Goal: Task Accomplishment & Management: Manage account settings

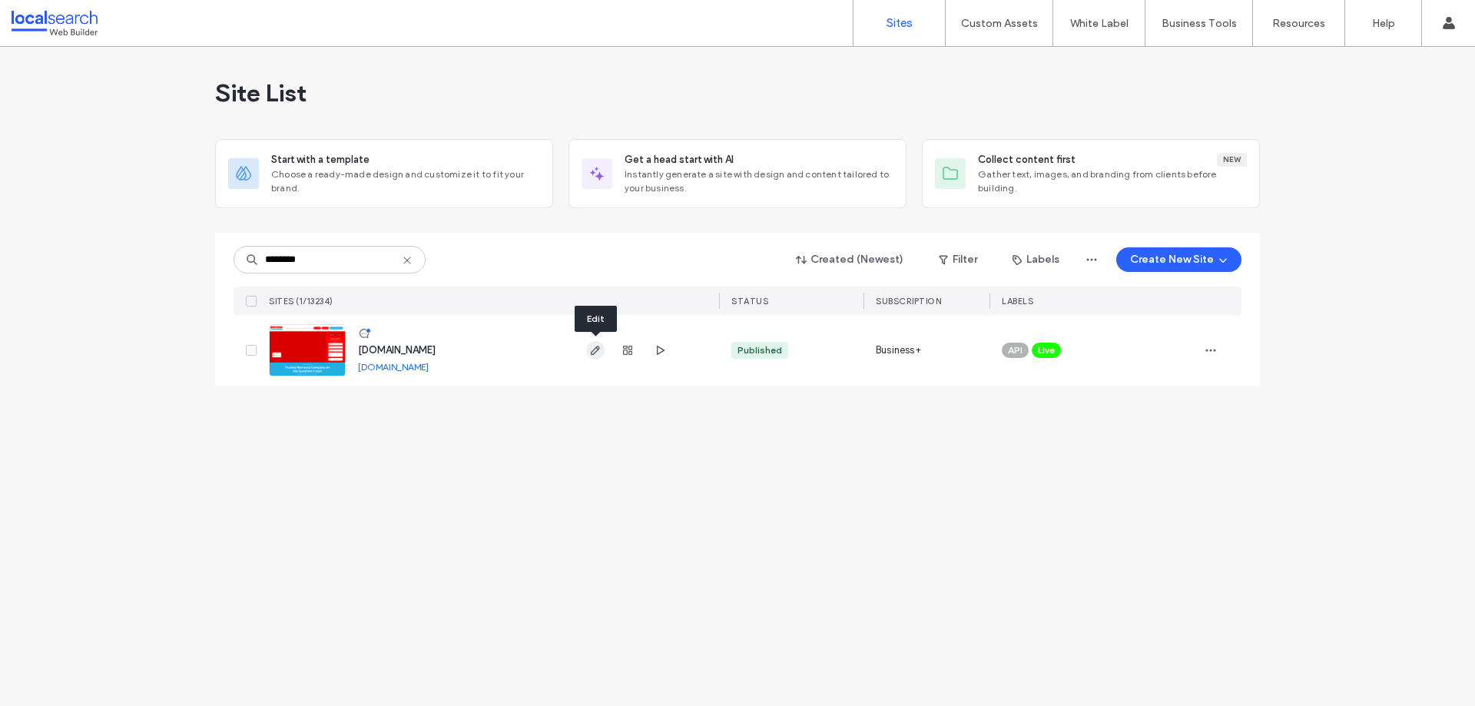
type input "********"
click at [596, 346] on icon "button" at bounding box center [595, 350] width 12 height 12
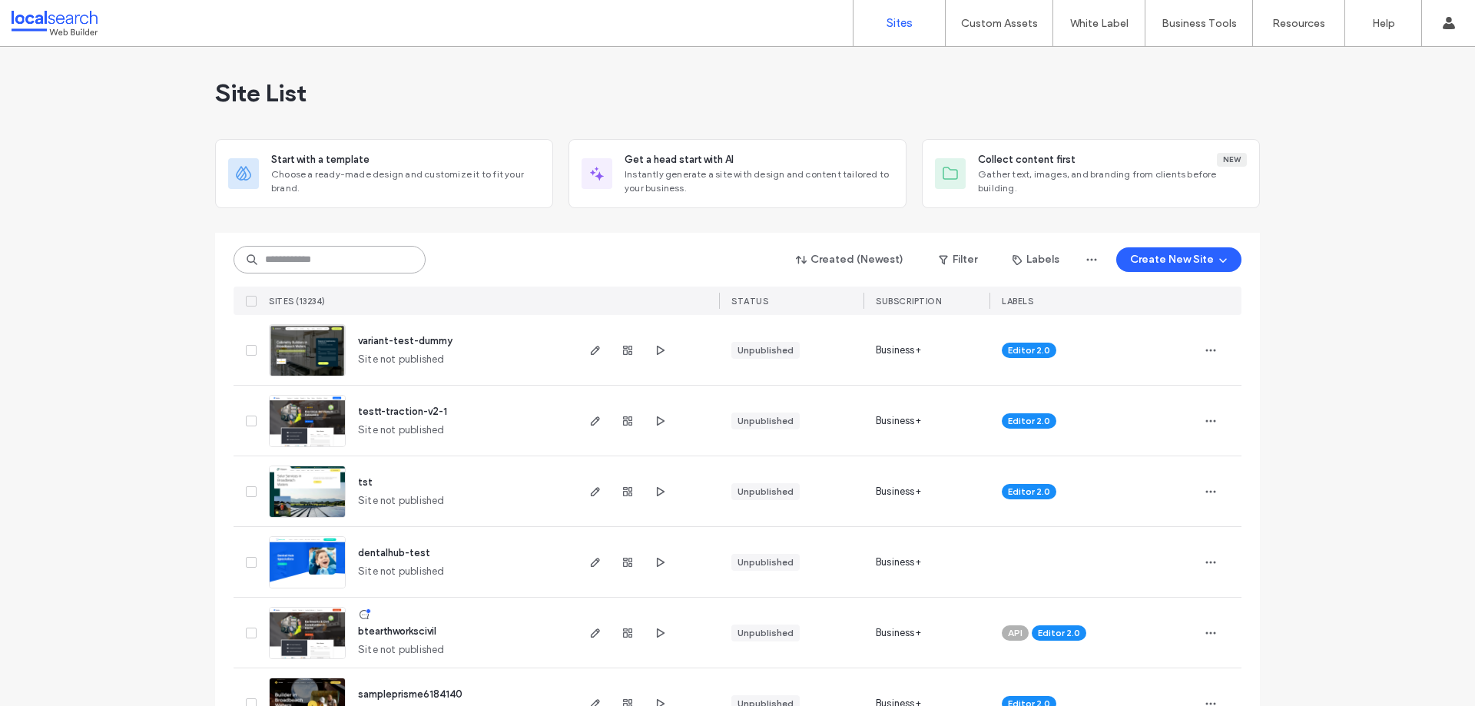
click at [351, 254] on input at bounding box center [330, 260] width 192 height 28
paste input "********"
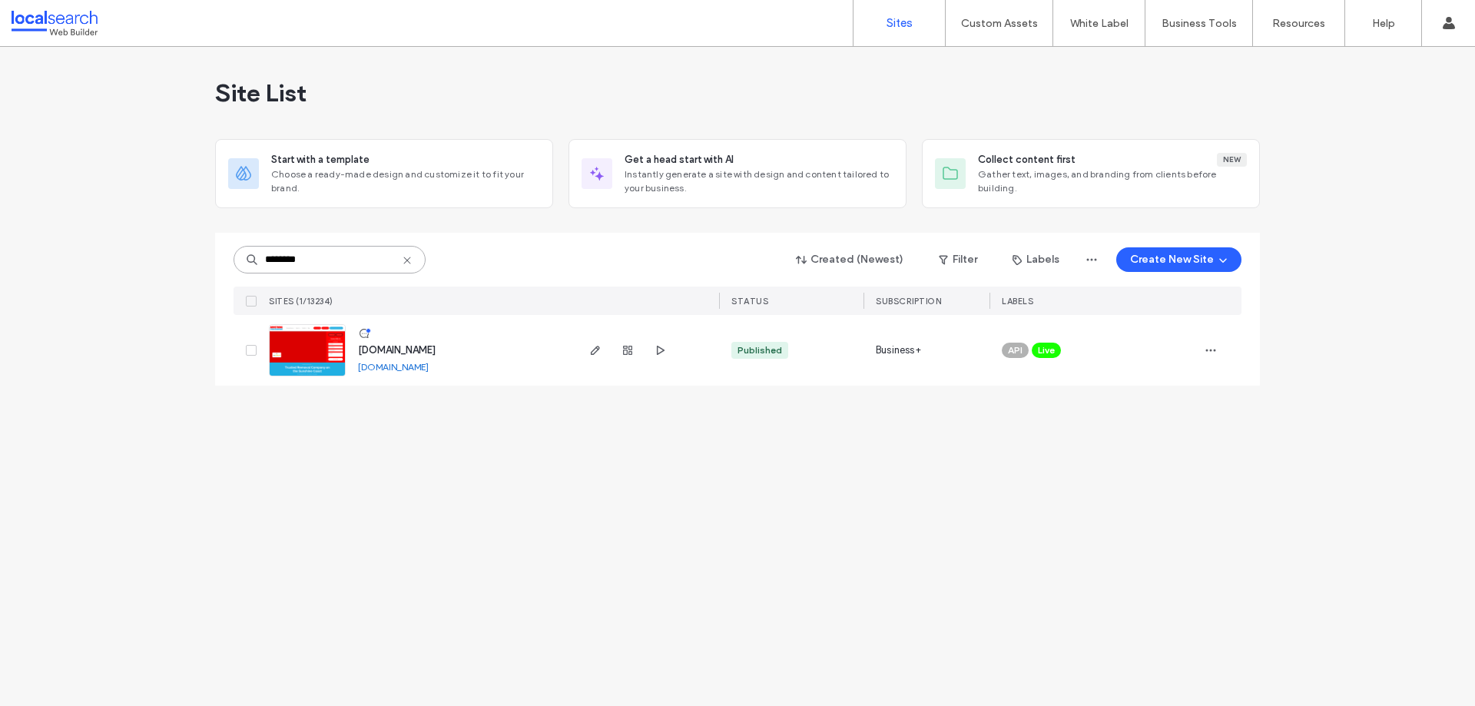
type input "********"
click at [659, 360] on div at bounding box center [627, 350] width 83 height 71
click at [662, 350] on icon "button" at bounding box center [660, 350] width 12 height 12
click at [596, 350] on icon "button" at bounding box center [595, 350] width 12 height 12
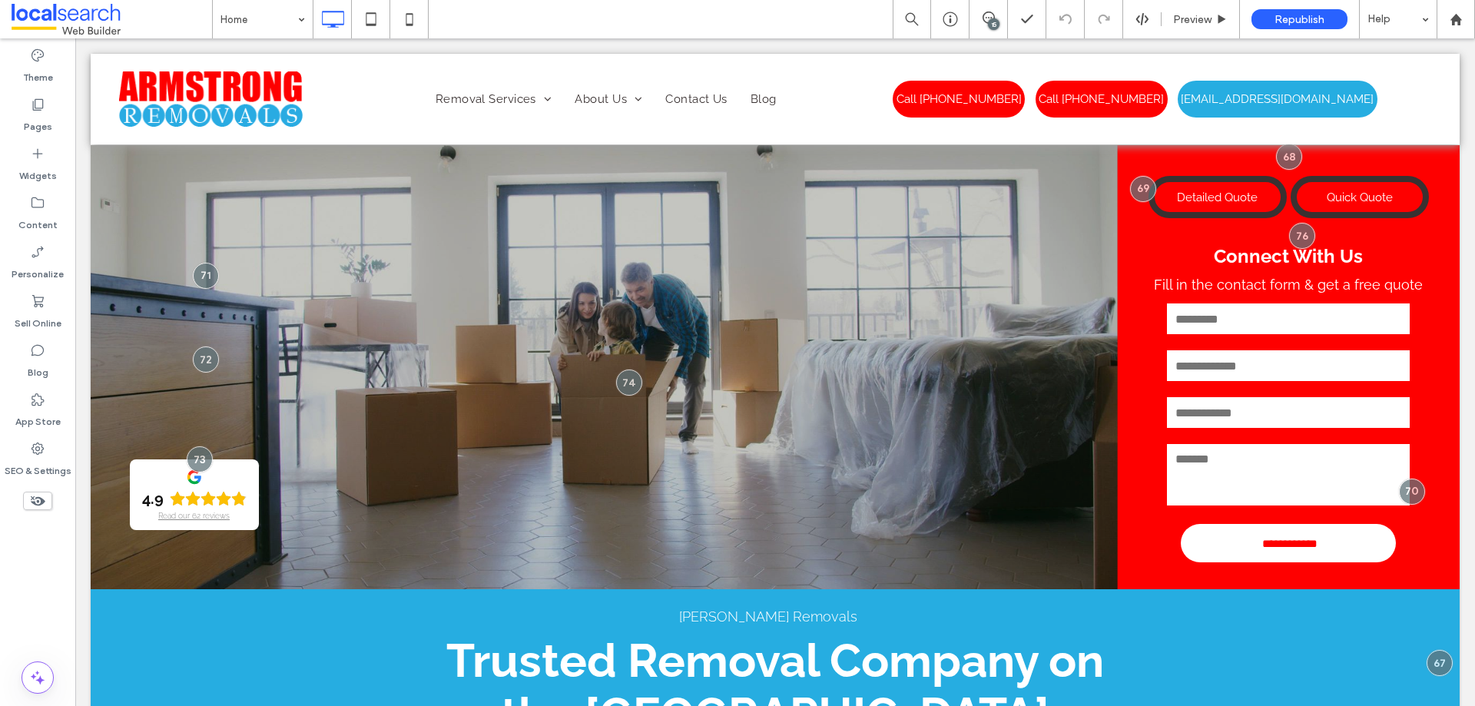
click at [33, 454] on icon at bounding box center [37, 448] width 15 height 15
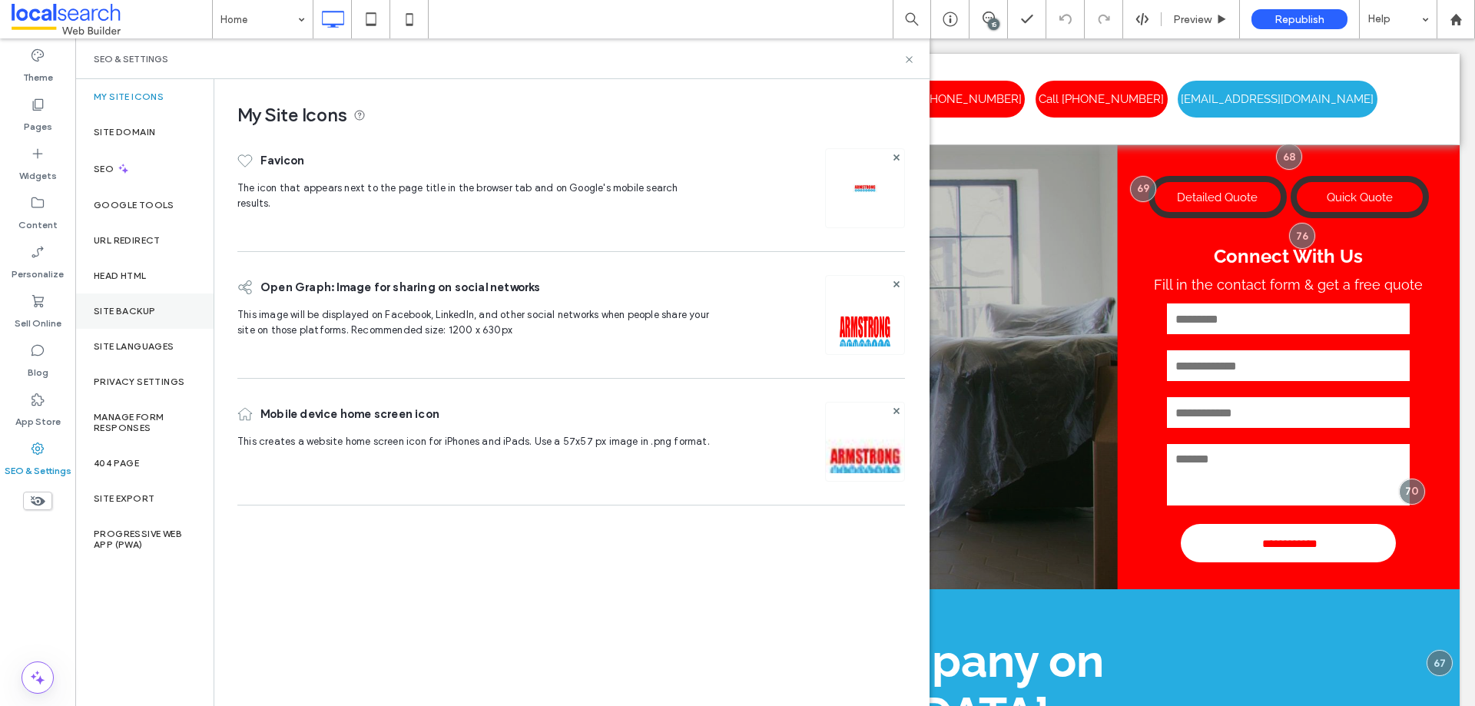
click at [122, 315] on label "Site Backup" at bounding box center [124, 311] width 61 height 11
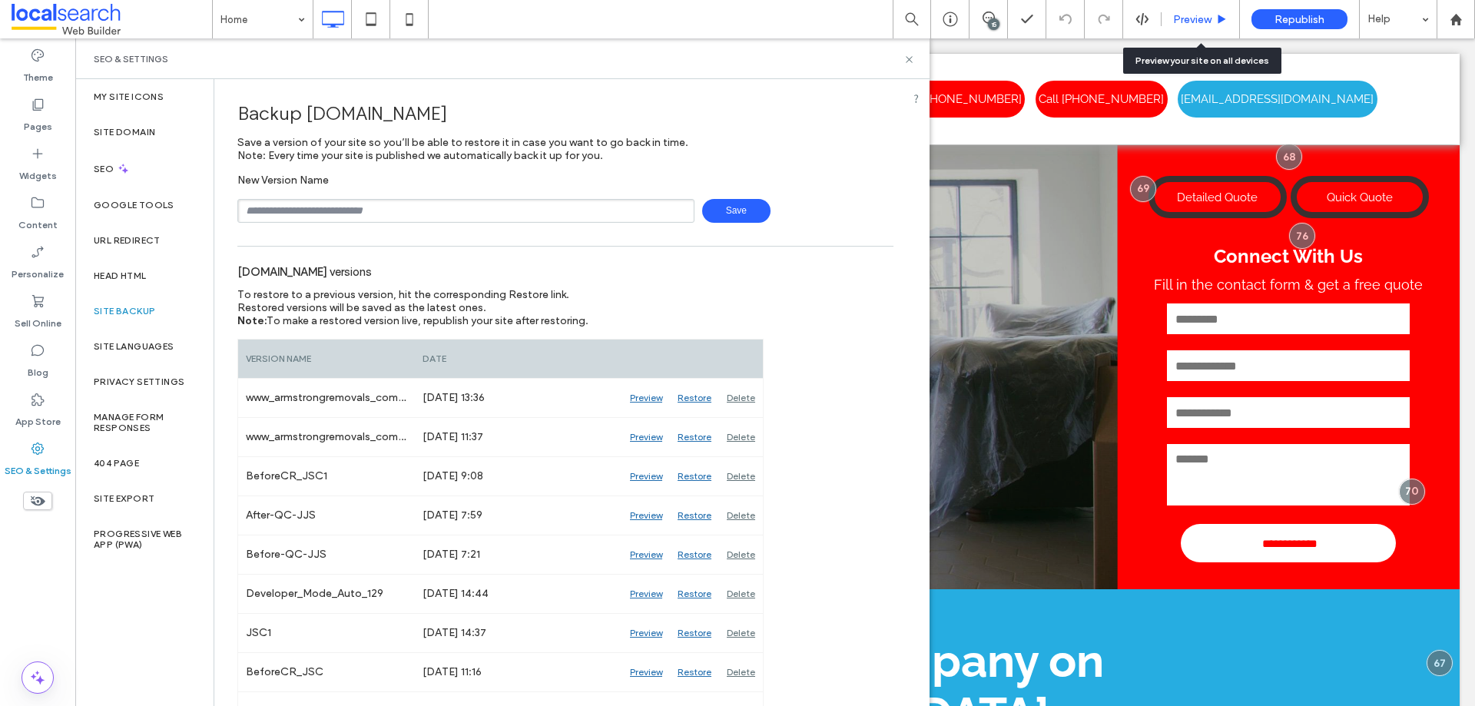
click at [1210, 23] on span "Preview" at bounding box center [1192, 19] width 38 height 13
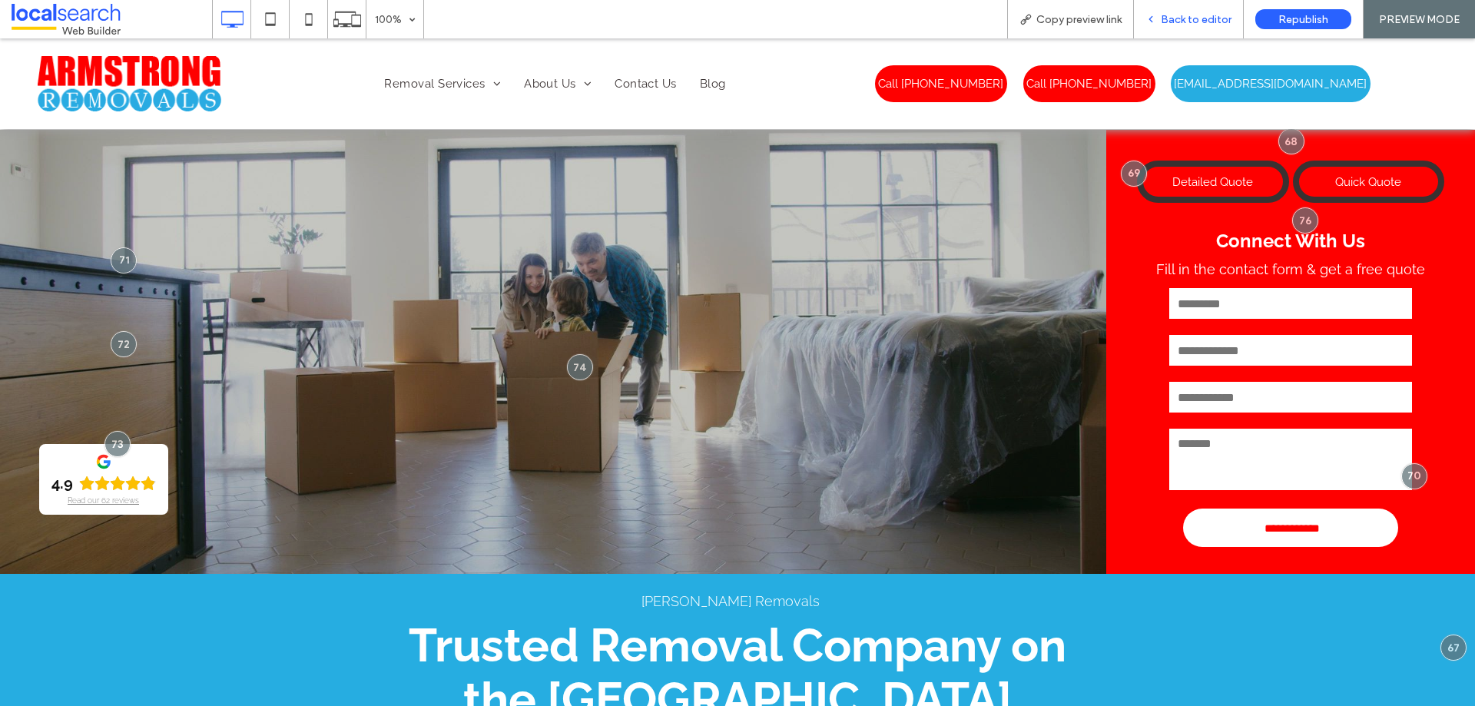
click at [1206, 13] on span "Back to editor" at bounding box center [1196, 19] width 71 height 13
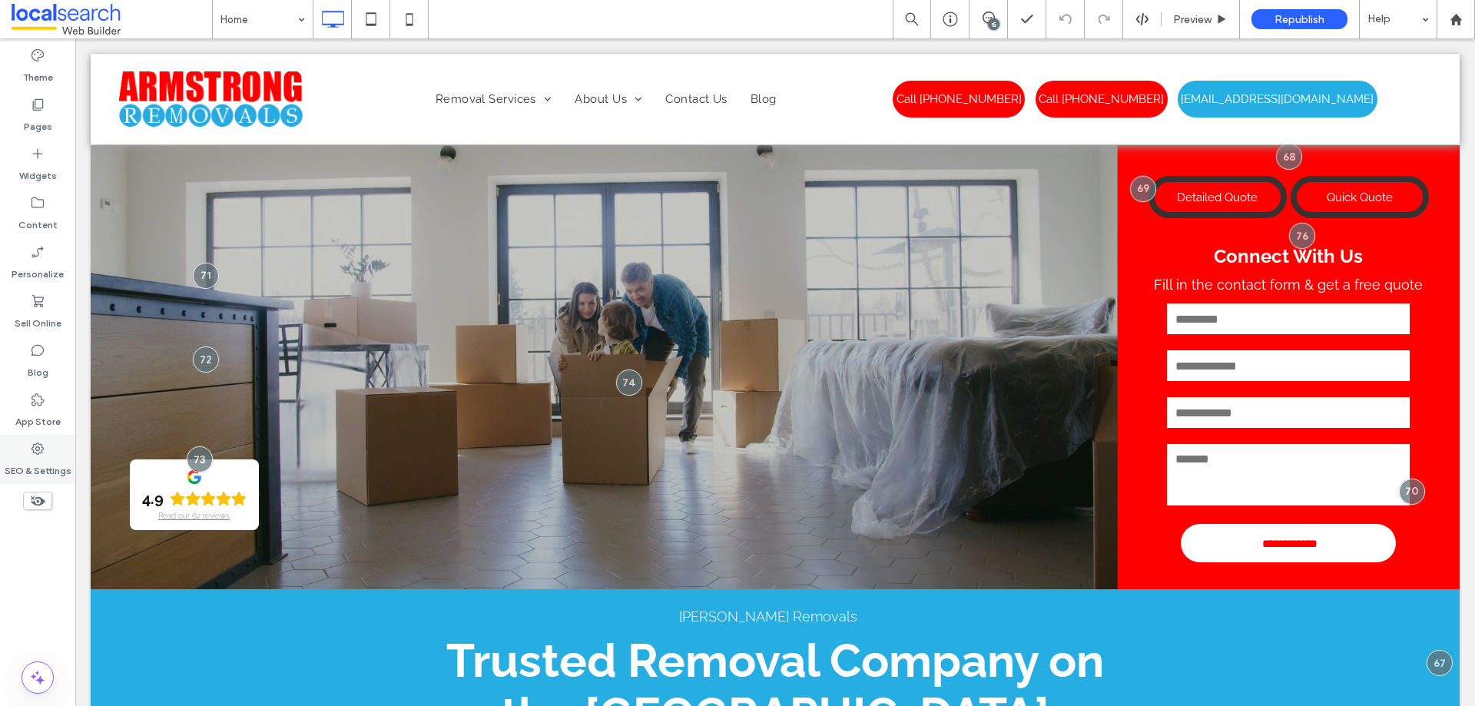
click at [41, 463] on label "SEO & Settings" at bounding box center [38, 467] width 67 height 22
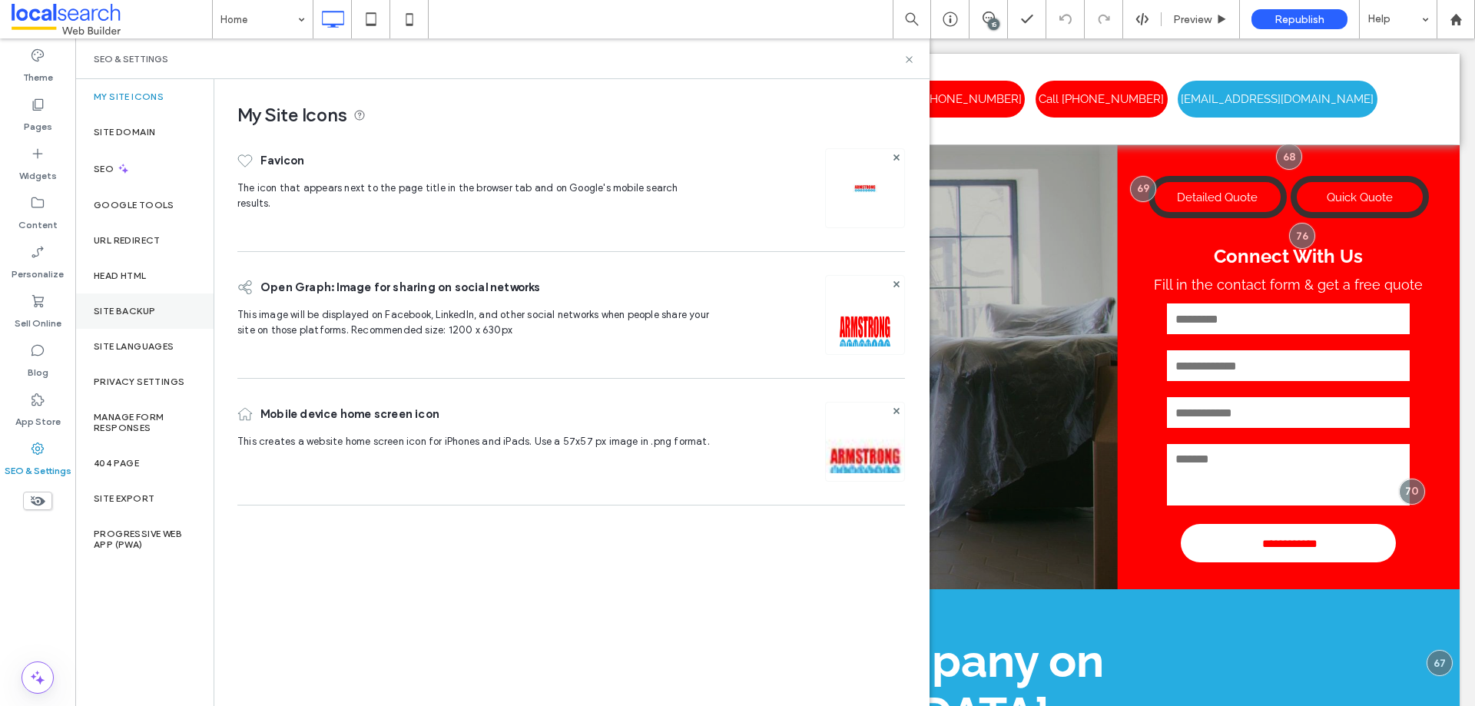
click at [147, 313] on label "Site Backup" at bounding box center [124, 311] width 61 height 11
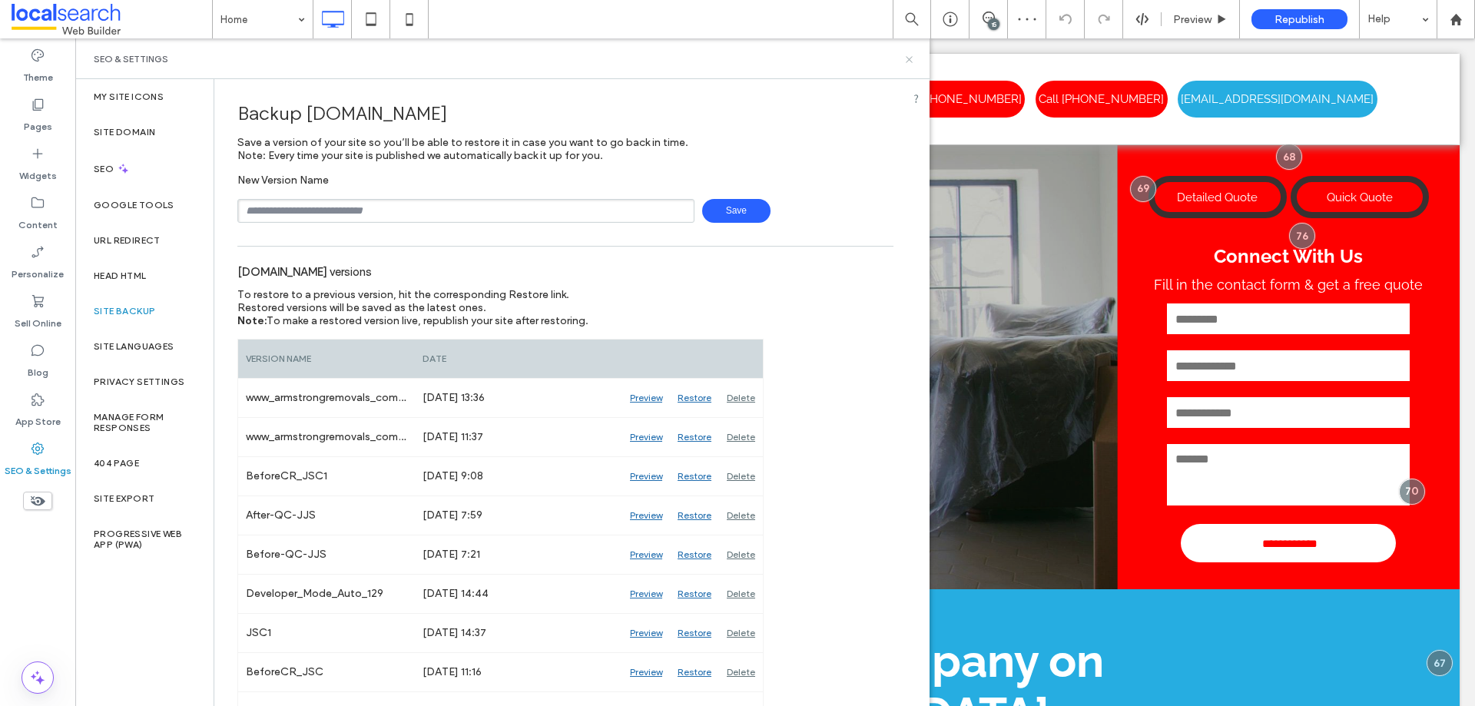
click at [907, 61] on use at bounding box center [909, 59] width 6 height 6
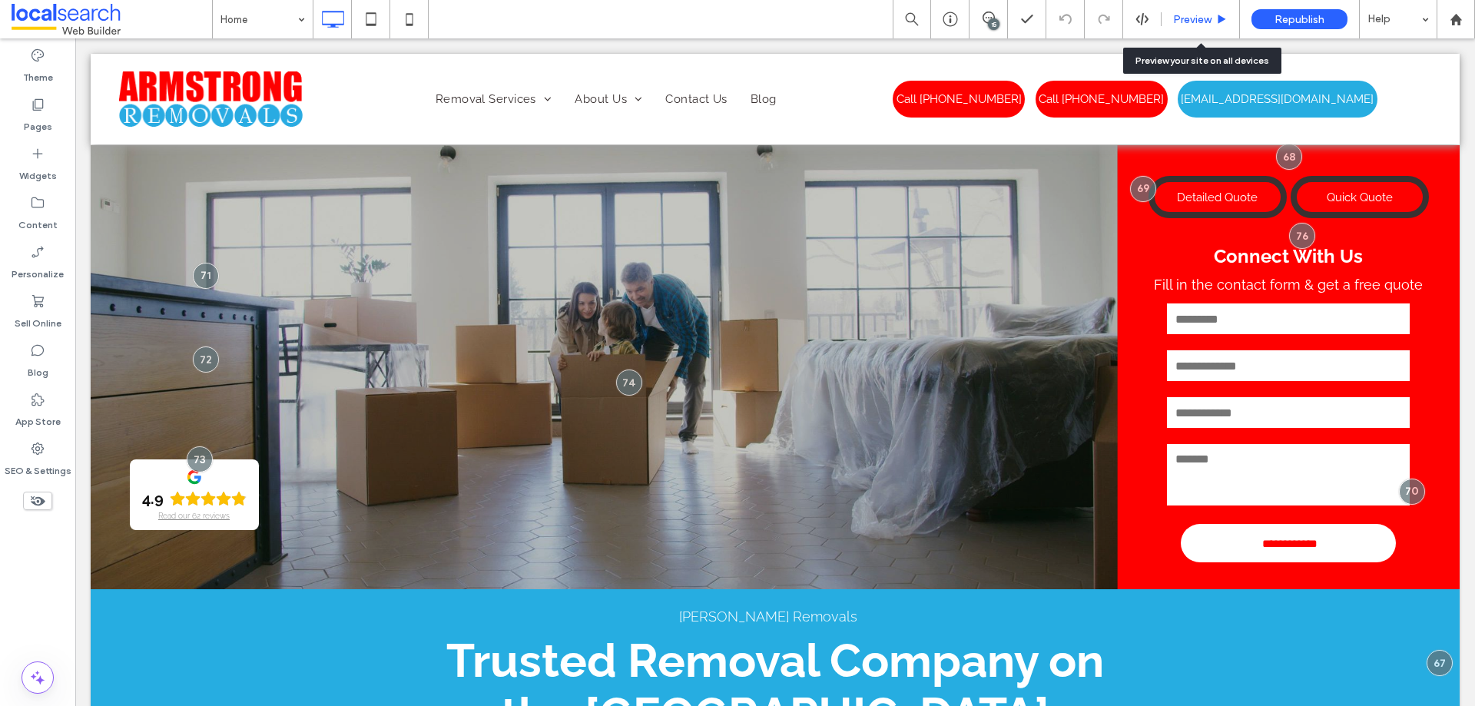
click at [1208, 22] on span "Preview" at bounding box center [1192, 19] width 38 height 13
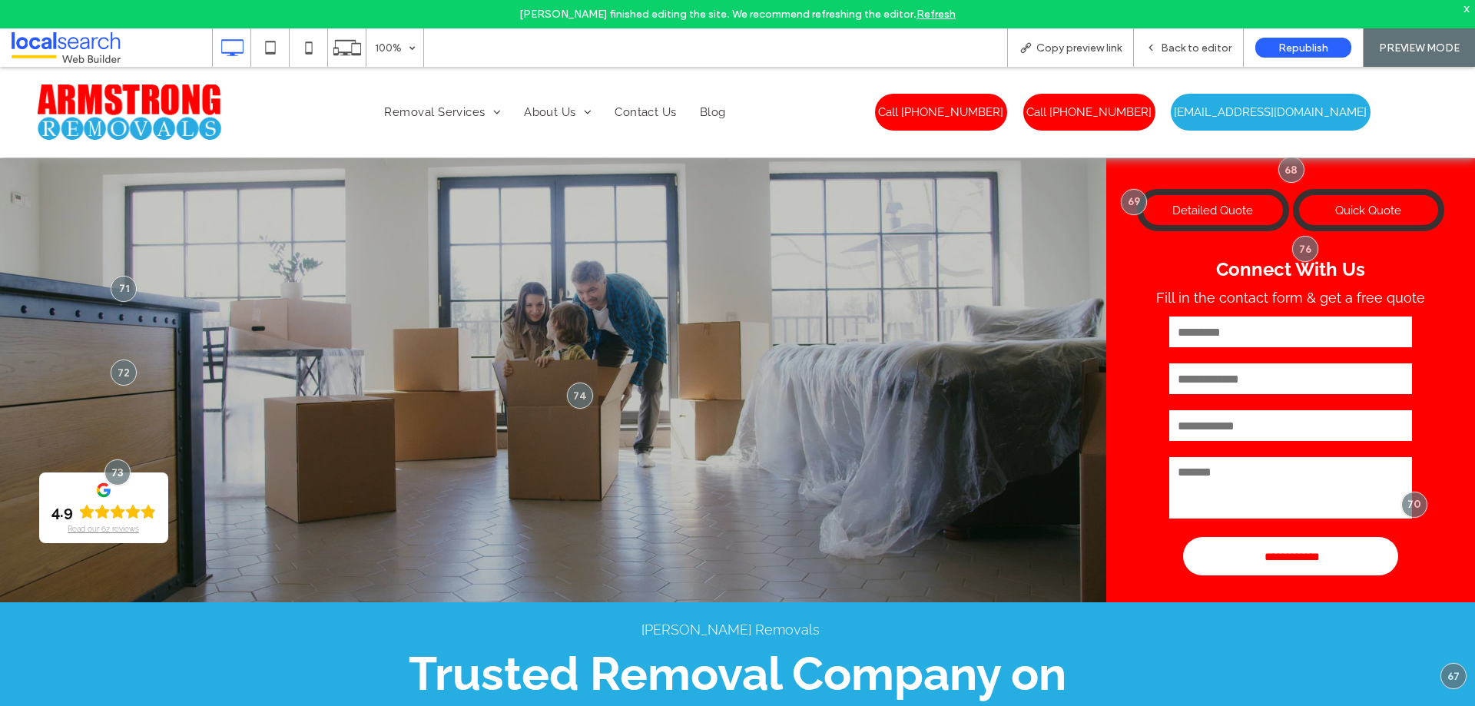
click at [917, 8] on link "Refresh" at bounding box center [936, 14] width 39 height 13
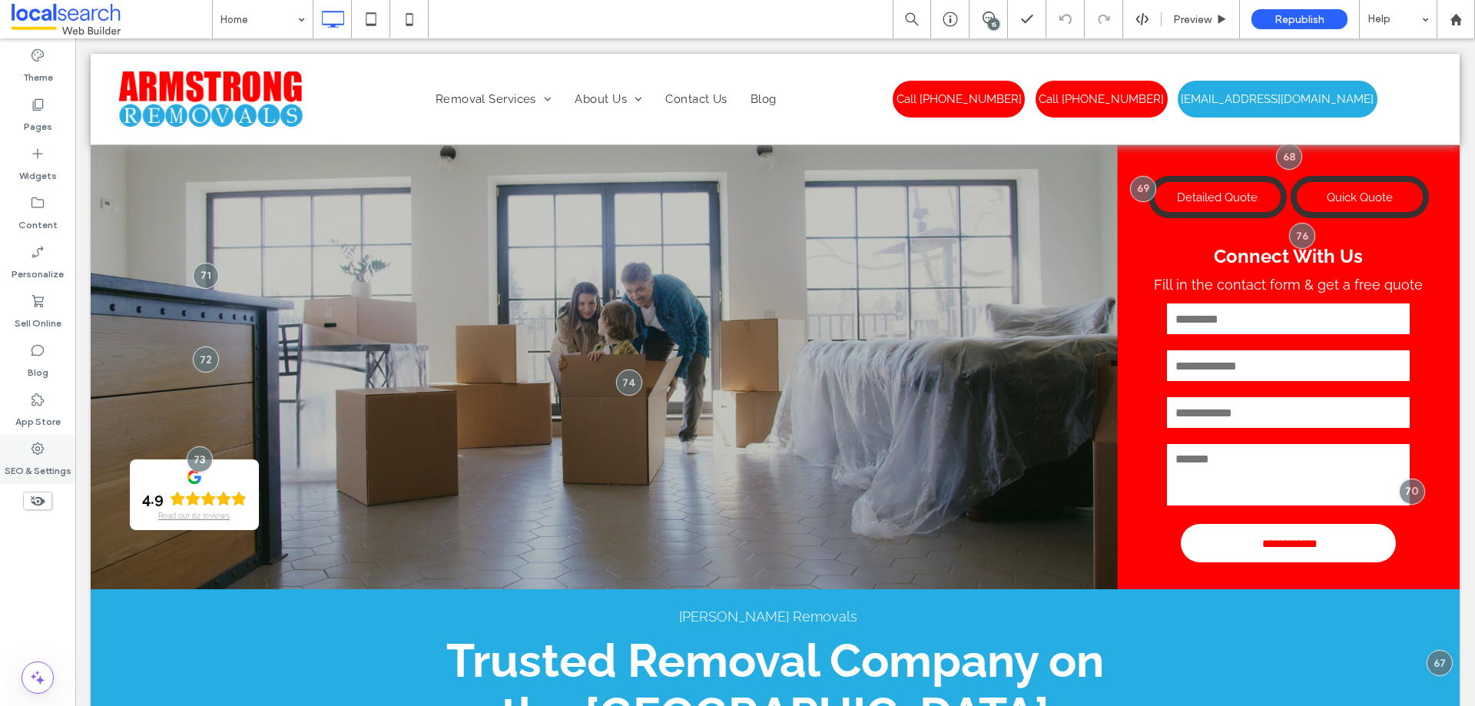
click at [40, 445] on use at bounding box center [38, 449] width 12 height 12
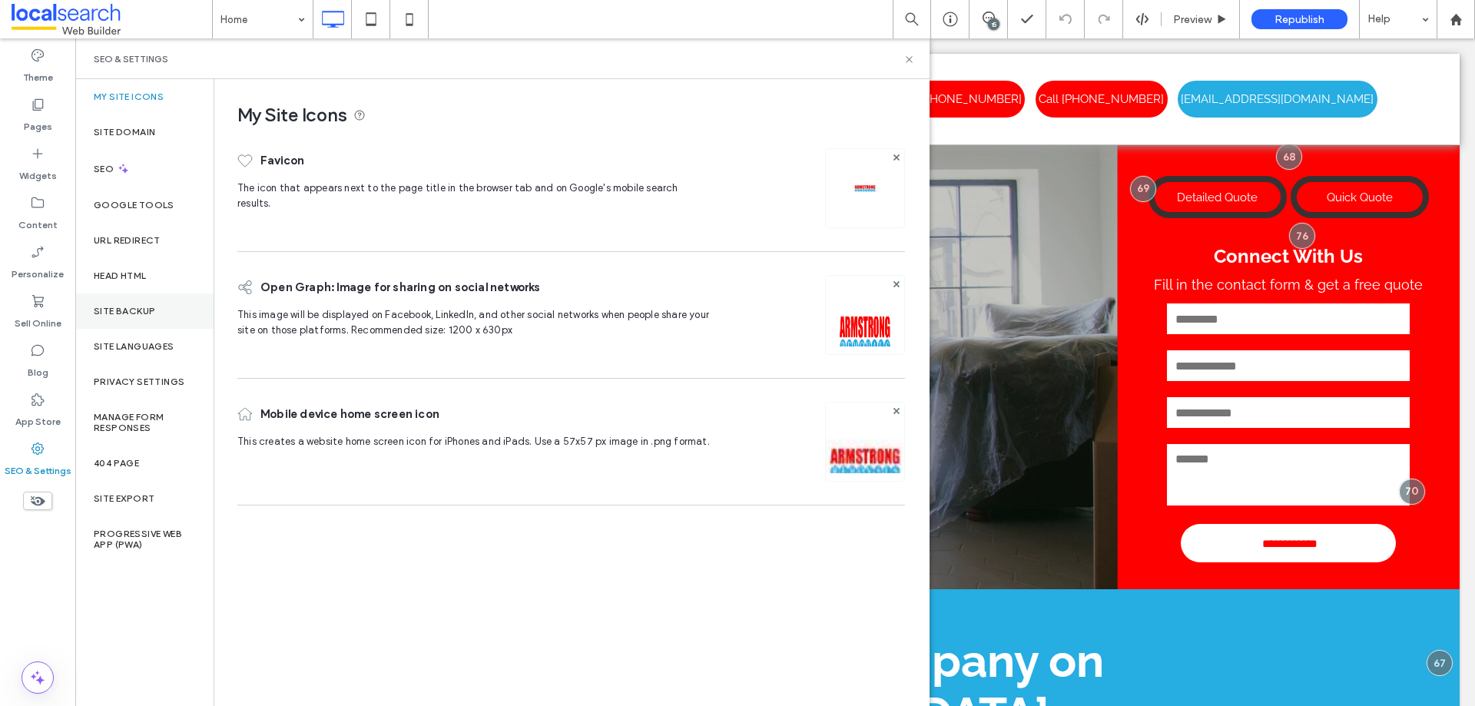
click at [160, 310] on div "Site Backup" at bounding box center [144, 311] width 138 height 35
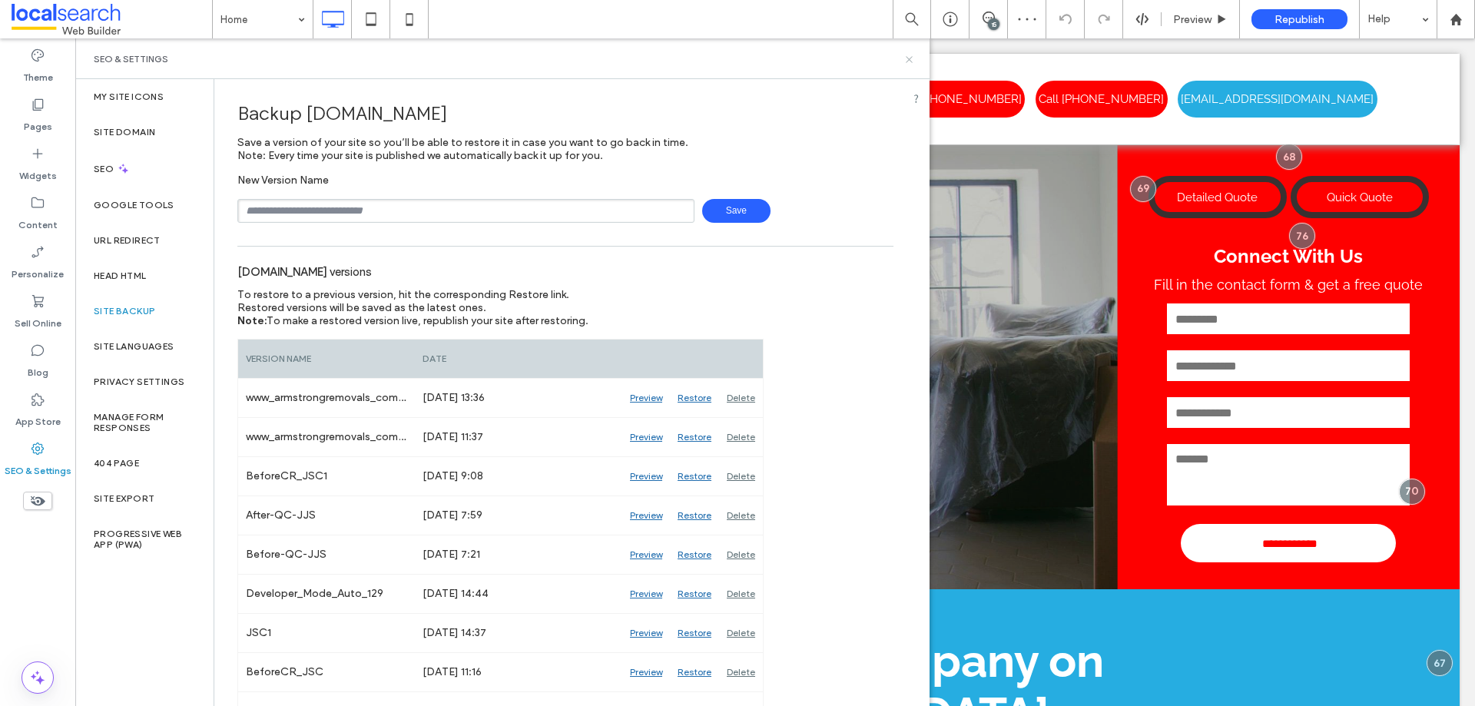
click at [906, 57] on icon at bounding box center [910, 60] width 12 height 12
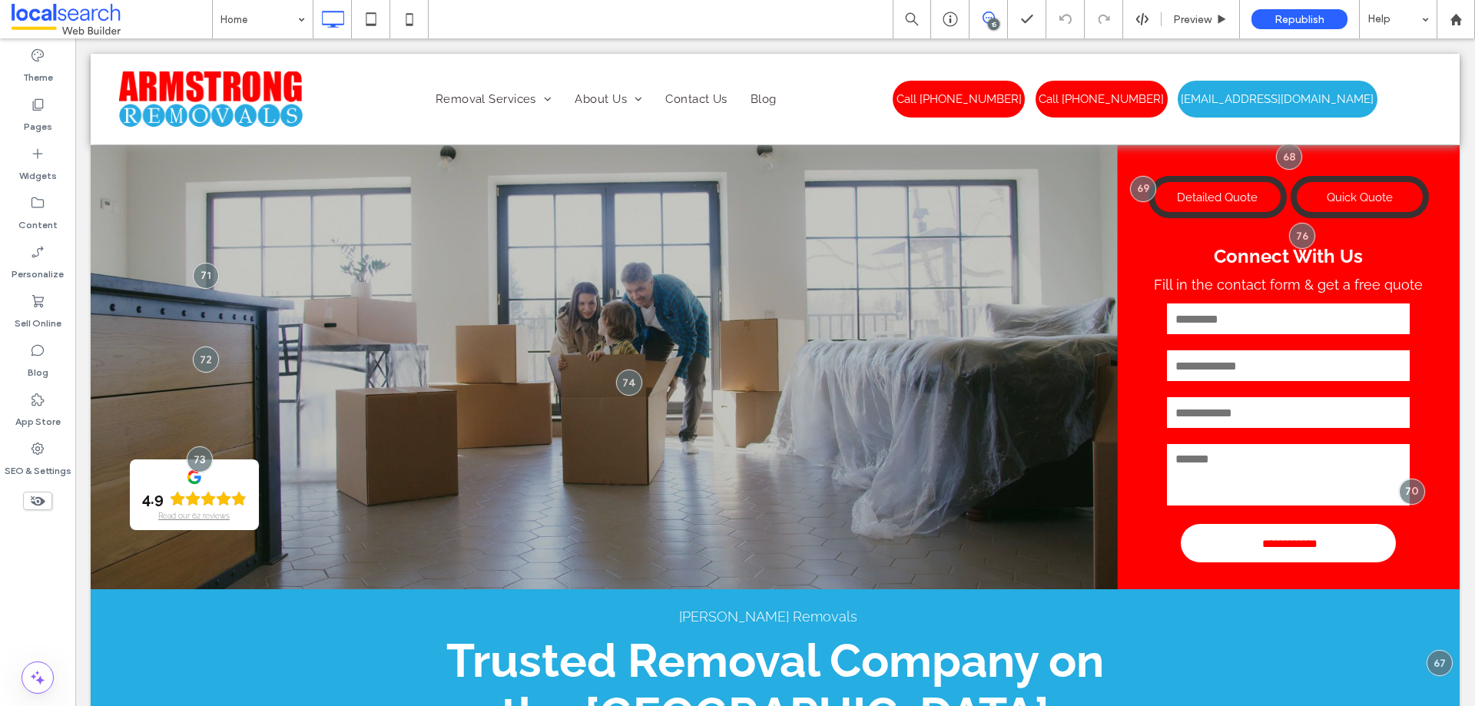
click at [998, 18] on span at bounding box center [989, 18] width 38 height 12
click at [1462, 173] on div "15" at bounding box center [1467, 171] width 12 height 12
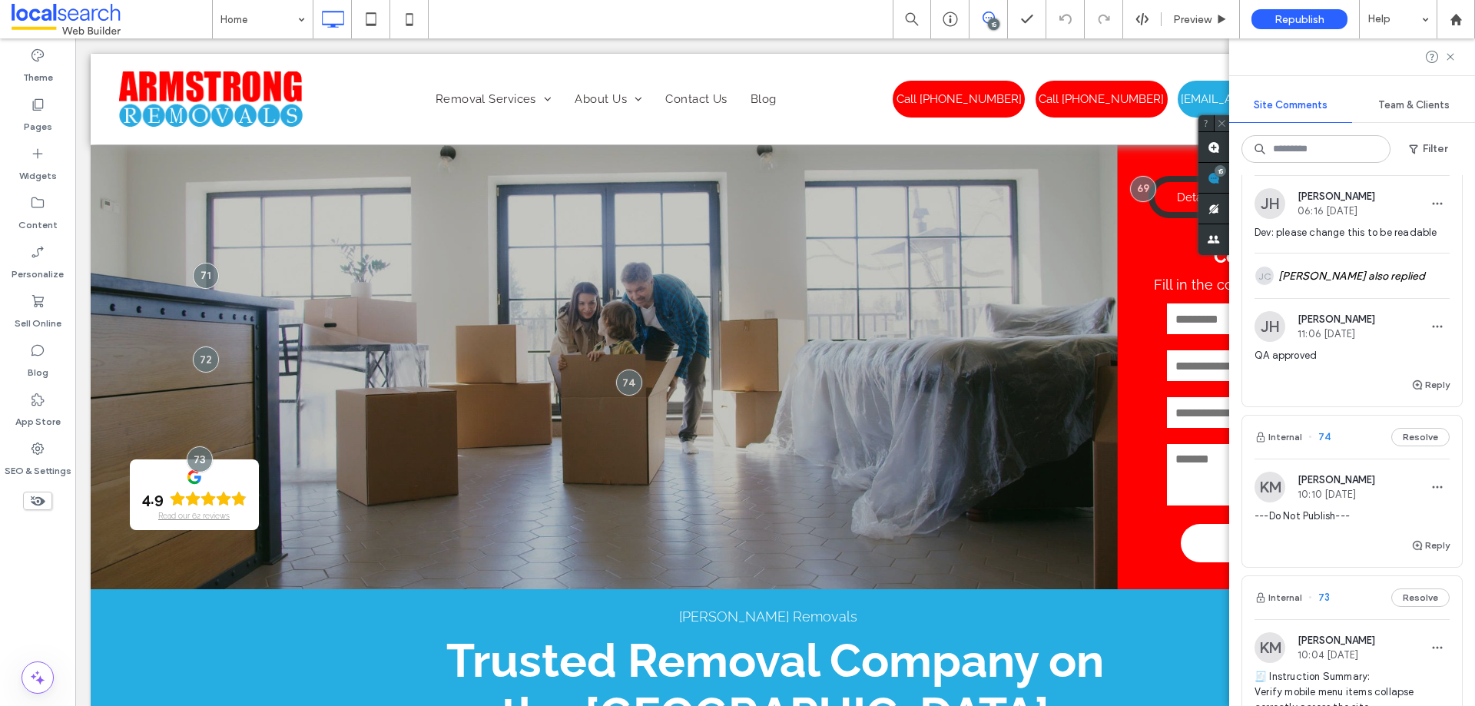
scroll to position [538, 0]
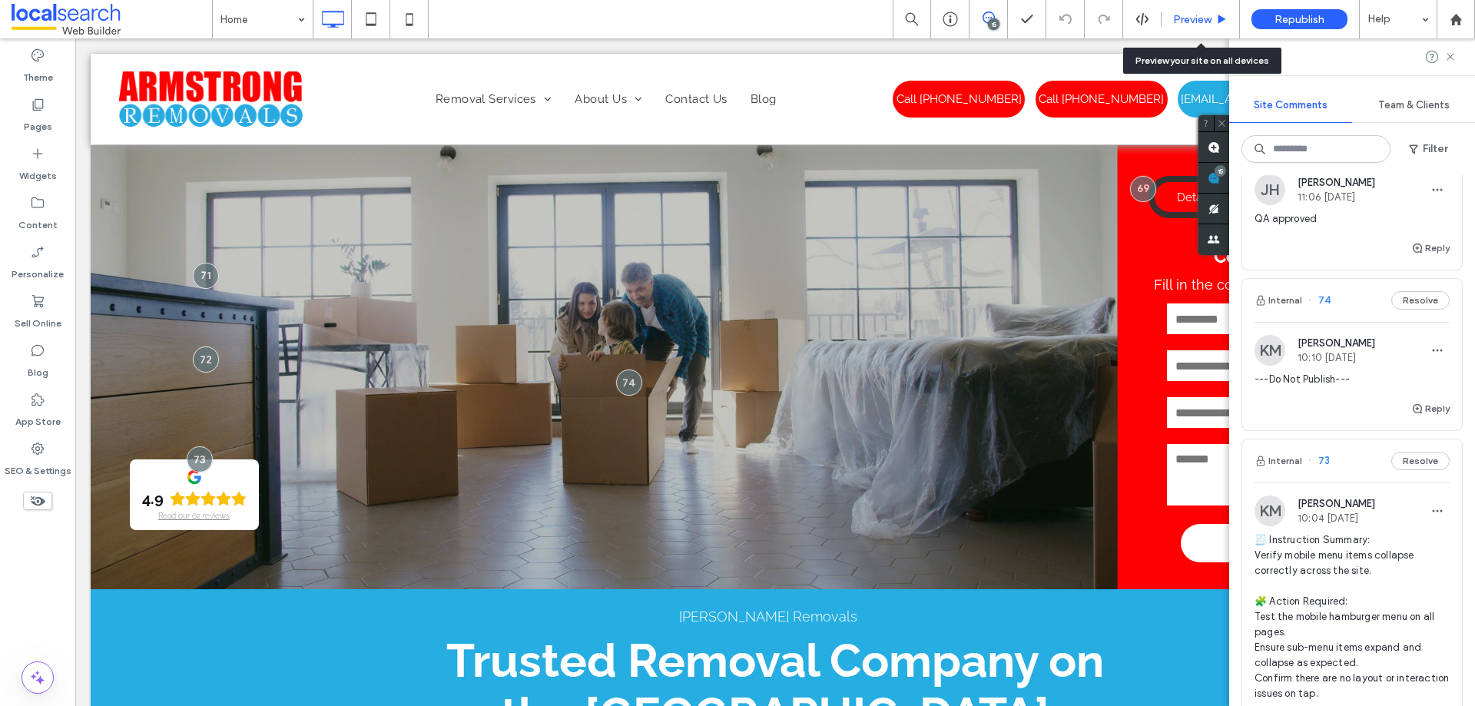
drag, startPoint x: 1196, startPoint y: 20, endPoint x: 1015, endPoint y: 23, distance: 181.4
click at [1196, 20] on span "Preview" at bounding box center [1192, 19] width 38 height 13
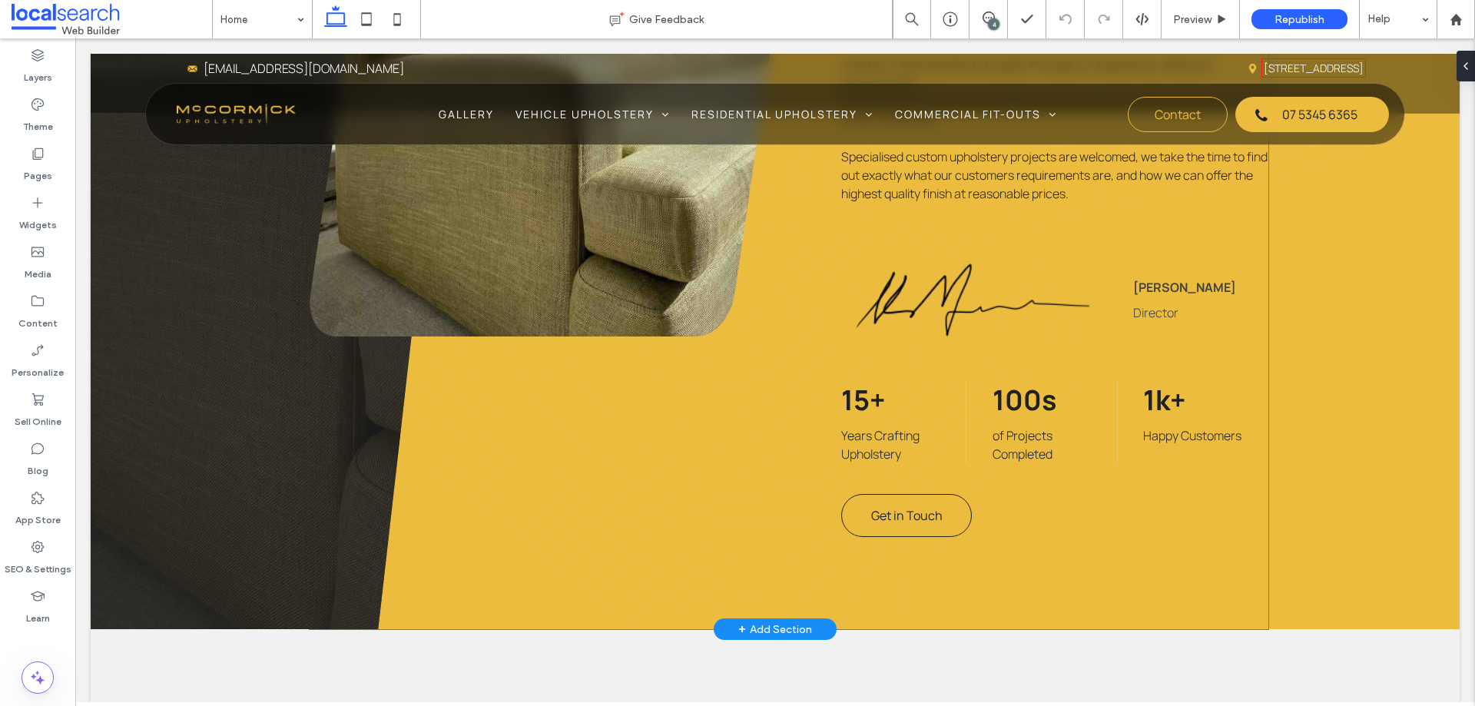
scroll to position [1306, 0]
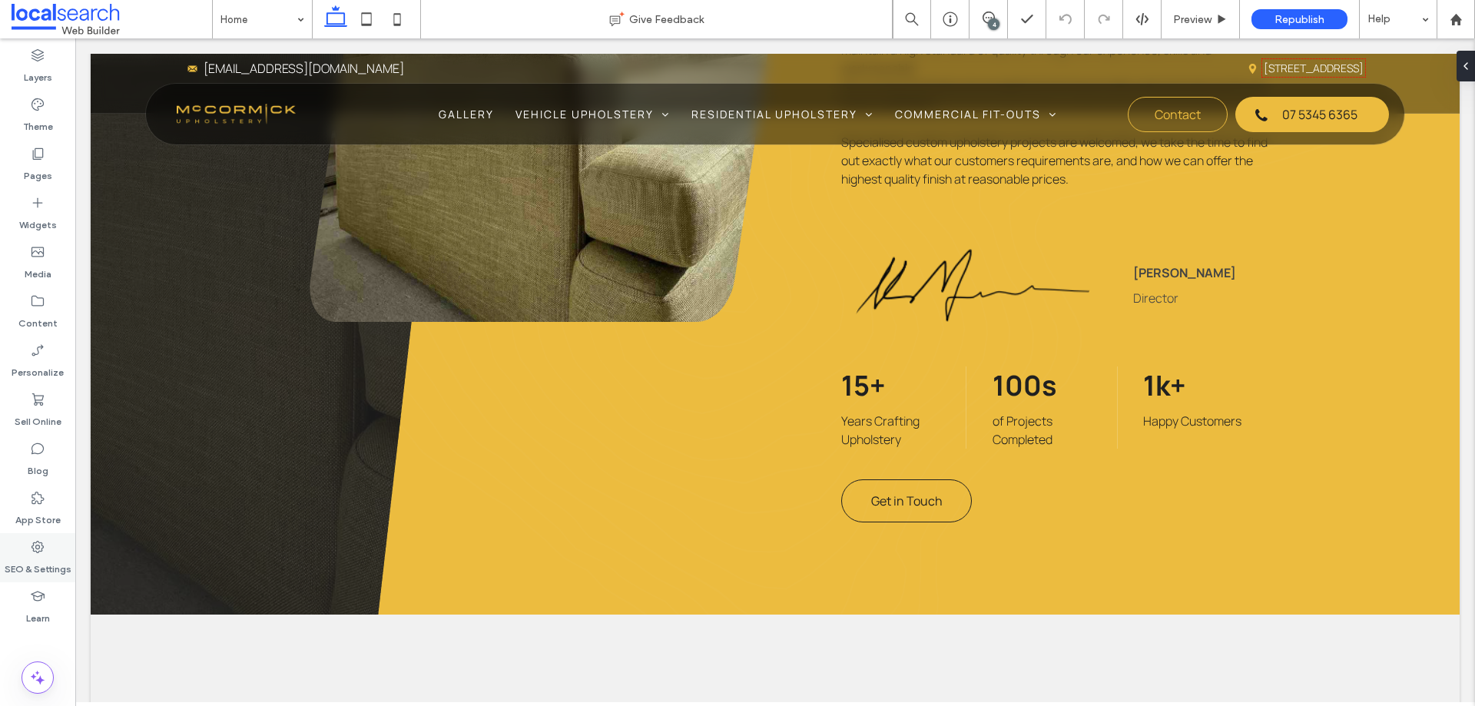
click at [51, 546] on div "SEO & Settings" at bounding box center [37, 557] width 75 height 49
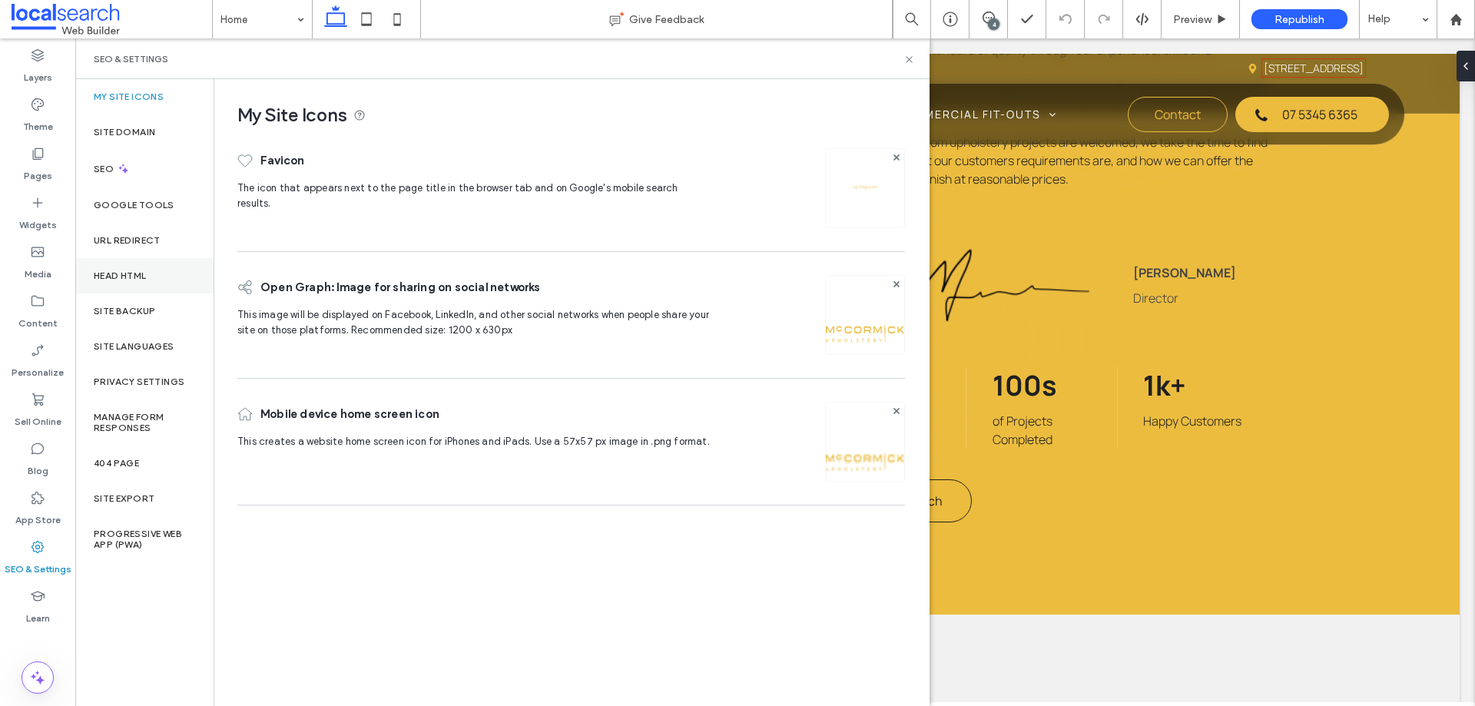
click at [160, 271] on div "Head HTML" at bounding box center [144, 275] width 138 height 35
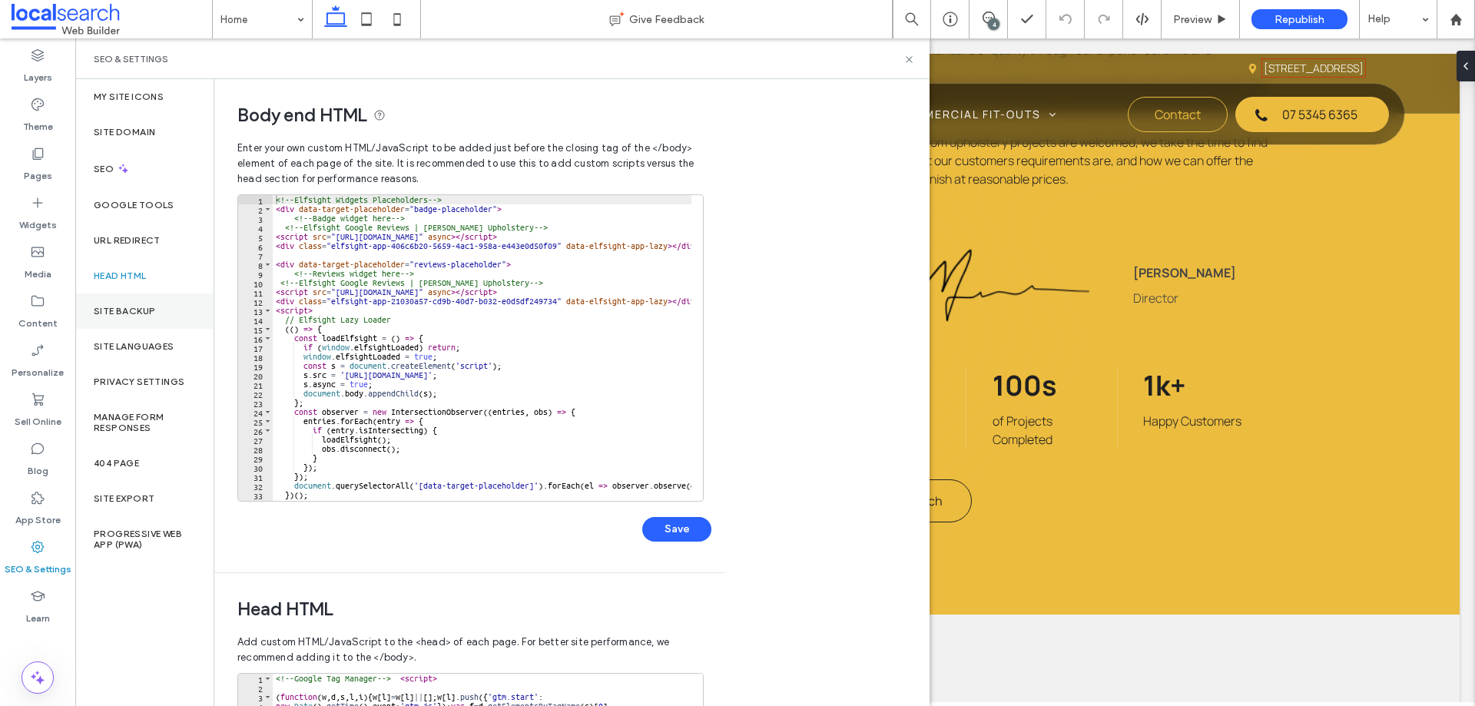
click at [156, 295] on div "Site Backup" at bounding box center [144, 311] width 138 height 35
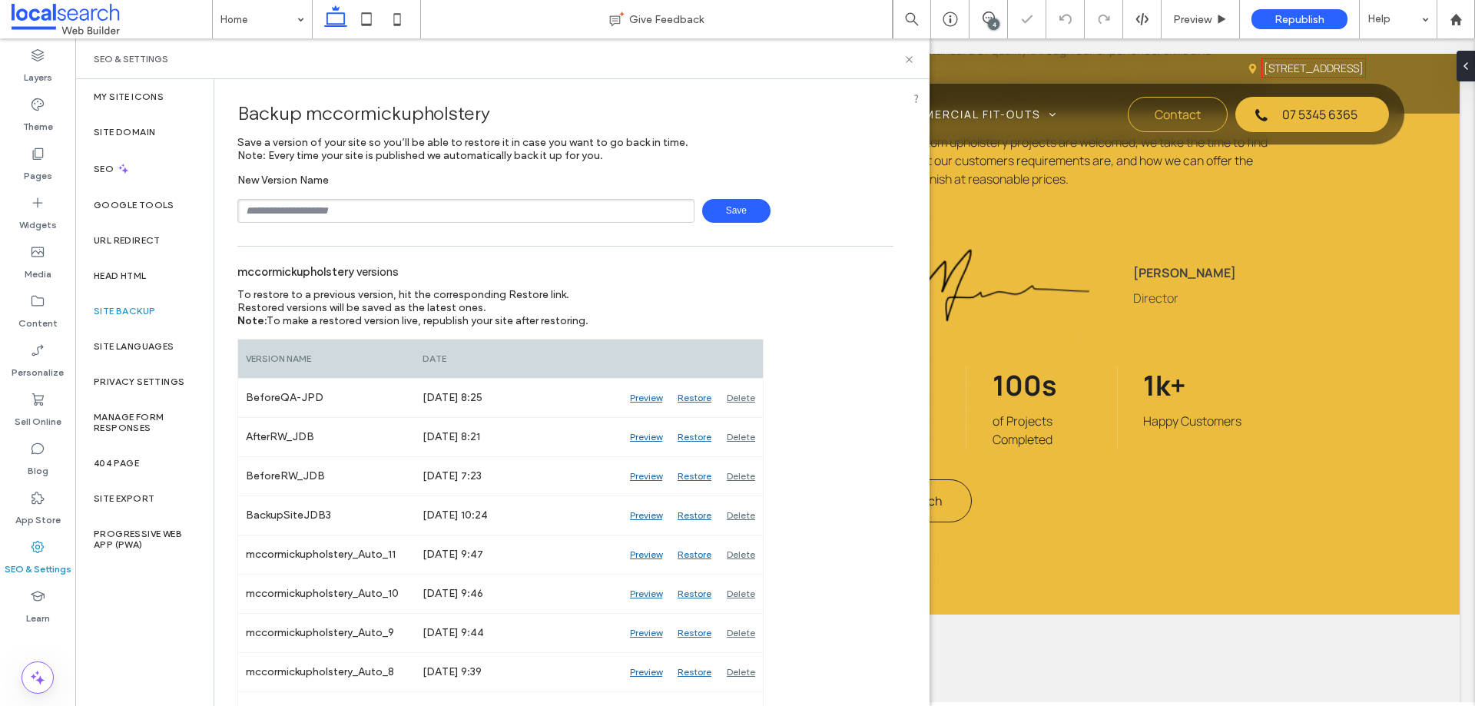
click at [472, 211] on input "text" at bounding box center [465, 211] width 457 height 24
type input "**********"
click at [727, 218] on span "Save" at bounding box center [736, 211] width 68 height 24
click at [987, 15] on icon at bounding box center [989, 18] width 12 height 12
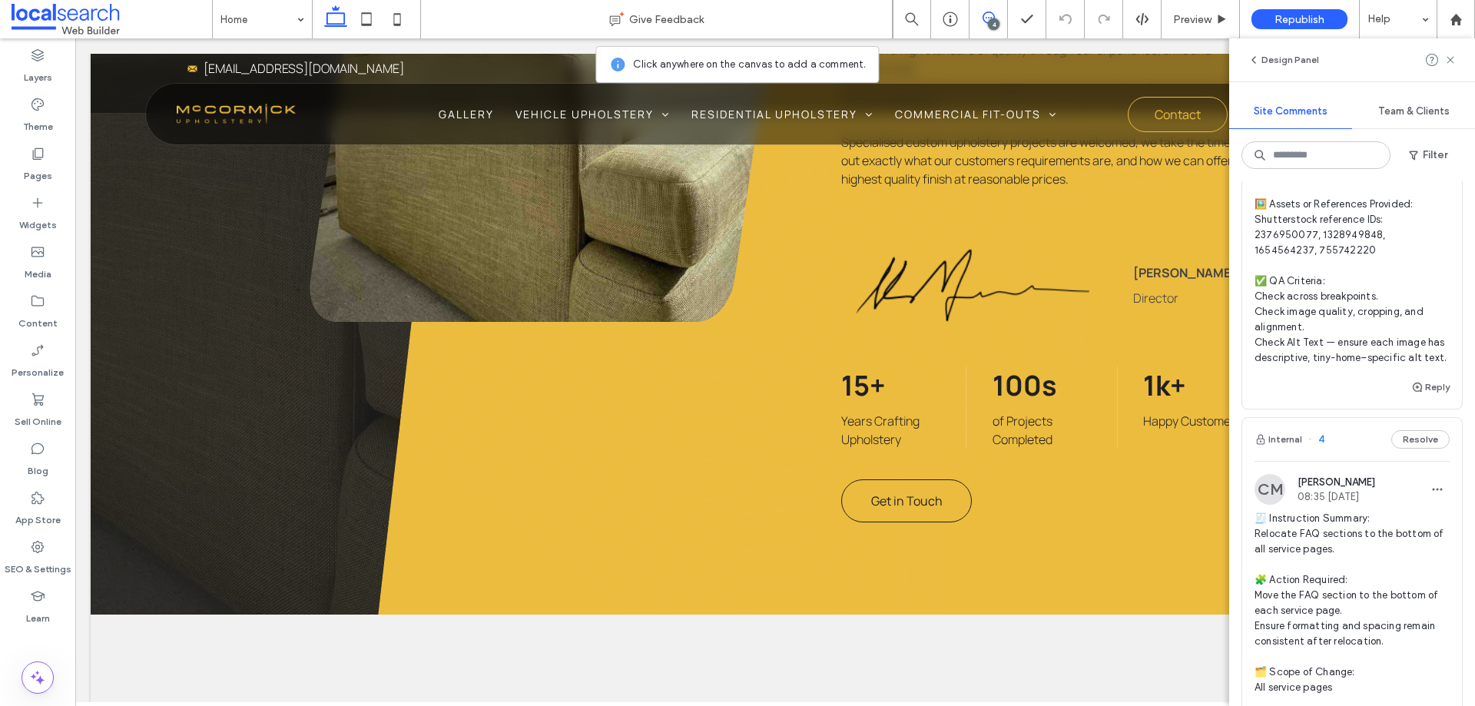
scroll to position [1718, 0]
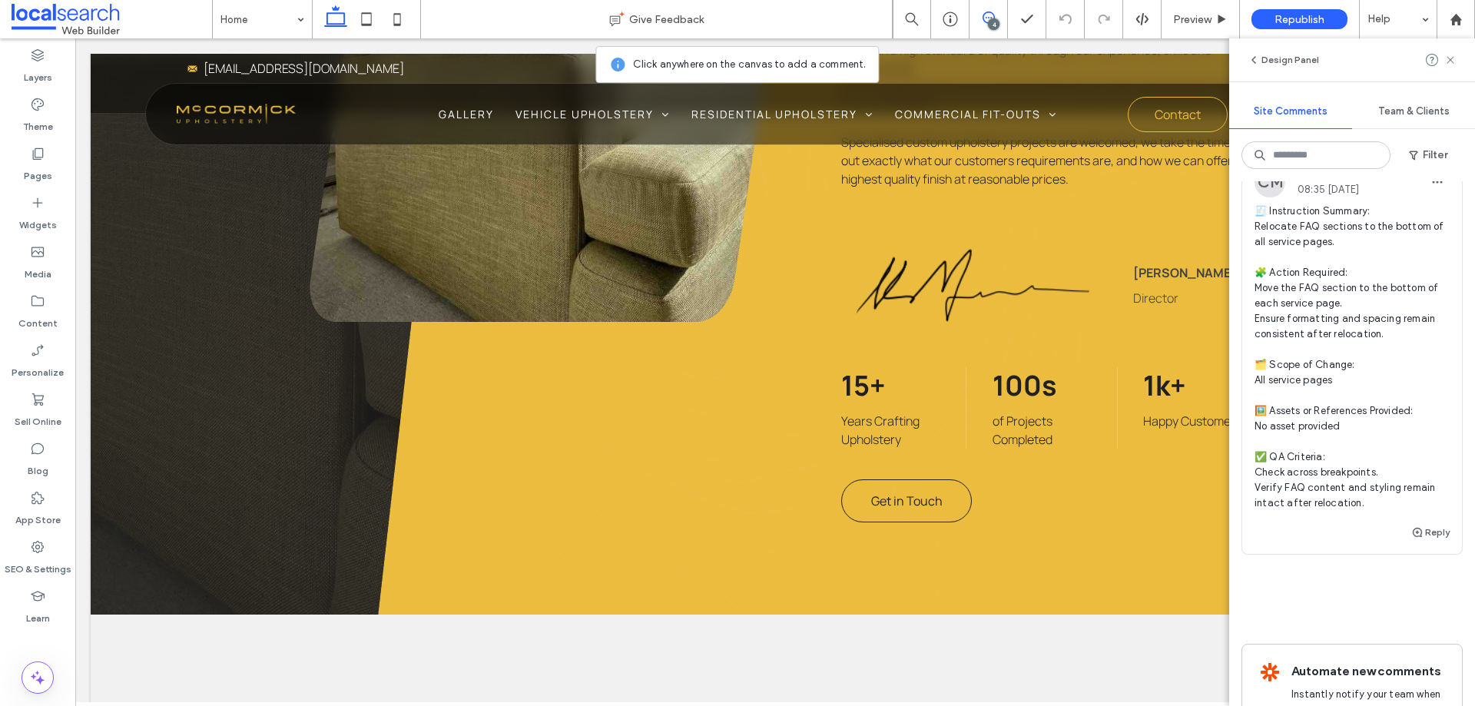
click at [1433, 391] on span "🧾 Instruction Summary: Relocate FAQ sections to the bottom of all service pages…" at bounding box center [1352, 357] width 195 height 307
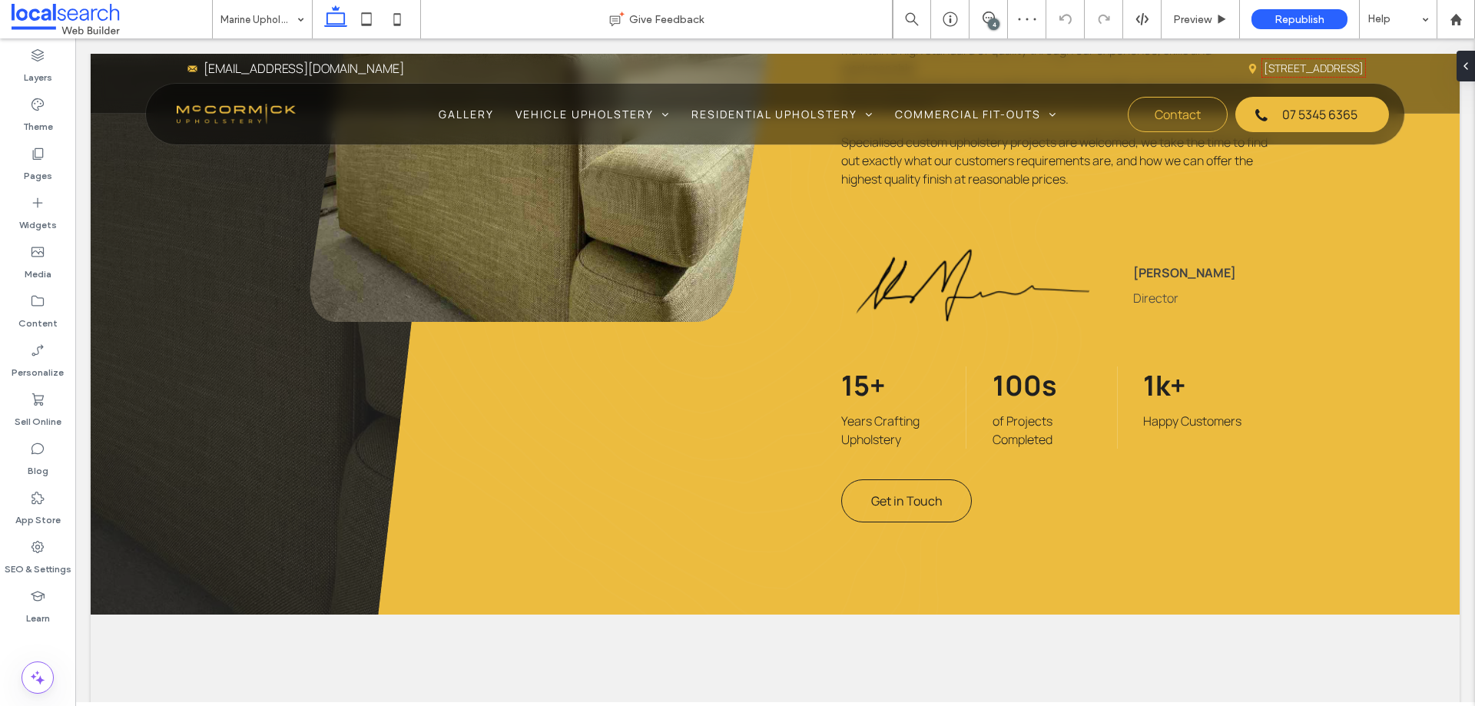
click at [990, 26] on div "4" at bounding box center [994, 24] width 12 height 12
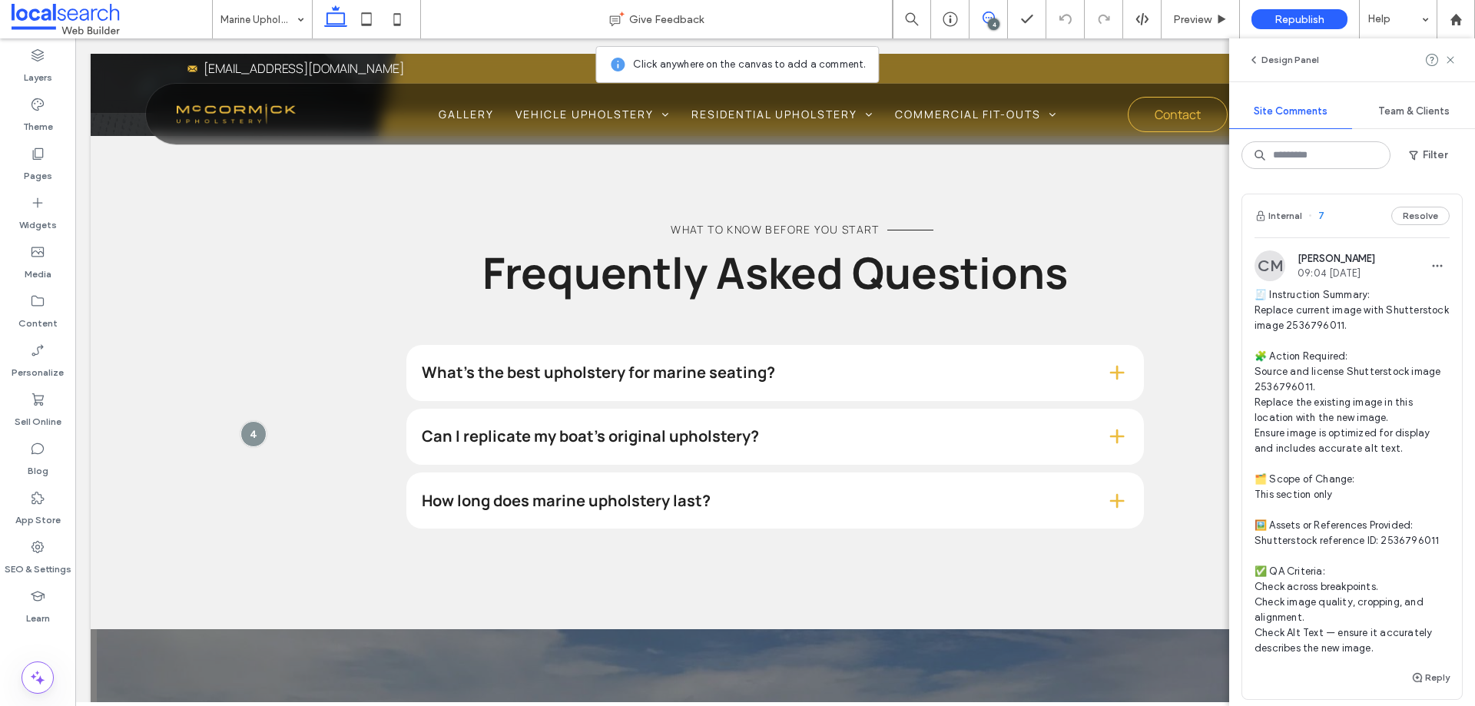
click at [1382, 346] on span "🧾 Instruction Summary: Replace current image with Shutterstock image 2536796011…" at bounding box center [1352, 471] width 195 height 369
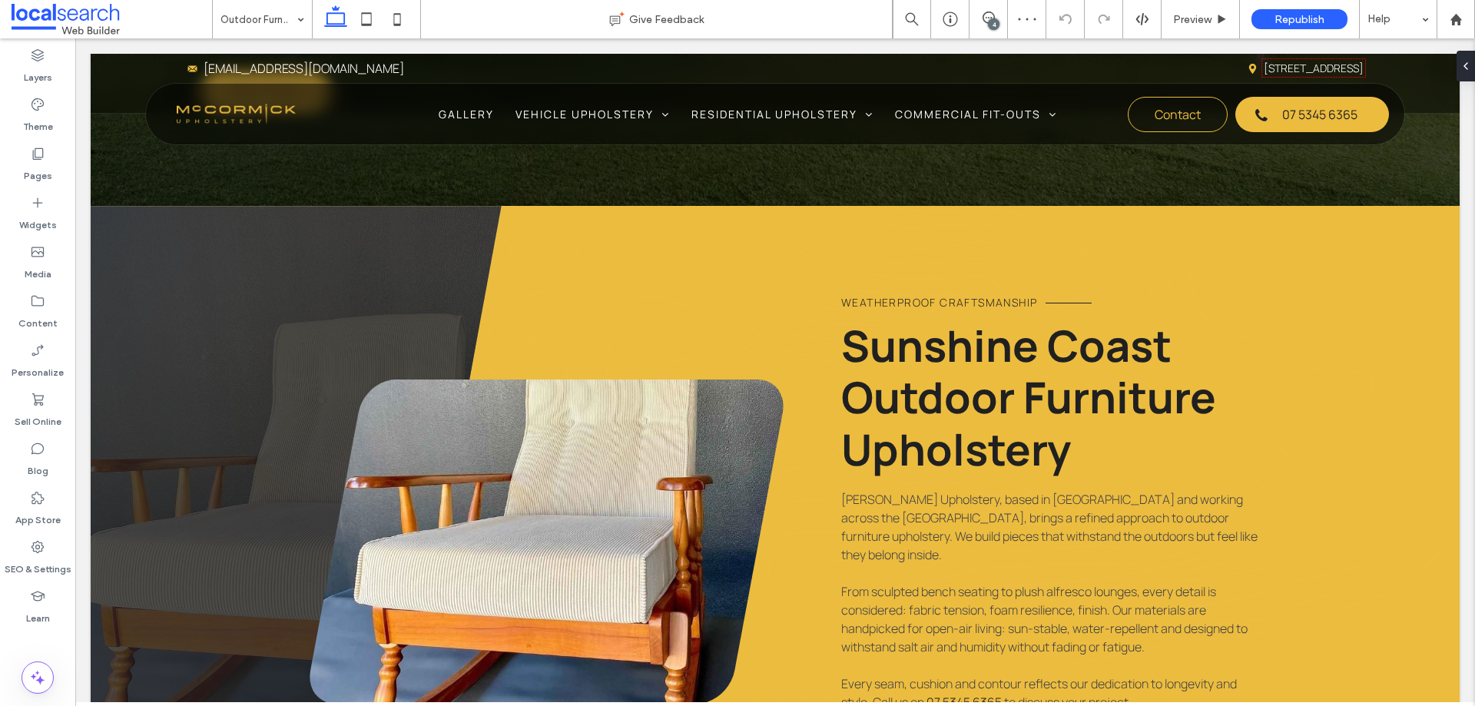
drag, startPoint x: 990, startPoint y: 23, endPoint x: 990, endPoint y: 32, distance: 8.5
click at [989, 25] on div "4" at bounding box center [994, 24] width 12 height 12
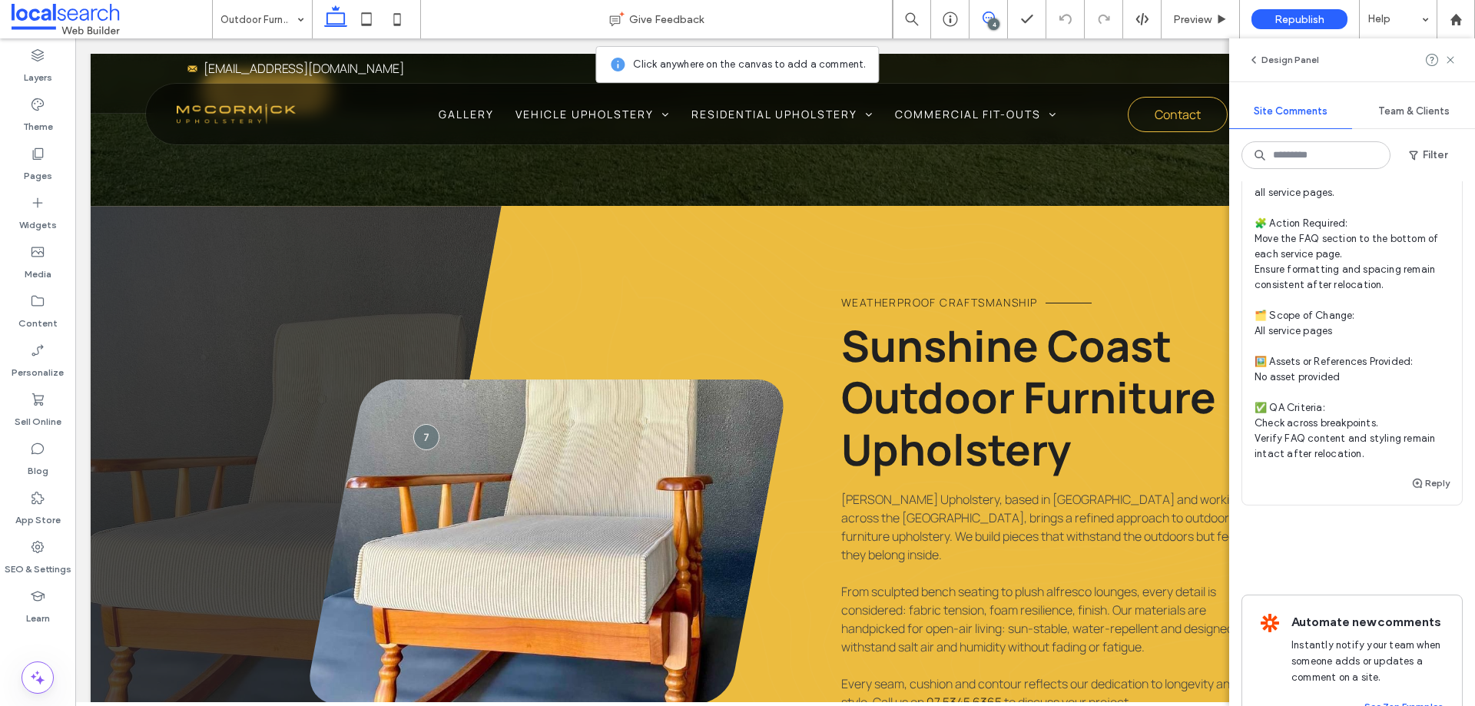
scroll to position [1690, 0]
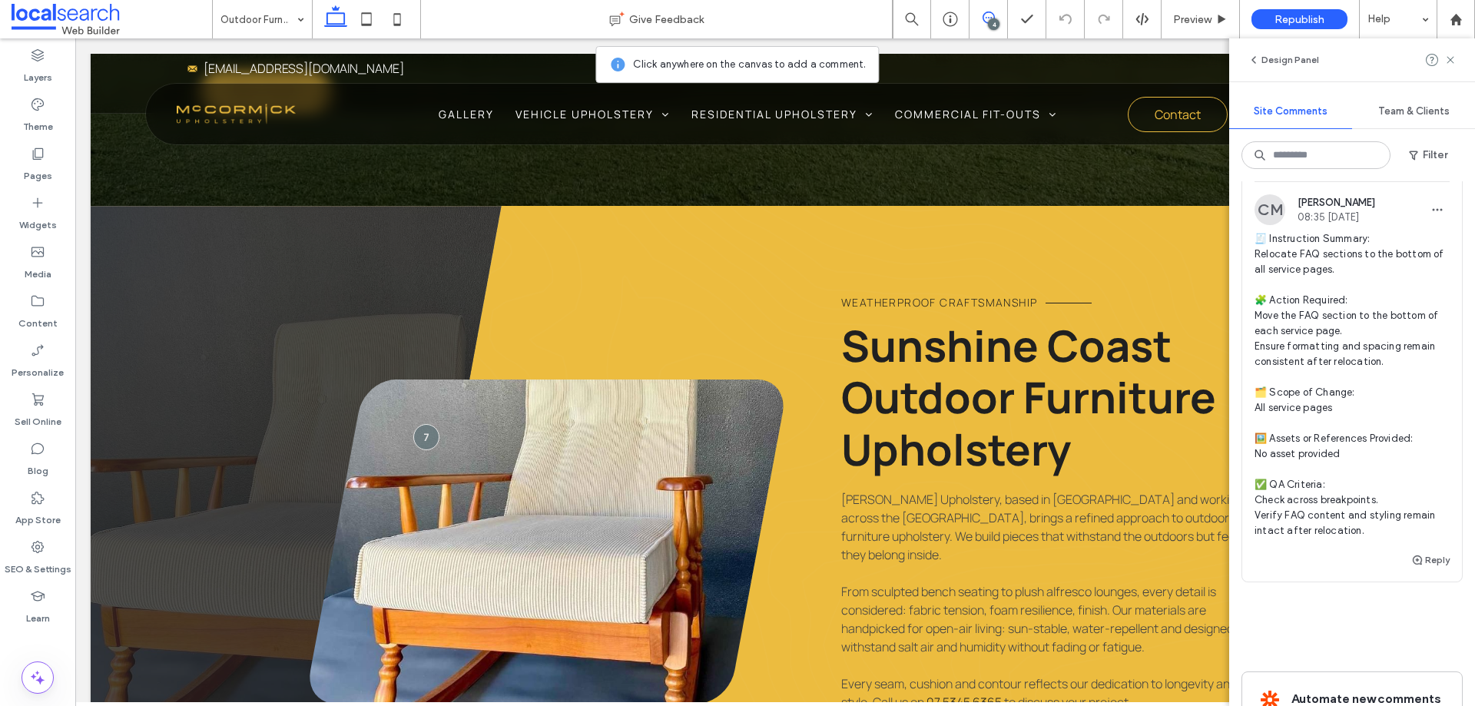
click at [1372, 294] on span "🧾 Instruction Summary: Relocate FAQ sections to the bottom of all service pages…" at bounding box center [1352, 384] width 195 height 307
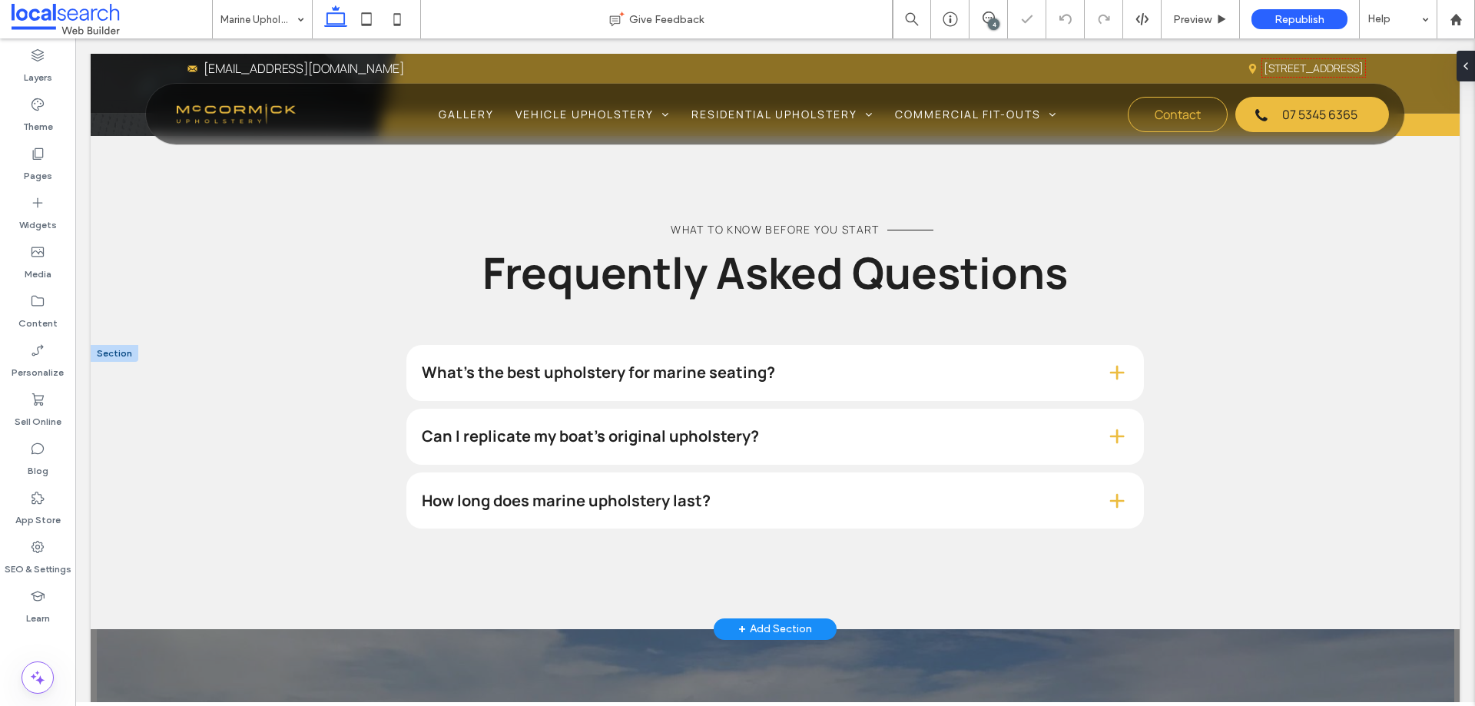
scroll to position [1345, 0]
click at [978, 8] on div "4" at bounding box center [989, 19] width 38 height 38
click at [987, 17] on icon at bounding box center [989, 18] width 12 height 12
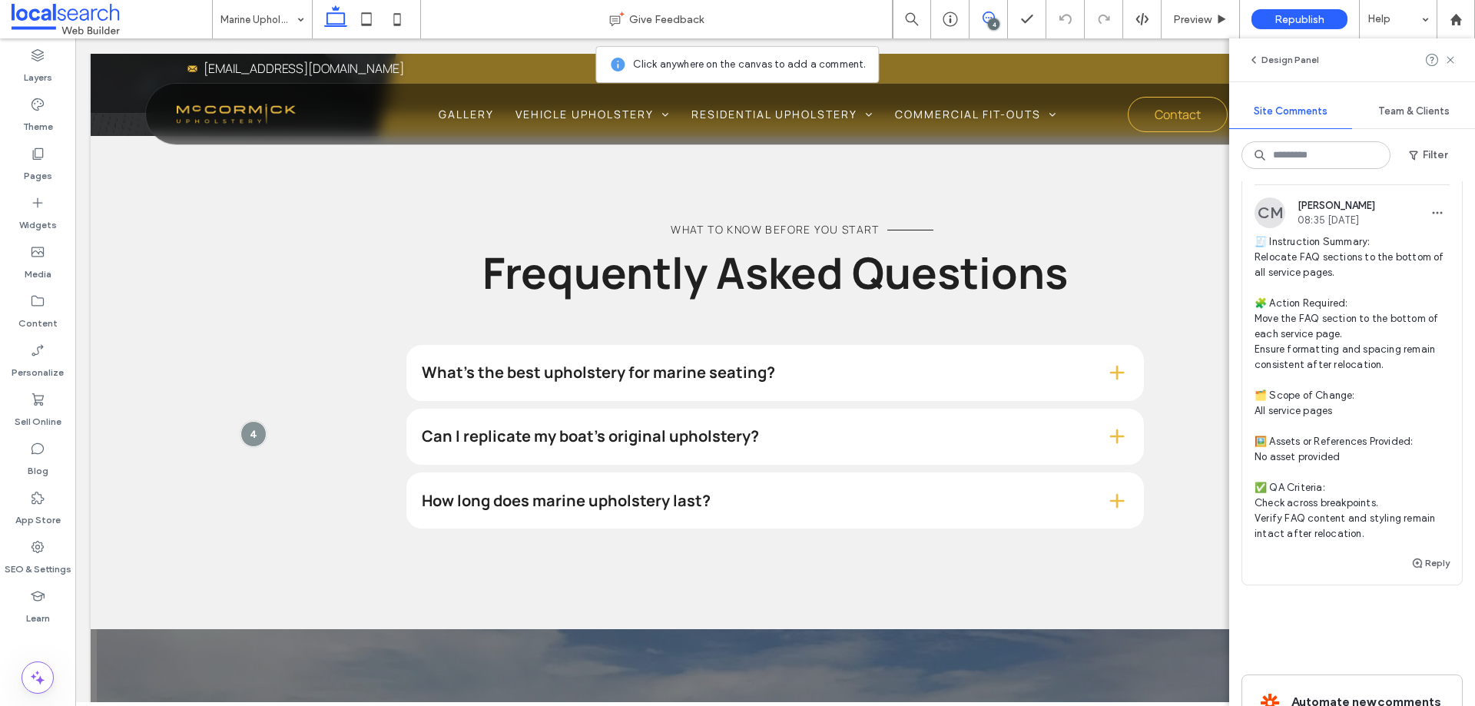
scroll to position [1614, 0]
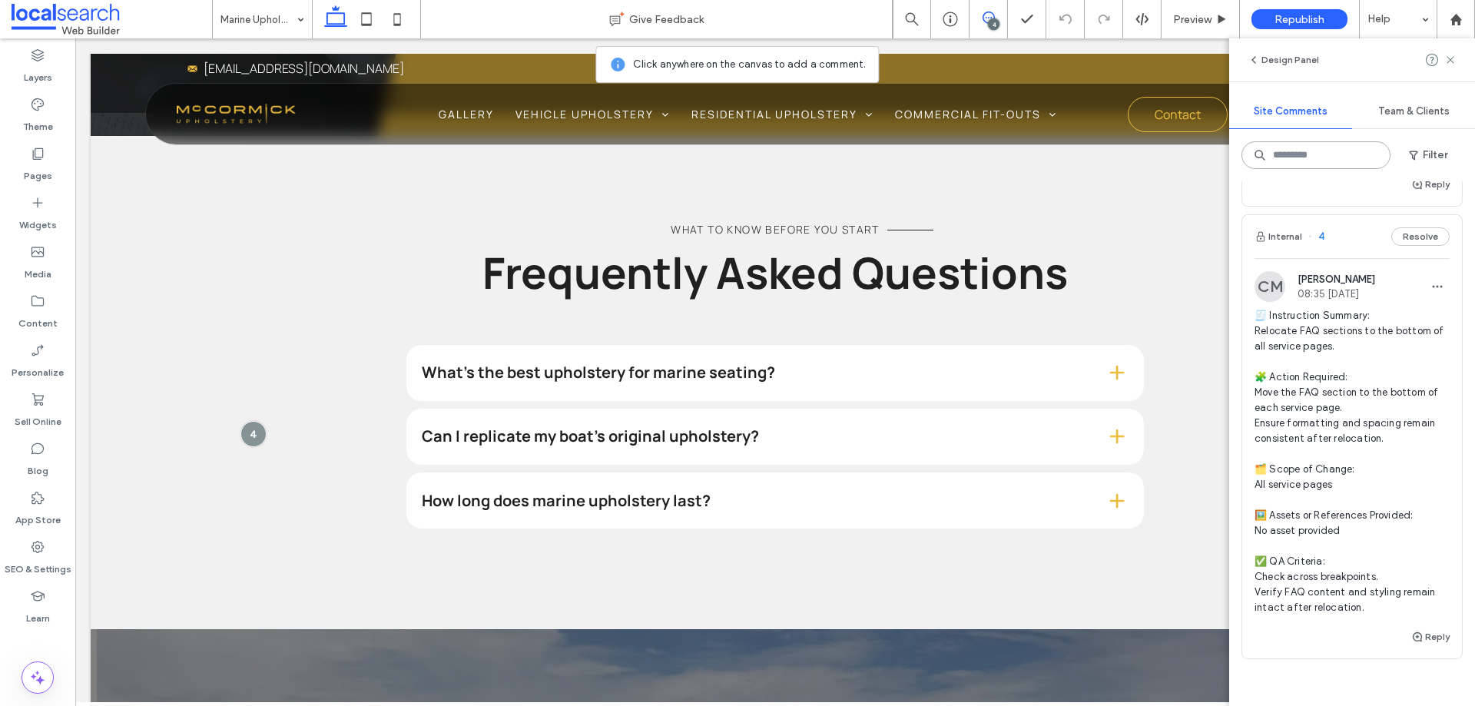
click at [1349, 164] on input at bounding box center [1316, 155] width 149 height 28
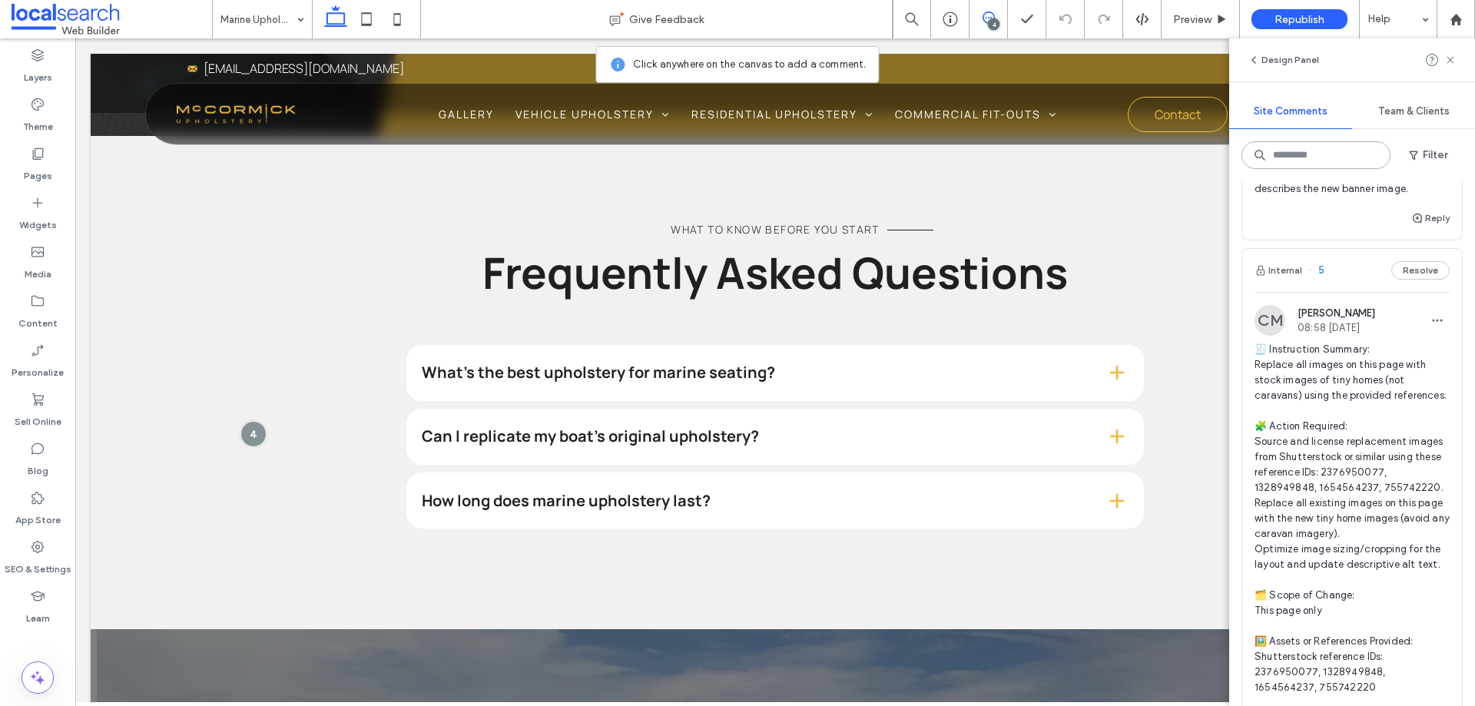
scroll to position [845, 0]
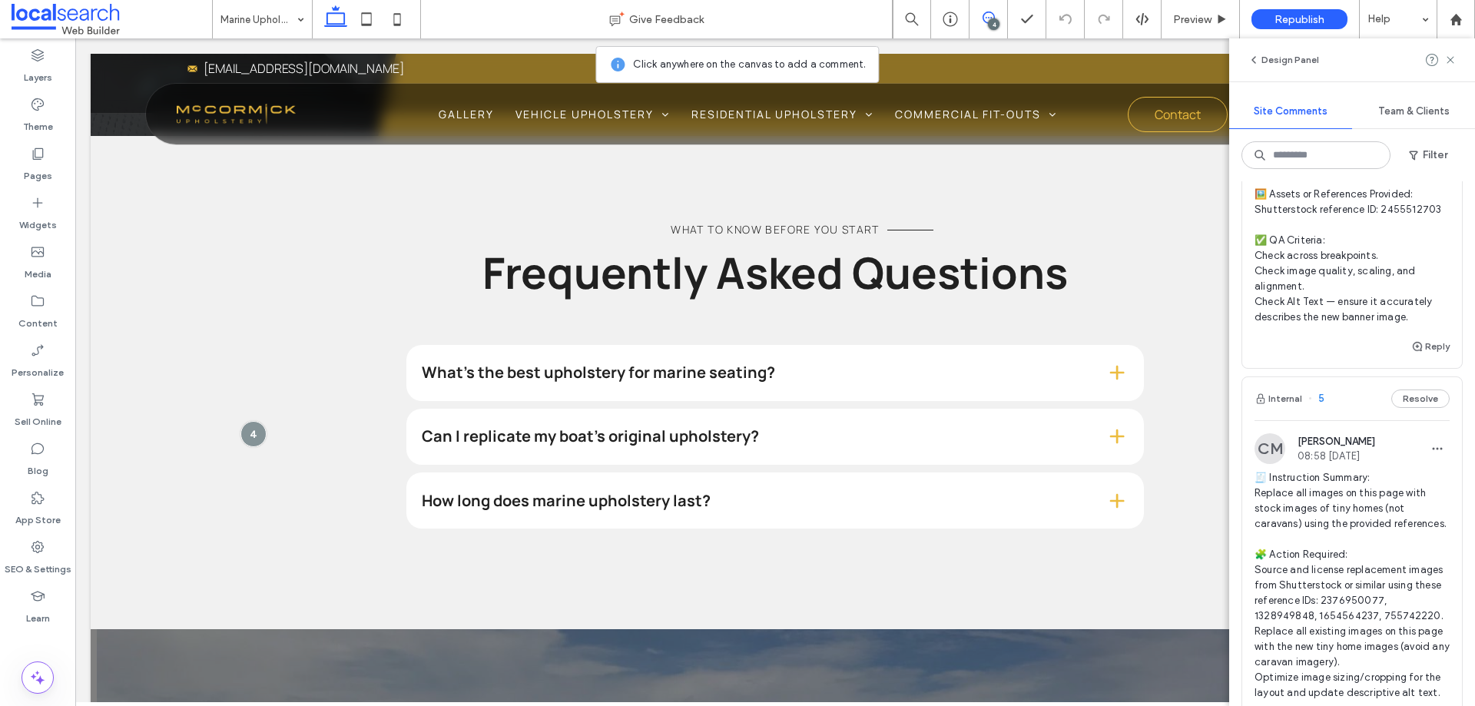
click at [1336, 396] on div "Internal 5 Resolve" at bounding box center [1353, 398] width 220 height 43
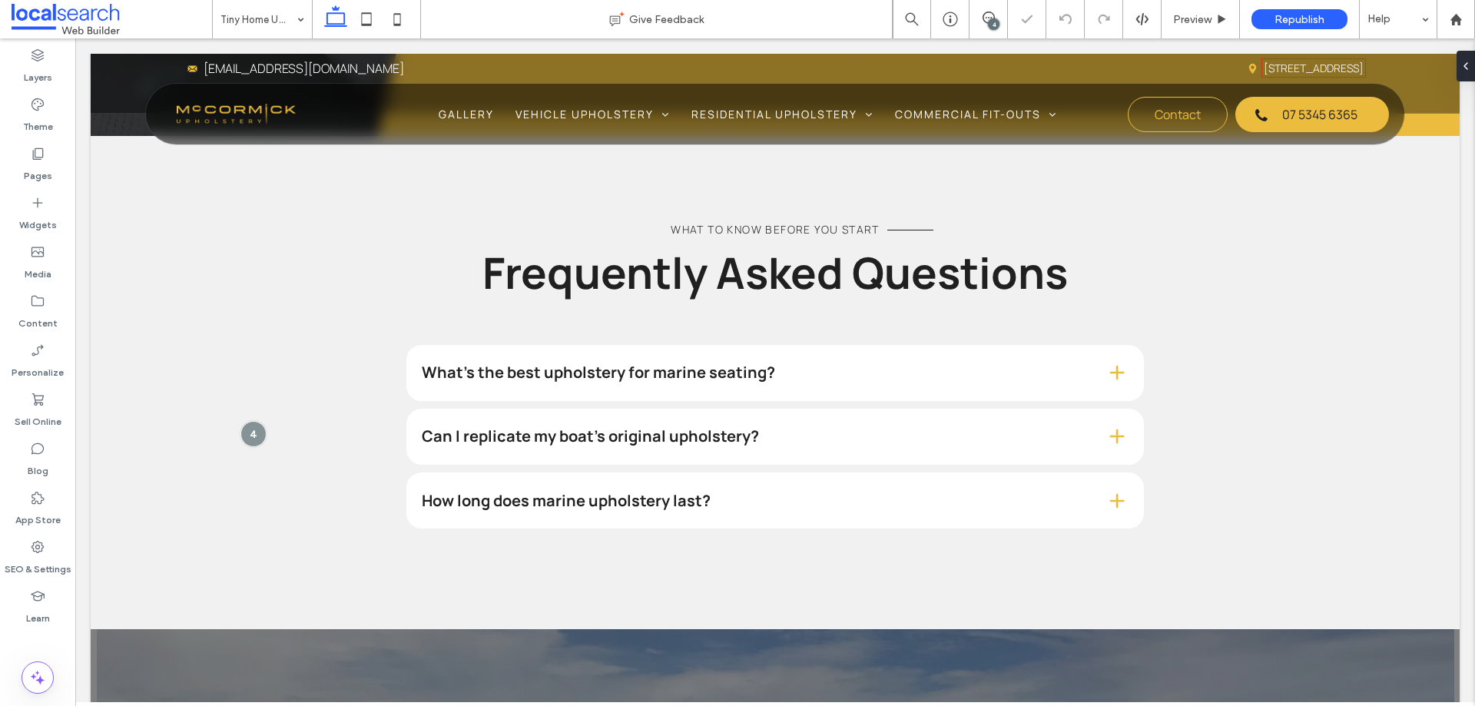
click at [996, 18] on div "4" at bounding box center [994, 24] width 12 height 12
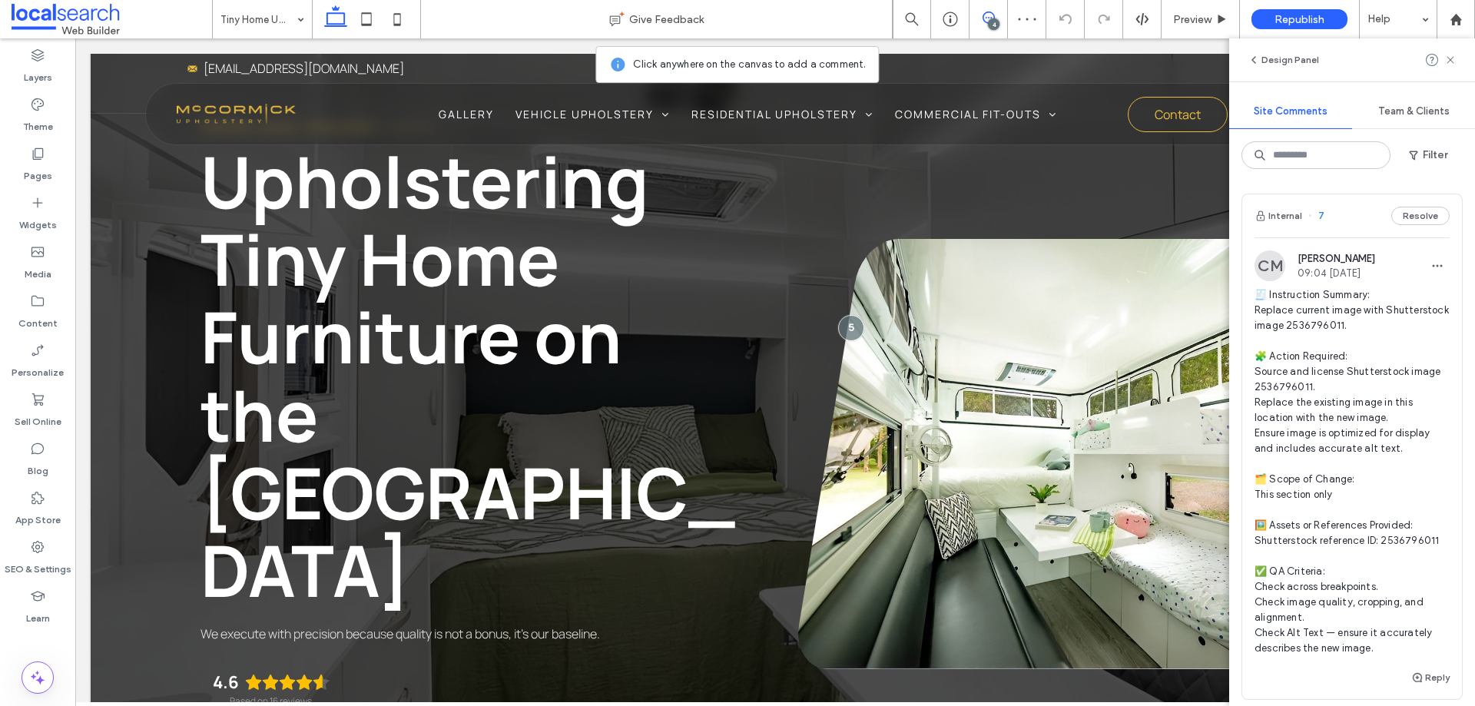
click at [1303, 131] on div "Design Panel Site Comments Team & Clients Filter Internal 7 Resolve CM Chelaine…" at bounding box center [1352, 372] width 246 height 668
click at [1316, 157] on input at bounding box center [1316, 155] width 149 height 28
type input "*"
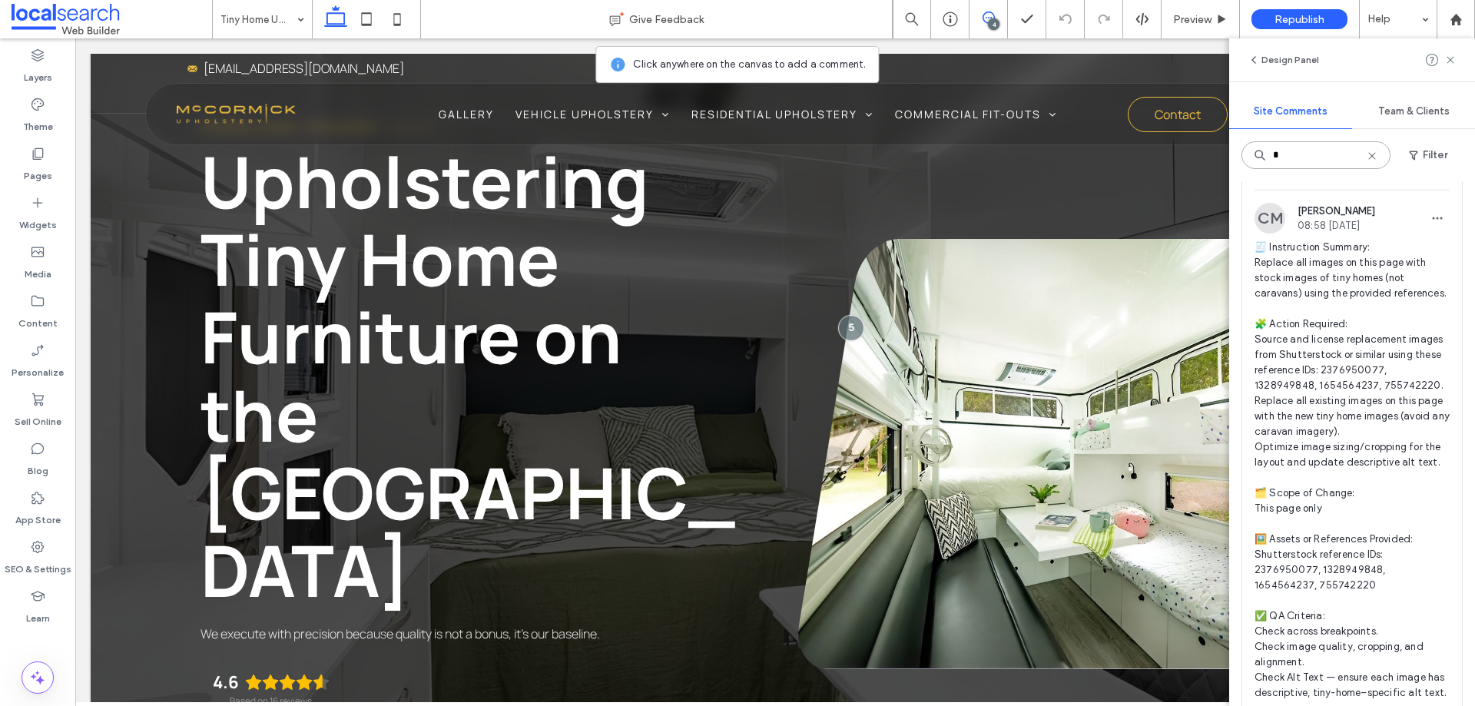
scroll to position [999, 0]
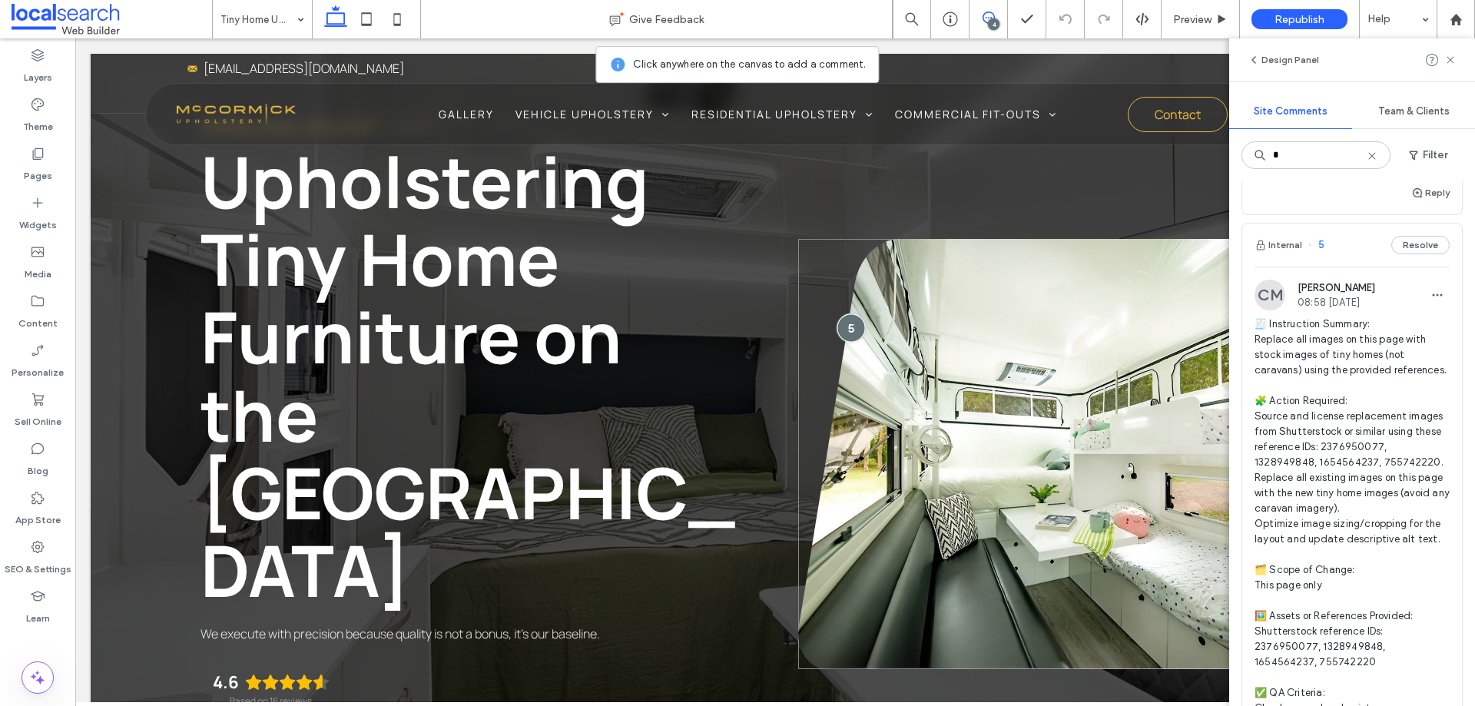
click at [849, 314] on div at bounding box center [851, 328] width 28 height 28
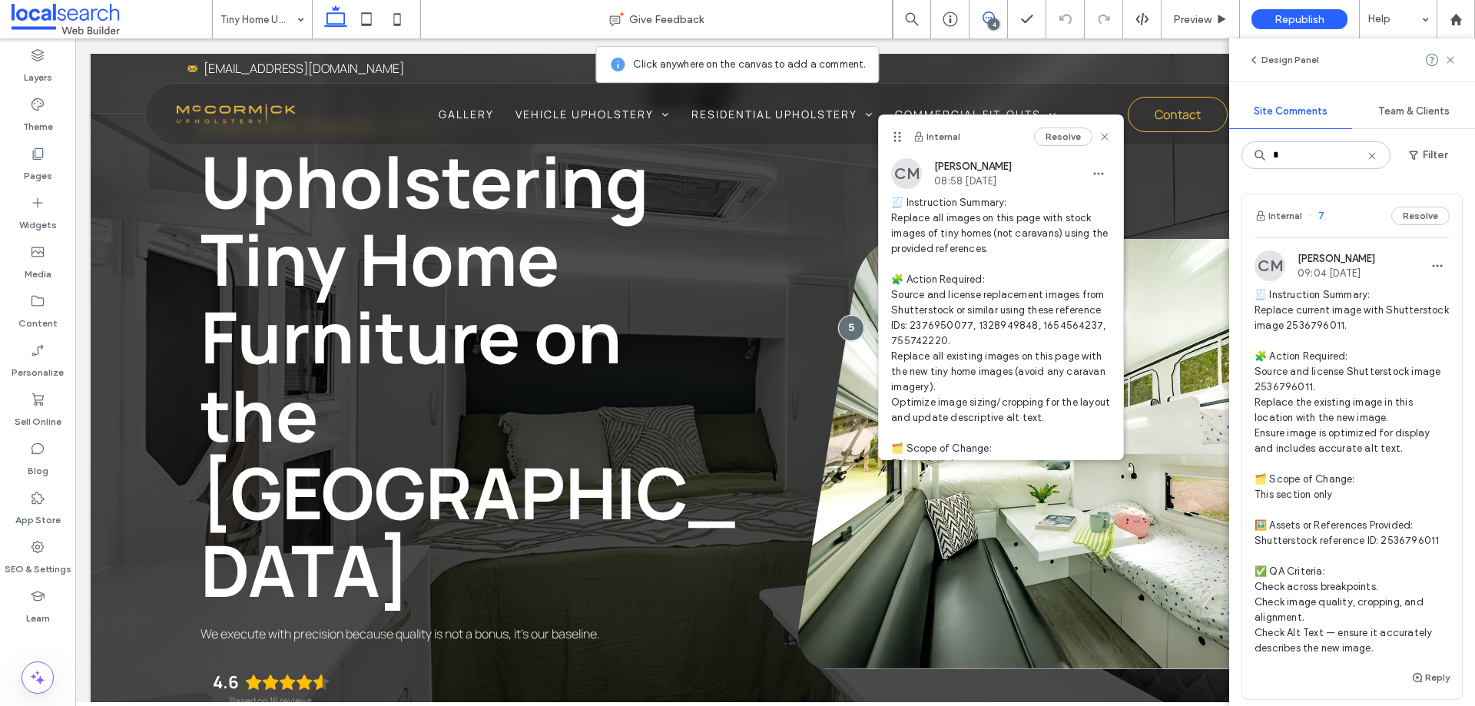
scroll to position [231, 0]
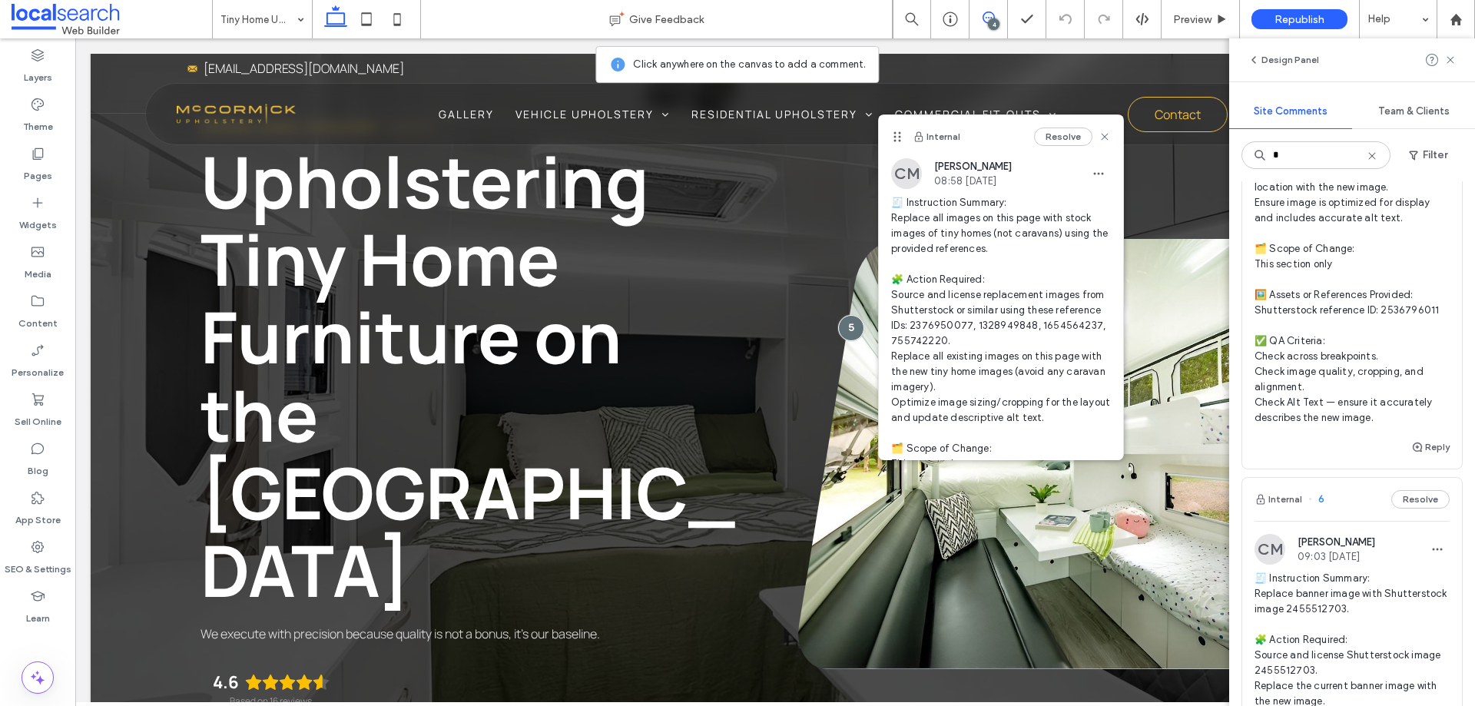
click at [1352, 519] on div "Internal 6 Resolve" at bounding box center [1353, 499] width 220 height 43
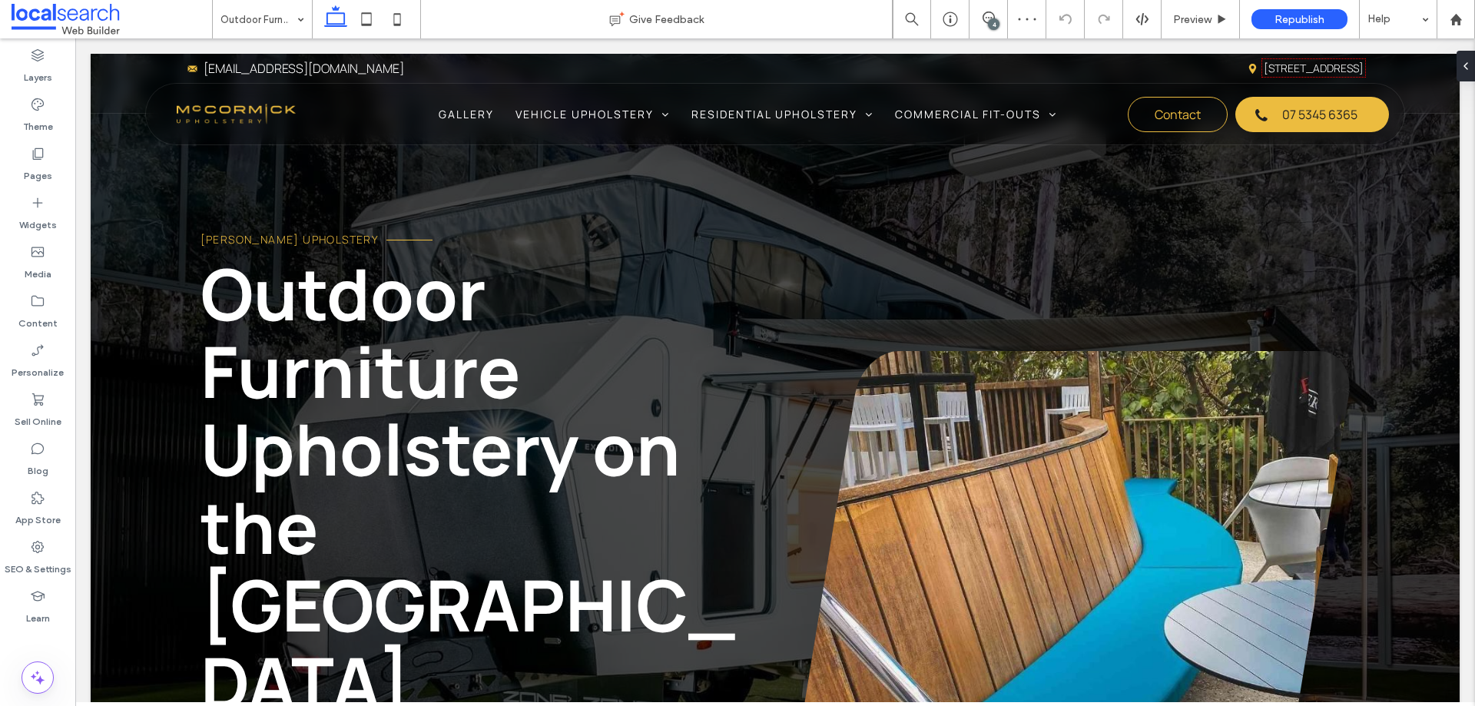
click at [995, 20] on div "4" at bounding box center [994, 24] width 12 height 12
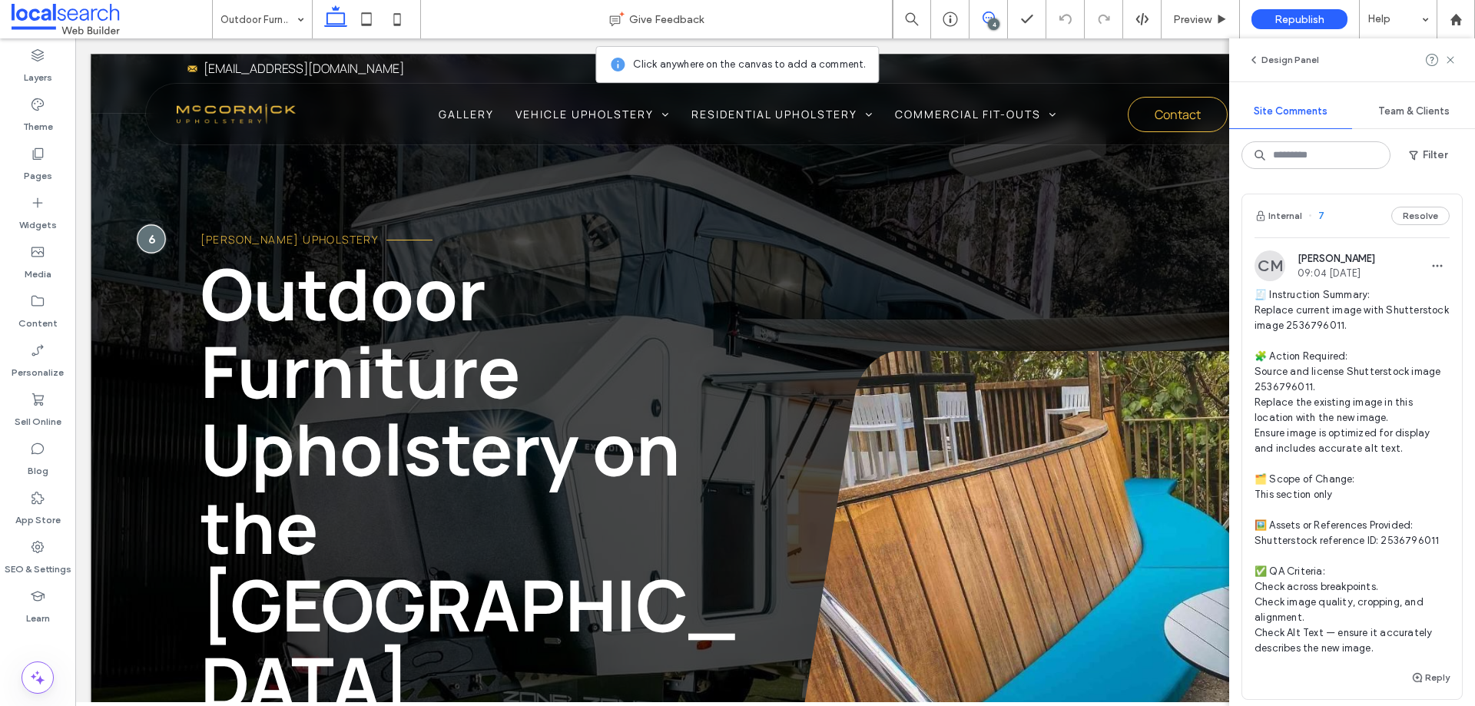
click at [153, 224] on div at bounding box center [151, 238] width 28 height 28
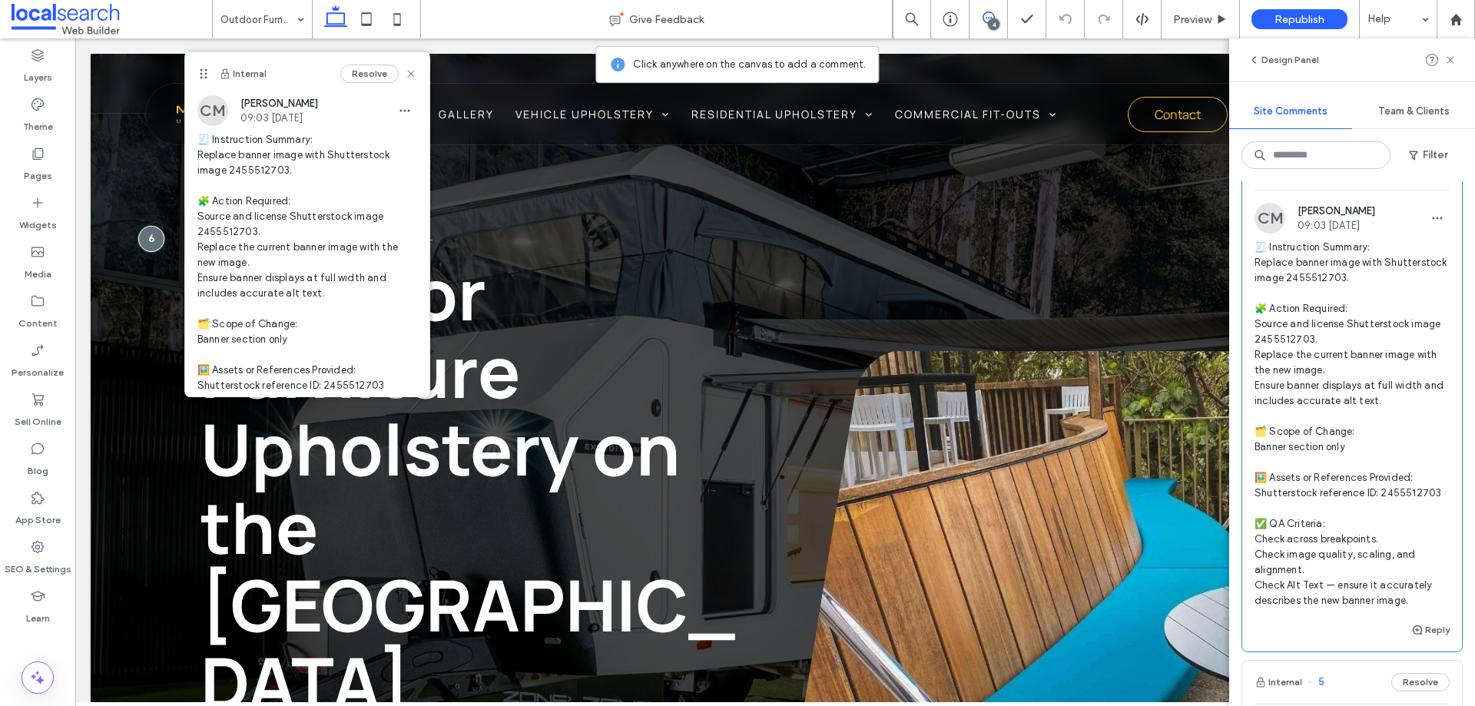
scroll to position [538, 0]
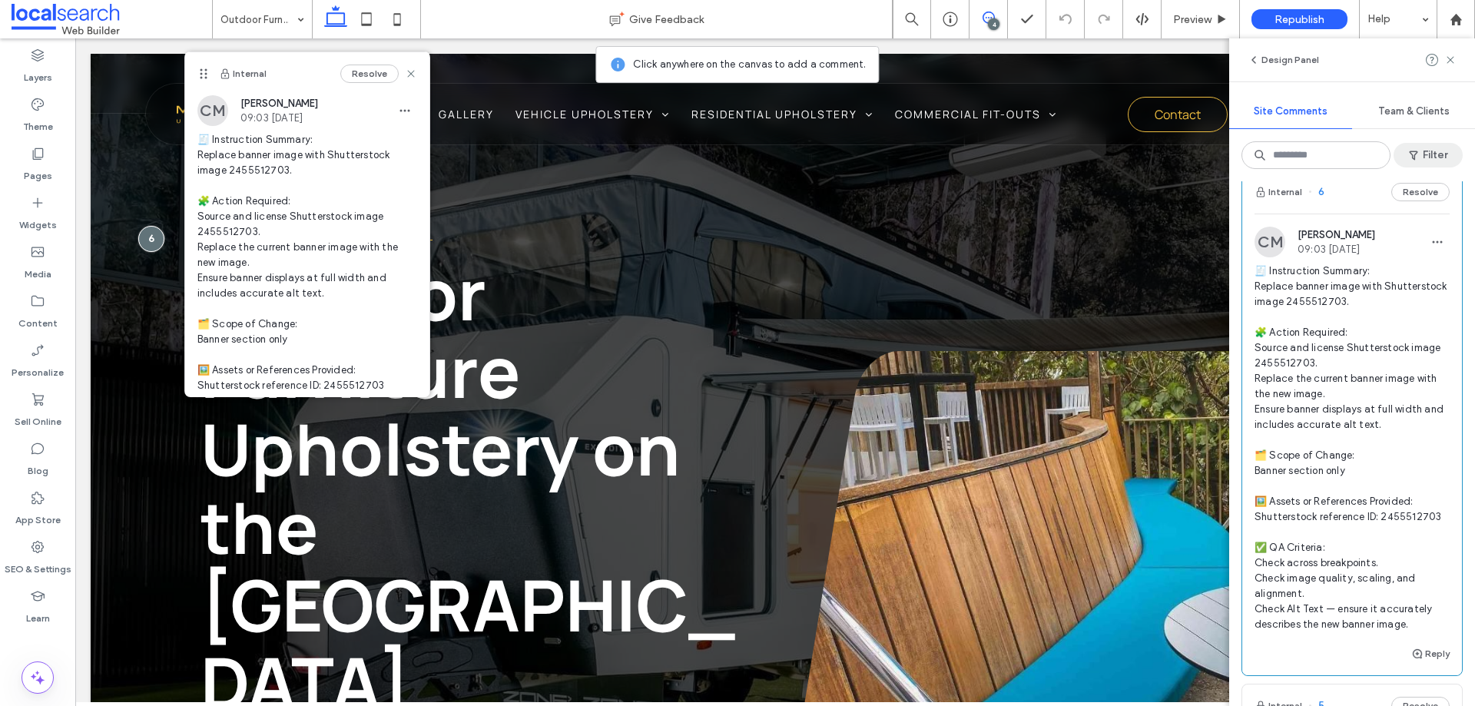
click at [1422, 144] on span "button" at bounding box center [1415, 155] width 15 height 23
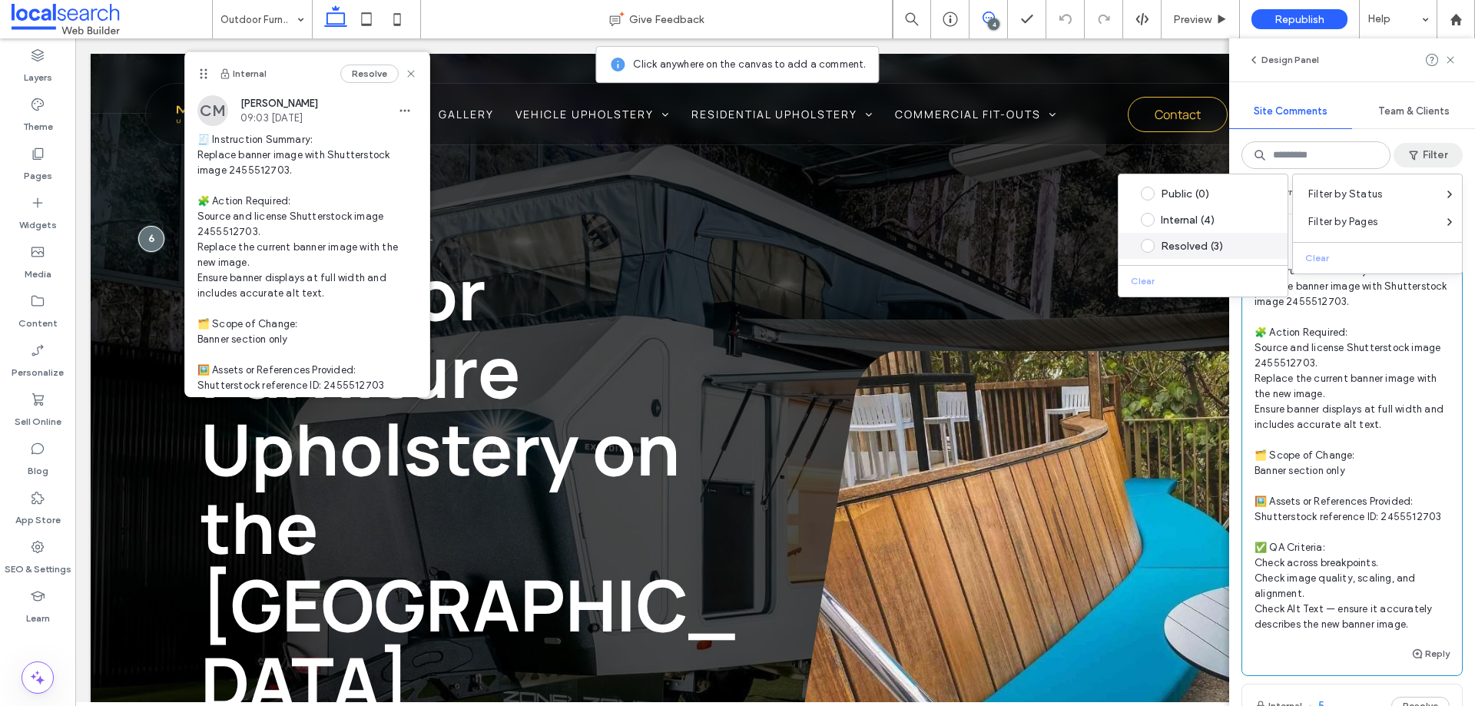
click at [1186, 240] on div "Resolved (3)" at bounding box center [1215, 246] width 108 height 13
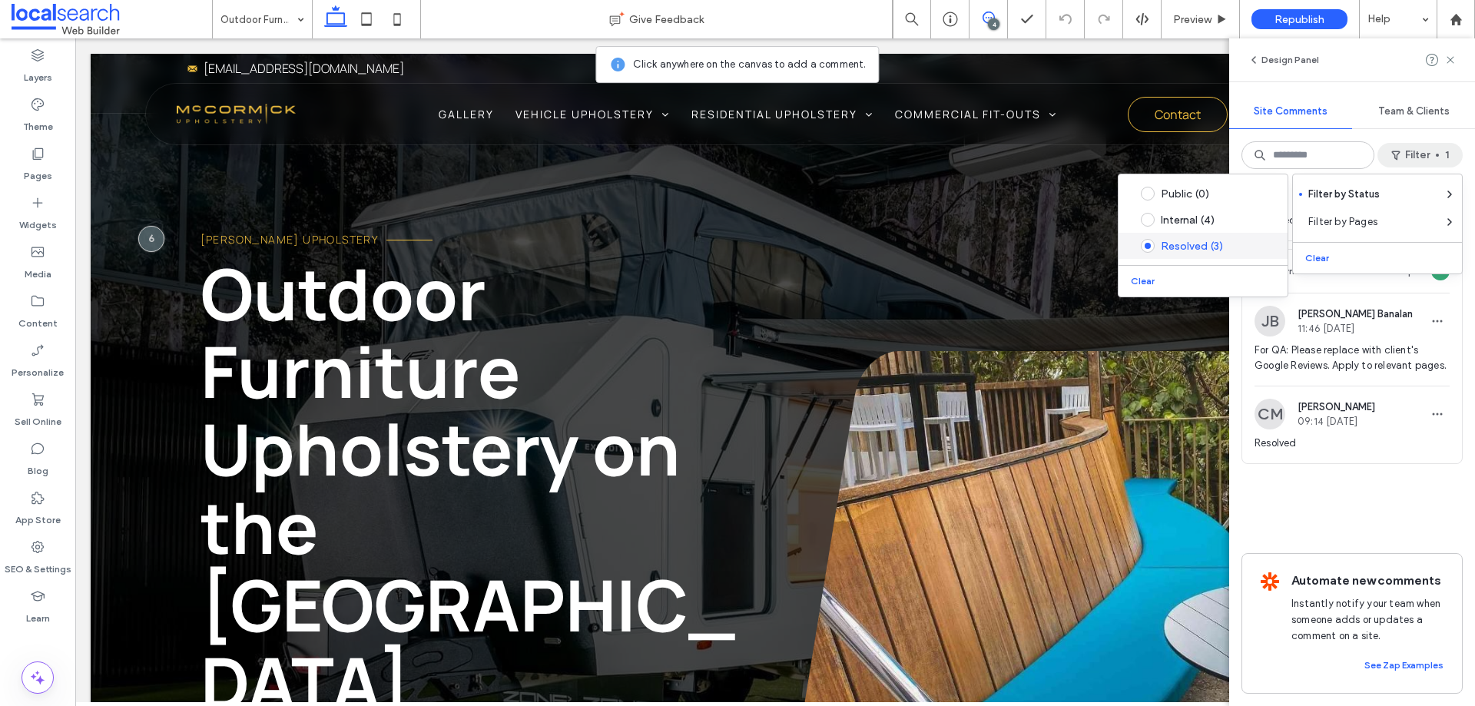
scroll to position [483, 0]
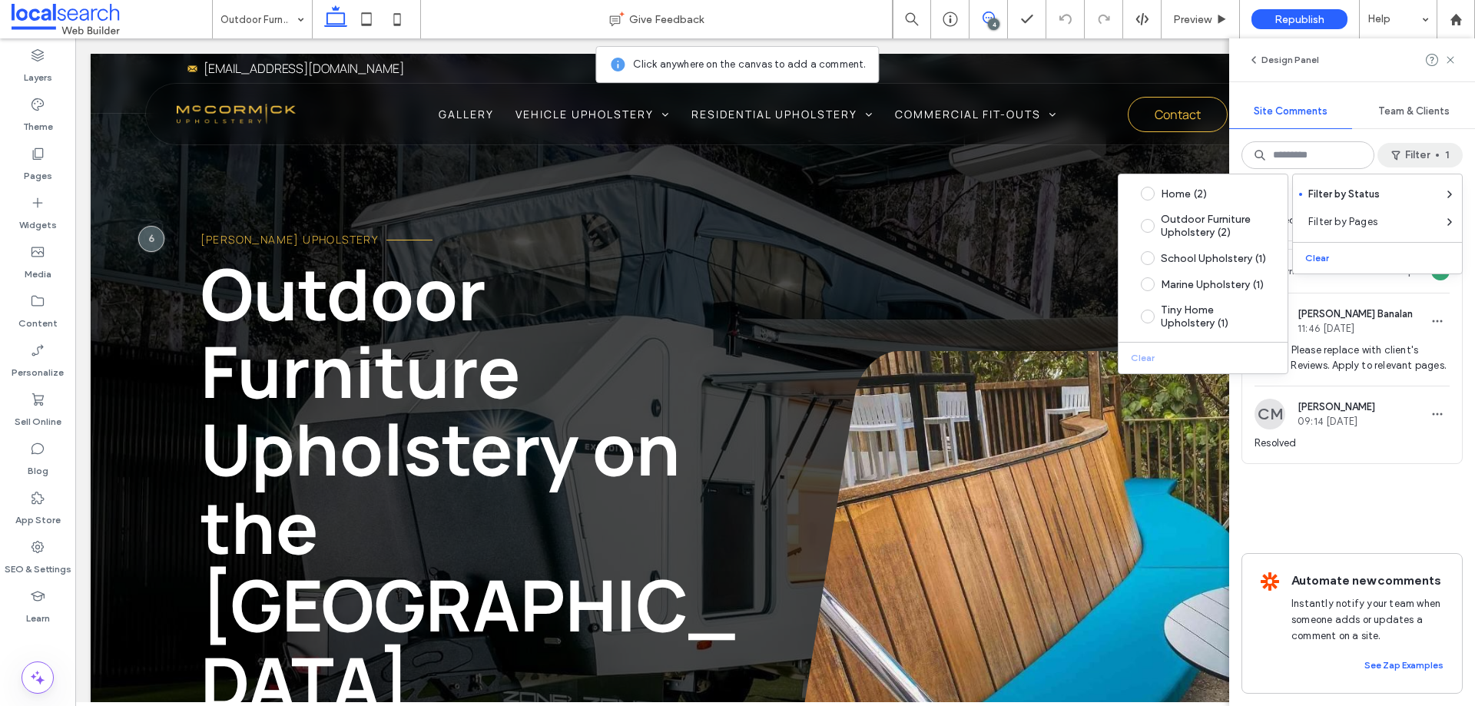
drag, startPoint x: 1402, startPoint y: 518, endPoint x: 1395, endPoint y: 497, distance: 21.6
click at [1402, 516] on div "Internal 3 Reopen JH Jack Harding 09:52 Aug 8 2025 dev can we change the backgr…" at bounding box center [1352, 142] width 221 height 798
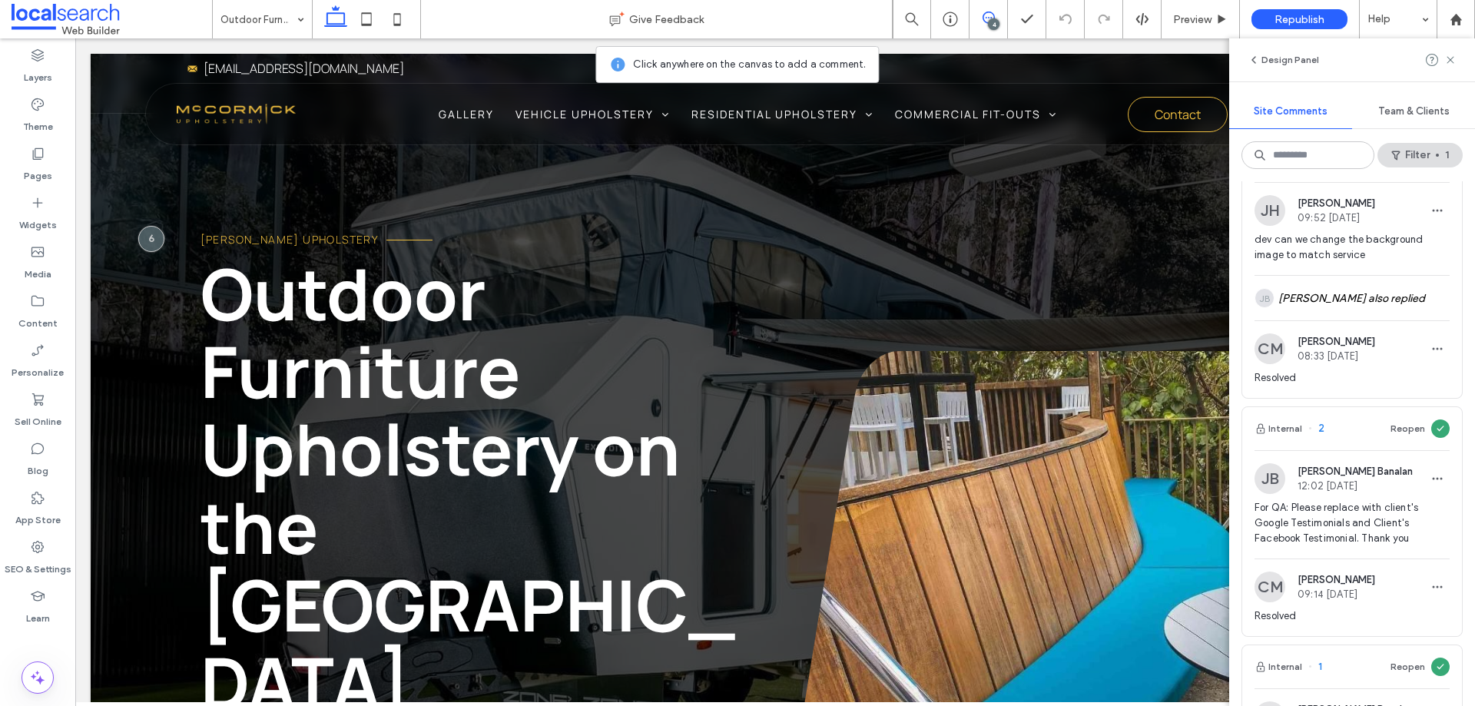
scroll to position [0, 0]
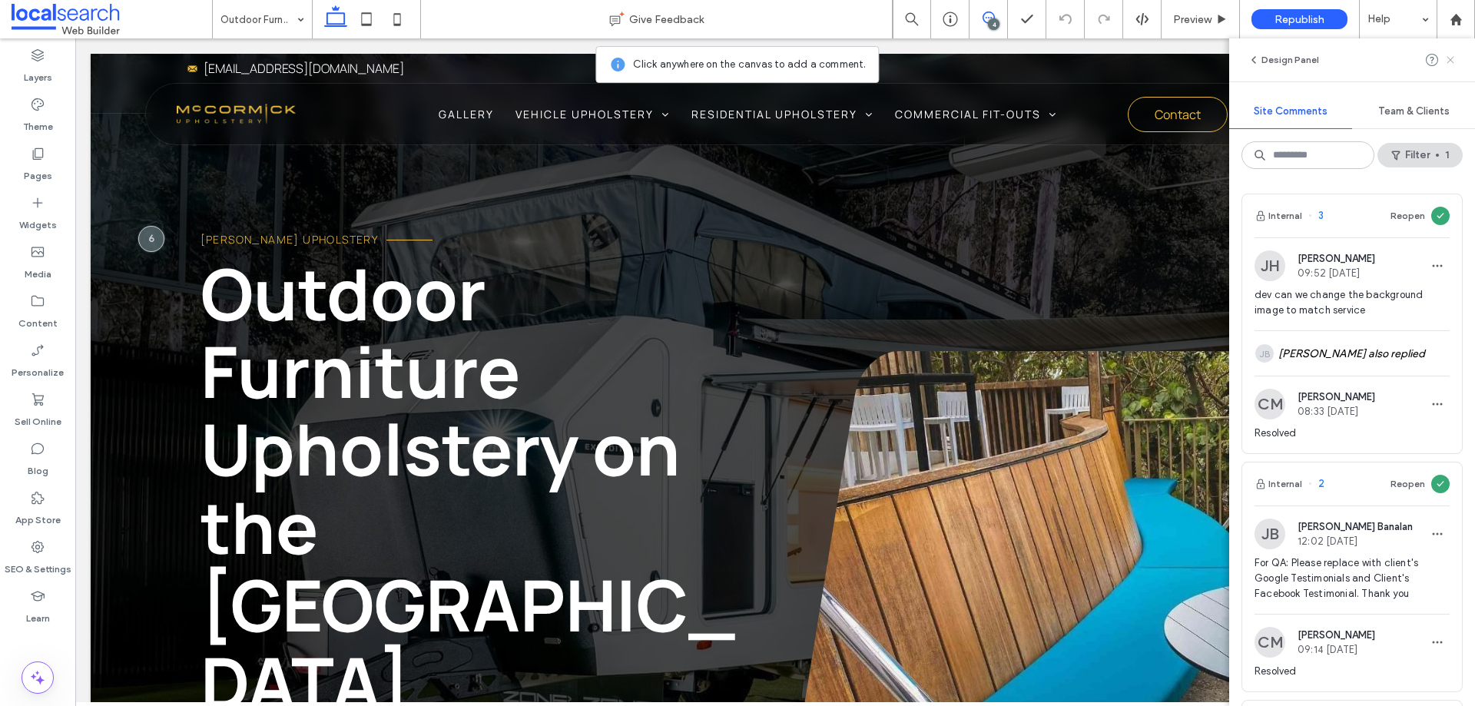
drag, startPoint x: 1452, startPoint y: 59, endPoint x: 1063, endPoint y: 22, distance: 389.8
click at [1452, 59] on use at bounding box center [1450, 59] width 7 height 7
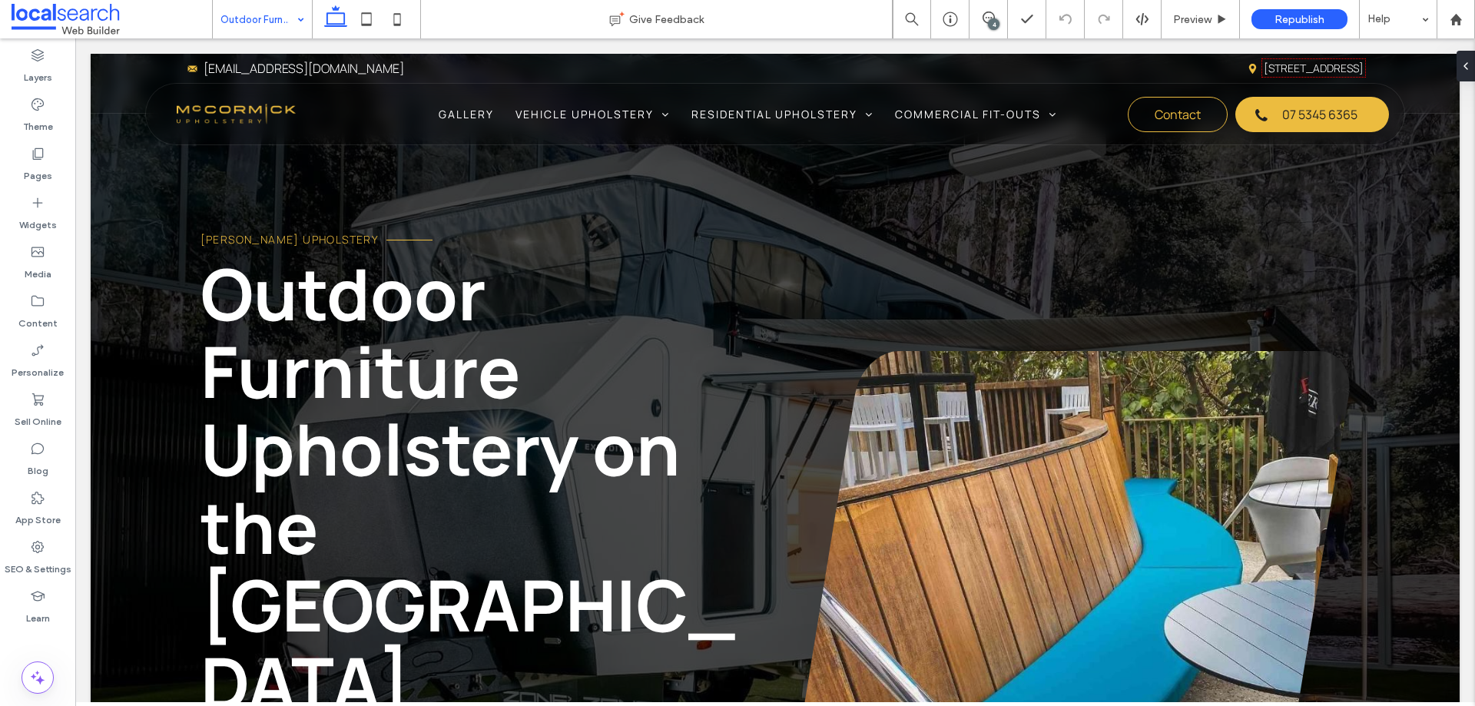
click at [250, 22] on input at bounding box center [259, 19] width 76 height 38
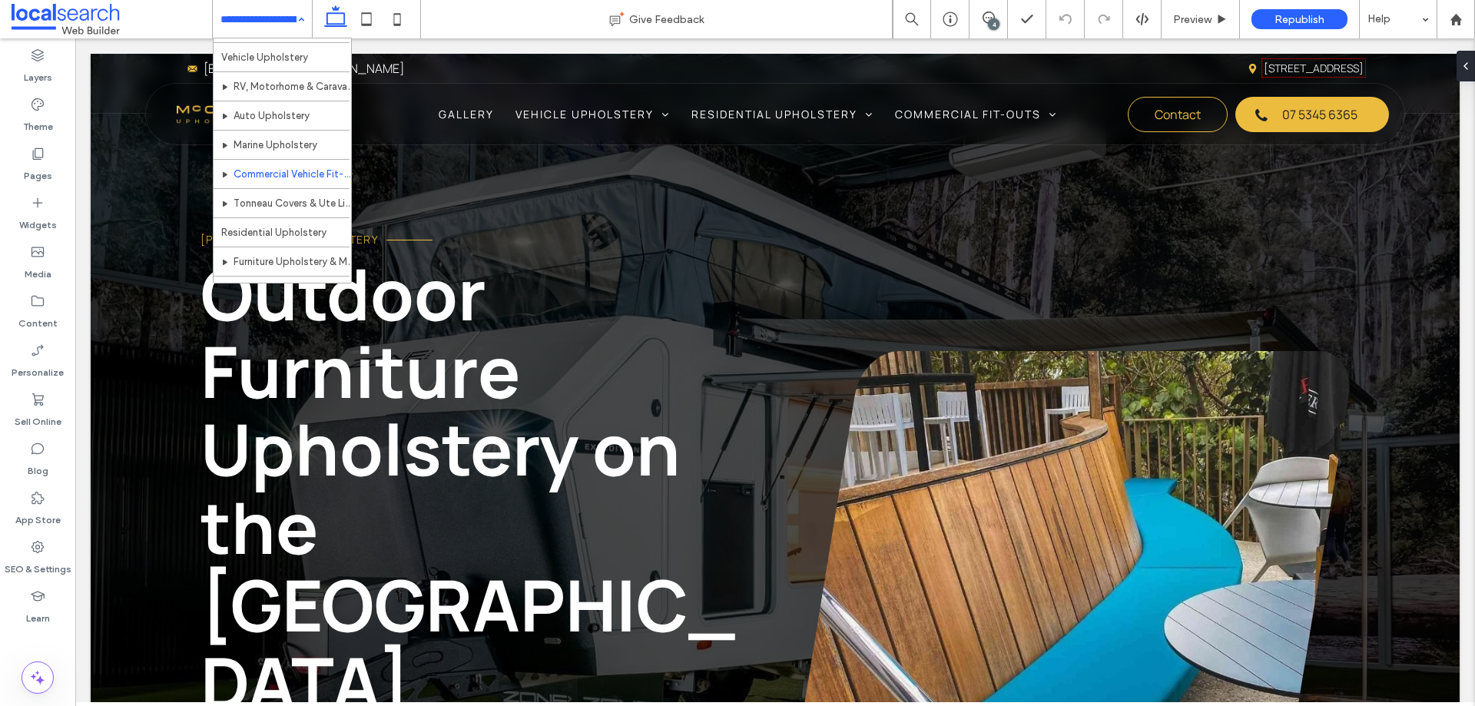
scroll to position [77, 0]
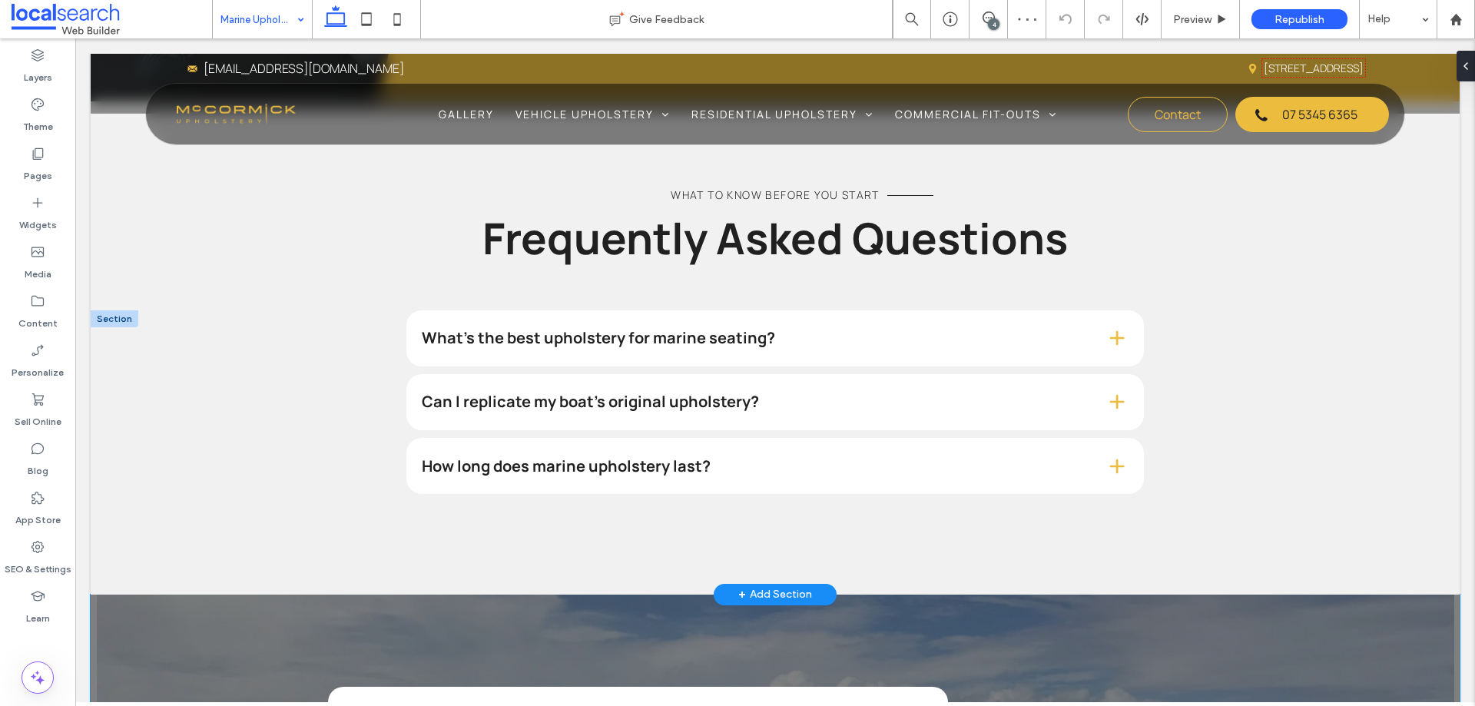
scroll to position [1242, 0]
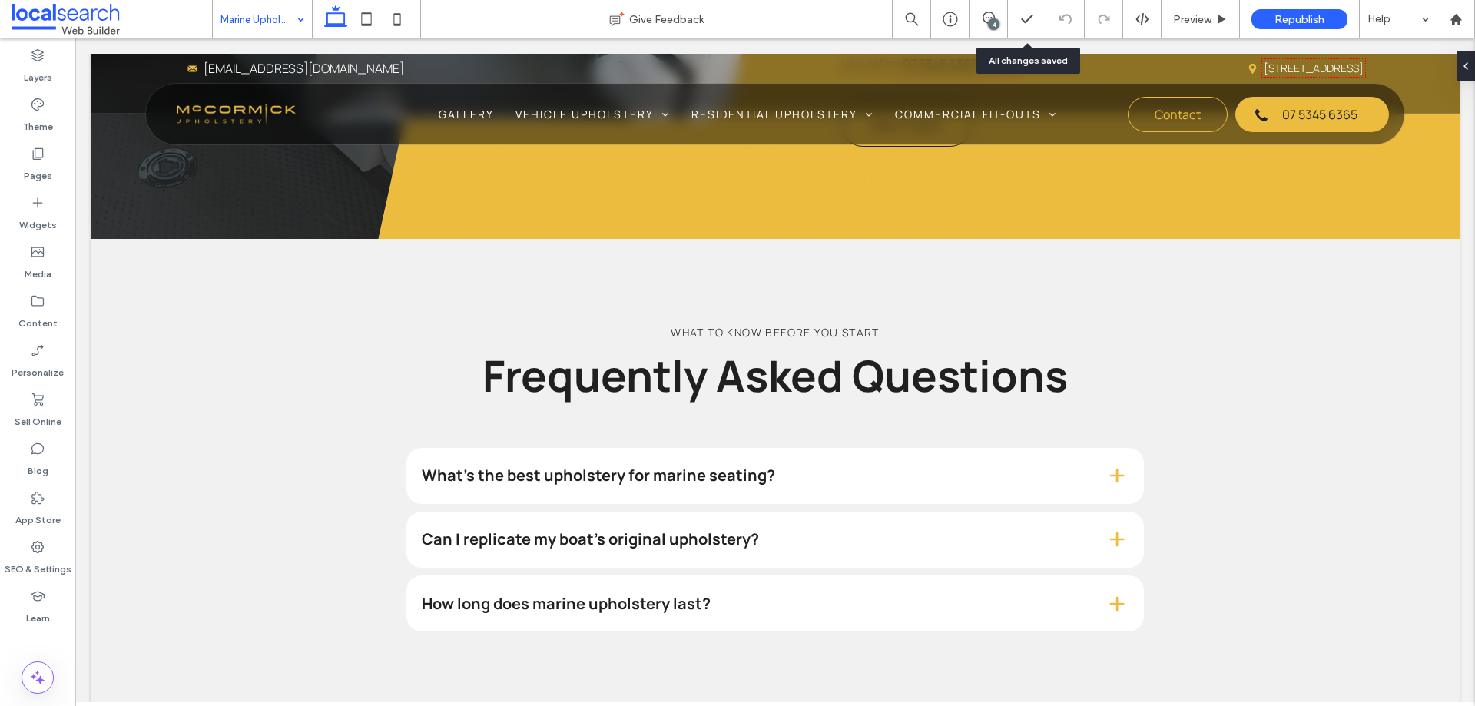
click at [994, 22] on div "4" at bounding box center [994, 24] width 12 height 12
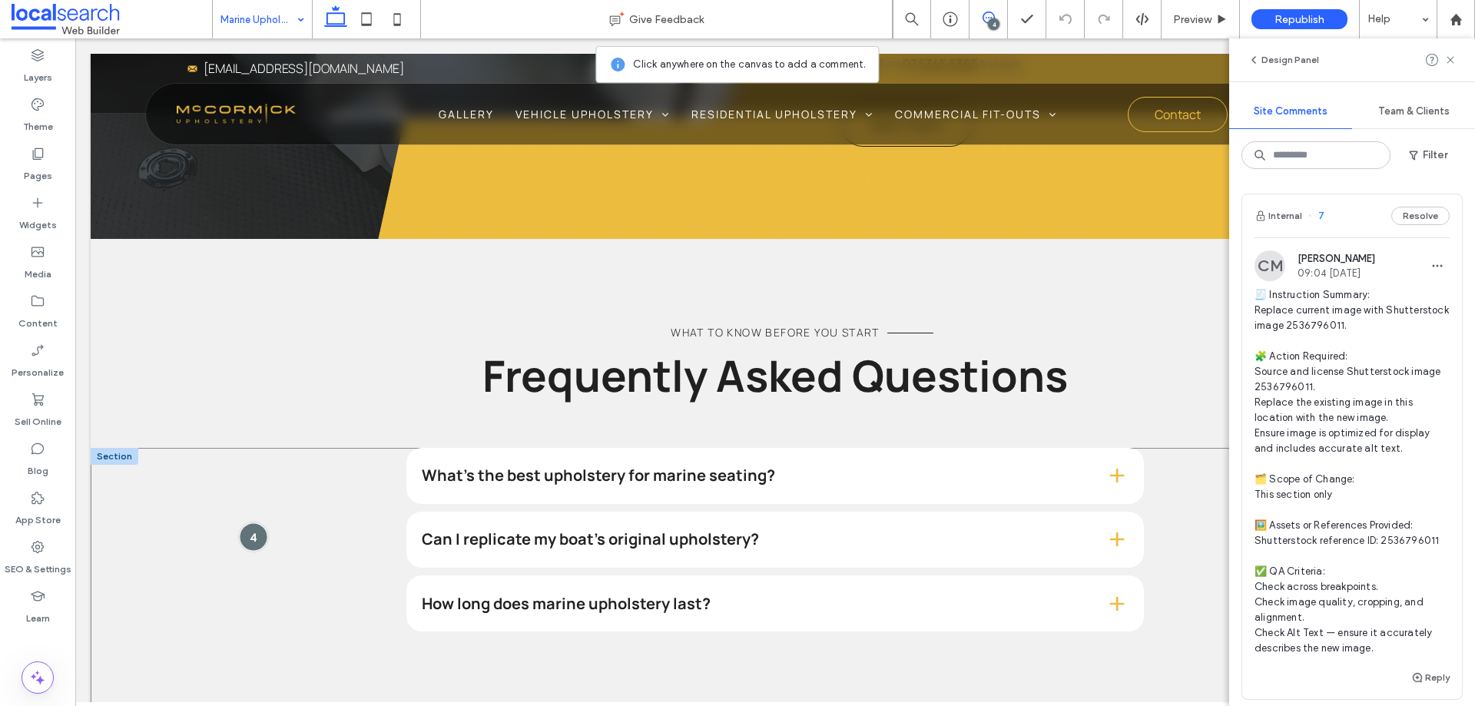
click at [244, 523] on div at bounding box center [253, 537] width 28 height 28
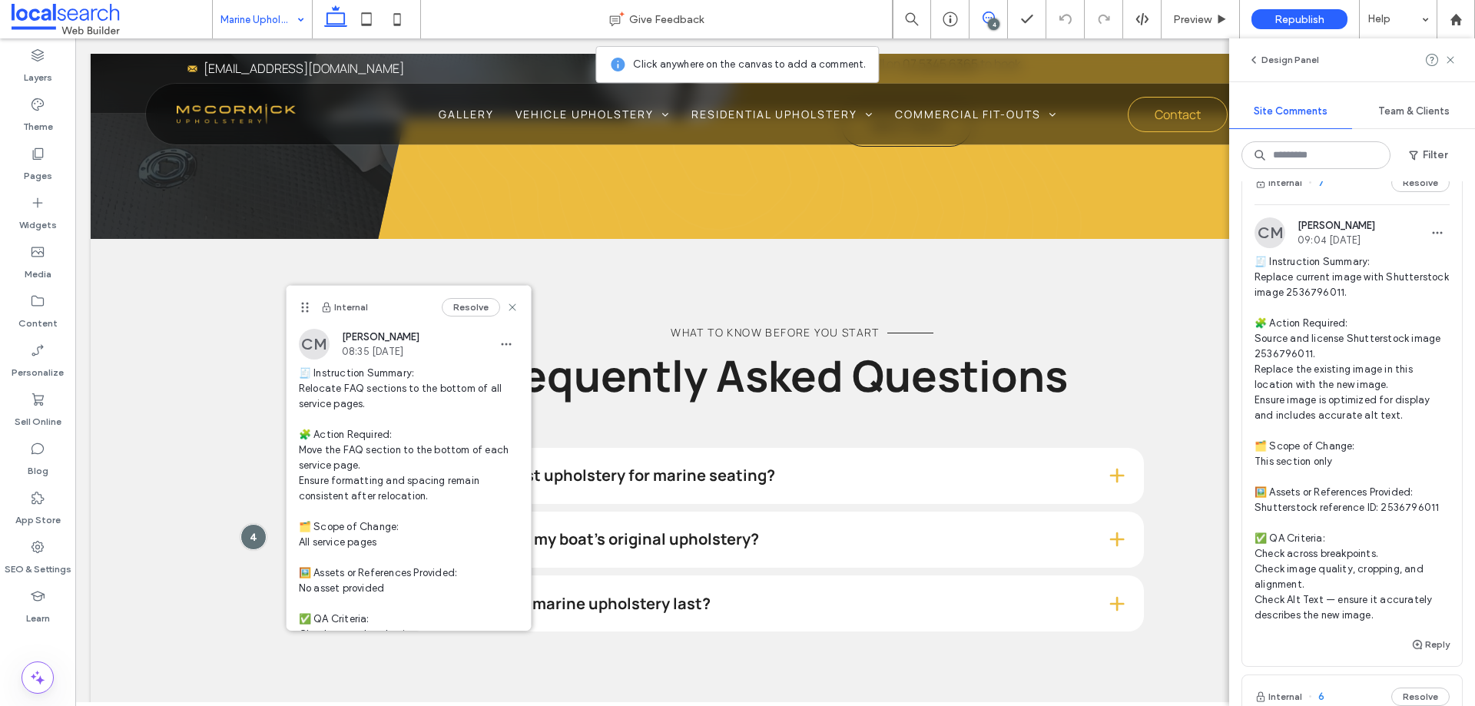
scroll to position [28, 0]
drag, startPoint x: 1349, startPoint y: 297, endPoint x: 1403, endPoint y: 299, distance: 53.8
click at [1403, 299] on span "🧾 Instruction Summary: Replace current image with Shutterstock image 2536796011…" at bounding box center [1352, 444] width 195 height 369
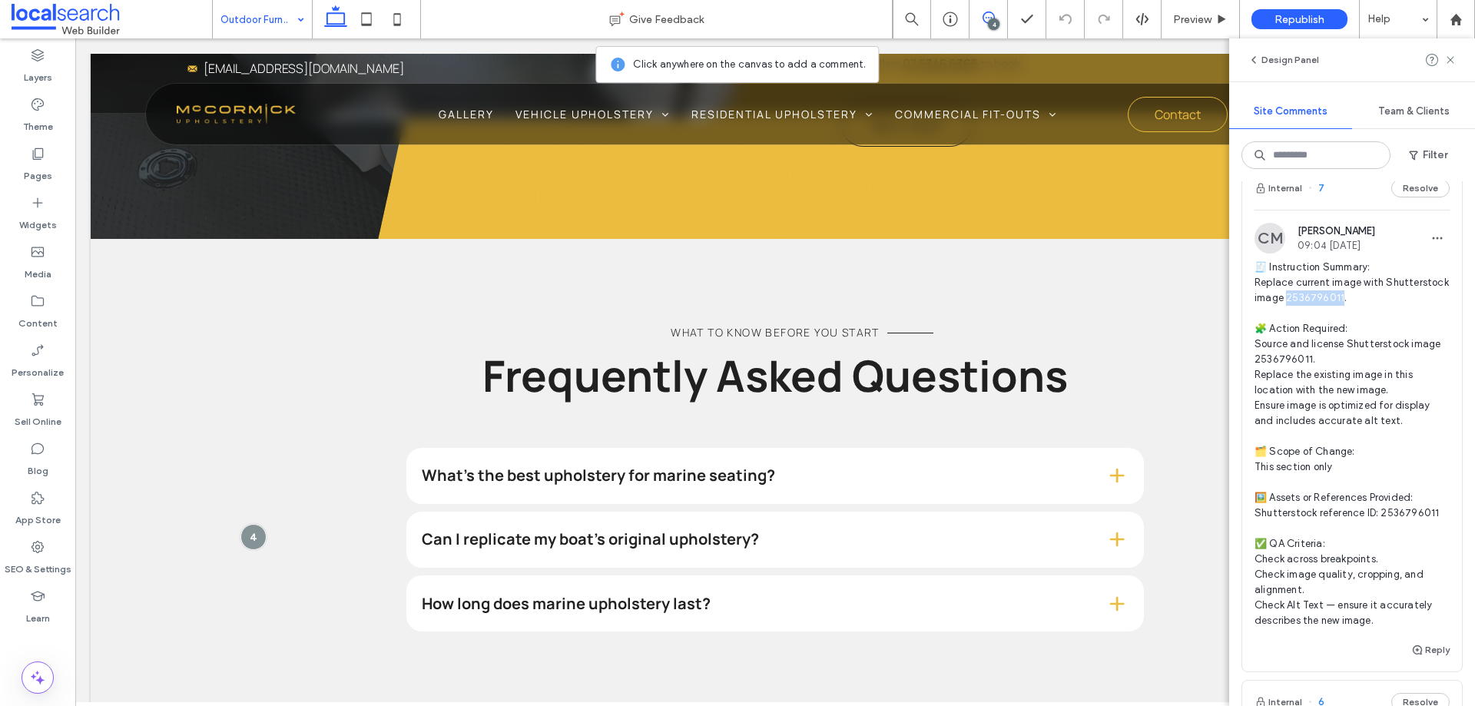
copy span "536796011."
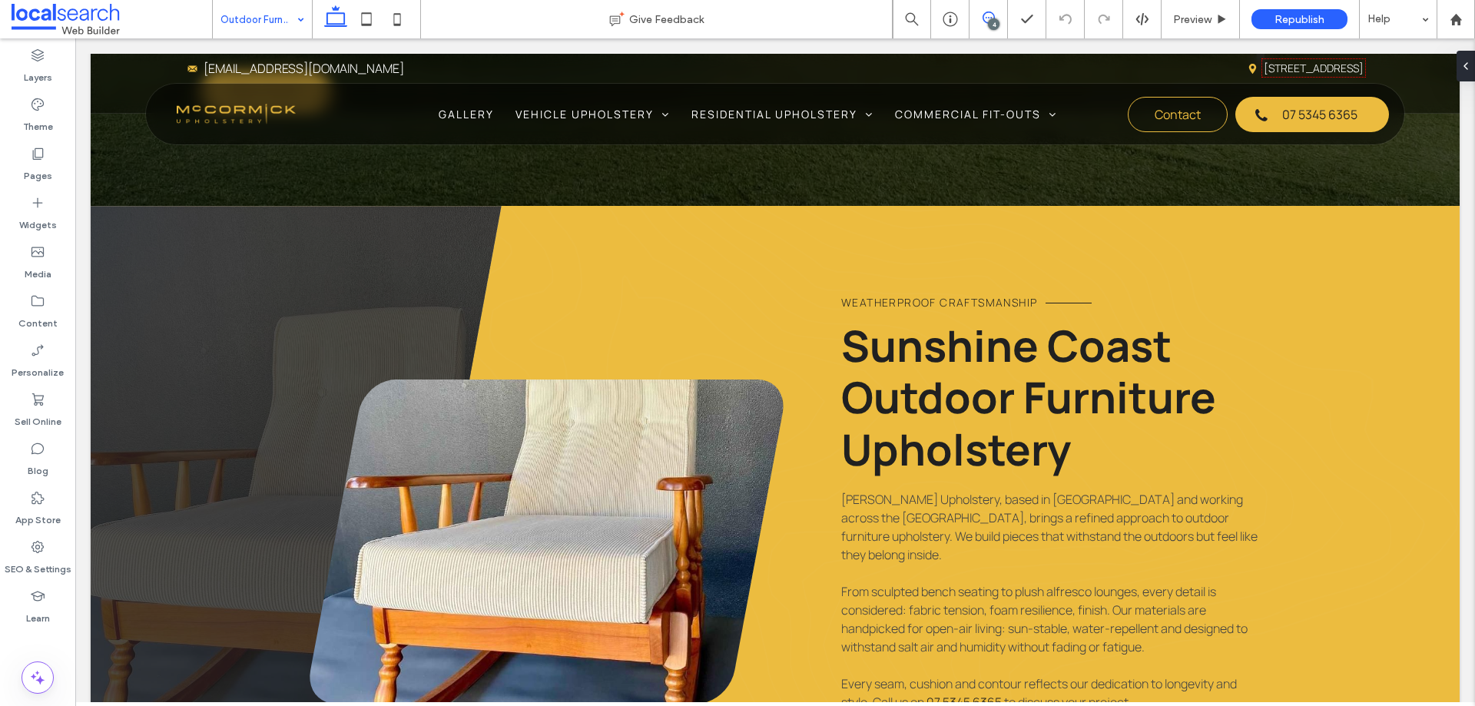
click at [999, 17] on span at bounding box center [989, 18] width 38 height 12
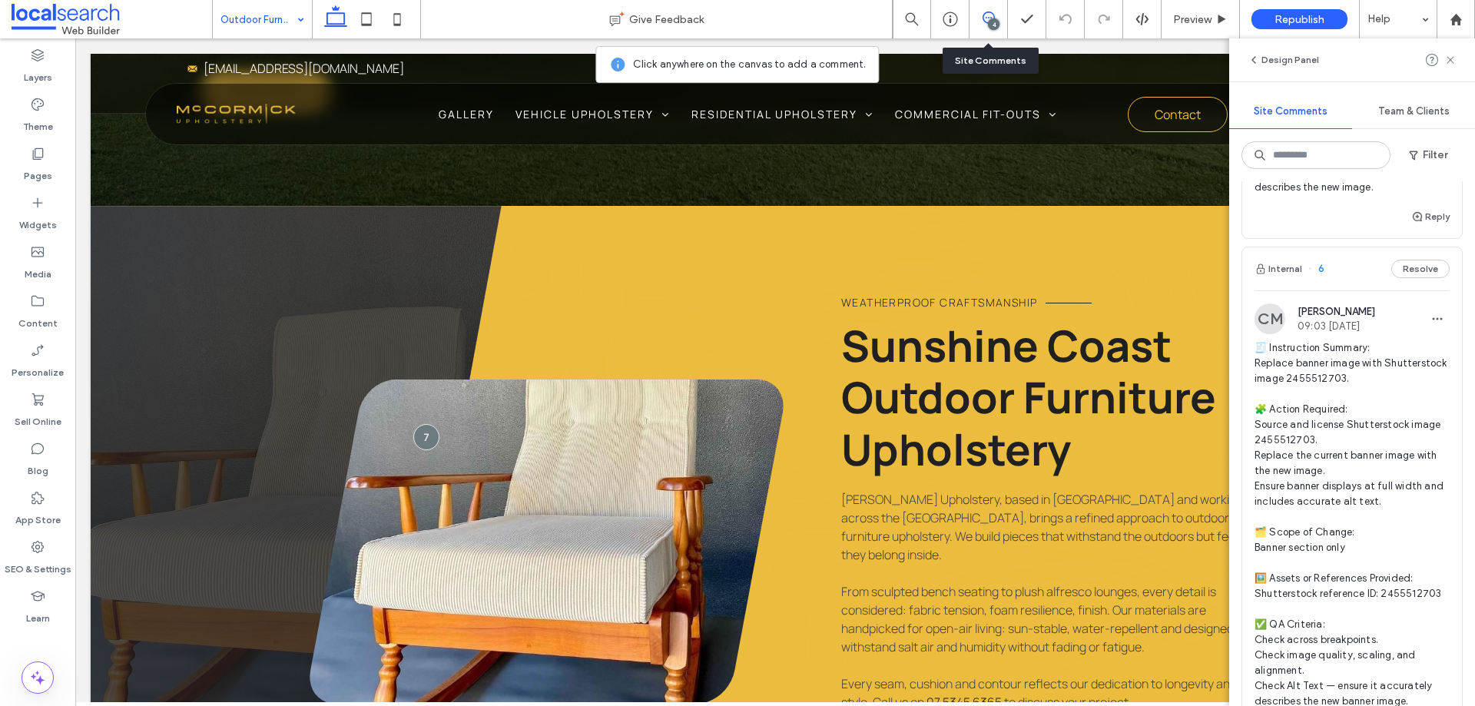
scroll to position [615, 0]
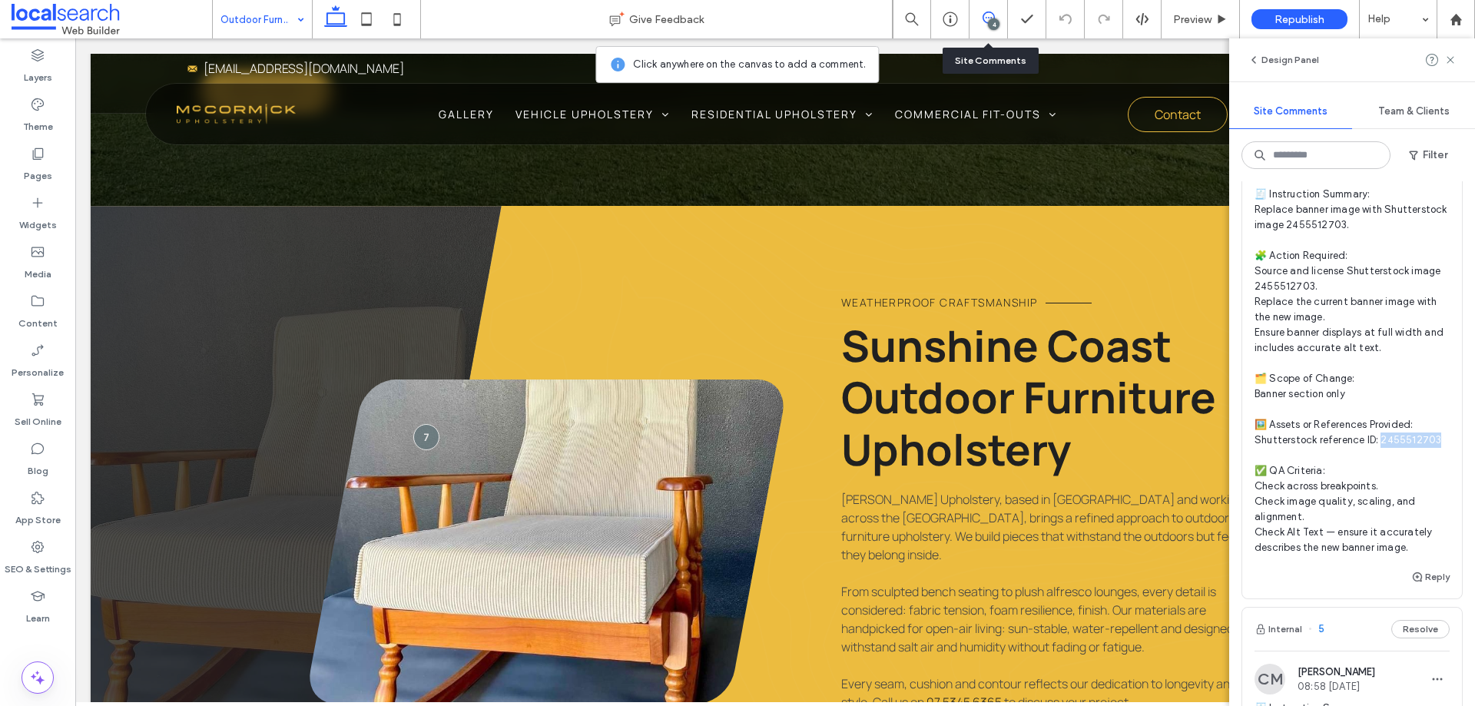
drag, startPoint x: 1379, startPoint y: 437, endPoint x: 1437, endPoint y: 444, distance: 58.0
click at [1437, 444] on span "🧾 Instruction Summary: Replace banner image with Shutterstock image 2455512703.…" at bounding box center [1352, 371] width 195 height 369
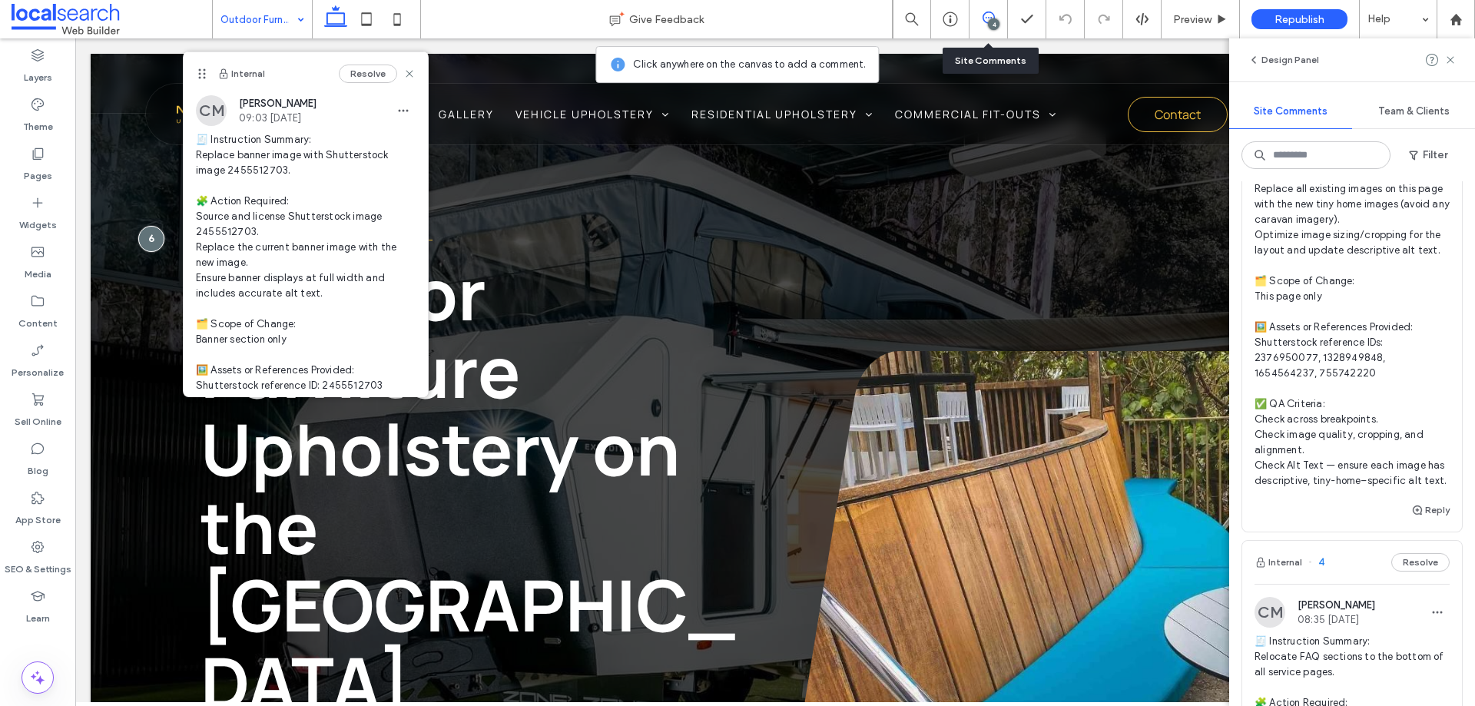
scroll to position [1229, 0]
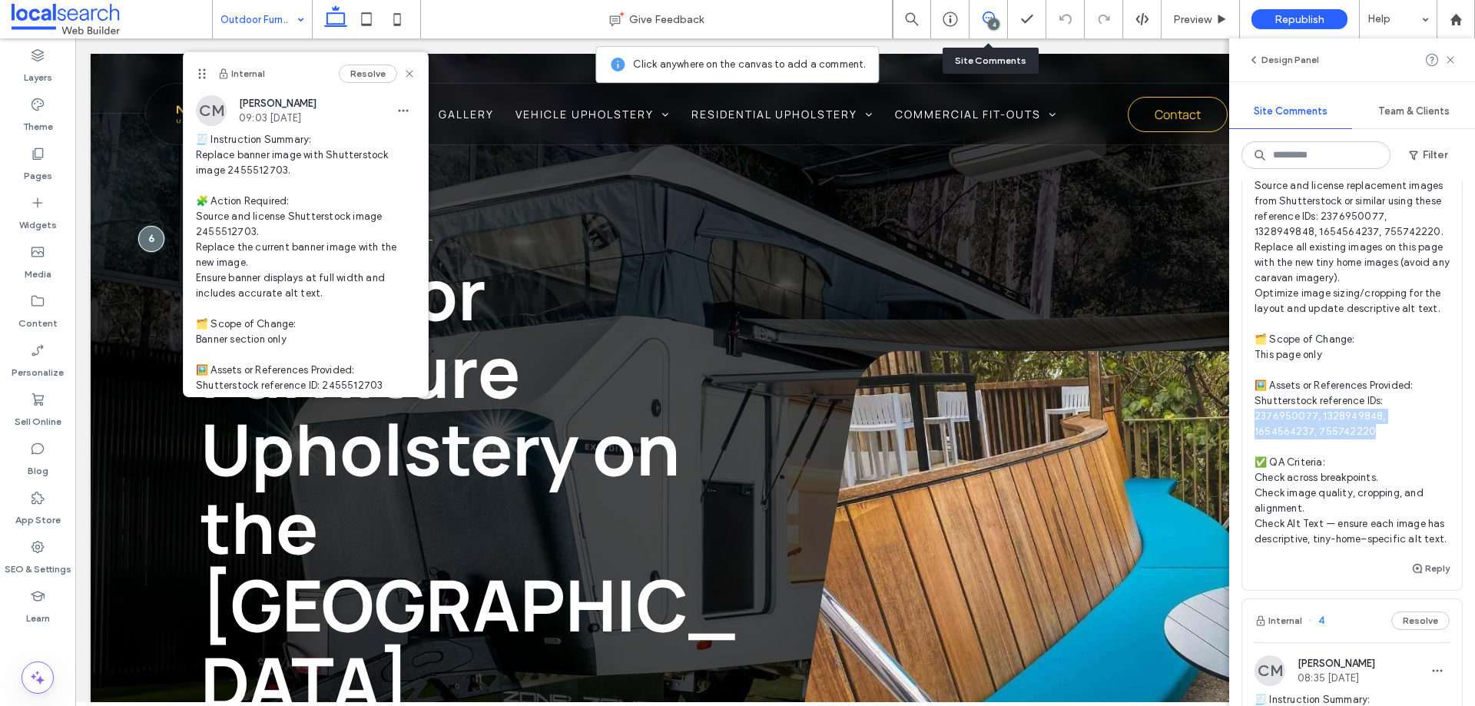
drag, startPoint x: 1256, startPoint y: 446, endPoint x: 1314, endPoint y: 461, distance: 60.4
click at [1314, 461] on span "🧾 Instruction Summary: Replace all images on this page with stock images of tin…" at bounding box center [1352, 316] width 195 height 461
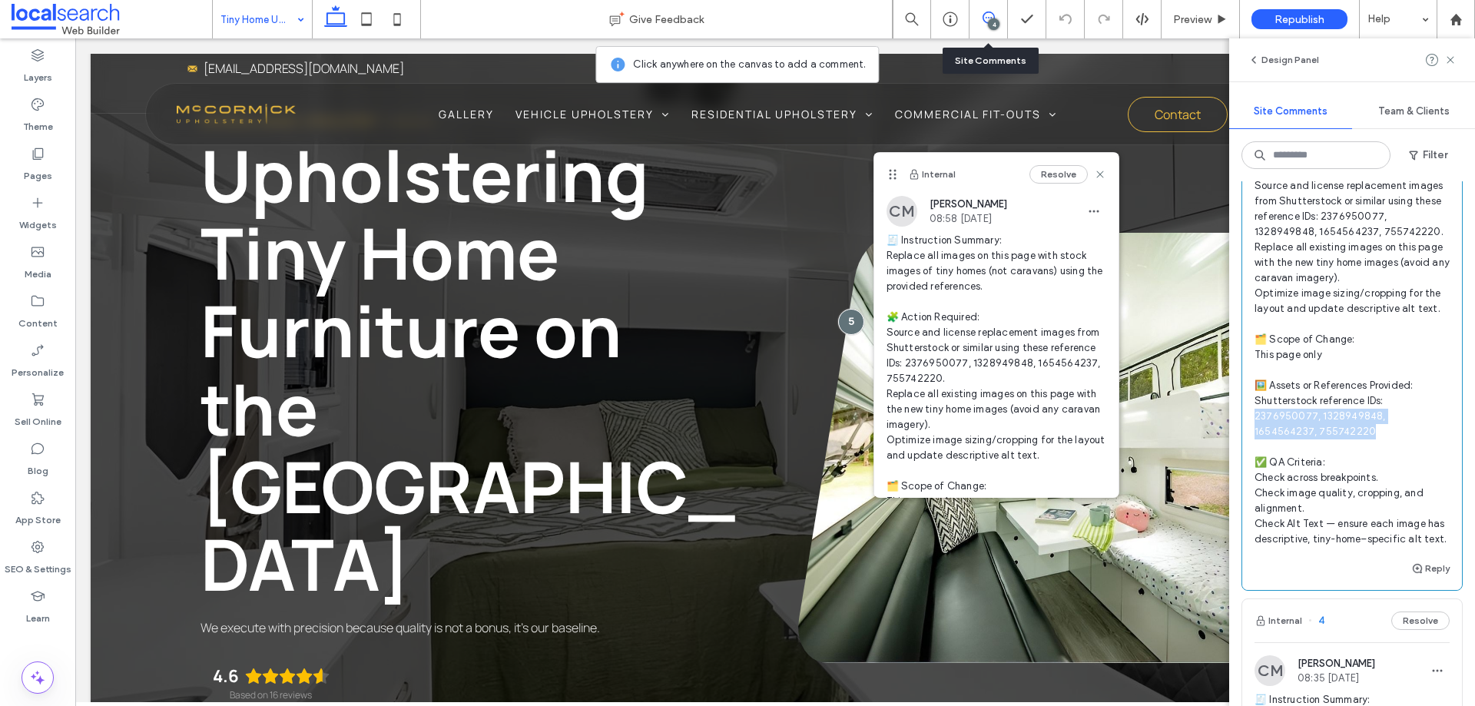
click at [1323, 460] on span "🧾 Instruction Summary: Replace all images on this page with stock images of tin…" at bounding box center [1352, 316] width 195 height 461
drag, startPoint x: 1320, startPoint y: 460, endPoint x: 1256, endPoint y: 450, distance: 65.3
click at [1256, 450] on span "🧾 Instruction Summary: Replace all images on this page with stock images of tin…" at bounding box center [1352, 316] width 195 height 461
copy span "950077, 1328949848, 1654564237, 755742220 ✅"
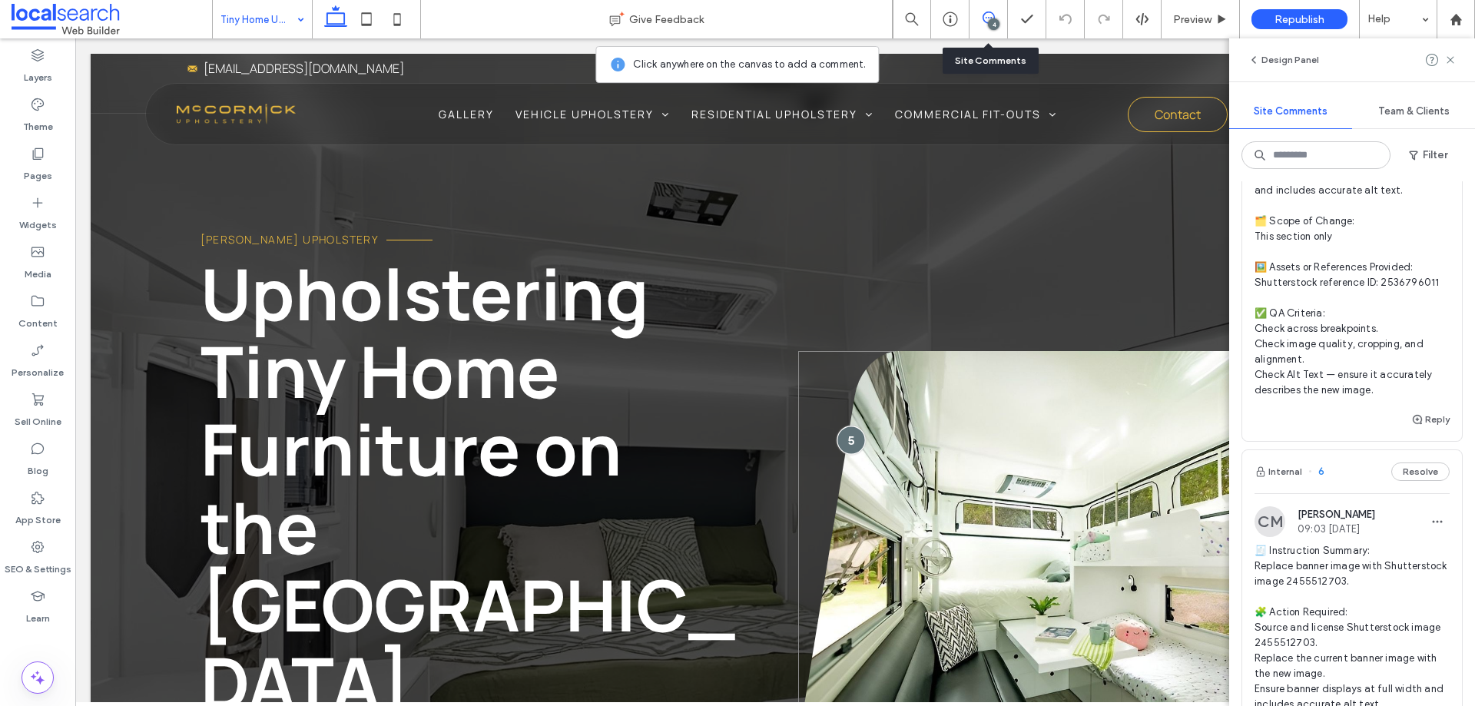
click at [846, 426] on div at bounding box center [851, 440] width 28 height 28
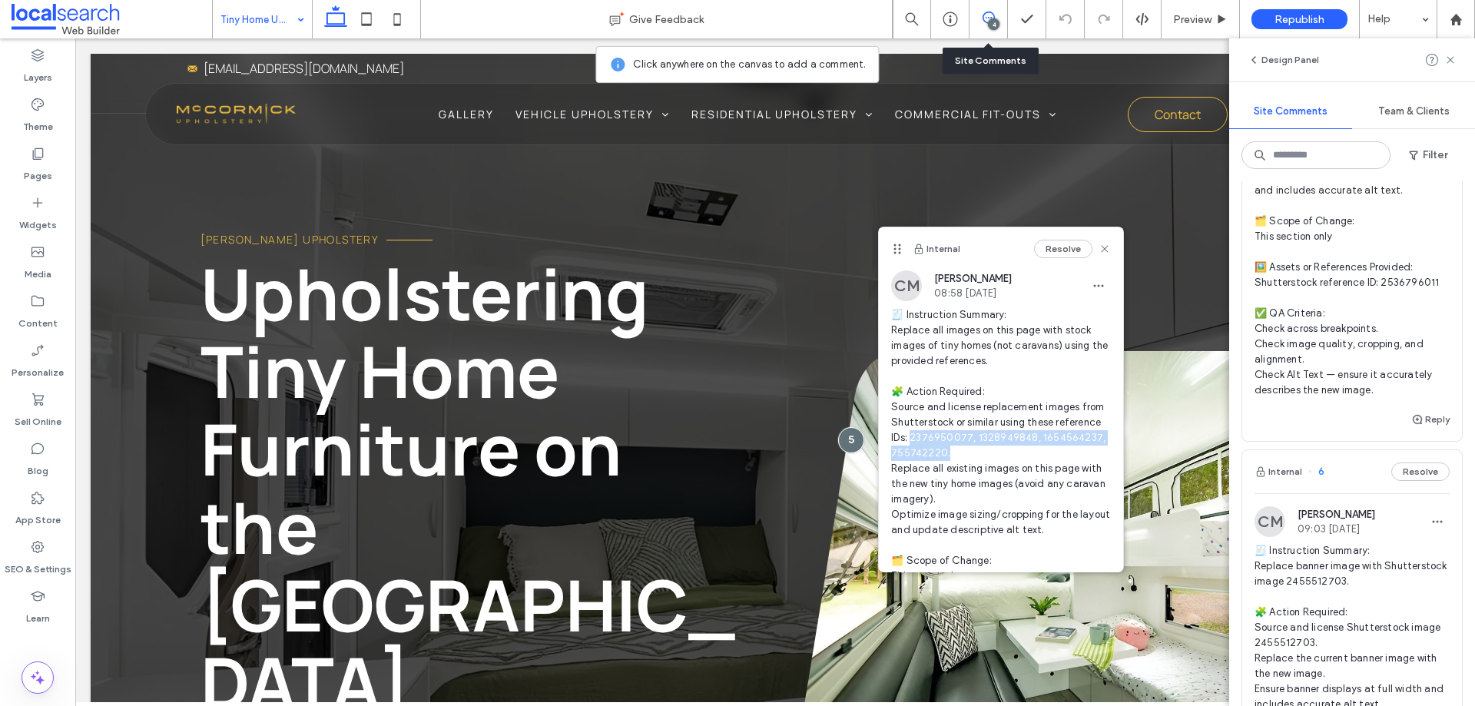
drag, startPoint x: 959, startPoint y: 436, endPoint x: 1007, endPoint y: 448, distance: 49.8
click at [1007, 448] on span "🧾 Instruction Summary: Replace all images on this page with stock images of tin…" at bounding box center [1001, 530] width 220 height 446
copy span "76950077, 1328949848, 1654564237, 755742220. R"
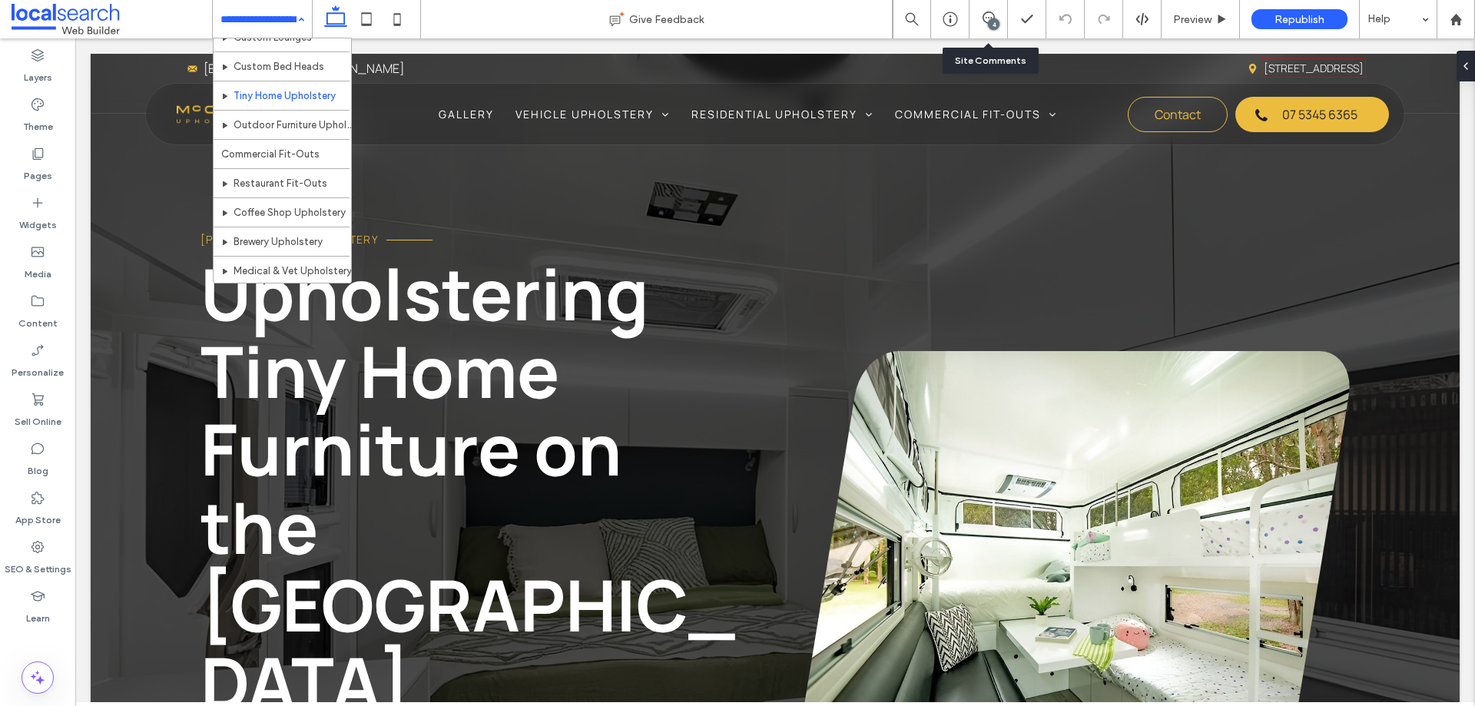
scroll to position [425, 0]
click at [31, 158] on icon at bounding box center [37, 153] width 15 height 15
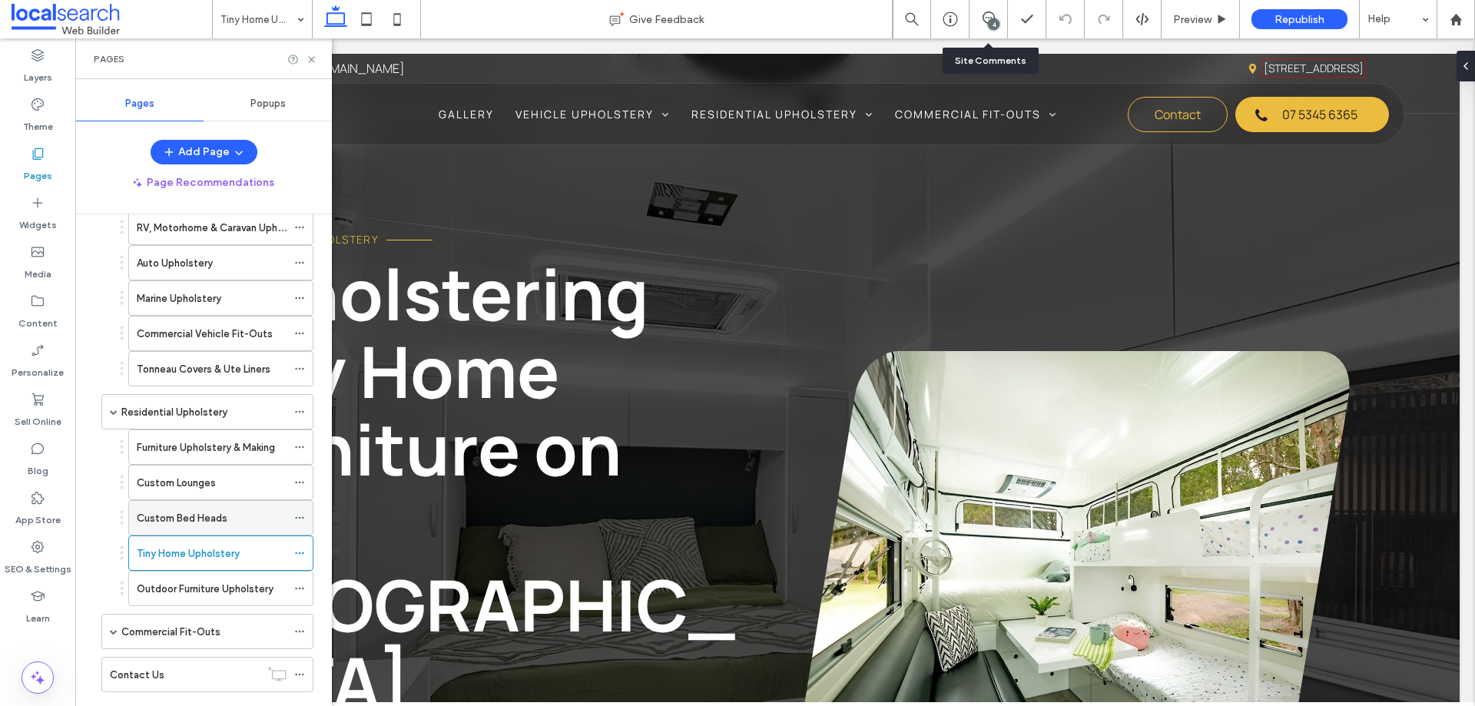
scroll to position [154, 0]
click at [990, 17] on icon at bounding box center [989, 18] width 12 height 12
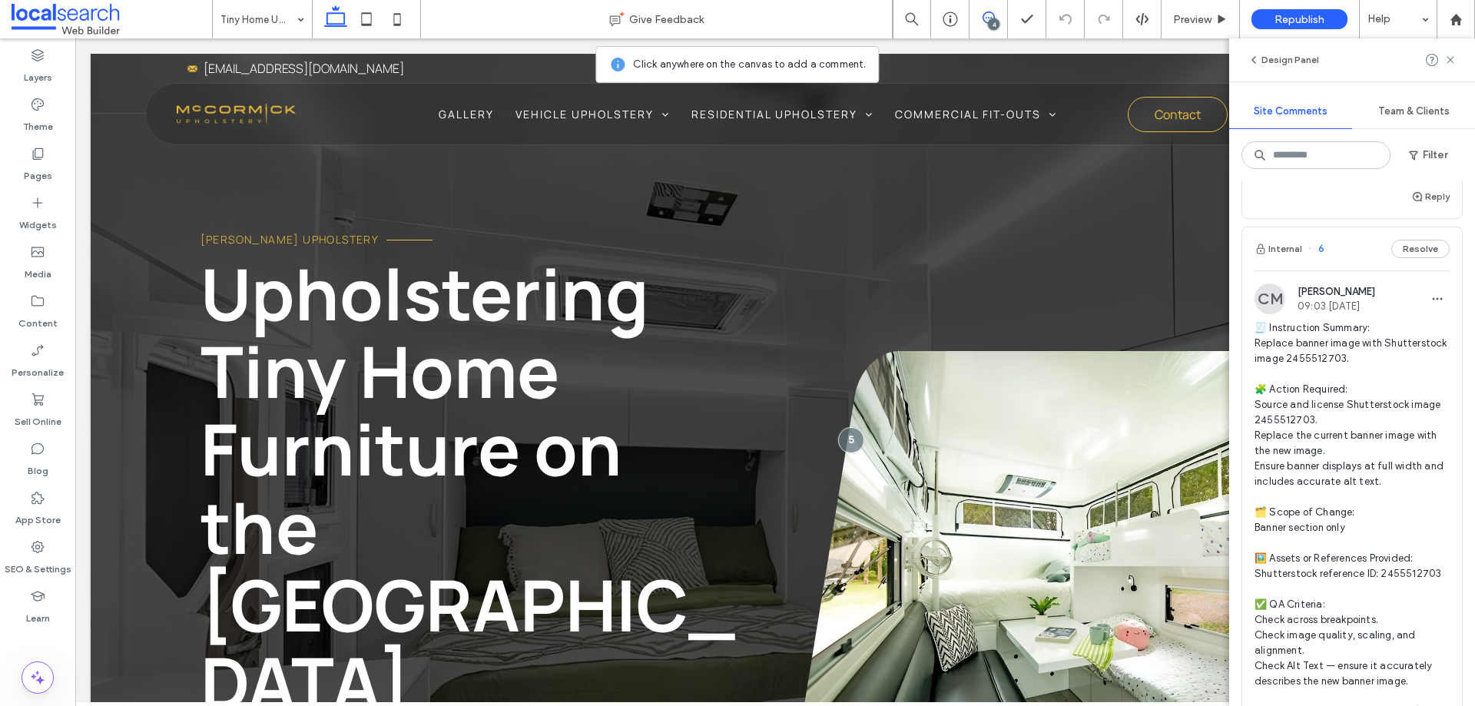
scroll to position [461, 0]
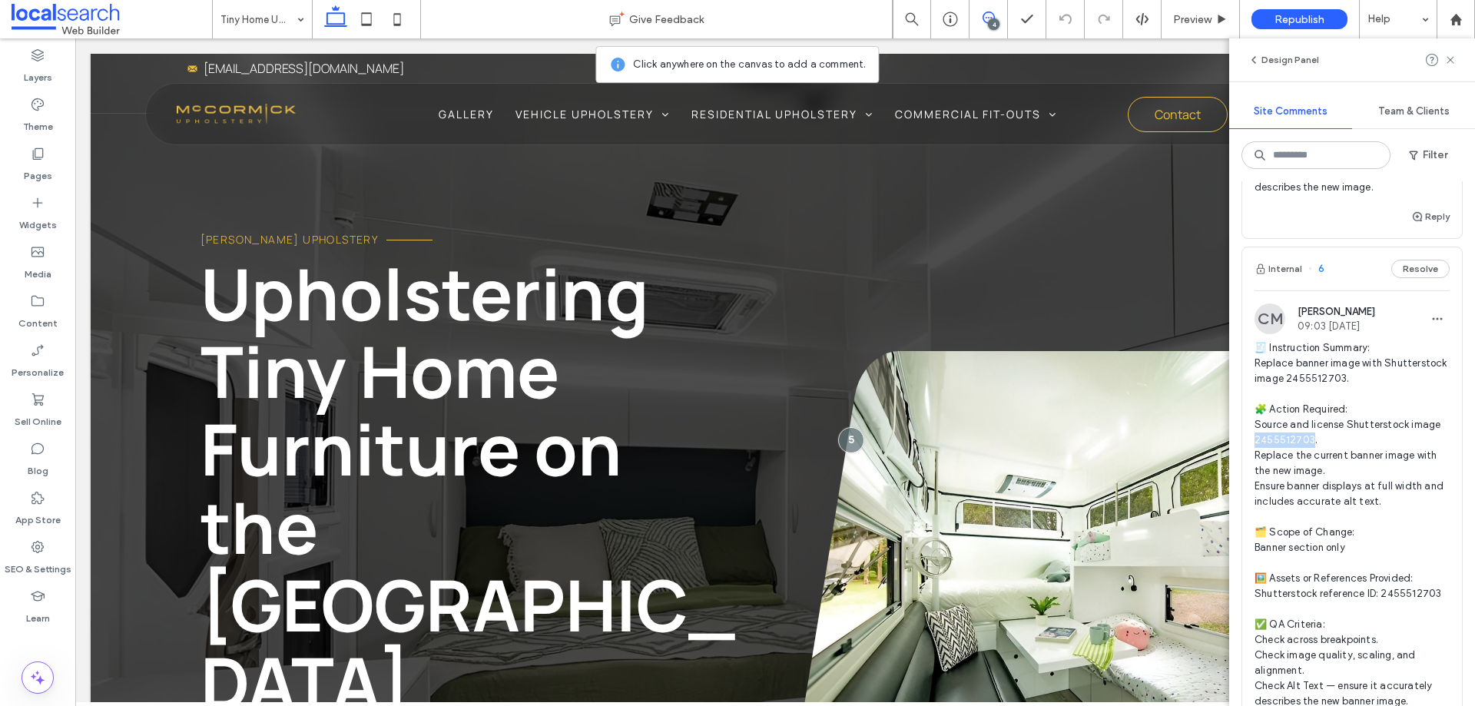
drag, startPoint x: 1311, startPoint y: 440, endPoint x: 1246, endPoint y: 436, distance: 65.4
click at [1246, 436] on div "CM Chelaine Mundell 09:03 Aug 12 2025 🧾 Instruction Summary: Replace banner ima…" at bounding box center [1353, 513] width 220 height 418
copy span "55512703."
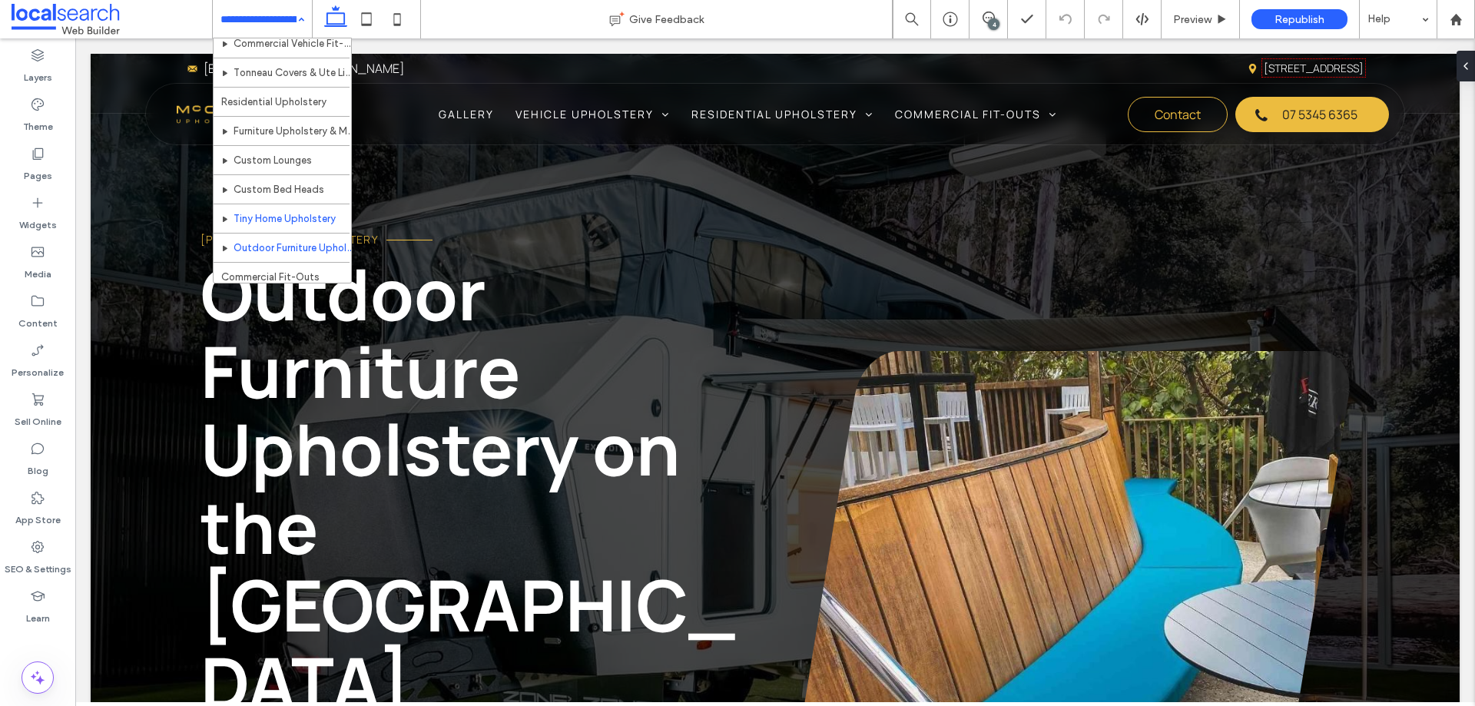
scroll to position [231, 0]
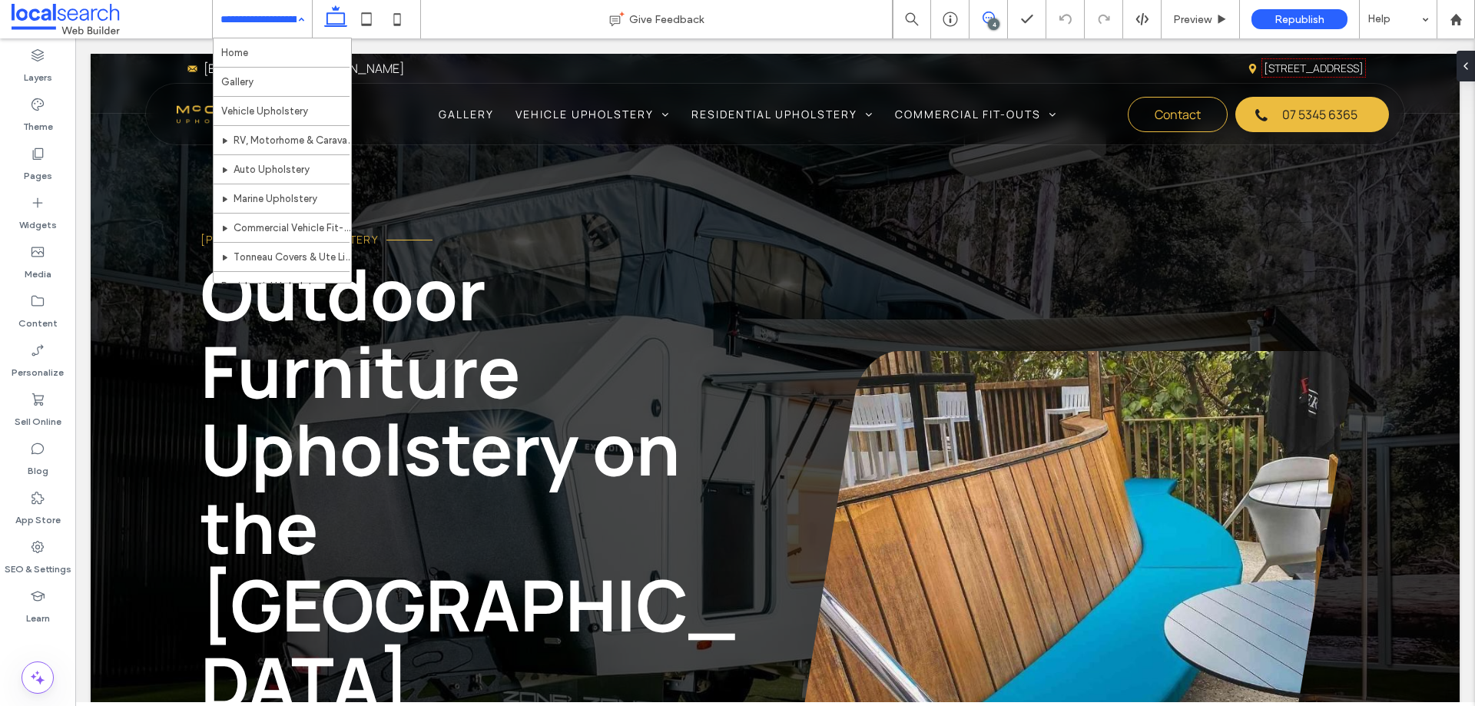
click at [997, 12] on span at bounding box center [989, 18] width 38 height 12
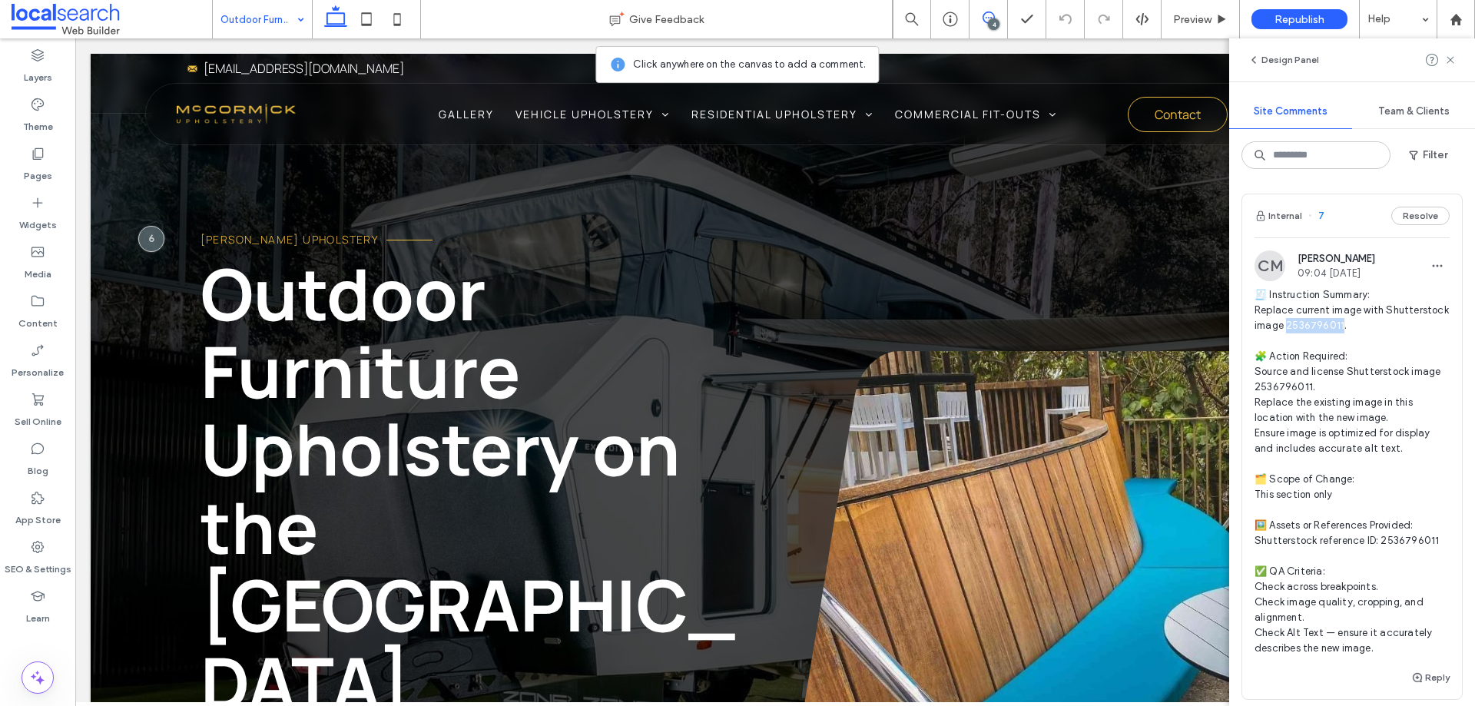
drag, startPoint x: 1404, startPoint y: 325, endPoint x: 1349, endPoint y: 323, distance: 55.4
click at [1349, 323] on span "🧾 Instruction Summary: Replace current image with Shutterstock image 2536796011…" at bounding box center [1352, 471] width 195 height 369
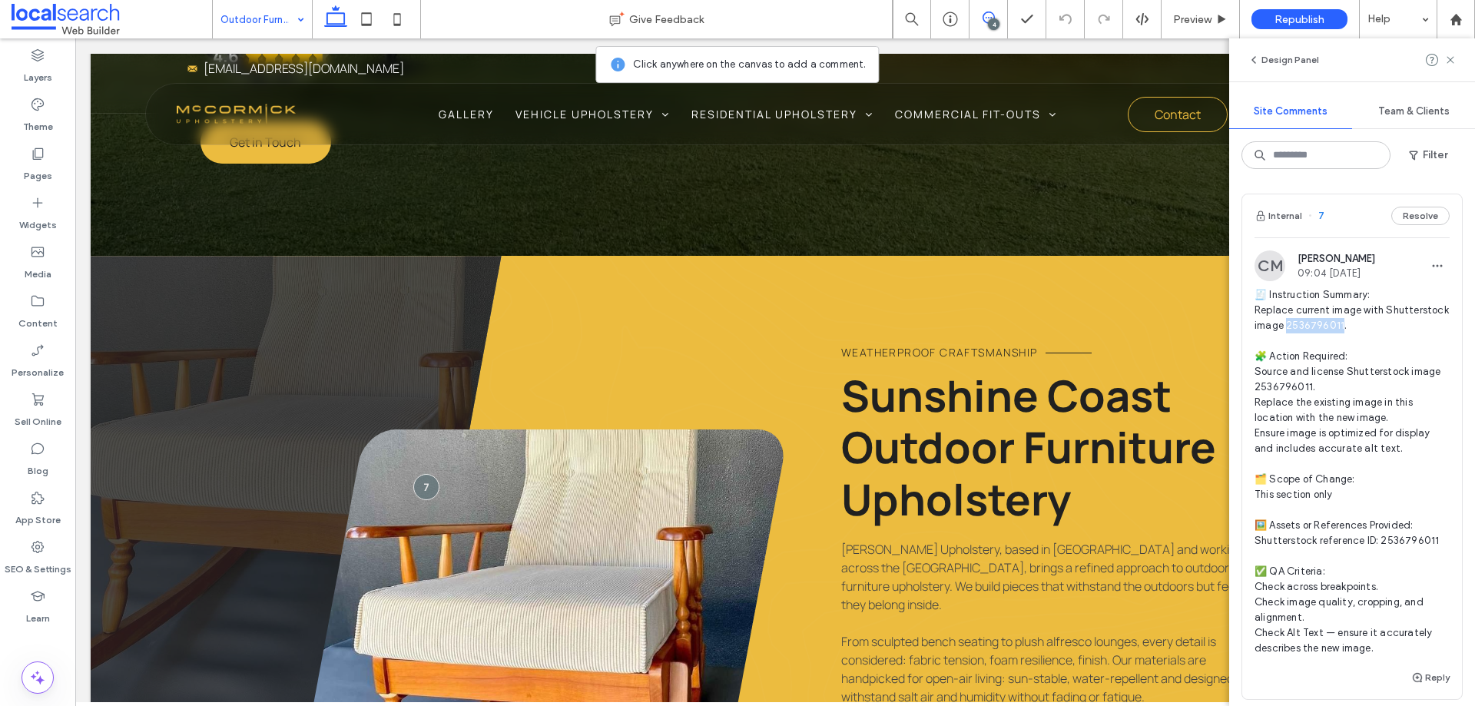
copy span "536796011."
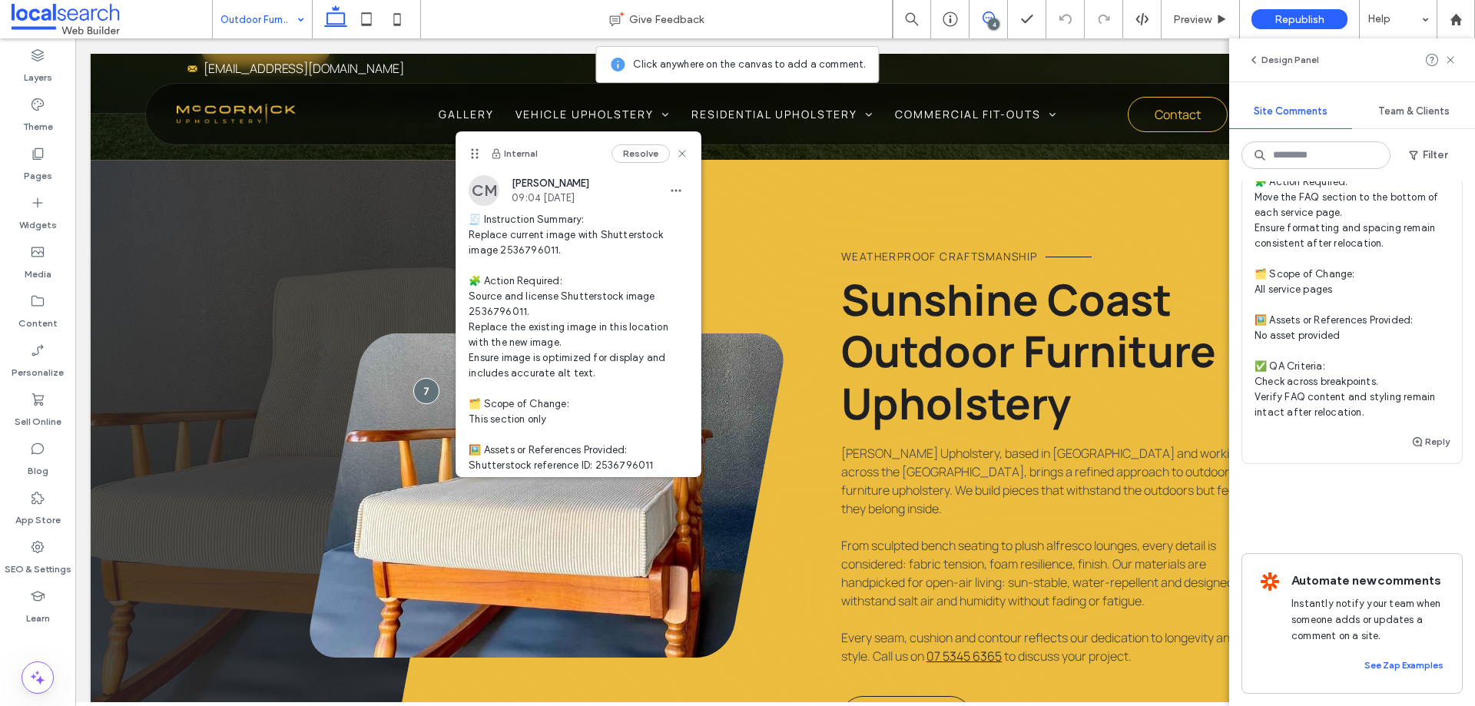
scroll to position [1872, 0]
click at [1333, 433] on div "Reply" at bounding box center [1353, 448] width 220 height 31
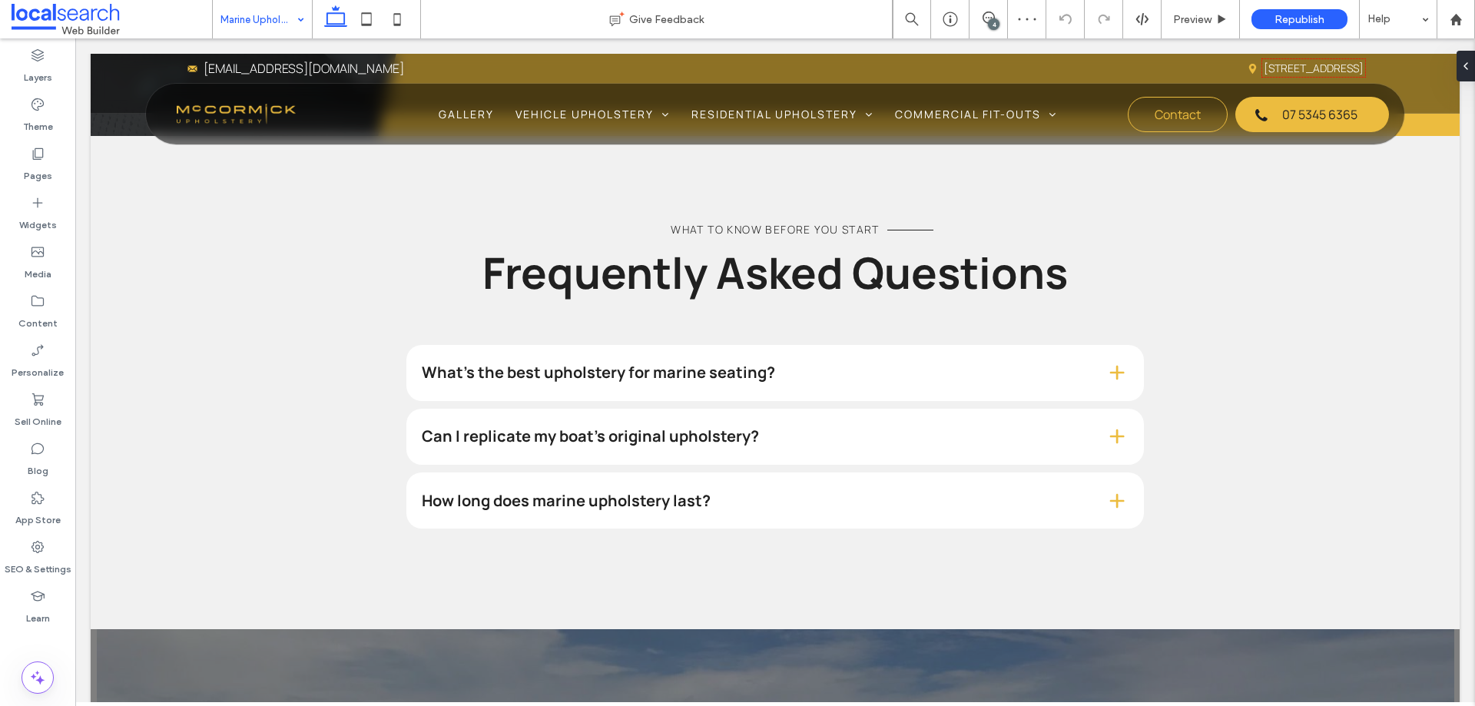
click at [990, 22] on div "4" at bounding box center [994, 24] width 12 height 12
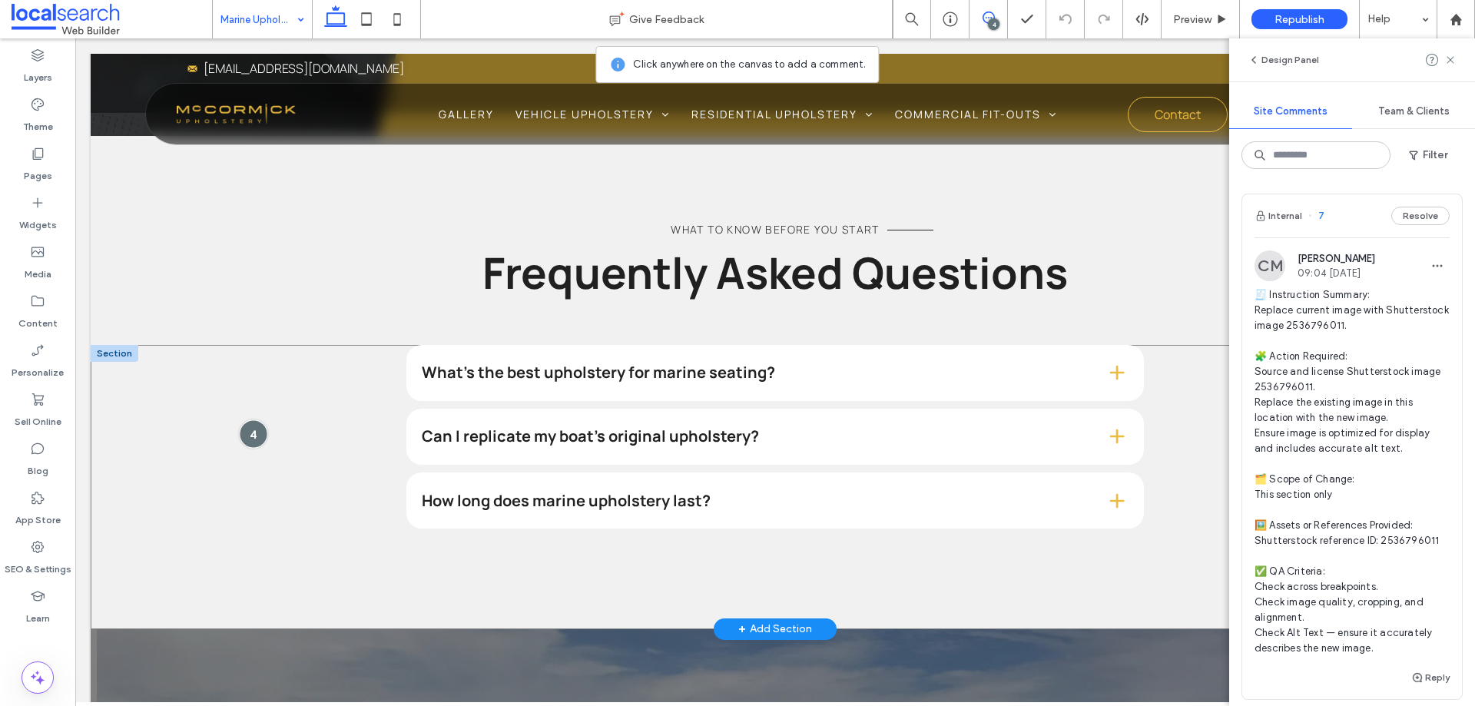
click at [250, 420] on div at bounding box center [253, 434] width 28 height 28
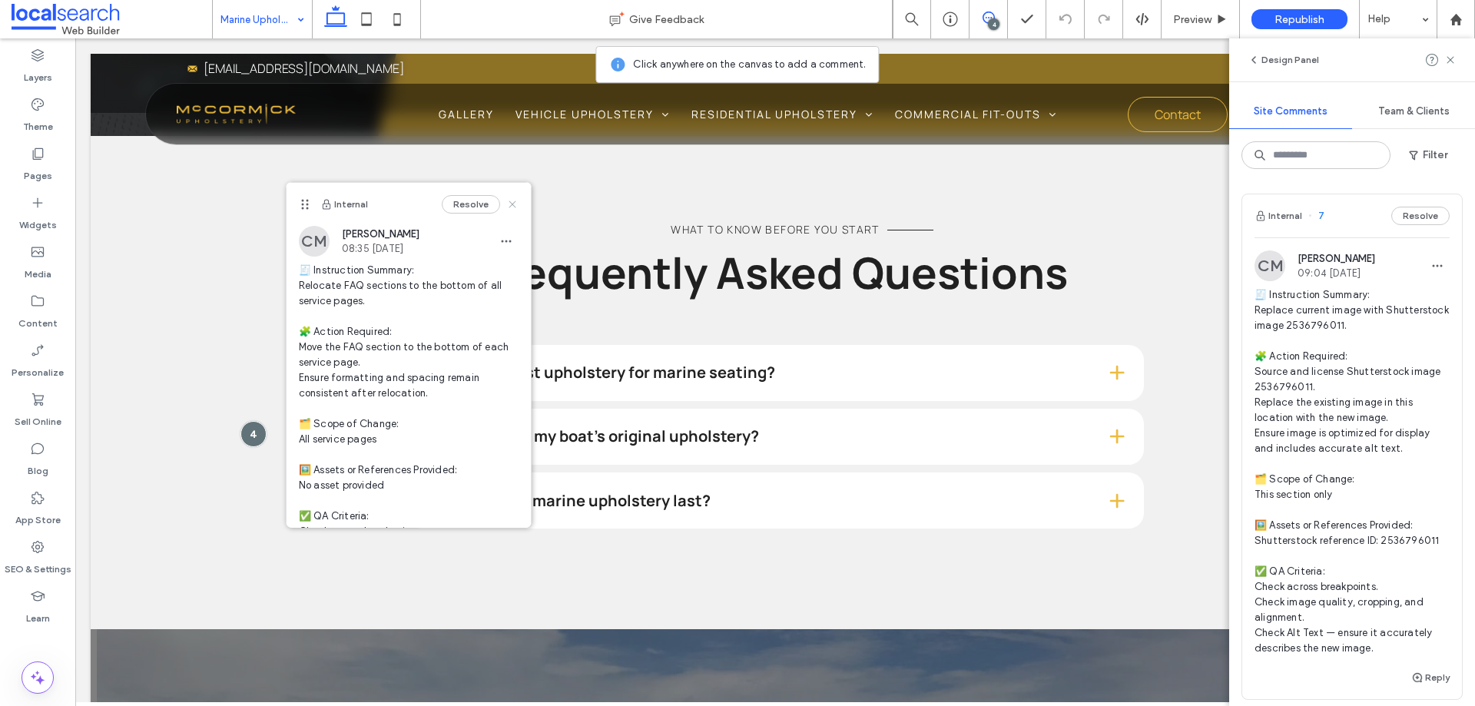
click at [506, 201] on icon at bounding box center [512, 204] width 12 height 12
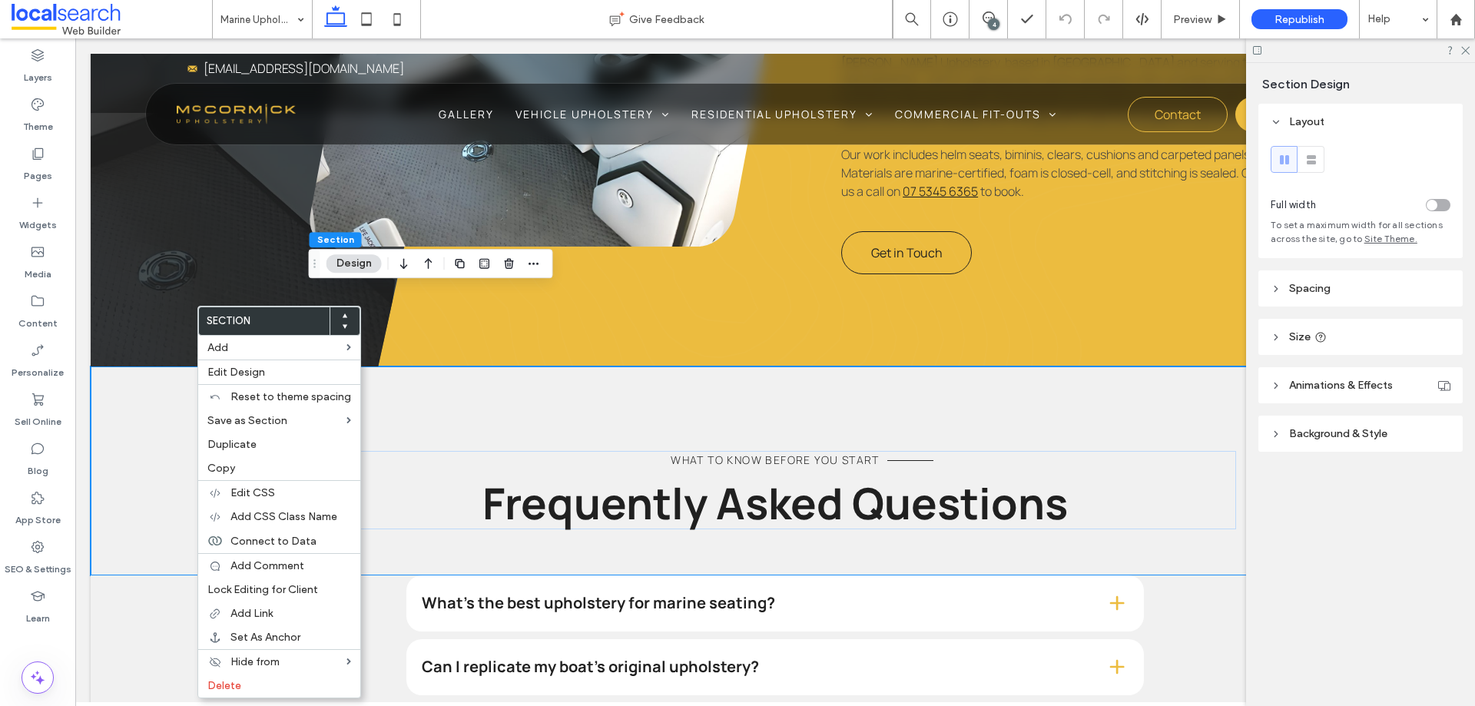
click at [342, 326] on icon at bounding box center [345, 326] width 6 height 6
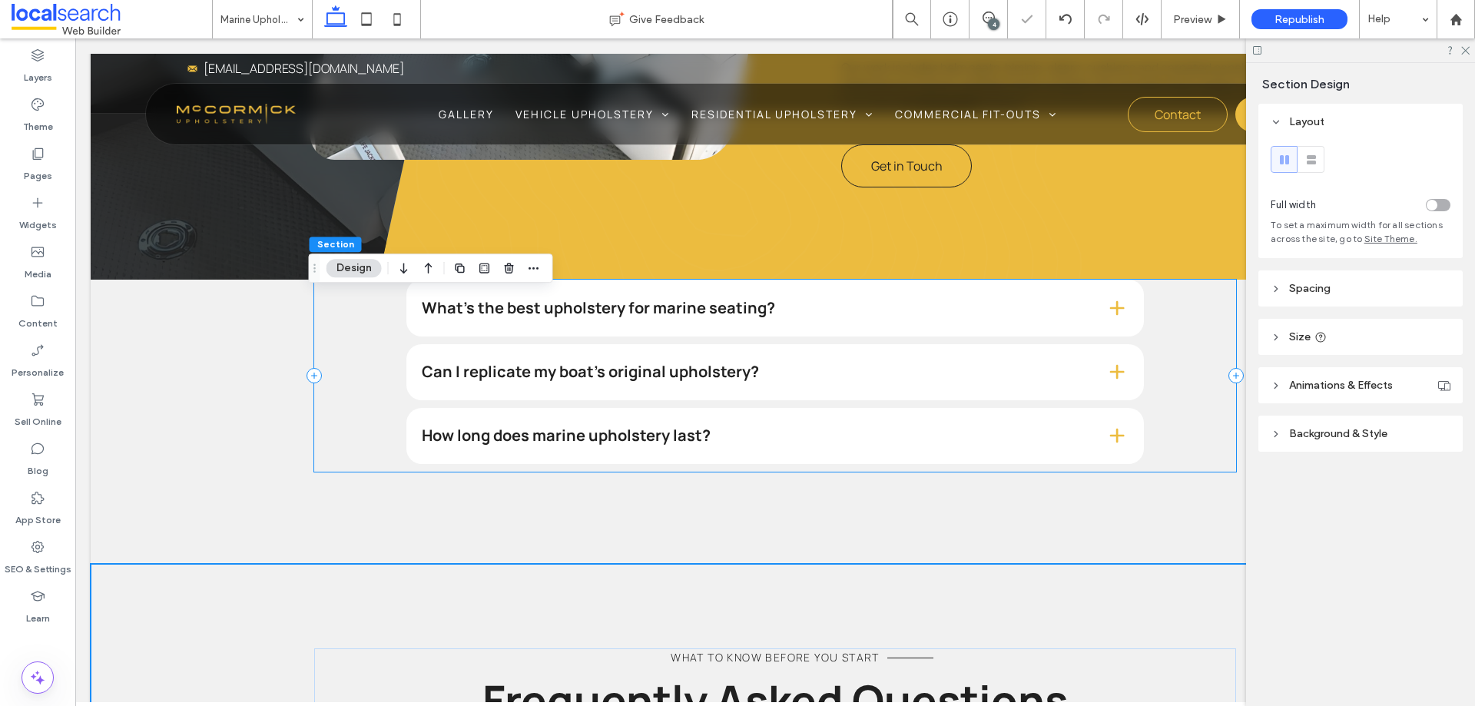
scroll to position [1422, 0]
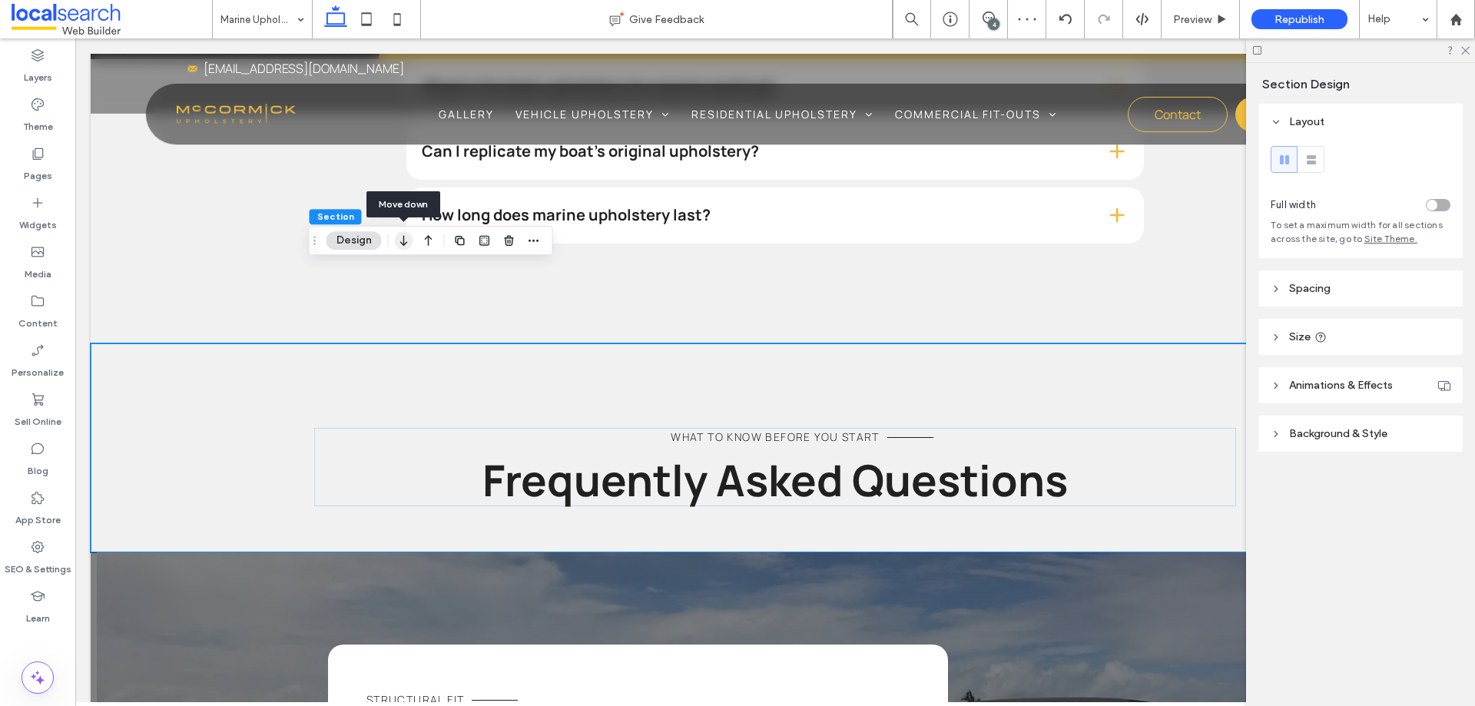
click at [400, 245] on icon "button" at bounding box center [404, 241] width 18 height 28
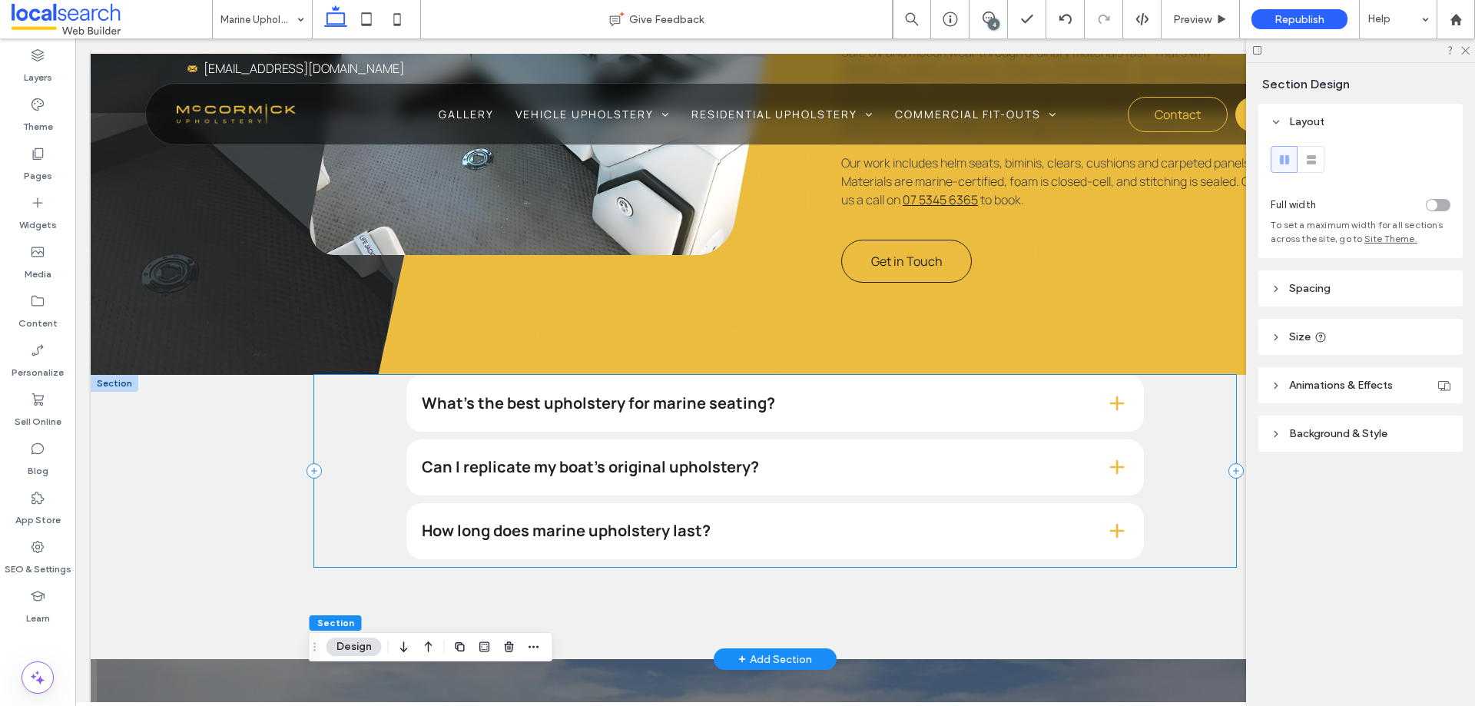
scroll to position [1100, 0]
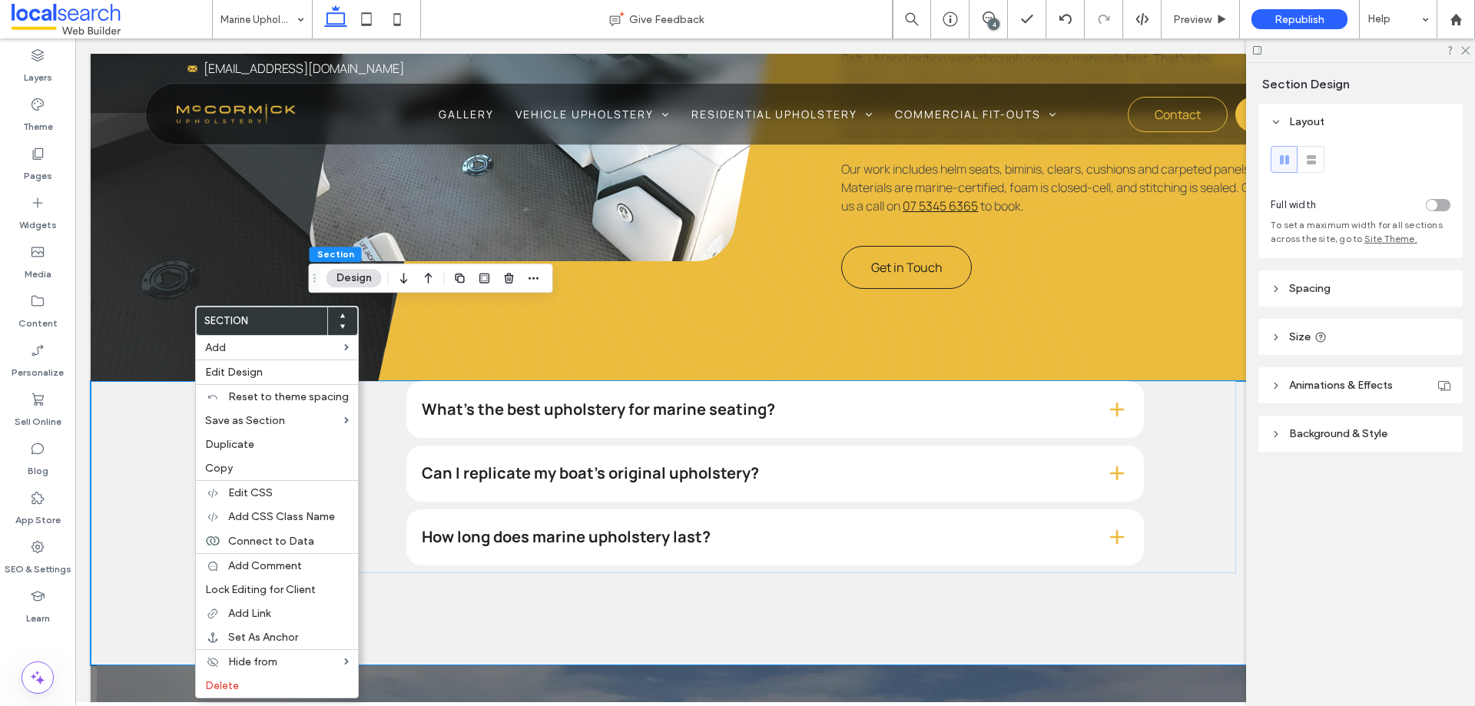
click at [341, 326] on use at bounding box center [342, 327] width 5 height 4
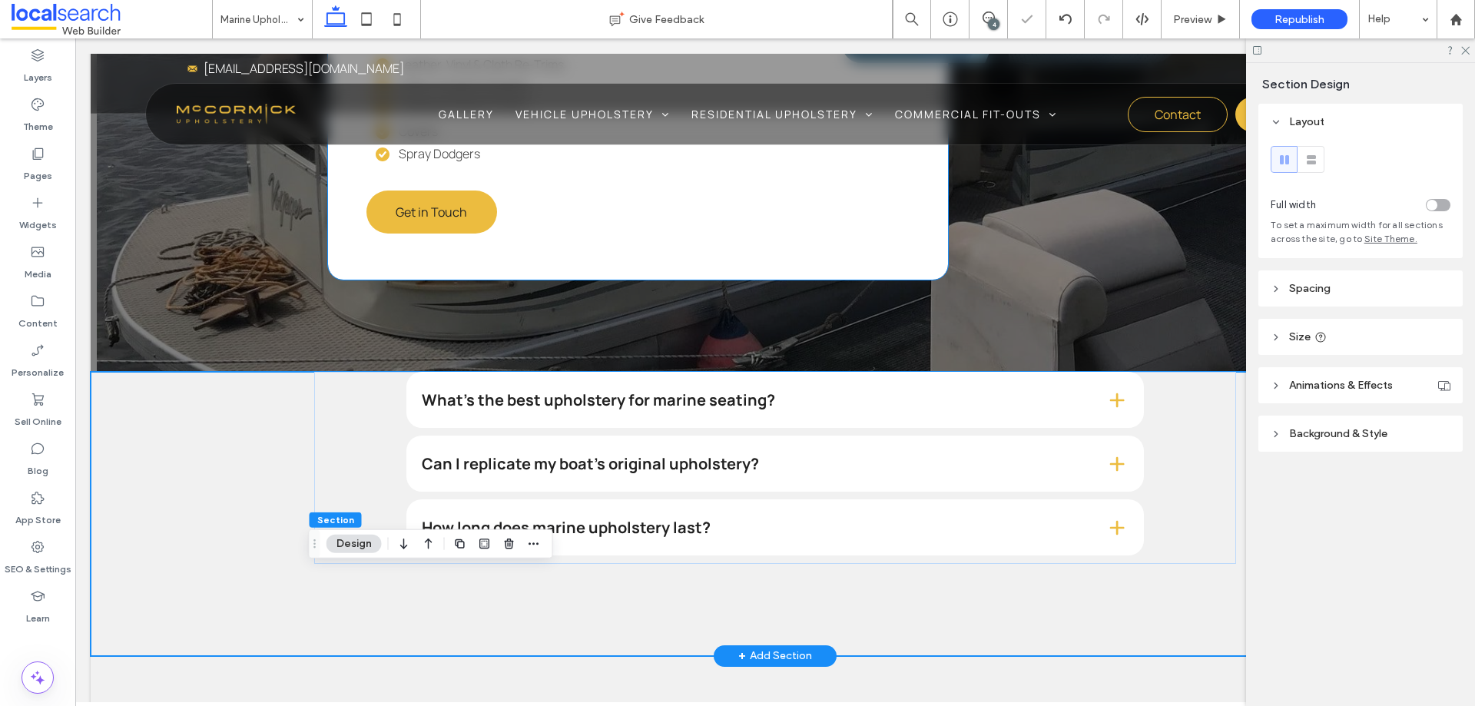
scroll to position [2082, 0]
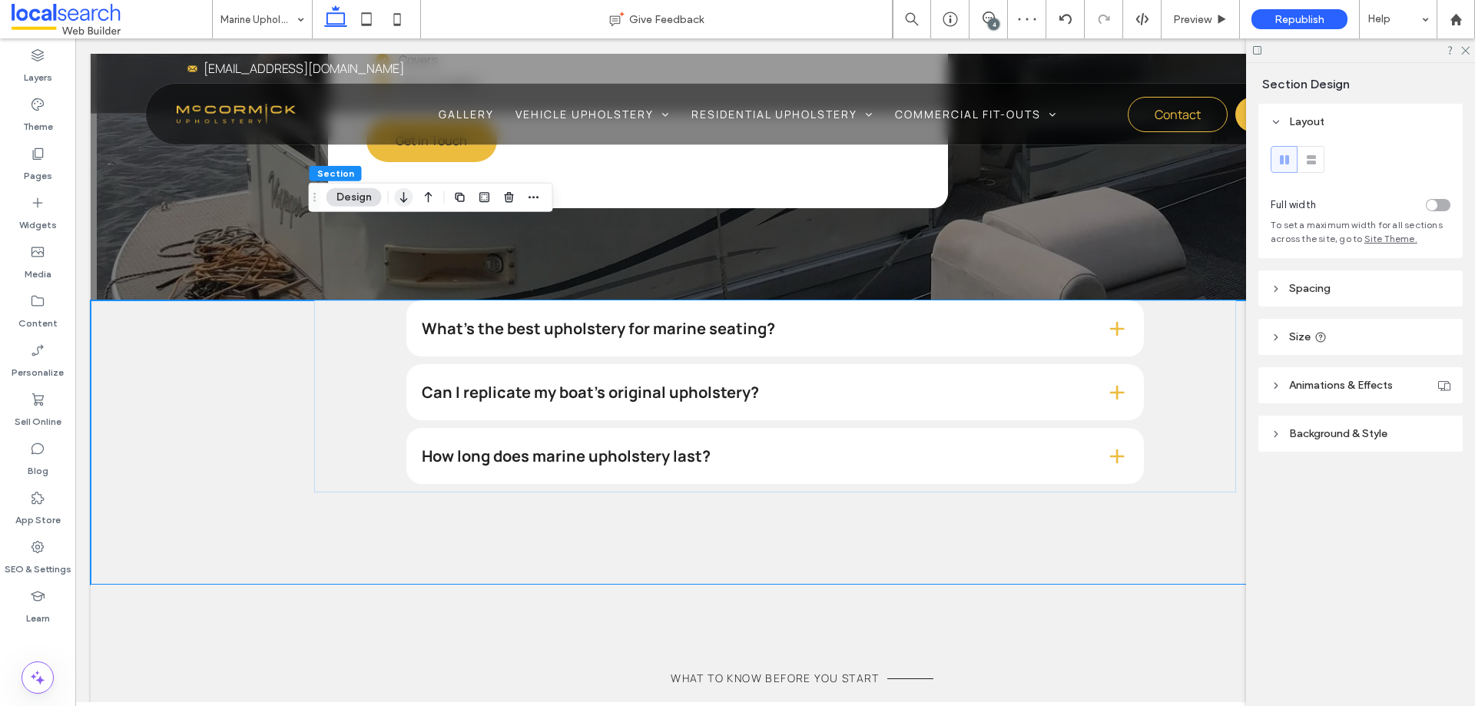
click at [408, 200] on icon "button" at bounding box center [404, 198] width 18 height 28
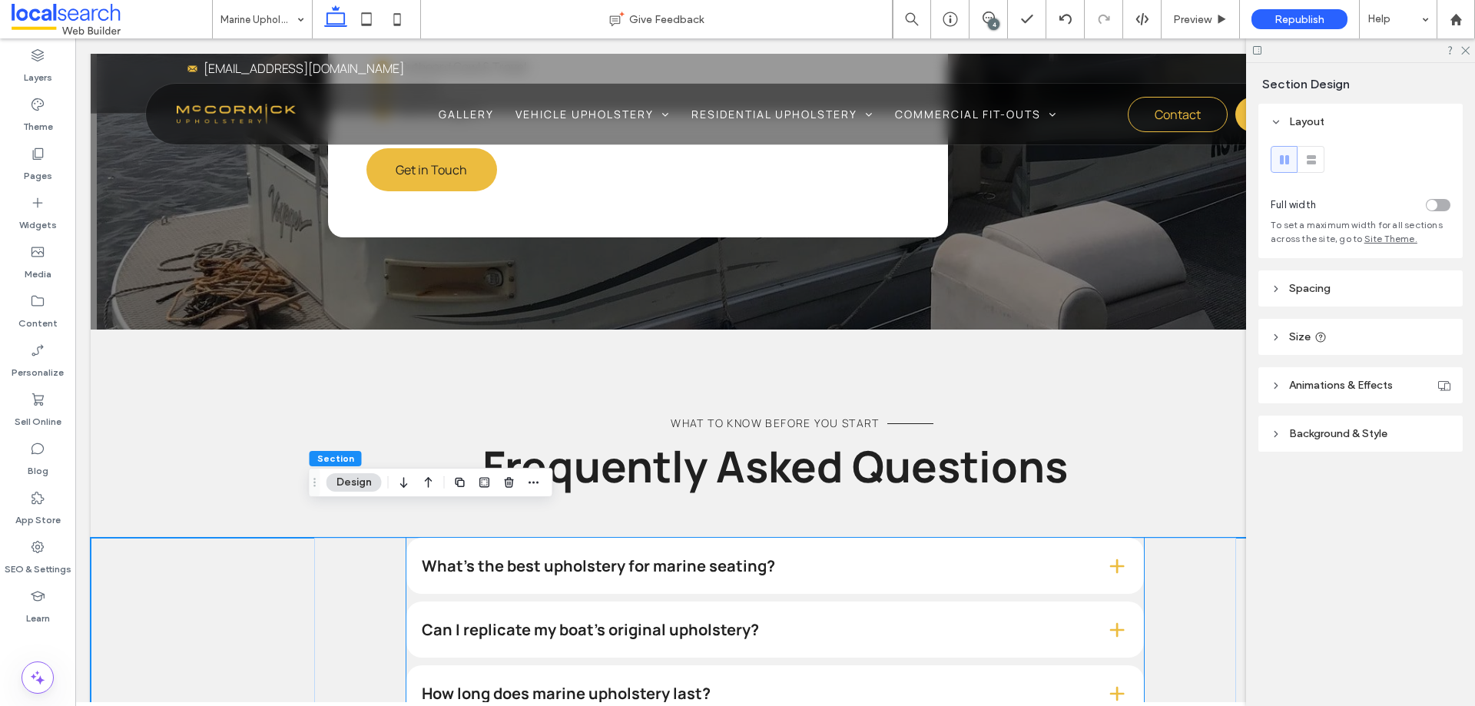
scroll to position [2006, 0]
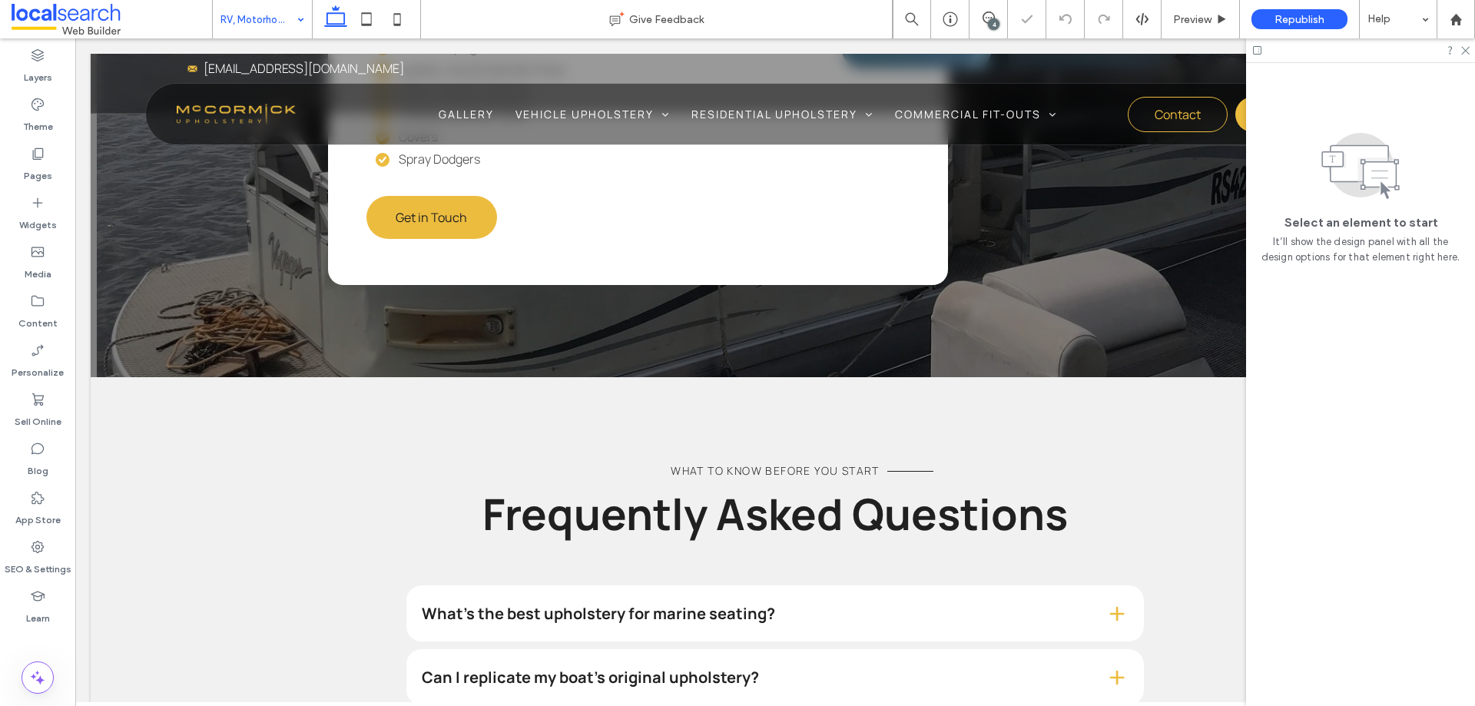
click at [280, 20] on input at bounding box center [259, 19] width 76 height 38
click at [243, 22] on input at bounding box center [259, 19] width 76 height 38
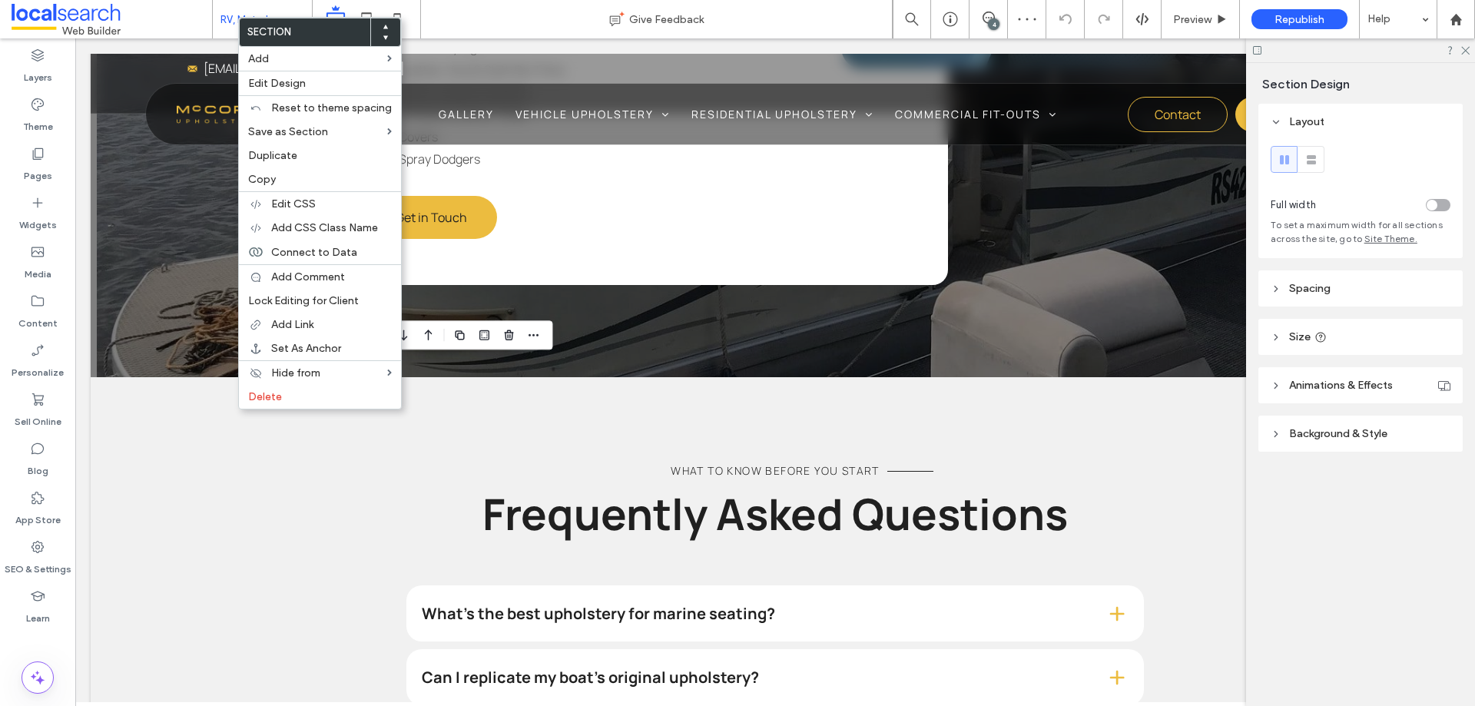
click at [387, 33] on div at bounding box center [385, 32] width 30 height 28
click at [384, 35] on icon at bounding box center [386, 38] width 6 height 6
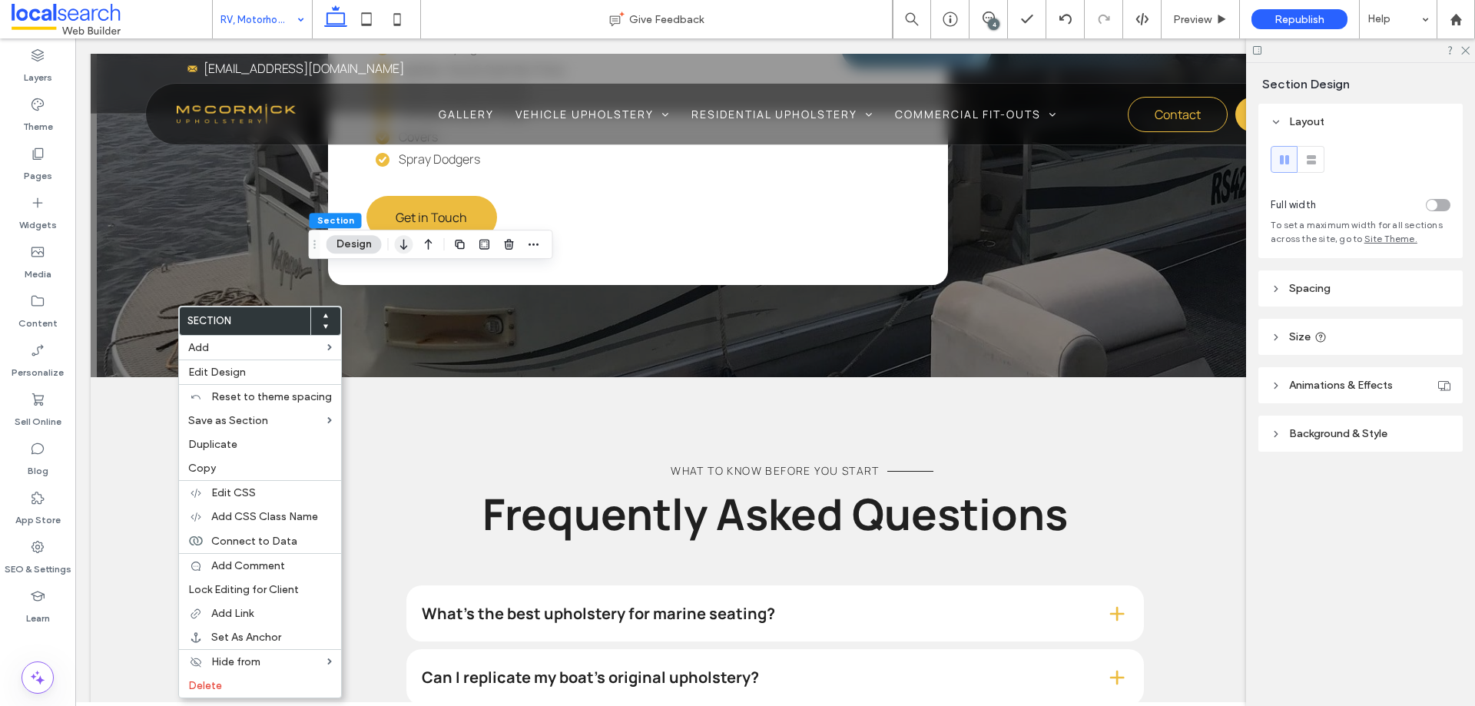
click at [400, 244] on icon "button" at bounding box center [404, 245] width 18 height 28
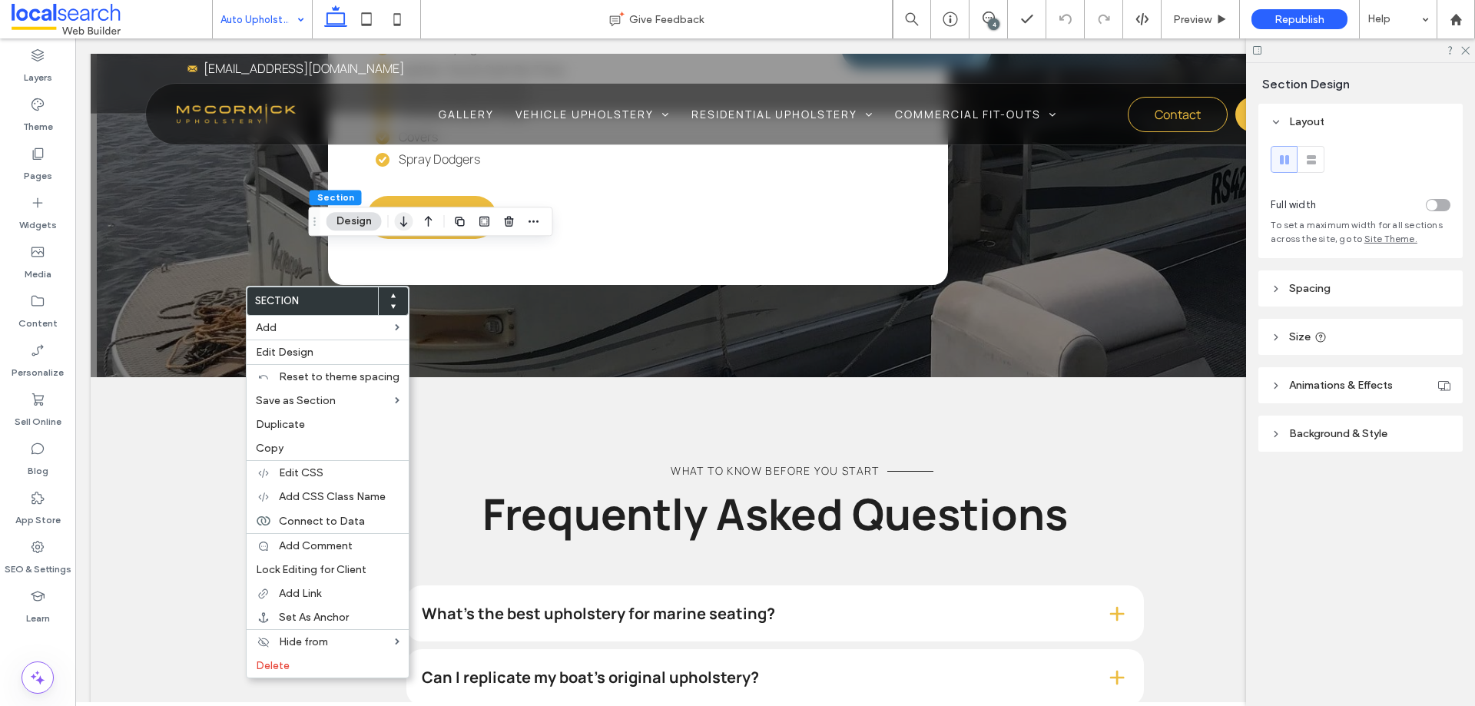
click at [400, 218] on icon "button" at bounding box center [404, 221] width 18 height 28
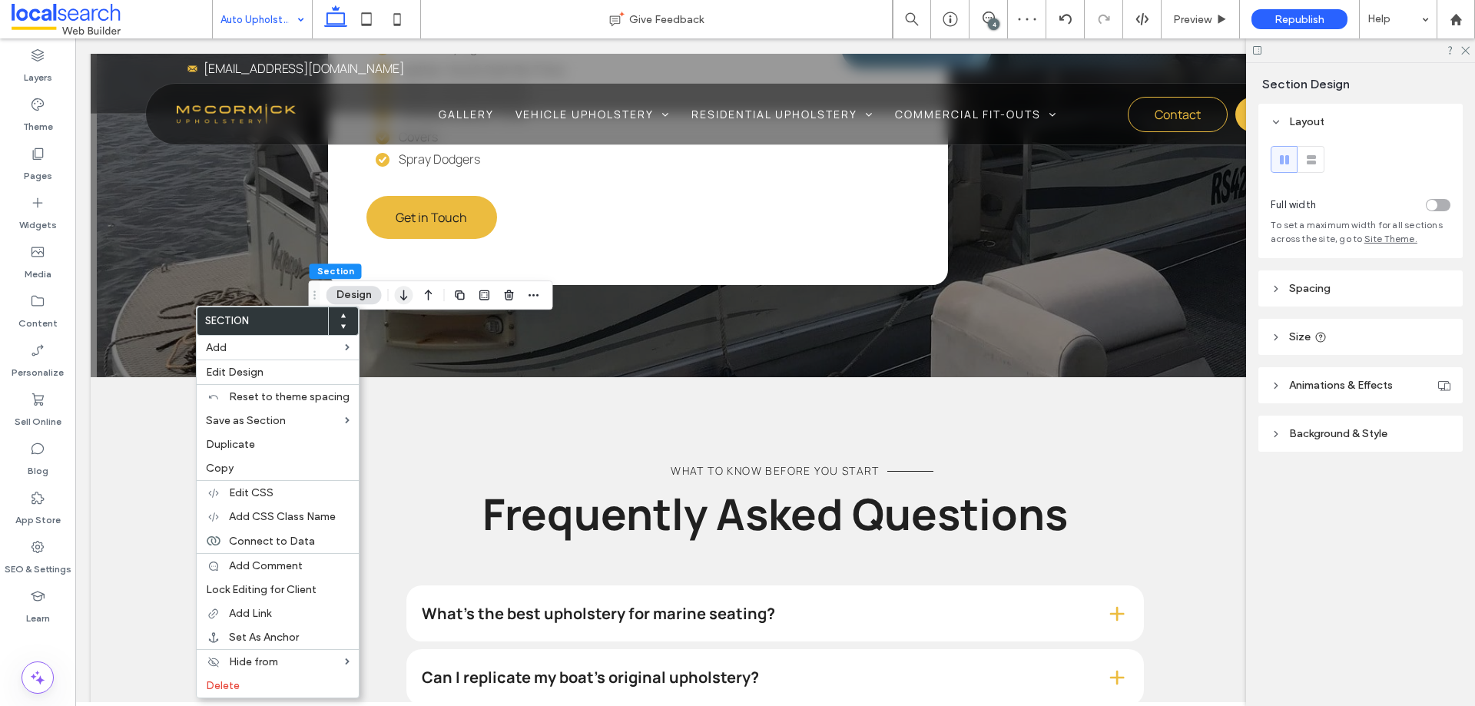
click at [408, 295] on icon "button" at bounding box center [404, 295] width 18 height 28
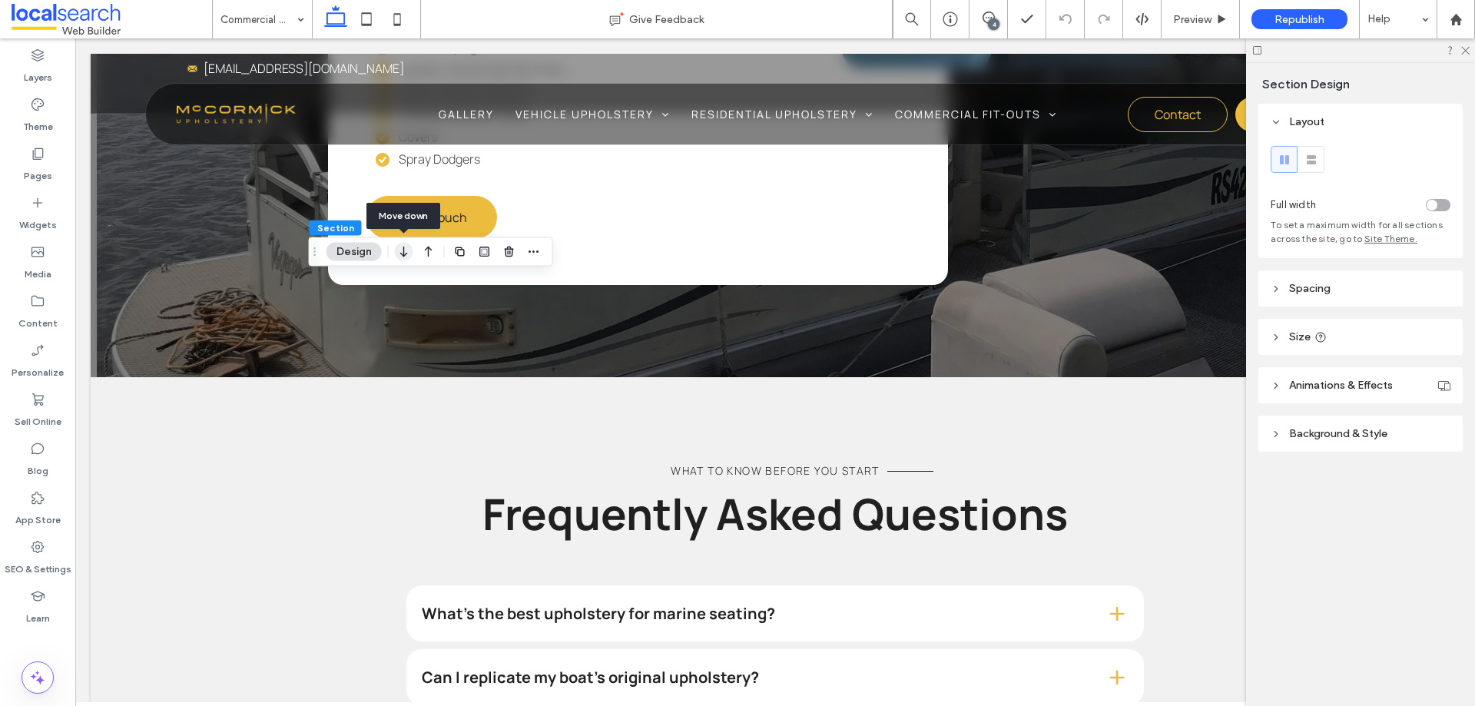
click at [400, 257] on icon "button" at bounding box center [404, 252] width 18 height 28
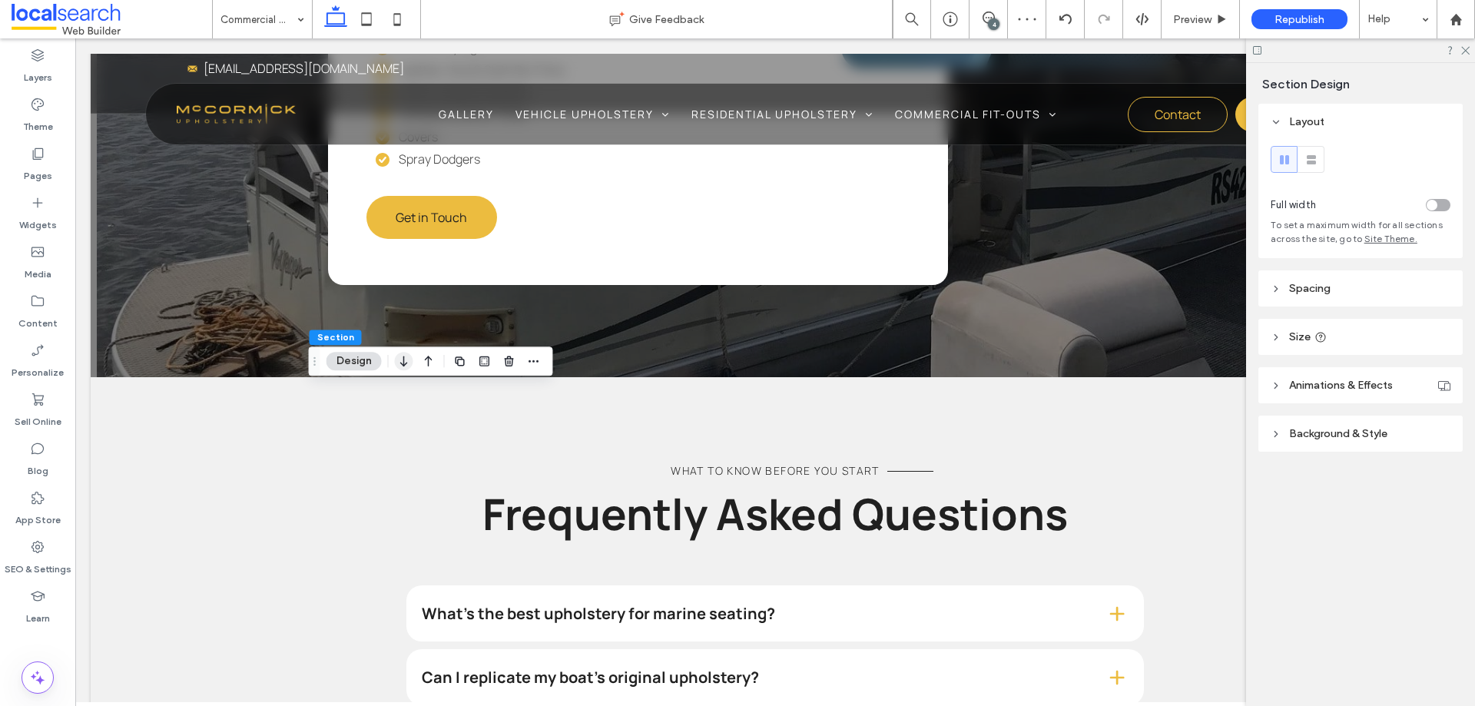
click at [403, 360] on icon "button" at bounding box center [404, 361] width 18 height 28
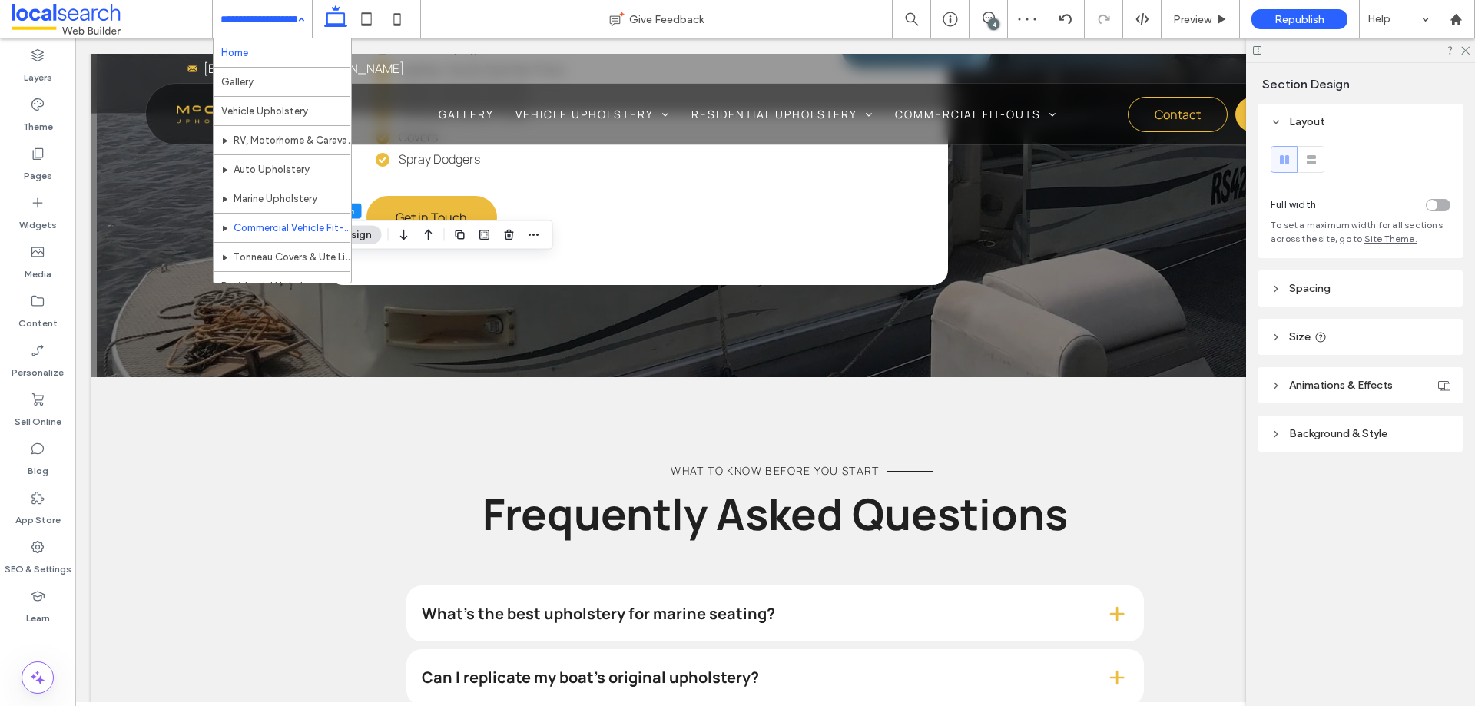
drag, startPoint x: 255, startPoint y: 25, endPoint x: 260, endPoint y: 51, distance: 26.5
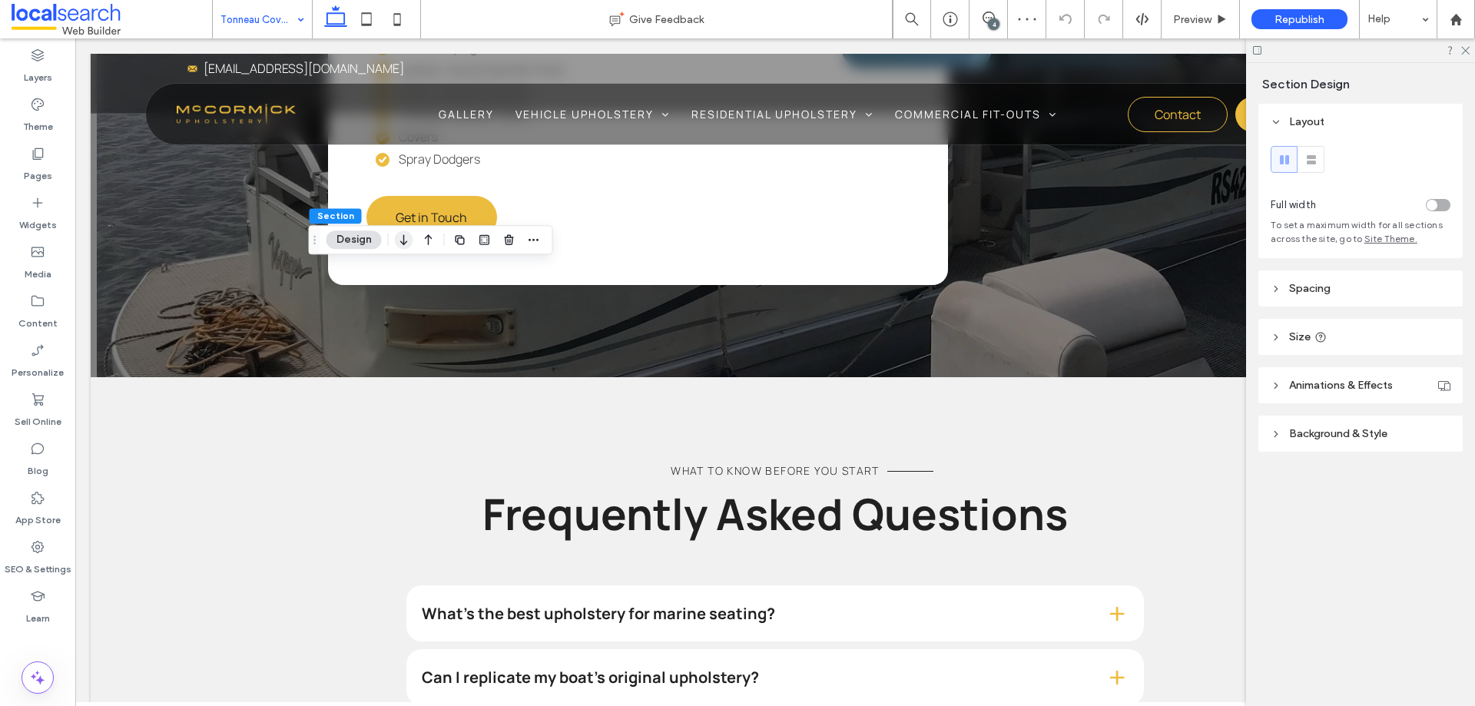
click at [395, 244] on icon "button" at bounding box center [404, 240] width 18 height 28
click at [409, 449] on icon "button" at bounding box center [404, 450] width 18 height 28
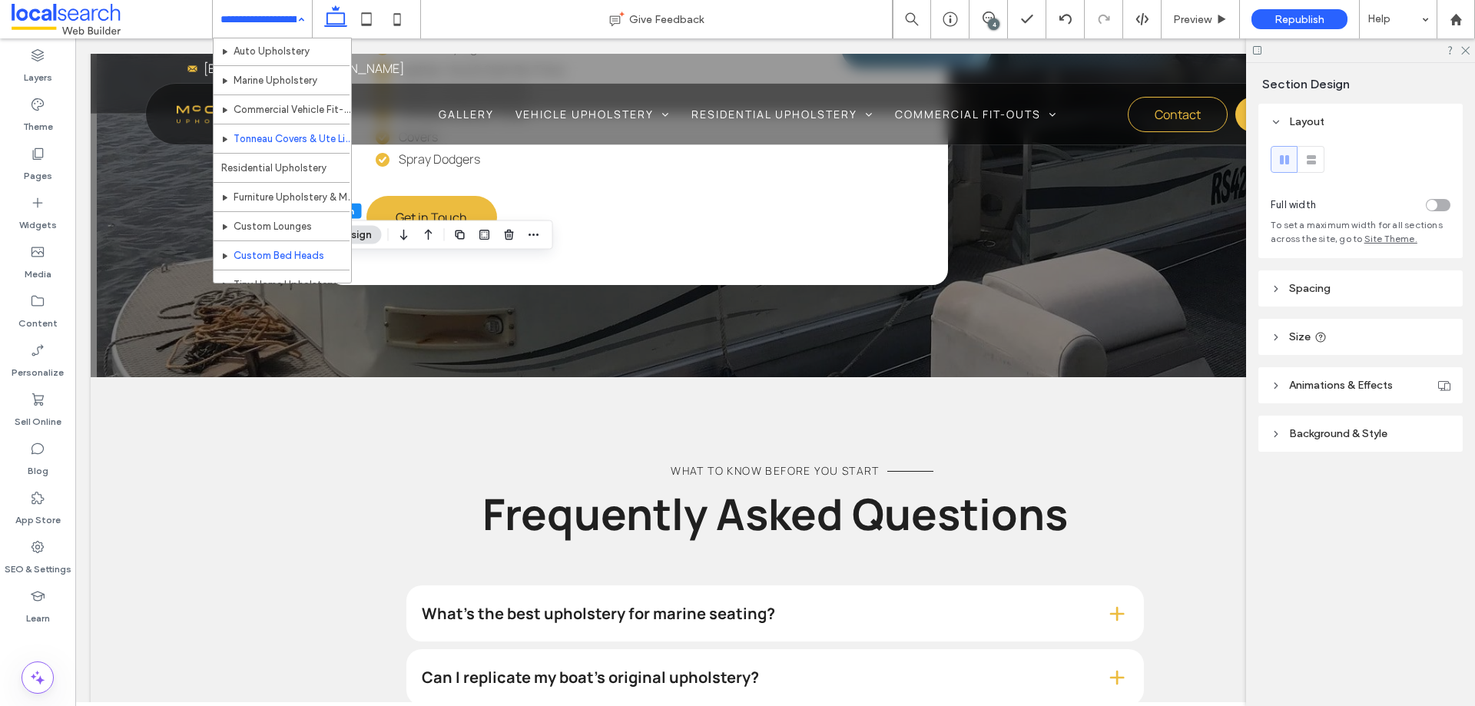
scroll to position [154, 0]
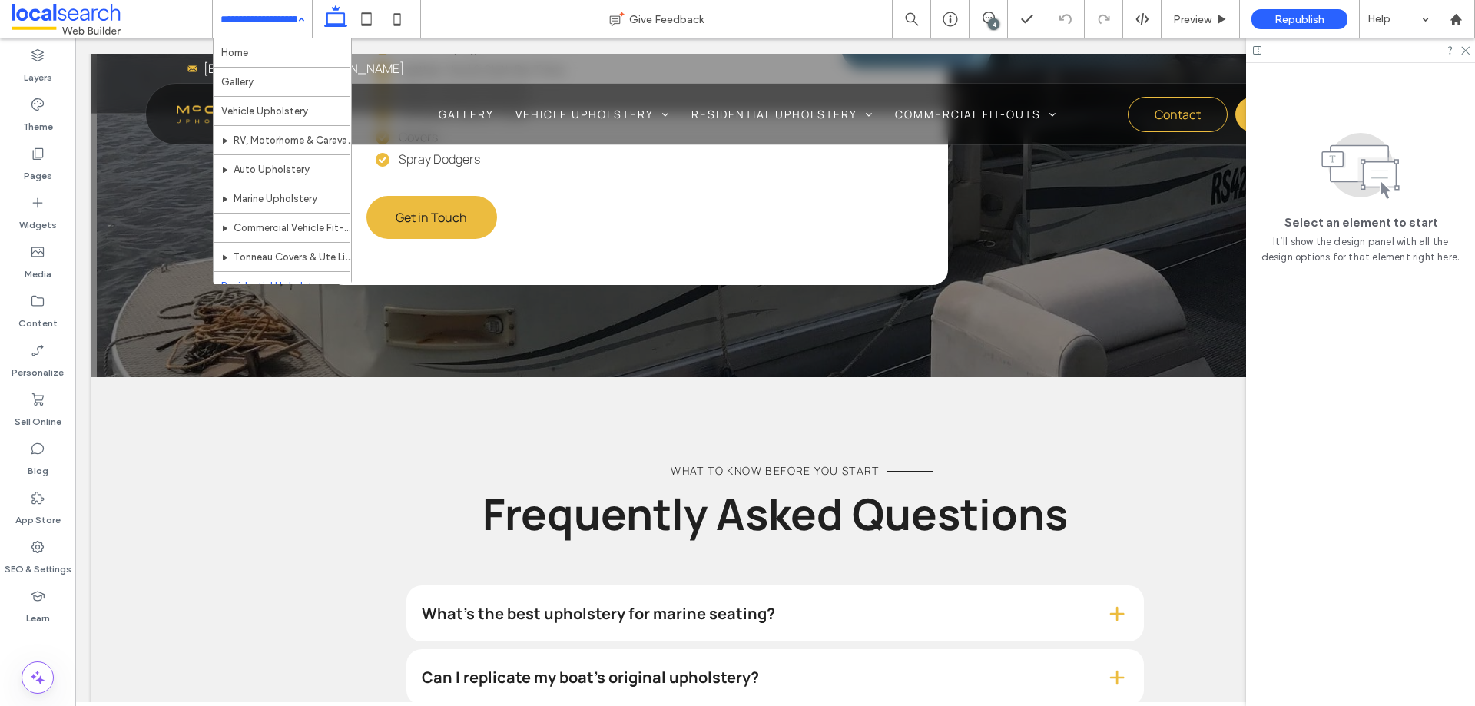
click at [291, 24] on div "Home Gallery Vehicle Upholstery RV, Motorhome & Caravan Upholstery Auto Upholst…" at bounding box center [262, 19] width 99 height 38
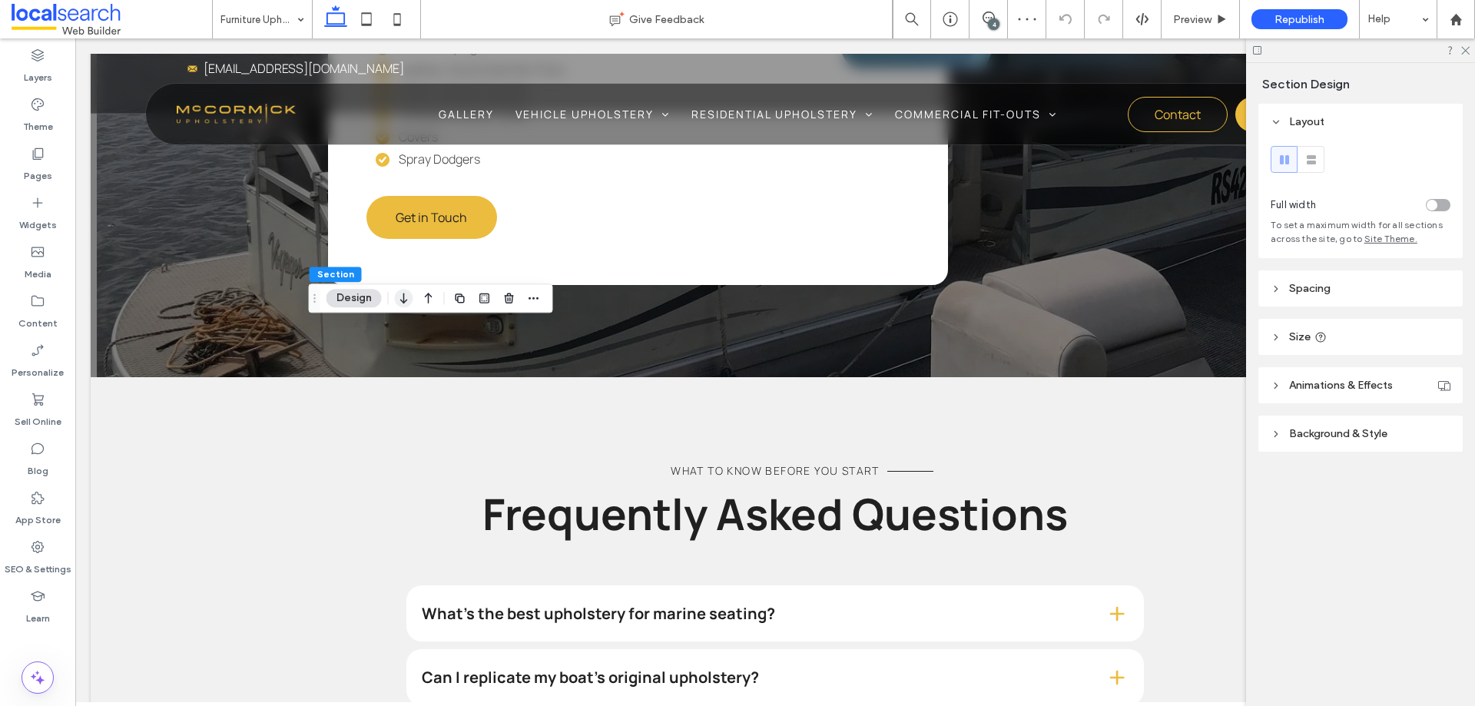
click at [401, 303] on icon "button" at bounding box center [404, 298] width 18 height 28
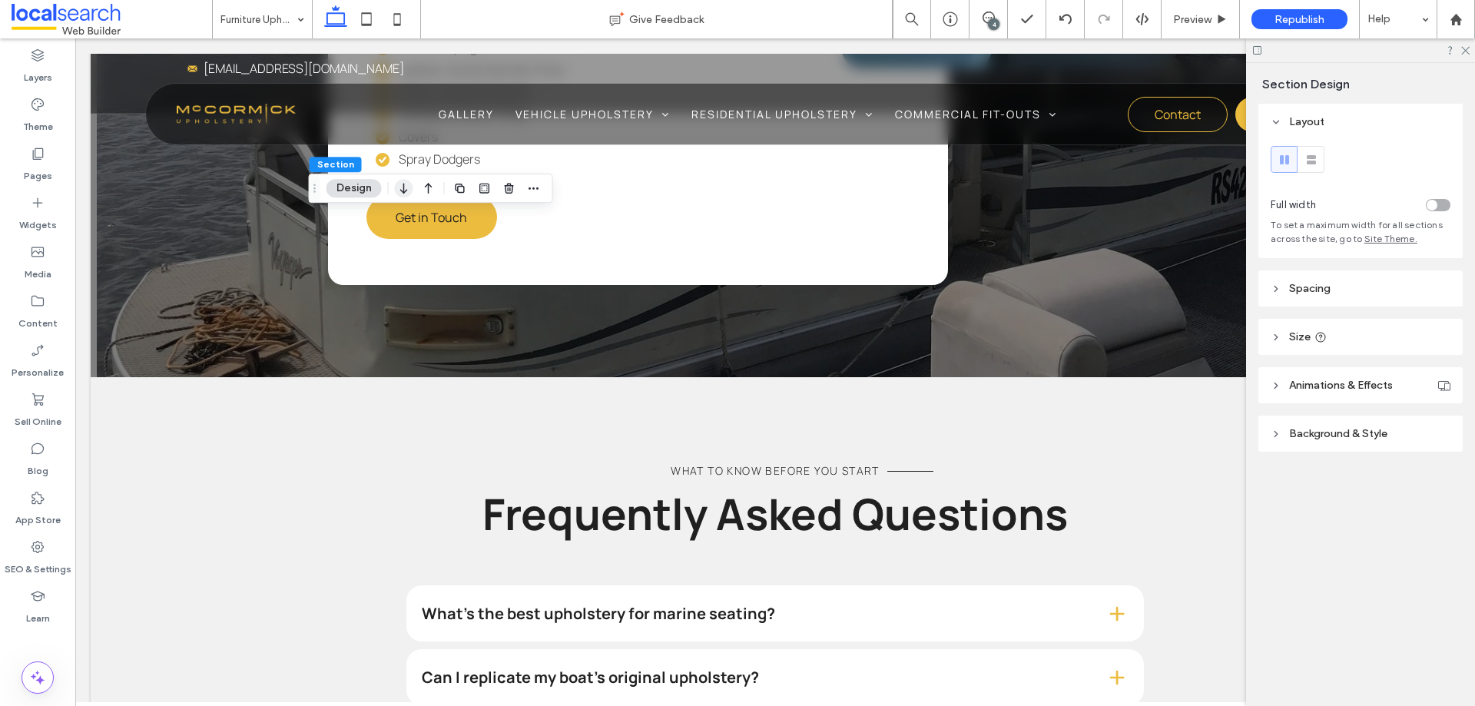
click at [403, 183] on icon "button" at bounding box center [404, 188] width 18 height 28
click at [0, 0] on div at bounding box center [0, 0] width 0 height 0
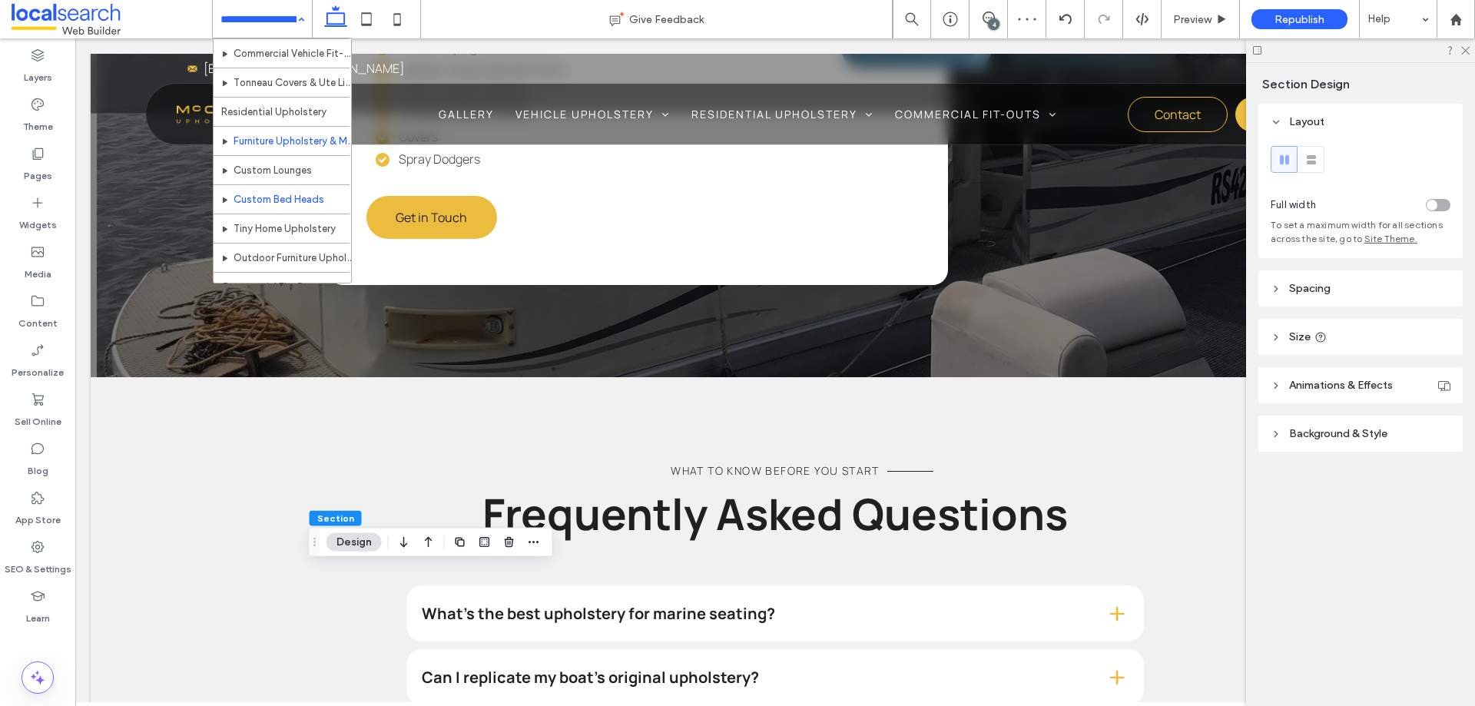
scroll to position [231, 0]
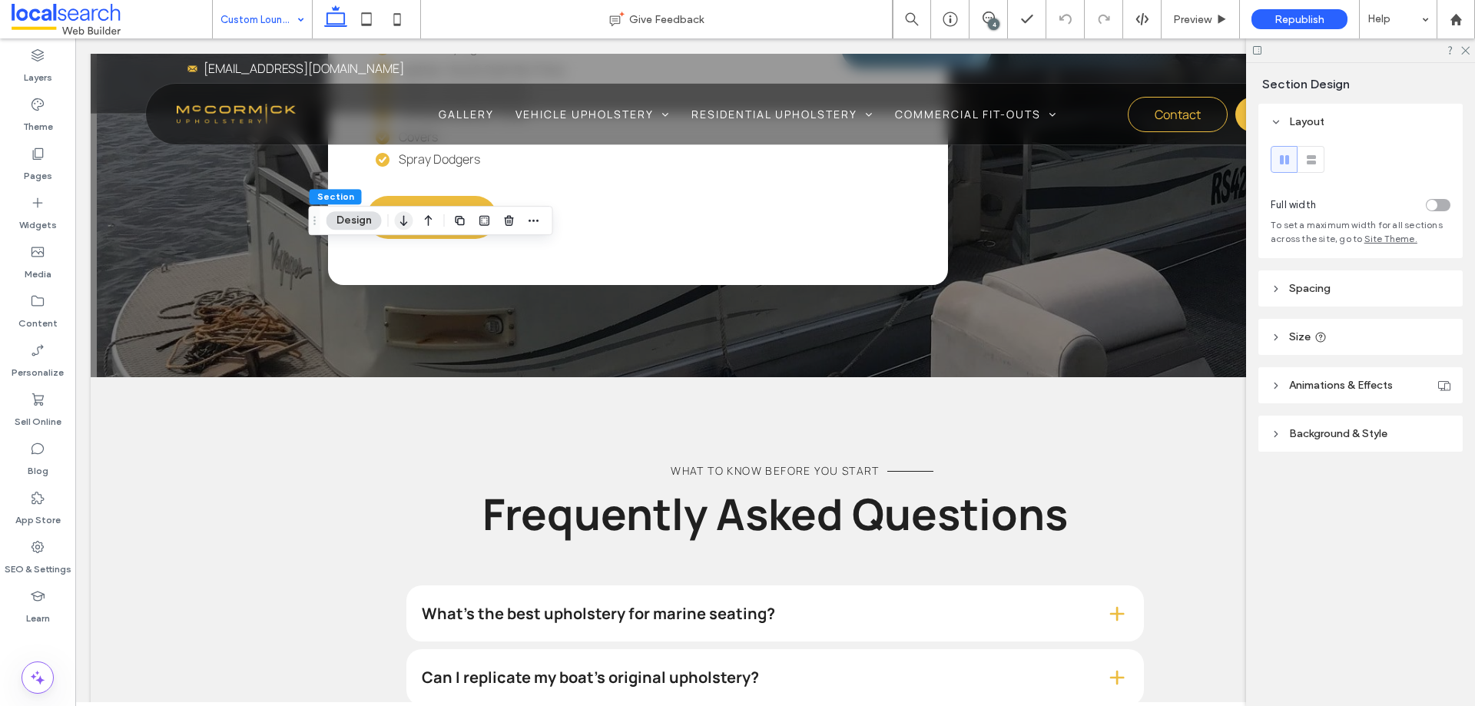
click at [407, 226] on icon "button" at bounding box center [404, 221] width 18 height 28
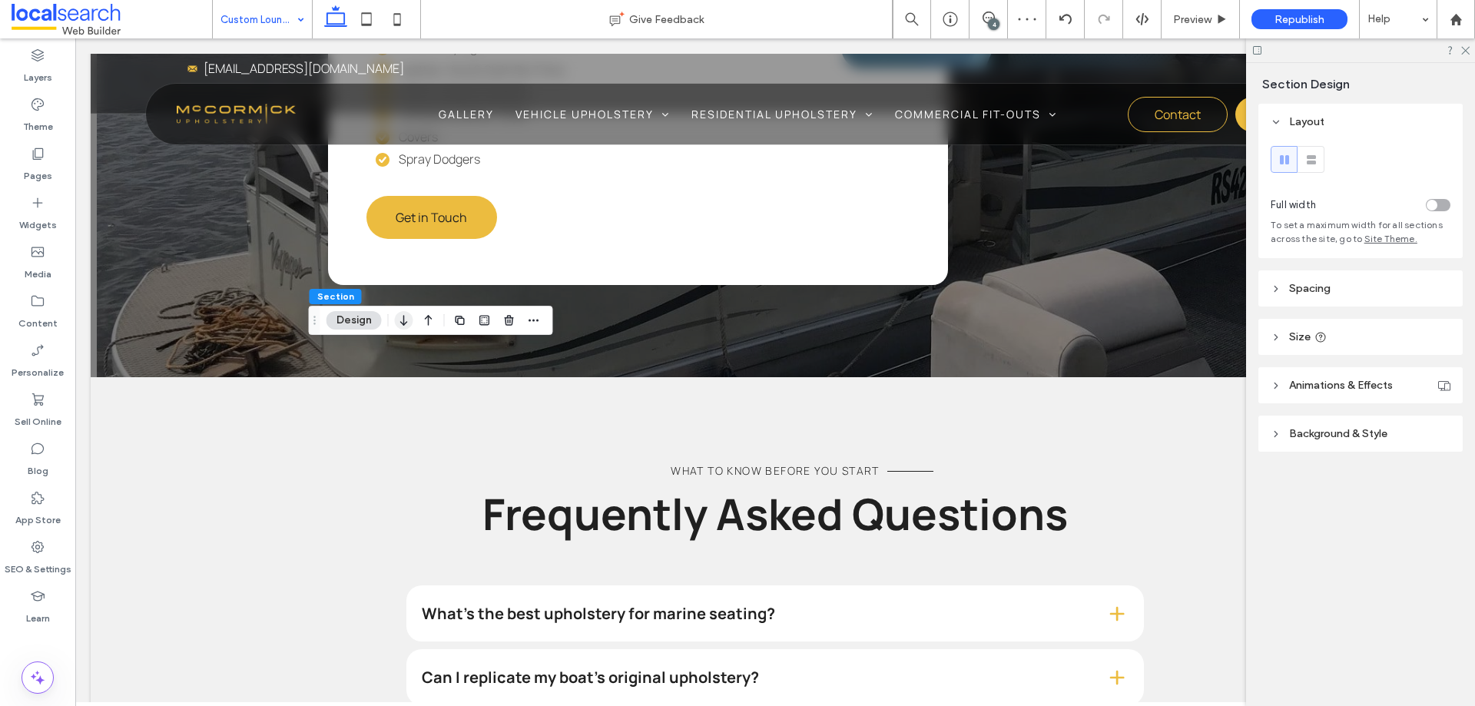
click at [406, 317] on icon "button" at bounding box center [404, 321] width 18 height 28
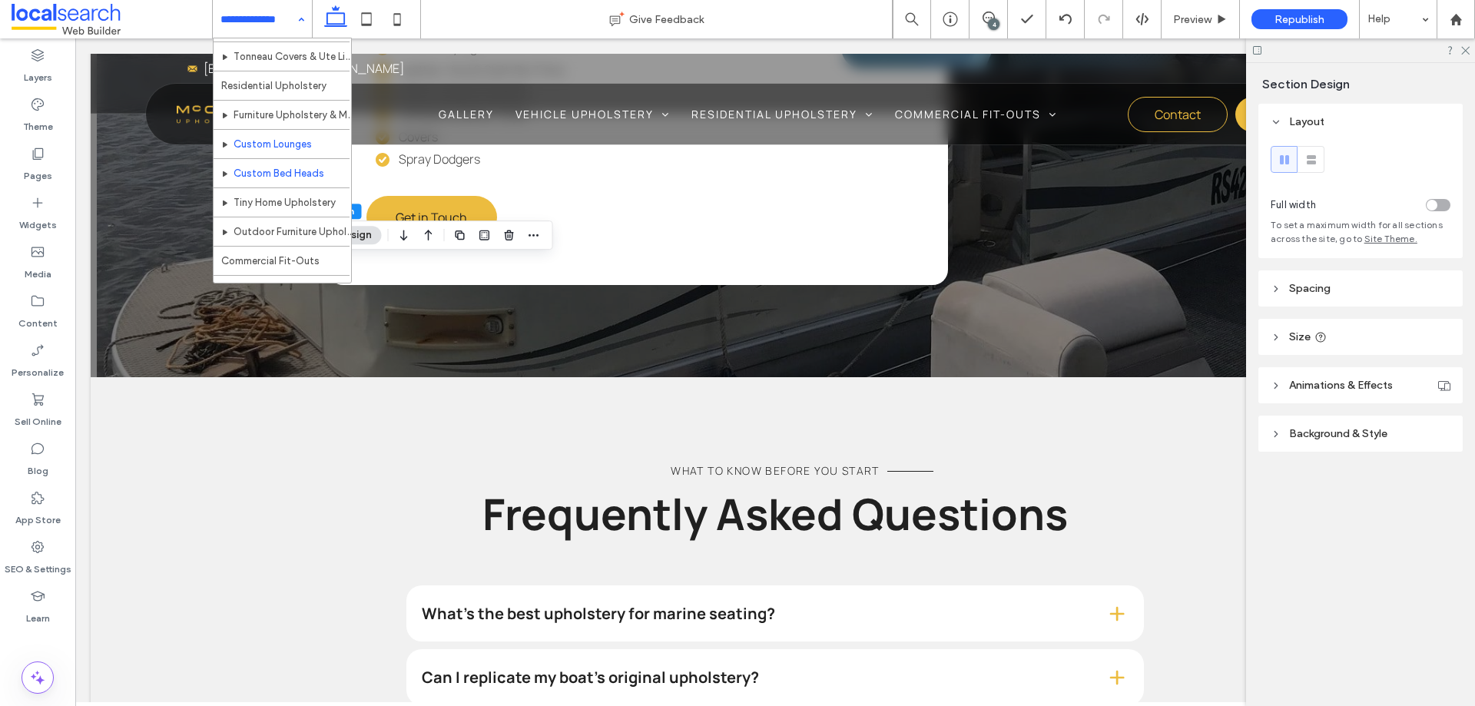
scroll to position [231, 0]
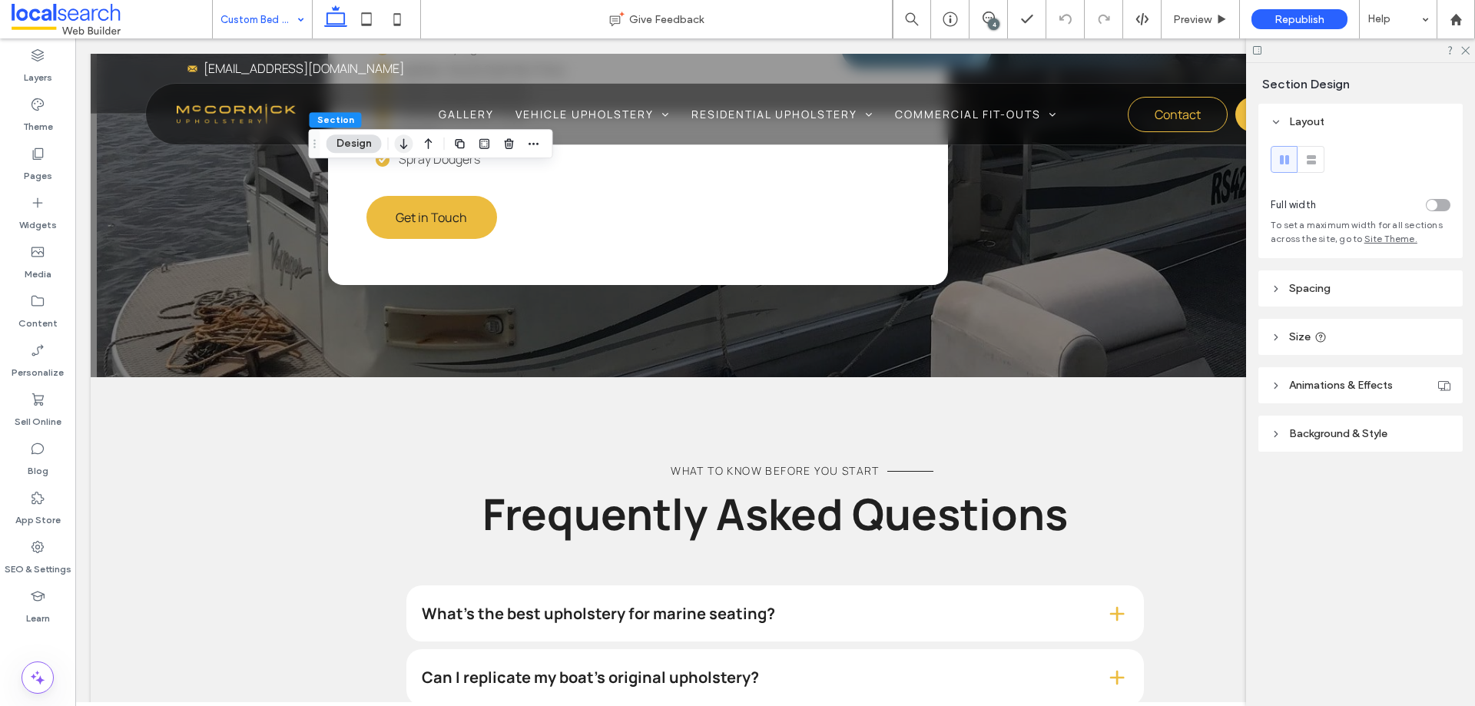
click at [403, 145] on icon "button" at bounding box center [404, 144] width 18 height 28
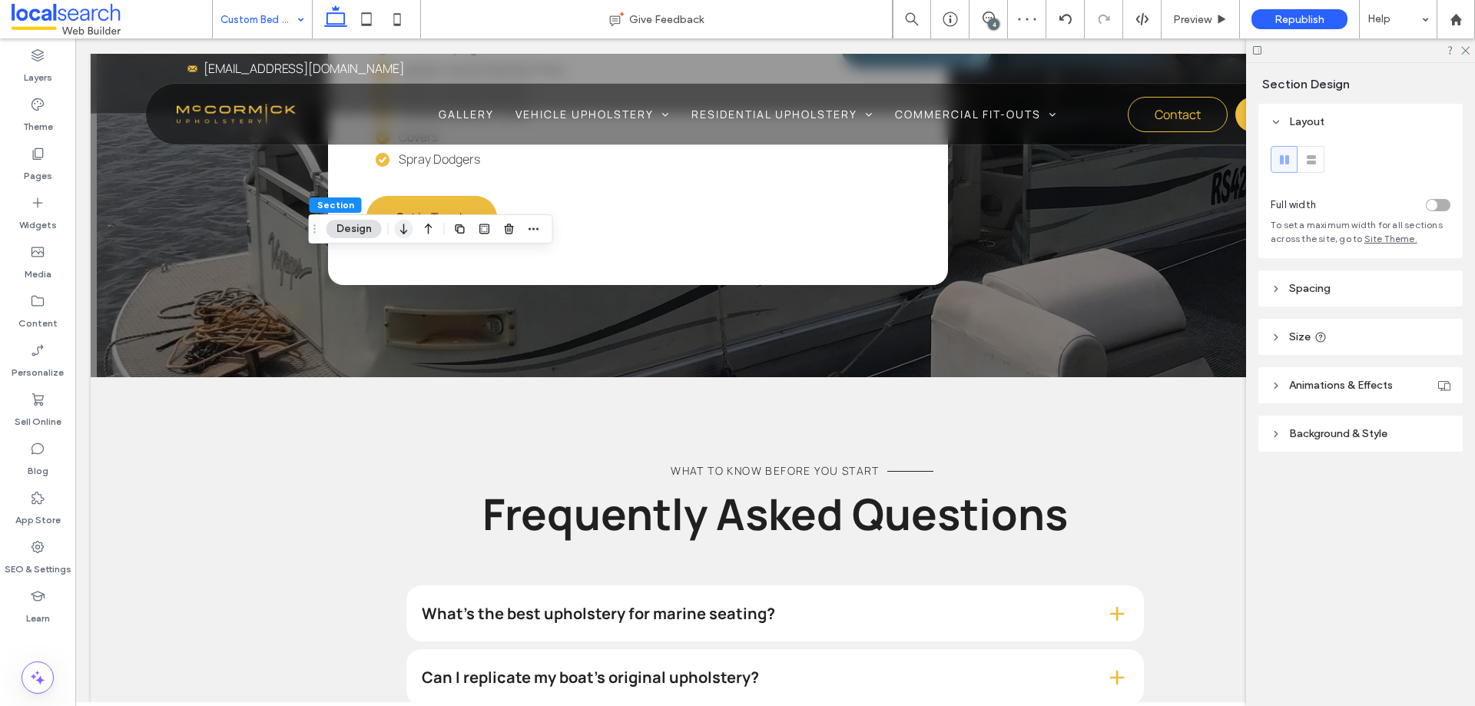
click at [405, 227] on icon "button" at bounding box center [404, 229] width 18 height 28
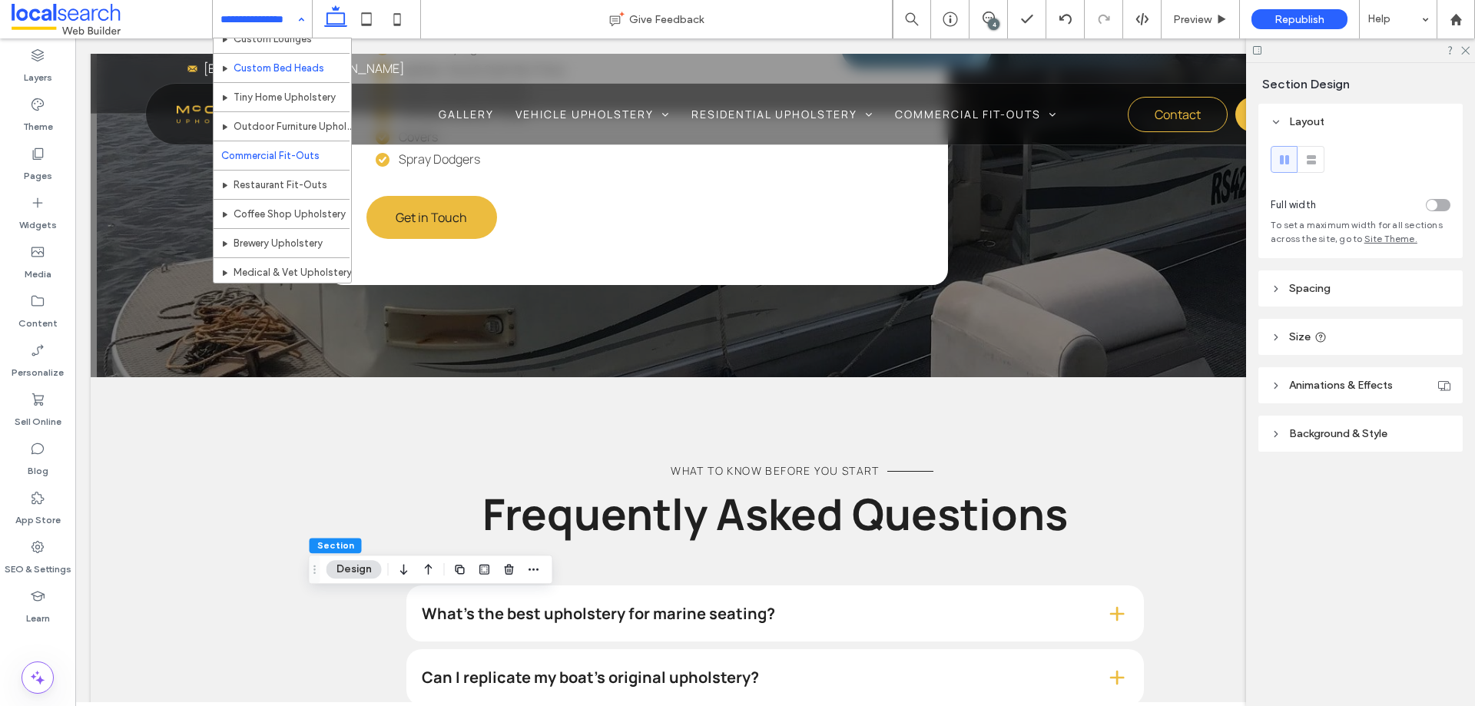
scroll to position [307, 0]
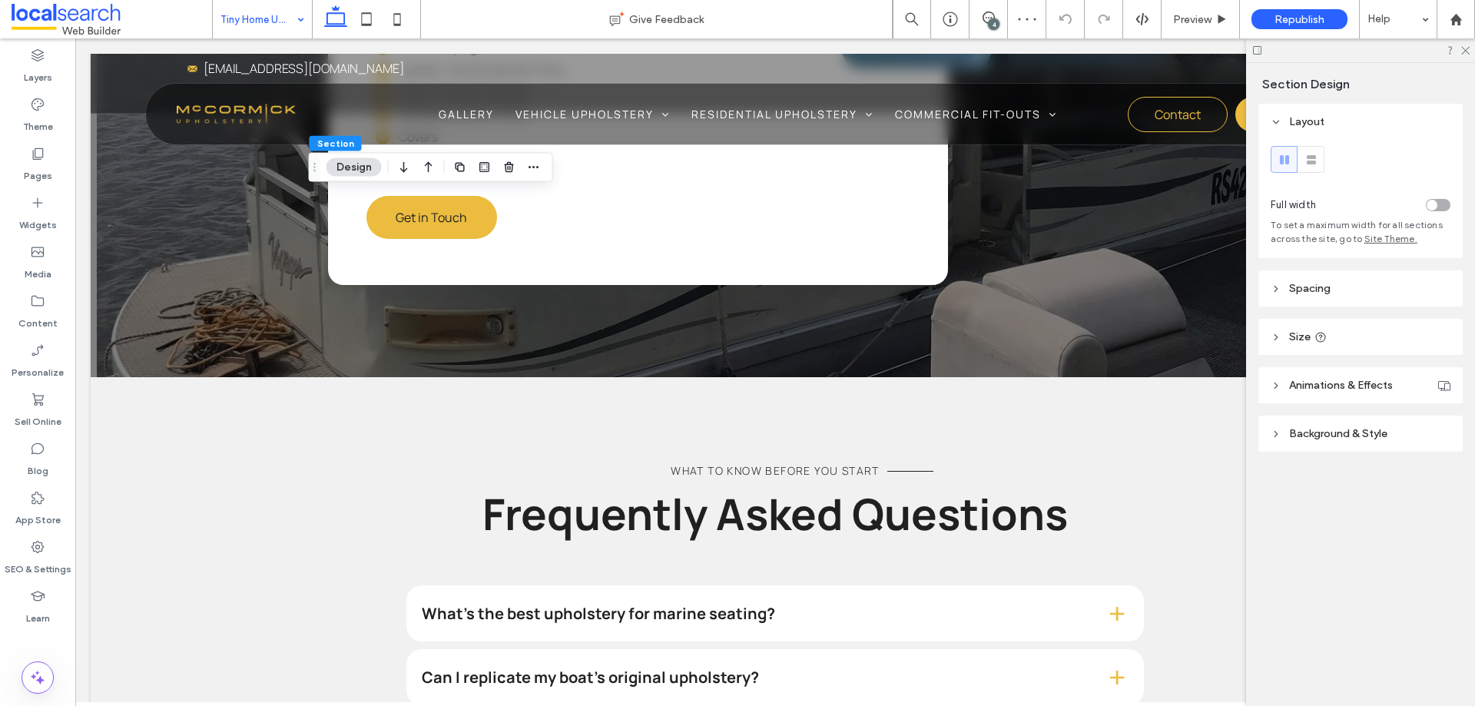
click at [410, 171] on icon "button" at bounding box center [404, 168] width 18 height 28
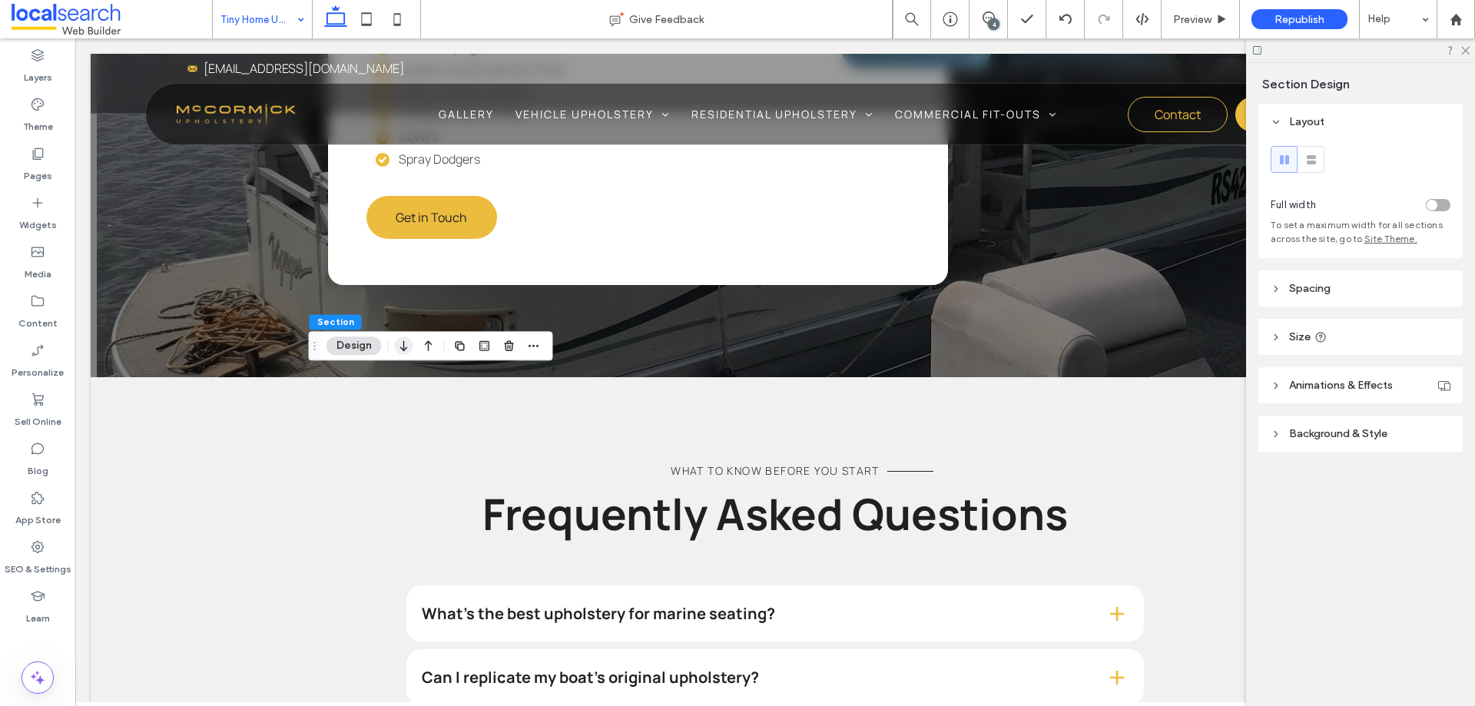
click at [400, 350] on icon "button" at bounding box center [404, 346] width 18 height 28
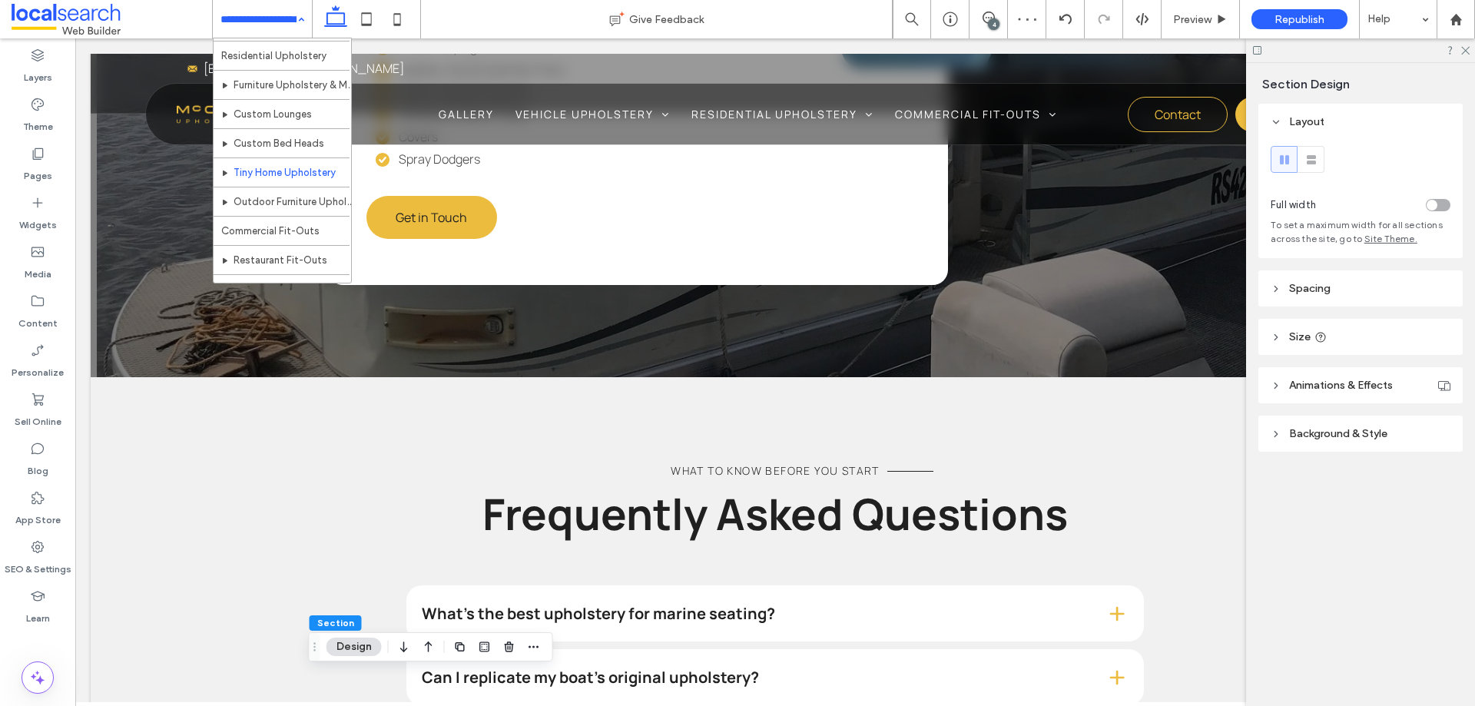
scroll to position [307, 0]
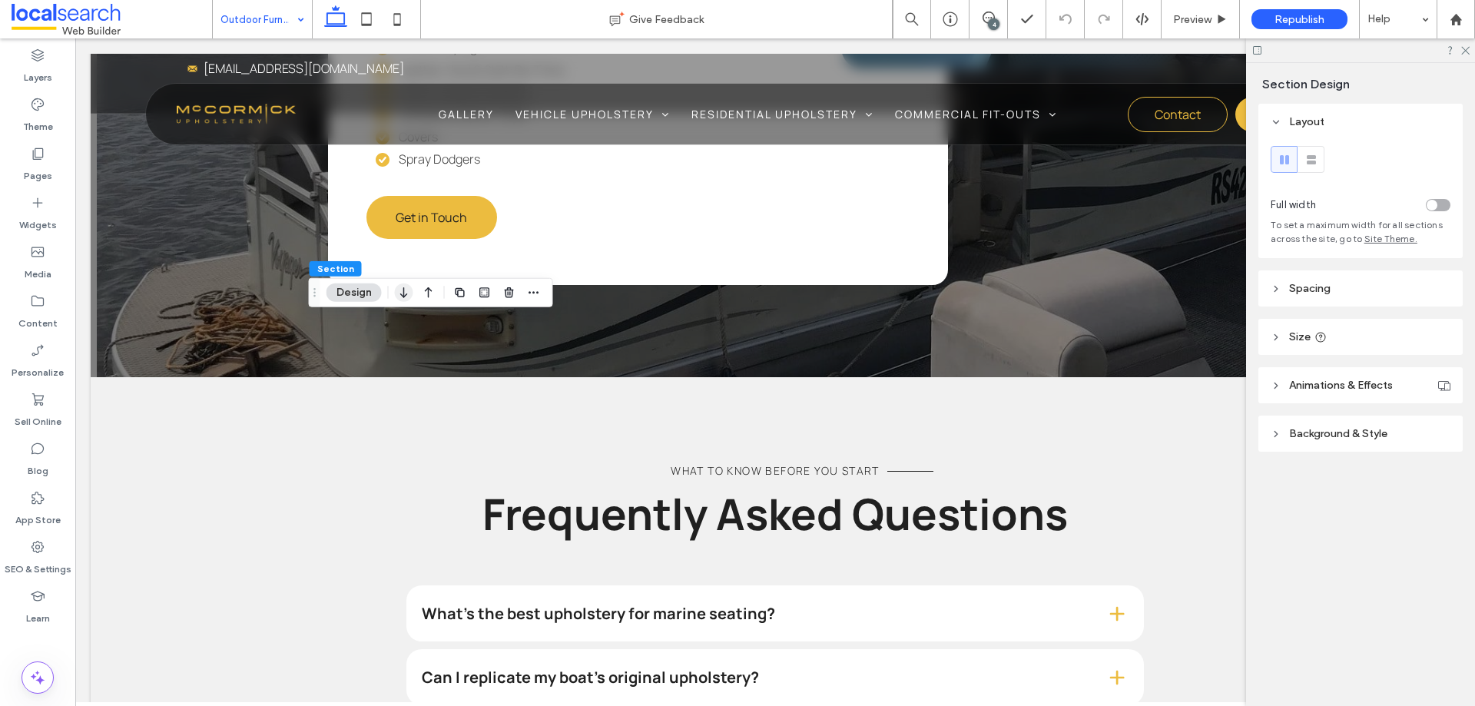
click at [401, 294] on icon "button" at bounding box center [404, 293] width 18 height 28
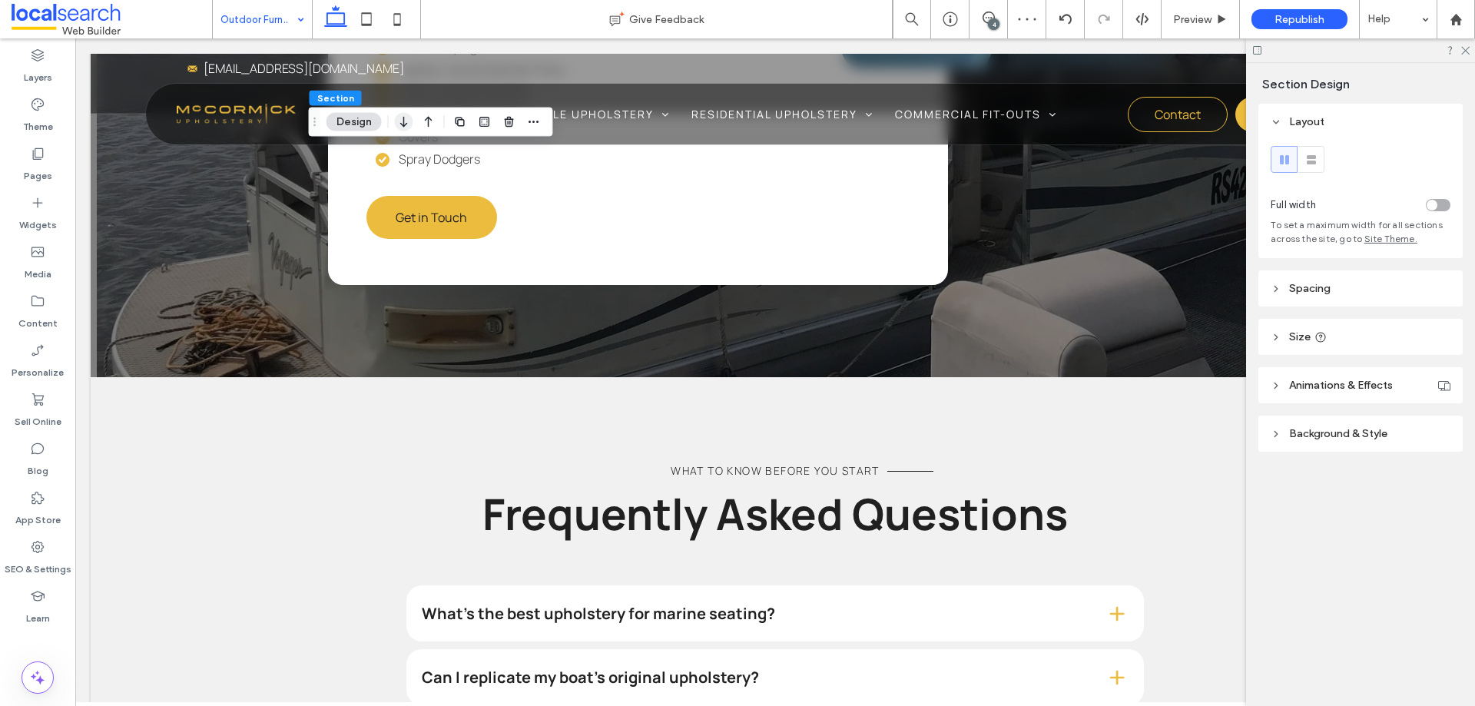
click at [407, 117] on icon "button" at bounding box center [404, 122] width 18 height 28
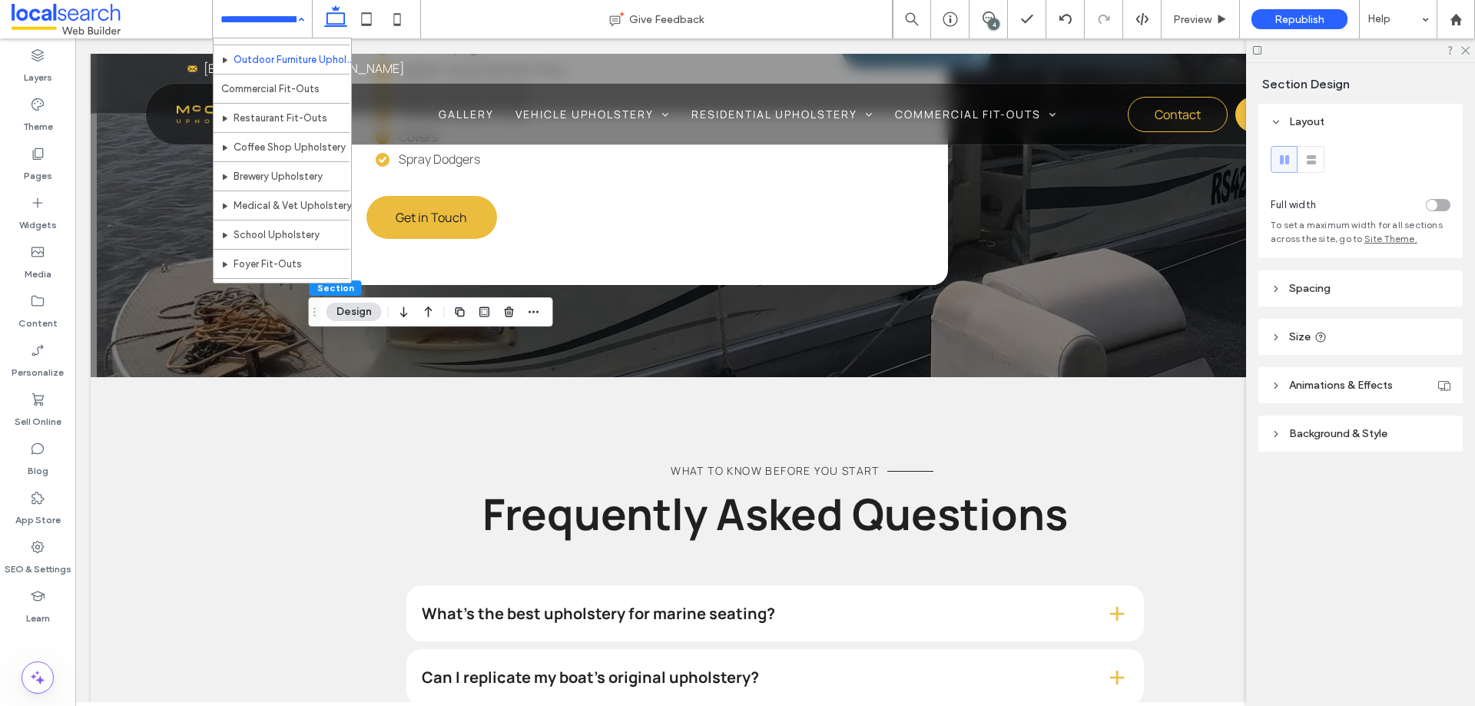
scroll to position [348, 0]
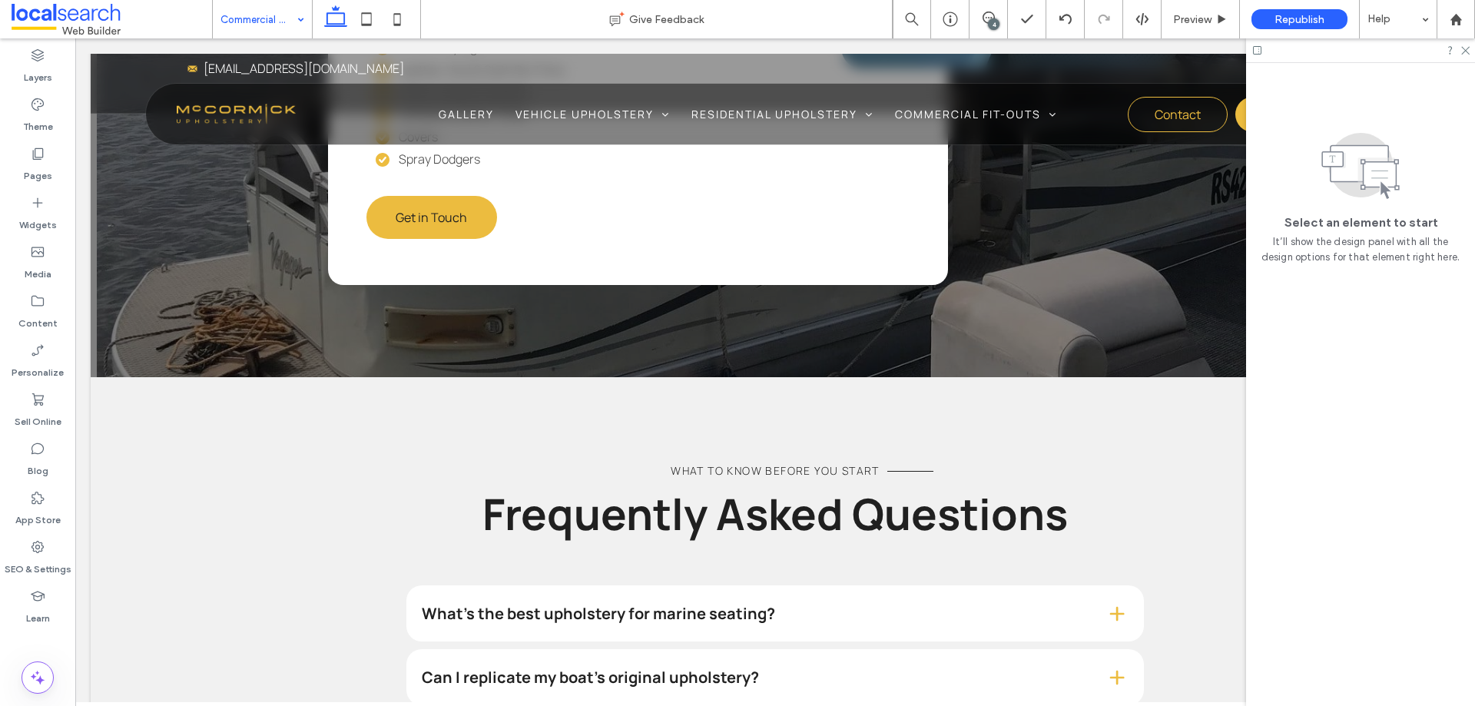
click at [299, 111] on div at bounding box center [737, 353] width 1475 height 706
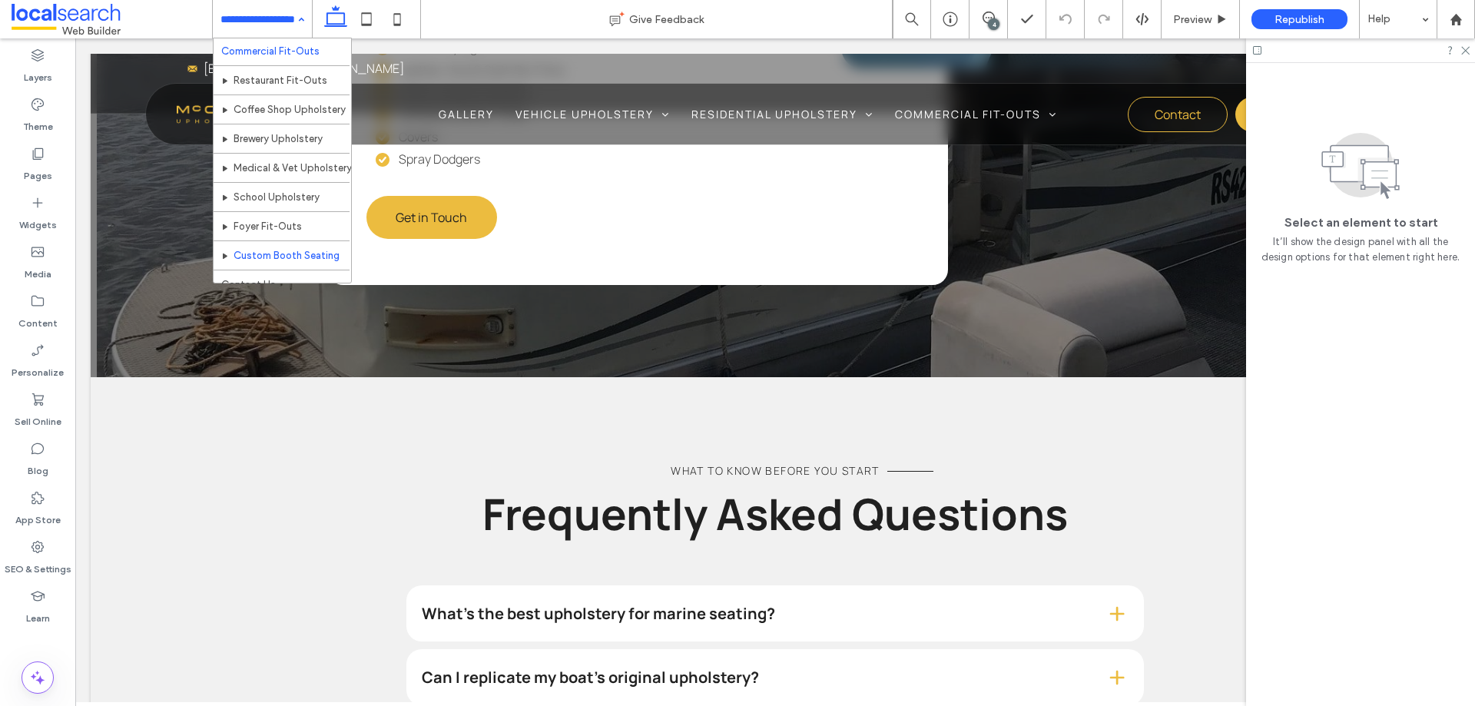
scroll to position [425, 0]
drag, startPoint x: 304, startPoint y: 63, endPoint x: 300, endPoint y: 71, distance: 8.6
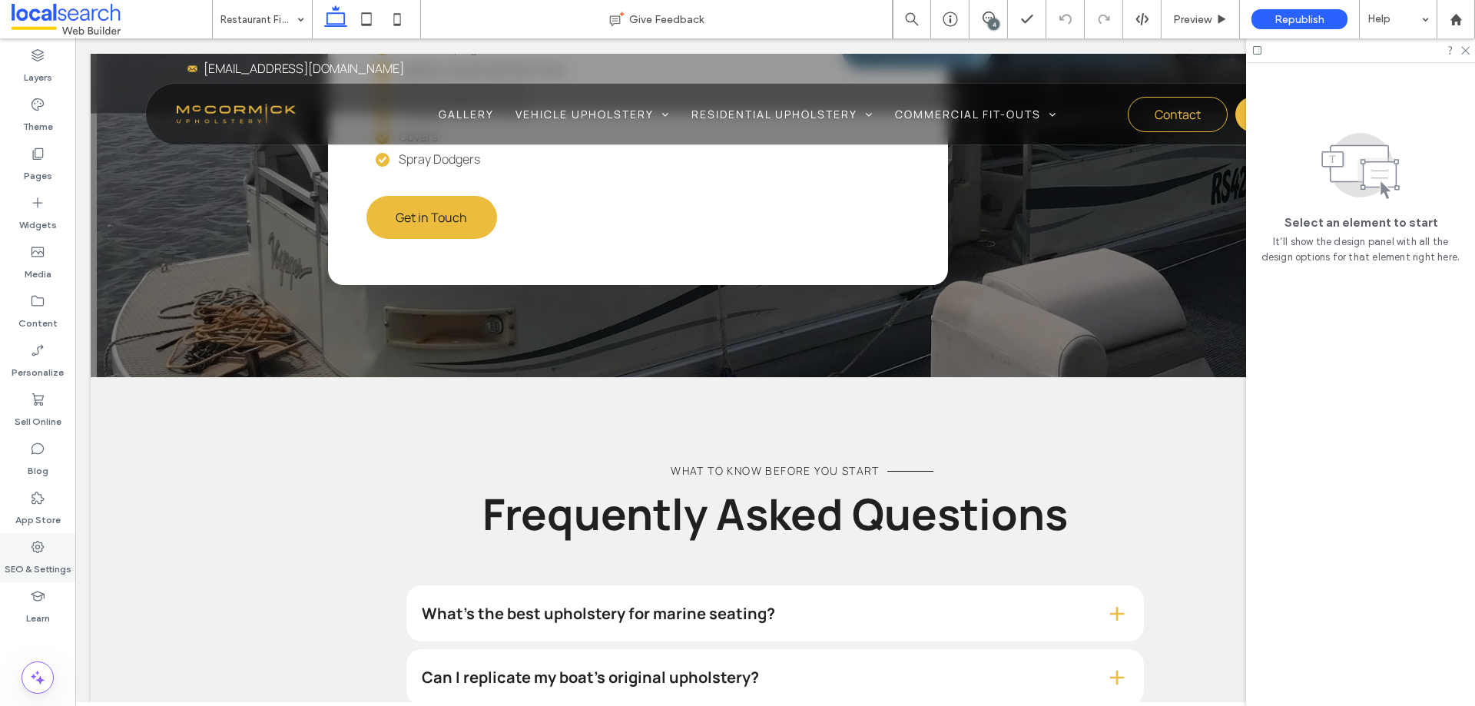
click at [57, 553] on div "SEO & Settings" at bounding box center [37, 557] width 75 height 49
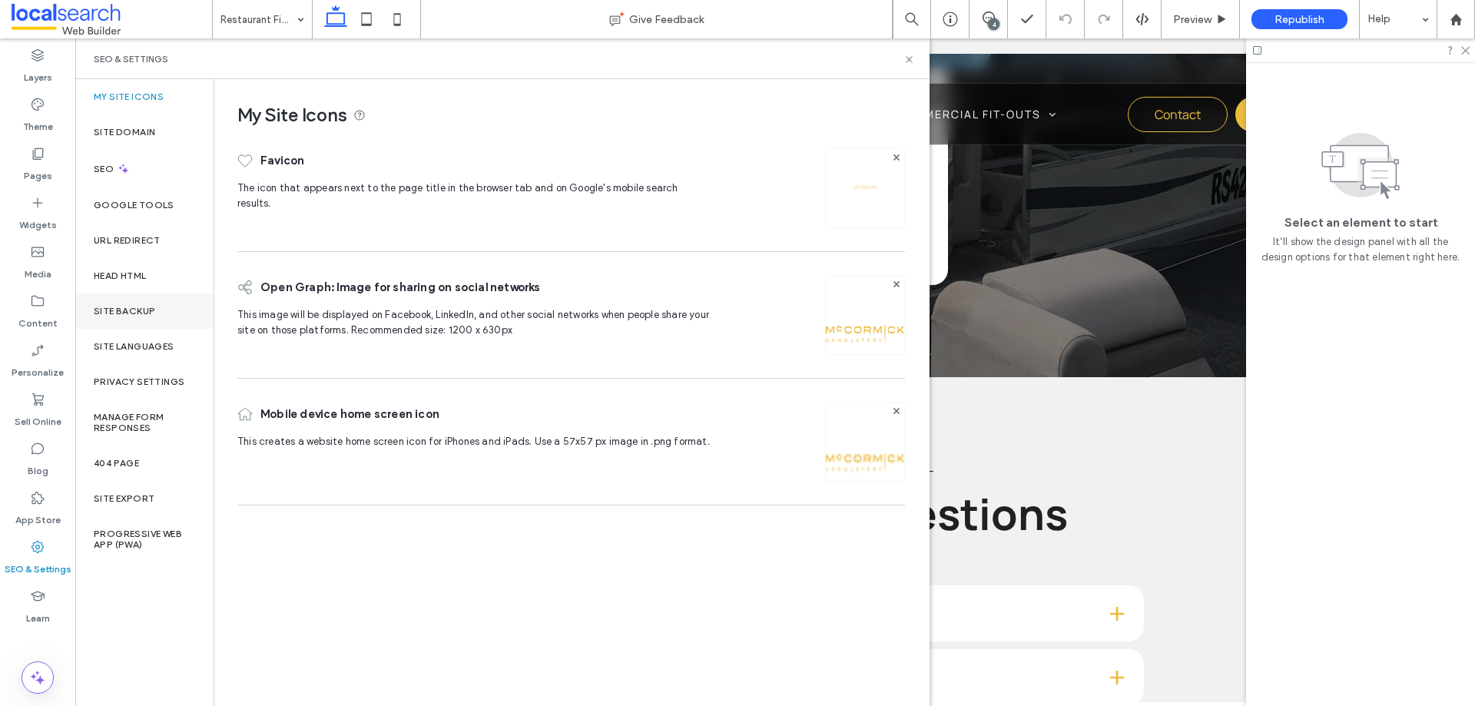
click at [130, 306] on label "Site Backup" at bounding box center [124, 311] width 61 height 11
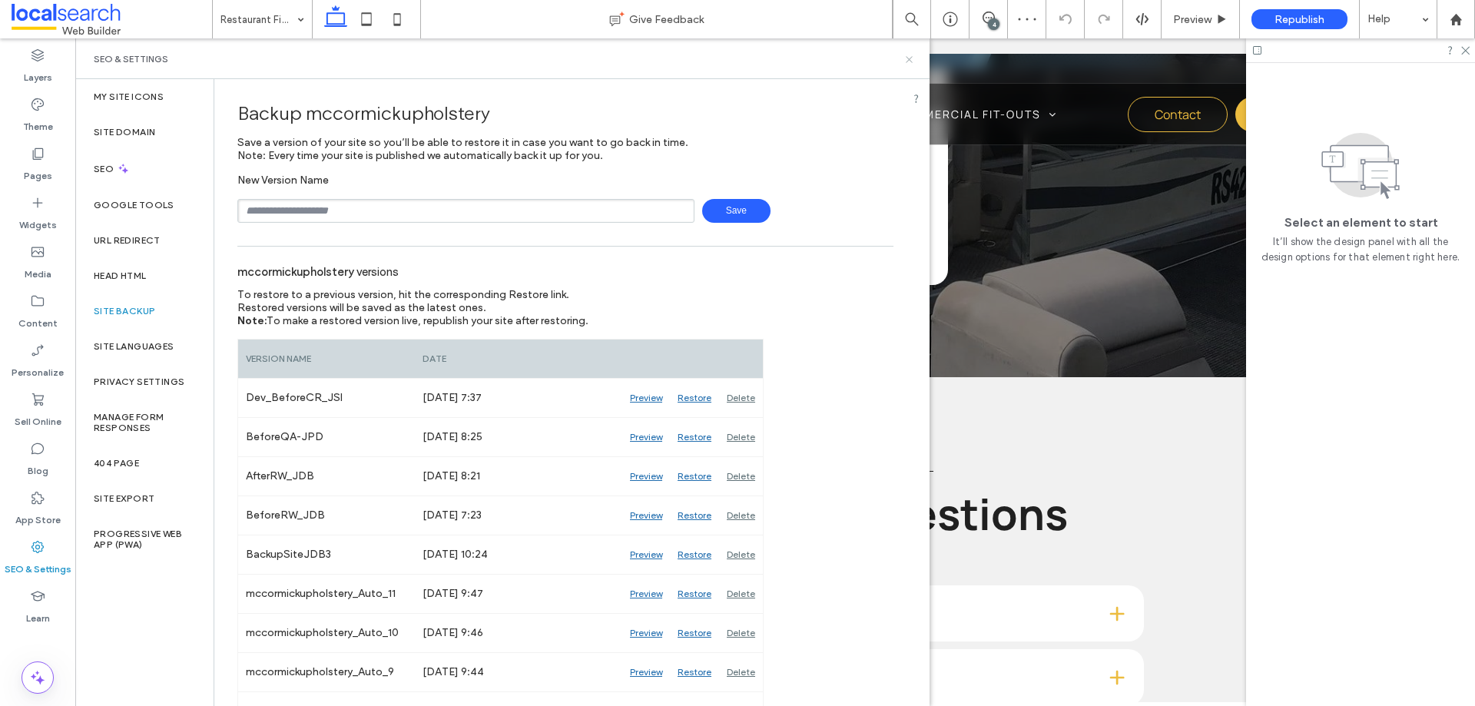
click at [907, 59] on icon at bounding box center [910, 60] width 12 height 12
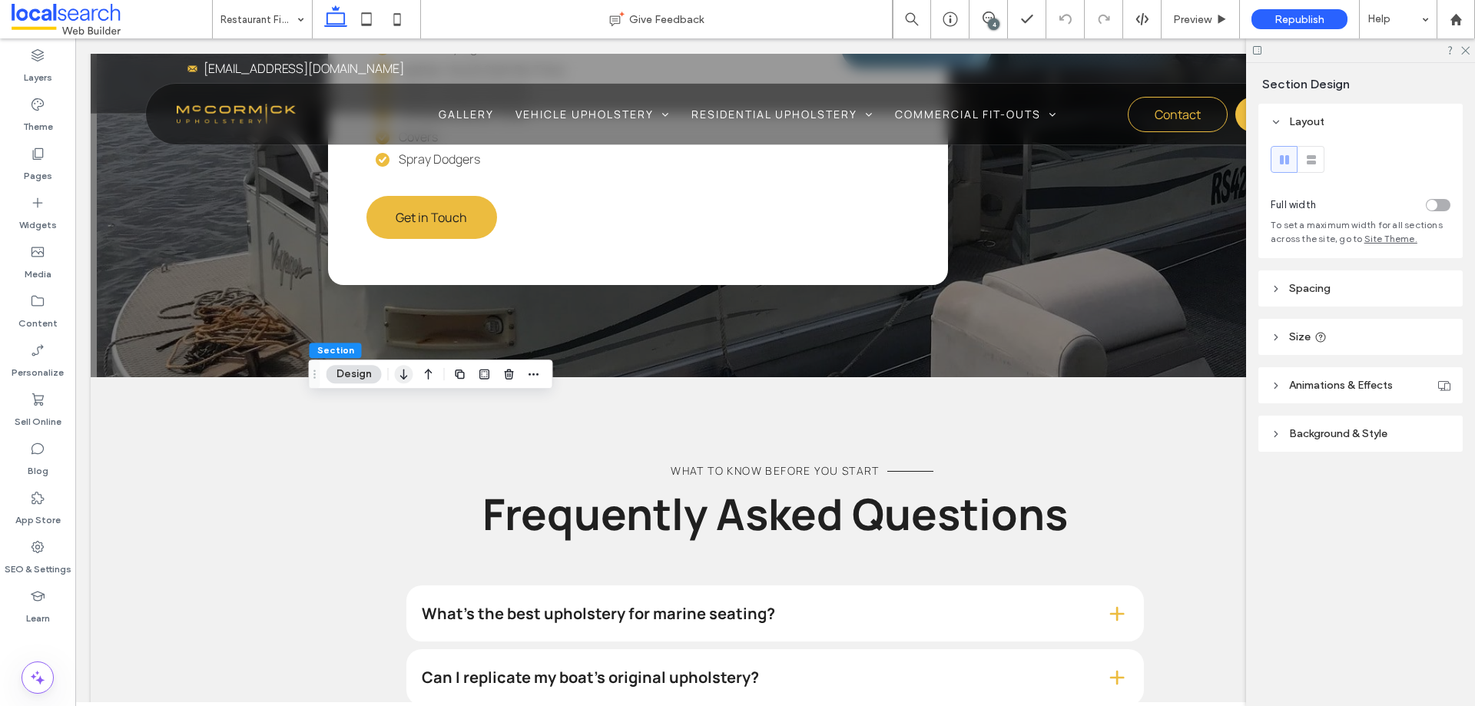
click at [401, 370] on icon "button" at bounding box center [404, 374] width 18 height 28
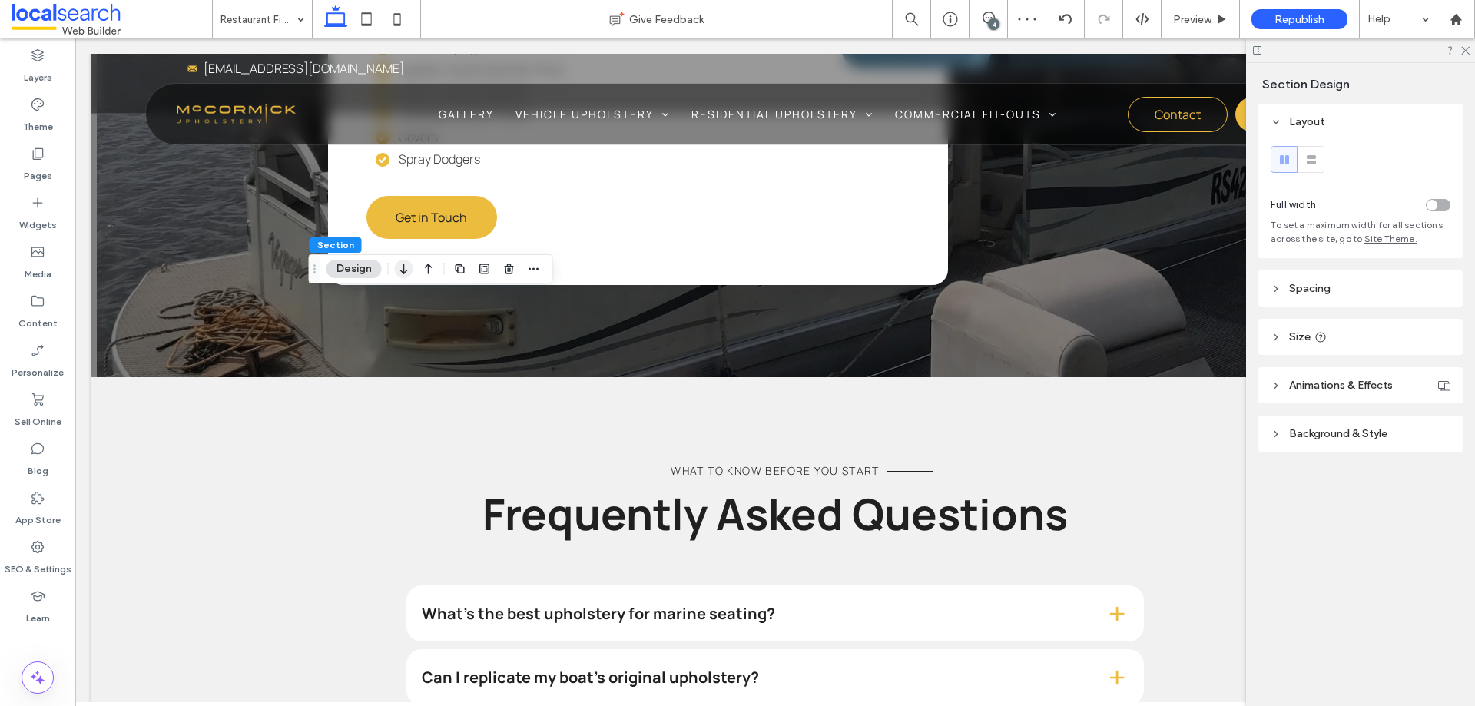
click at [403, 264] on icon "button" at bounding box center [404, 269] width 18 height 28
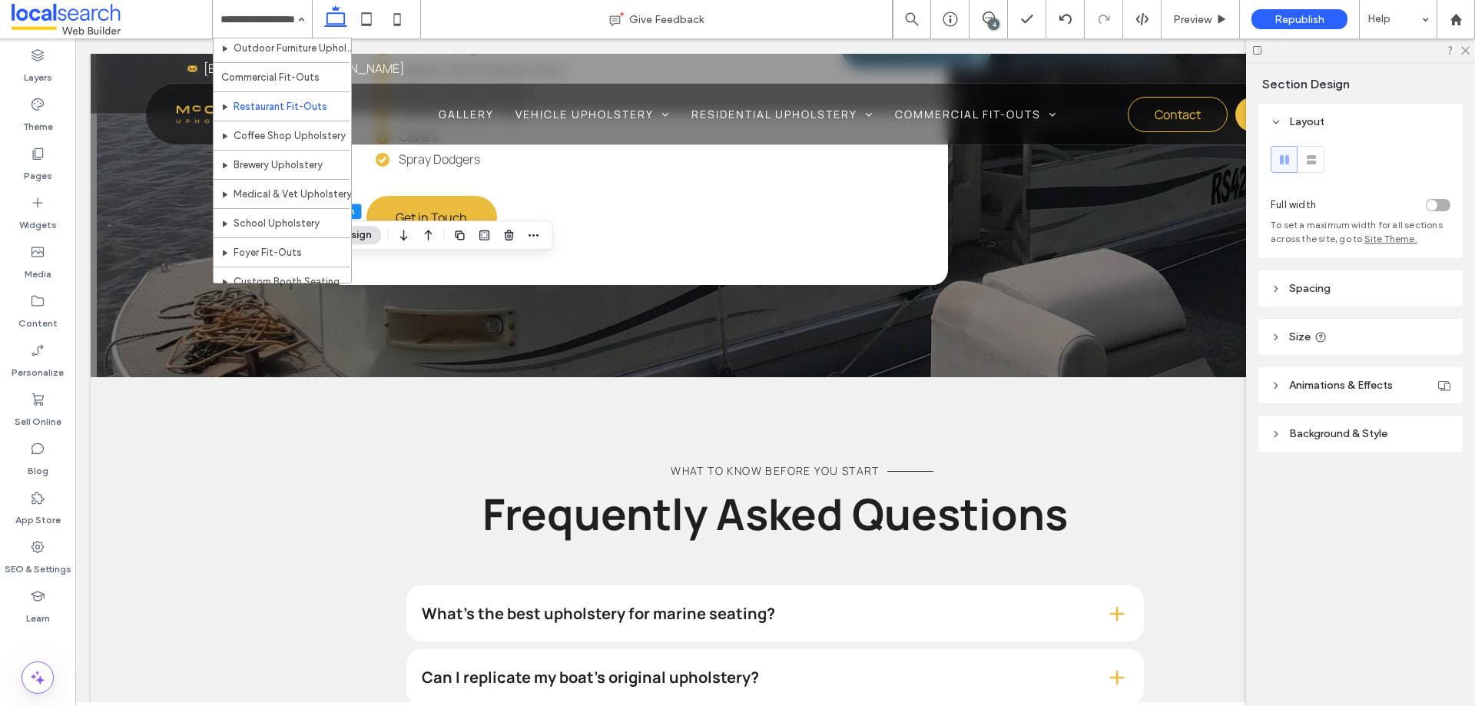
scroll to position [425, 0]
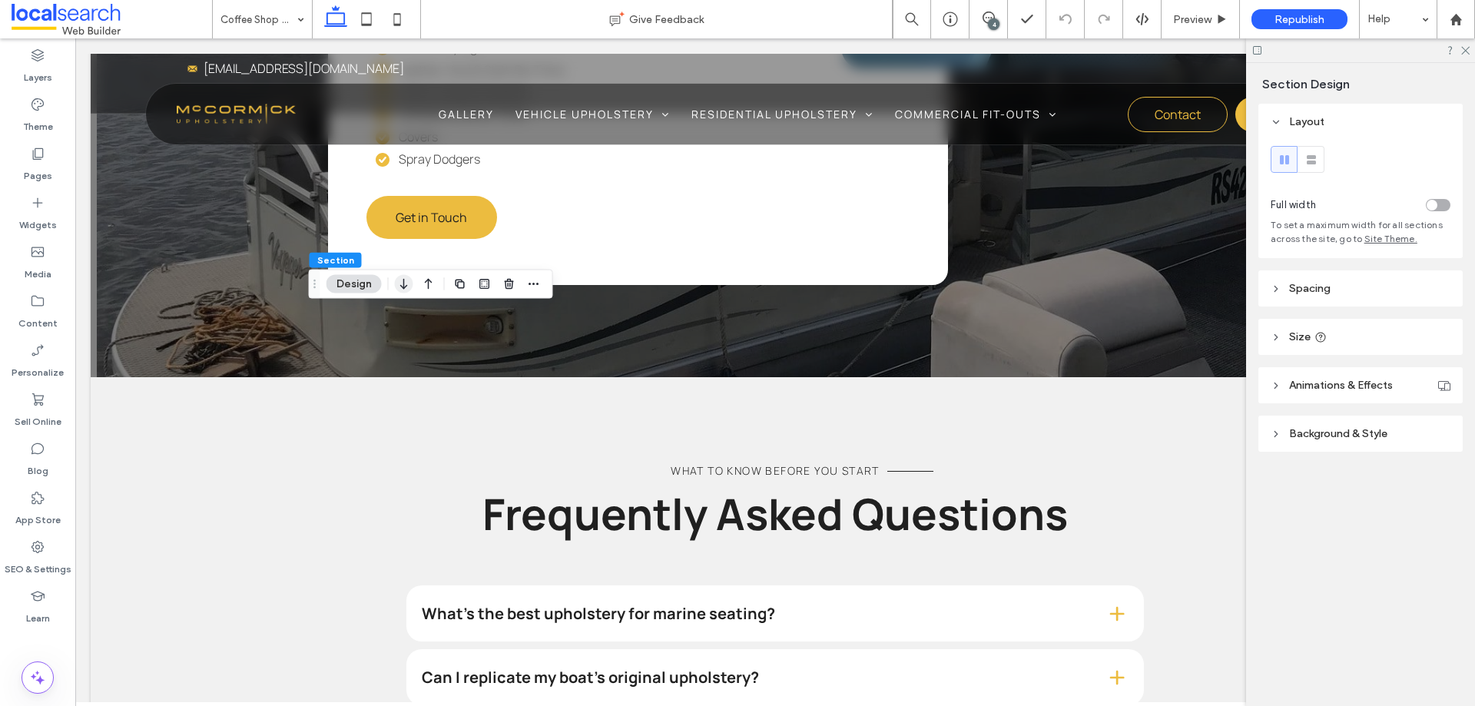
click at [404, 285] on use "button" at bounding box center [403, 284] width 7 height 11
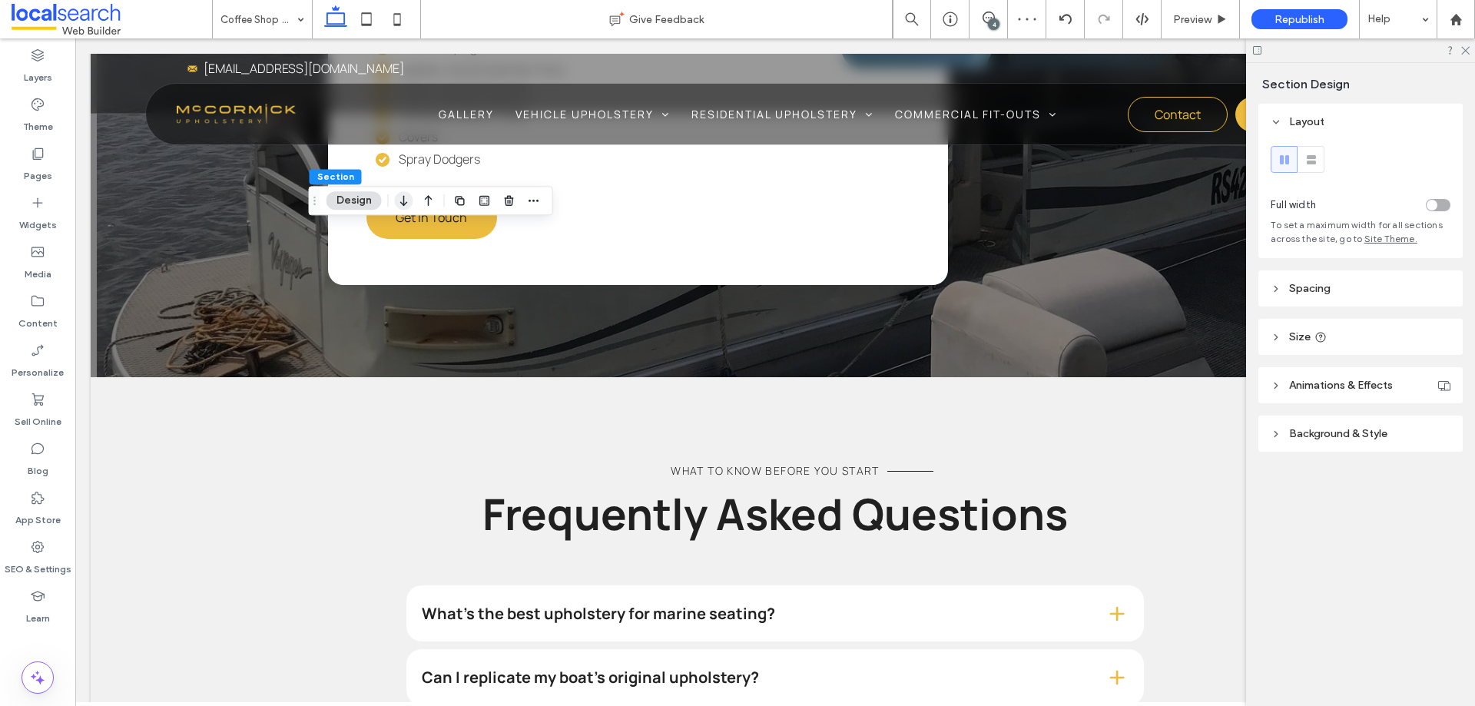
click at [407, 201] on icon "button" at bounding box center [404, 201] width 18 height 28
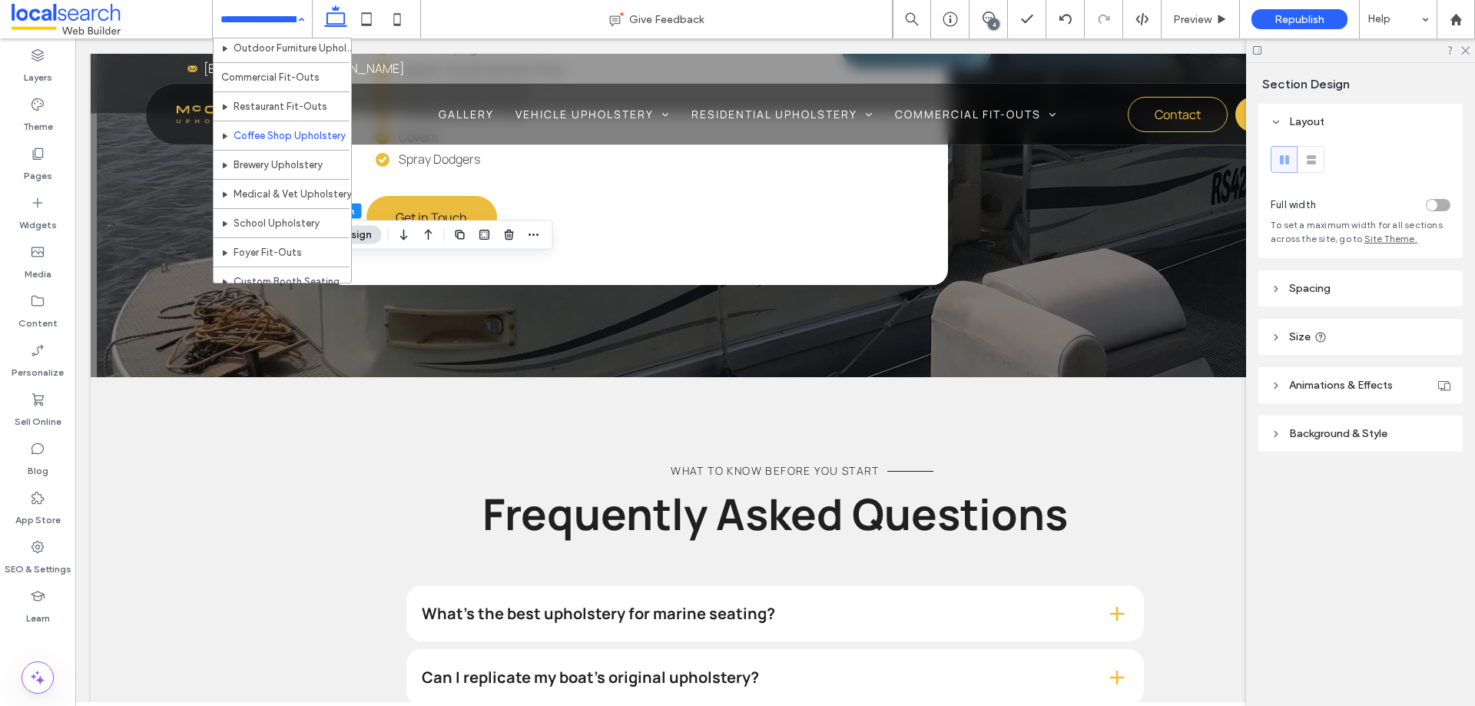
scroll to position [425, 0]
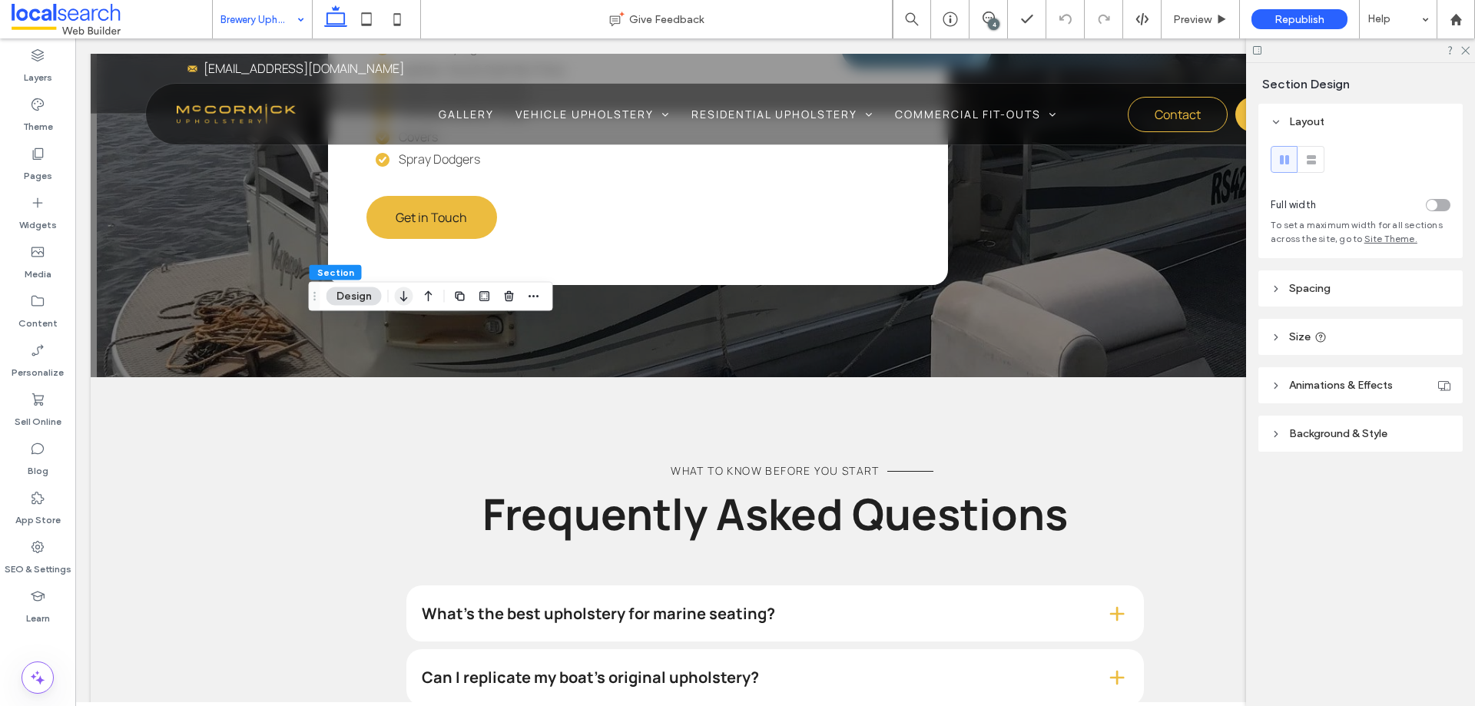
click at [400, 300] on icon "button" at bounding box center [404, 297] width 18 height 28
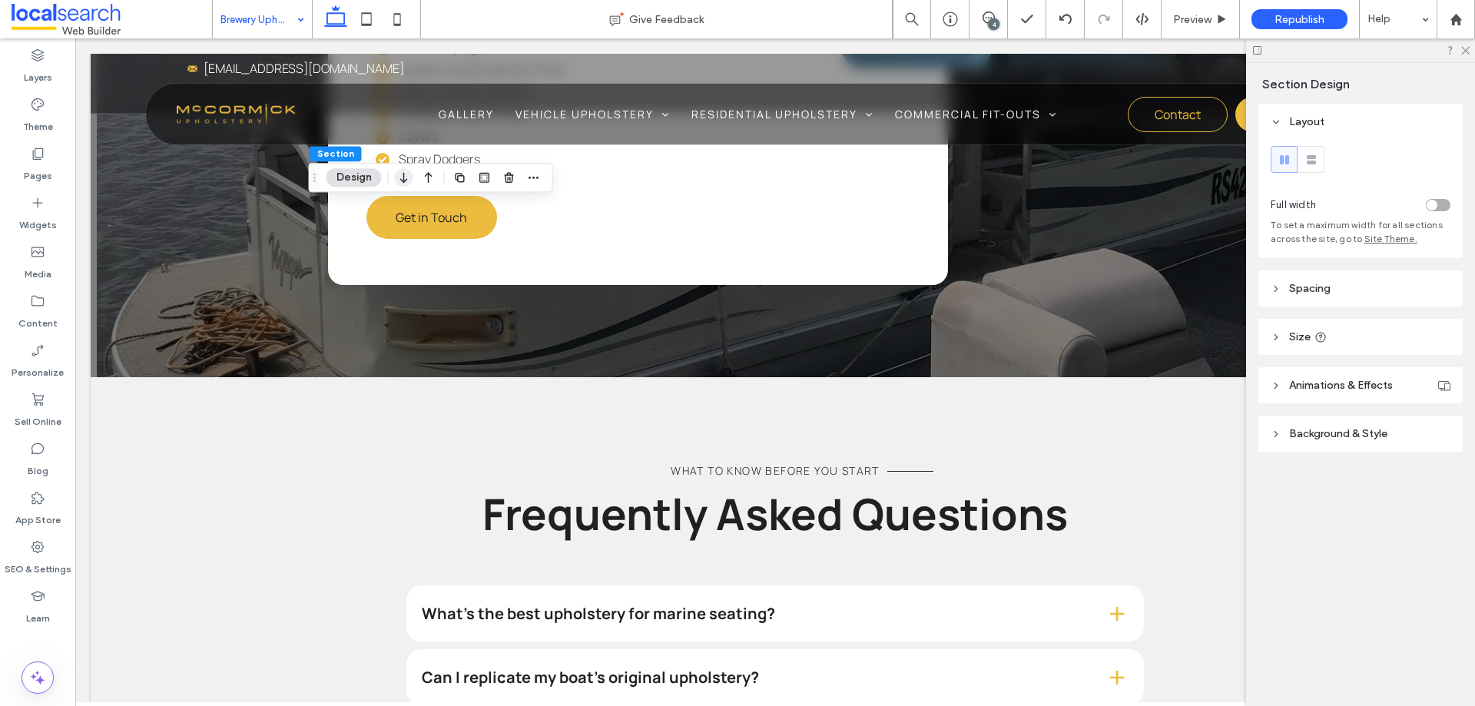
click at [398, 187] on icon "button" at bounding box center [404, 178] width 18 height 28
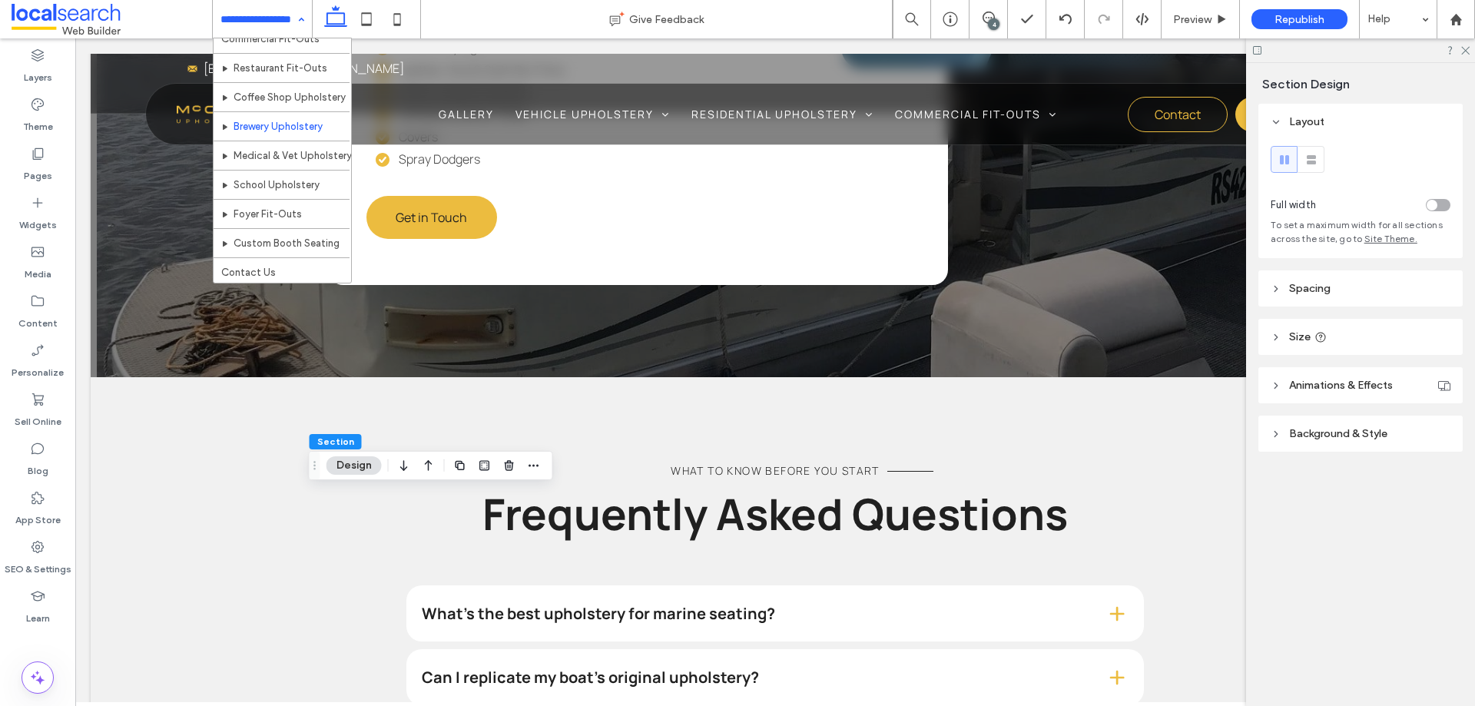
scroll to position [425, 0]
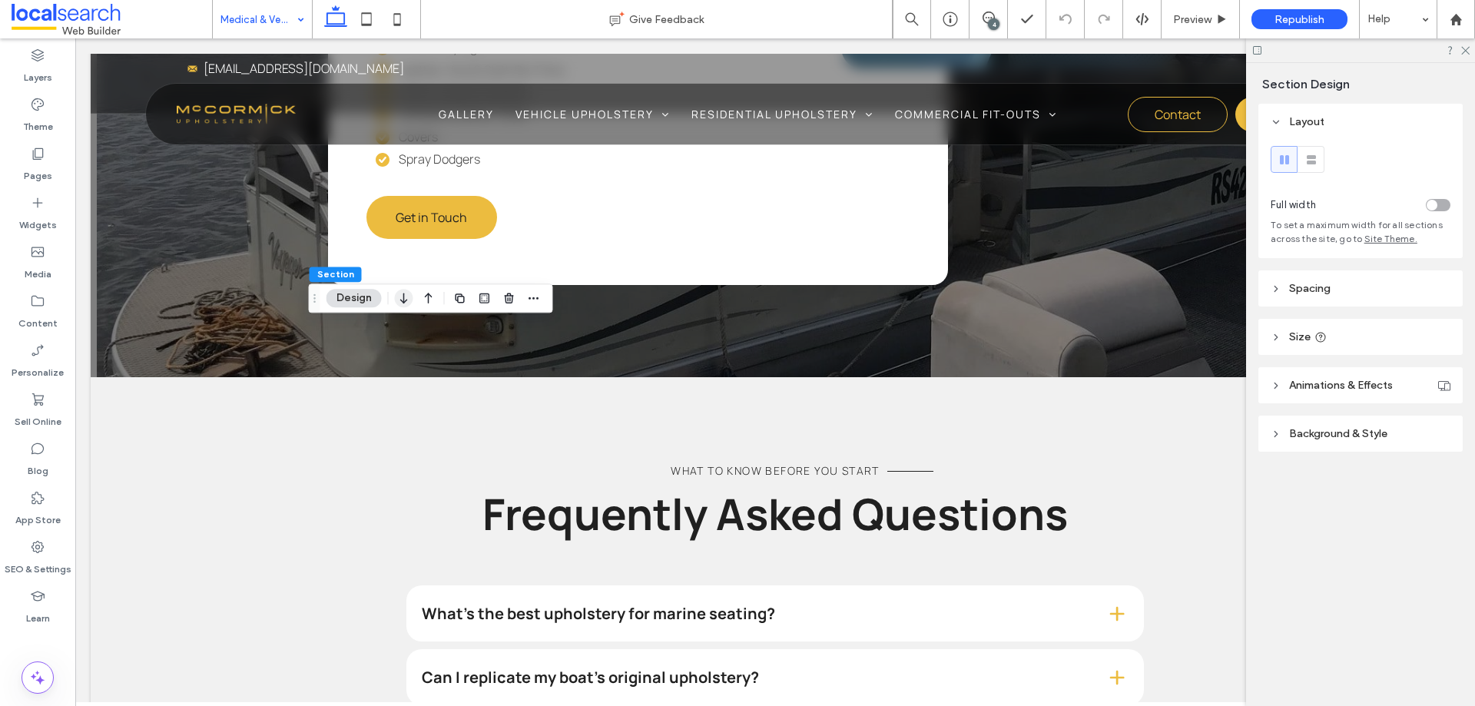
click at [399, 294] on icon "button" at bounding box center [404, 298] width 18 height 28
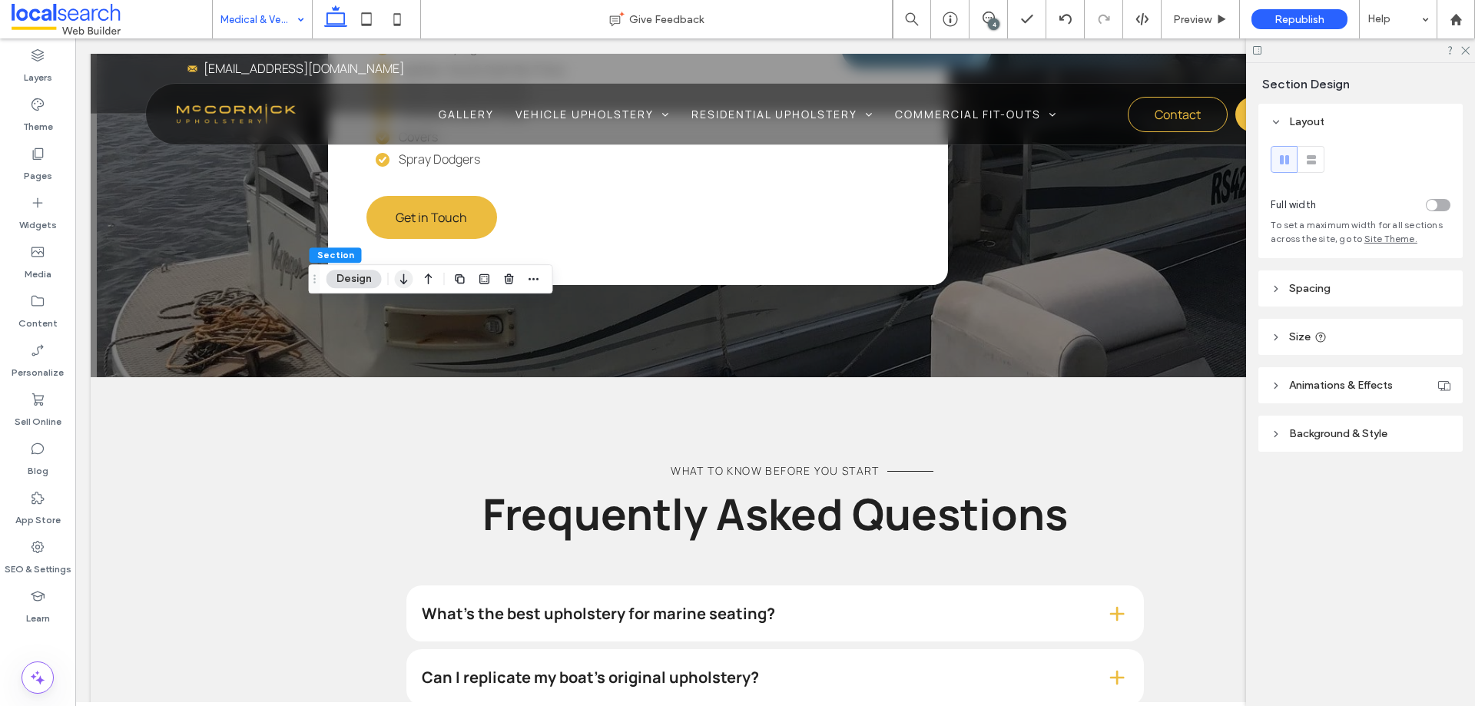
click at [406, 276] on icon "button" at bounding box center [404, 279] width 18 height 28
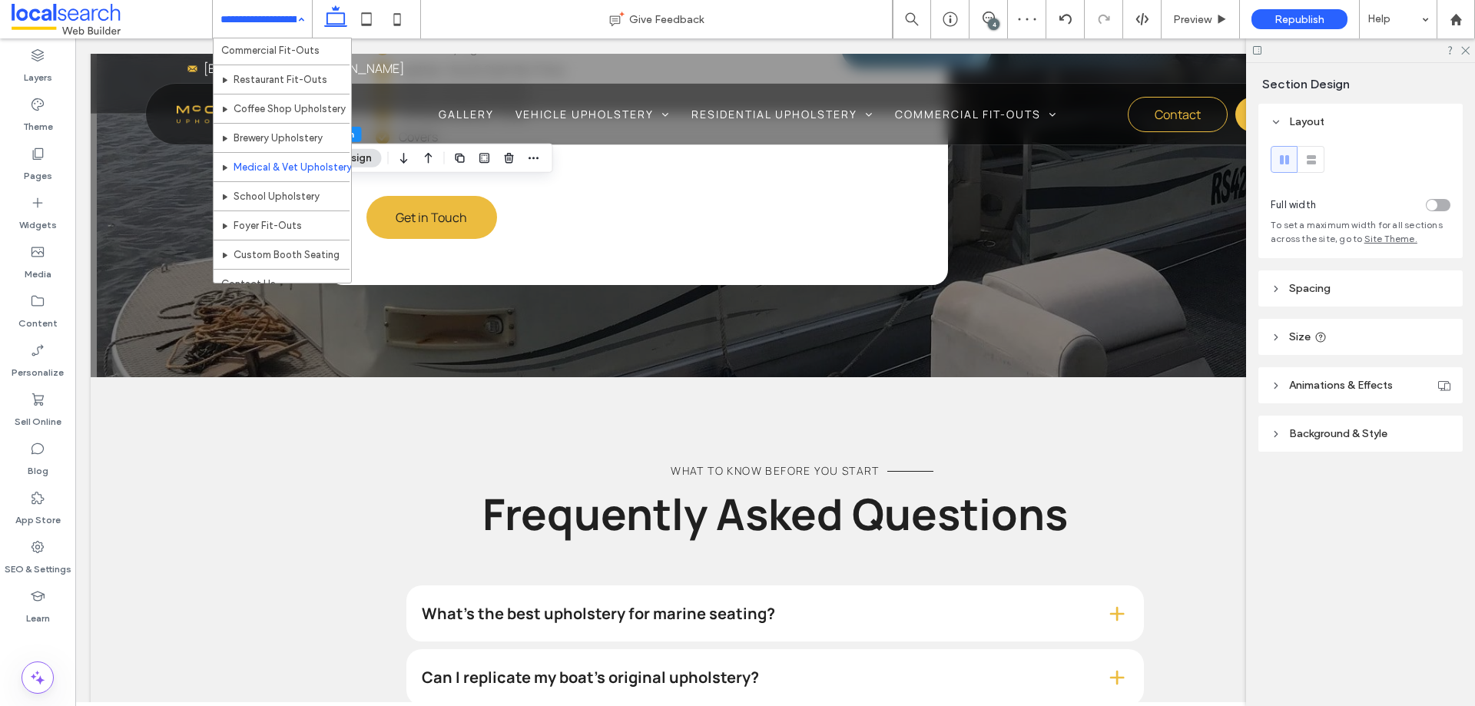
scroll to position [425, 0]
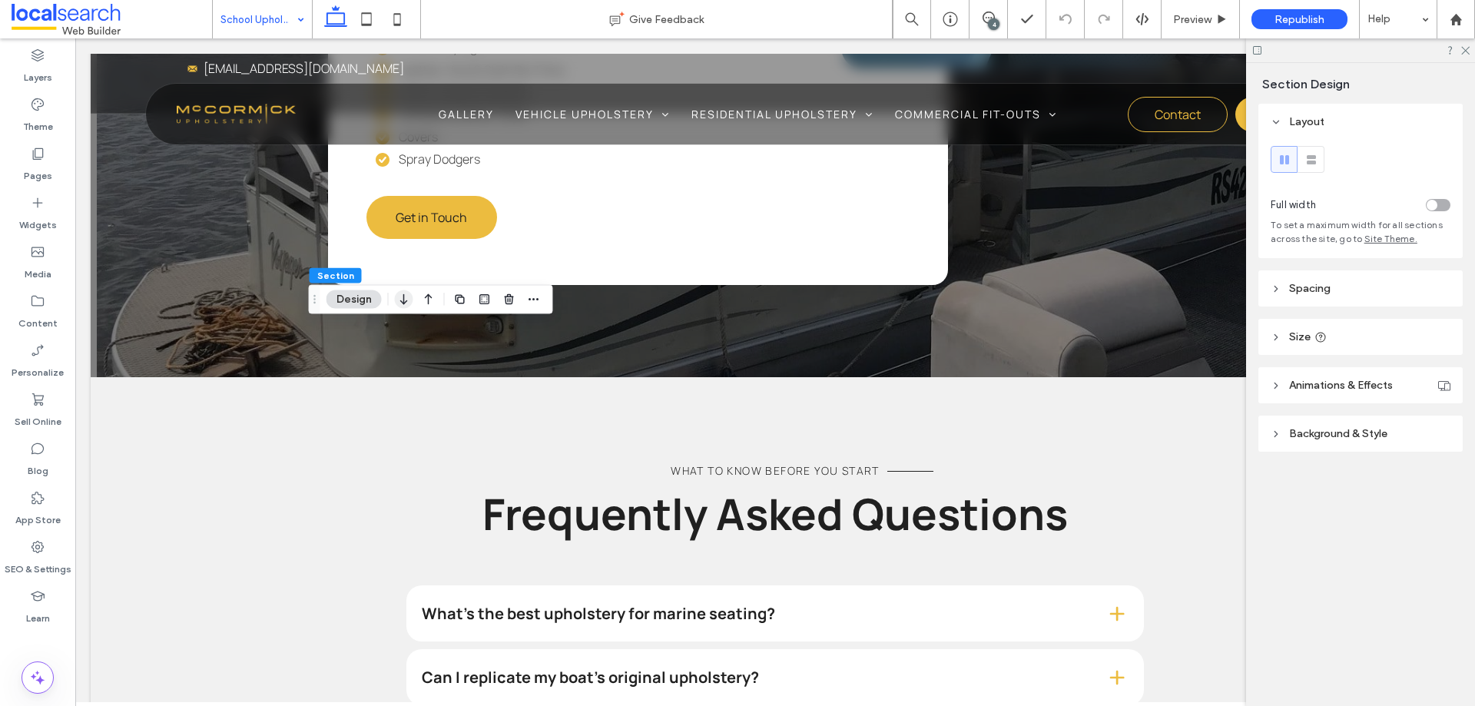
click at [401, 300] on icon "button" at bounding box center [404, 300] width 18 height 28
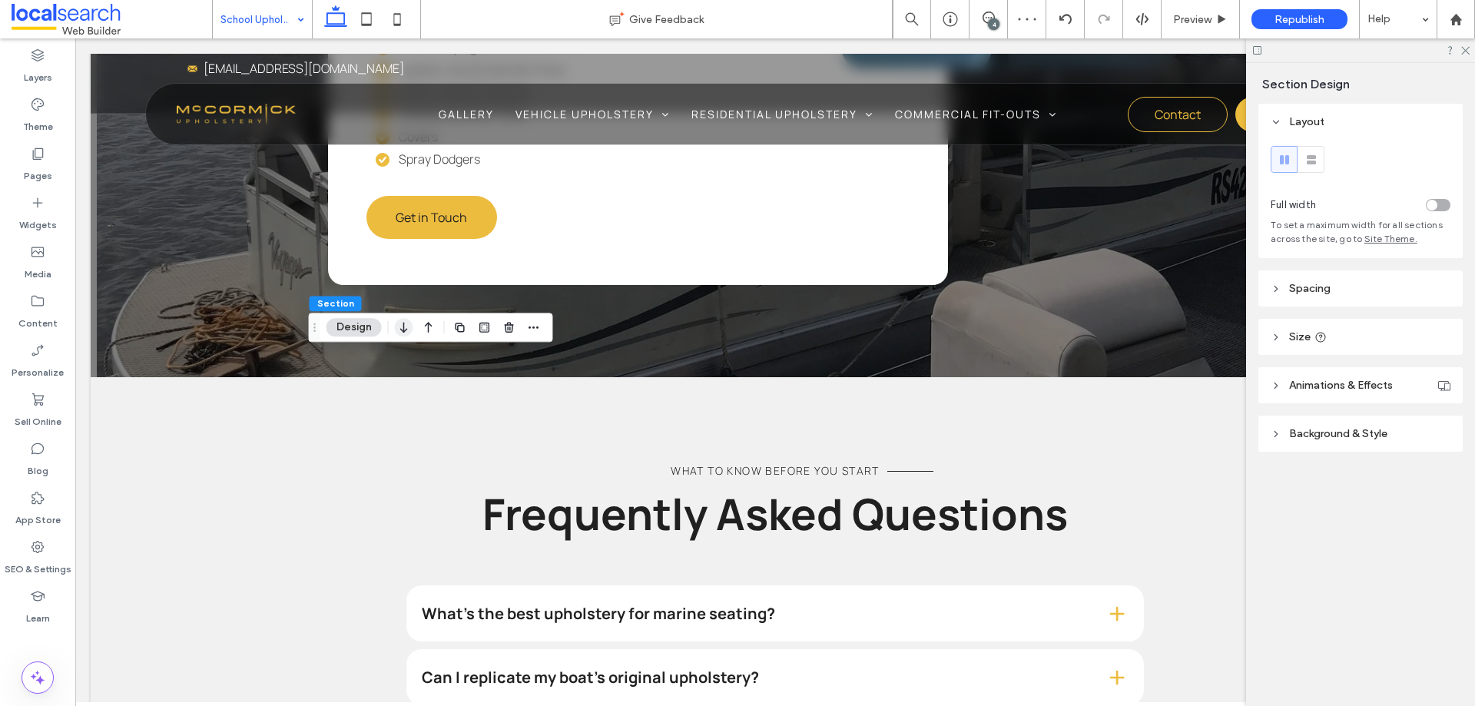
click at [406, 334] on icon "button" at bounding box center [404, 328] width 18 height 28
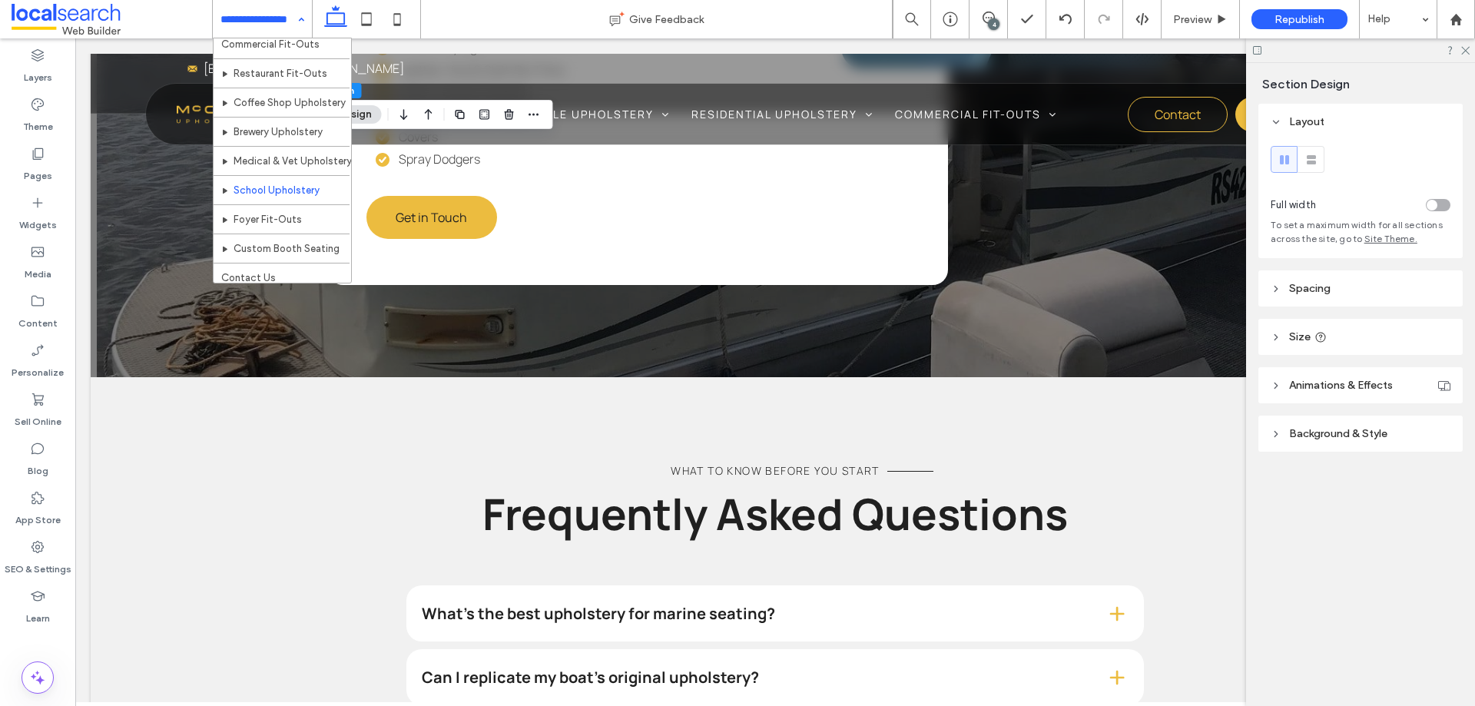
scroll to position [425, 0]
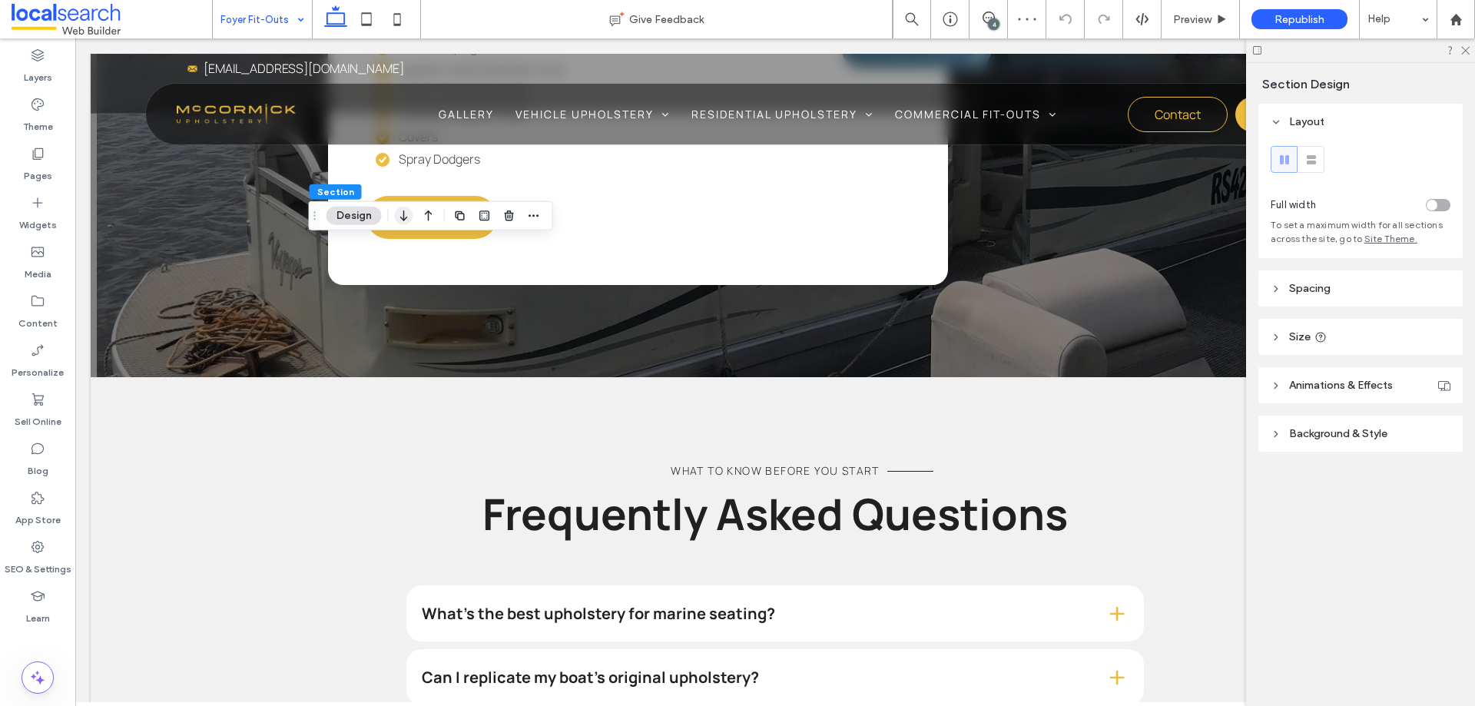
click at [400, 222] on icon "button" at bounding box center [404, 216] width 18 height 28
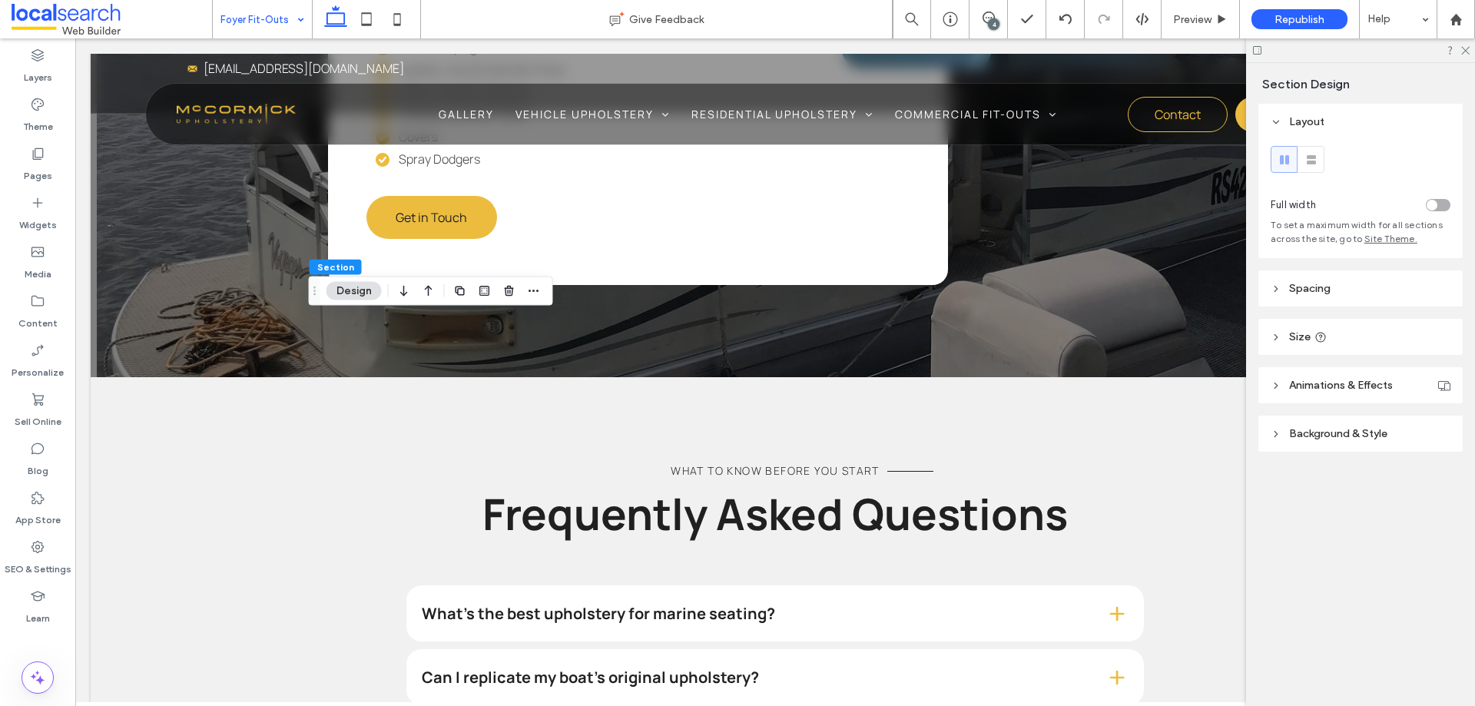
click at [403, 295] on use "button" at bounding box center [403, 291] width 7 height 11
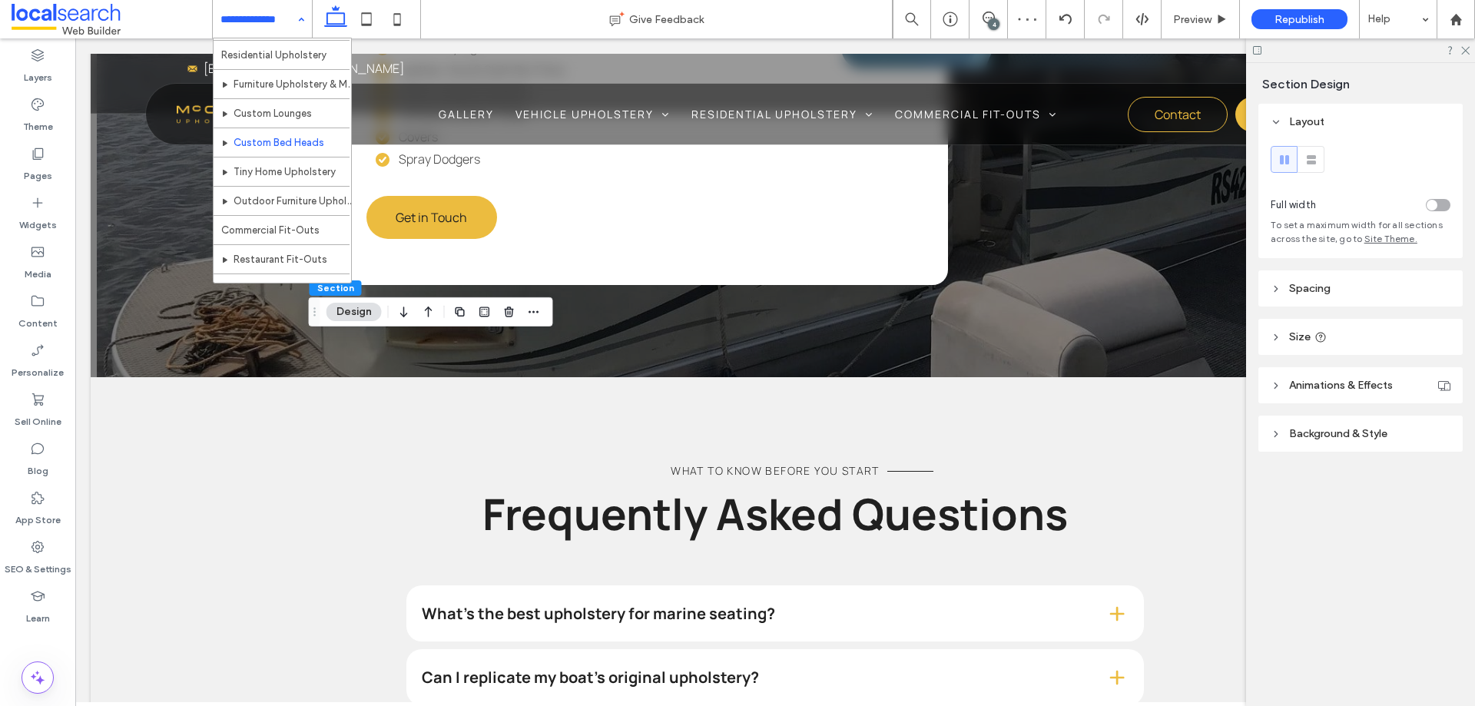
scroll to position [425, 0]
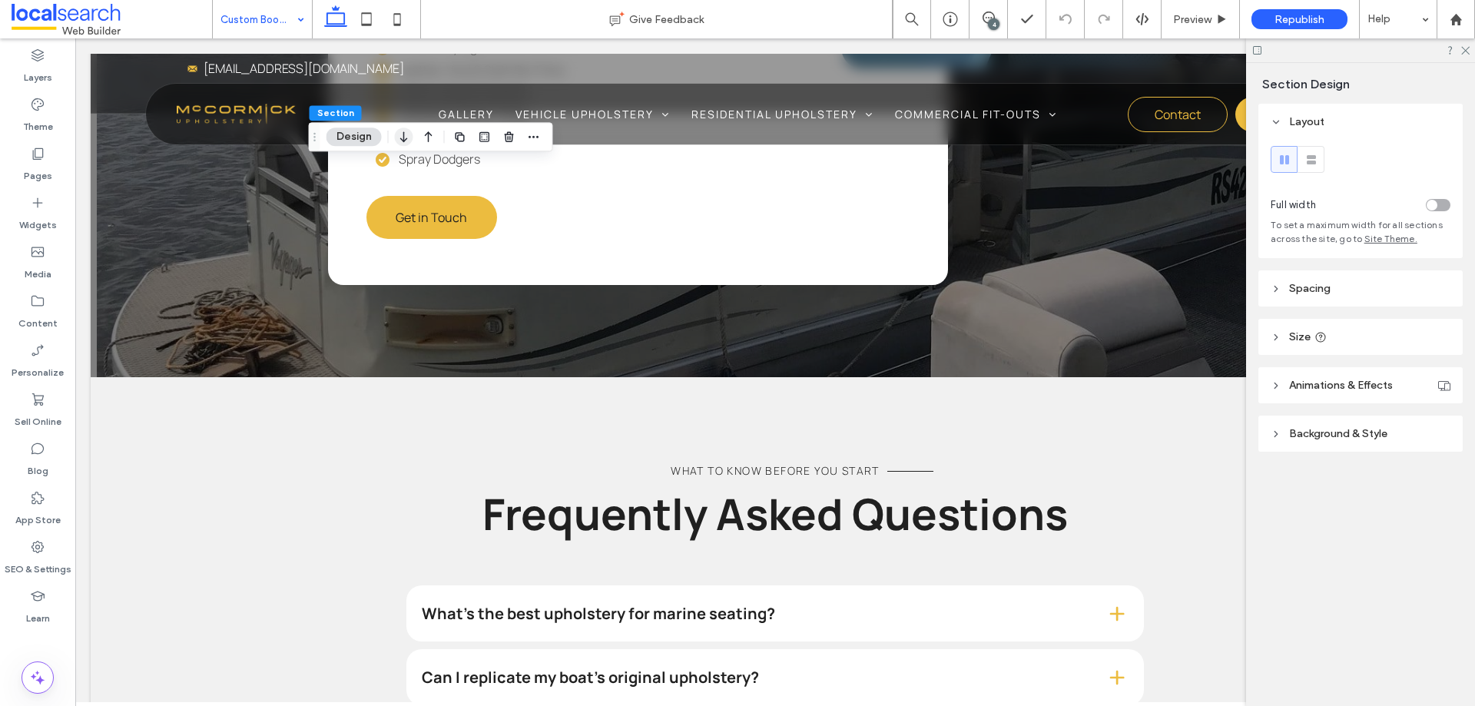
click at [406, 134] on icon "button" at bounding box center [404, 137] width 18 height 28
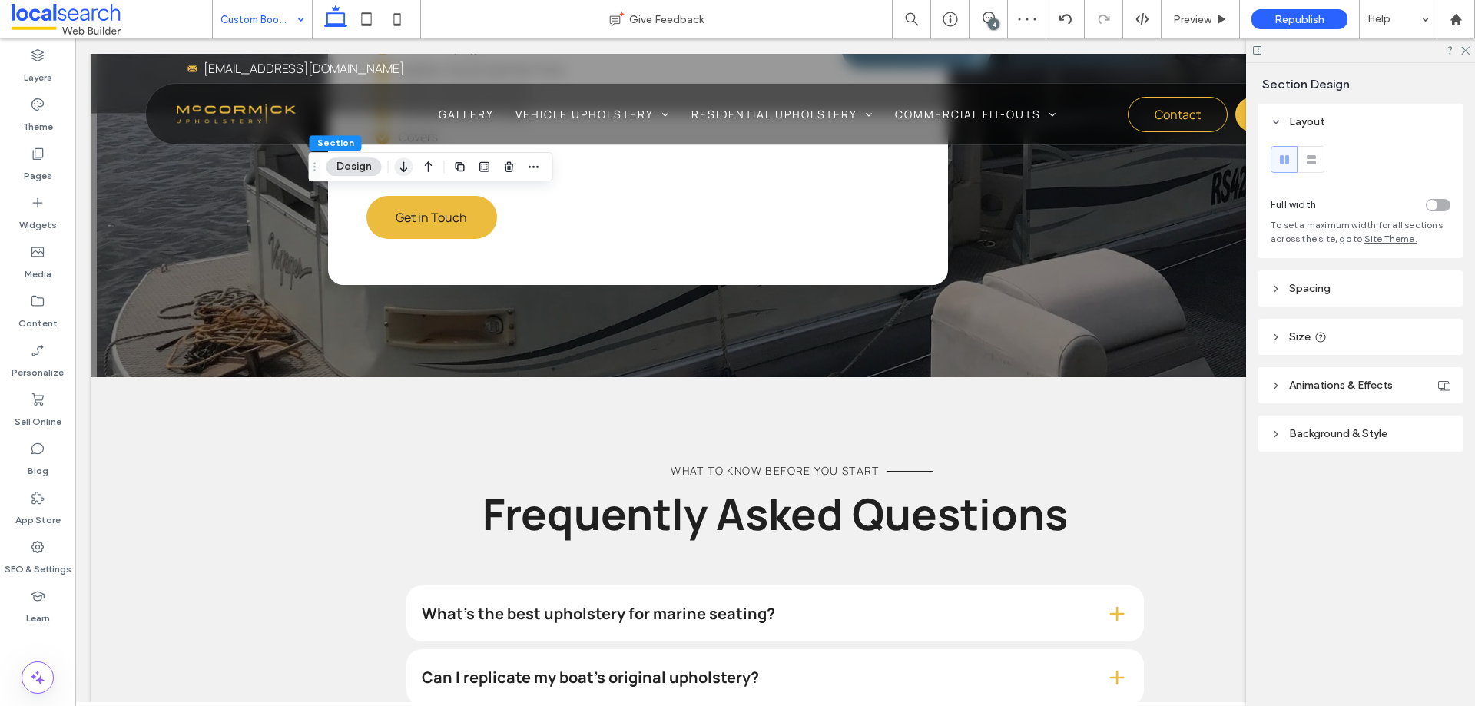
click at [397, 170] on icon "button" at bounding box center [404, 167] width 18 height 28
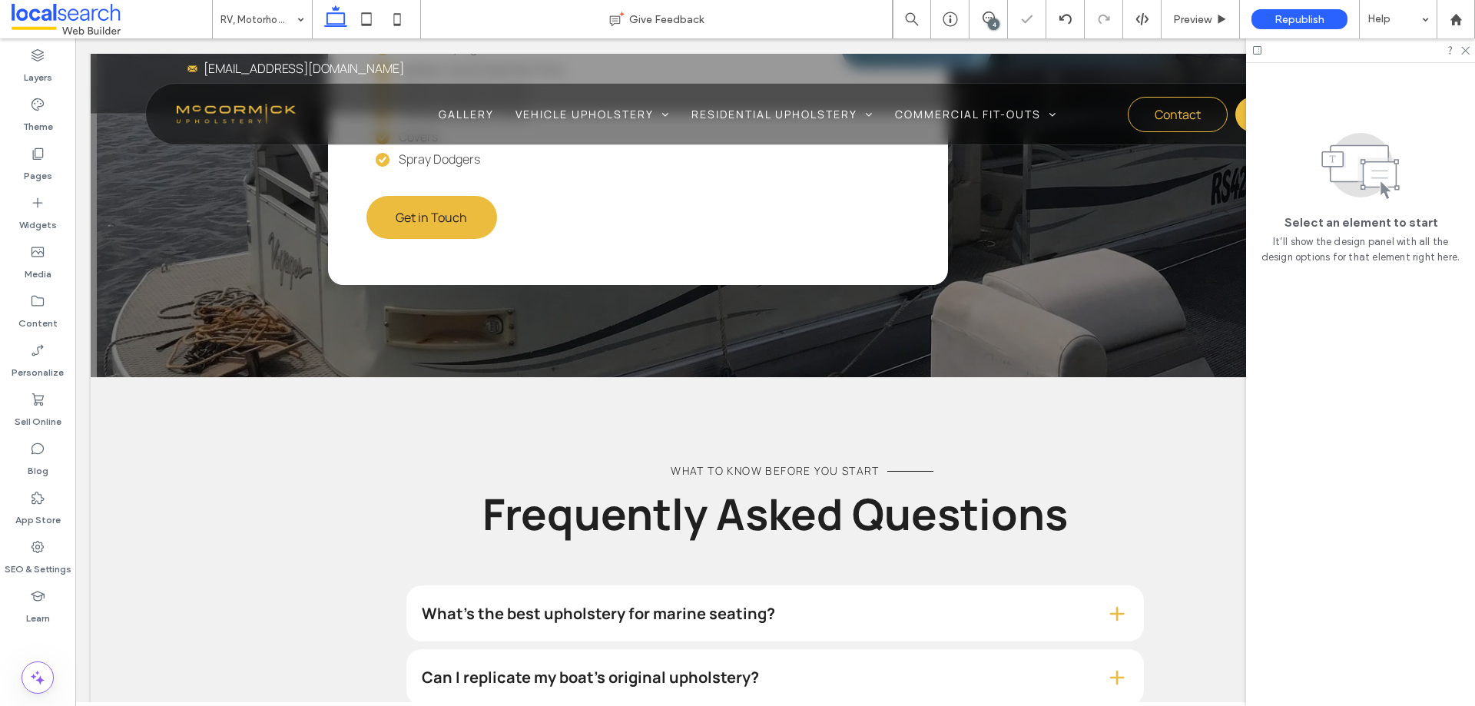
click at [997, 22] on div "4" at bounding box center [994, 24] width 12 height 12
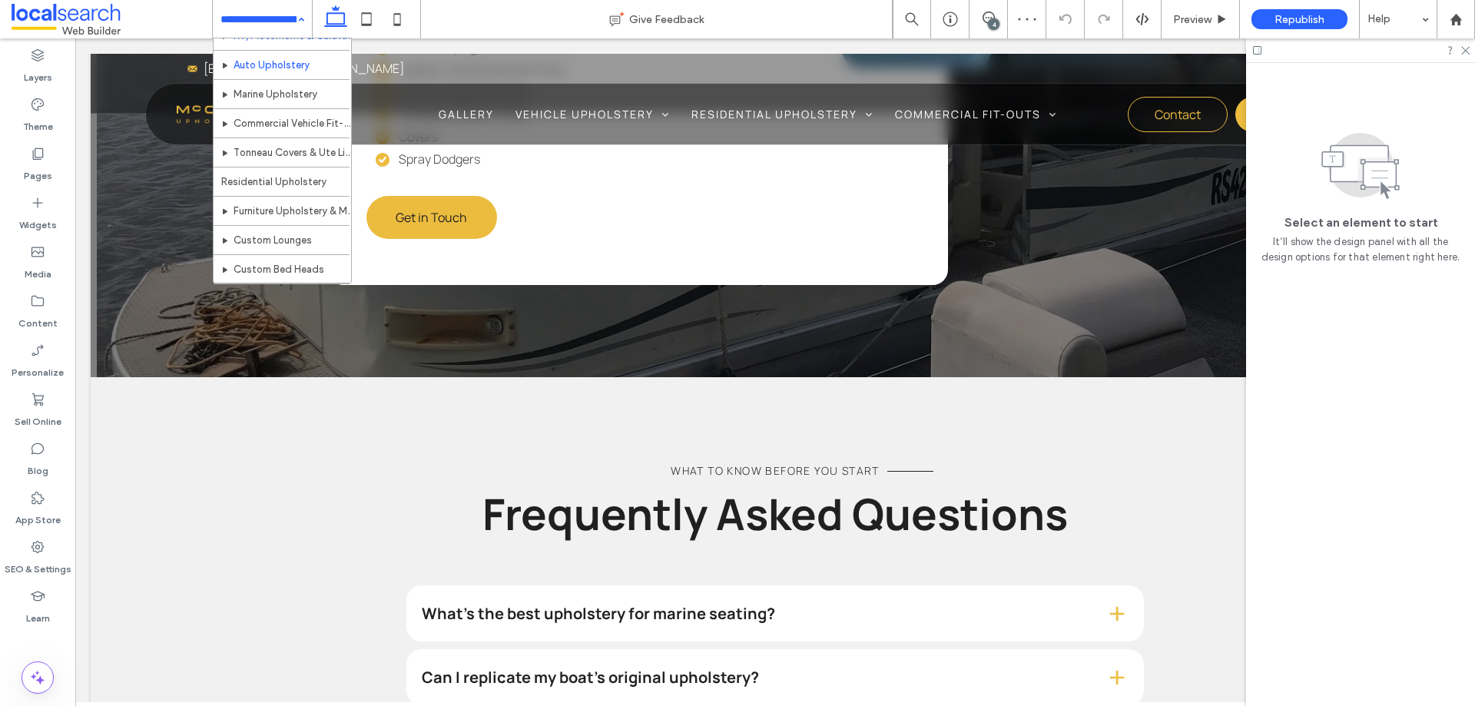
scroll to position [77, 0]
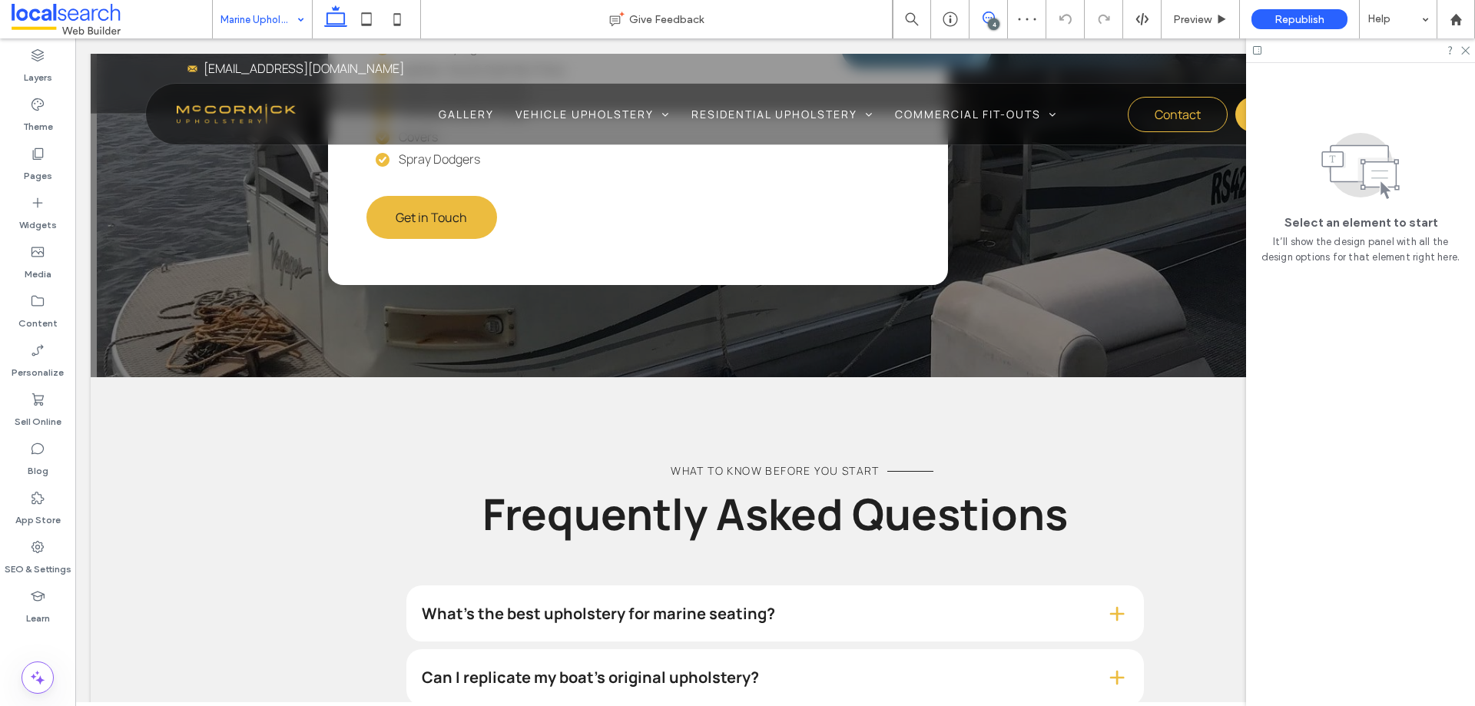
click at [983, 14] on icon at bounding box center [989, 18] width 12 height 12
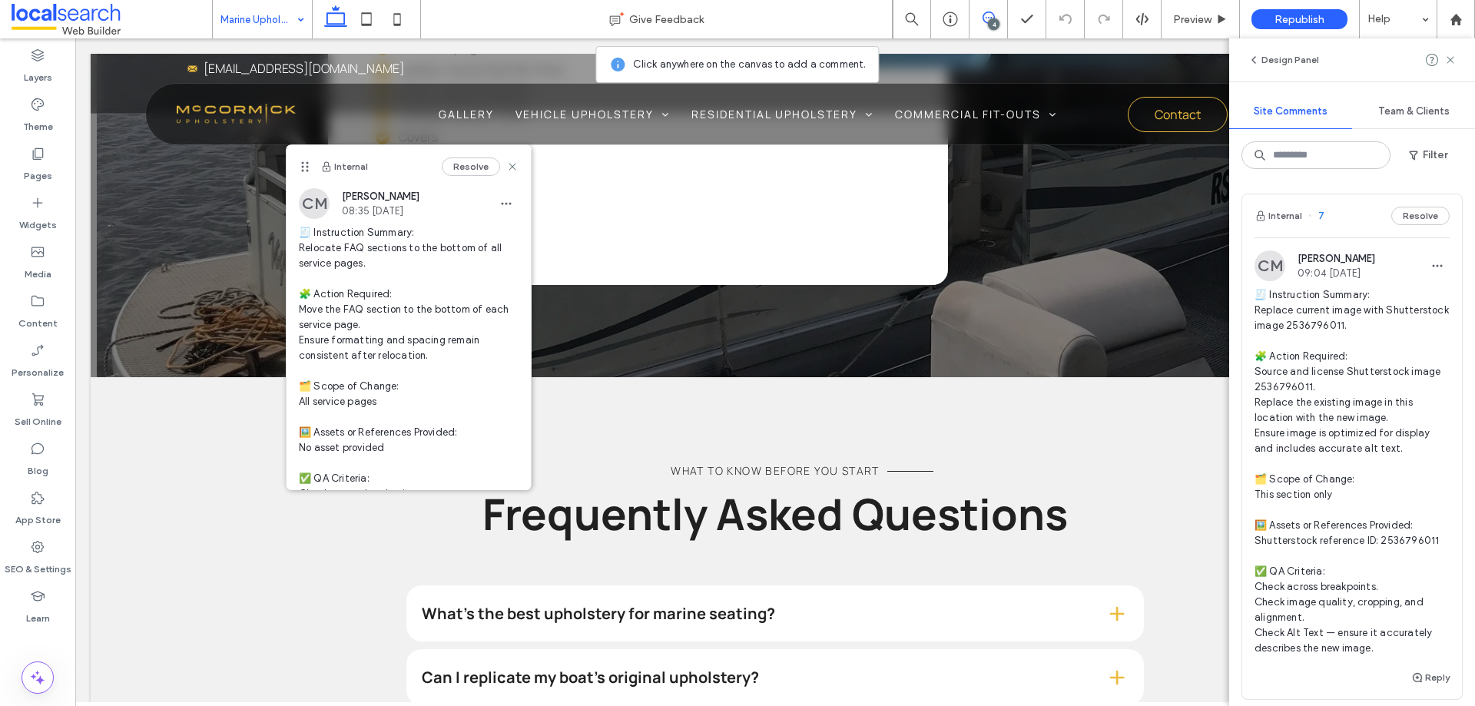
scroll to position [101, 0]
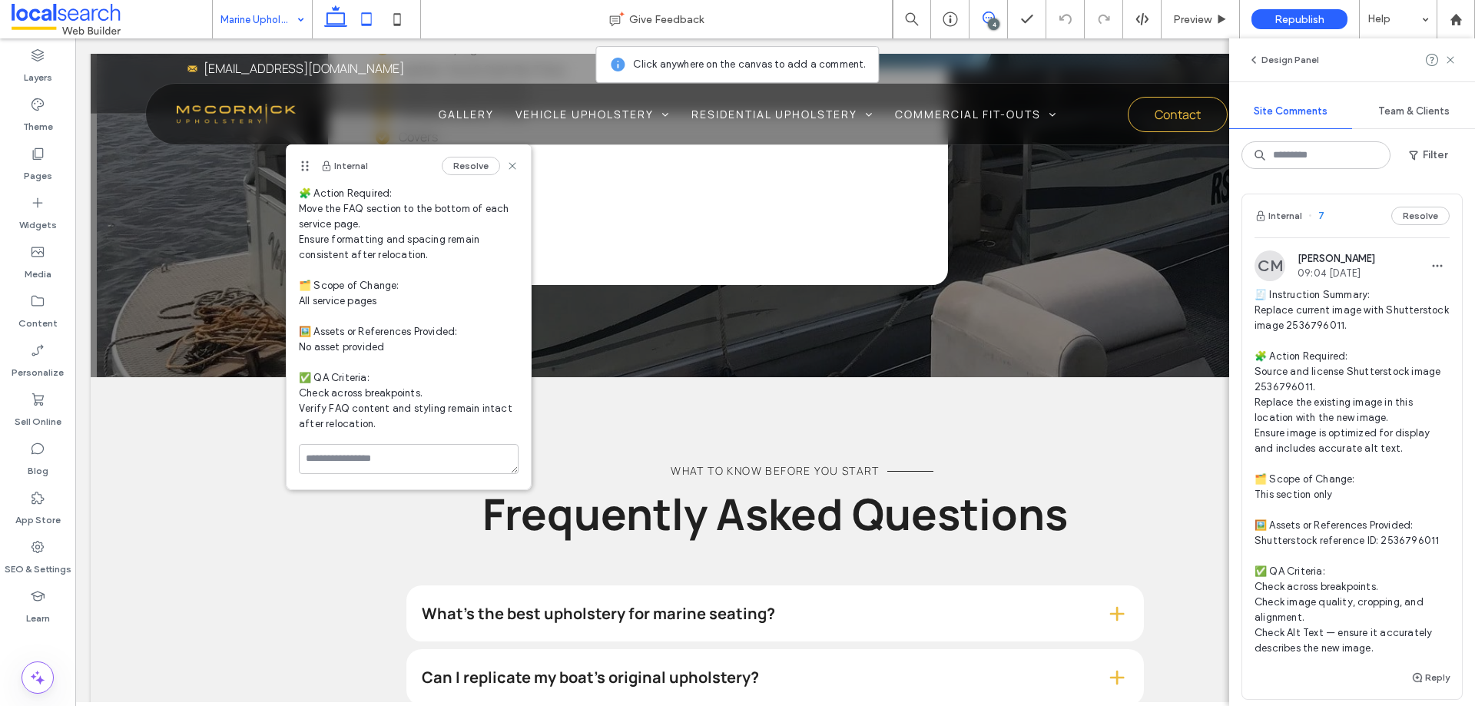
click at [372, 11] on icon at bounding box center [366, 19] width 31 height 31
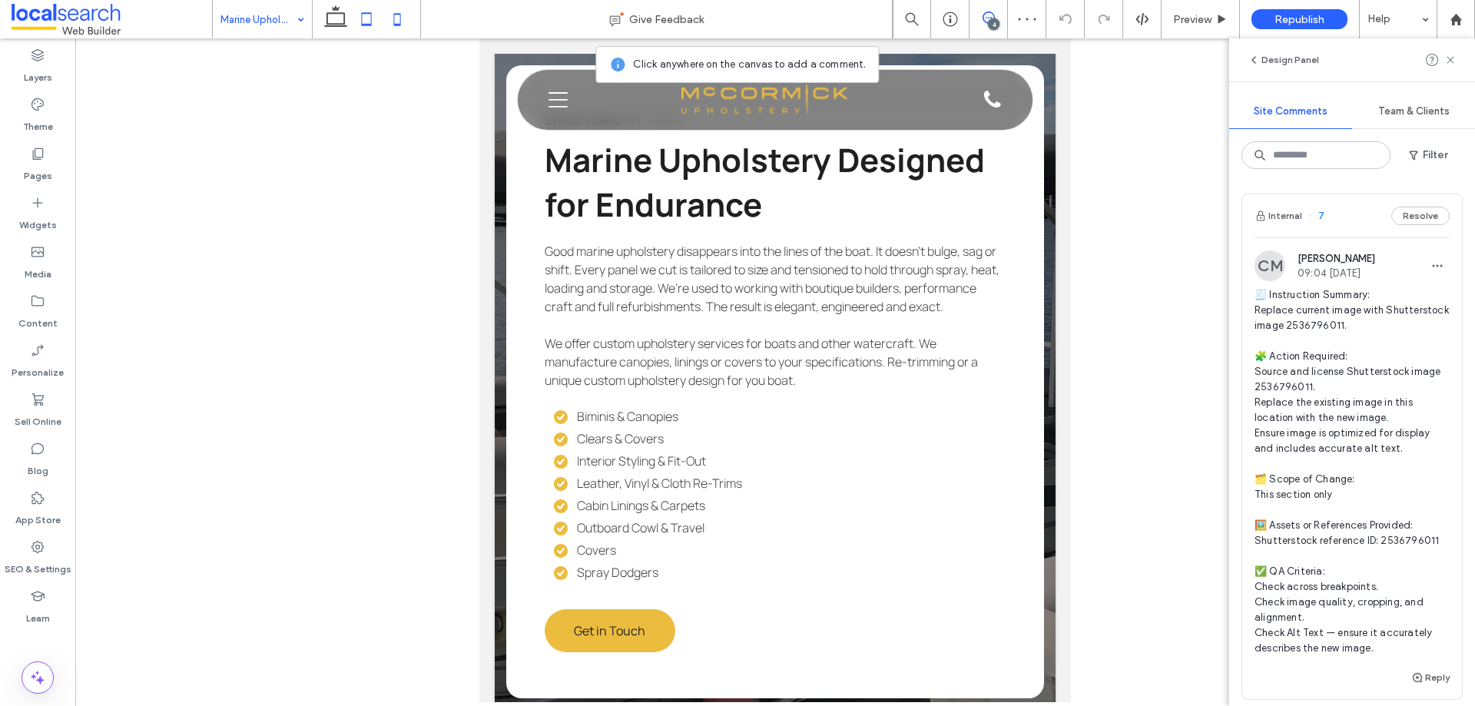
click at [390, 18] on icon at bounding box center [397, 19] width 31 height 31
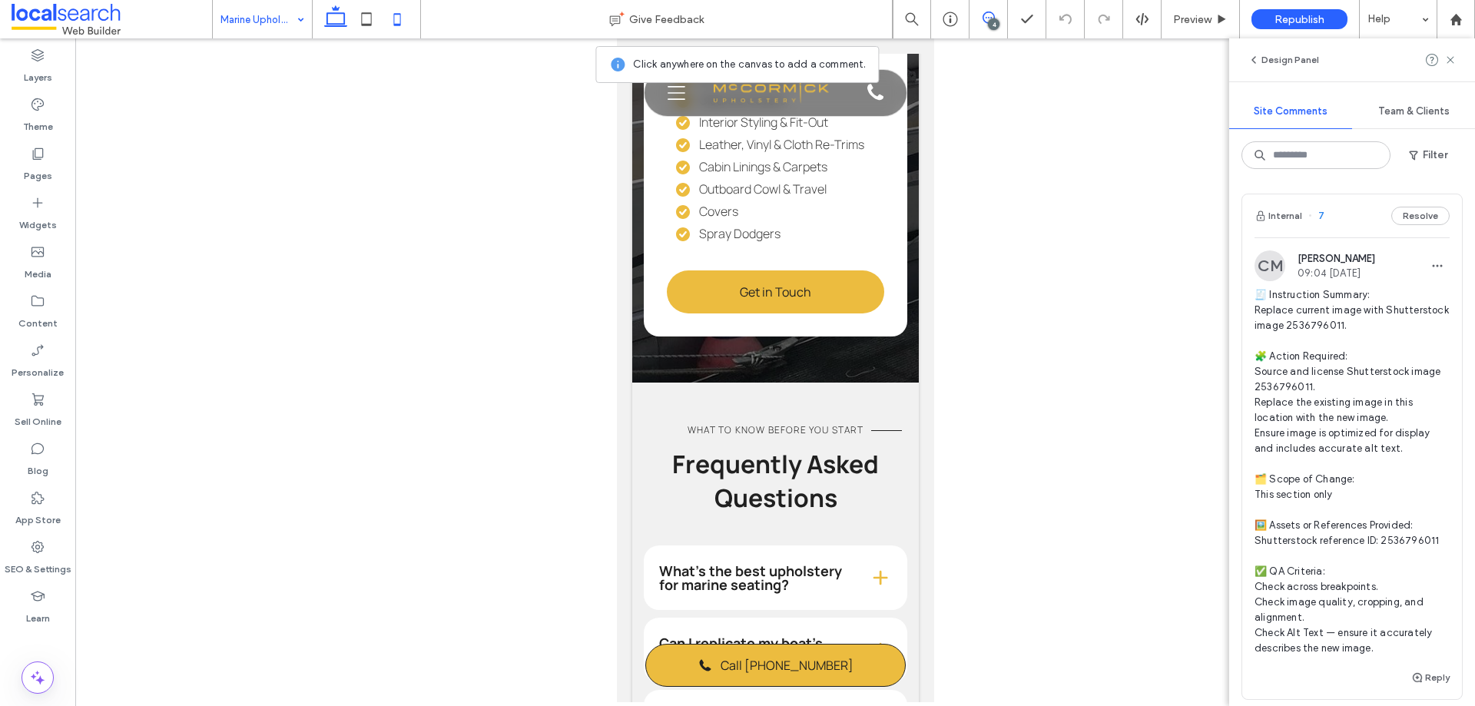
click at [334, 20] on icon at bounding box center [335, 19] width 31 height 31
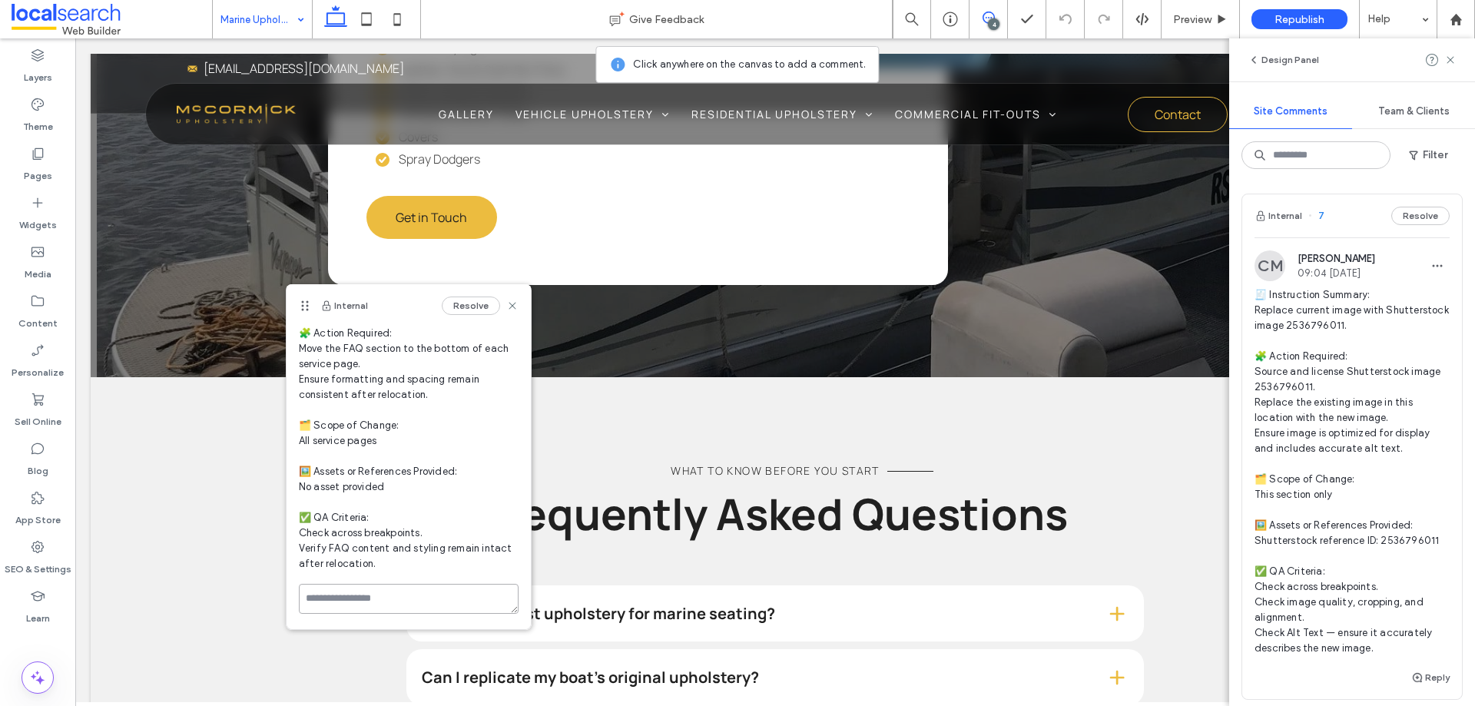
click at [436, 596] on textarea at bounding box center [409, 599] width 220 height 30
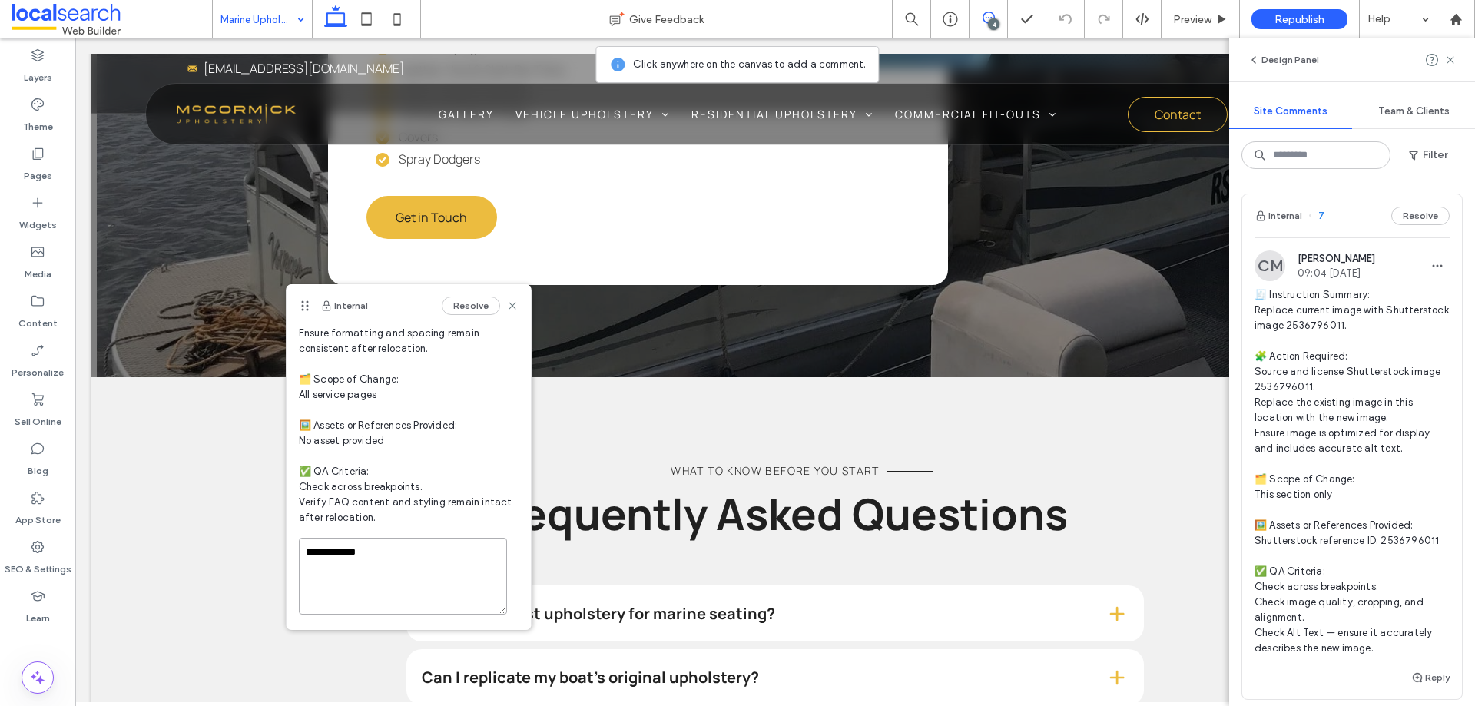
scroll to position [184, 0]
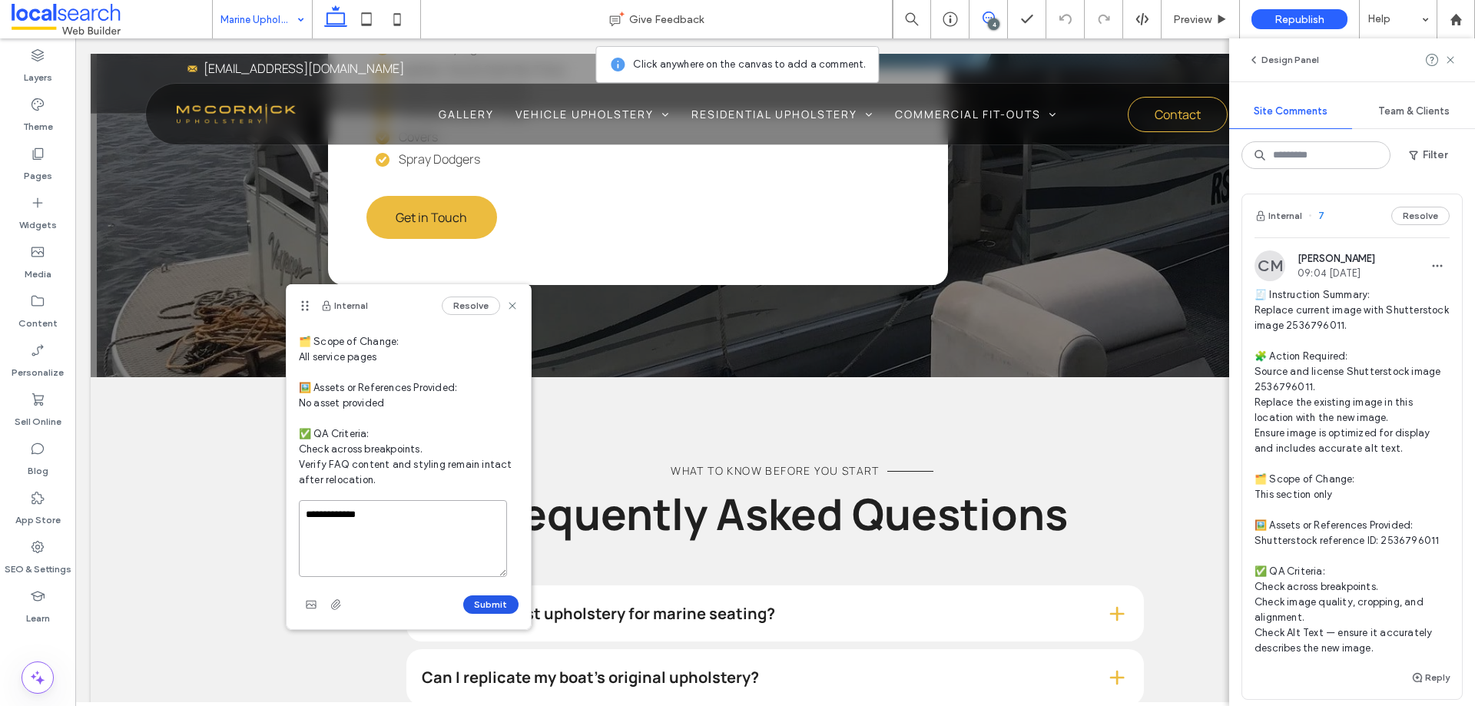
type textarea "**********"
click at [473, 608] on button "Submit" at bounding box center [490, 605] width 55 height 18
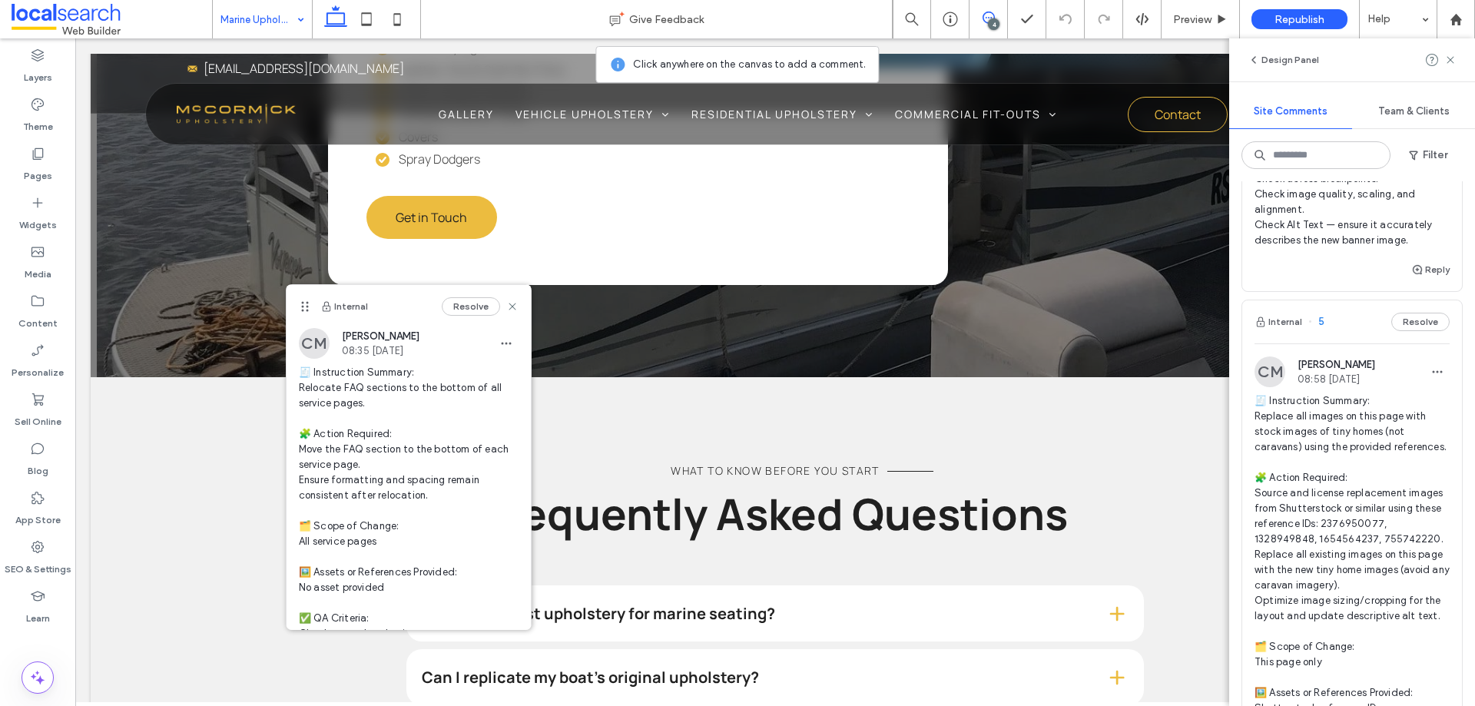
scroll to position [1076, 0]
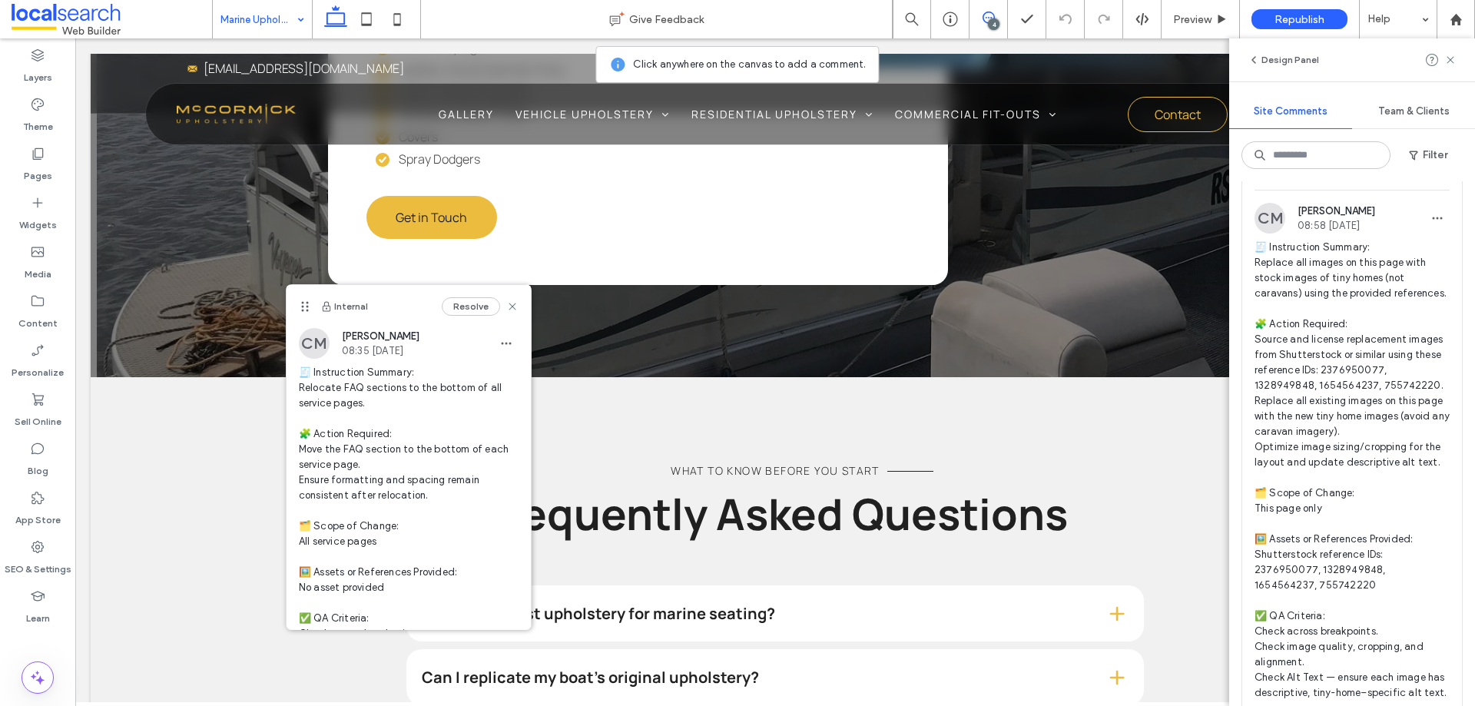
click at [1391, 333] on span "🧾 Instruction Summary: Replace all images on this page with stock images of tin…" at bounding box center [1352, 470] width 195 height 461
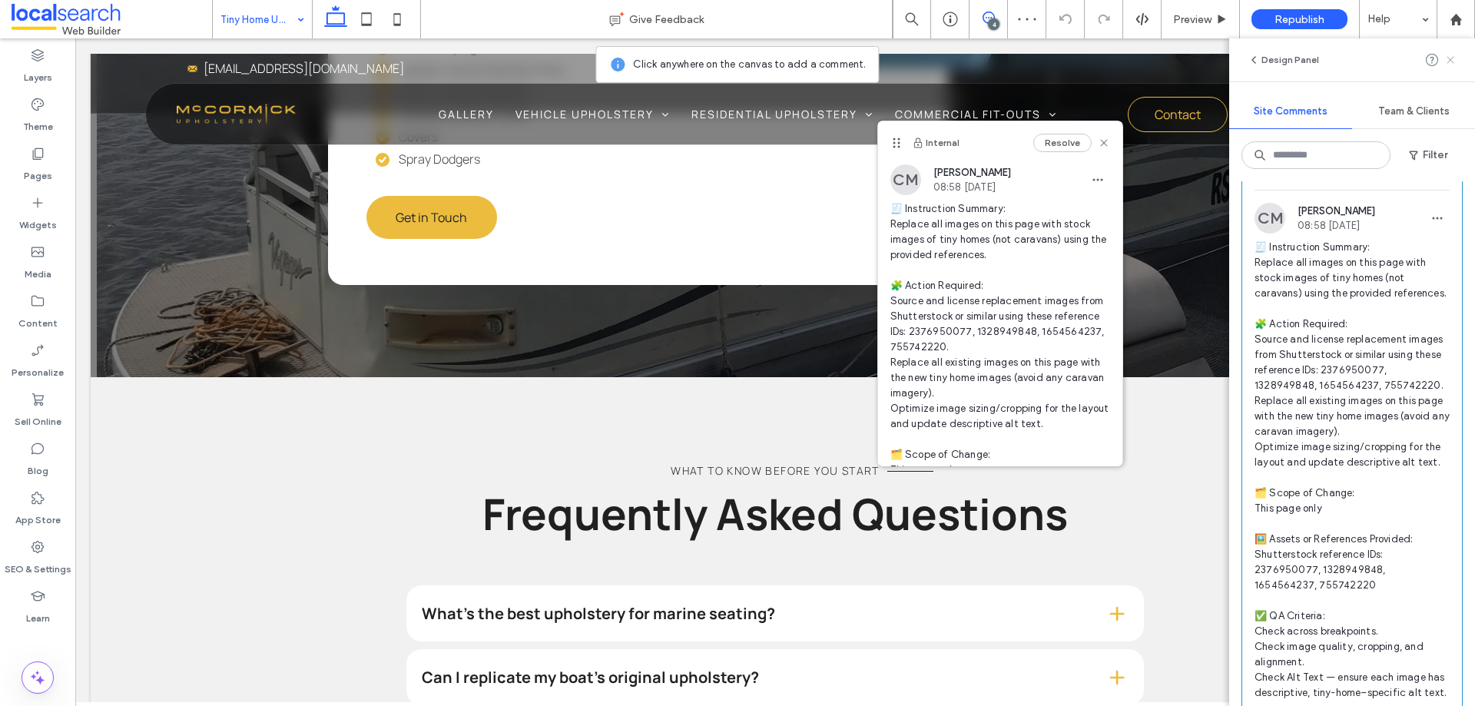
click at [1451, 64] on icon at bounding box center [1451, 60] width 12 height 12
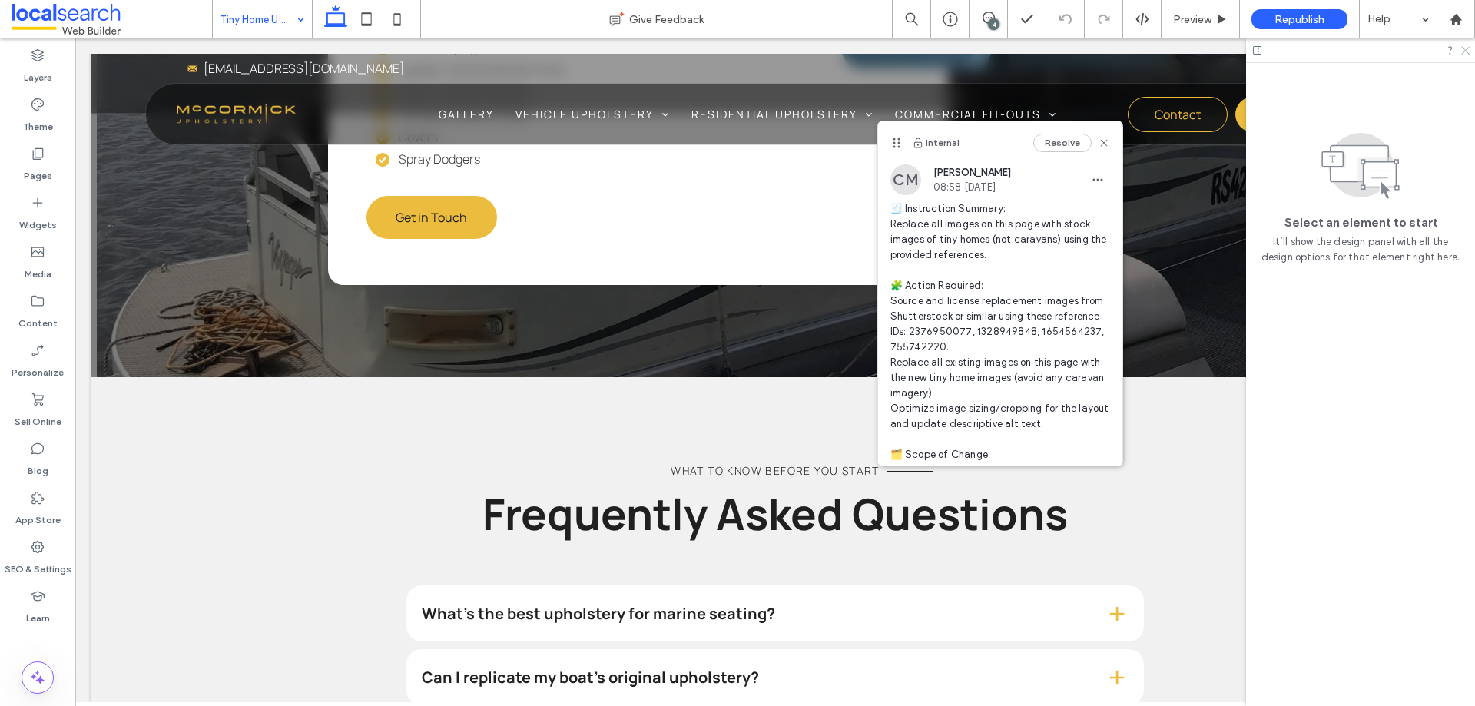
click at [1466, 51] on icon at bounding box center [1465, 50] width 10 height 10
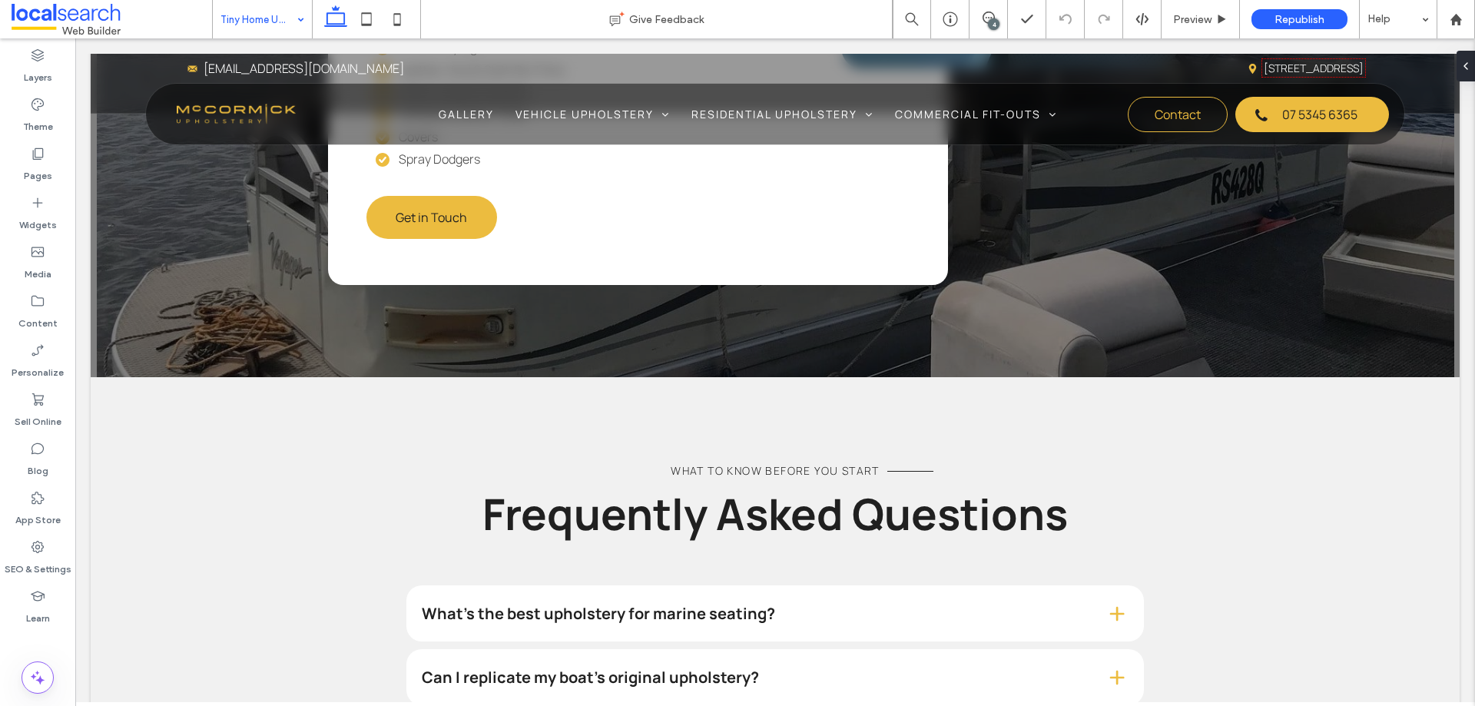
click at [994, 25] on div "4" at bounding box center [994, 24] width 12 height 12
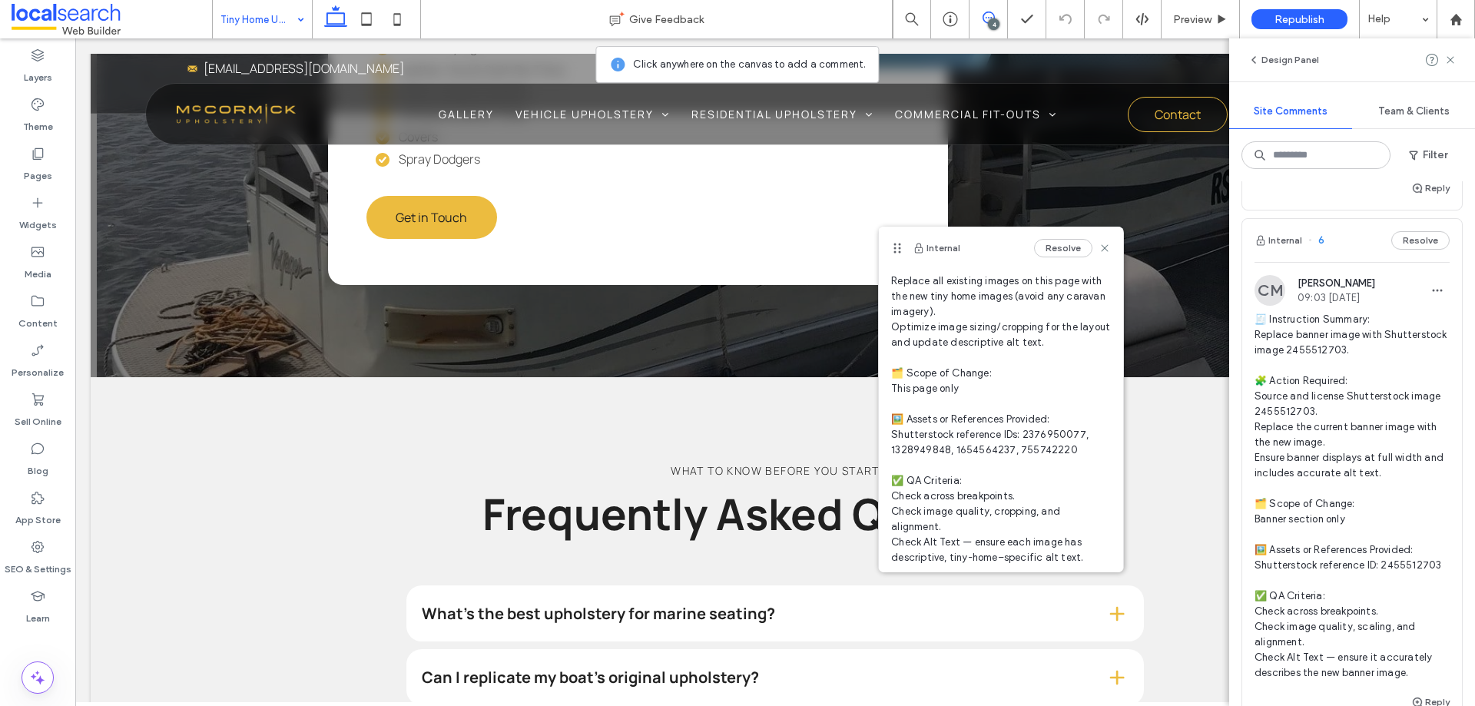
scroll to position [231, 0]
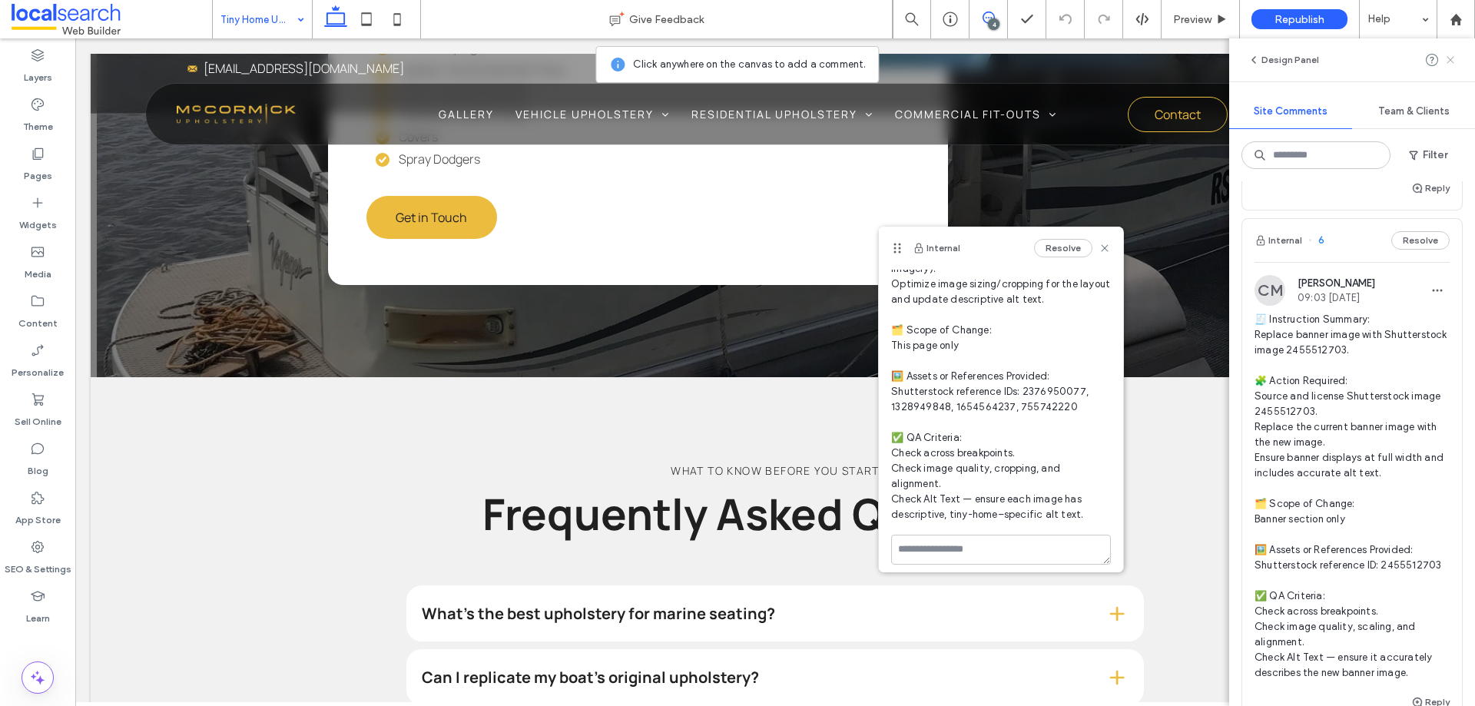
click at [1446, 58] on icon at bounding box center [1451, 60] width 12 height 12
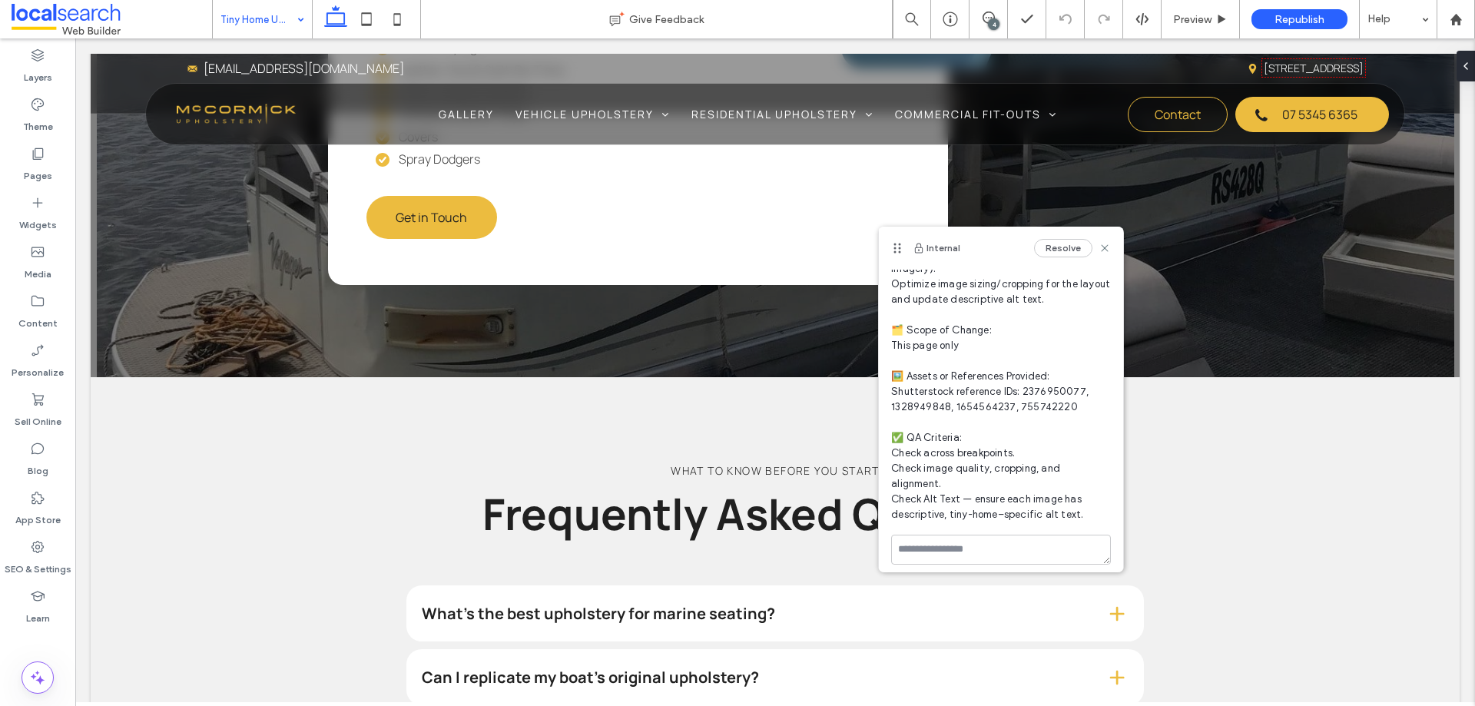
scroll to position [0, 0]
click at [1099, 250] on icon at bounding box center [1105, 248] width 12 height 12
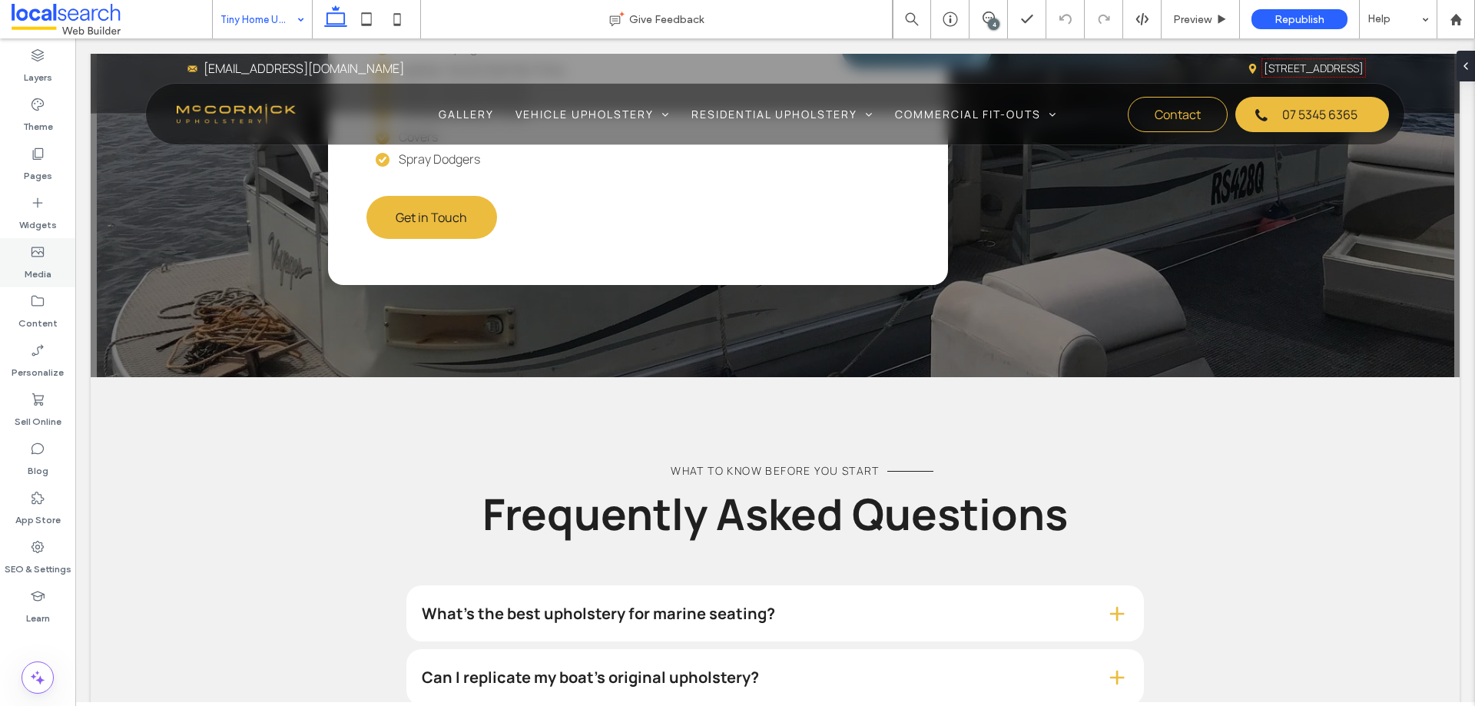
click at [45, 254] on icon at bounding box center [37, 251] width 15 height 15
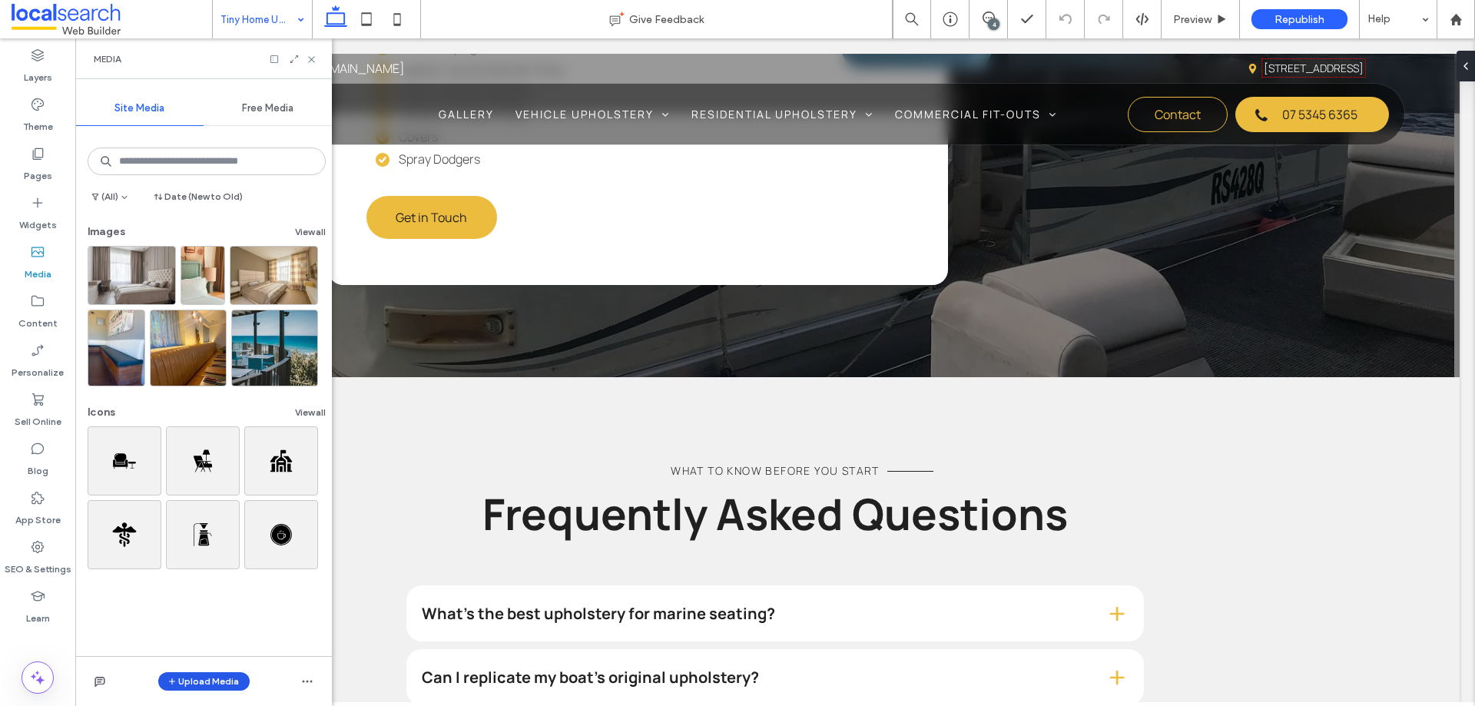
click at [209, 677] on button "Upload Media" at bounding box center [203, 681] width 91 height 18
click at [217, 580] on span "Images" at bounding box center [208, 586] width 34 height 15
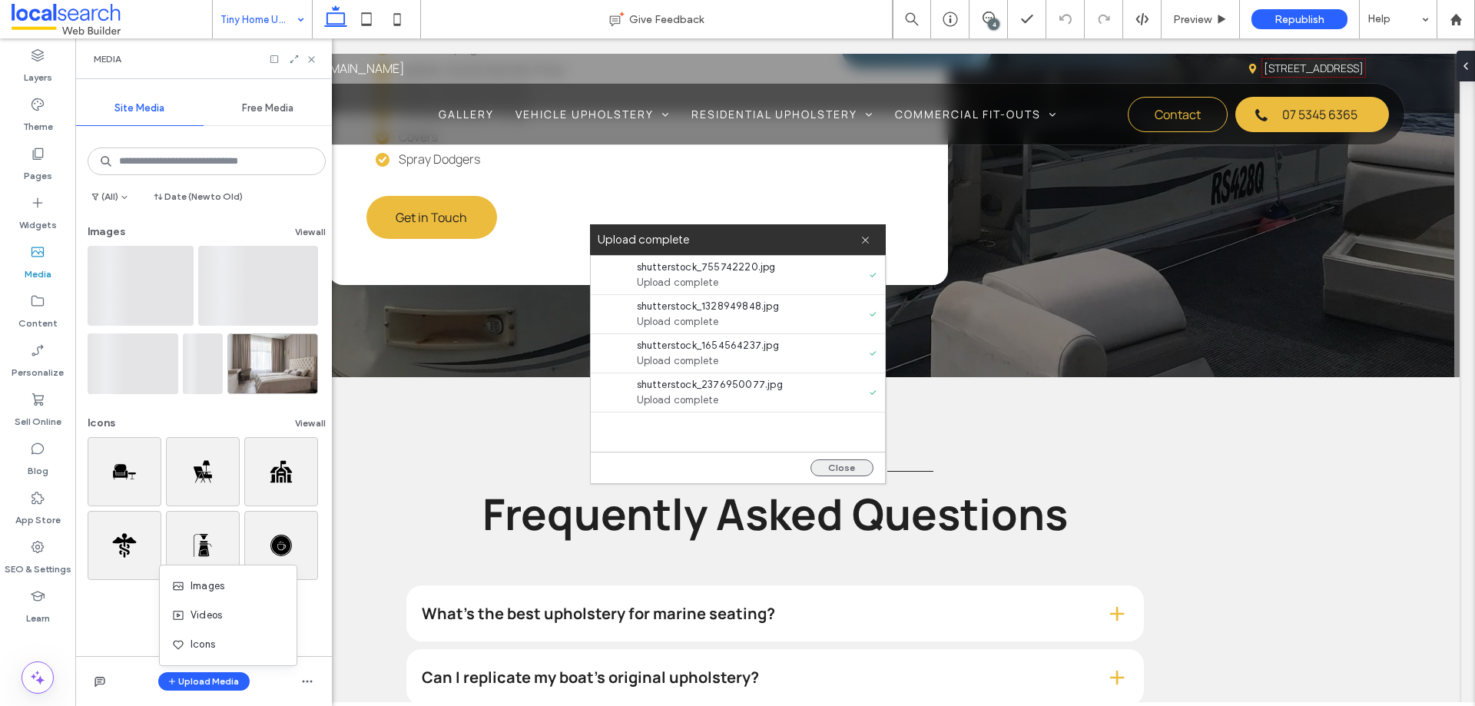
click at [826, 471] on button "Close" at bounding box center [842, 468] width 63 height 17
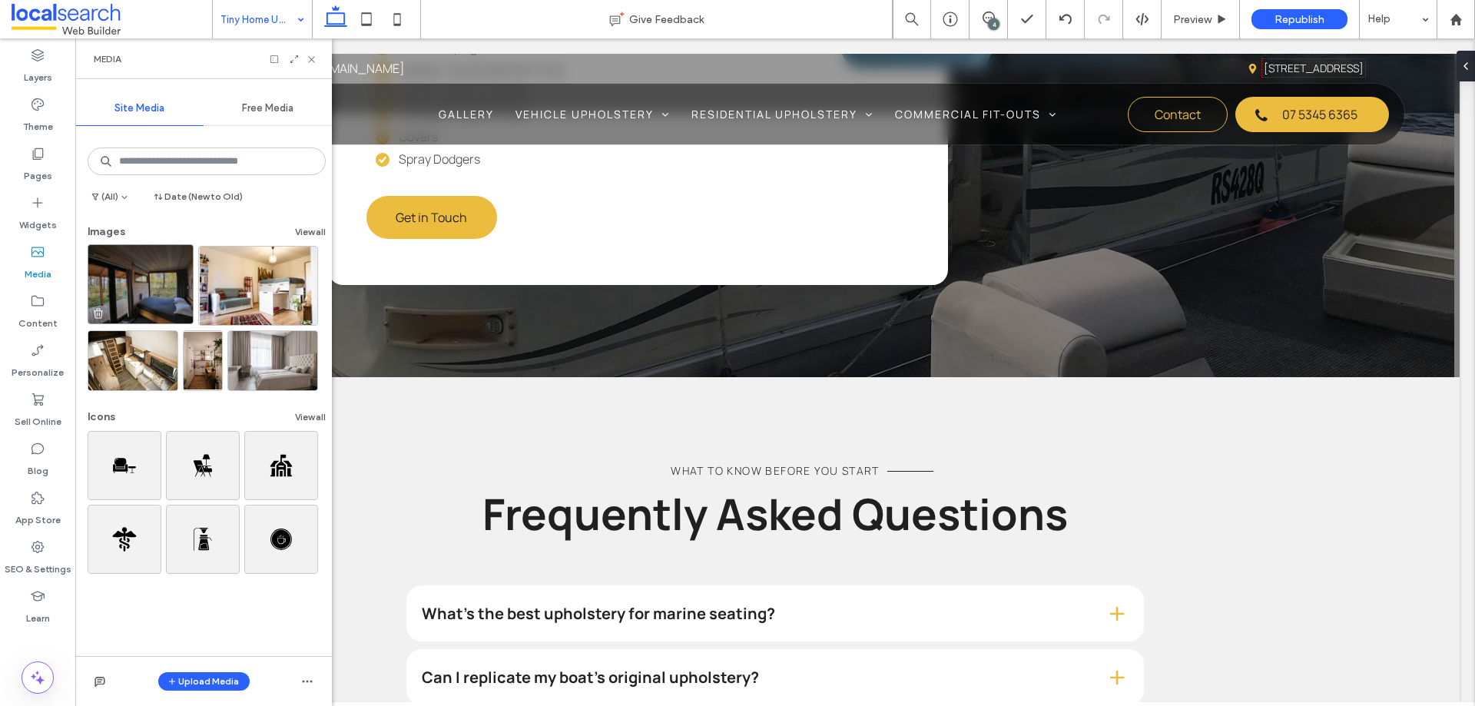
click at [170, 267] on img at bounding box center [141, 284] width 106 height 80
click at [211, 679] on button "Upload Media" at bounding box center [203, 681] width 91 height 18
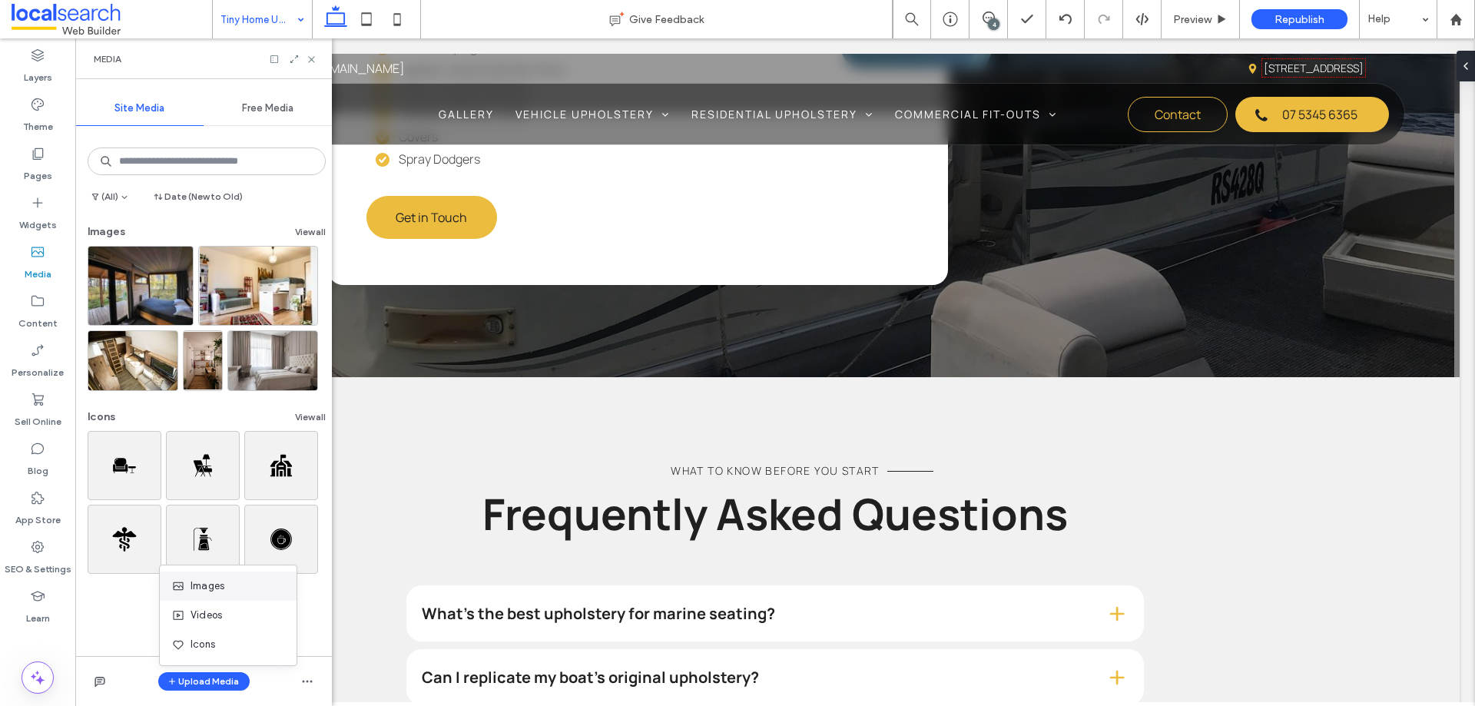
click at [246, 589] on div "Images" at bounding box center [224, 586] width 105 height 15
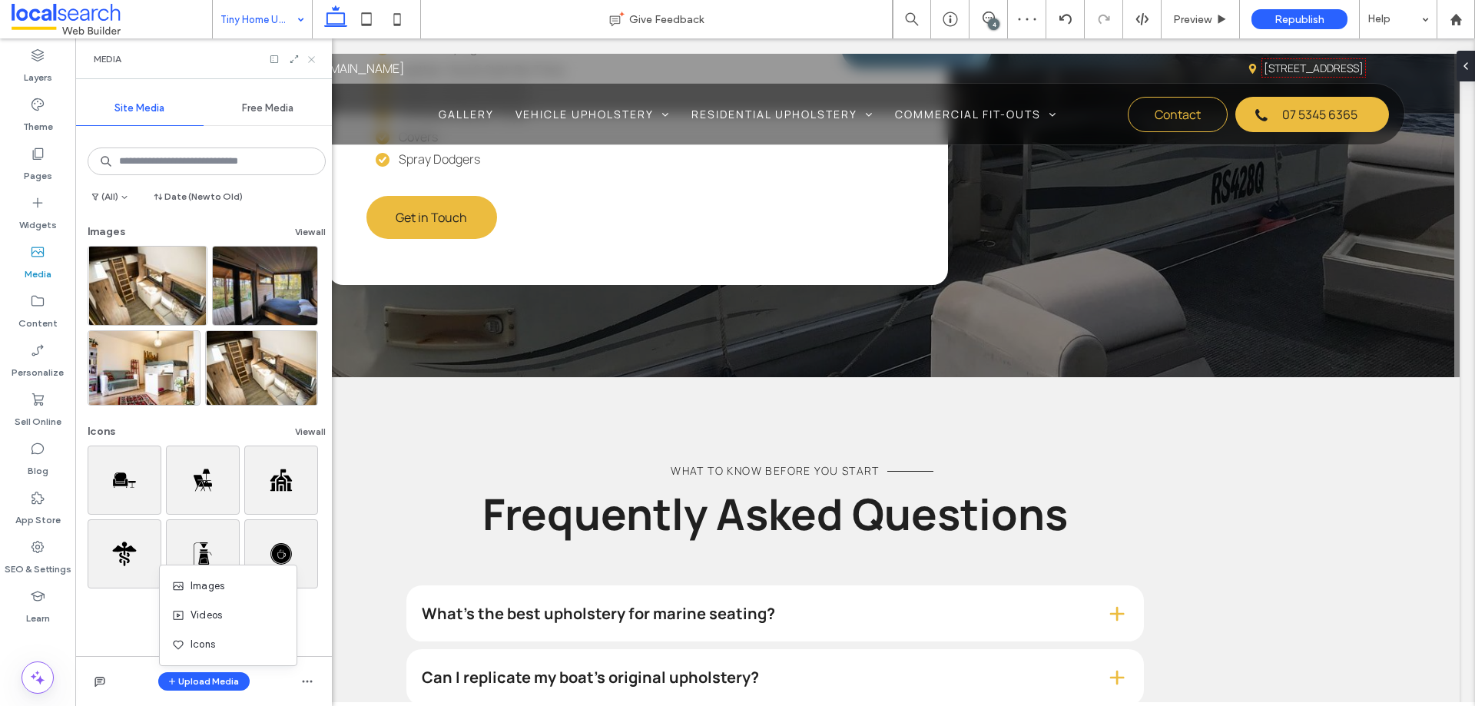
click at [317, 56] on icon at bounding box center [312, 60] width 12 height 12
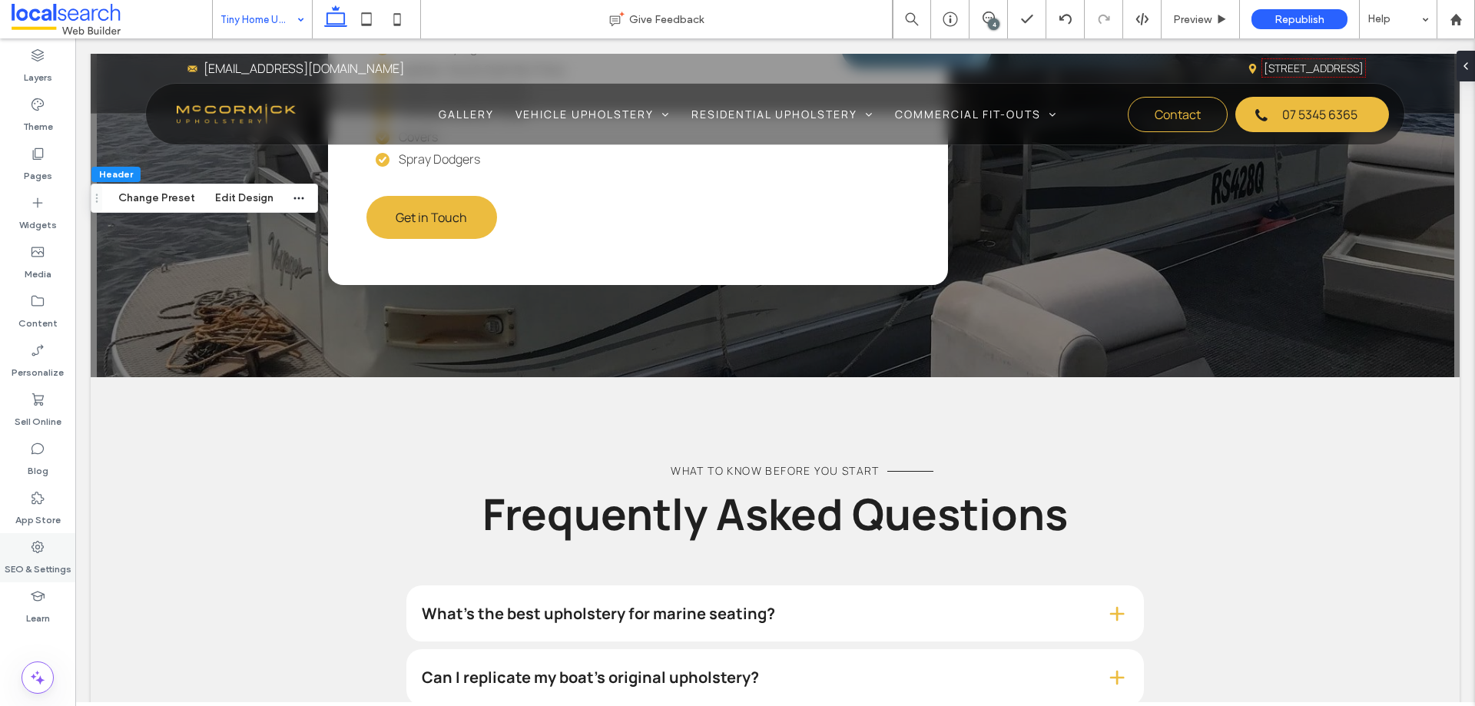
click at [50, 566] on label "SEO & Settings" at bounding box center [38, 566] width 67 height 22
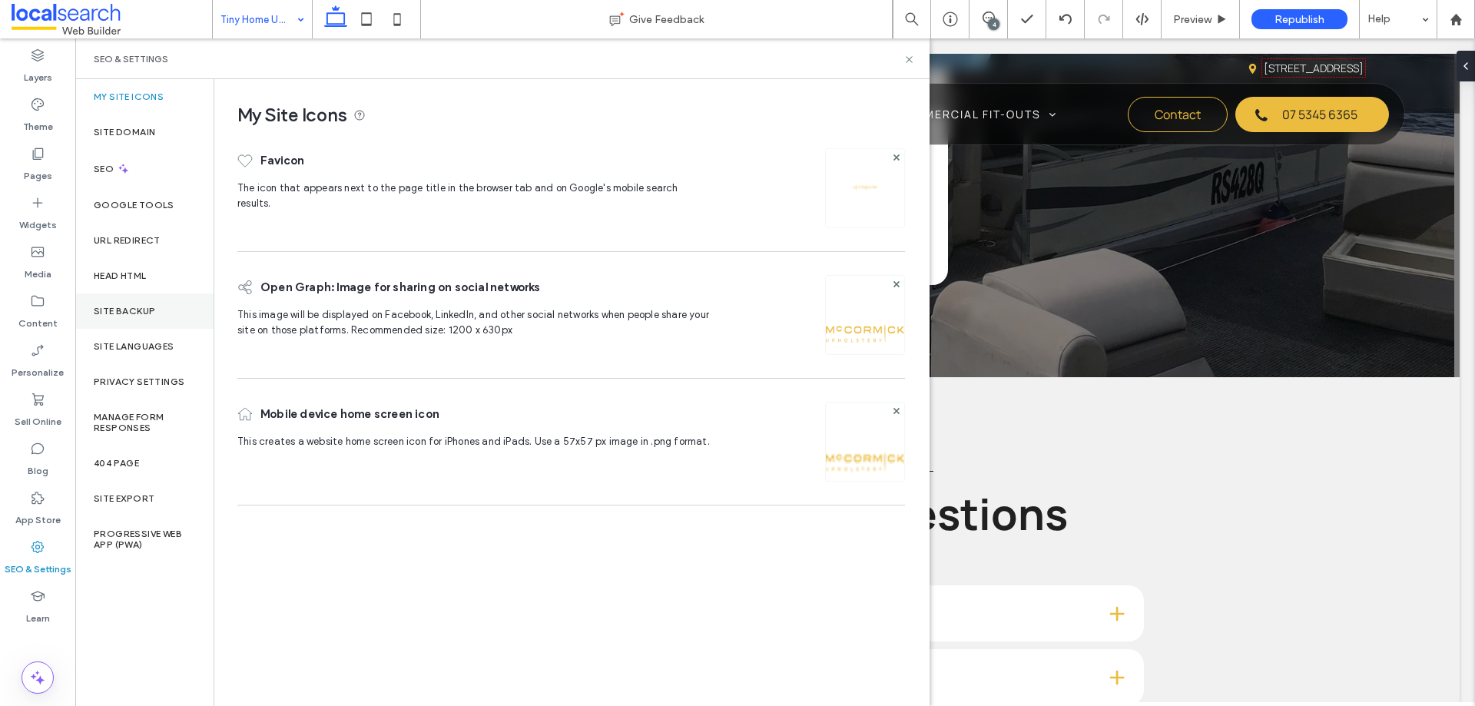
click at [185, 322] on div "Site Backup" at bounding box center [144, 311] width 138 height 35
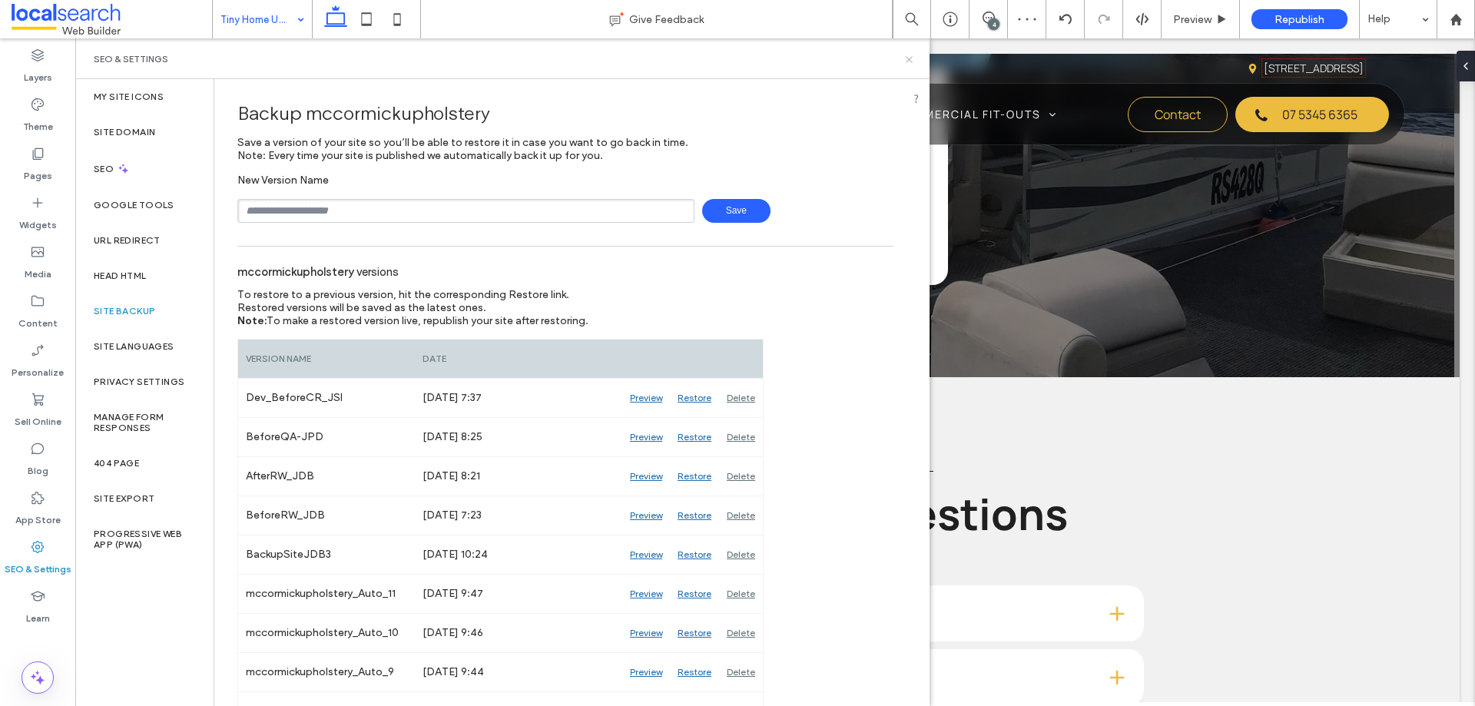
click at [911, 55] on icon at bounding box center [910, 60] width 12 height 12
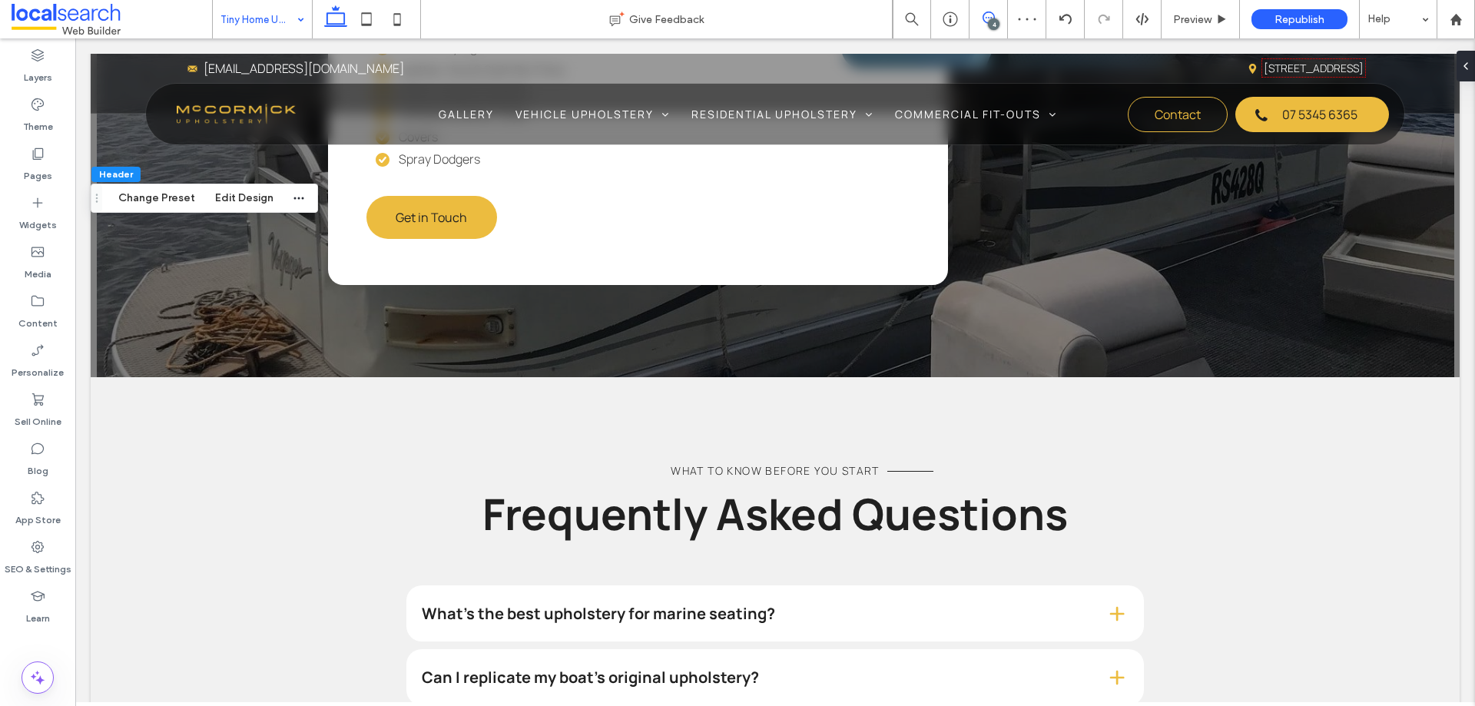
click at [990, 18] on use at bounding box center [989, 18] width 12 height 12
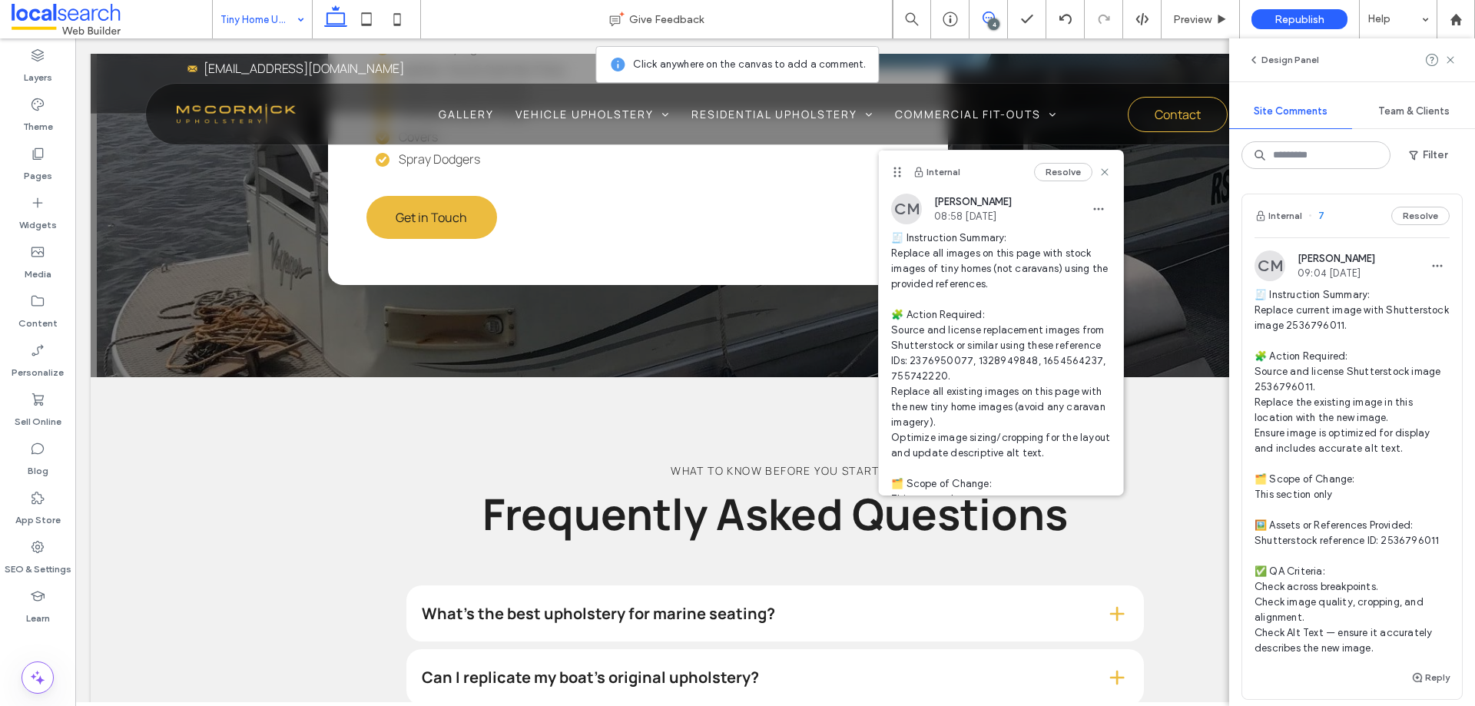
click at [280, 21] on input at bounding box center [259, 19] width 76 height 38
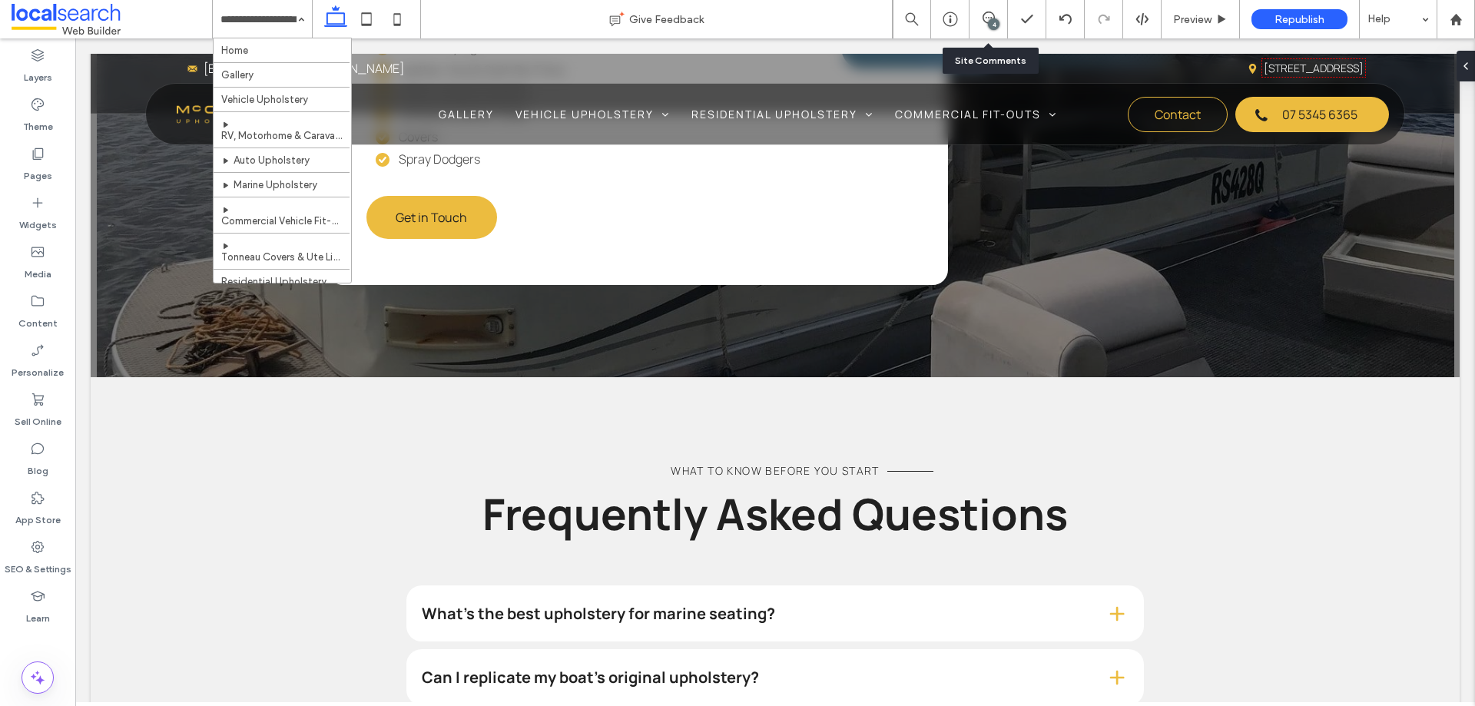
click at [997, 8] on div "4" at bounding box center [989, 19] width 38 height 38
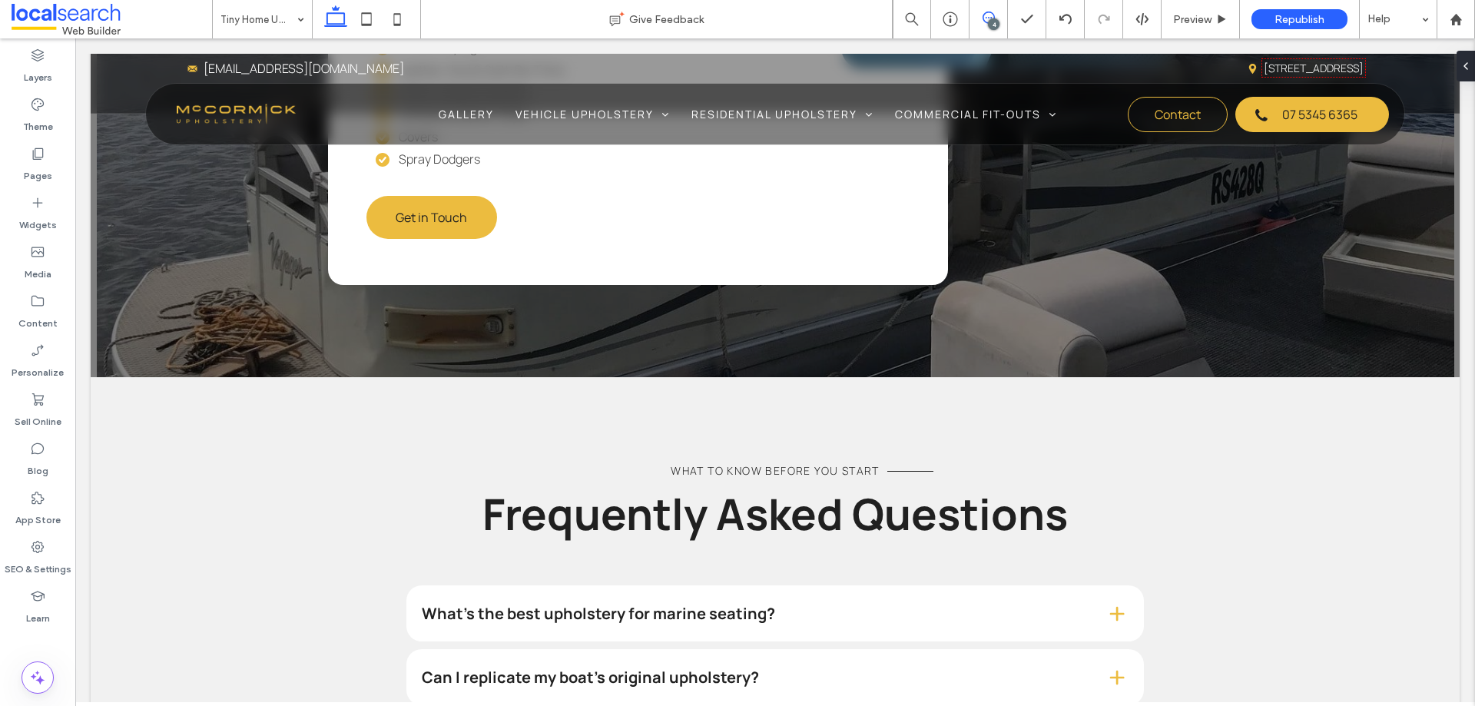
click at [990, 15] on icon at bounding box center [989, 18] width 12 height 12
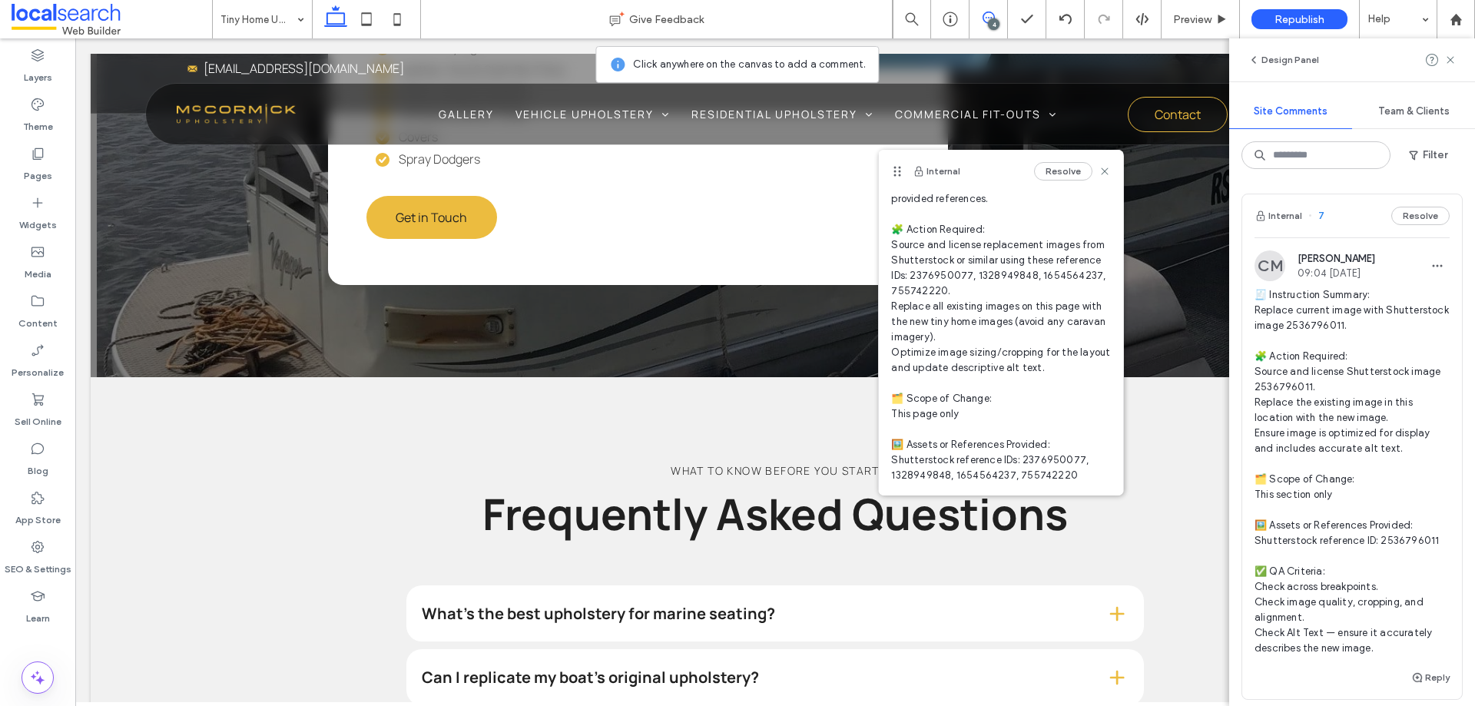
scroll to position [239, 0]
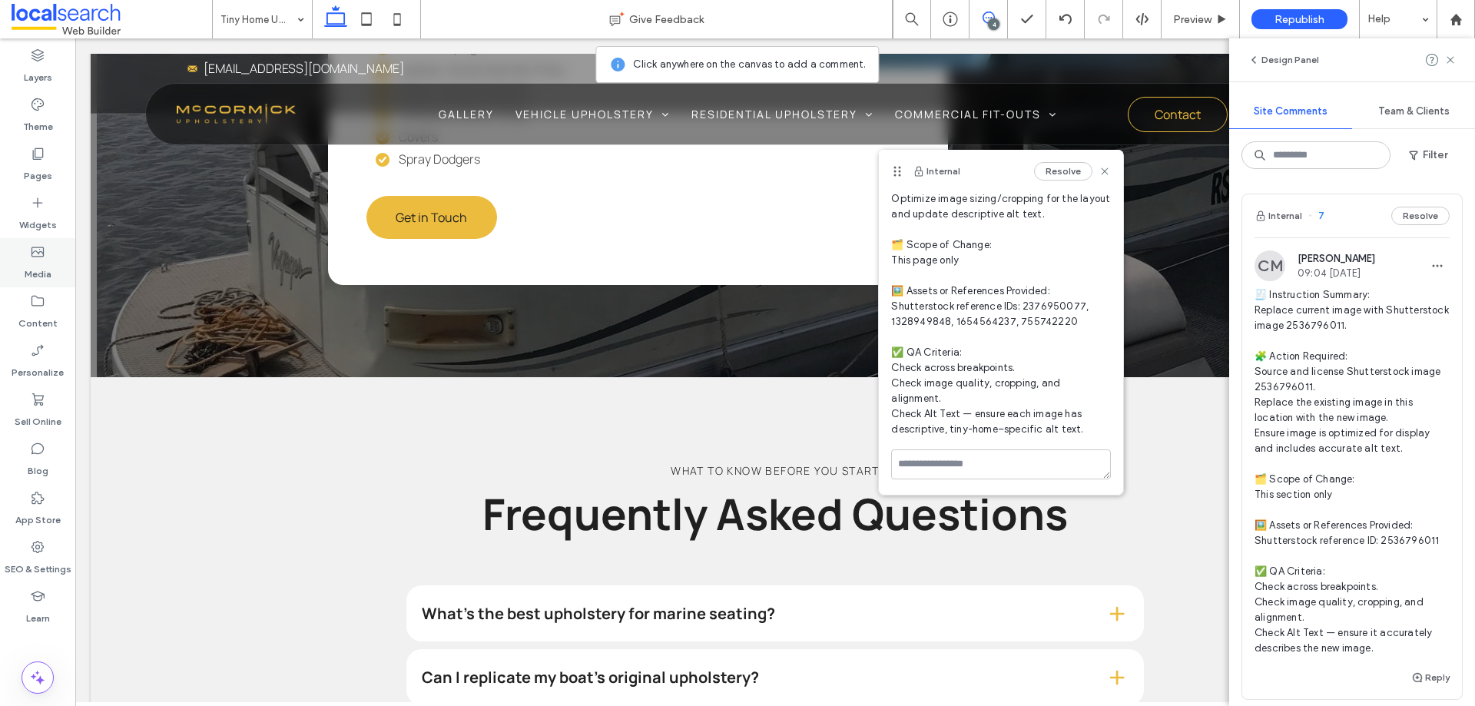
click at [41, 265] on label "Media" at bounding box center [38, 271] width 27 height 22
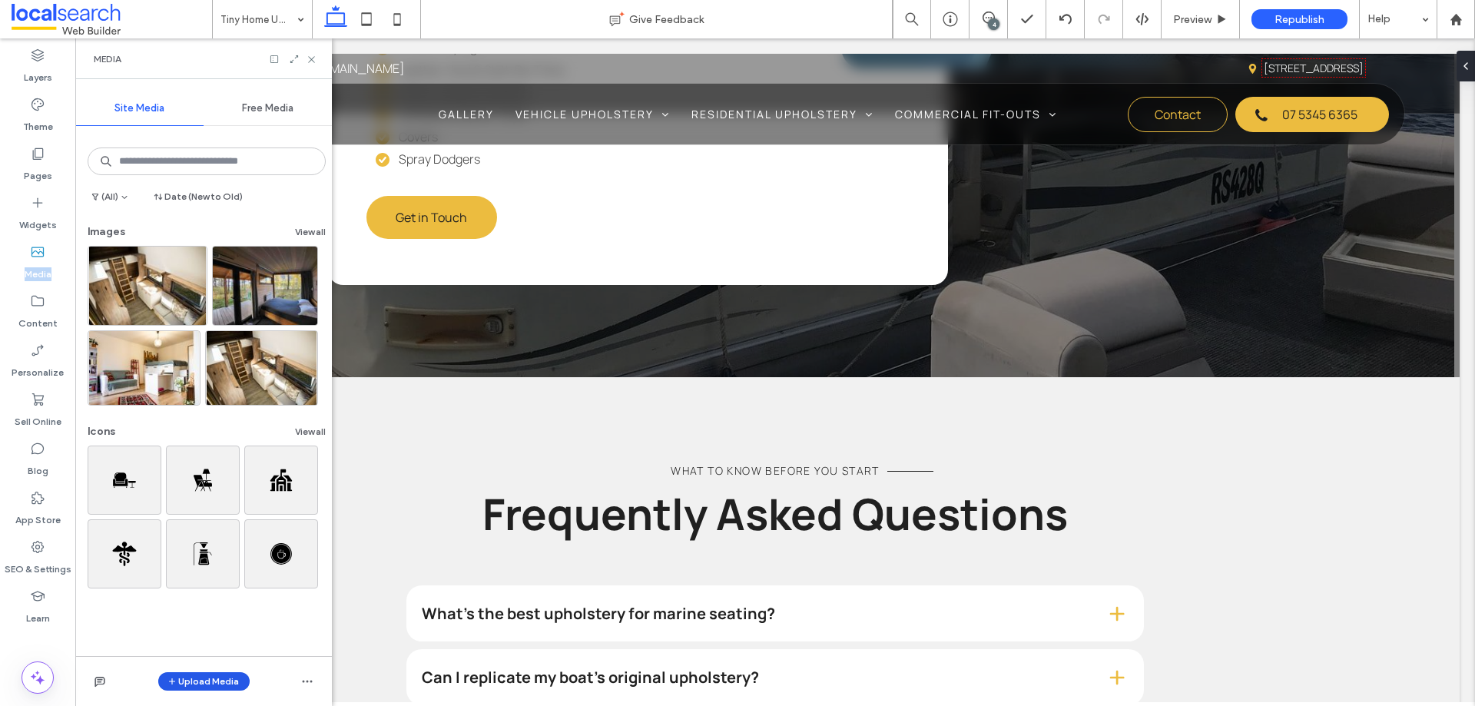
click at [214, 680] on button "Upload Media" at bounding box center [203, 681] width 91 height 18
click at [233, 578] on div "Images" at bounding box center [228, 586] width 137 height 29
click at [232, 586] on div "Images" at bounding box center [224, 586] width 105 height 15
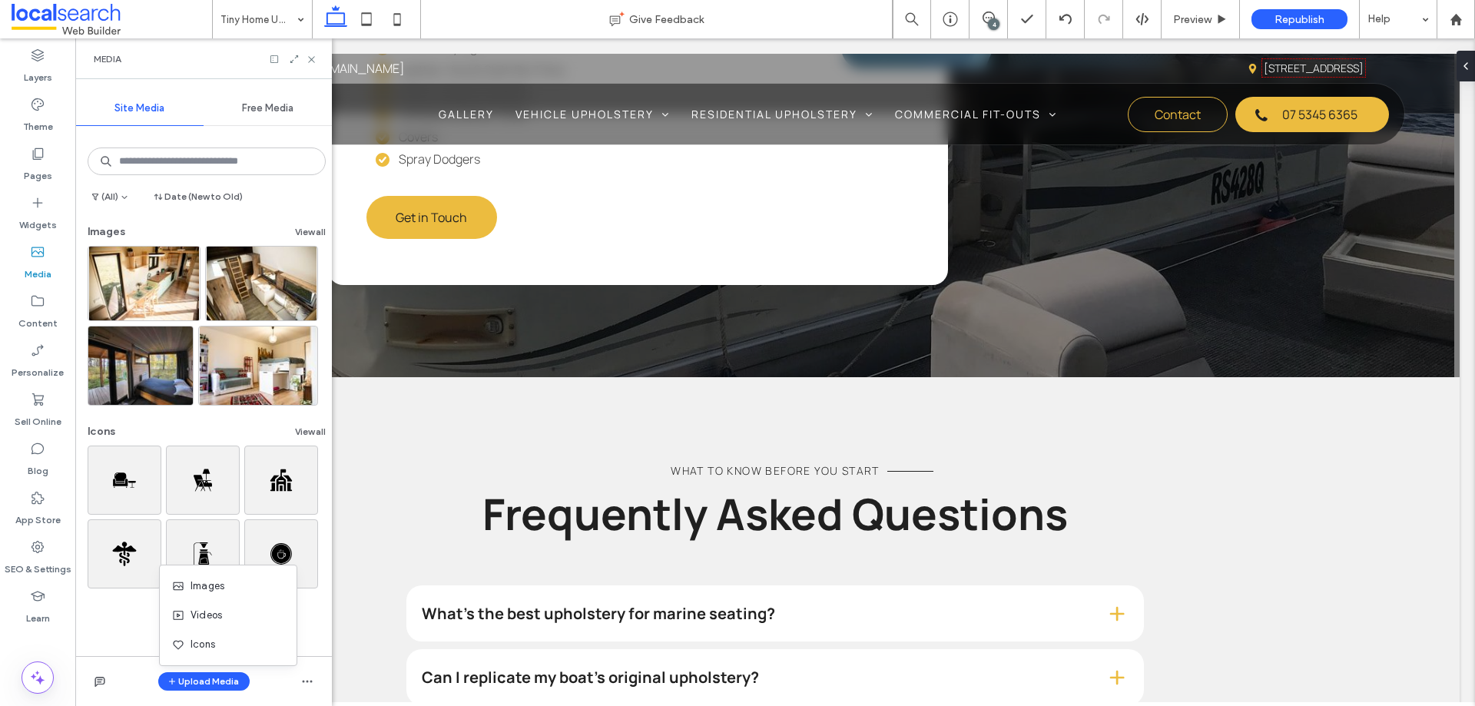
click at [318, 59] on div "Media" at bounding box center [203, 58] width 257 height 41
click at [314, 56] on icon at bounding box center [312, 60] width 12 height 12
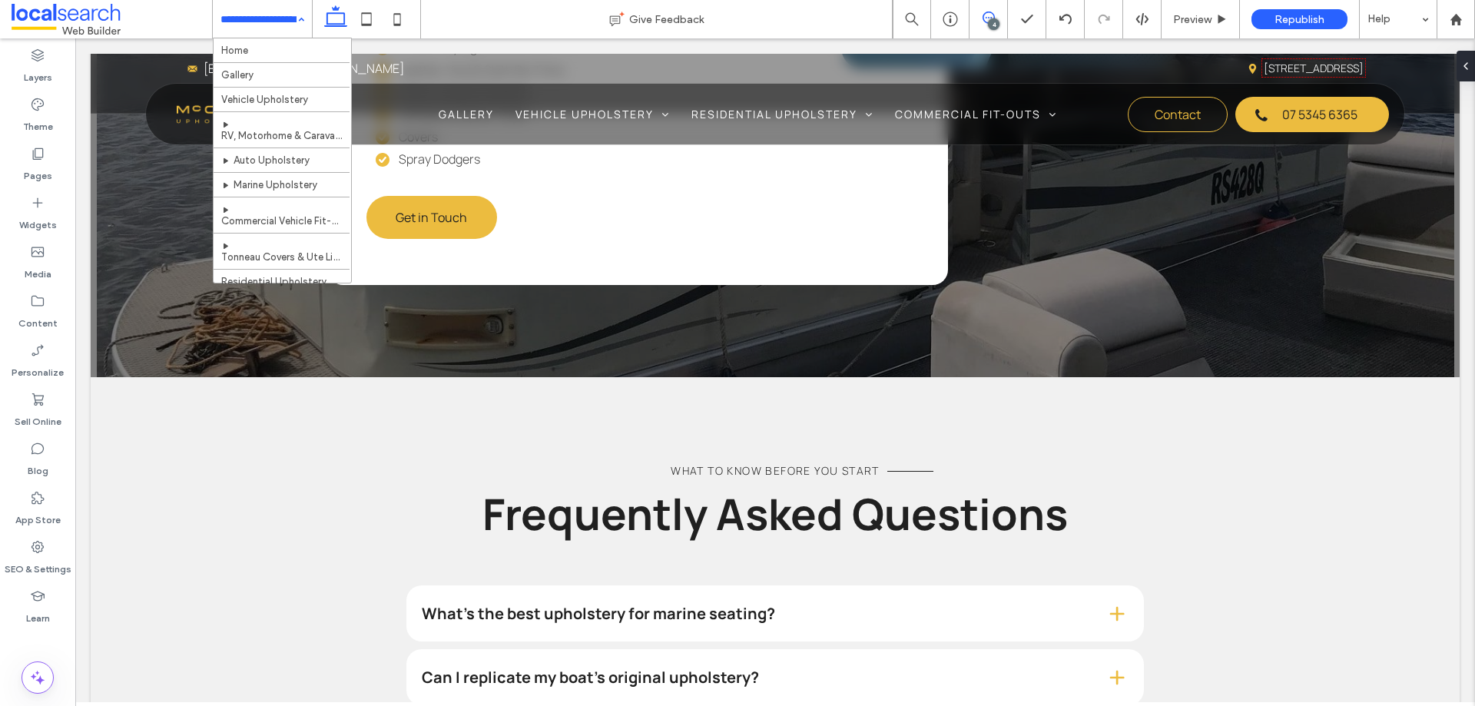
click at [993, 14] on use at bounding box center [989, 18] width 12 height 12
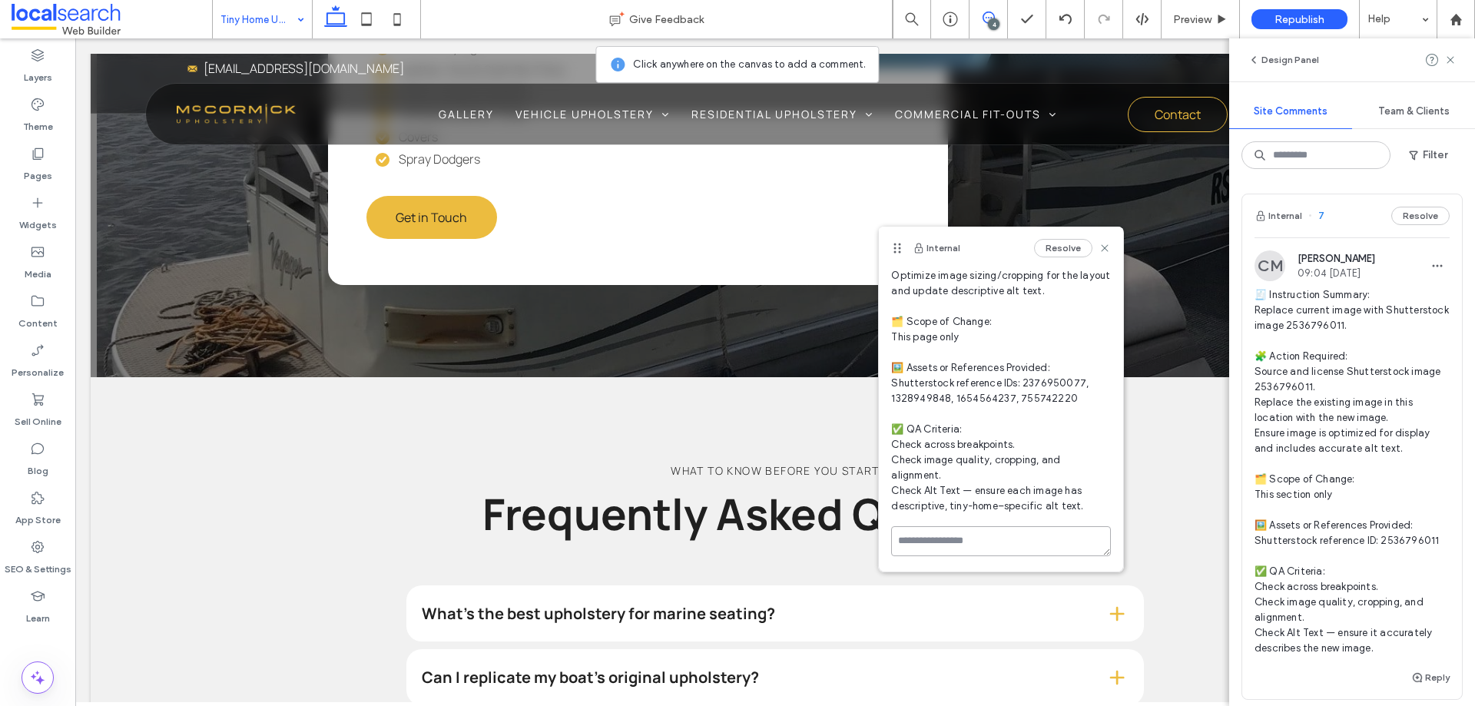
click at [949, 537] on textarea at bounding box center [1001, 541] width 220 height 30
click at [1007, 538] on textarea "**********" at bounding box center [995, 564] width 208 height 77
click at [1015, 556] on textarea "**********" at bounding box center [995, 564] width 208 height 77
click at [929, 558] on textarea "**********" at bounding box center [995, 564] width 208 height 77
click at [929, 557] on textarea "**********" at bounding box center [995, 564] width 208 height 77
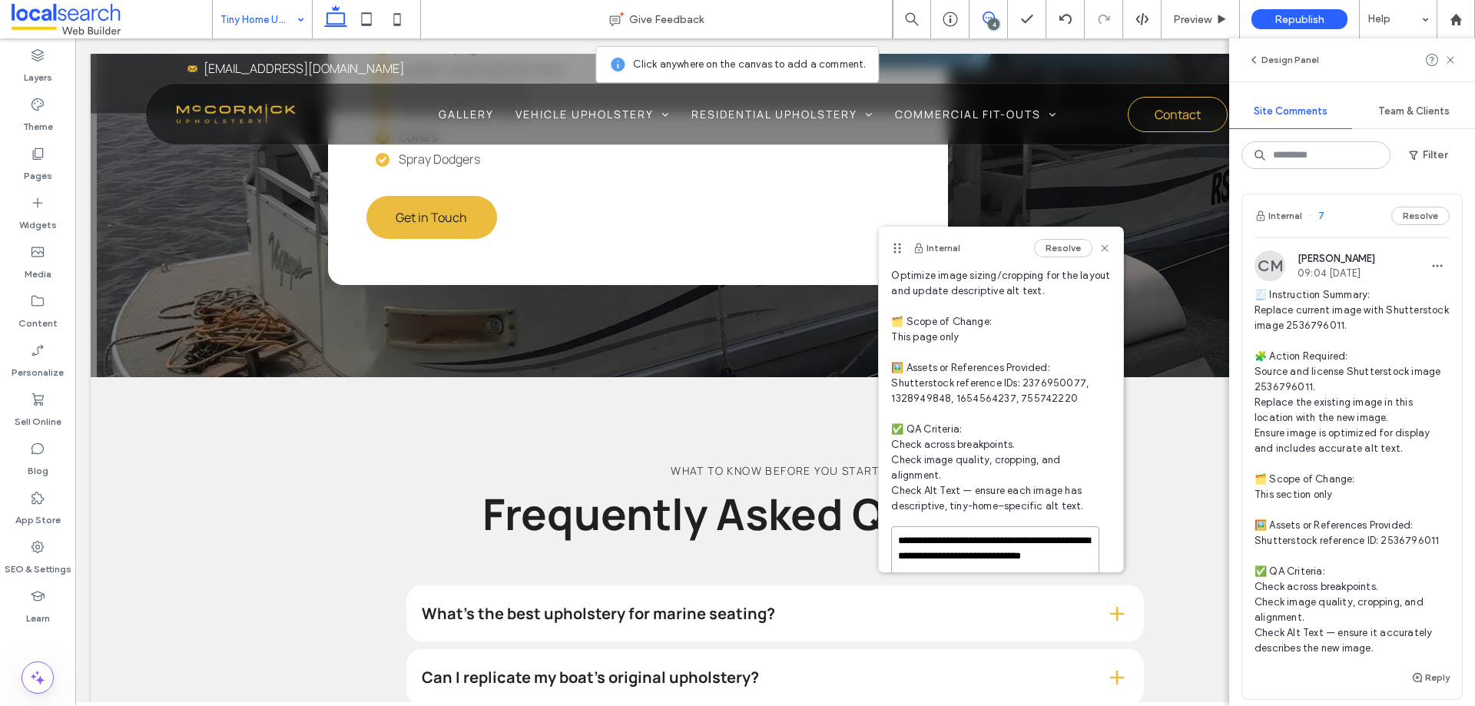
scroll to position [244, 0]
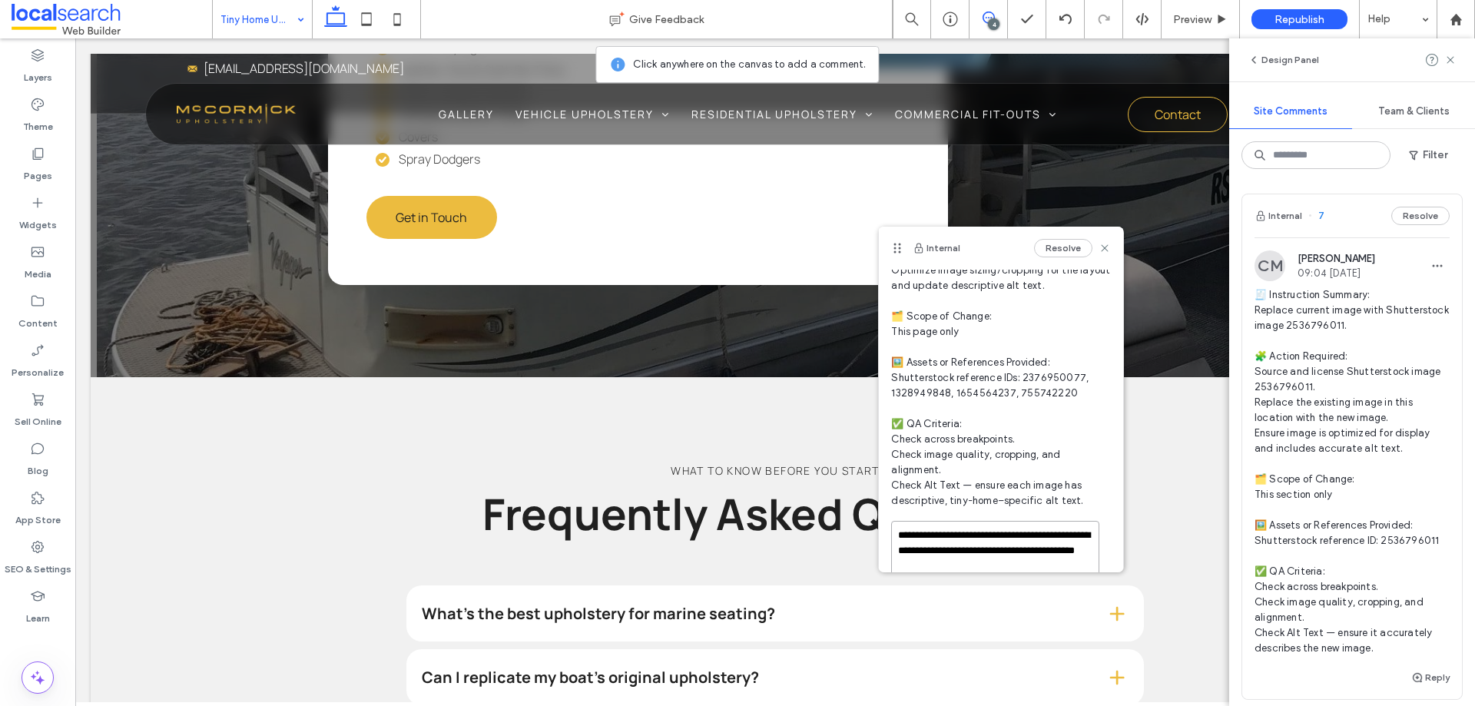
click at [974, 539] on textarea "**********" at bounding box center [995, 559] width 208 height 77
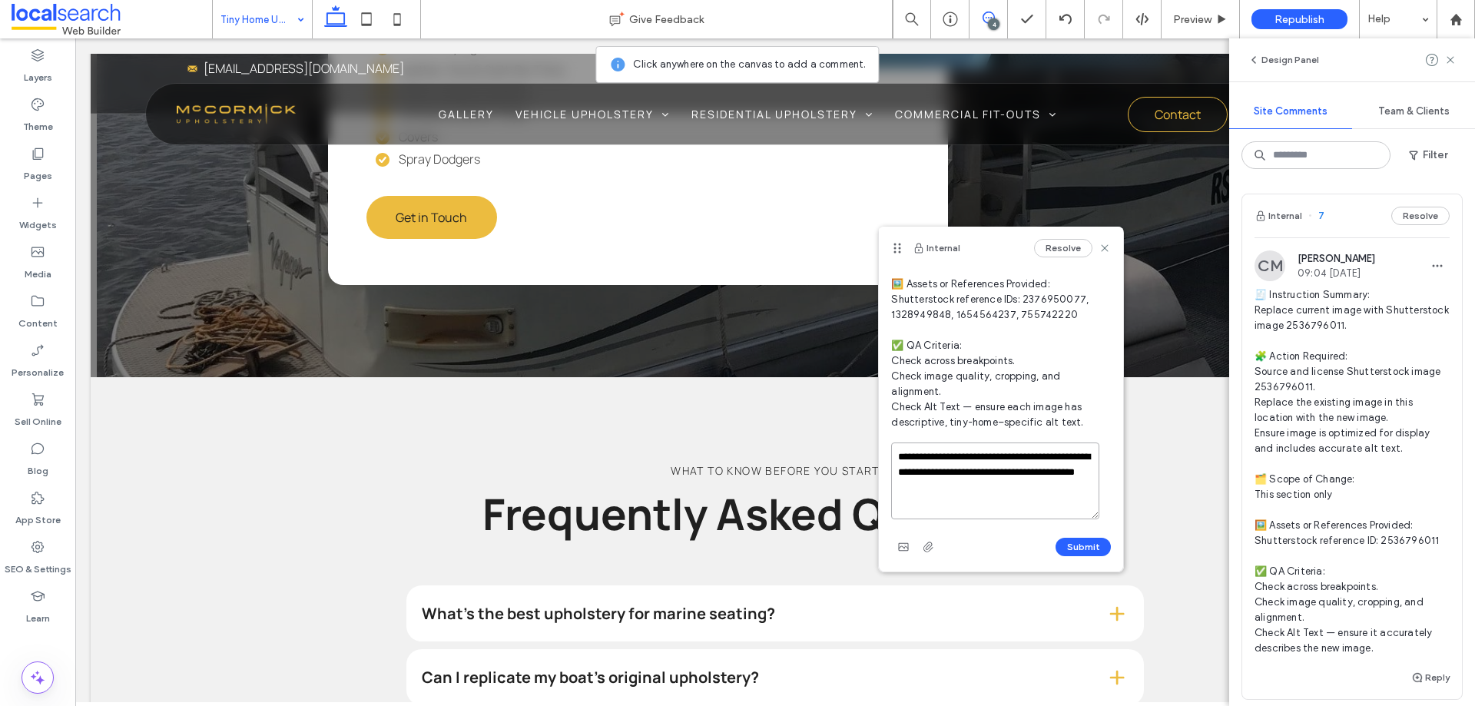
paste textarea "**"
click at [972, 458] on textarea "**********" at bounding box center [995, 481] width 208 height 77
type textarea "**********"
click at [1070, 547] on button "Submit" at bounding box center [1083, 547] width 55 height 18
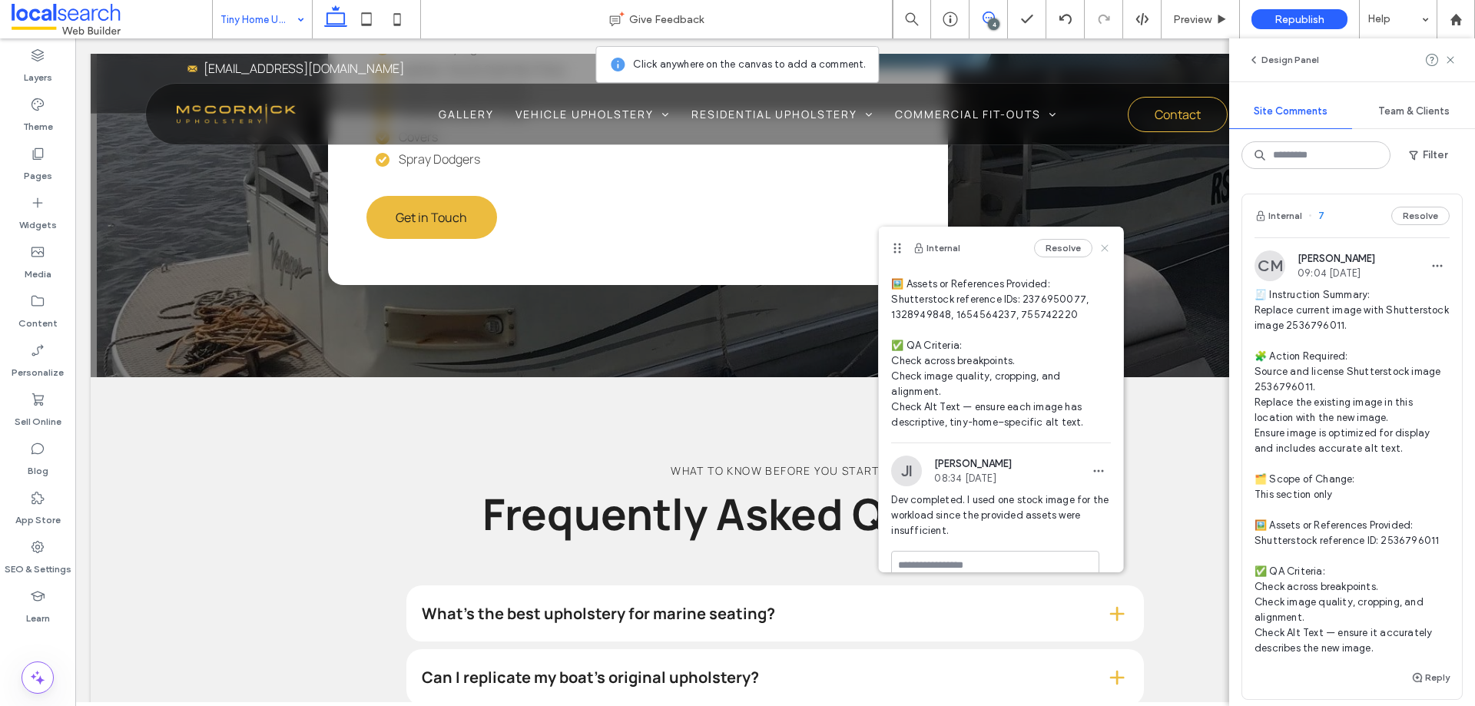
click at [1099, 244] on icon at bounding box center [1105, 248] width 12 height 12
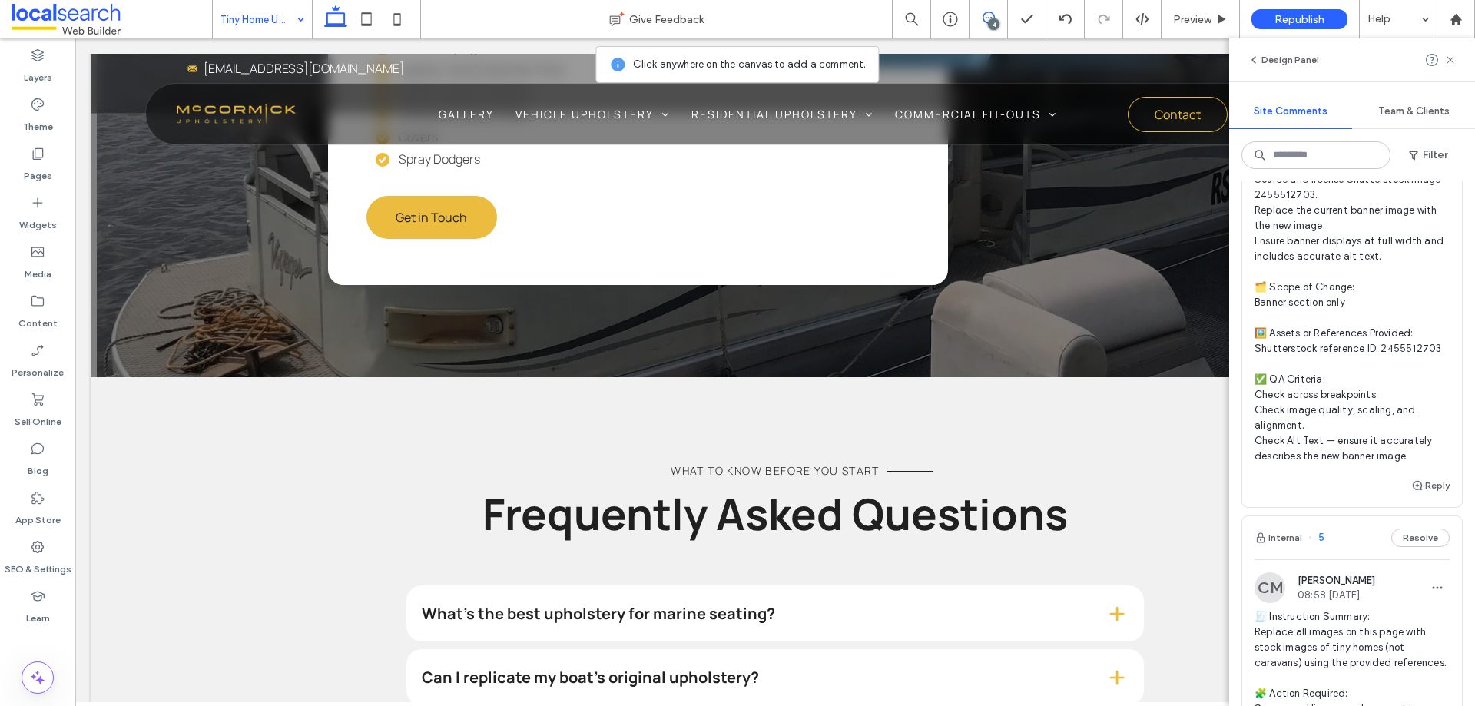
scroll to position [692, 0]
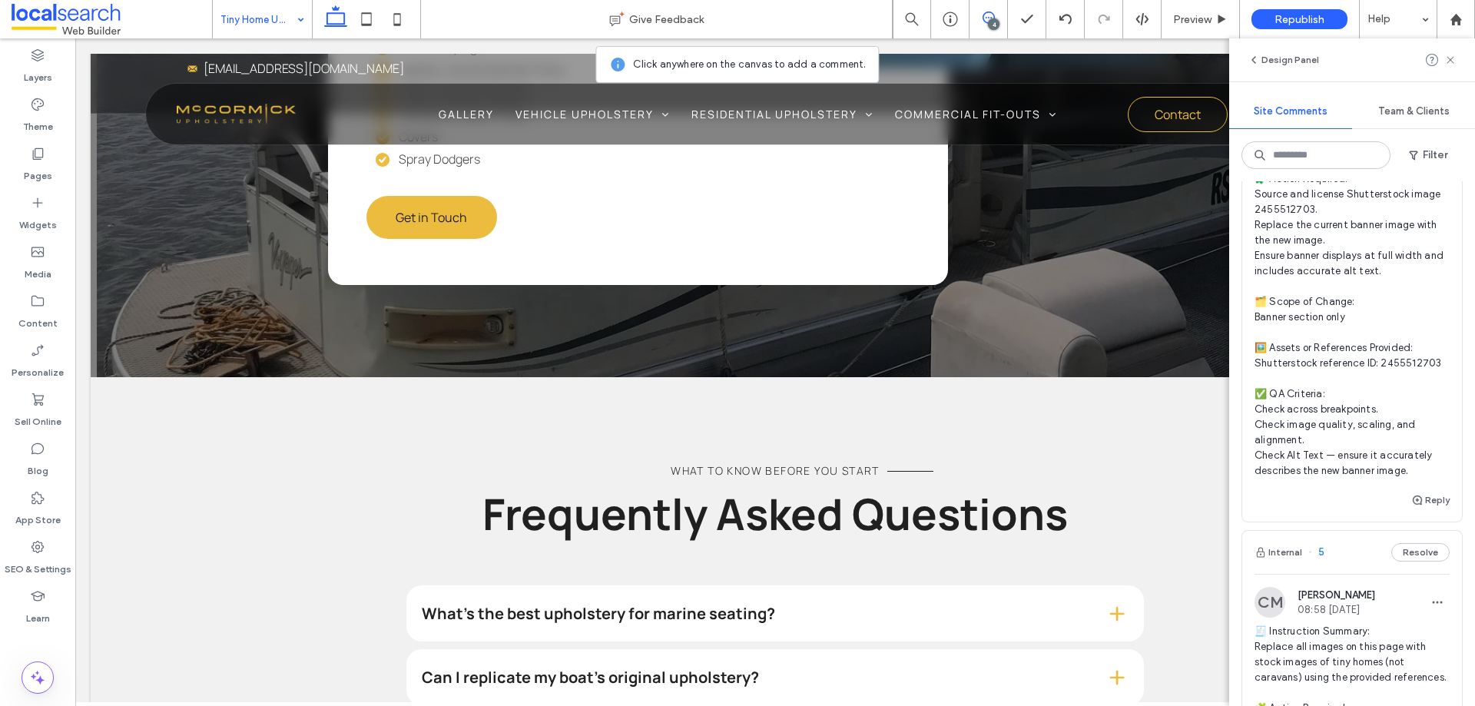
click at [1359, 420] on span "🧾 Instruction Summary: Replace banner image with Shutterstock image 2455512703.…" at bounding box center [1352, 294] width 195 height 369
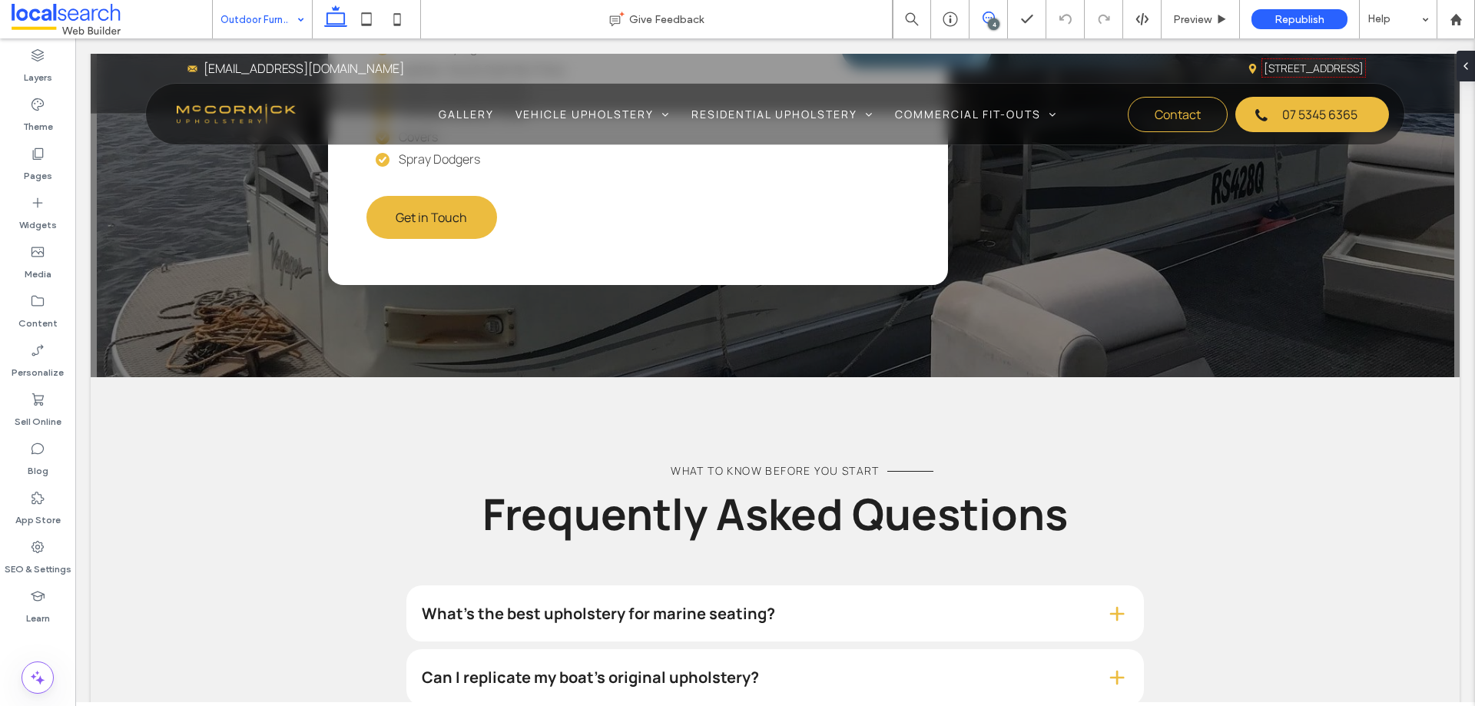
click at [986, 16] on icon at bounding box center [989, 18] width 12 height 12
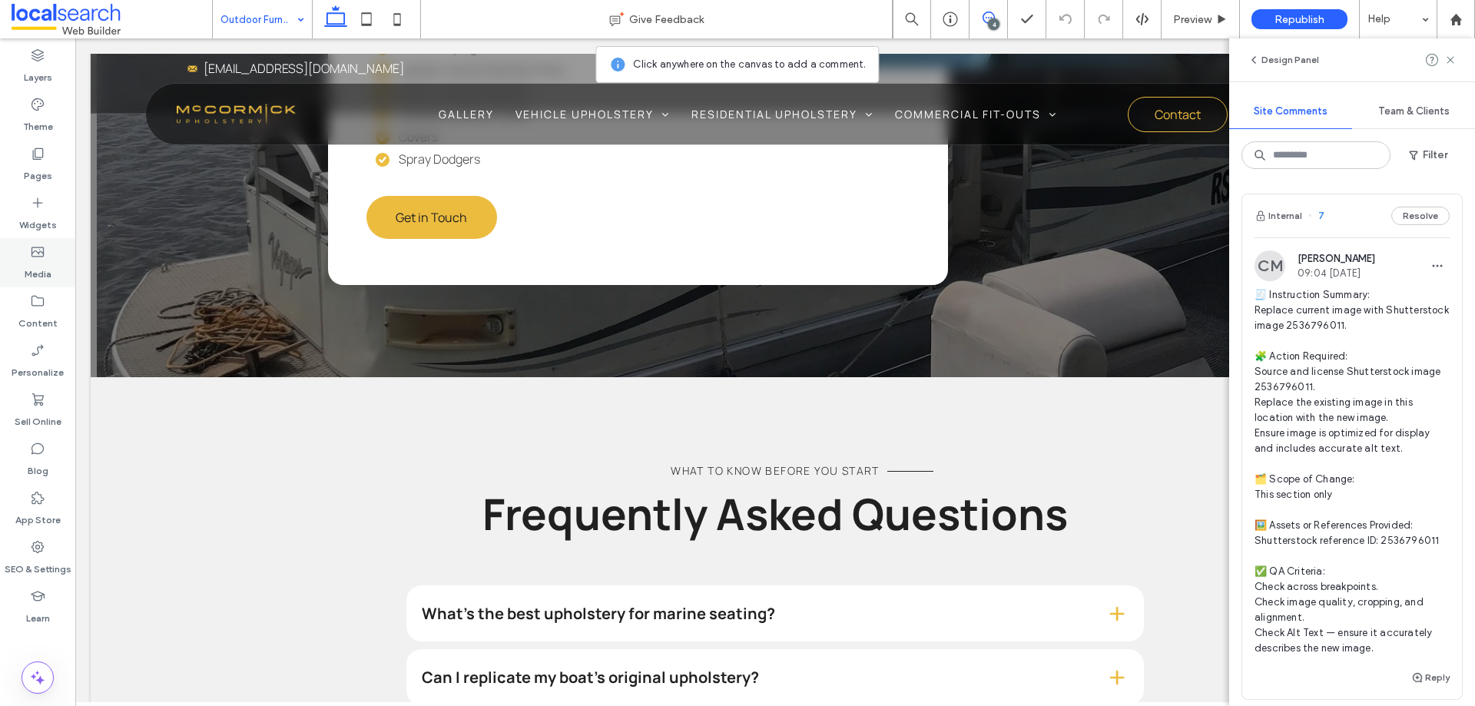
click at [47, 250] on div "Media" at bounding box center [37, 262] width 75 height 49
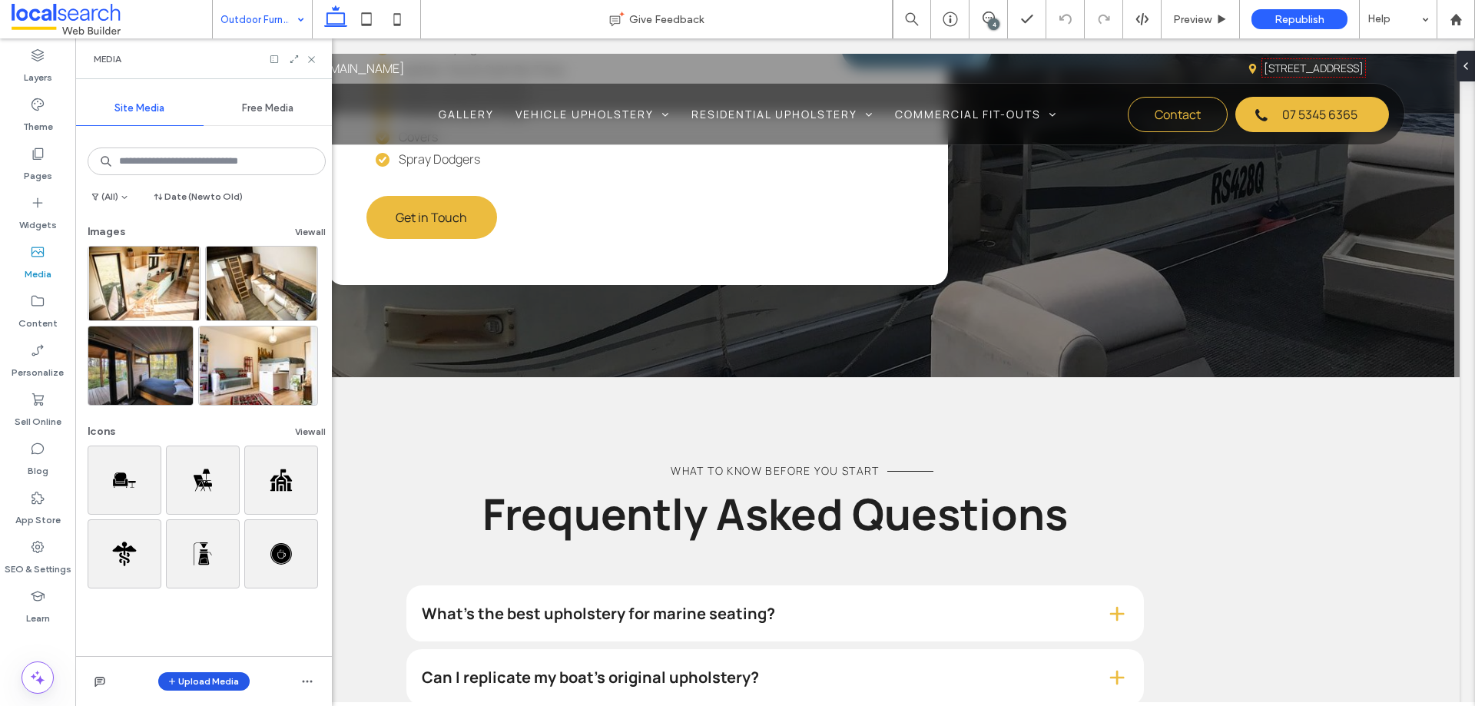
click at [215, 684] on button "Upload Media" at bounding box center [203, 681] width 91 height 18
click at [237, 584] on div "Images" at bounding box center [224, 586] width 105 height 15
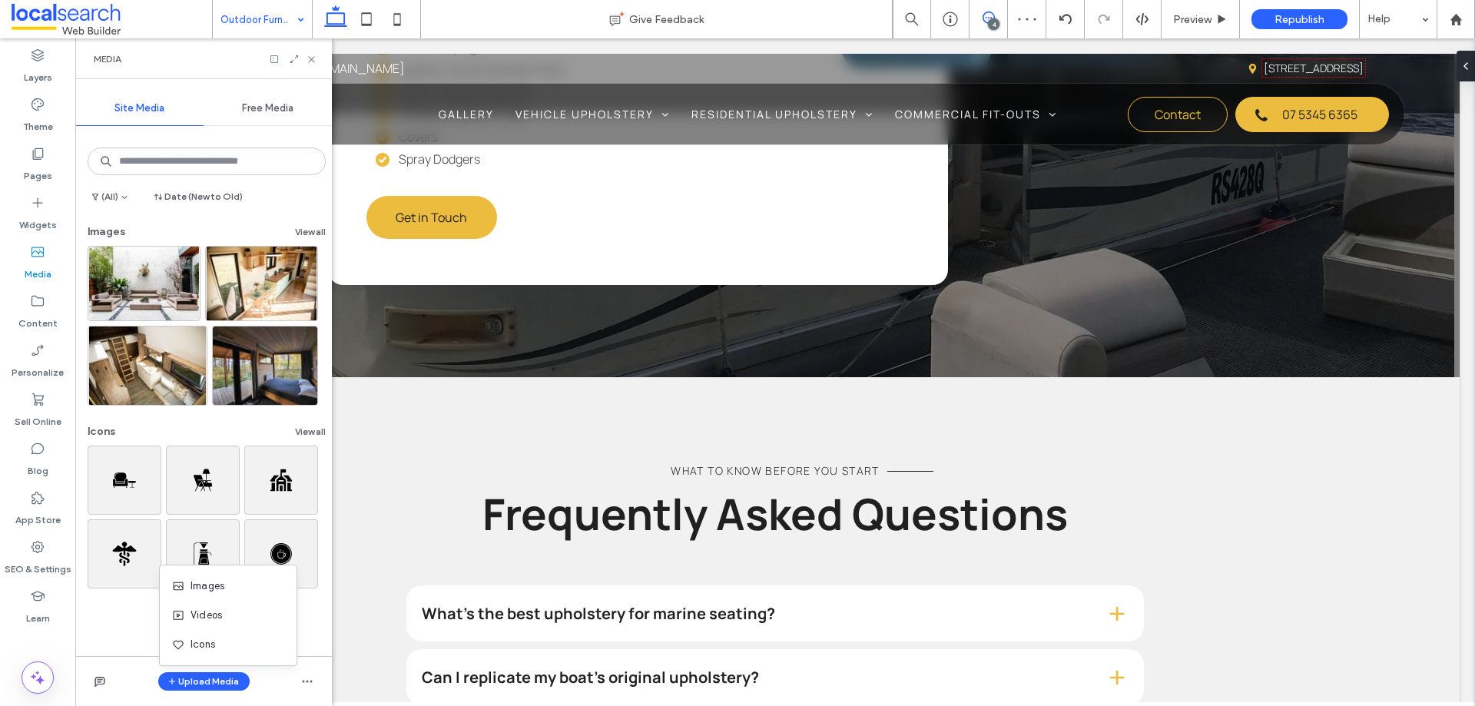
click at [992, 12] on icon at bounding box center [989, 18] width 12 height 12
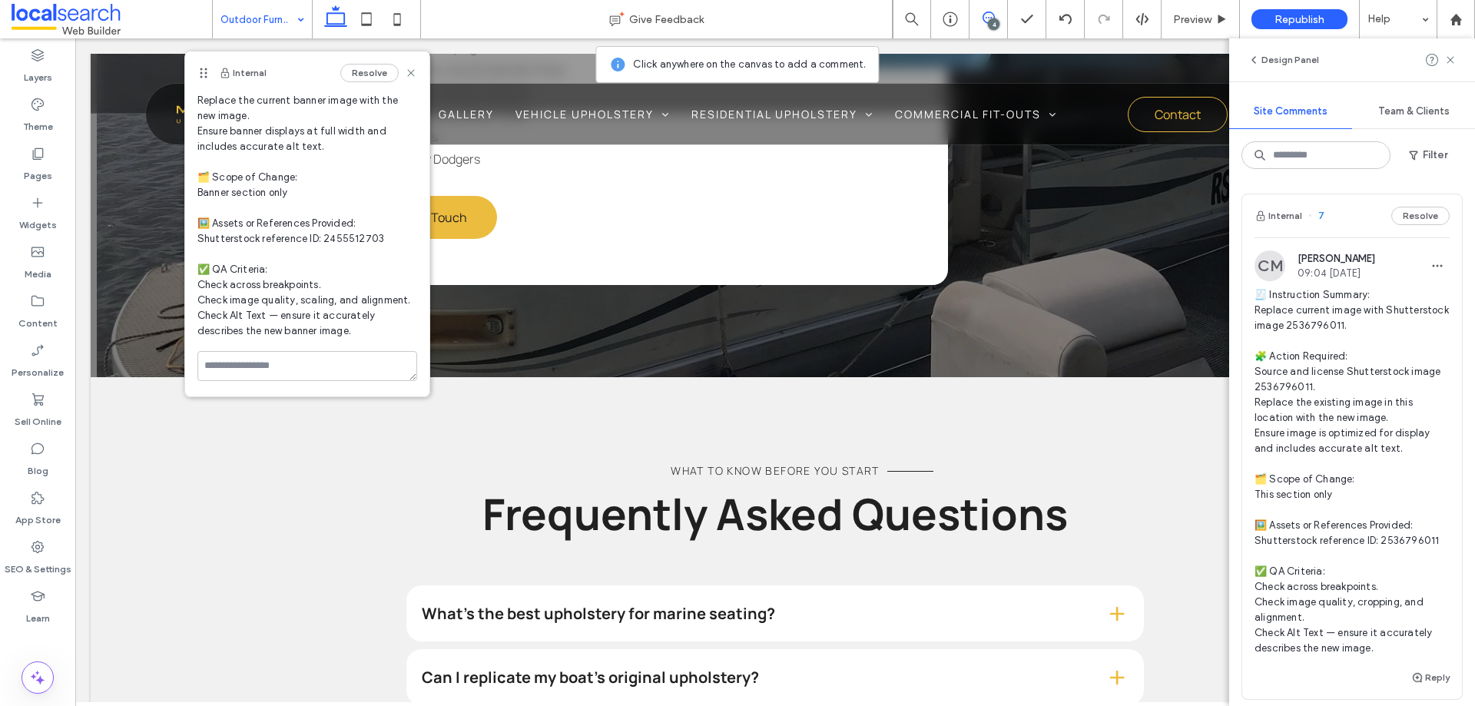
scroll to position [162, 0]
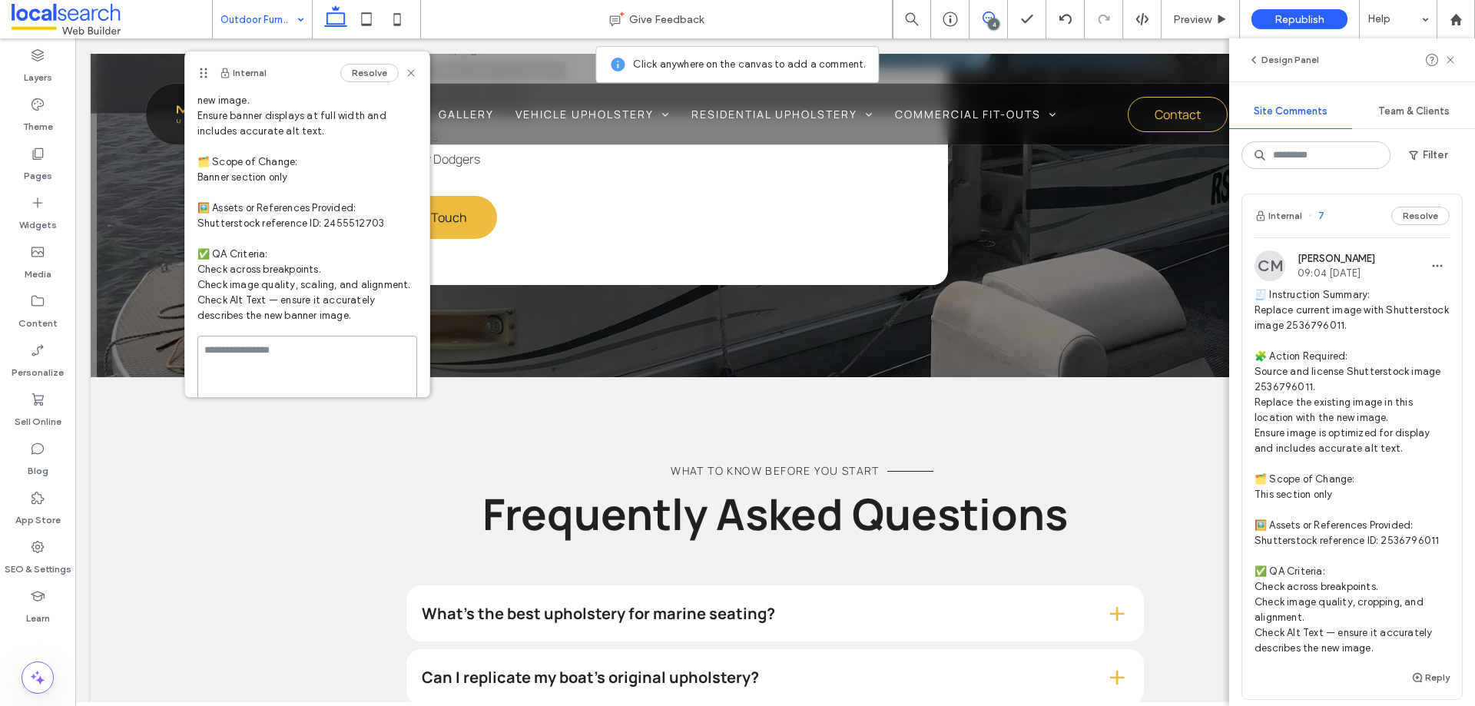
click at [333, 360] on textarea at bounding box center [307, 374] width 220 height 77
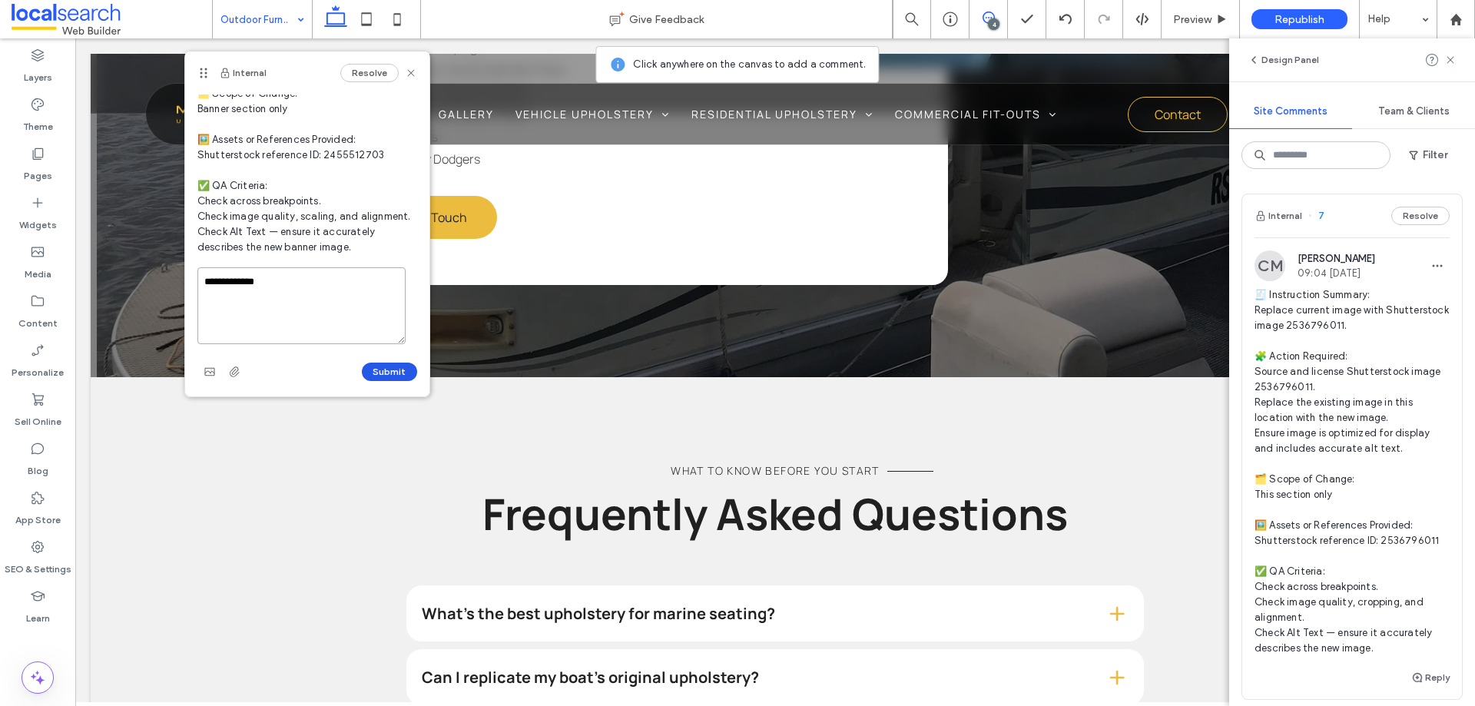
type textarea "**********"
click at [385, 367] on button "Submit" at bounding box center [389, 372] width 55 height 18
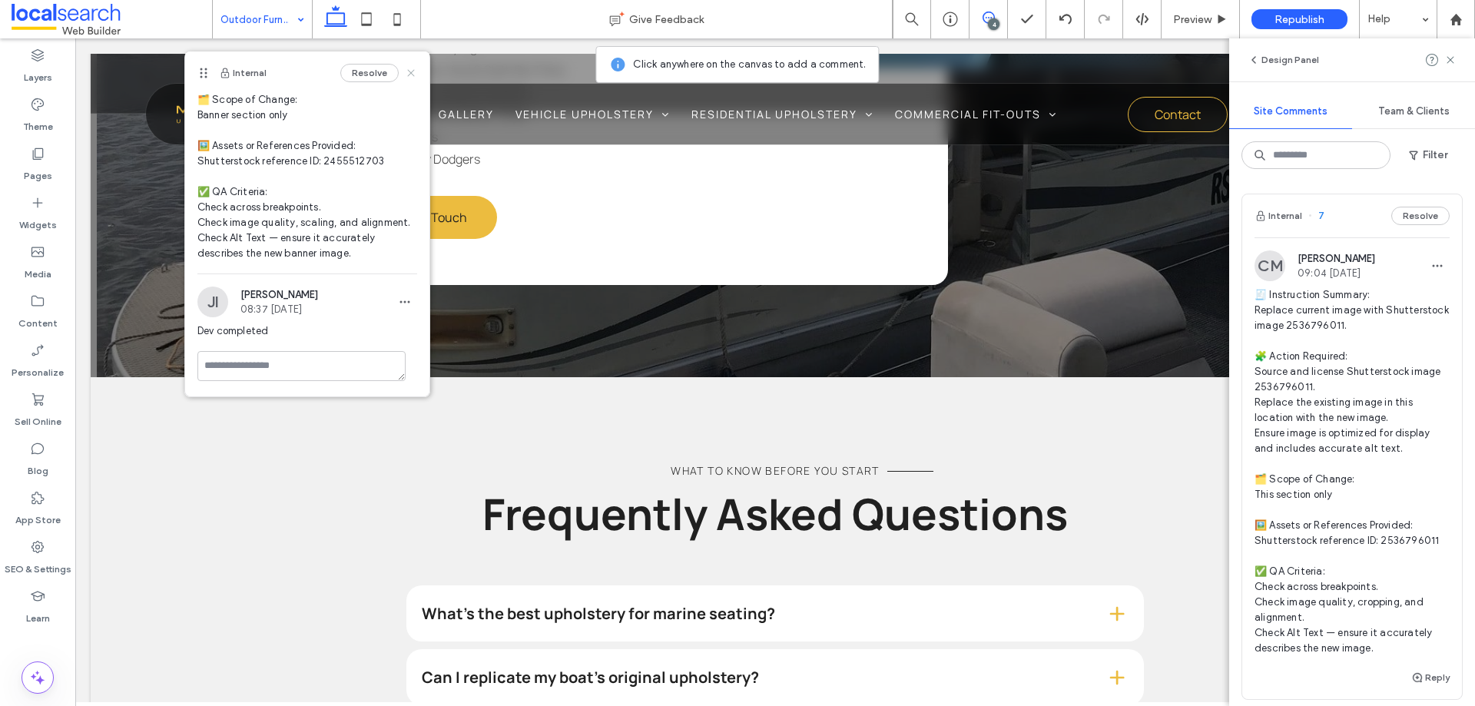
click at [405, 70] on icon at bounding box center [411, 73] width 12 height 12
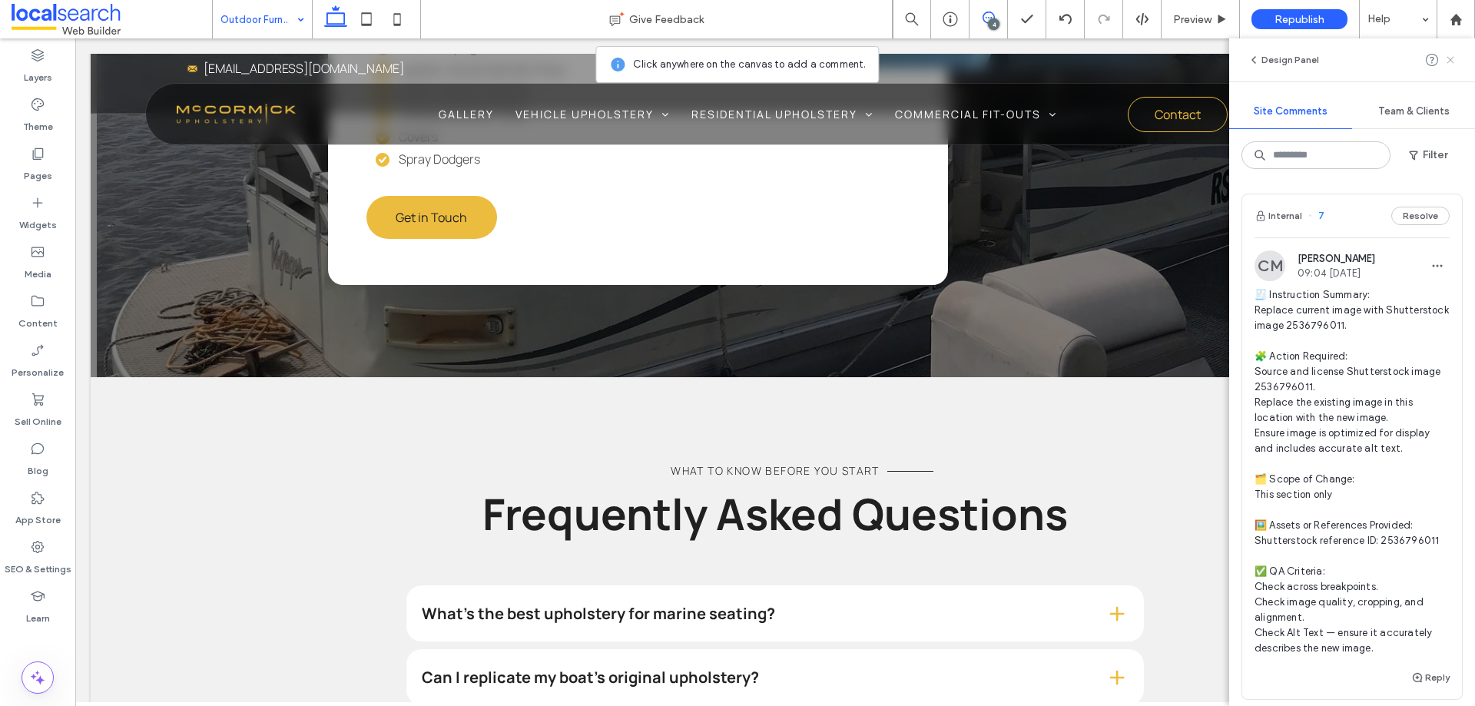
click at [1452, 56] on icon at bounding box center [1451, 60] width 12 height 12
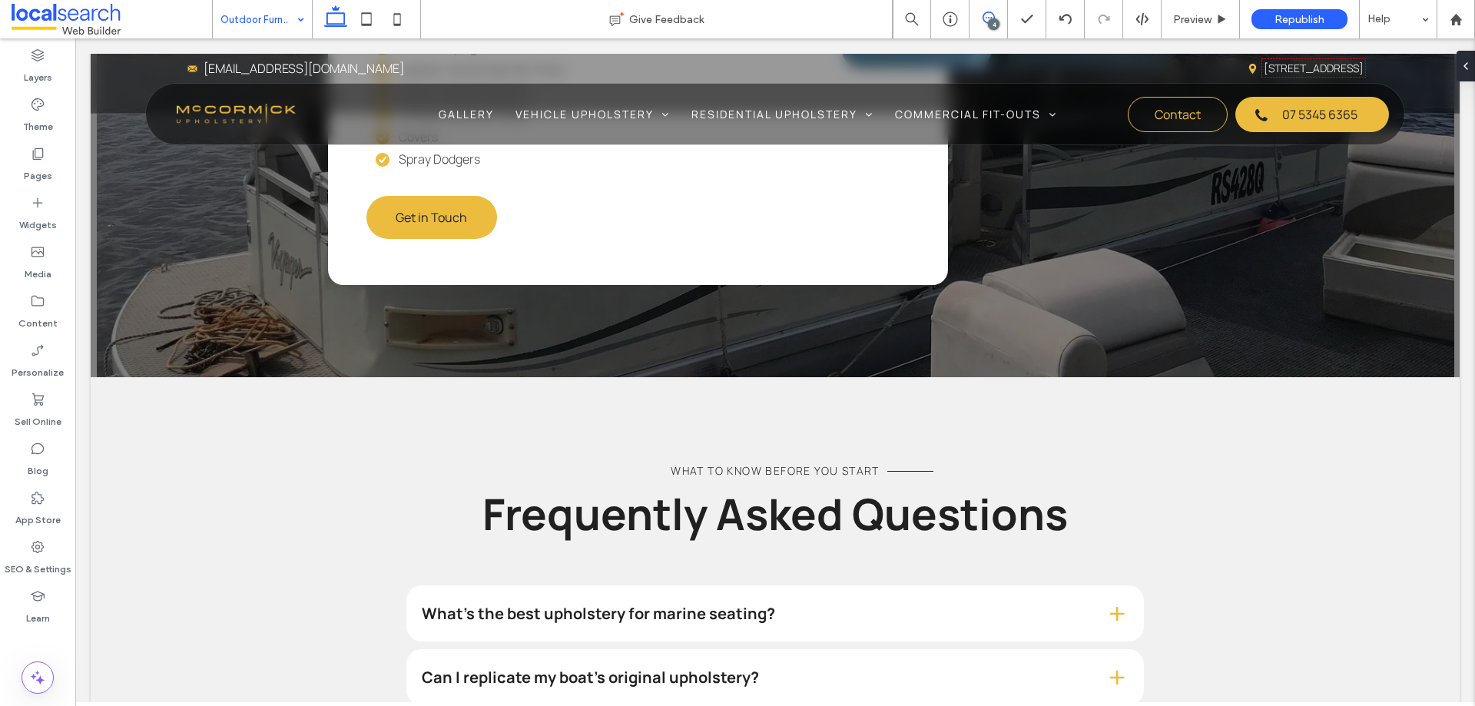
click at [983, 16] on icon at bounding box center [989, 18] width 12 height 12
click at [31, 262] on label "Media" at bounding box center [38, 271] width 27 height 22
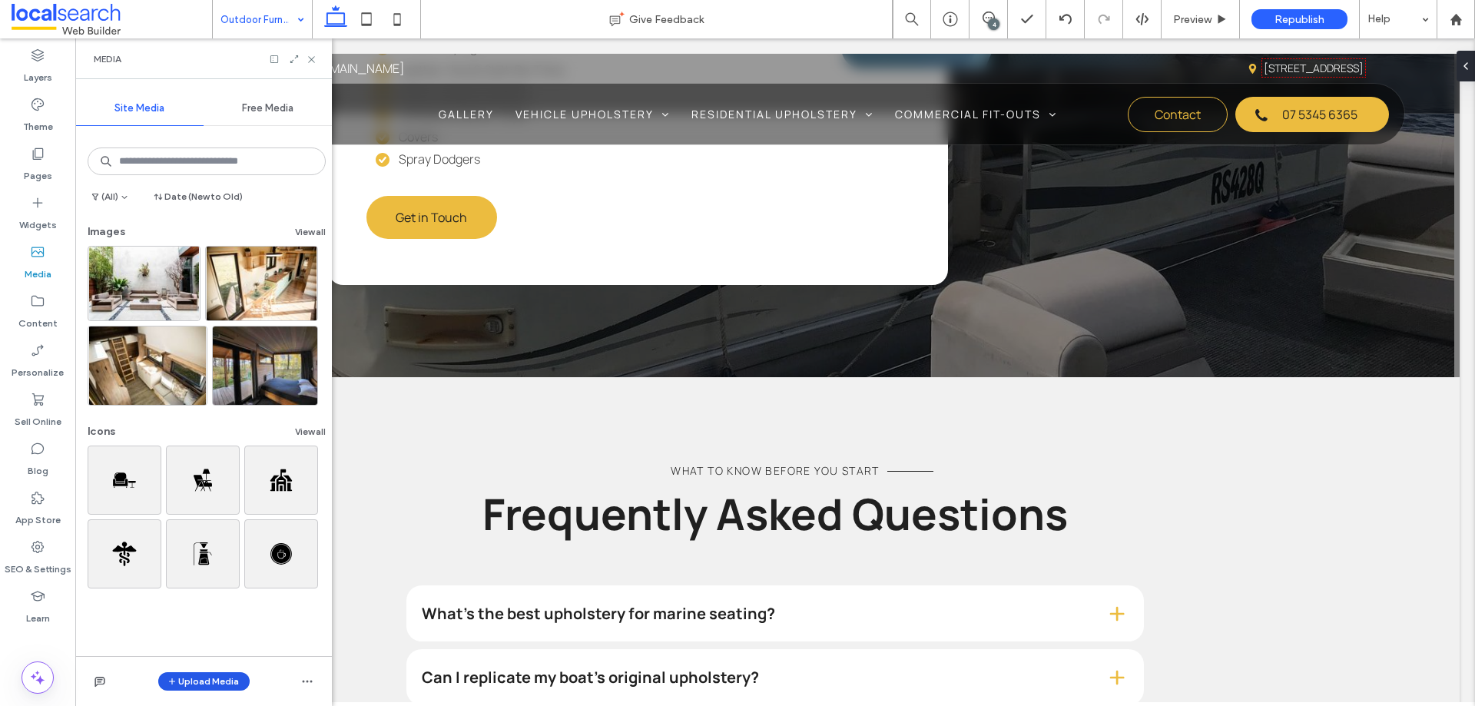
click at [167, 677] on button "Upload Media" at bounding box center [203, 681] width 91 height 18
click at [232, 587] on div "Images" at bounding box center [224, 586] width 105 height 15
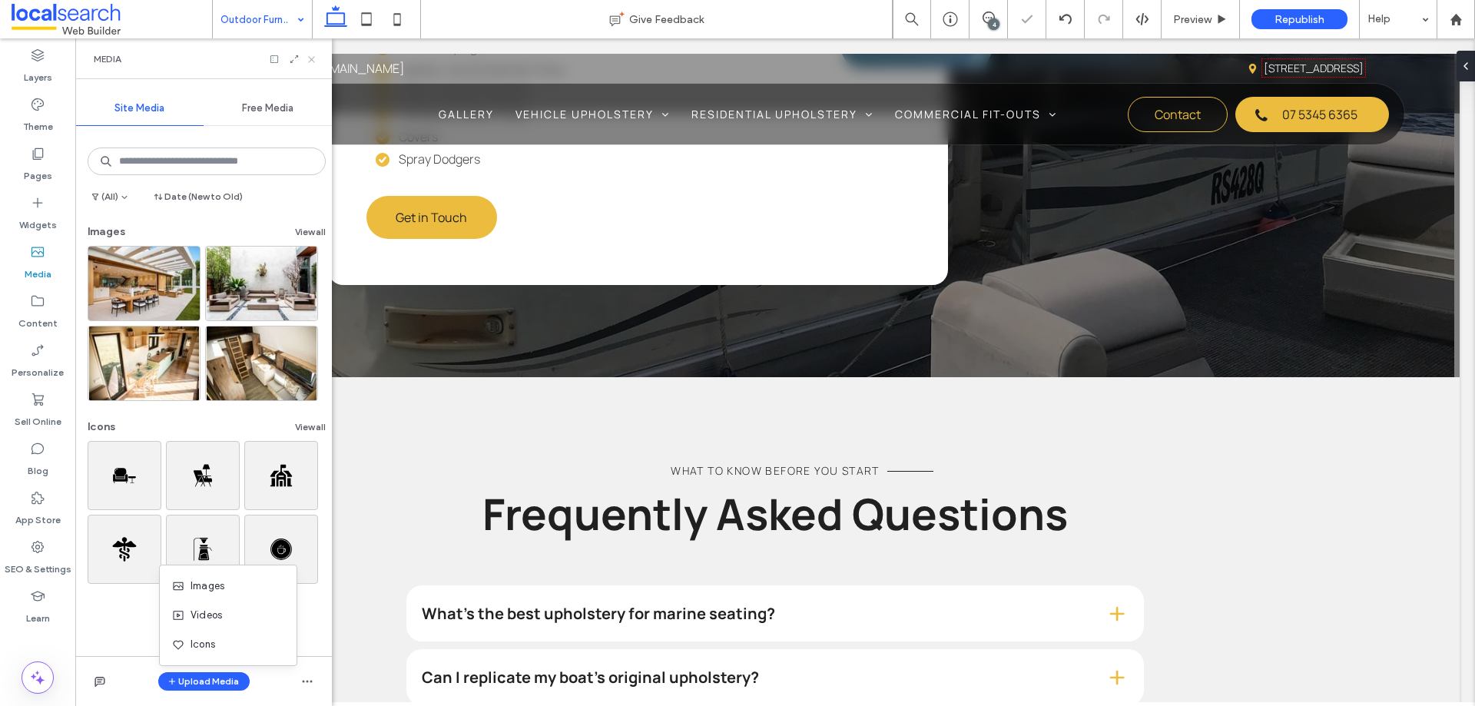
click at [311, 61] on icon at bounding box center [312, 60] width 12 height 12
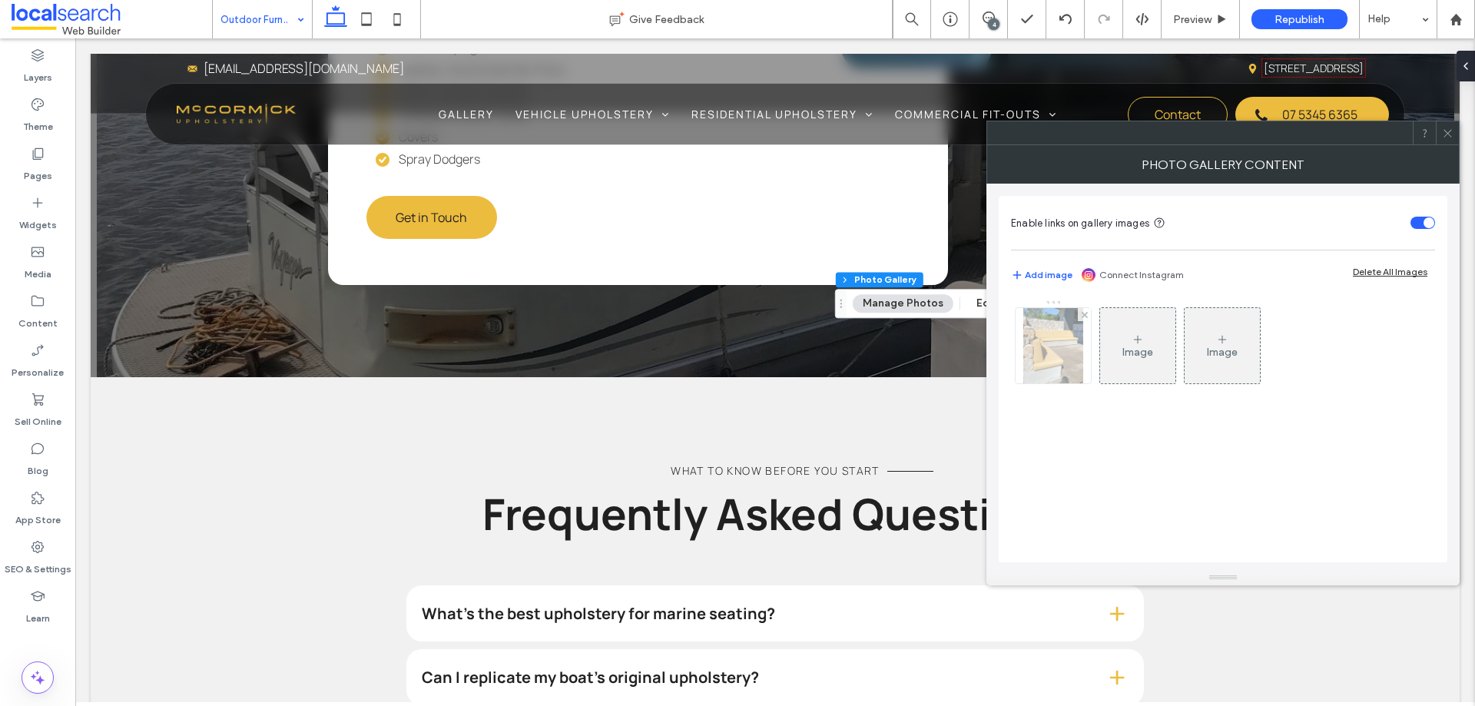
click at [1039, 347] on img at bounding box center [1054, 345] width 60 height 75
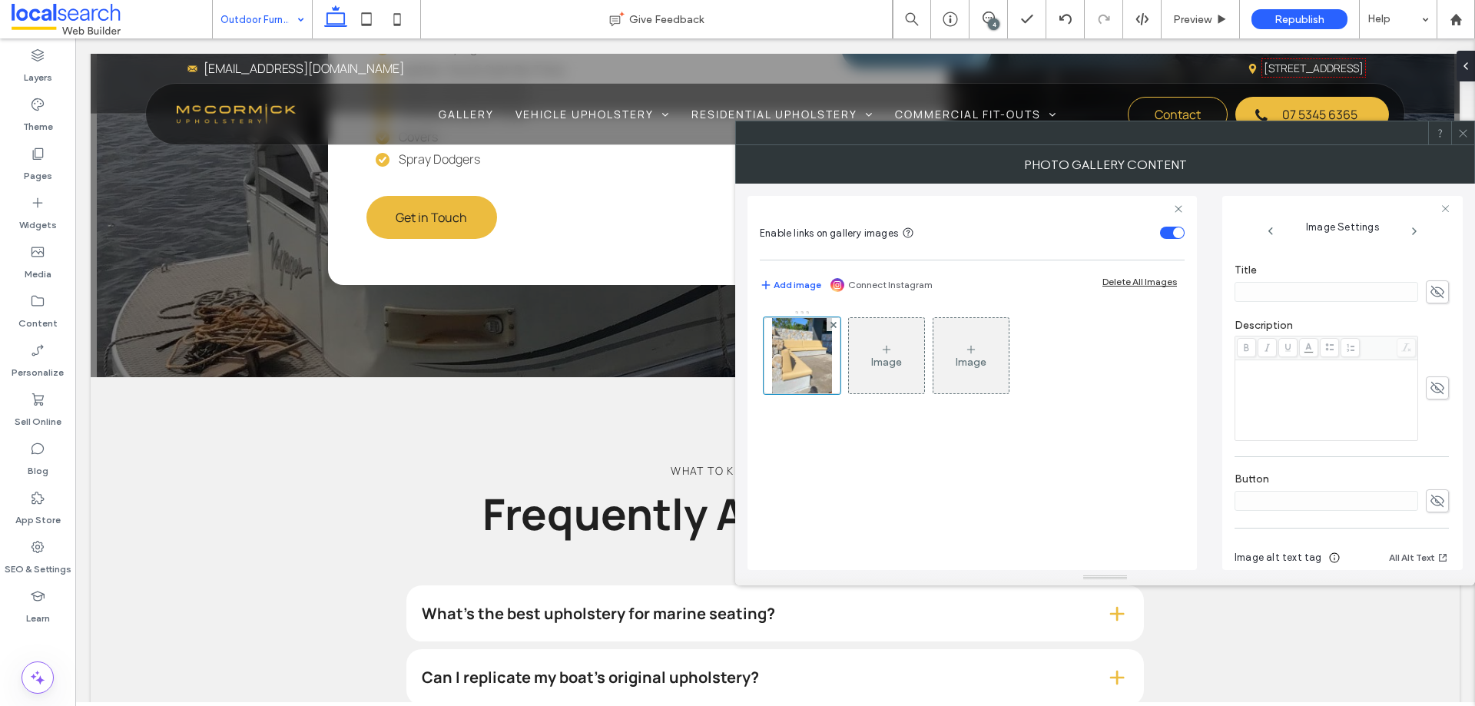
scroll to position [428, 0]
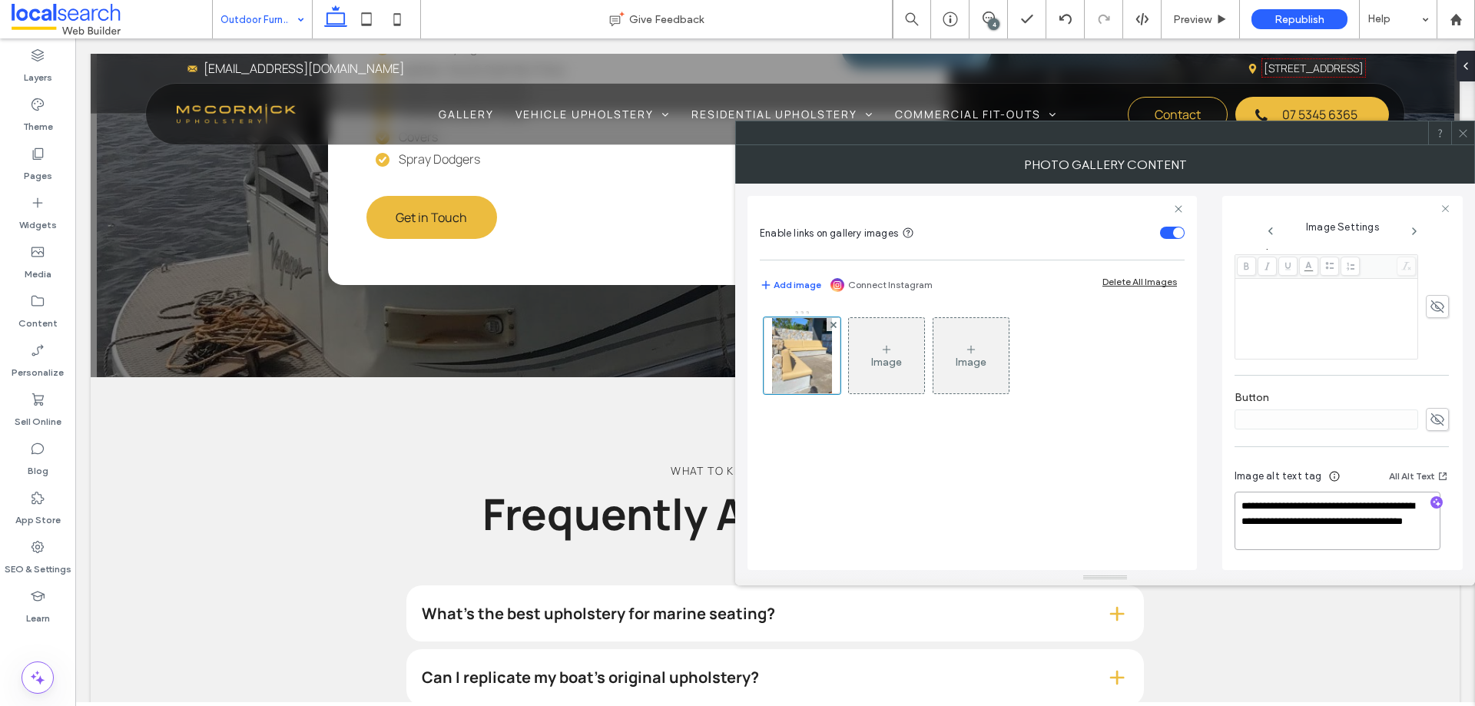
drag, startPoint x: 1309, startPoint y: 520, endPoint x: 1443, endPoint y: 535, distance: 134.5
click at [1443, 535] on div "**********" at bounding box center [1343, 409] width 216 height 321
click at [1458, 132] on icon at bounding box center [1464, 134] width 12 height 12
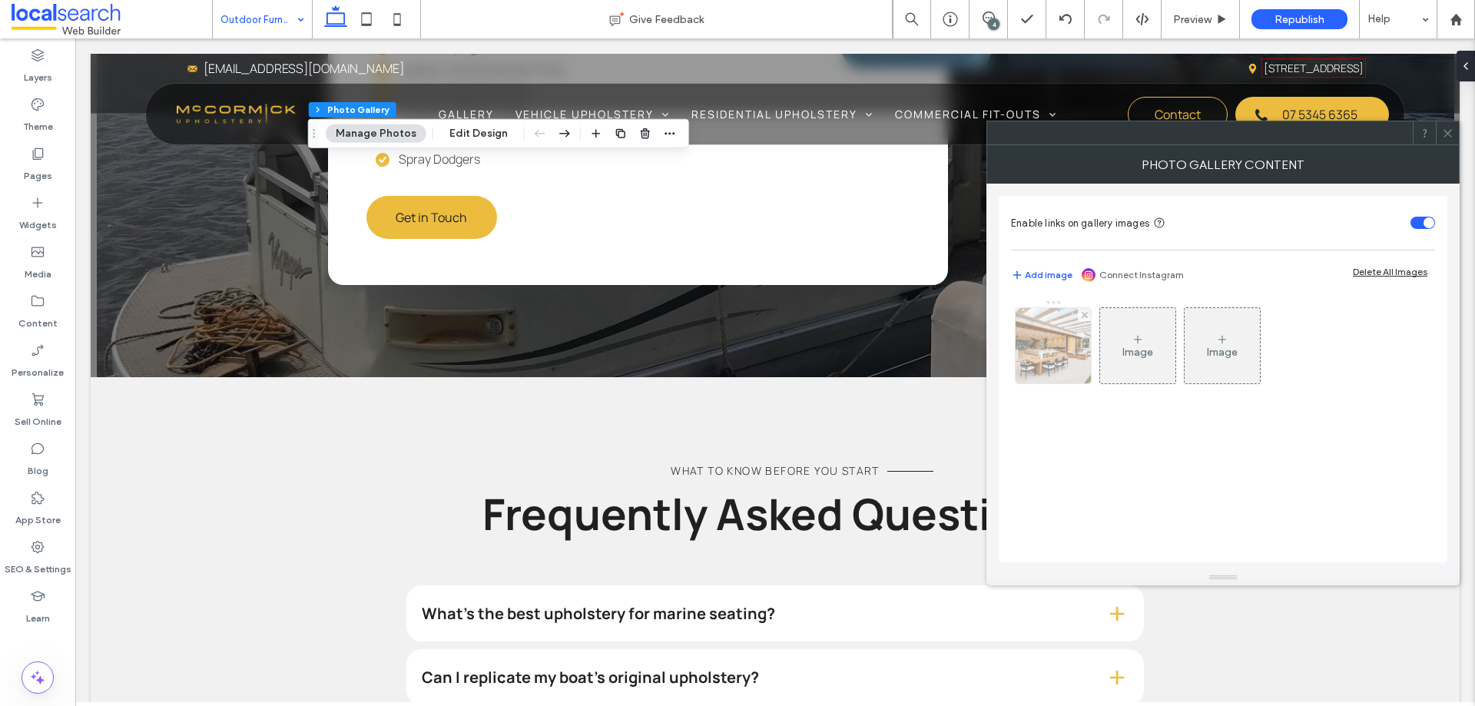
click at [1065, 357] on img at bounding box center [1053, 345] width 113 height 75
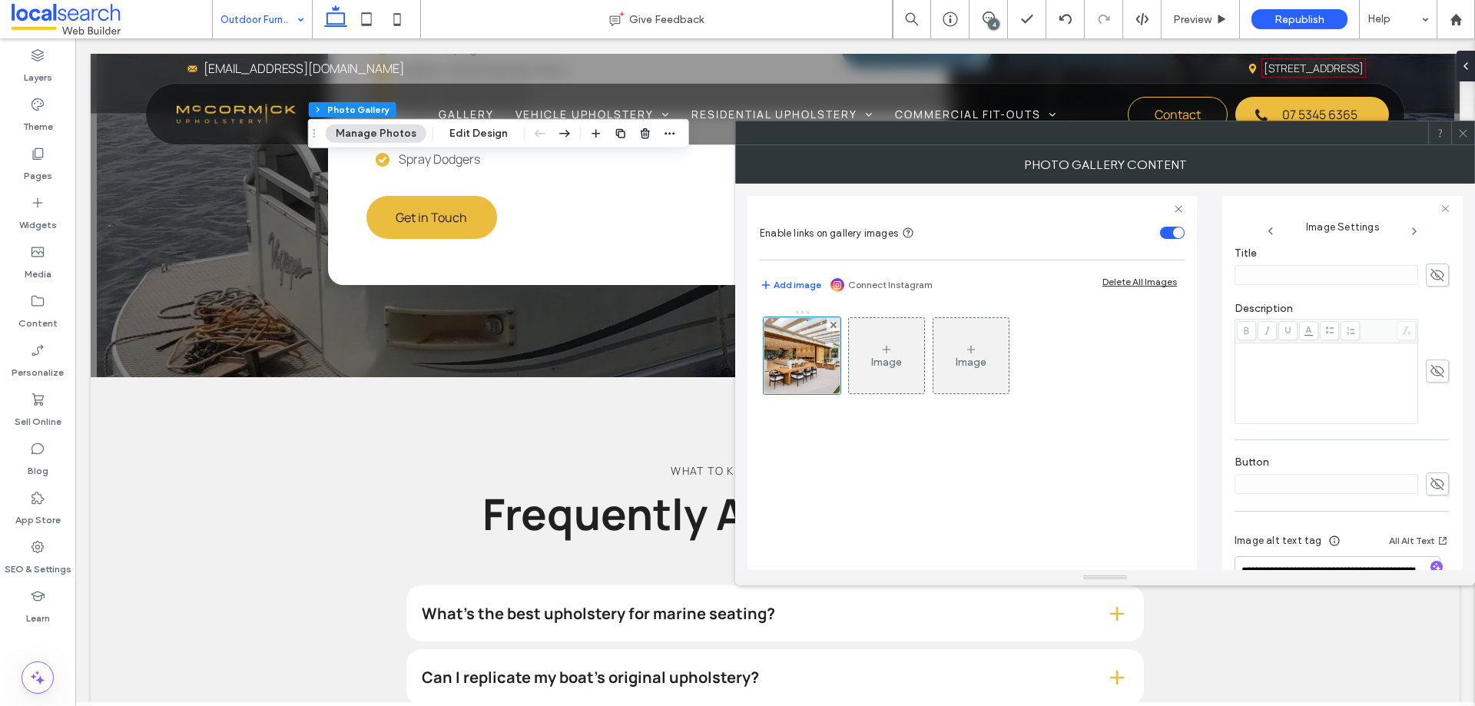
scroll to position [420, 0]
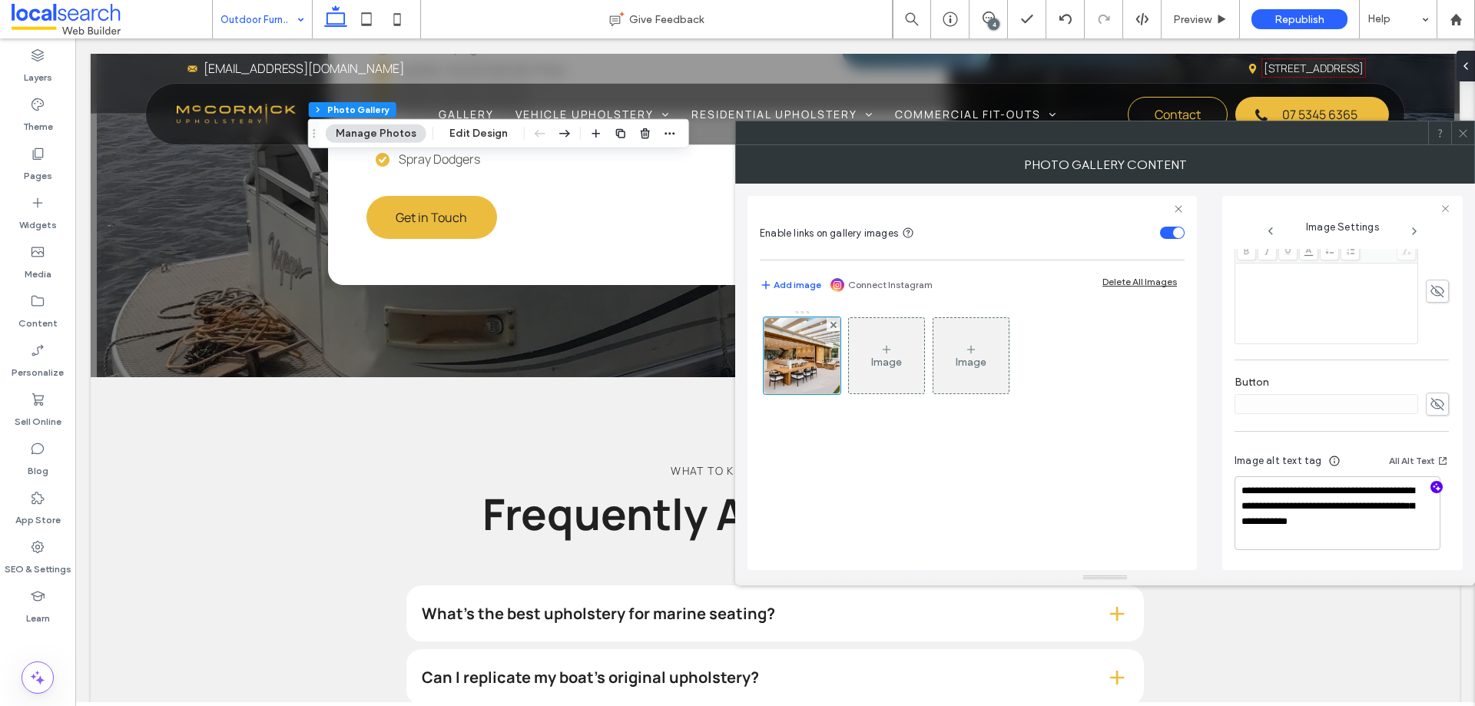
click at [1433, 487] on use "button" at bounding box center [1437, 487] width 8 height 8
drag, startPoint x: 1380, startPoint y: 522, endPoint x: 1284, endPoint y: 491, distance: 100.8
click at [1284, 491] on textarea "**********" at bounding box center [1338, 514] width 206 height 72
click at [1418, 519] on textarea "**********" at bounding box center [1338, 514] width 206 height 72
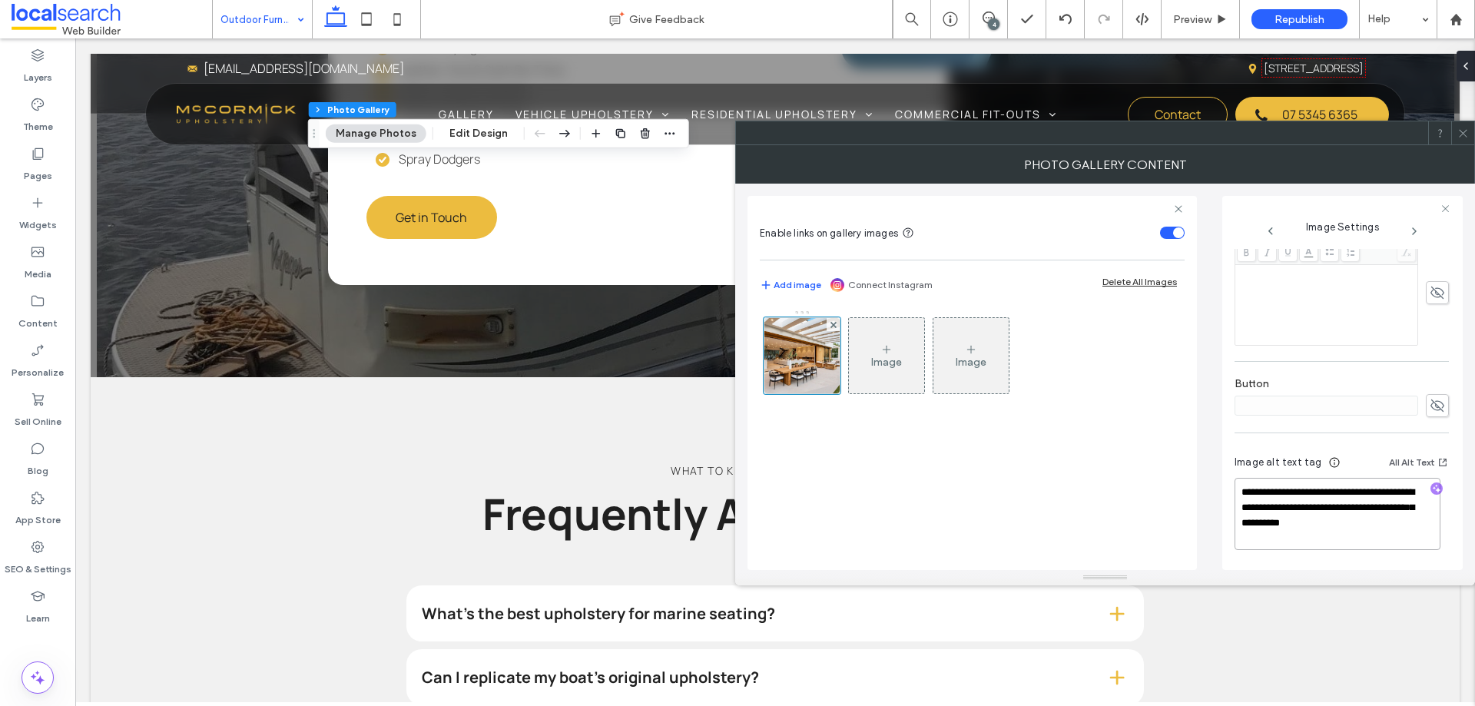
click at [1415, 521] on textarea "**********" at bounding box center [1338, 514] width 206 height 72
paste textarea "**********"
type textarea "**********"
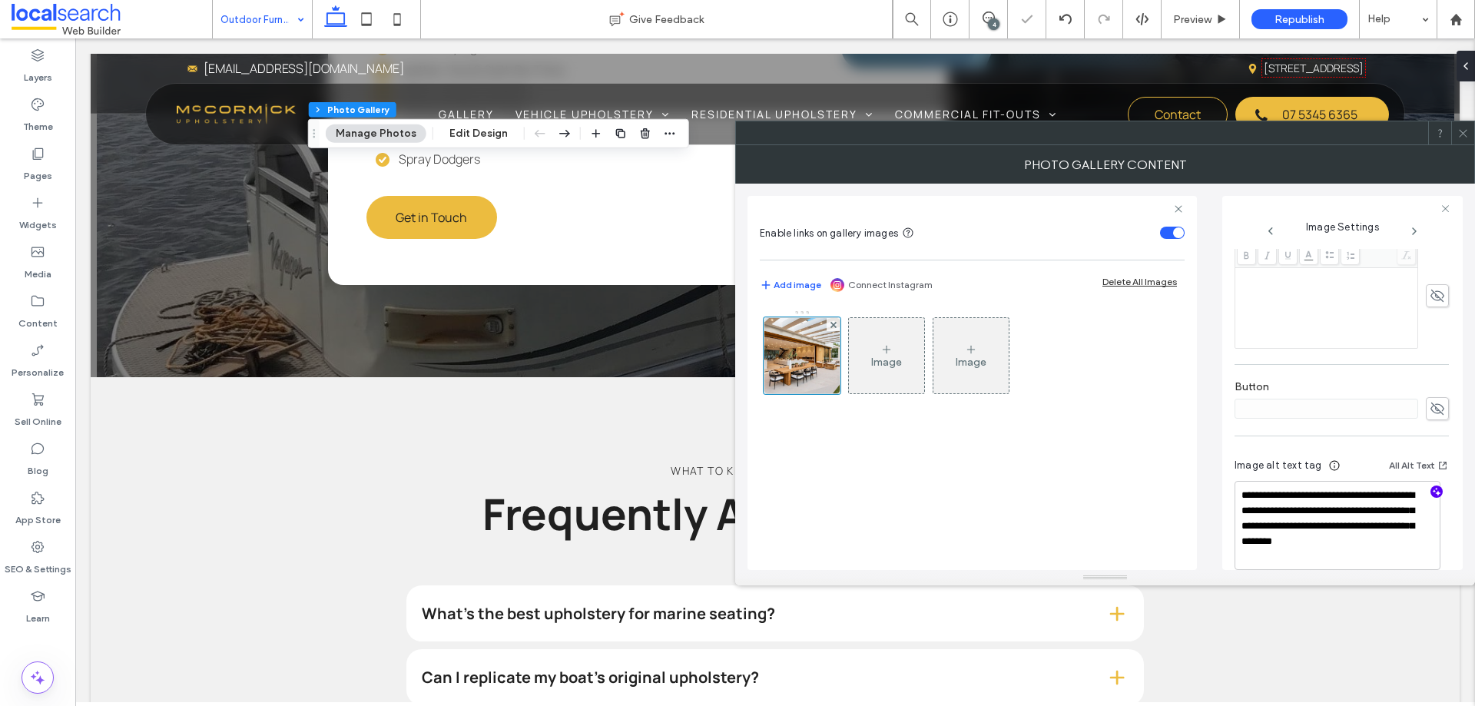
click at [1092, 476] on div "Image Image" at bounding box center [972, 432] width 425 height 260
click at [1116, 493] on div "Image Image" at bounding box center [972, 432] width 425 height 260
click at [1465, 124] on span at bounding box center [1464, 132] width 12 height 23
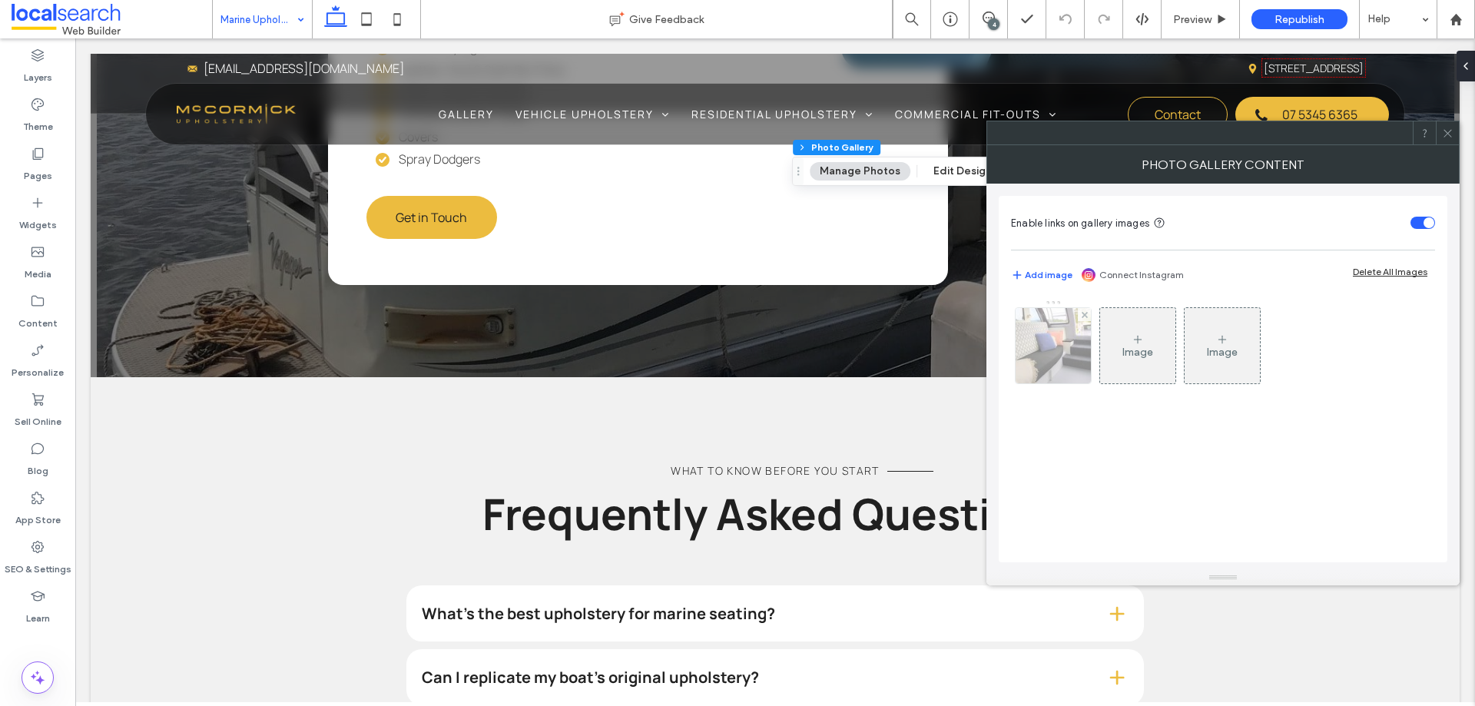
click at [1062, 369] on img at bounding box center [1054, 345] width 101 height 75
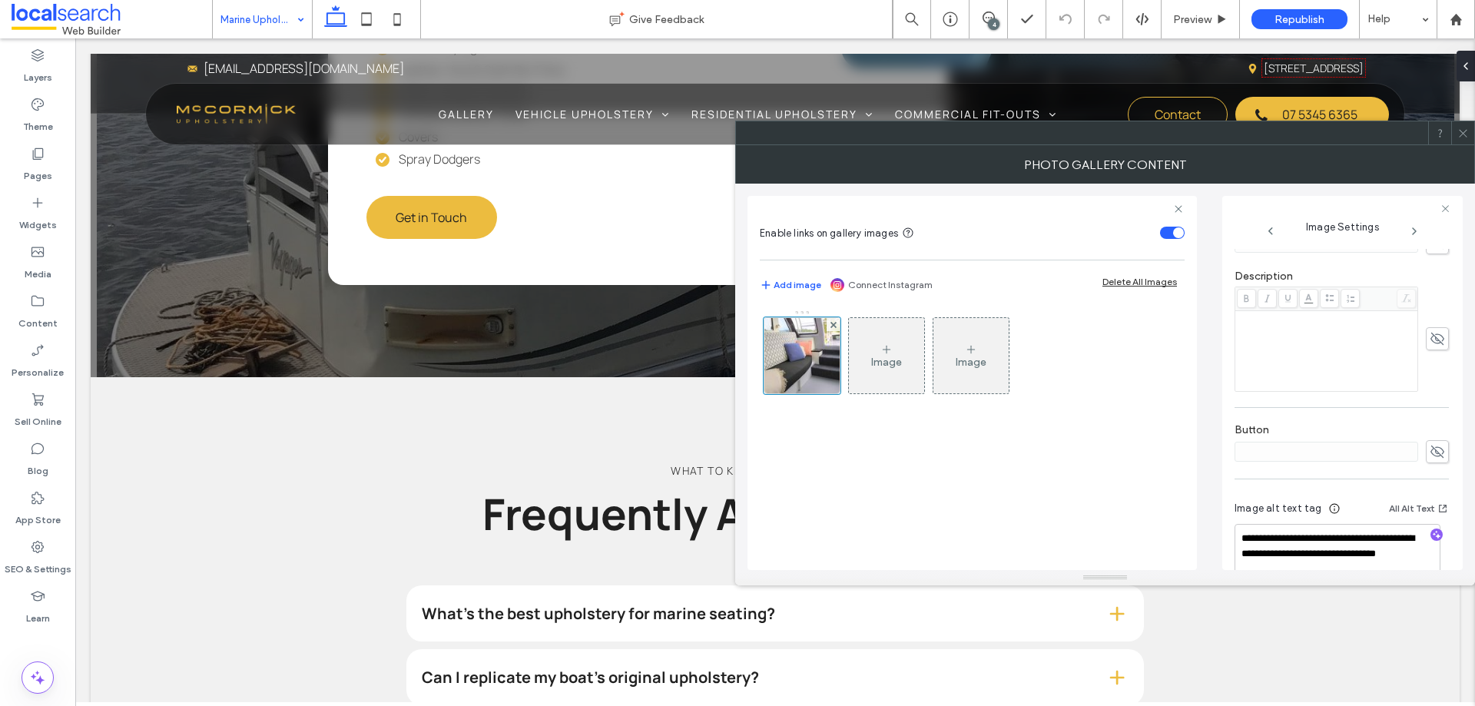
scroll to position [416, 0]
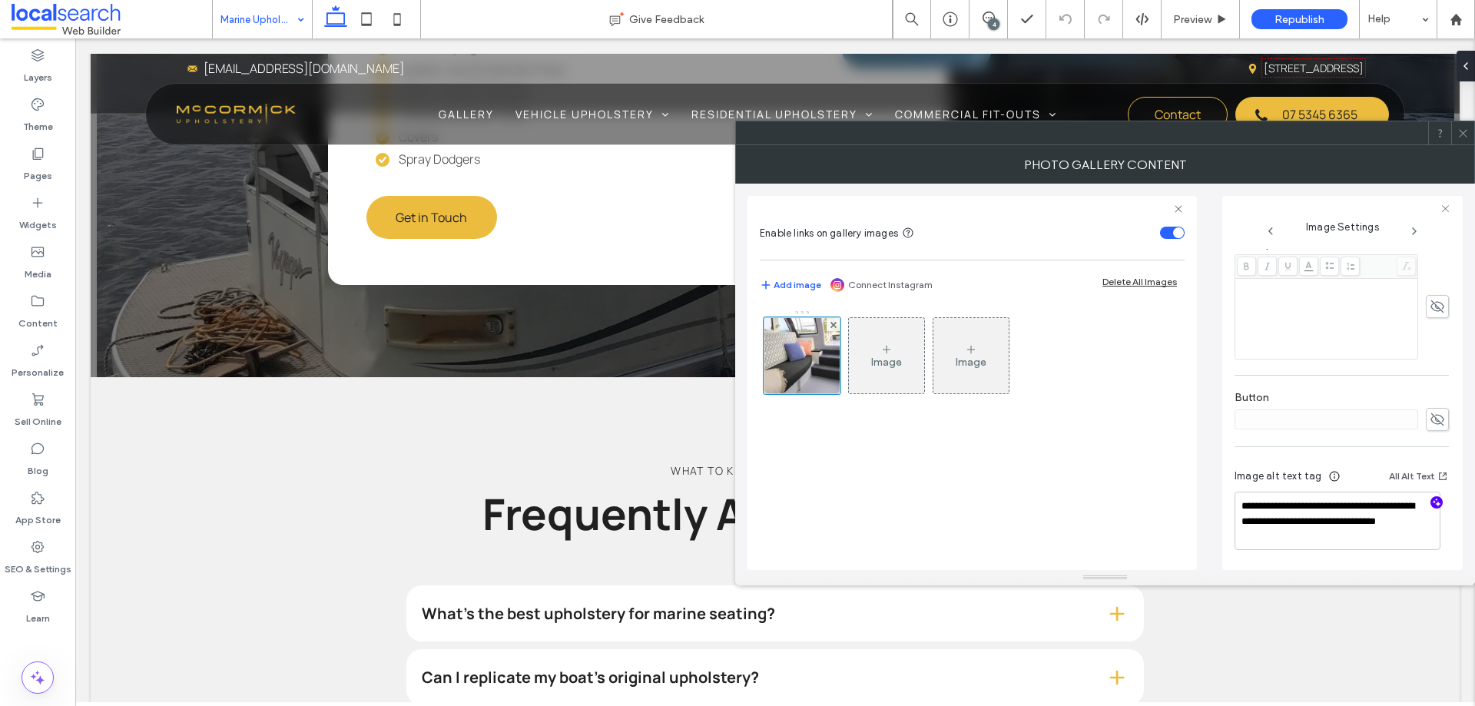
click at [1433, 501] on use "button" at bounding box center [1437, 503] width 8 height 8
drag, startPoint x: 1274, startPoint y: 536, endPoint x: 1310, endPoint y: 575, distance: 53.3
click at [1310, 575] on div "**********" at bounding box center [1105, 365] width 740 height 440
drag, startPoint x: 1288, startPoint y: 529, endPoint x: 1266, endPoint y: 496, distance: 39.4
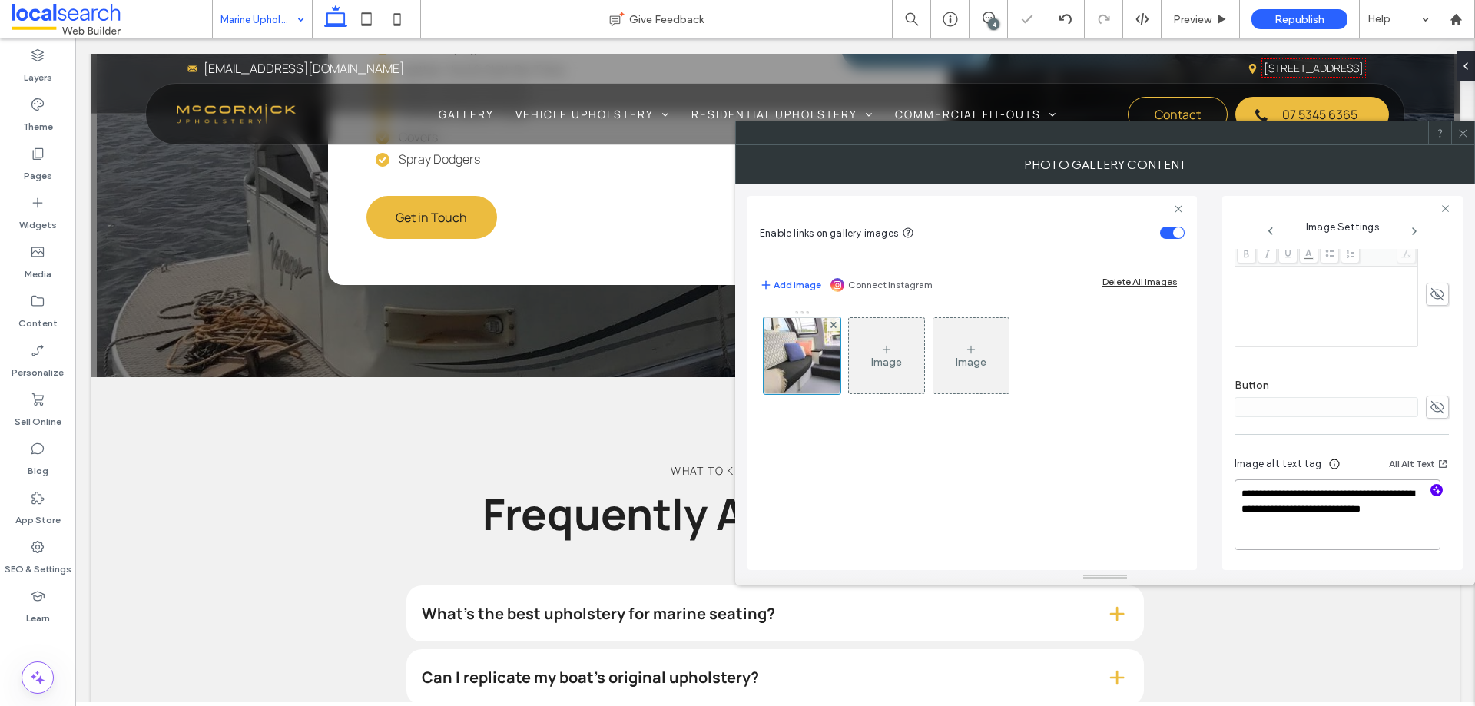
click at [1266, 496] on textarea "**********" at bounding box center [1338, 514] width 206 height 71
paste textarea "**********"
type textarea "**********"
click at [1060, 383] on div "Image Image" at bounding box center [971, 360] width 423 height 100
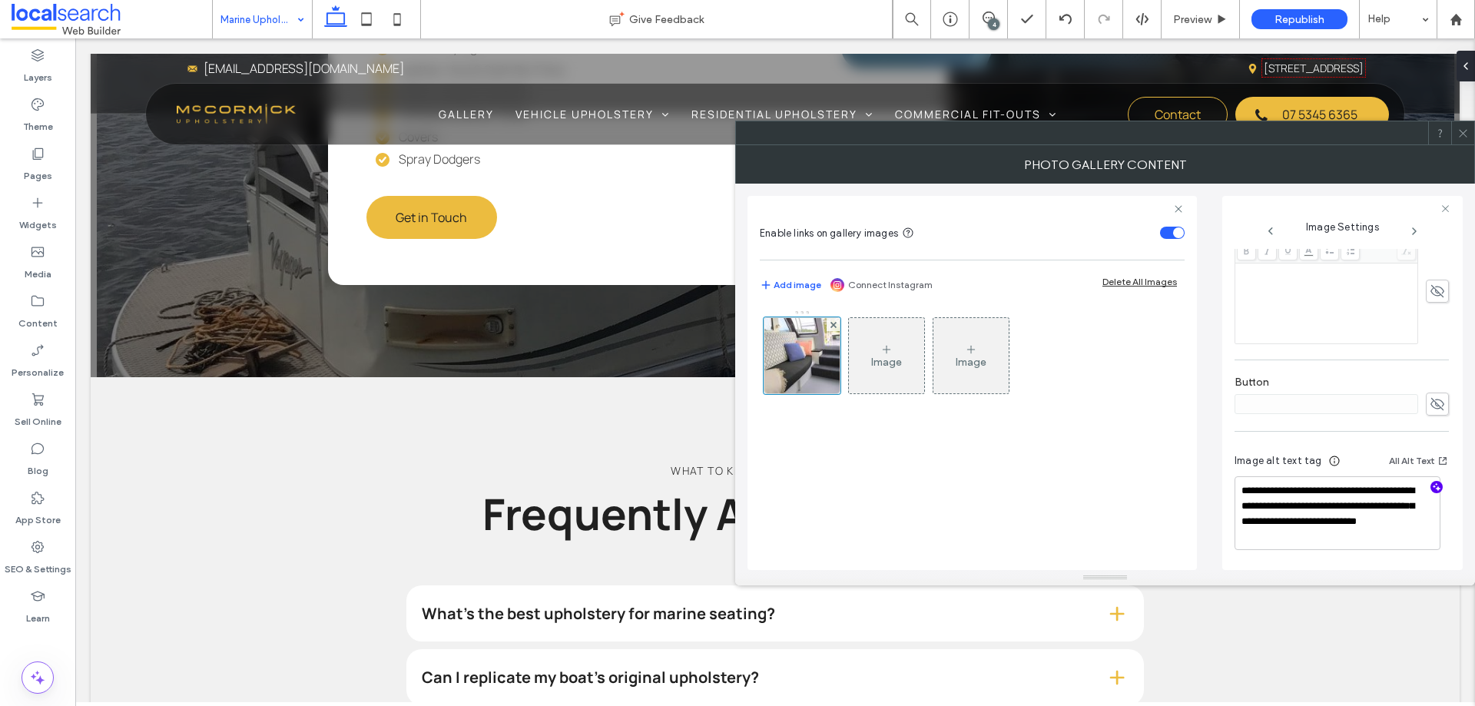
click at [1459, 134] on icon at bounding box center [1464, 134] width 12 height 12
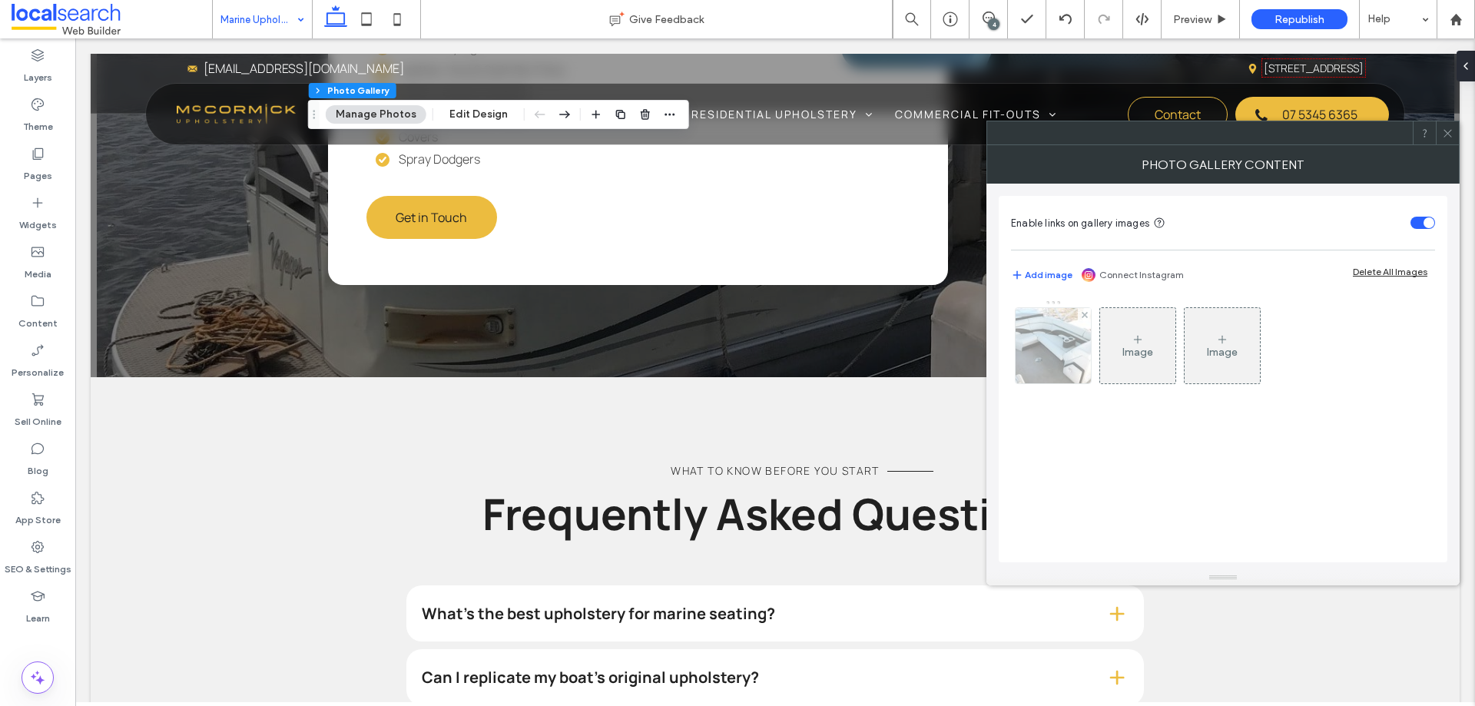
click at [1067, 347] on div at bounding box center [1053, 345] width 75 height 75
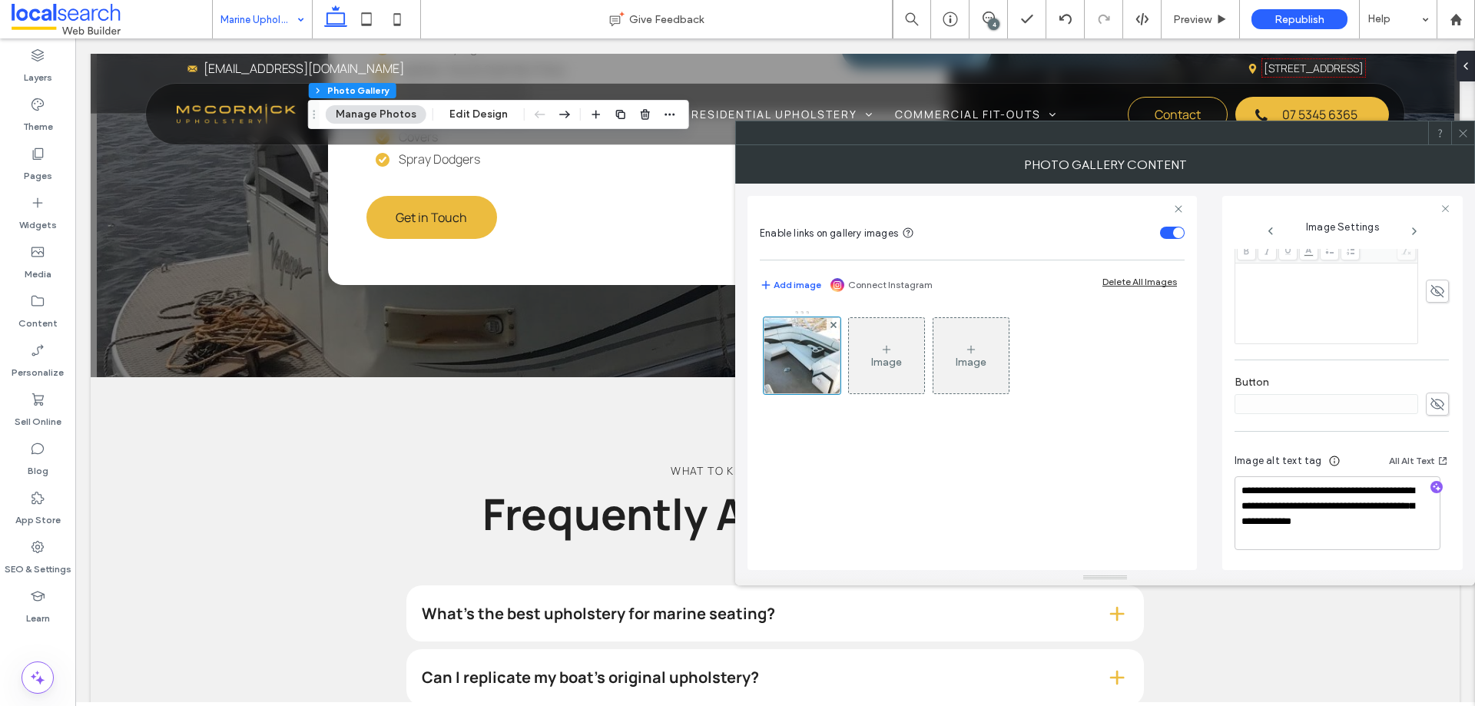
click at [1466, 133] on icon at bounding box center [1464, 134] width 12 height 12
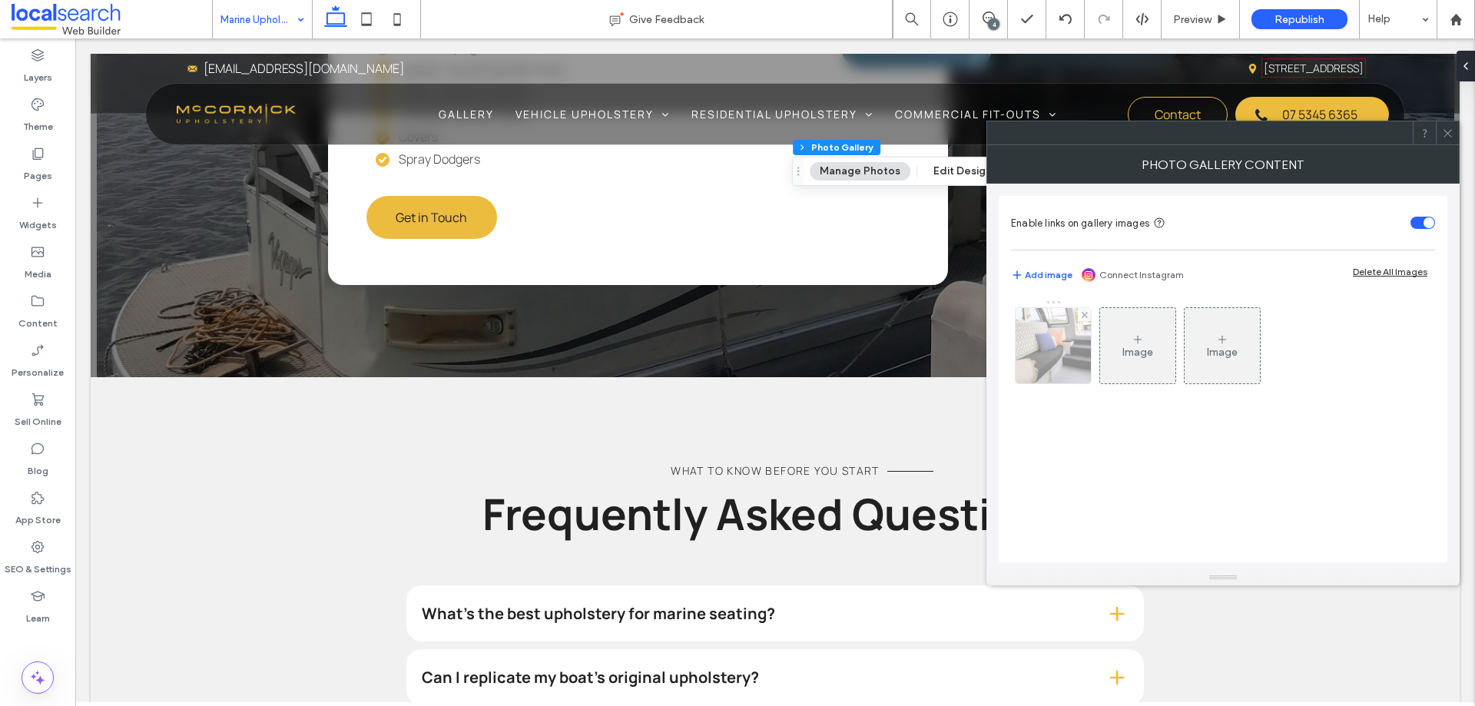
click at [1047, 355] on img at bounding box center [1054, 345] width 101 height 75
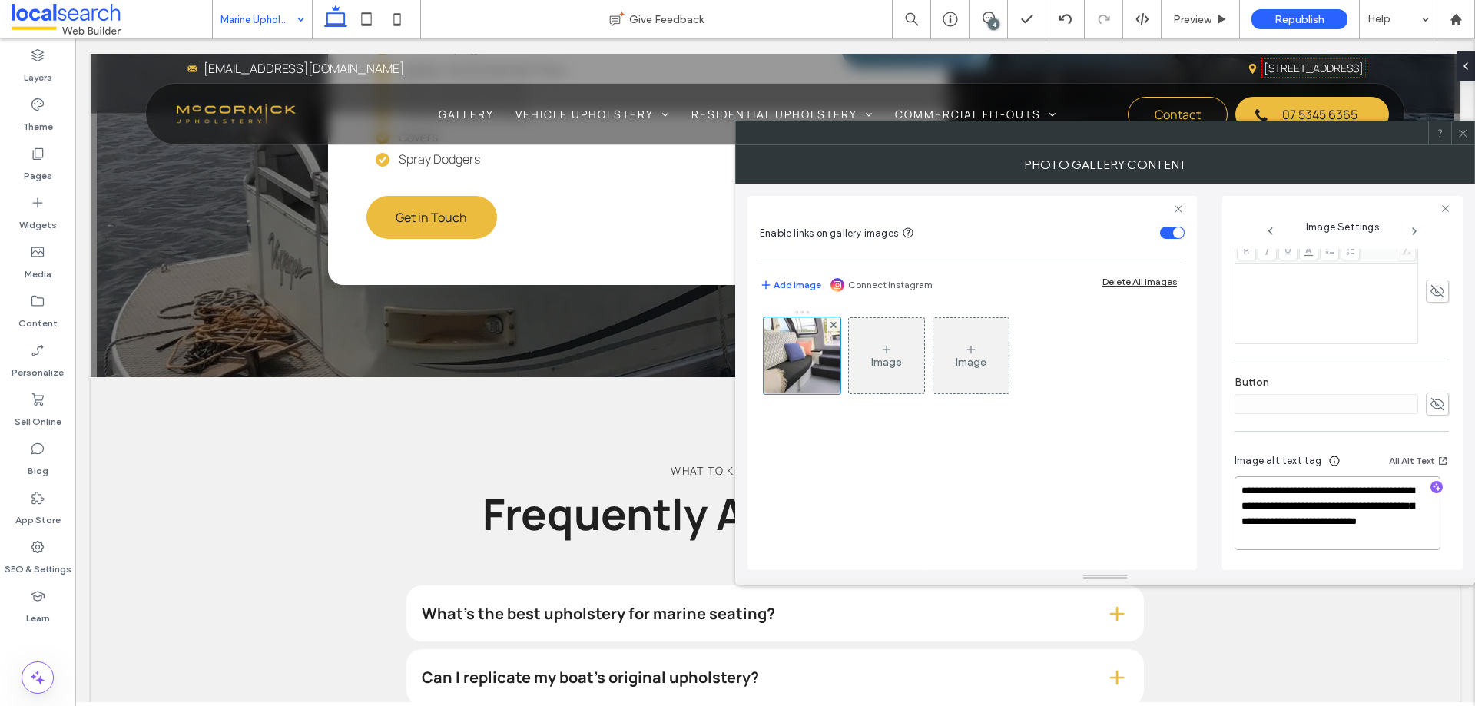
drag, startPoint x: 1275, startPoint y: 503, endPoint x: 1277, endPoint y: 527, distance: 24.7
click at [1277, 527] on textarea "**********" at bounding box center [1338, 513] width 206 height 74
type textarea "**********"
click at [1125, 479] on div "Image Image" at bounding box center [972, 432] width 425 height 260
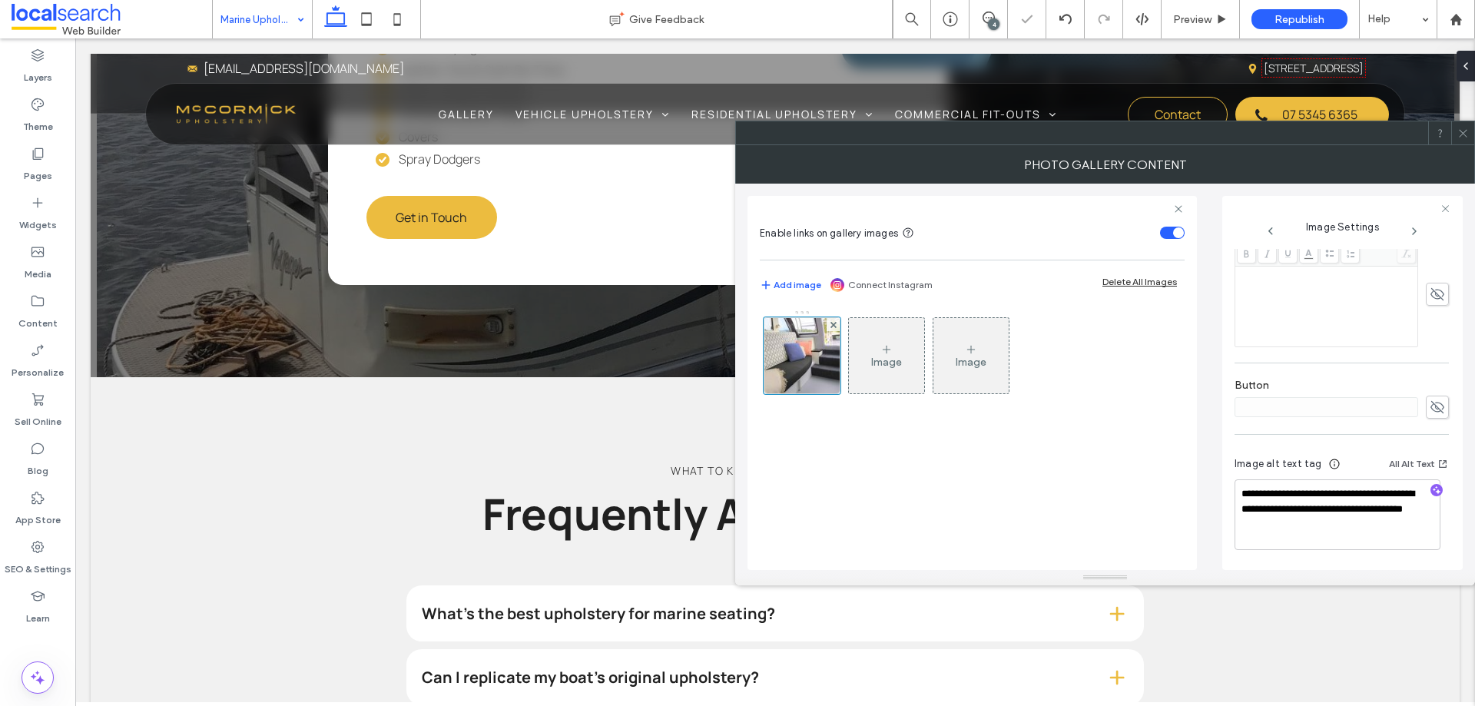
click at [1124, 457] on div "Image Image" at bounding box center [972, 432] width 425 height 260
click at [1462, 136] on icon at bounding box center [1464, 134] width 12 height 12
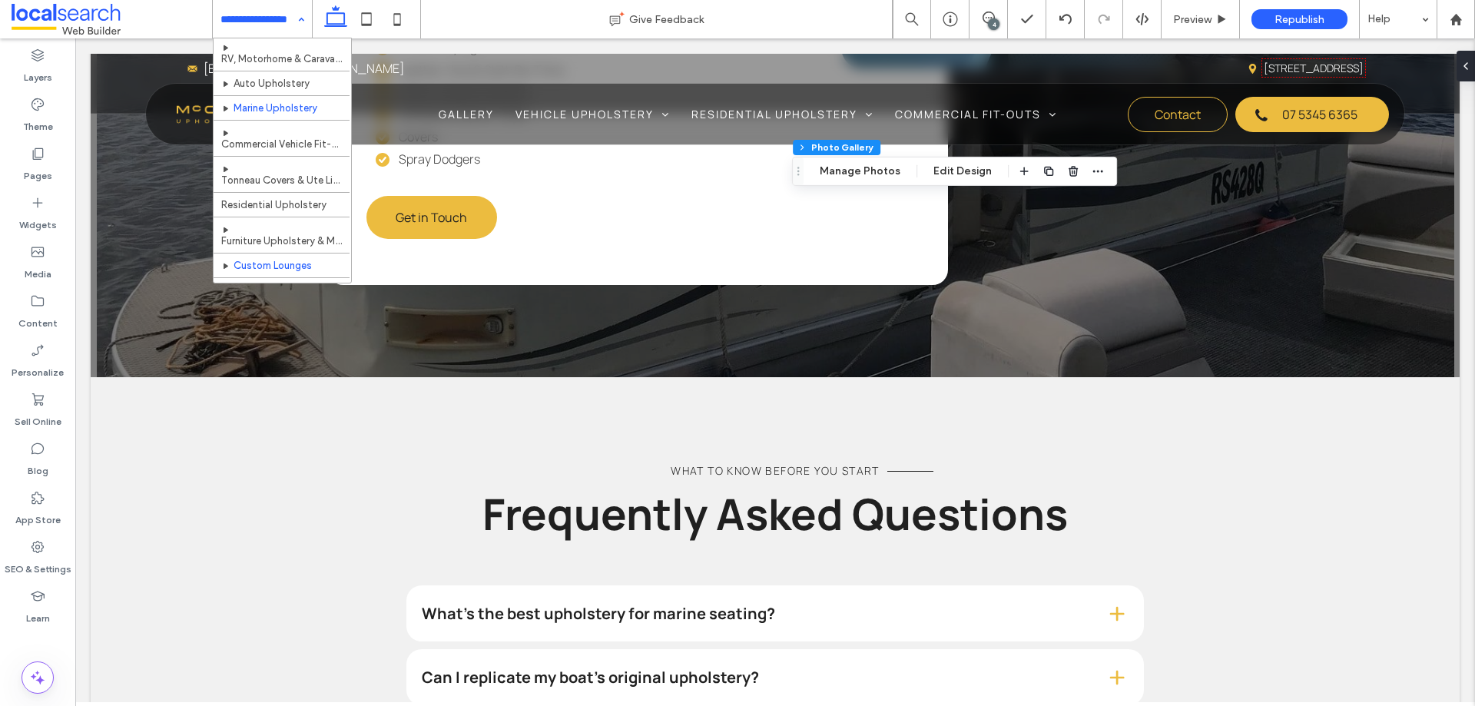
scroll to position [154, 0]
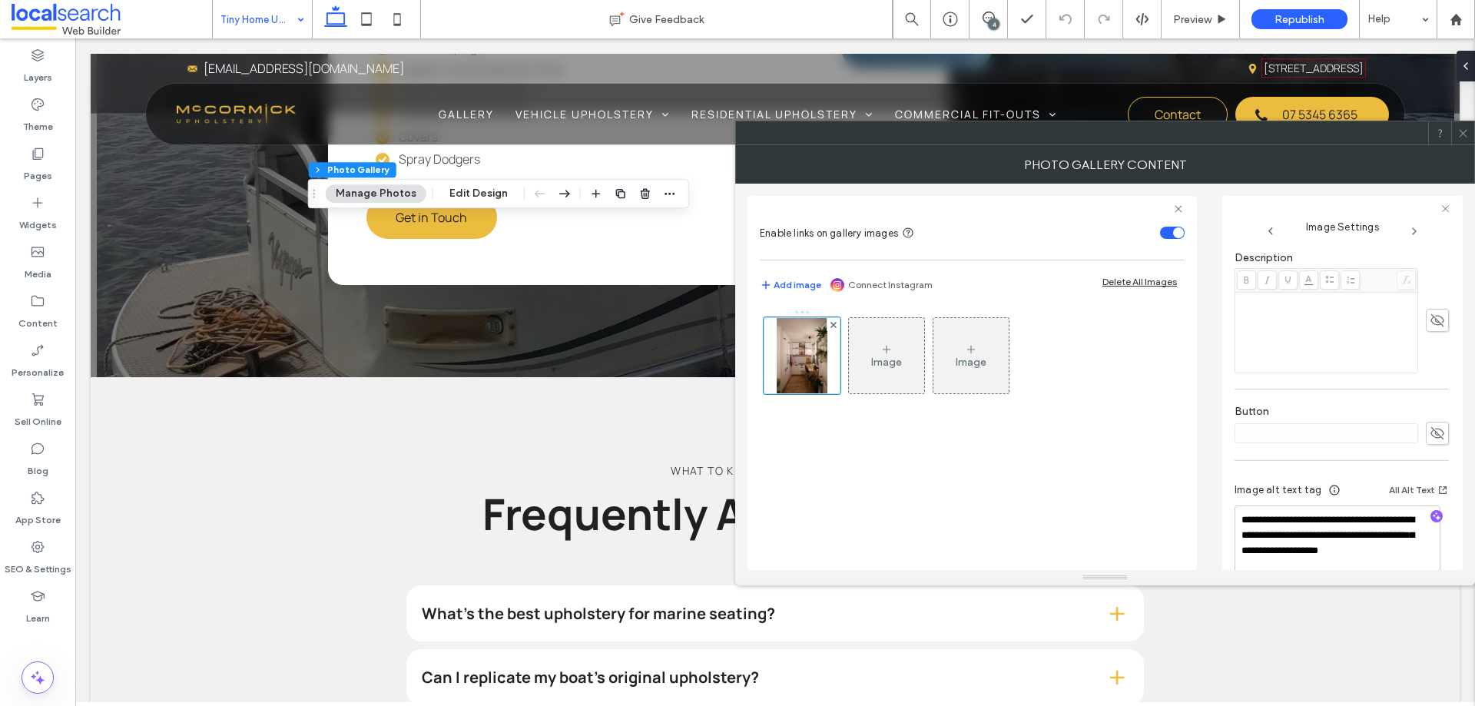
scroll to position [436, 0]
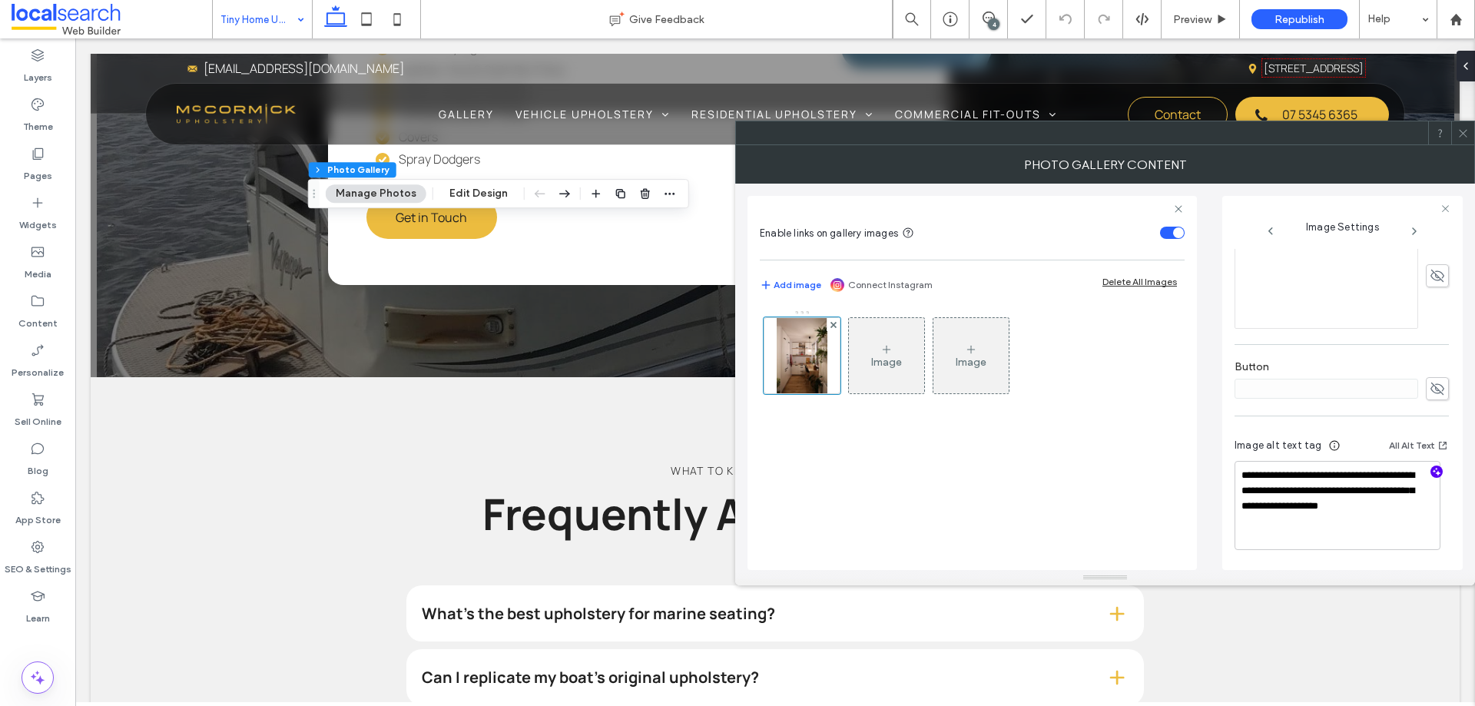
click at [1432, 471] on icon "button" at bounding box center [1437, 471] width 11 height 11
drag, startPoint x: 1355, startPoint y: 506, endPoint x: 1290, endPoint y: 487, distance: 67.3
click at [1303, 493] on textarea "**********" at bounding box center [1338, 507] width 206 height 88
drag, startPoint x: 1290, startPoint y: 487, endPoint x: 1279, endPoint y: 479, distance: 13.2
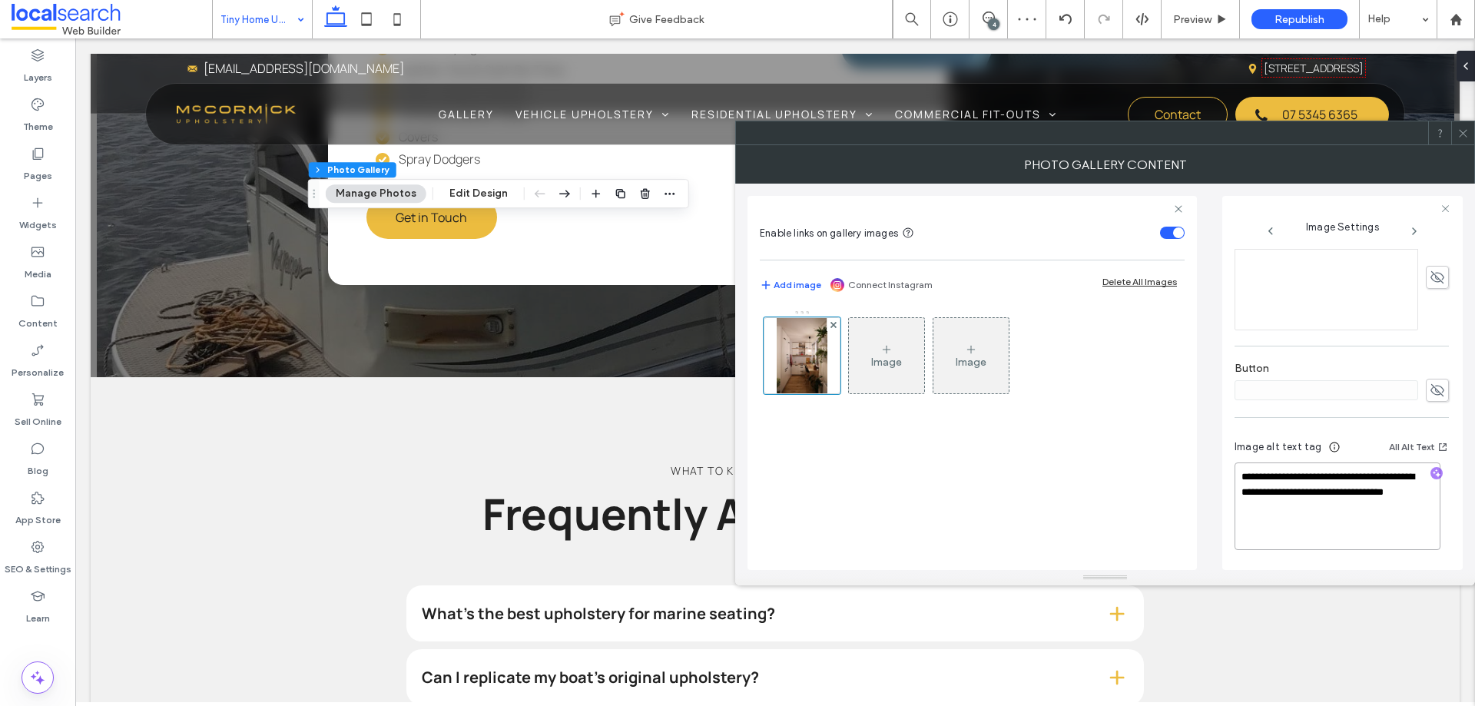
click at [1280, 479] on textarea "**********" at bounding box center [1338, 507] width 206 height 88
click at [1279, 479] on textarea "**********" at bounding box center [1338, 507] width 206 height 88
click at [1332, 507] on textarea "**********" at bounding box center [1338, 507] width 206 height 88
drag, startPoint x: 1339, startPoint y: 506, endPoint x: 1280, endPoint y: 471, distance: 68.3
click at [1280, 471] on textarea "**********" at bounding box center [1338, 507] width 206 height 88
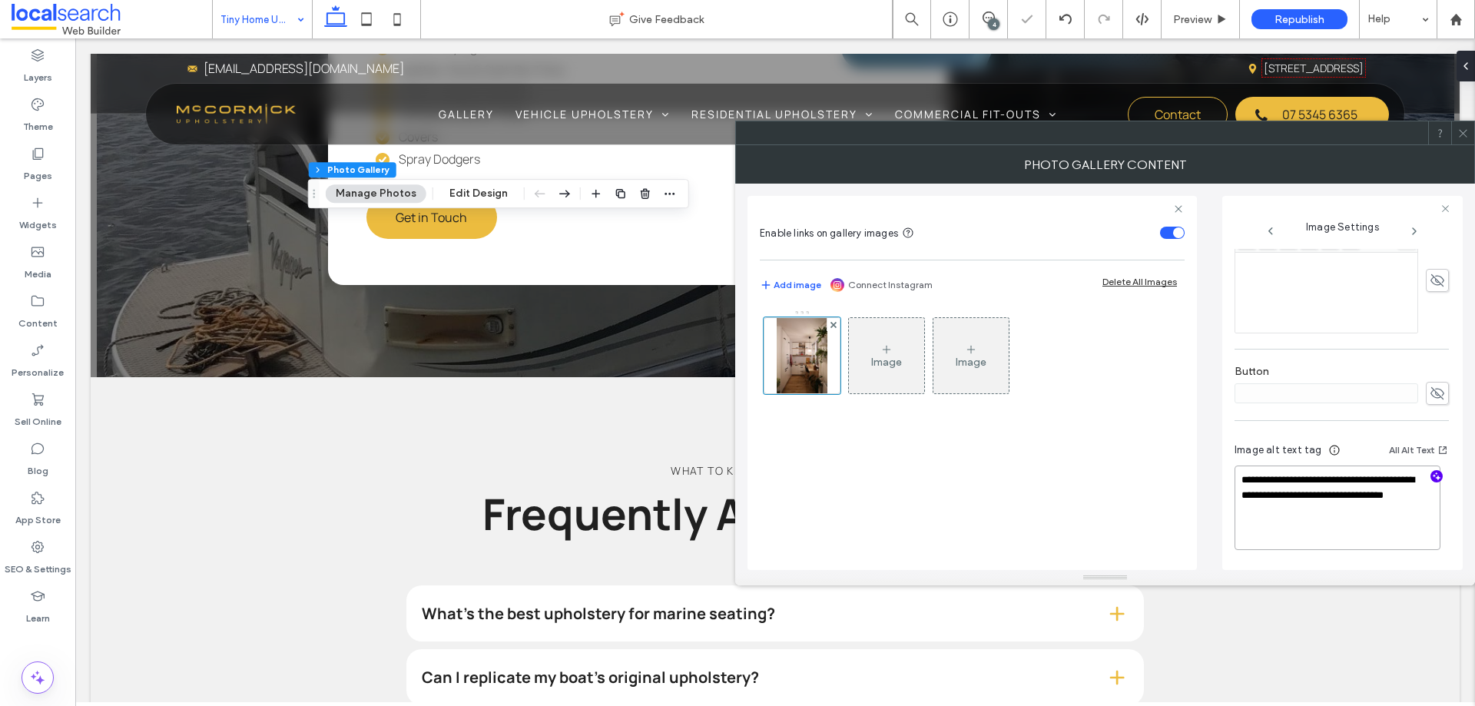
paste textarea "**********"
type textarea "**********"
click at [1154, 493] on div "Image Image" at bounding box center [972, 432] width 425 height 260
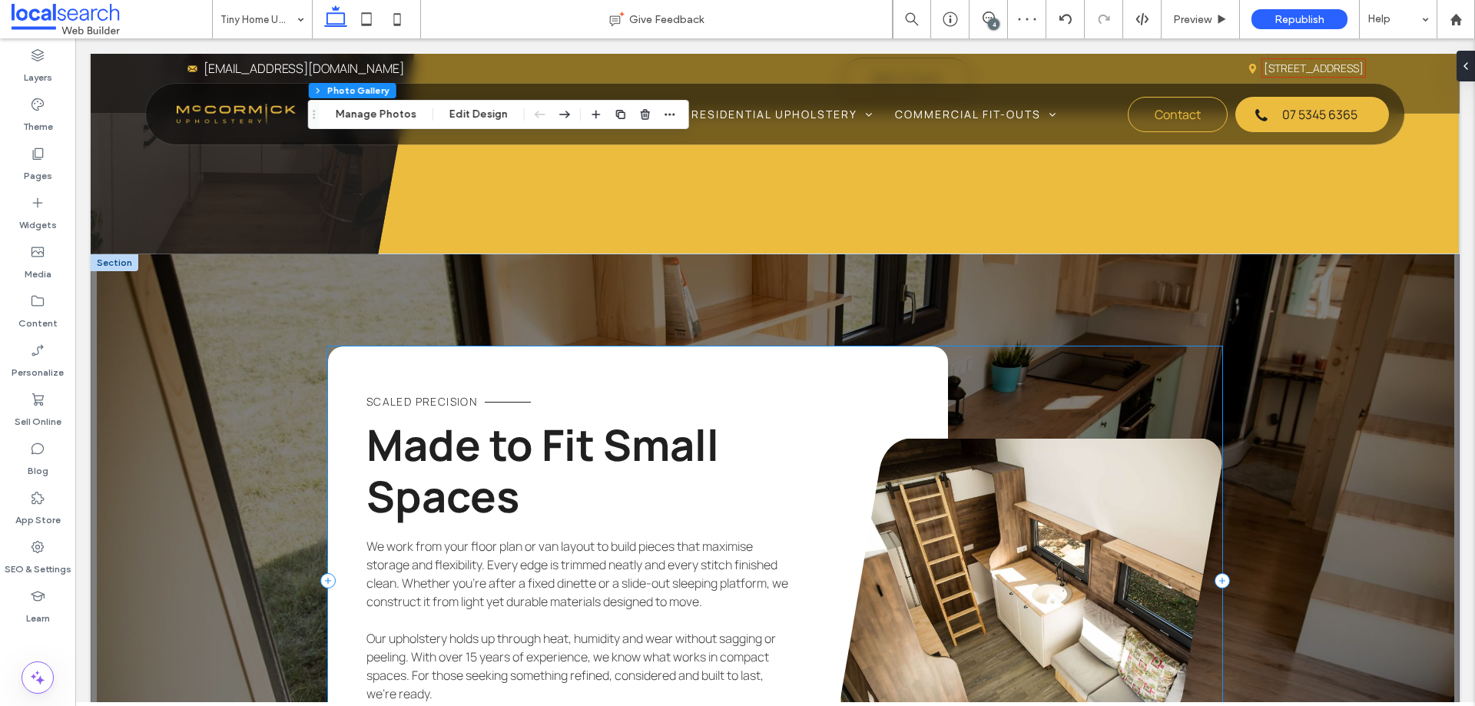
scroll to position [1460, 0]
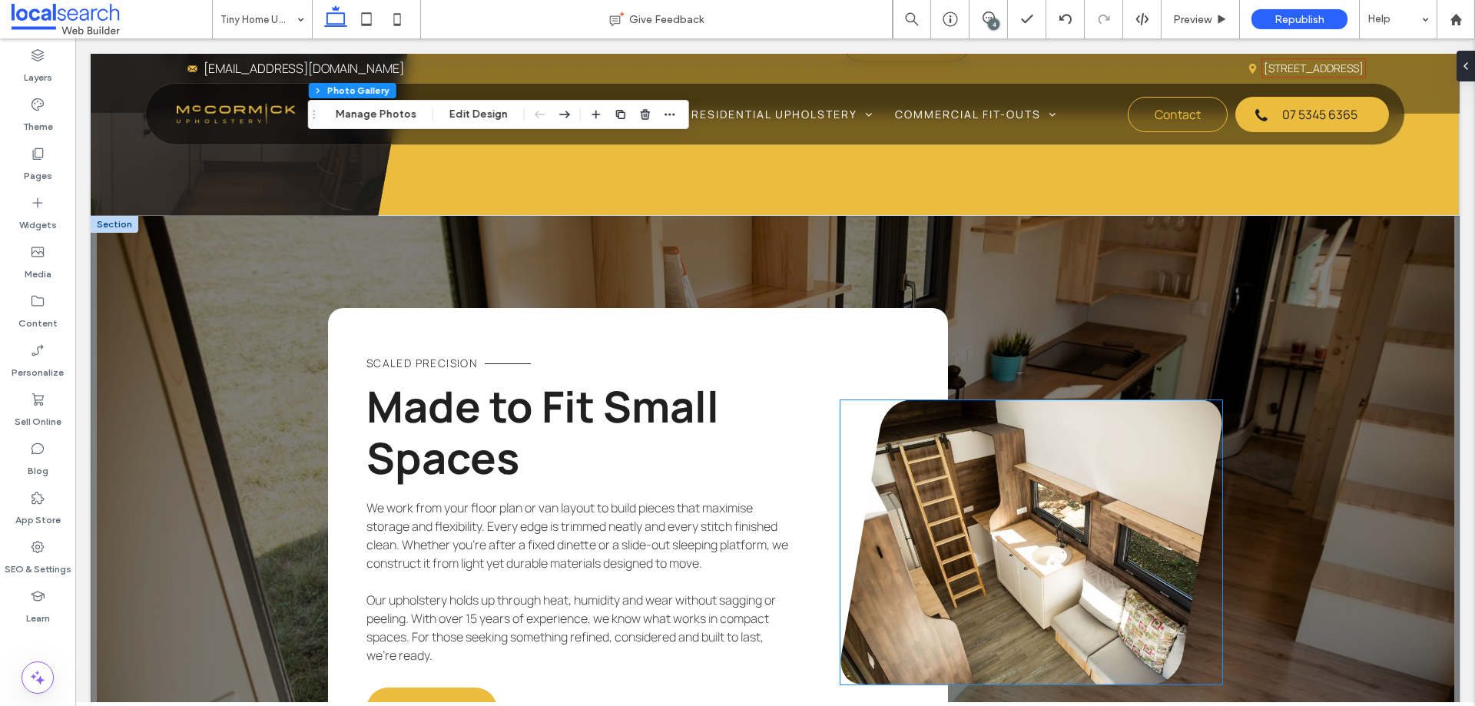
click at [1067, 416] on link at bounding box center [1032, 542] width 382 height 284
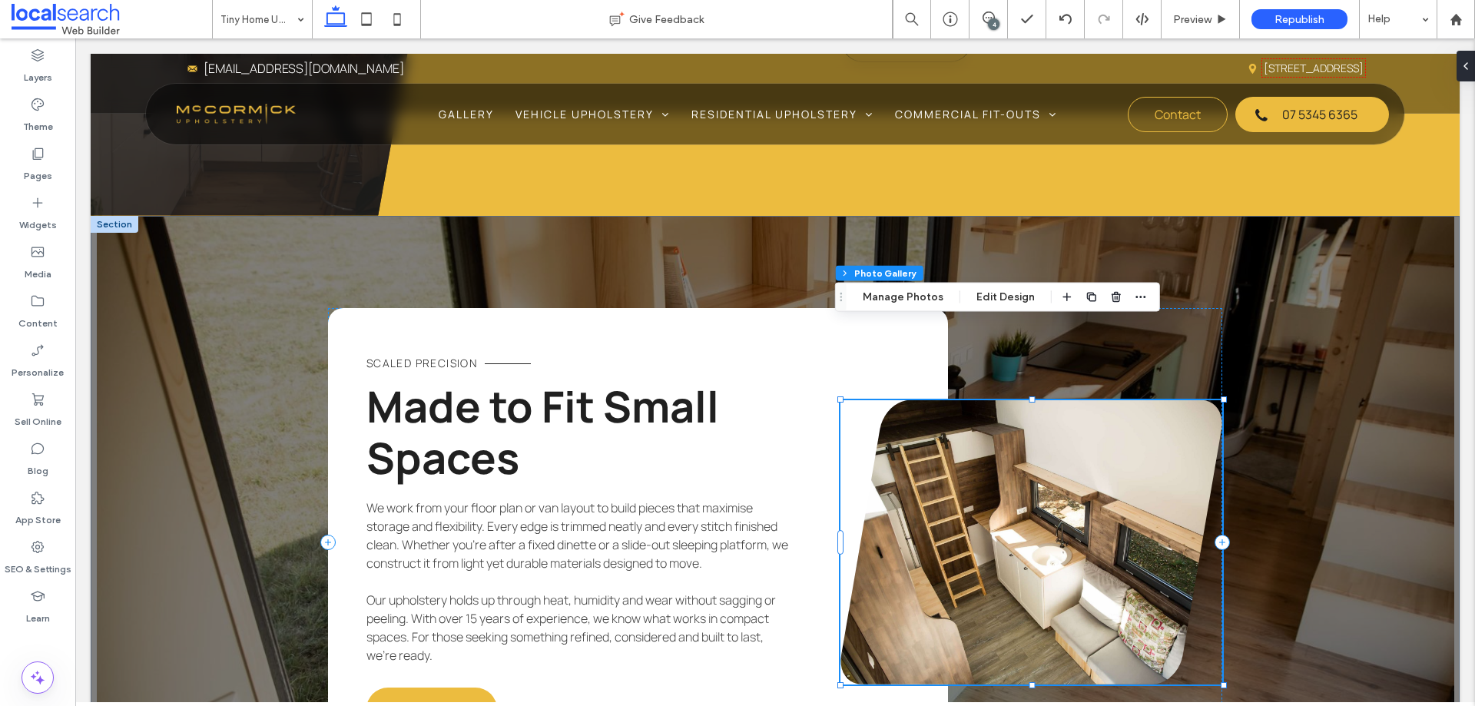
click at [1004, 410] on link at bounding box center [1032, 542] width 382 height 284
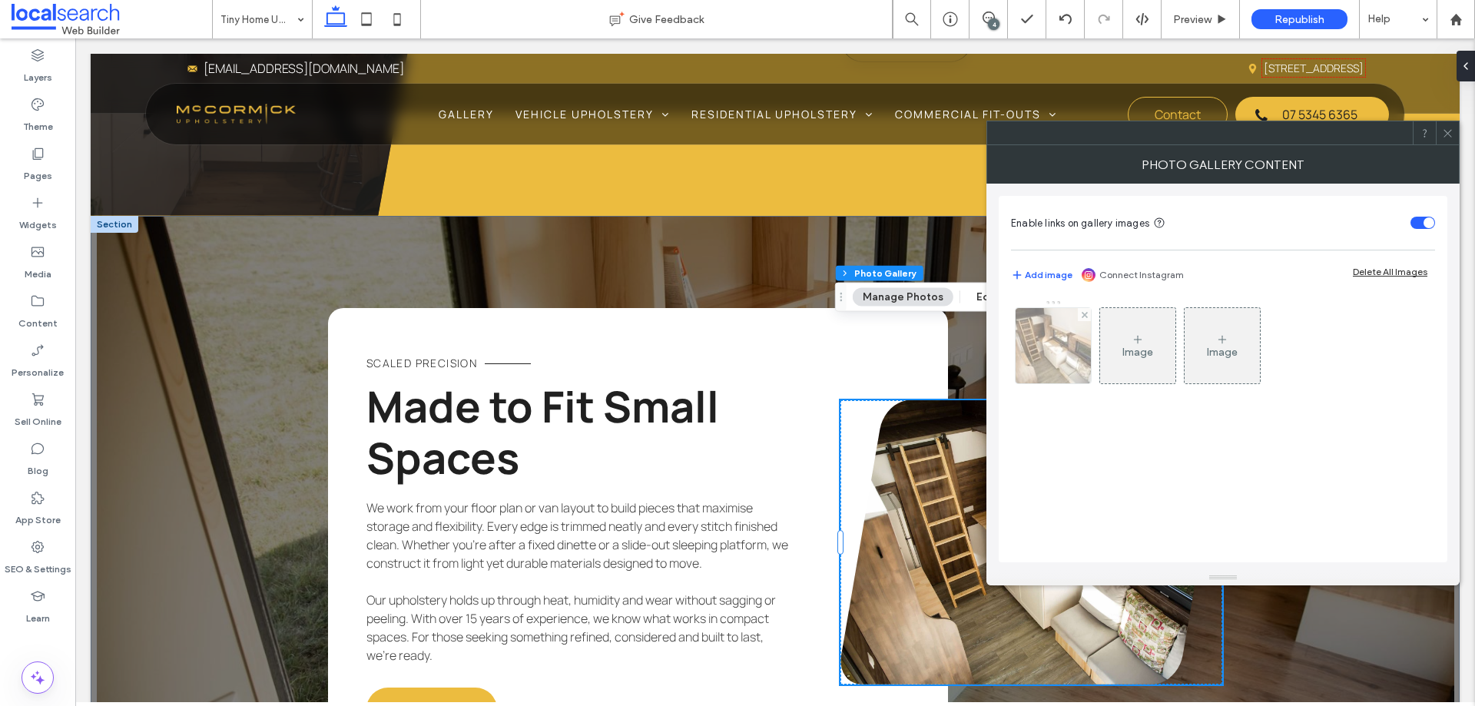
click at [1047, 366] on img at bounding box center [1053, 345] width 113 height 75
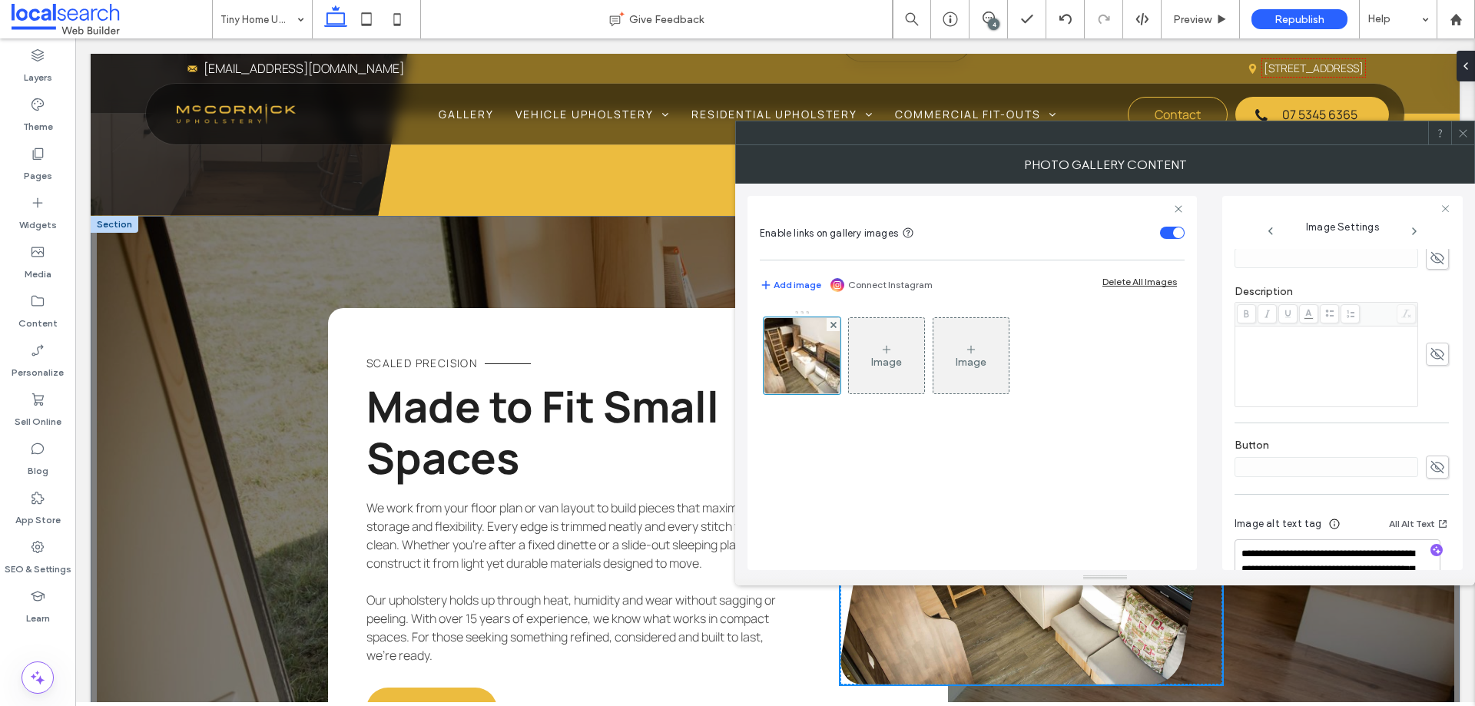
scroll to position [432, 0]
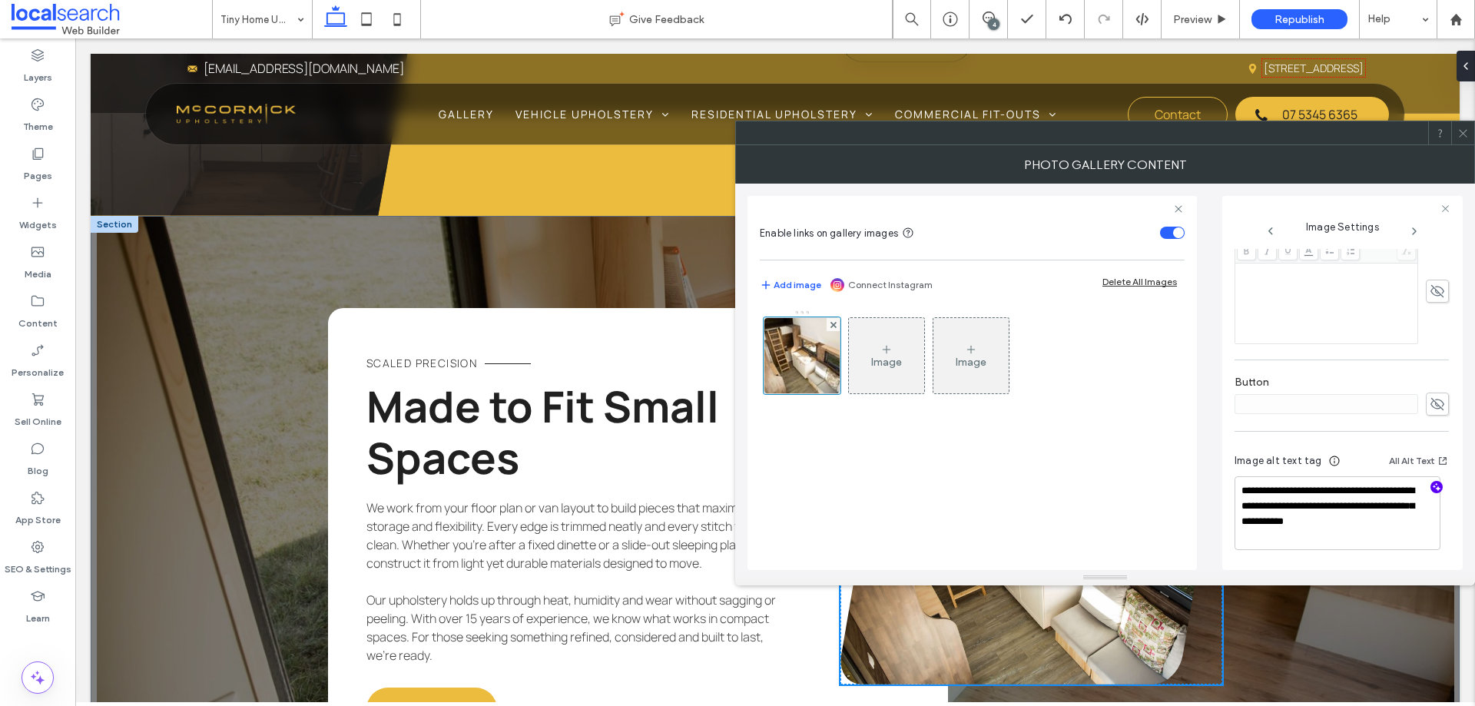
click at [1432, 485] on icon "button" at bounding box center [1437, 487] width 11 height 11
drag, startPoint x: 1285, startPoint y: 533, endPoint x: 1292, endPoint y: 488, distance: 45.9
click at [1292, 488] on textarea "**********" at bounding box center [1338, 513] width 206 height 74
paste textarea "**********"
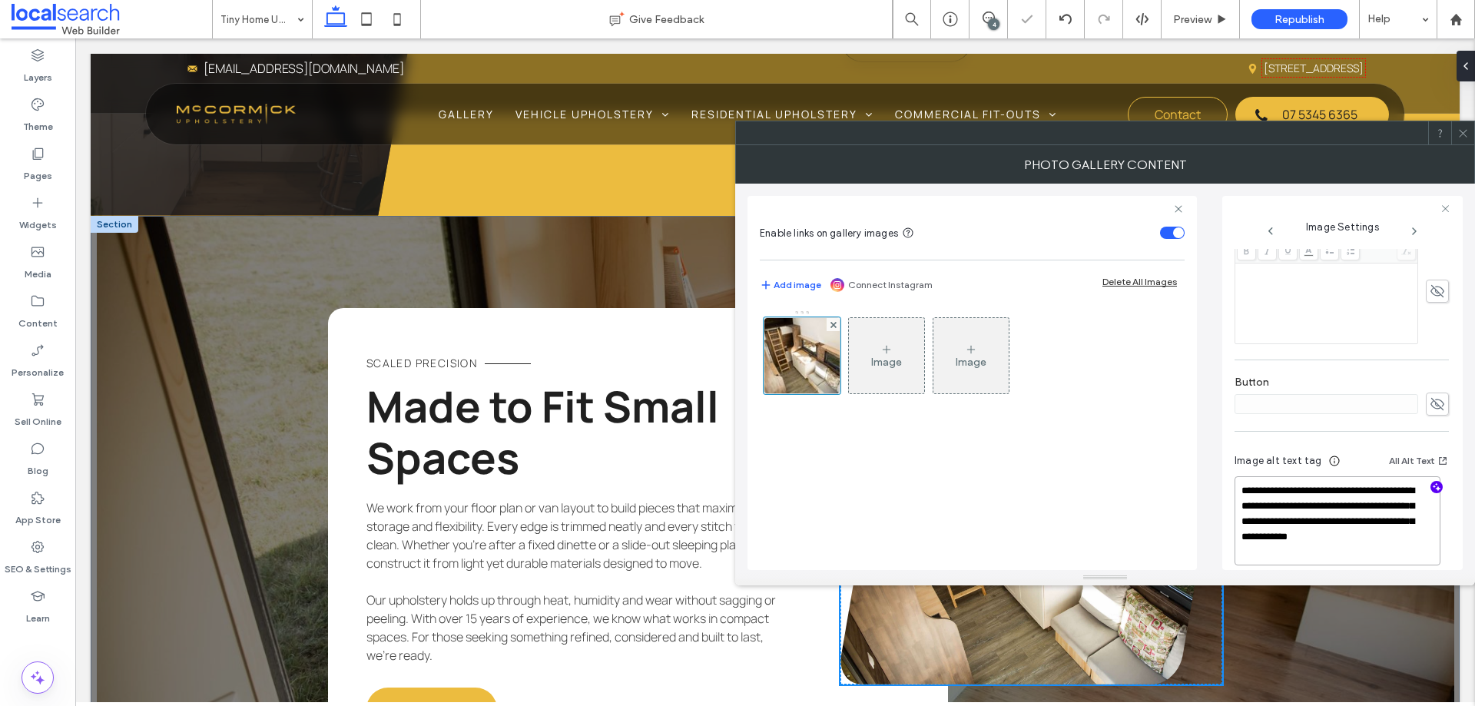
type textarea "**********"
click at [1070, 460] on div "Image Image" at bounding box center [972, 432] width 425 height 260
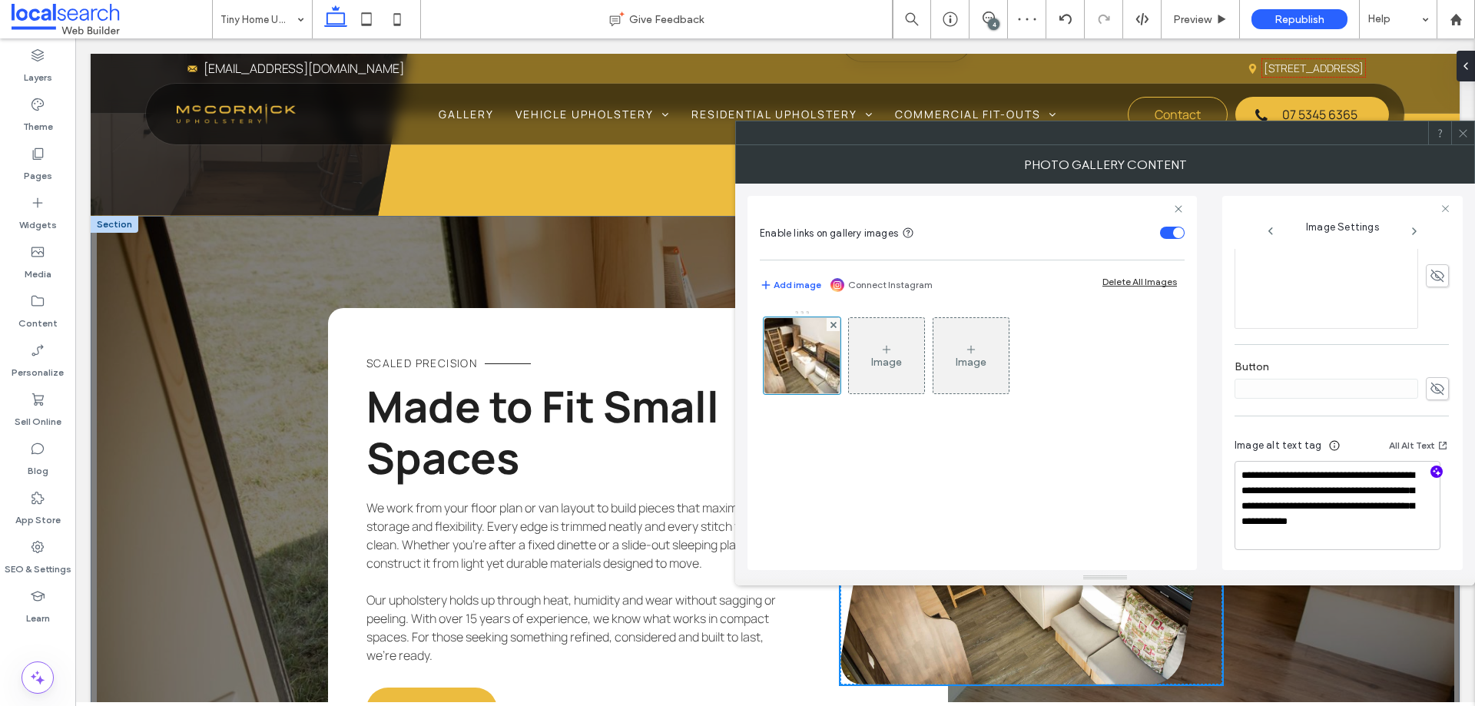
click at [1161, 451] on div "Image Image" at bounding box center [972, 432] width 425 height 260
click at [1464, 128] on icon at bounding box center [1464, 134] width 12 height 12
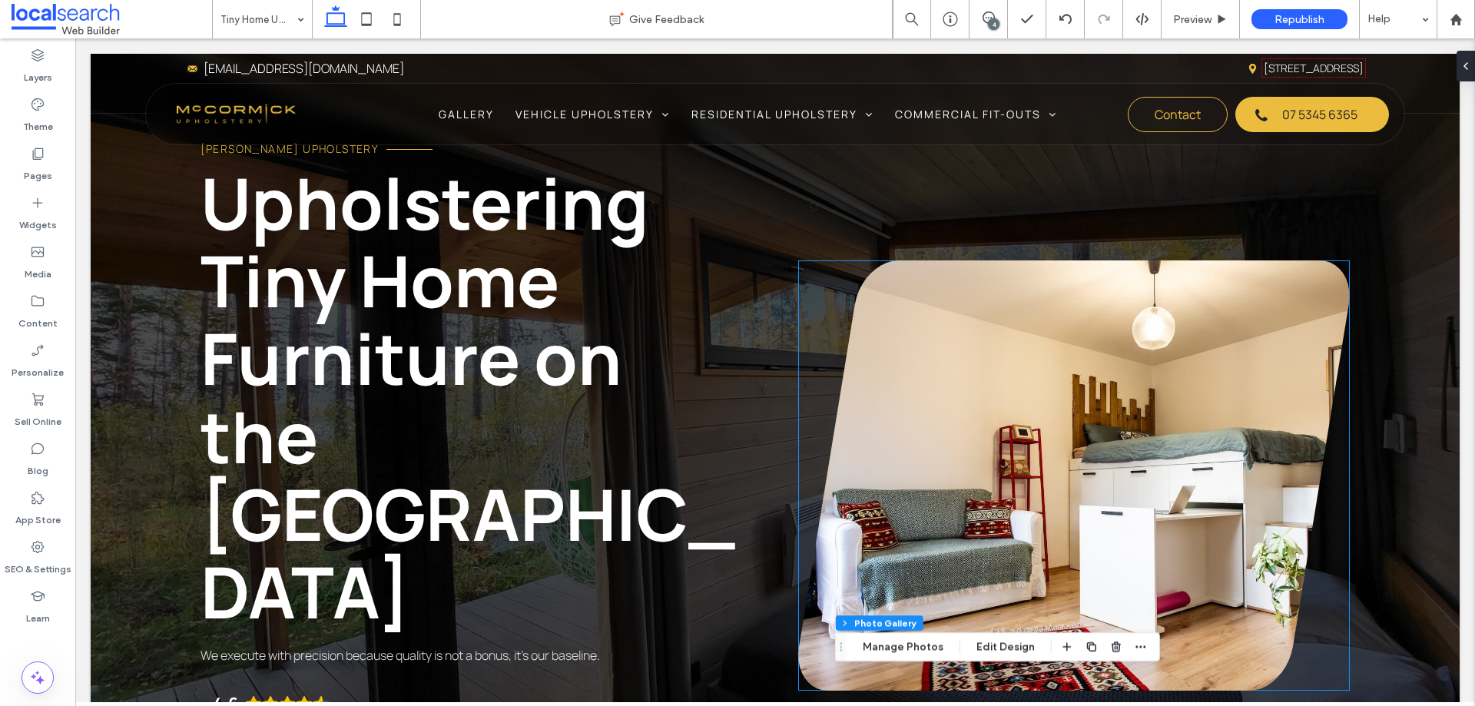
scroll to position [231, 0]
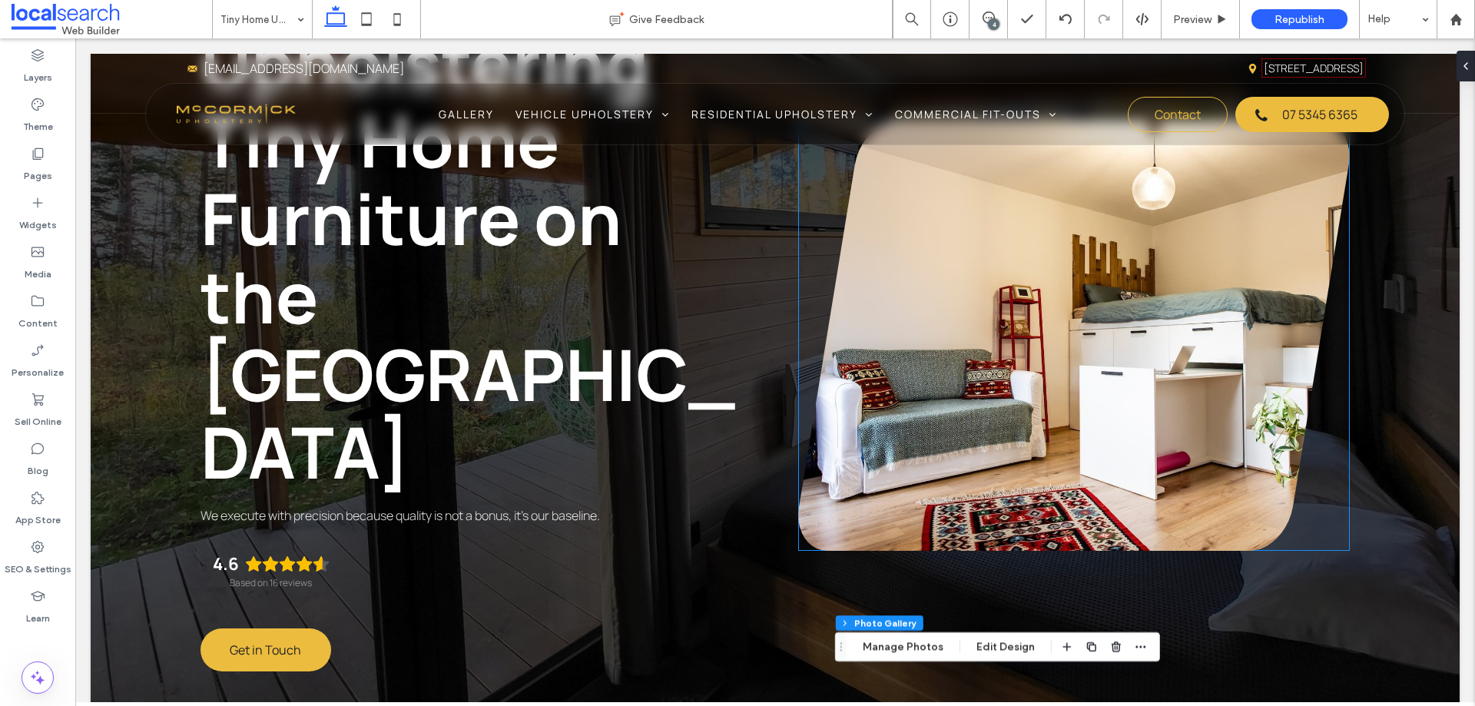
click at [1040, 380] on link at bounding box center [1074, 336] width 552 height 430
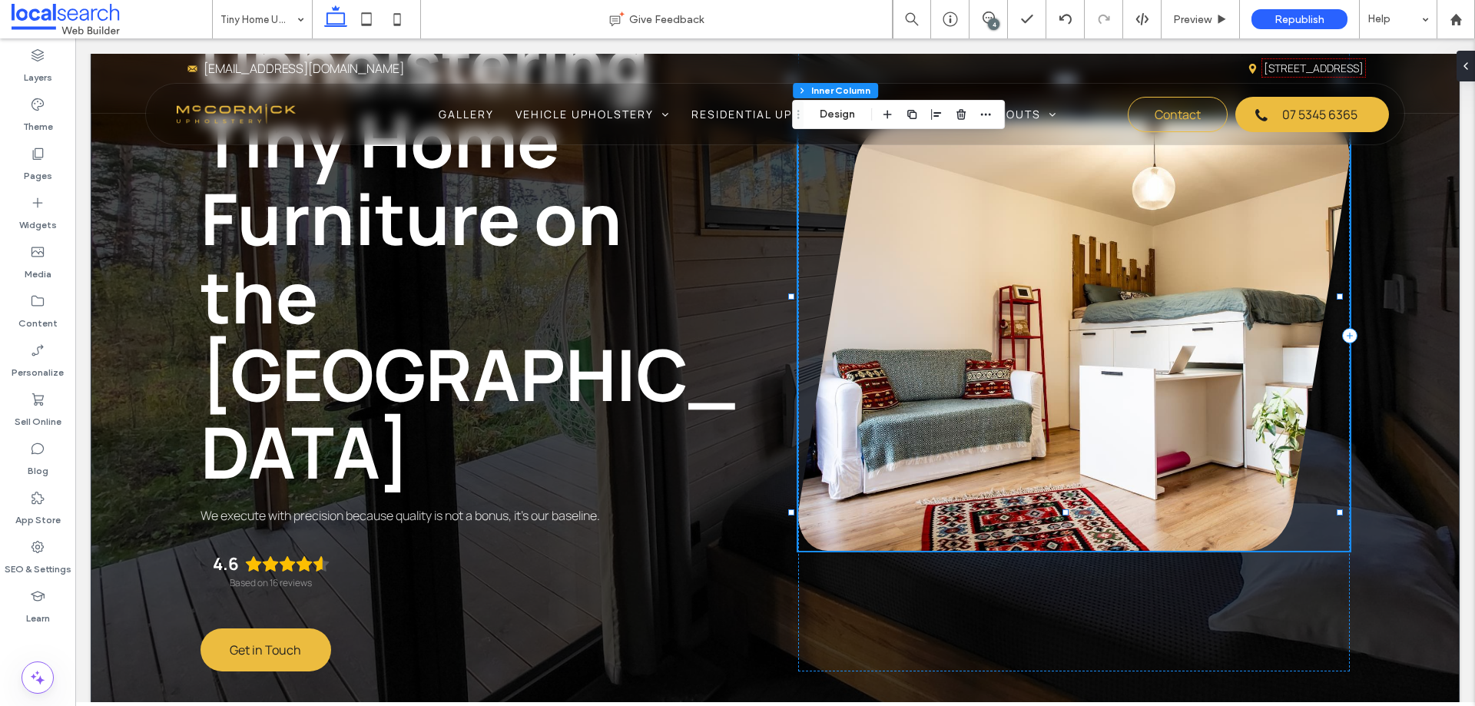
click at [1040, 380] on link at bounding box center [1074, 336] width 552 height 430
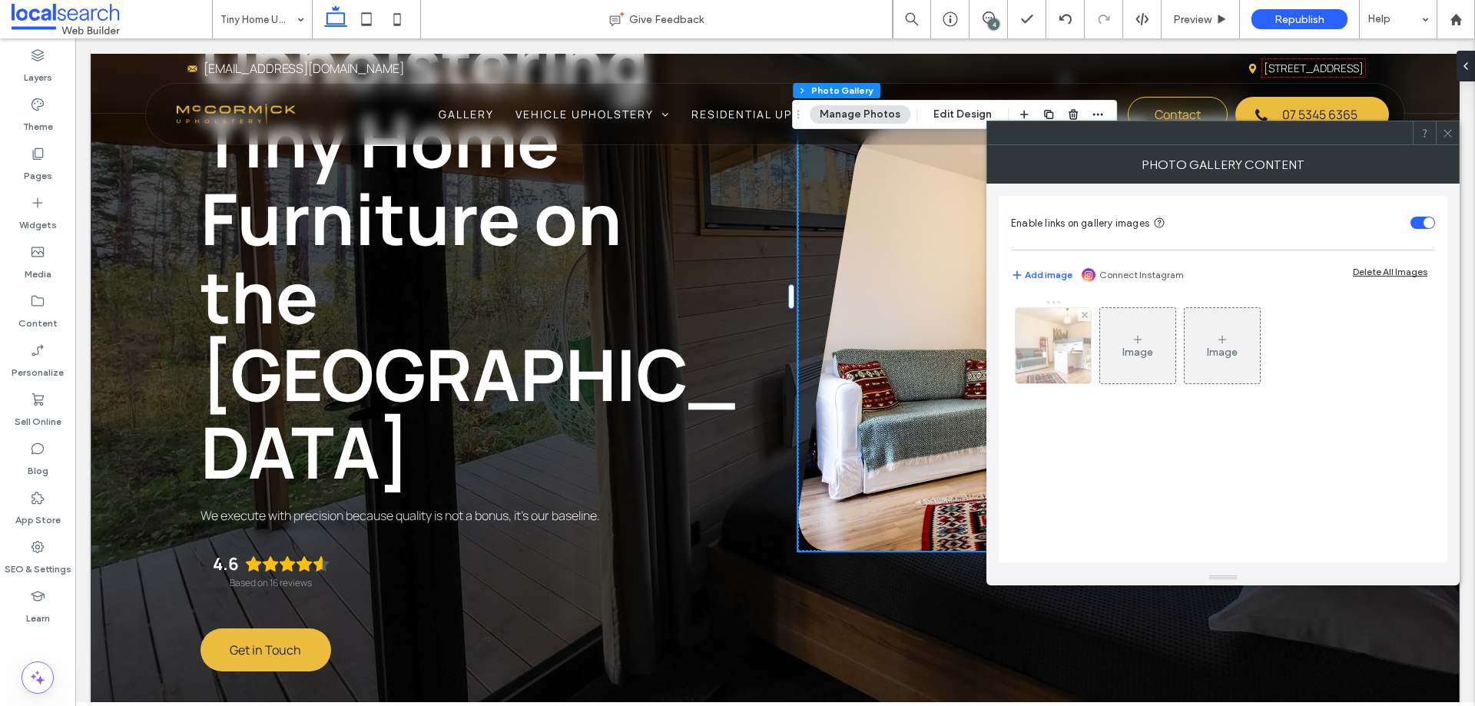
click at [1041, 357] on img at bounding box center [1053, 345] width 113 height 75
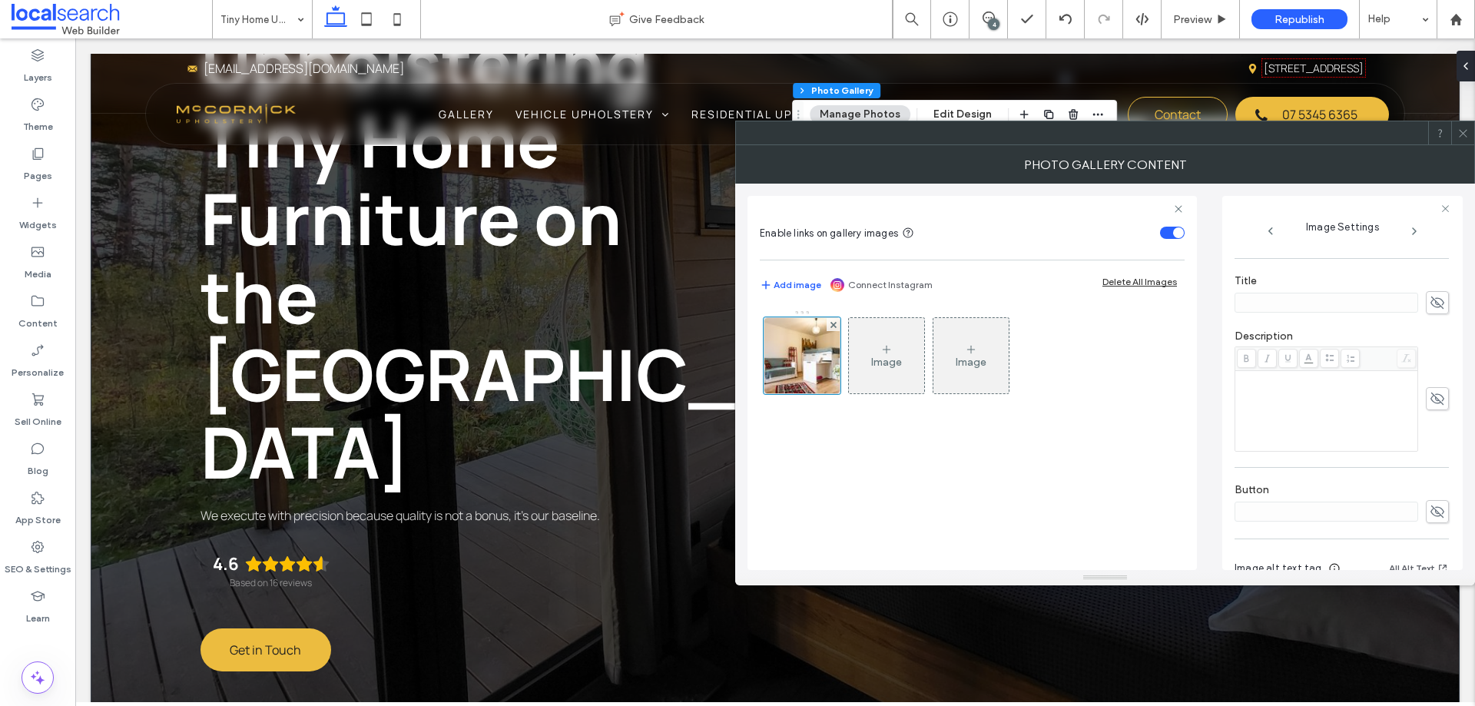
scroll to position [436, 0]
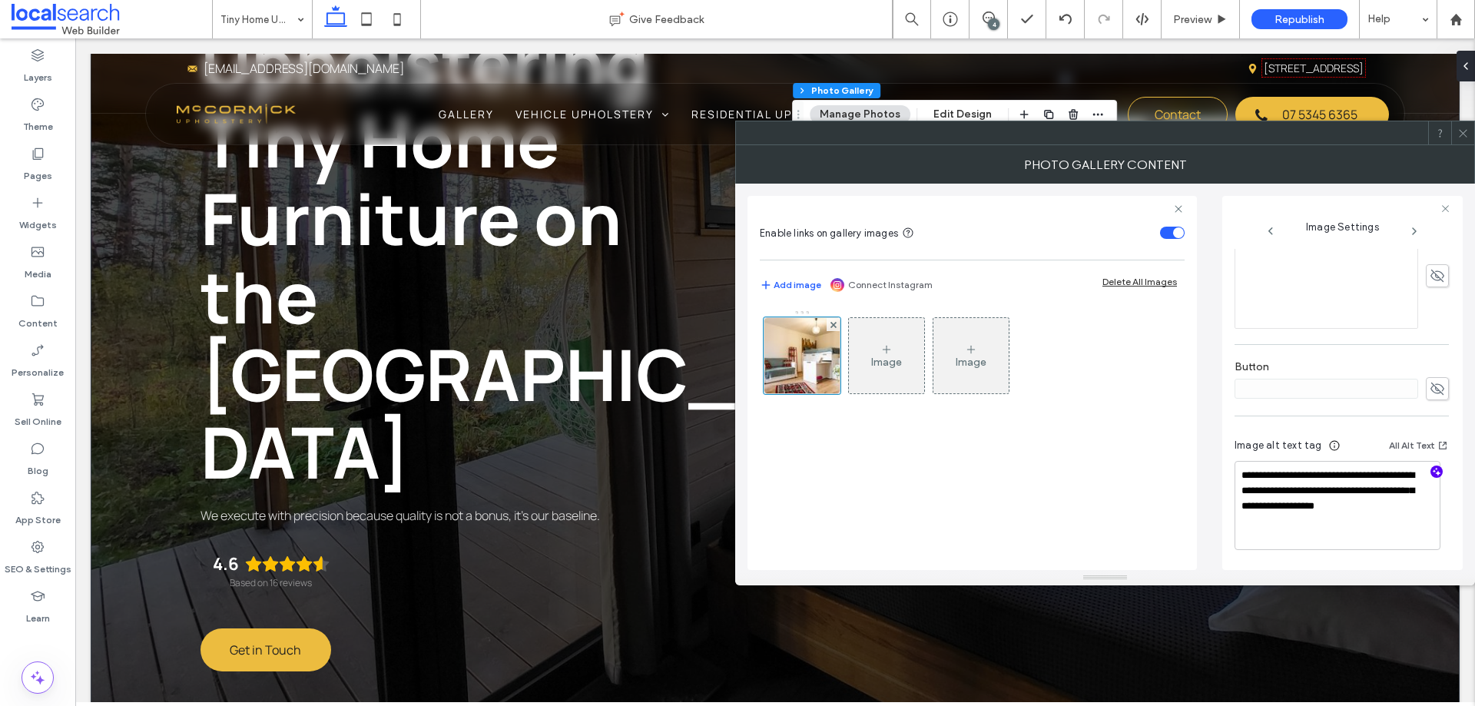
click at [1431, 476] on span "button" at bounding box center [1437, 472] width 12 height 12
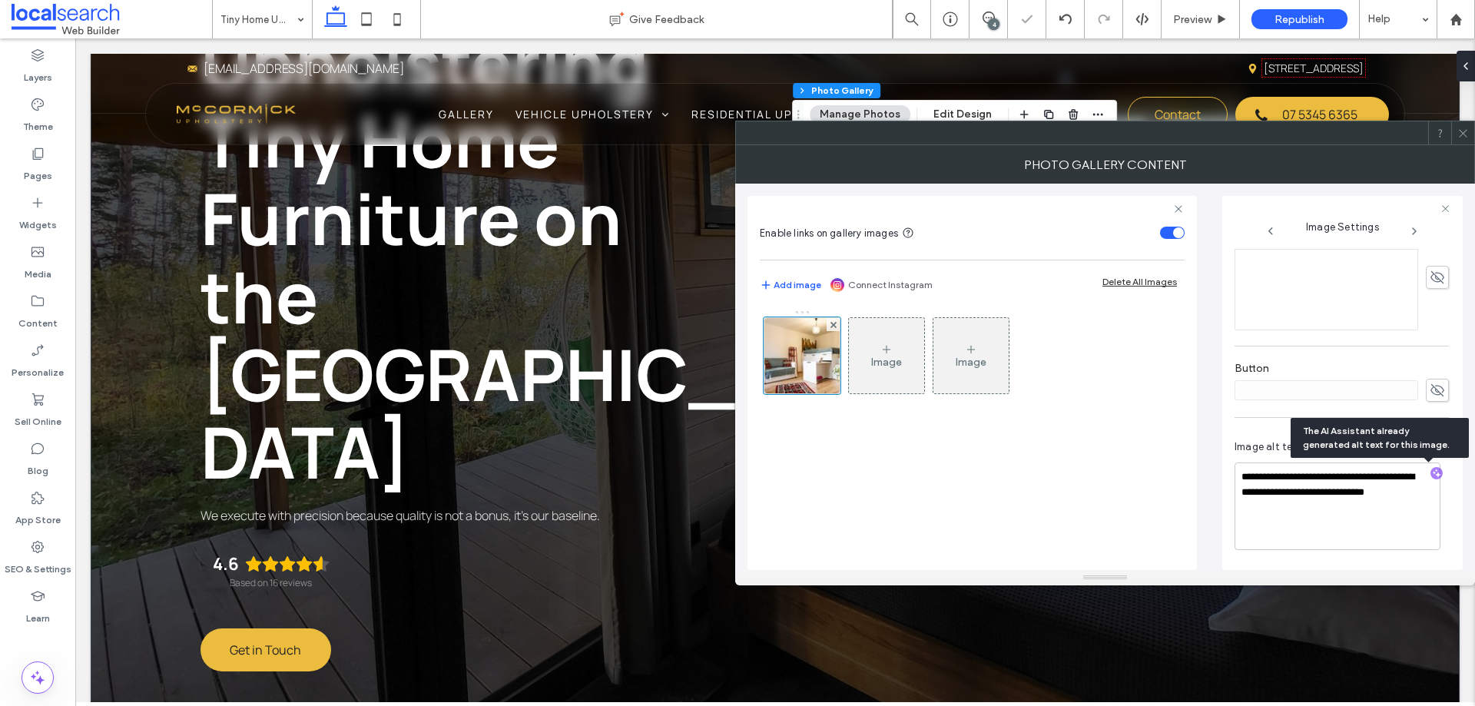
scroll to position [434, 0]
drag, startPoint x: 1324, startPoint y: 510, endPoint x: 1272, endPoint y: 473, distance: 64.4
click at [1272, 473] on textarea "**********" at bounding box center [1338, 507] width 206 height 88
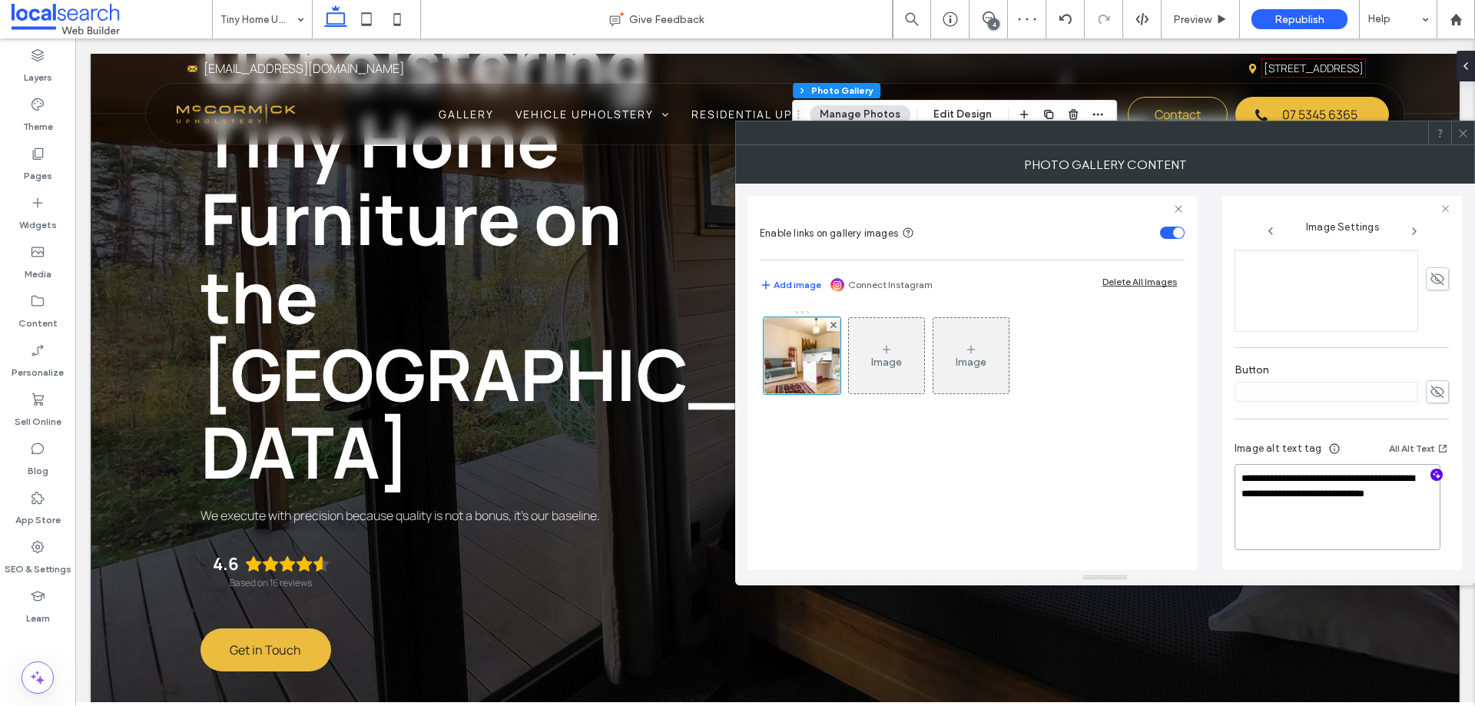
paste textarea "**********"
type textarea "**********"
drag, startPoint x: 1099, startPoint y: 510, endPoint x: 1107, endPoint y: 506, distance: 9.6
click at [1107, 506] on div "Image Image" at bounding box center [972, 432] width 425 height 260
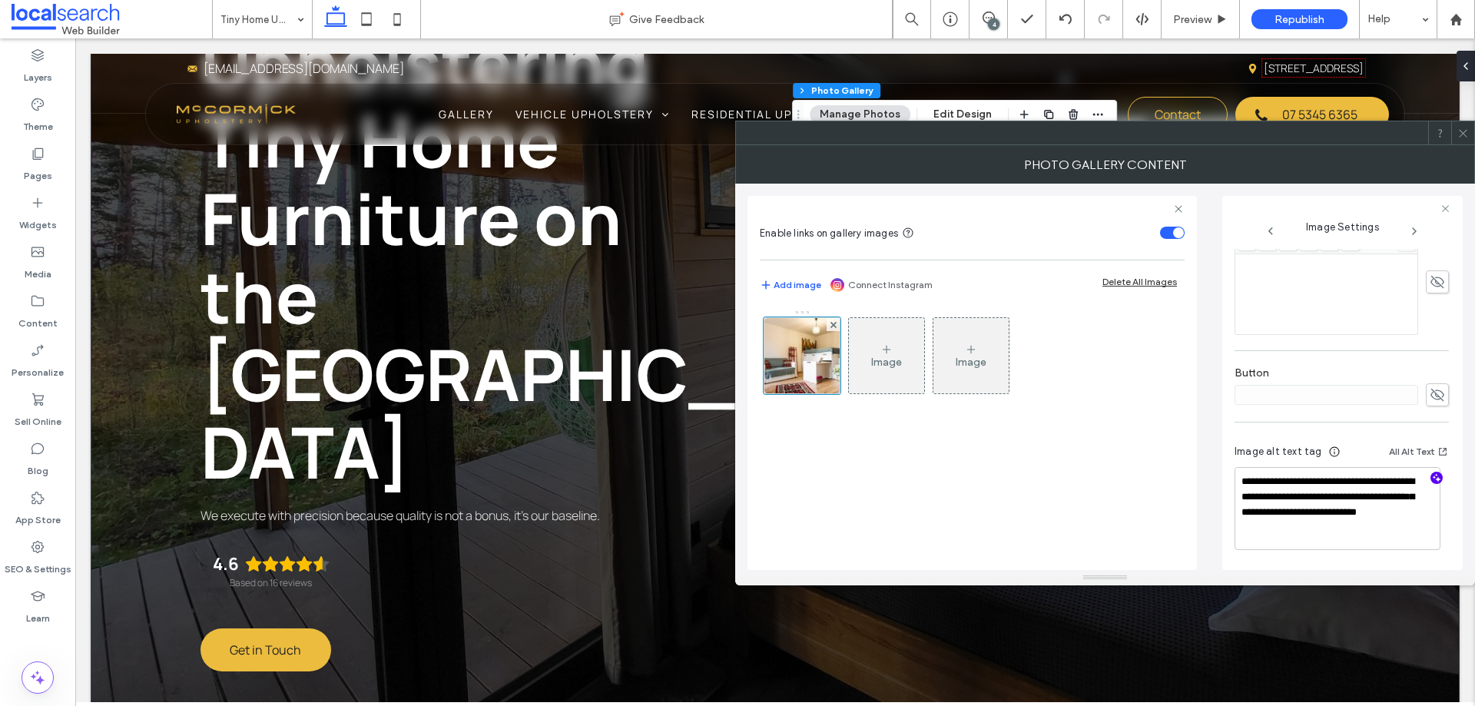
click at [1462, 132] on use at bounding box center [1463, 133] width 8 height 8
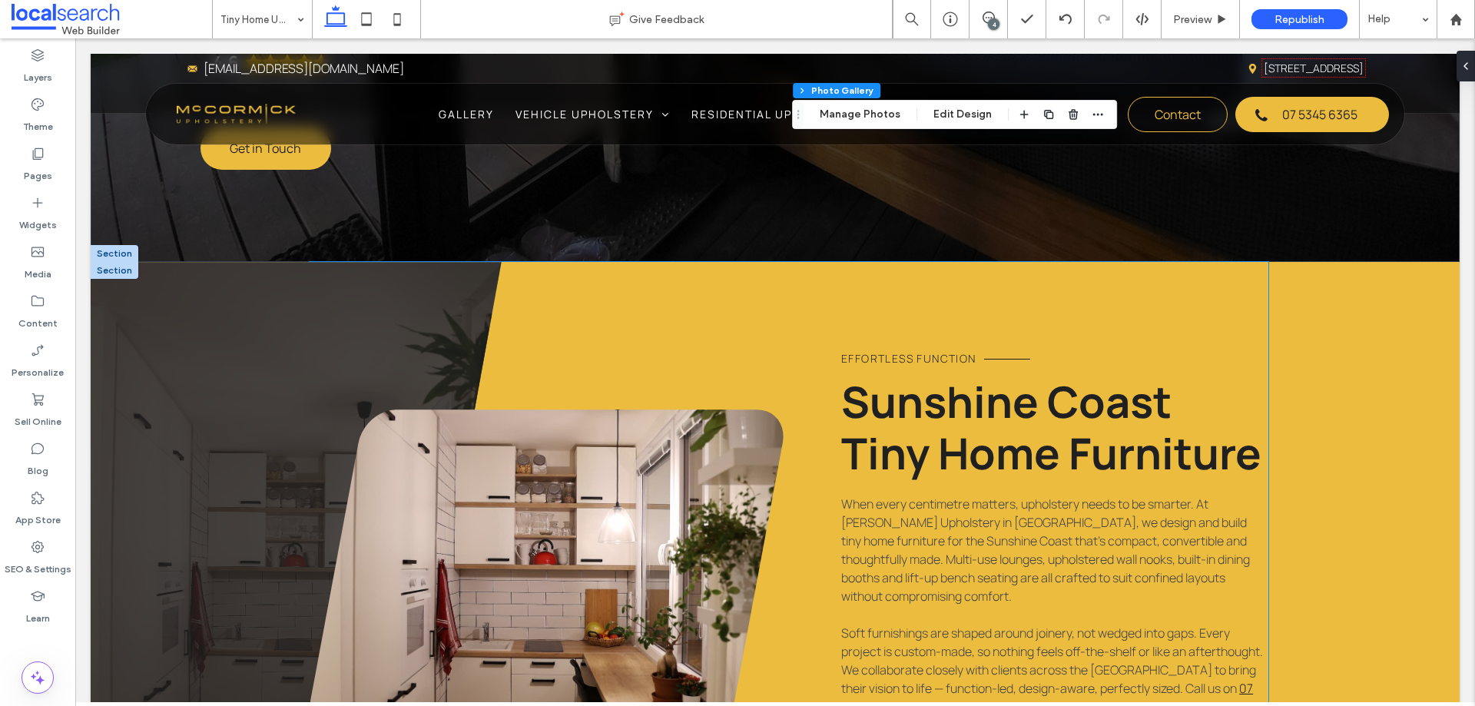
scroll to position [845, 0]
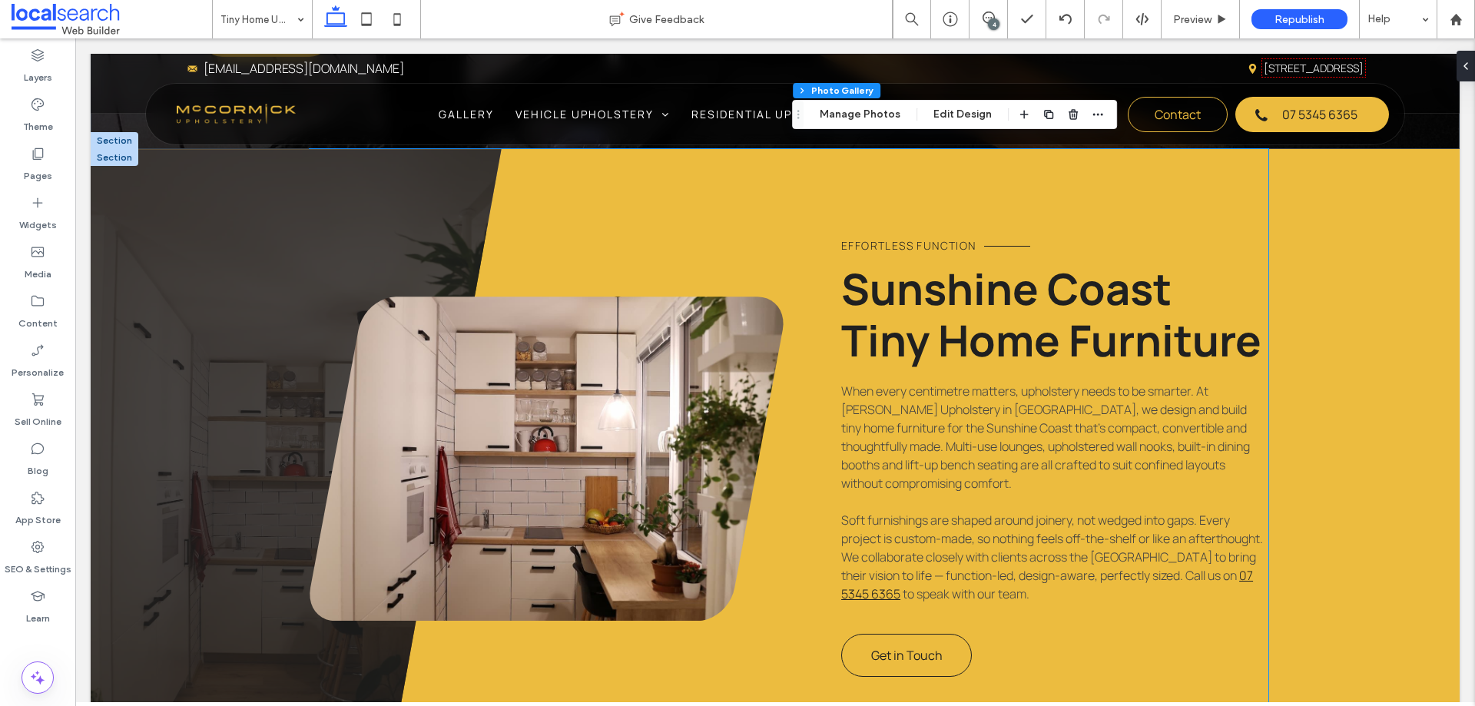
click at [665, 339] on link at bounding box center [547, 459] width 474 height 324
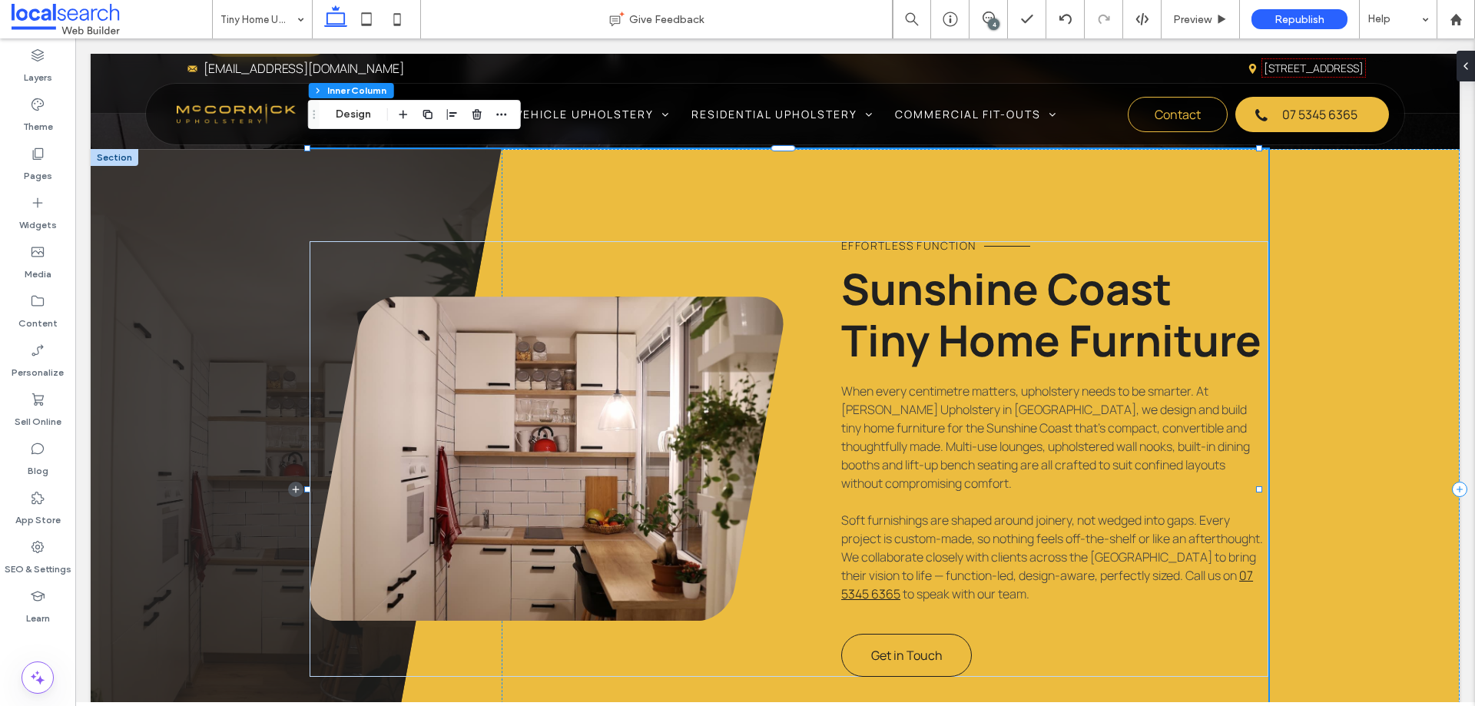
click at [665, 339] on link at bounding box center [547, 459] width 474 height 324
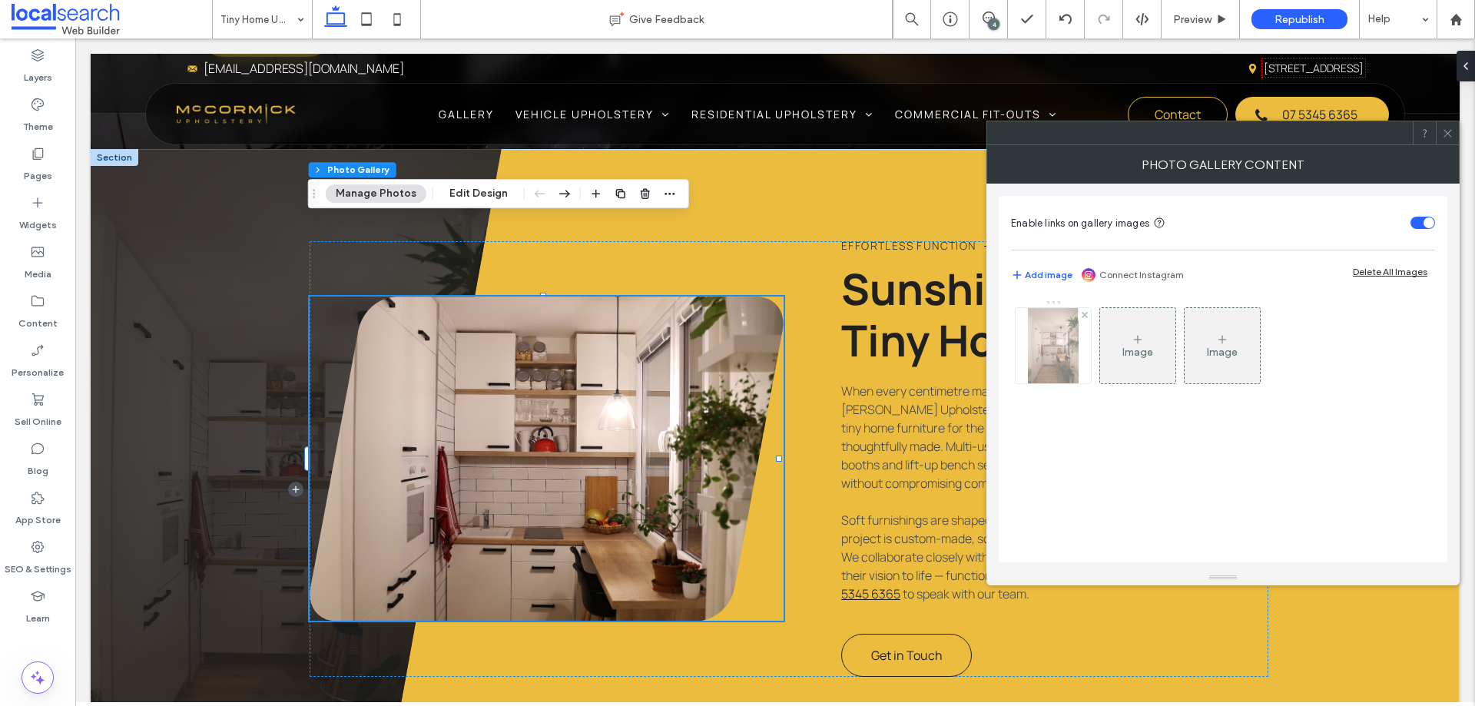
click at [1056, 367] on img at bounding box center [1053, 345] width 50 height 75
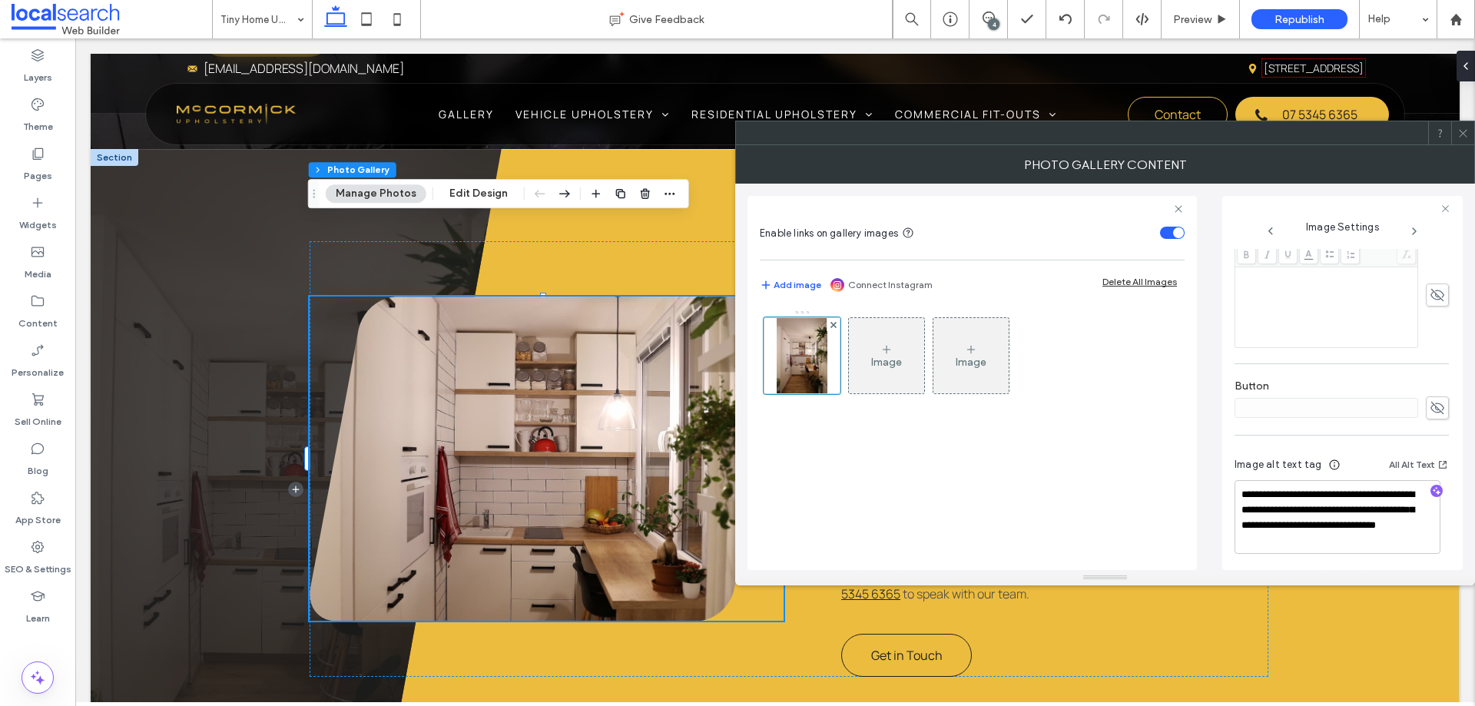
scroll to position [420, 0]
click at [1048, 374] on div "Image Image" at bounding box center [971, 360] width 423 height 100
click at [1461, 140] on span at bounding box center [1464, 132] width 12 height 23
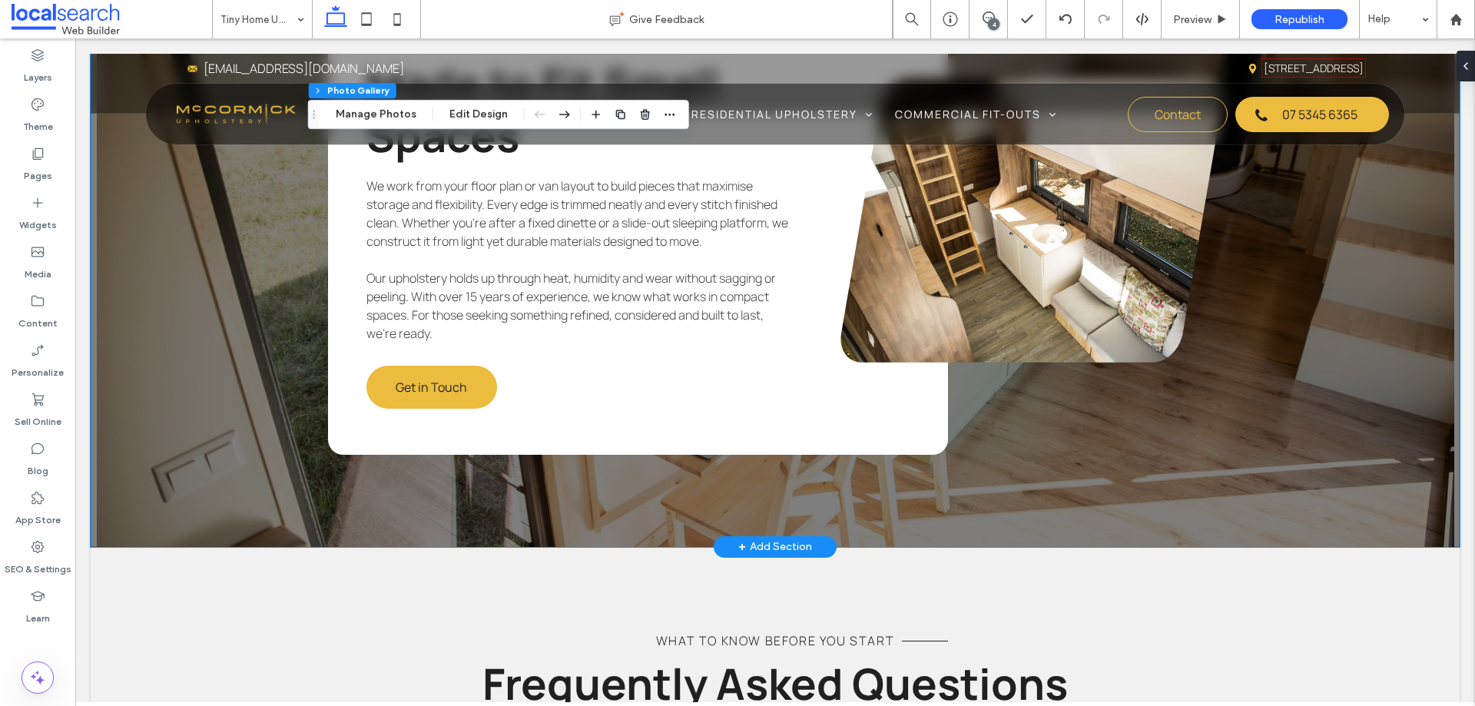
scroll to position [1690, 0]
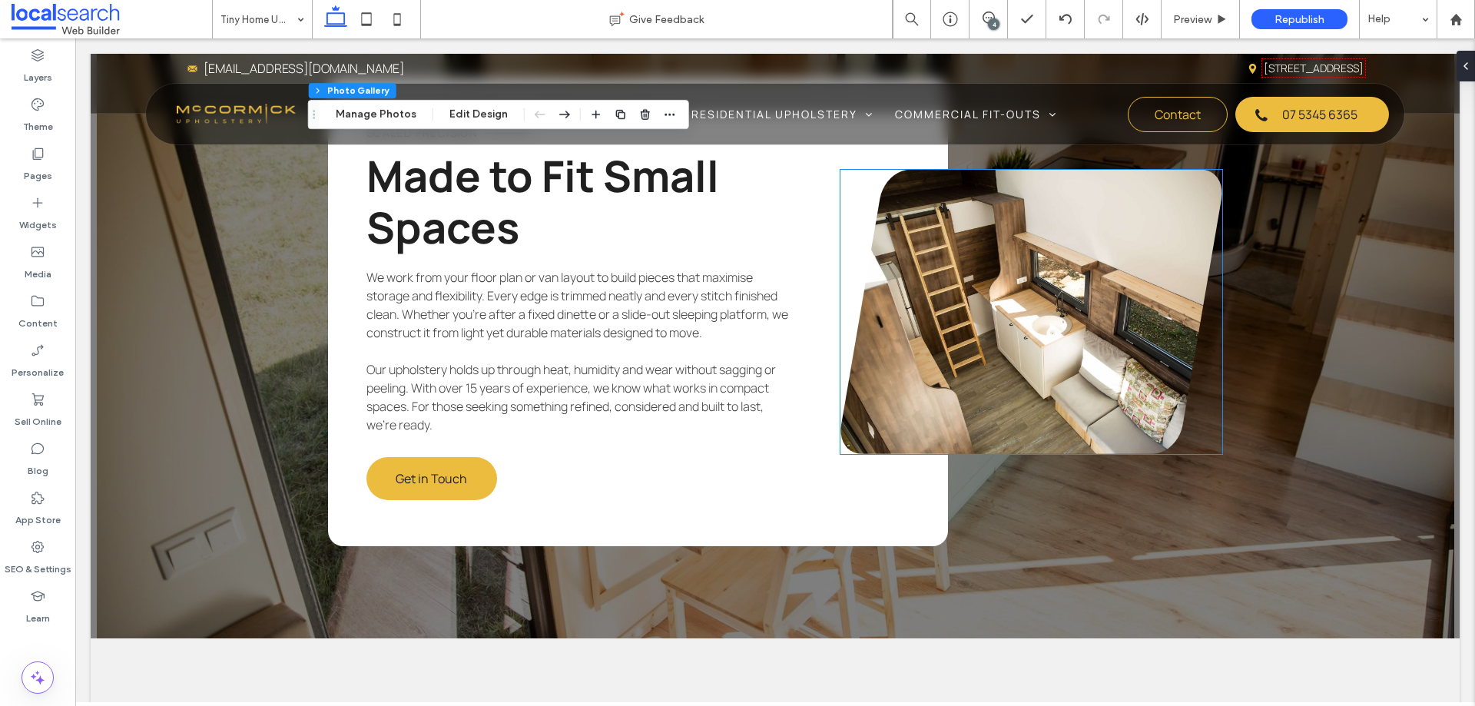
click at [1024, 314] on link at bounding box center [1032, 312] width 382 height 284
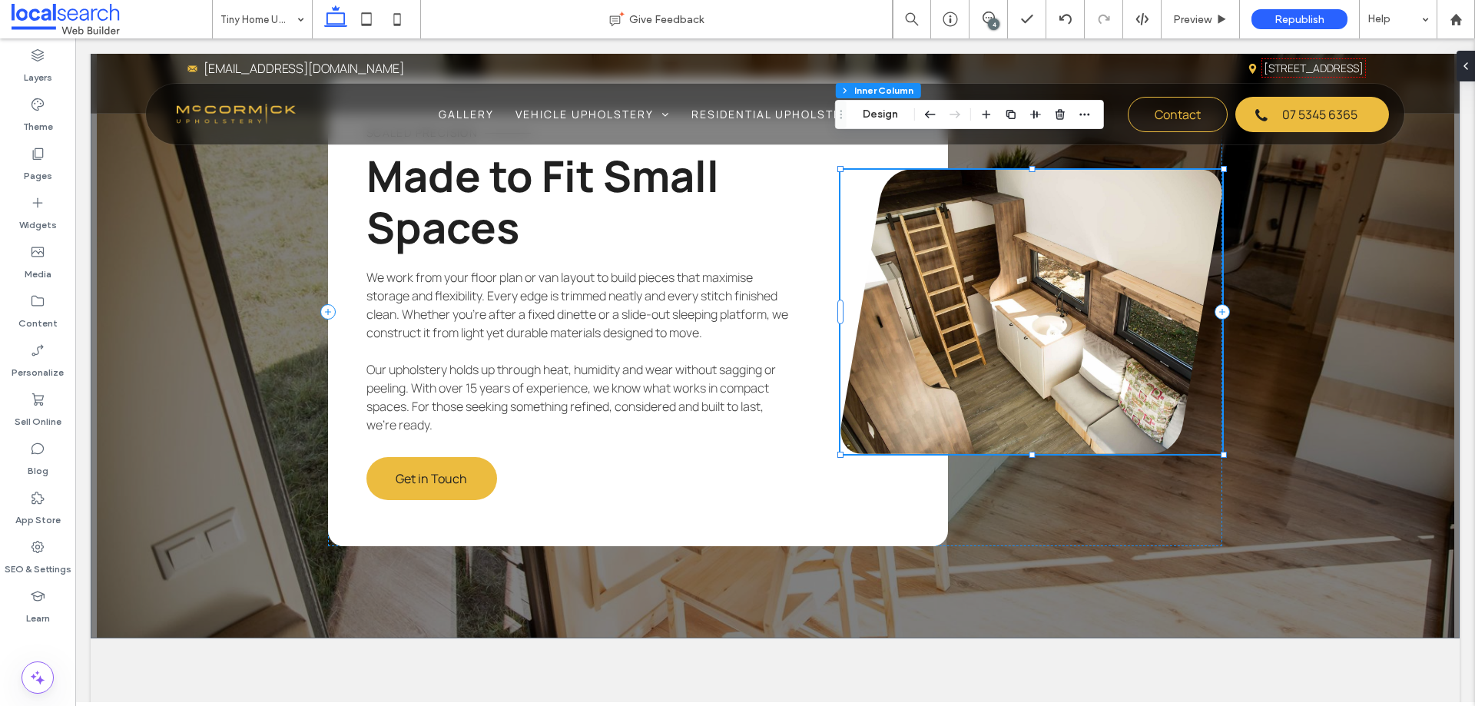
click at [1024, 314] on link at bounding box center [1032, 312] width 382 height 284
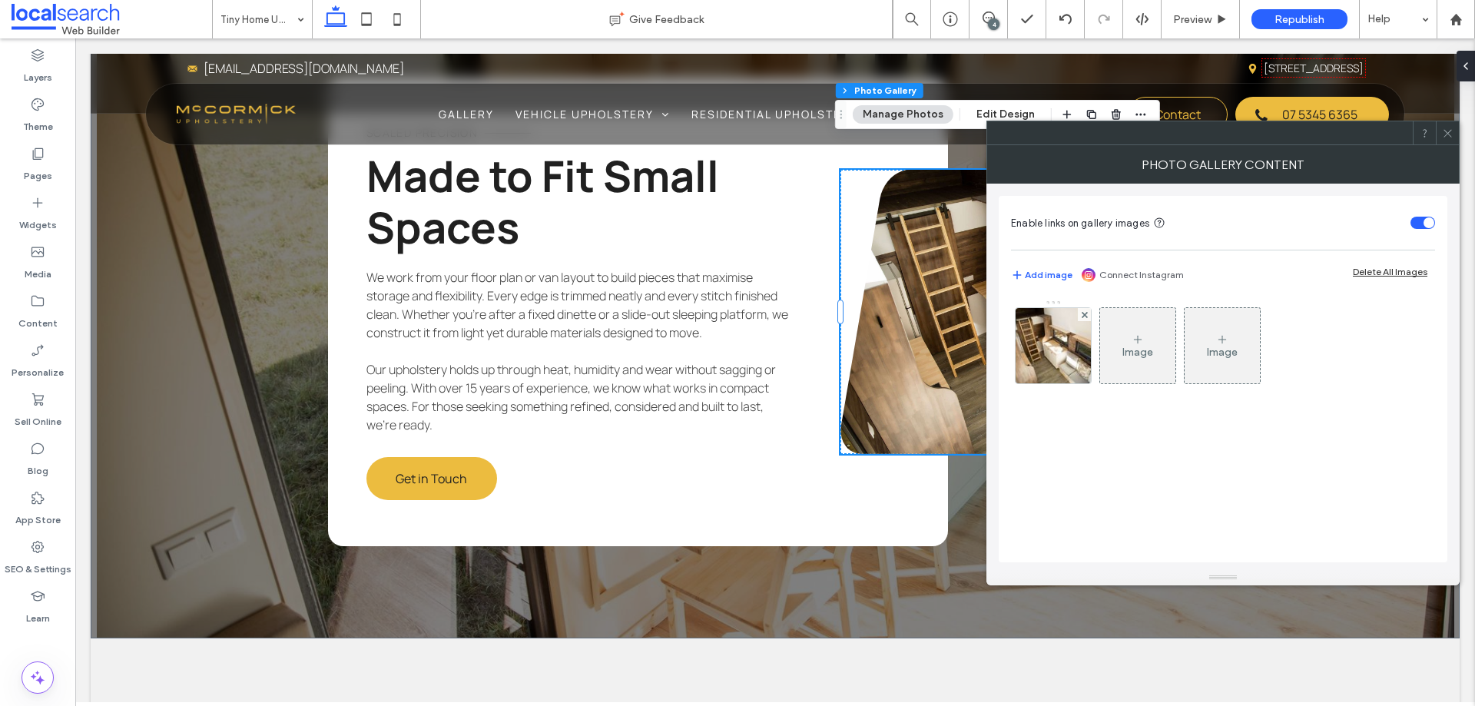
drag, startPoint x: 1050, startPoint y: 355, endPoint x: 1162, endPoint y: 329, distance: 115.2
click at [1050, 356] on img at bounding box center [1053, 345] width 113 height 75
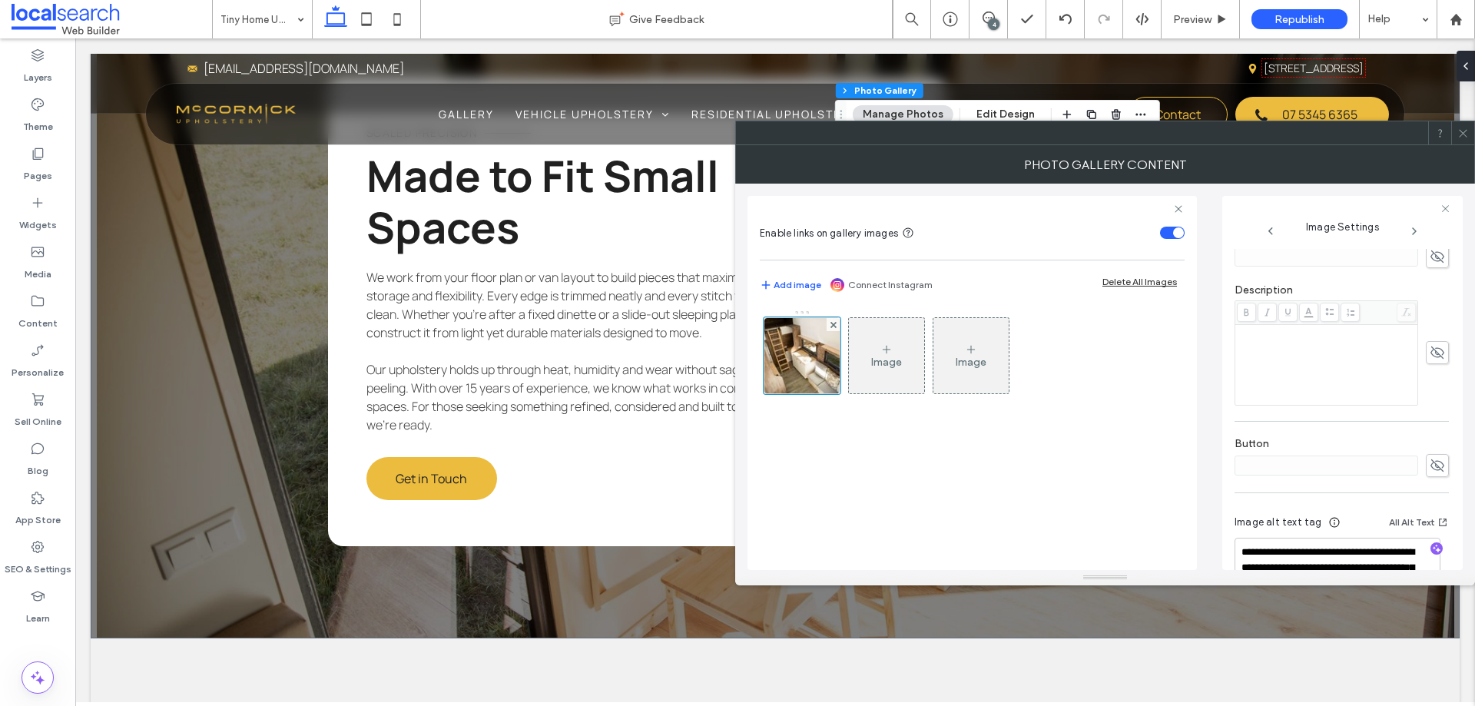
scroll to position [447, 0]
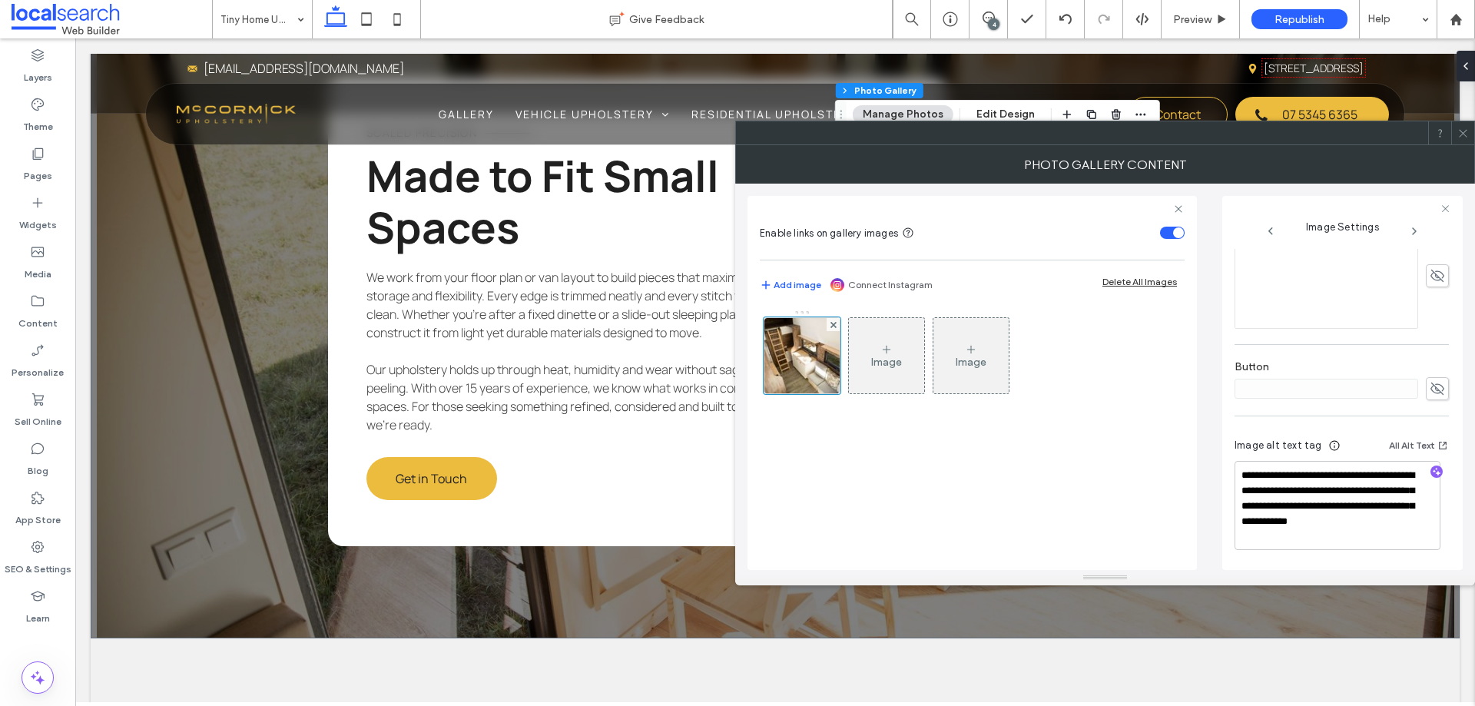
click at [1468, 130] on icon at bounding box center [1464, 134] width 12 height 12
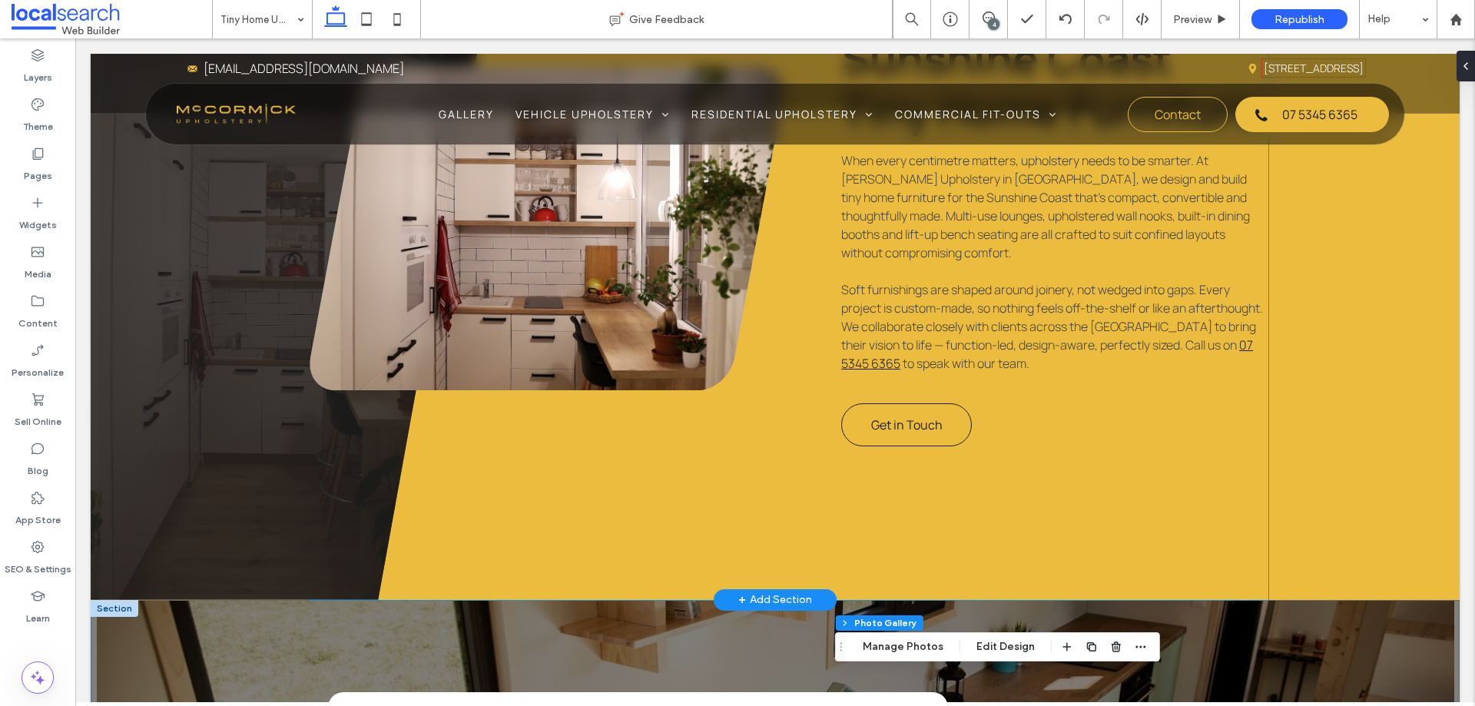
scroll to position [922, 0]
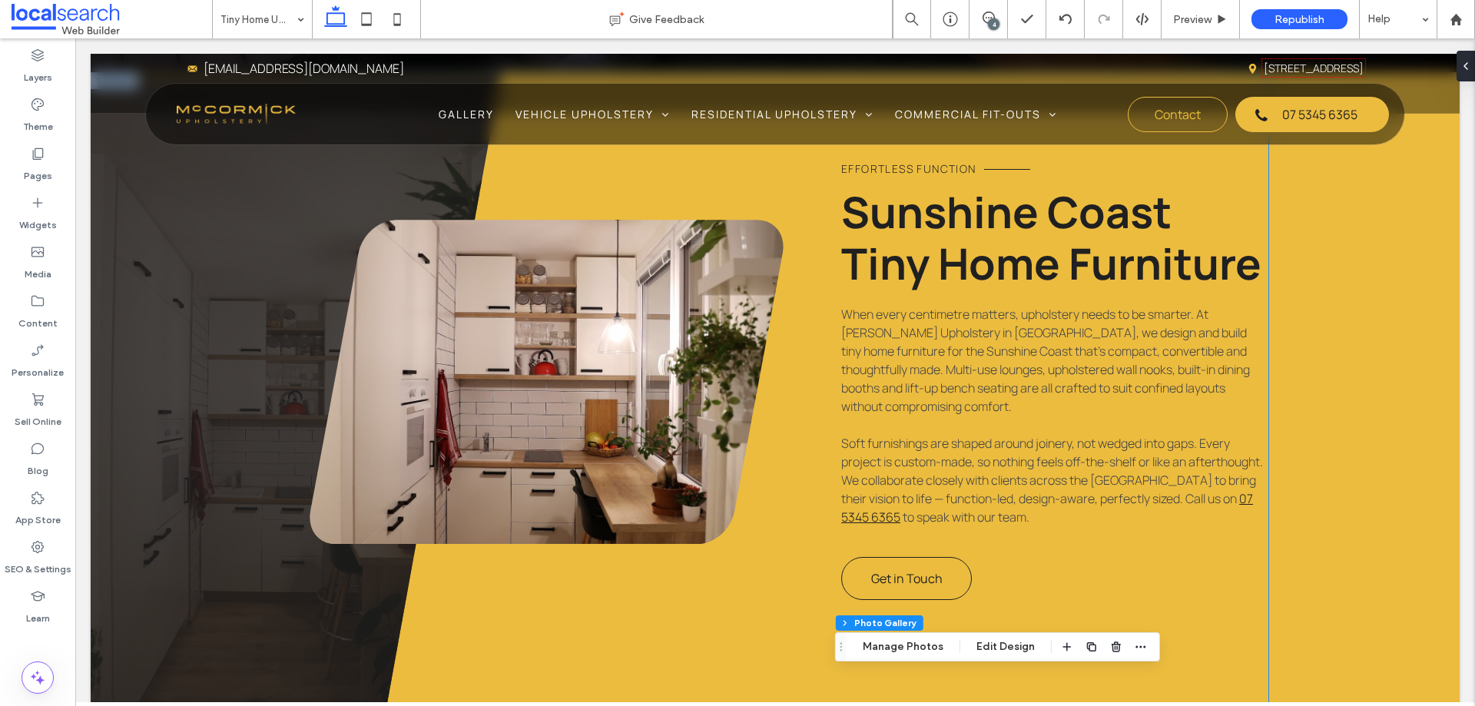
click at [652, 334] on link at bounding box center [547, 382] width 474 height 324
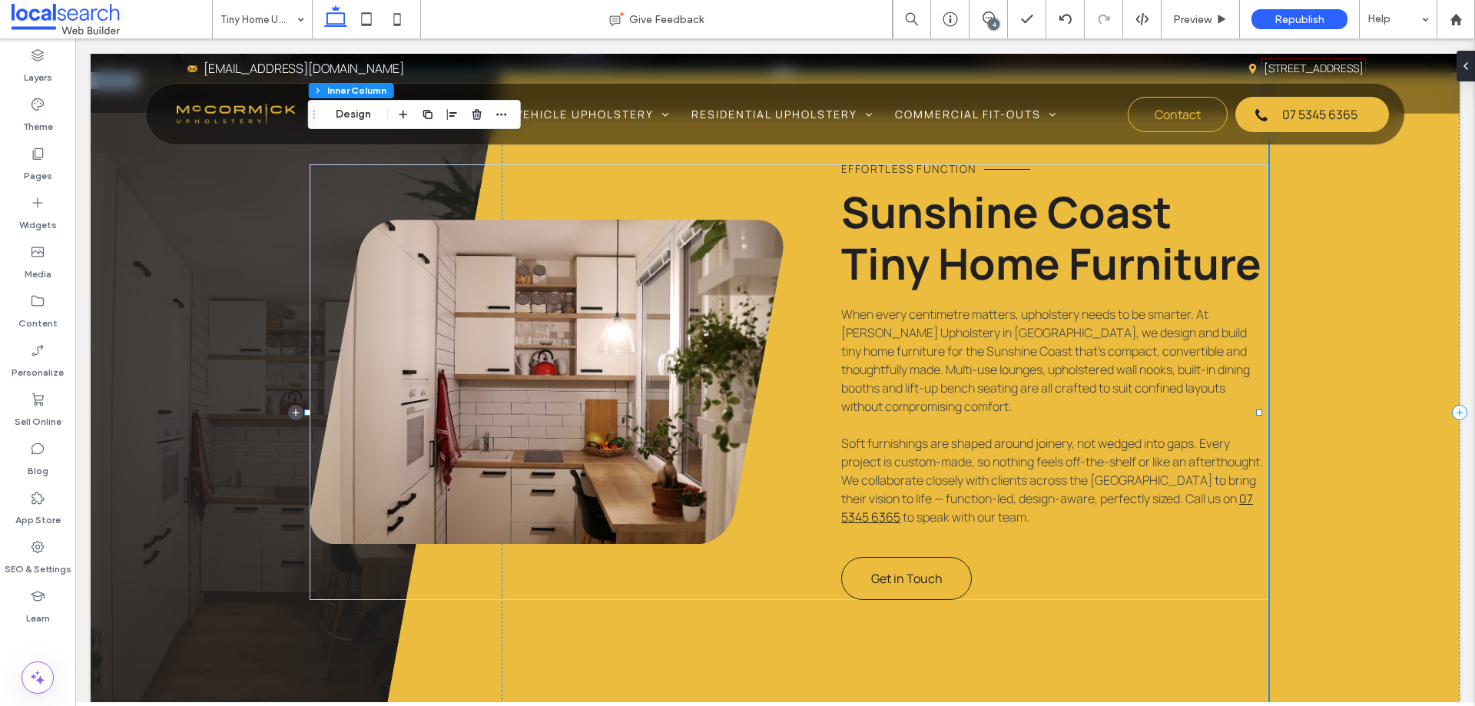
click at [652, 334] on link at bounding box center [547, 382] width 474 height 324
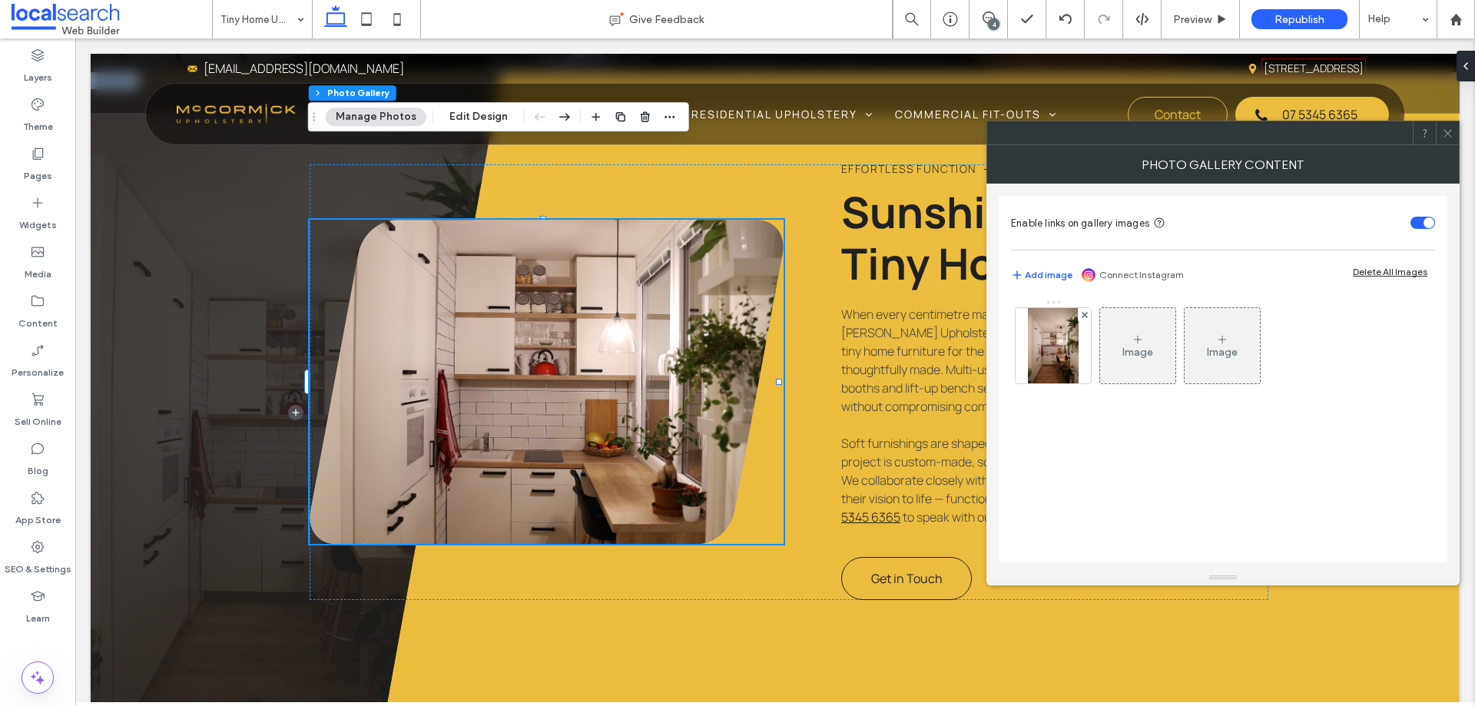
click at [1062, 358] on img at bounding box center [1053, 345] width 50 height 75
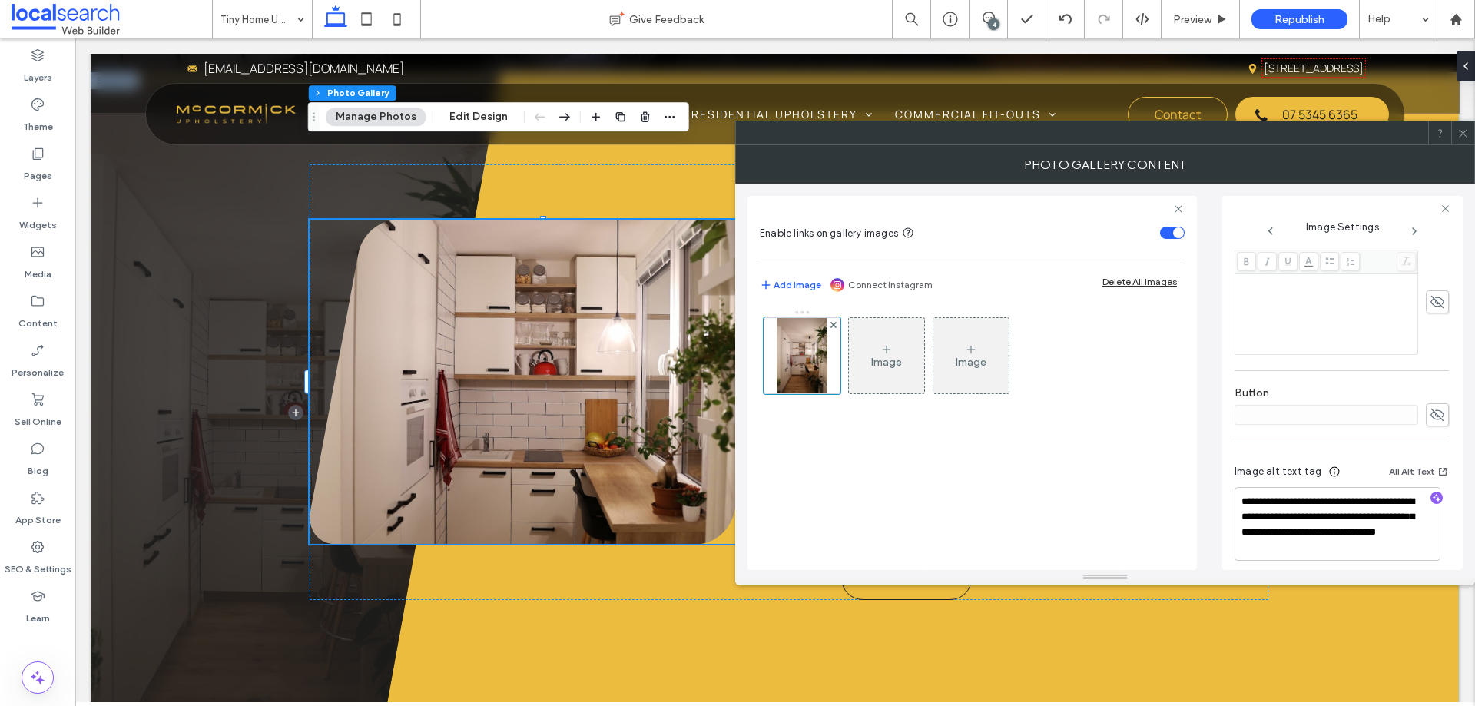
scroll to position [420, 0]
click at [1462, 131] on use at bounding box center [1463, 133] width 8 height 8
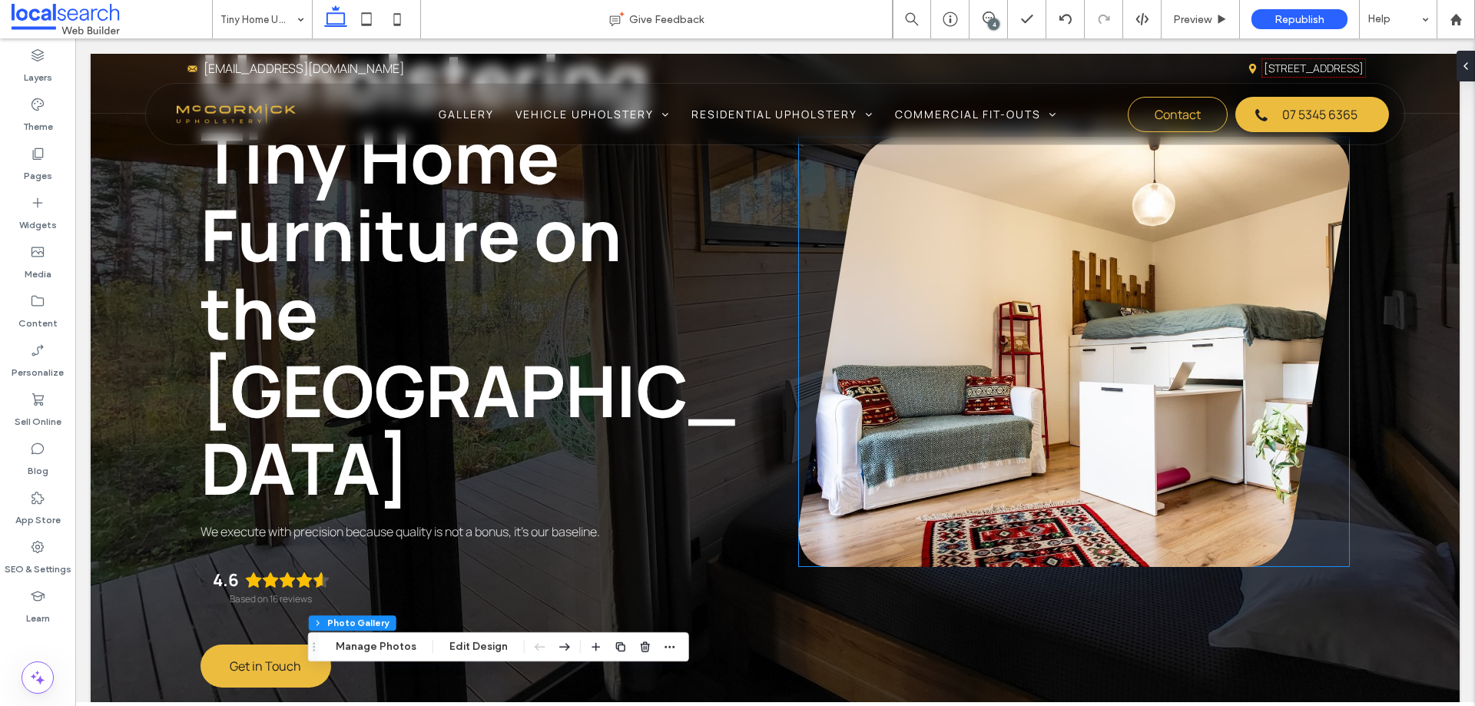
scroll to position [77, 0]
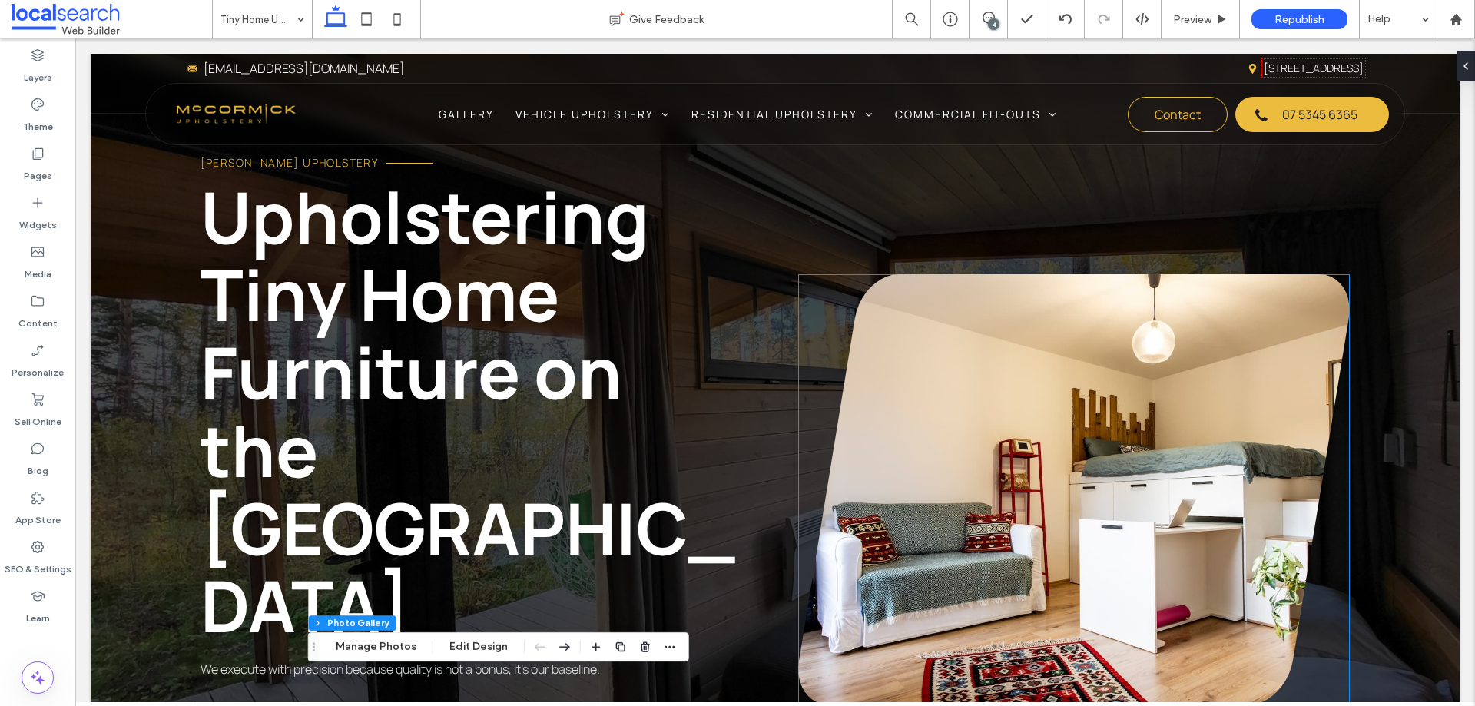
click at [1068, 425] on link at bounding box center [1074, 489] width 552 height 430
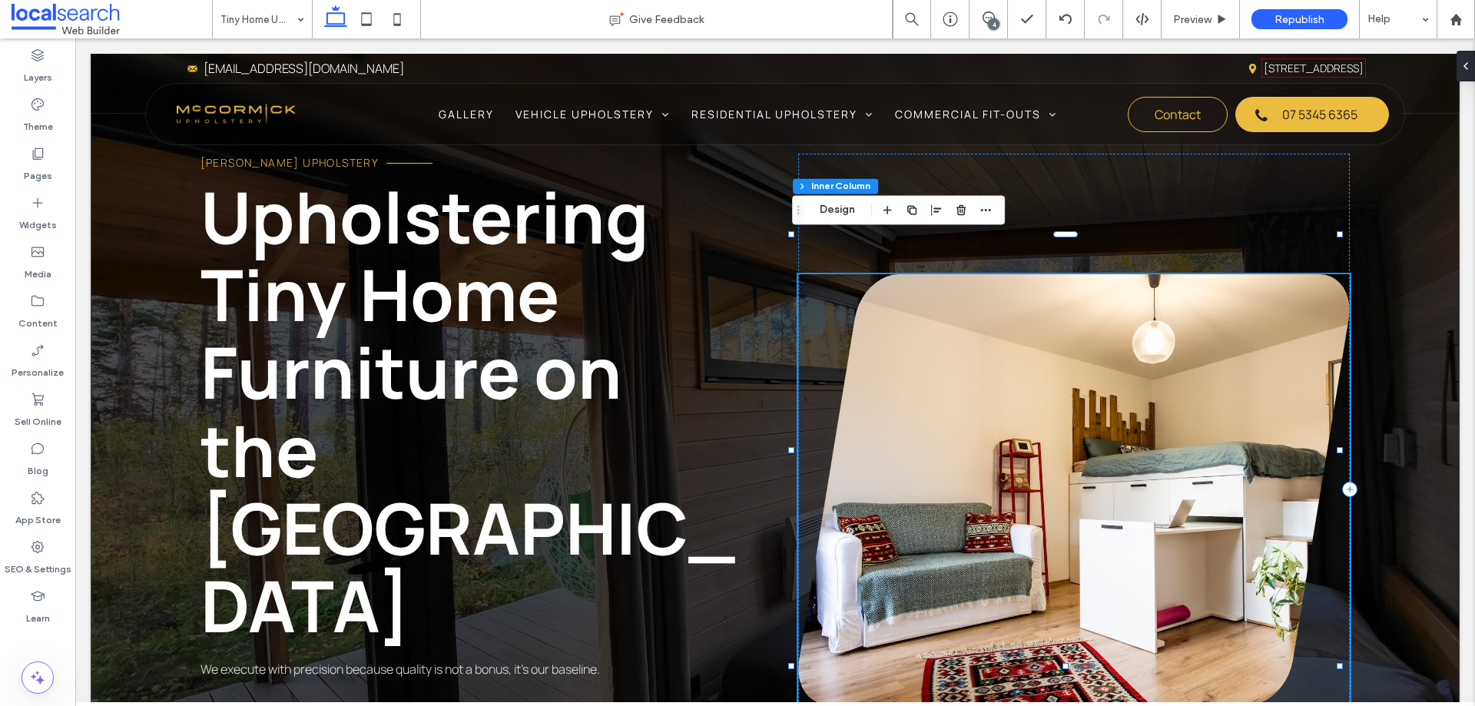
click at [1068, 425] on link at bounding box center [1074, 489] width 552 height 430
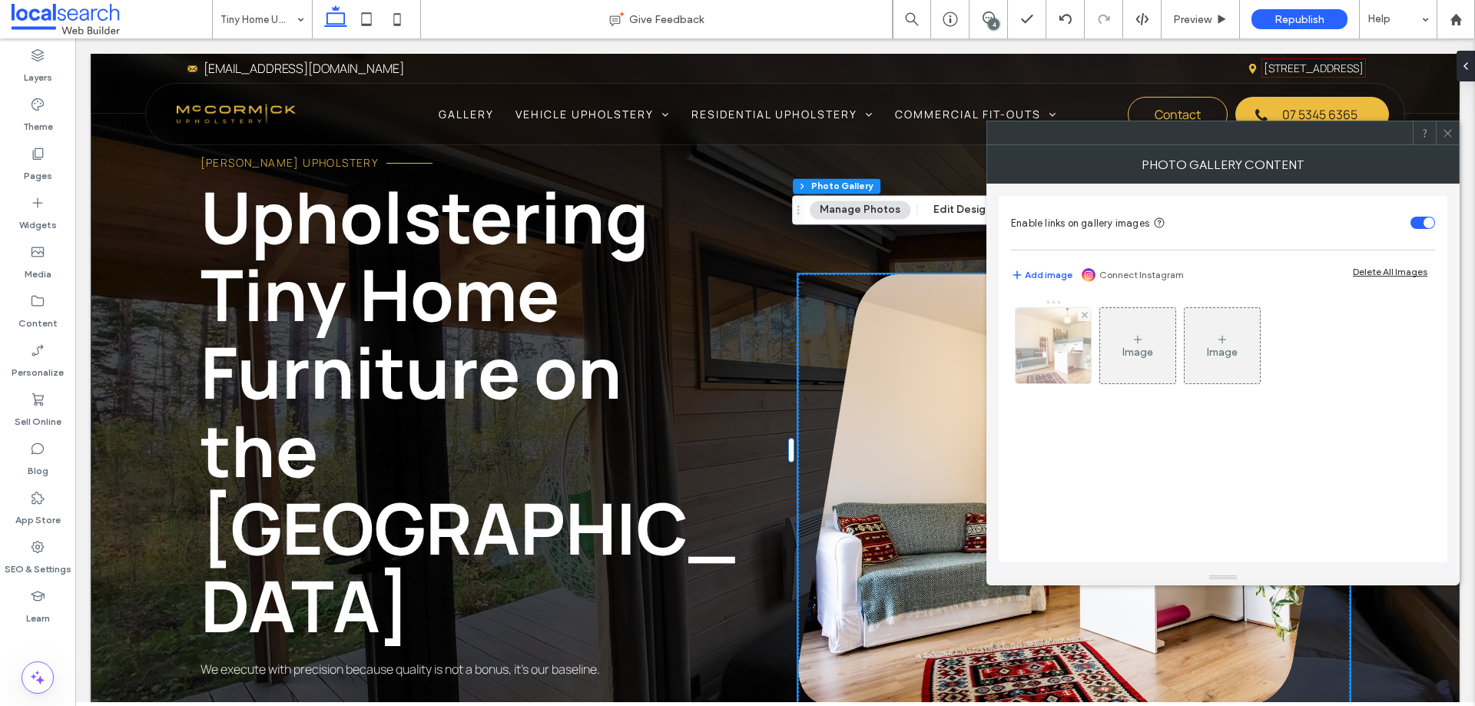
click at [1074, 363] on img at bounding box center [1053, 345] width 113 height 75
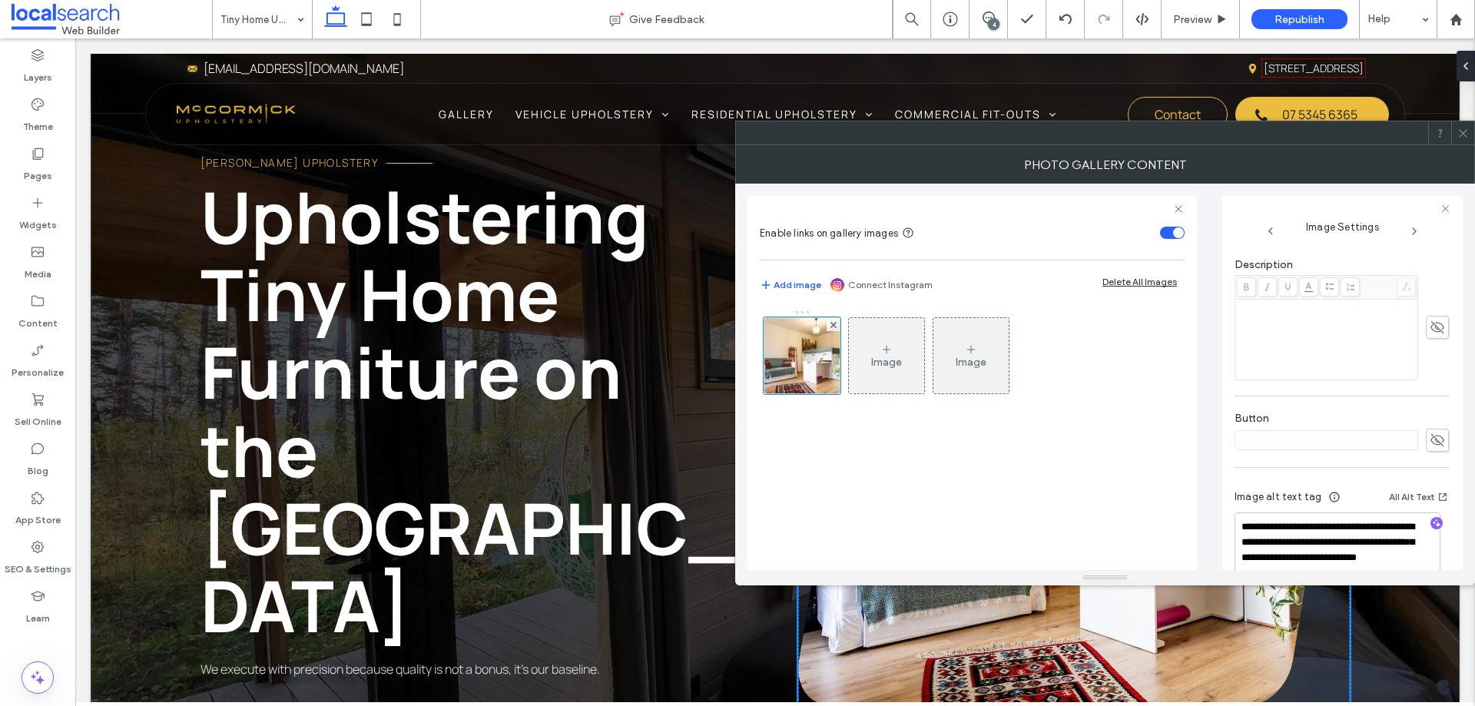
scroll to position [420, 0]
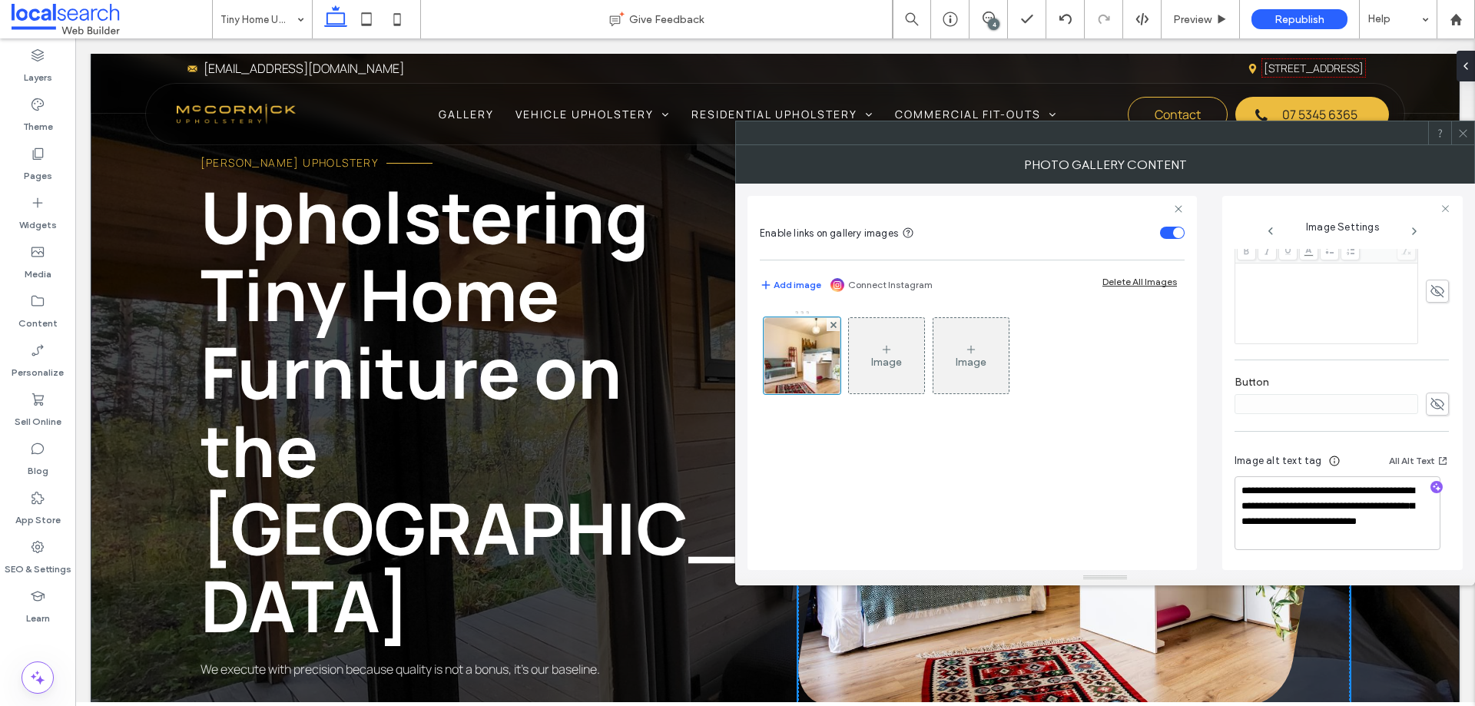
click at [1175, 416] on div "Image Image" at bounding box center [971, 359] width 423 height 115
drag, startPoint x: 1319, startPoint y: 487, endPoint x: 1292, endPoint y: 487, distance: 26.9
click at [1292, 487] on textarea "**********" at bounding box center [1338, 513] width 206 height 74
click at [1322, 490] on textarea "**********" at bounding box center [1338, 513] width 206 height 74
drag, startPoint x: 1319, startPoint y: 489, endPoint x: 1179, endPoint y: 489, distance: 139.8
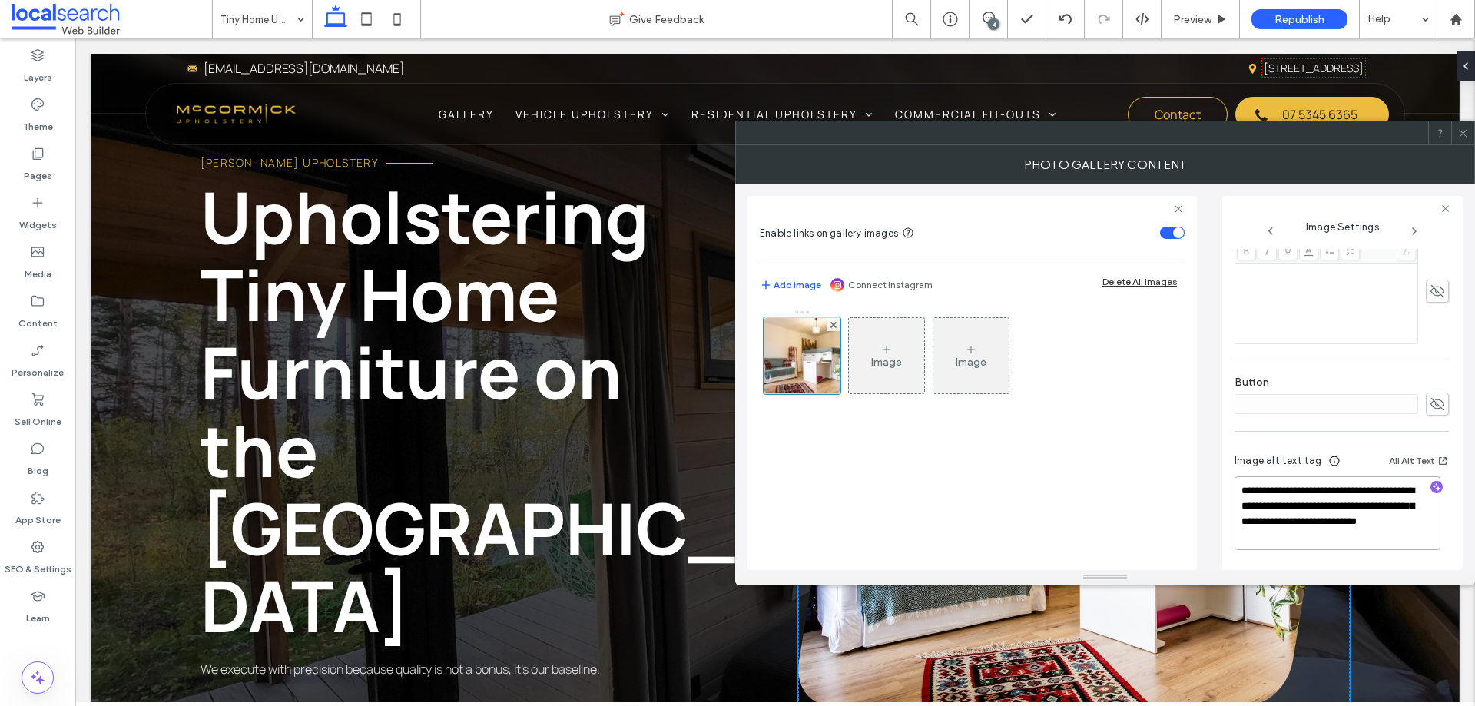
click at [1179, 489] on div "**********" at bounding box center [1105, 377] width 715 height 387
type textarea "**********"
click at [1074, 443] on div "Image Image" at bounding box center [972, 432] width 425 height 260
click at [1465, 134] on icon at bounding box center [1464, 134] width 12 height 12
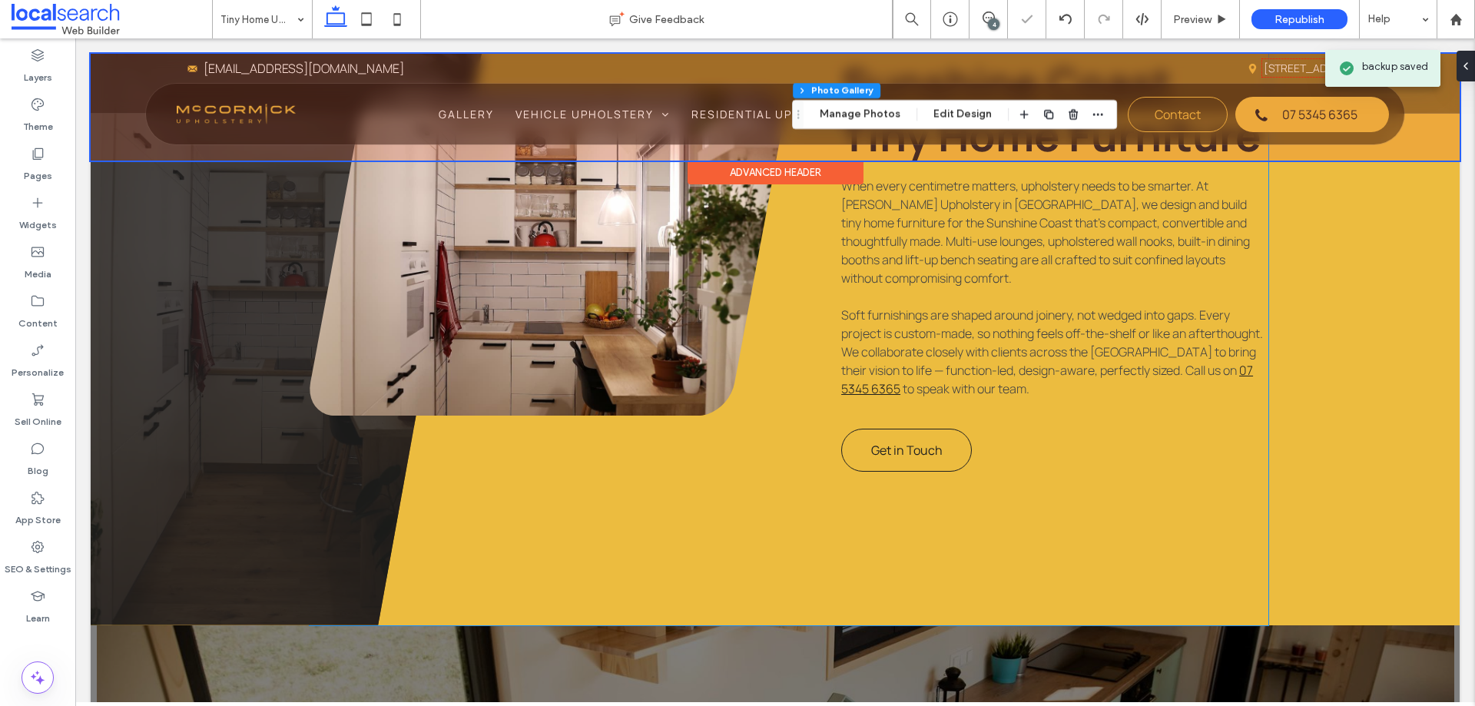
scroll to position [922, 0]
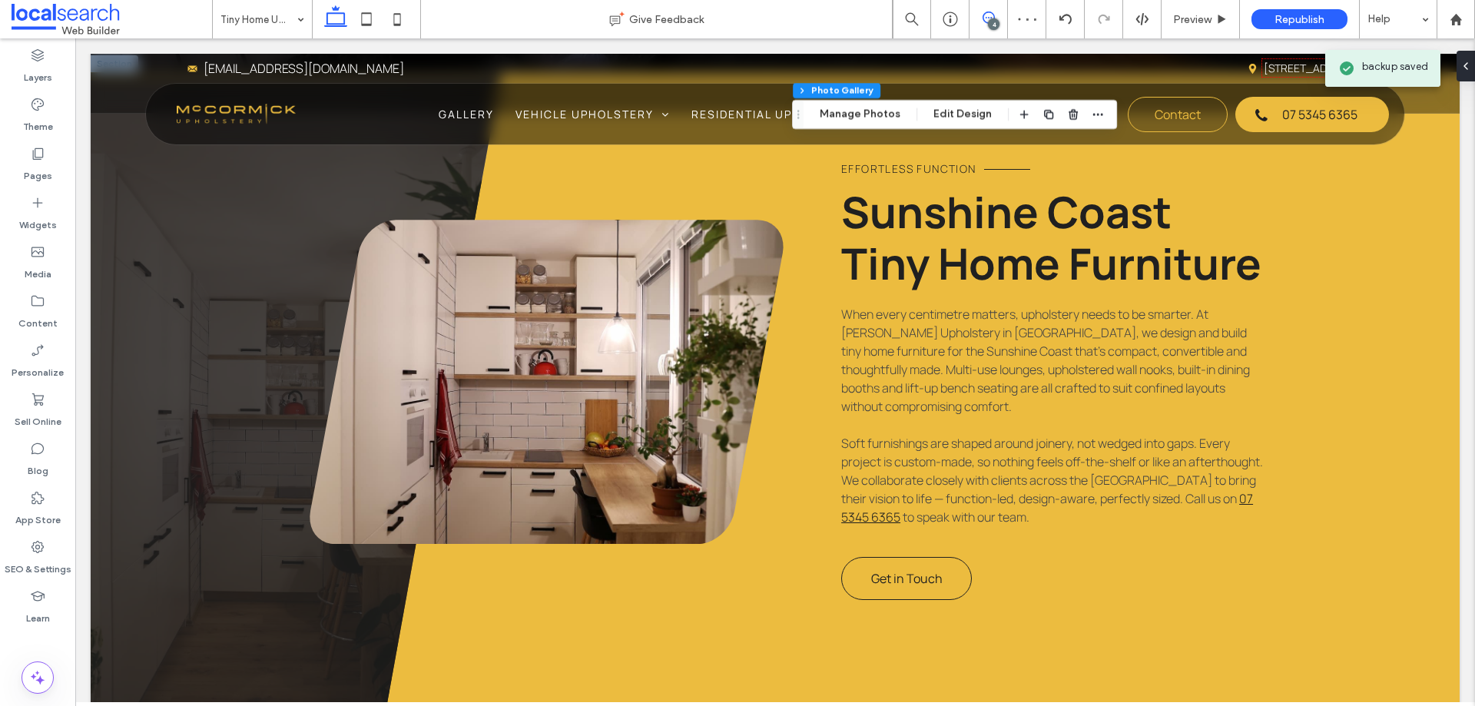
click at [987, 15] on icon at bounding box center [989, 18] width 12 height 12
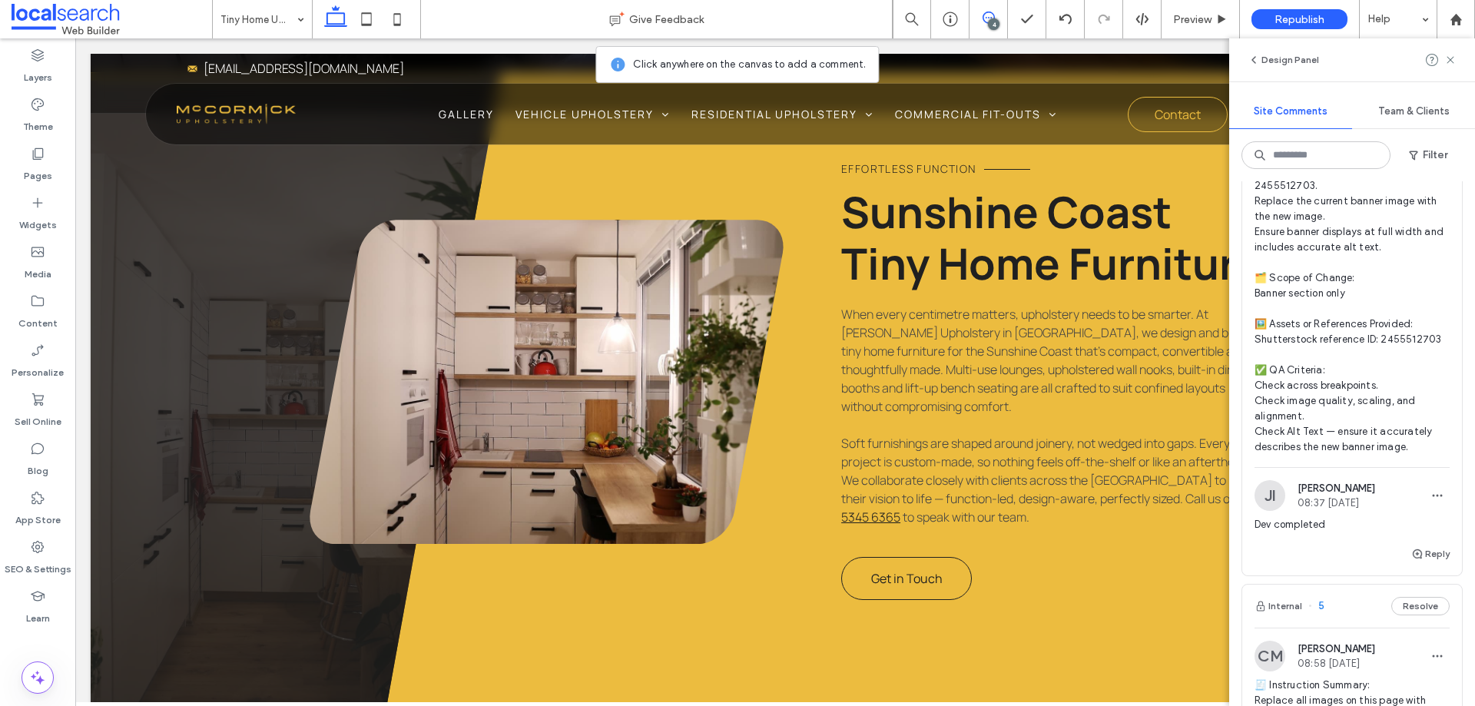
scroll to position [692, 0]
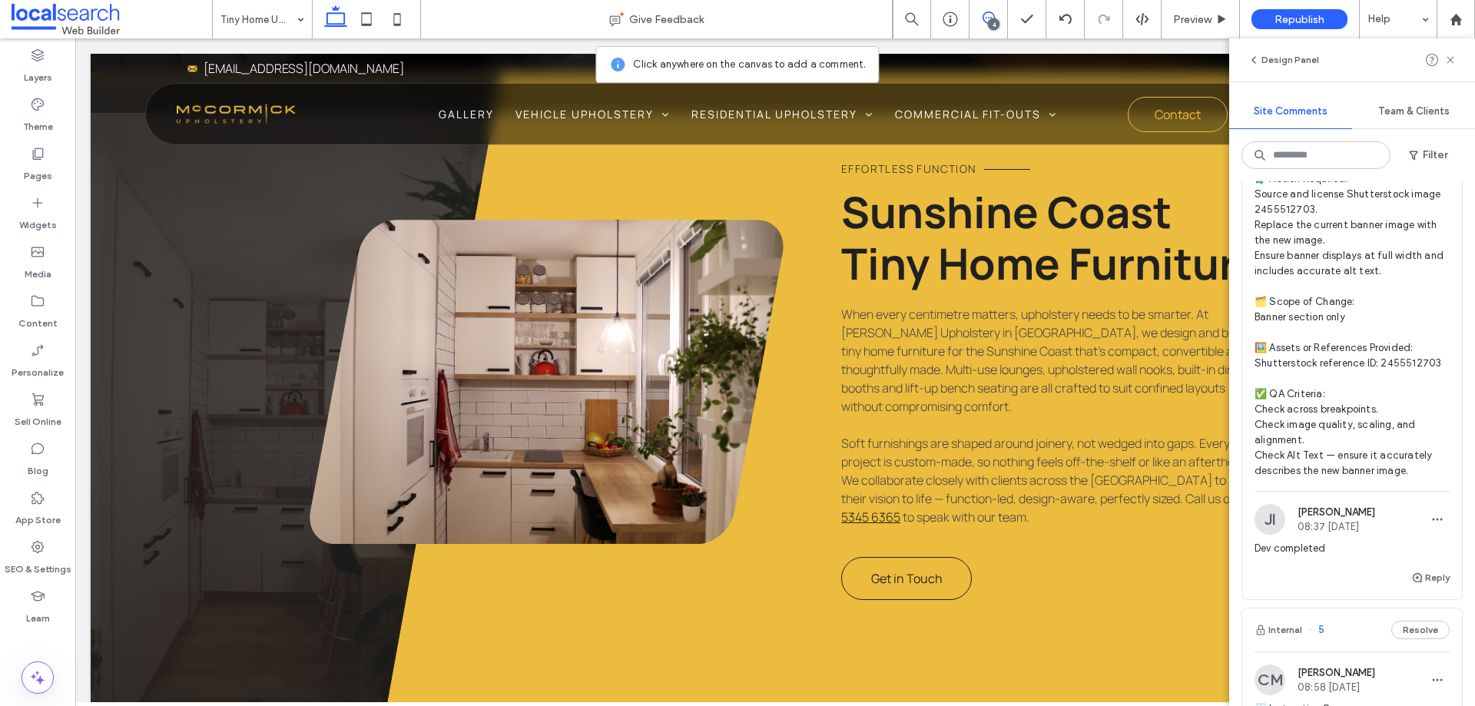
click at [1390, 310] on span "🧾 Instruction Summary: Replace banner image with Shutterstock image 2455512703.…" at bounding box center [1352, 294] width 195 height 369
click at [0, 0] on div at bounding box center [0, 0] width 0 height 0
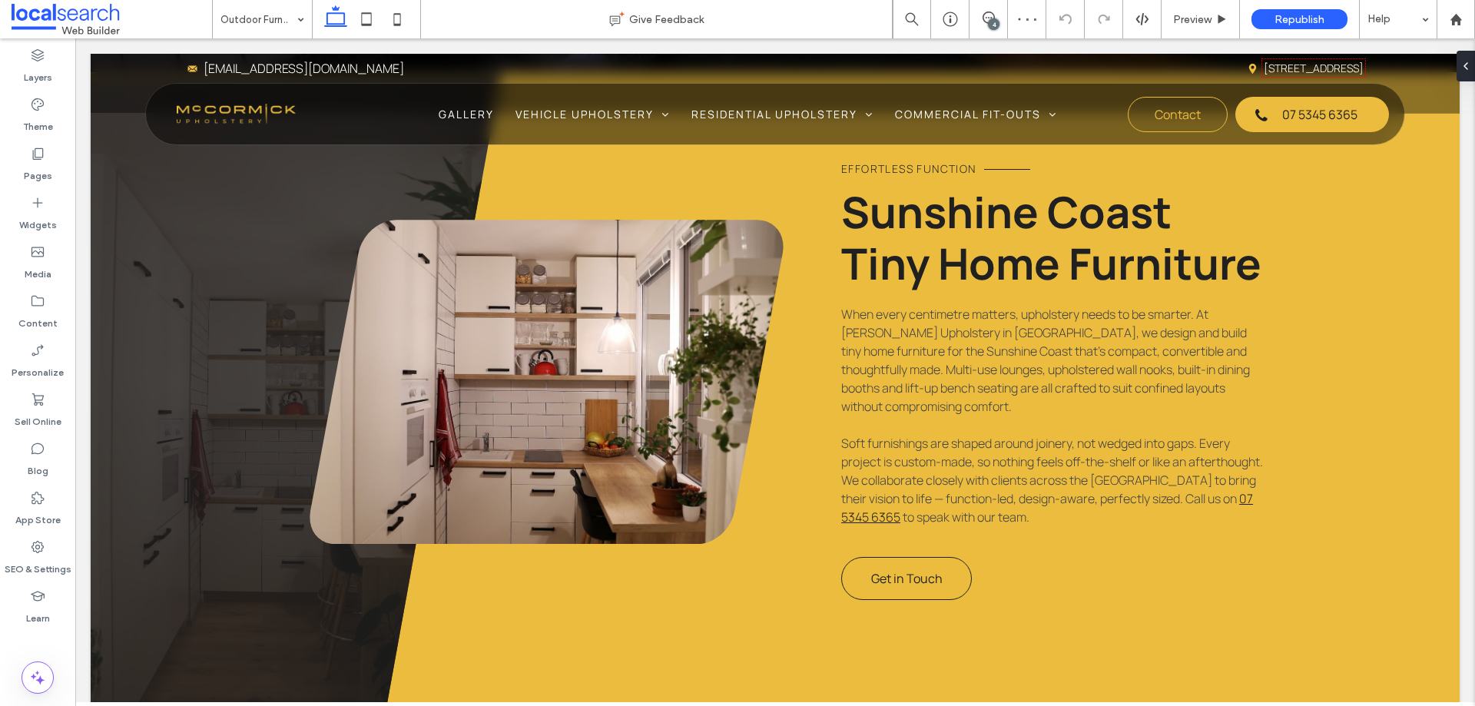
click at [996, 22] on div "4" at bounding box center [994, 24] width 12 height 12
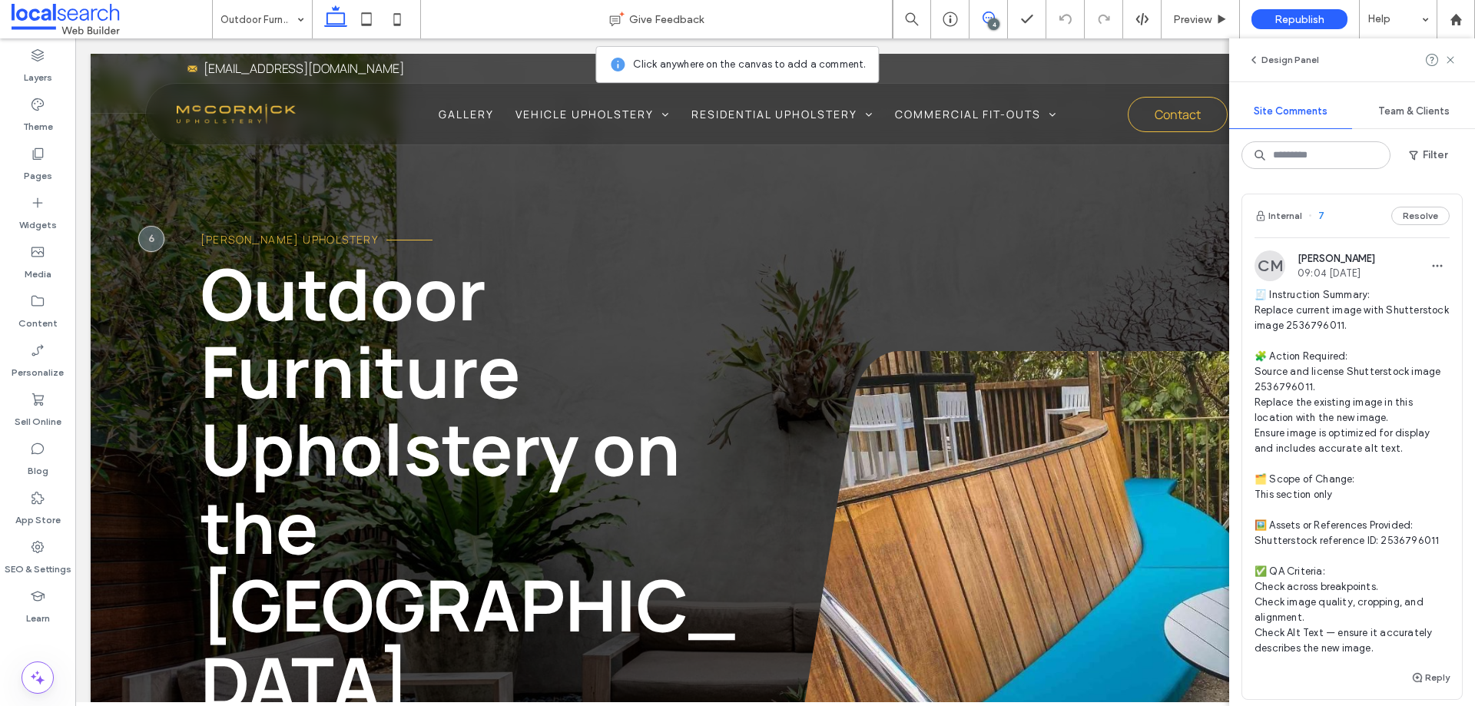
click at [1367, 343] on span "🧾 Instruction Summary: Replace current image with Shutterstock image 2536796011…" at bounding box center [1352, 471] width 195 height 369
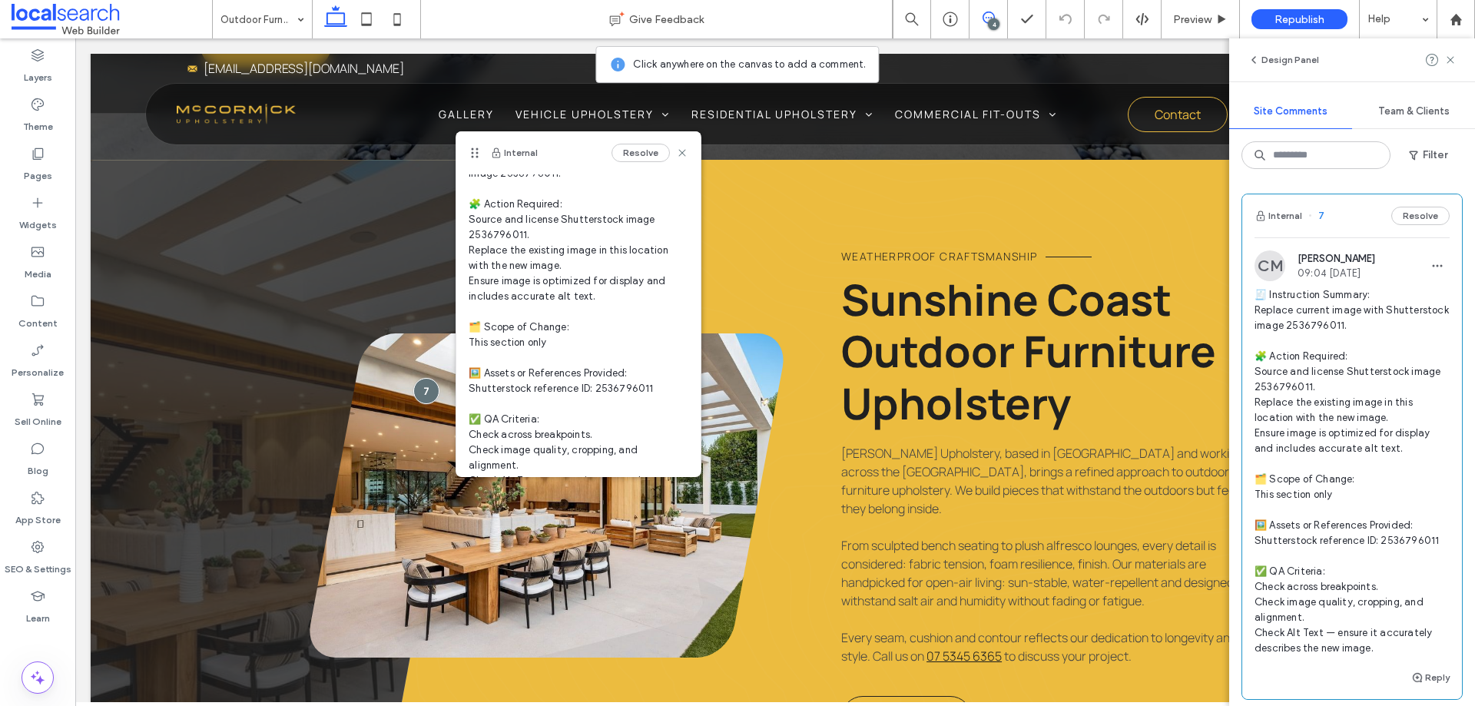
scroll to position [162, 0]
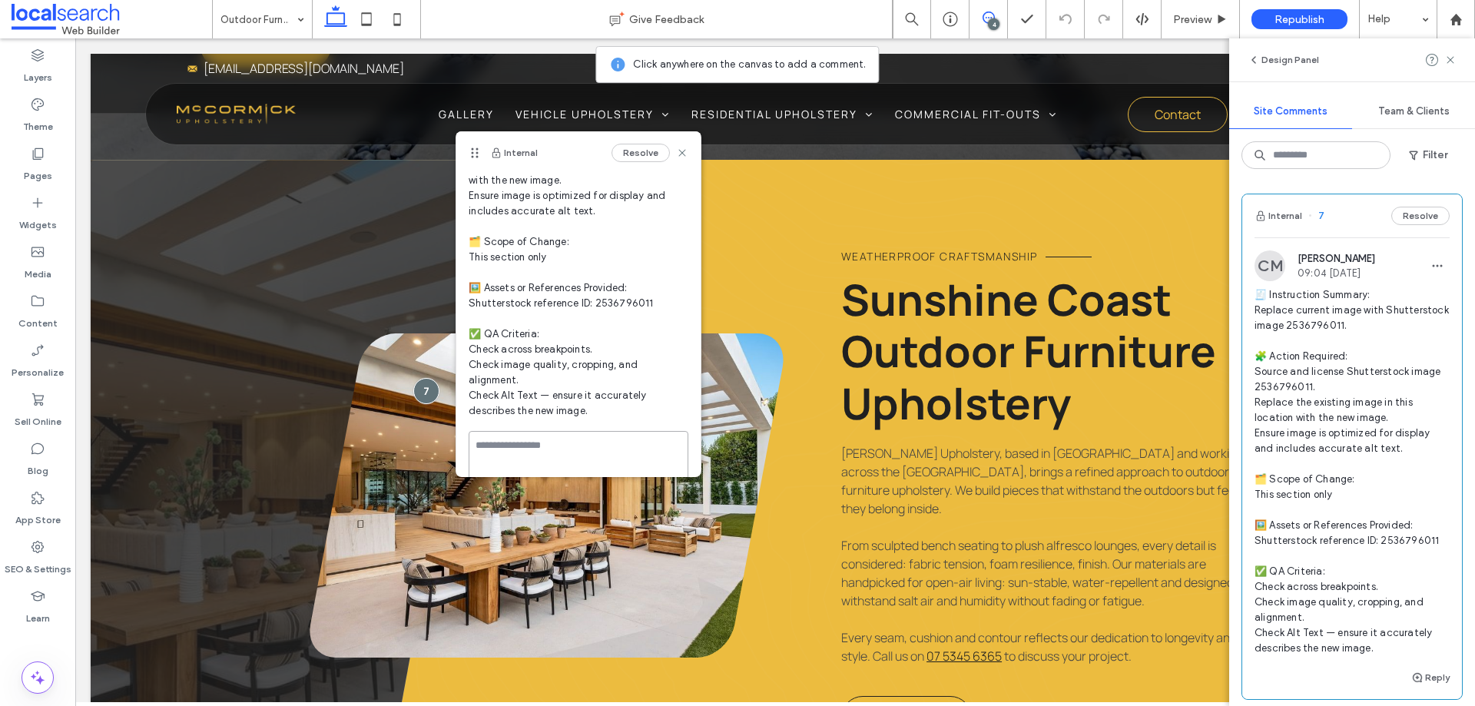
click at [551, 441] on textarea at bounding box center [579, 469] width 220 height 77
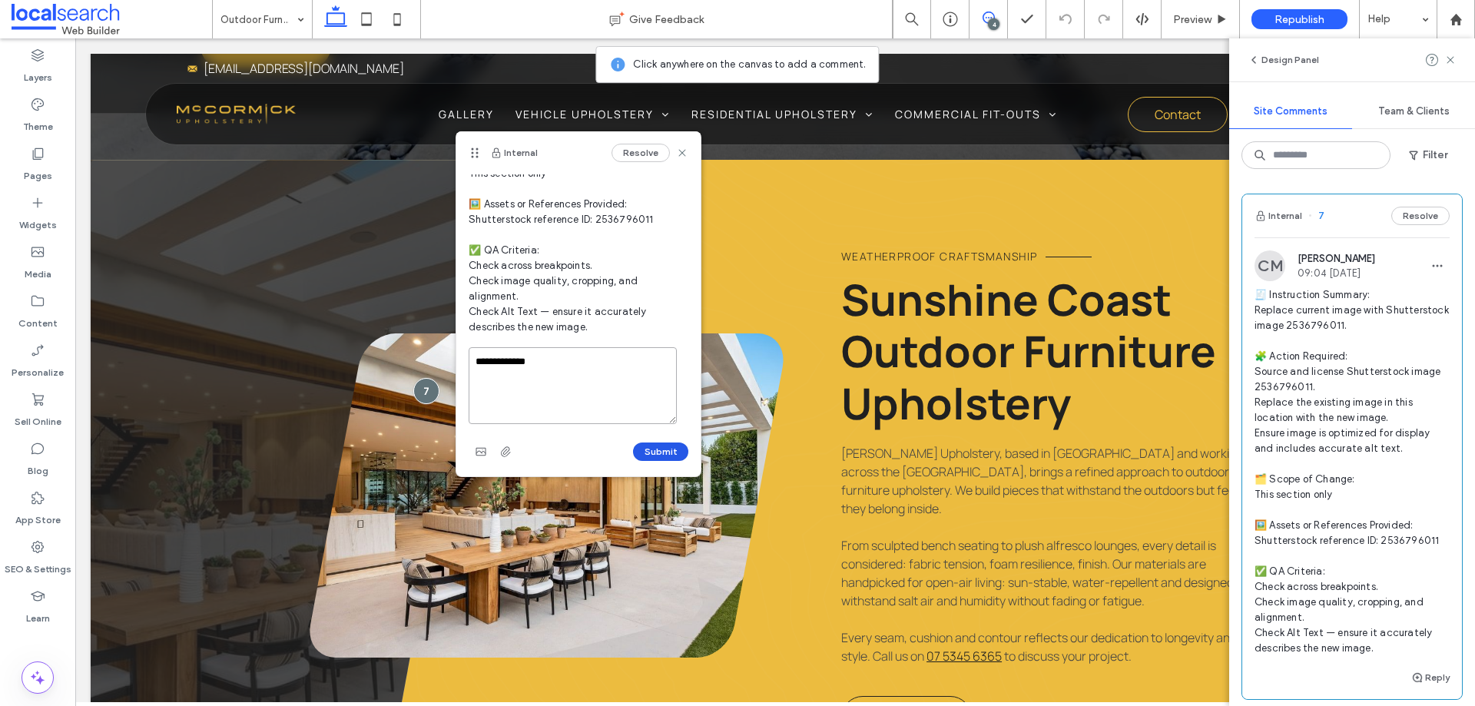
type textarea "**********"
click at [636, 447] on button "Submit" at bounding box center [660, 452] width 55 height 18
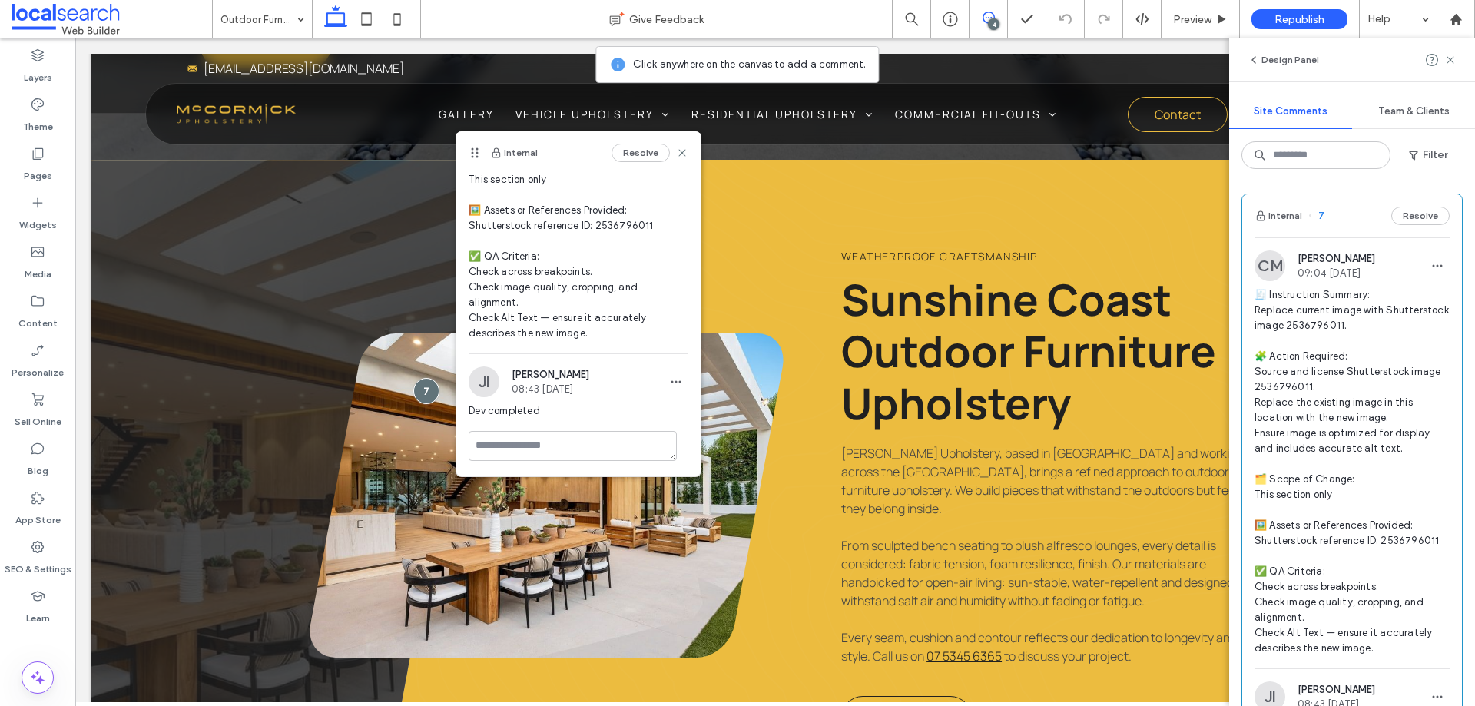
scroll to position [240, 0]
click at [679, 153] on use at bounding box center [682, 152] width 7 height 7
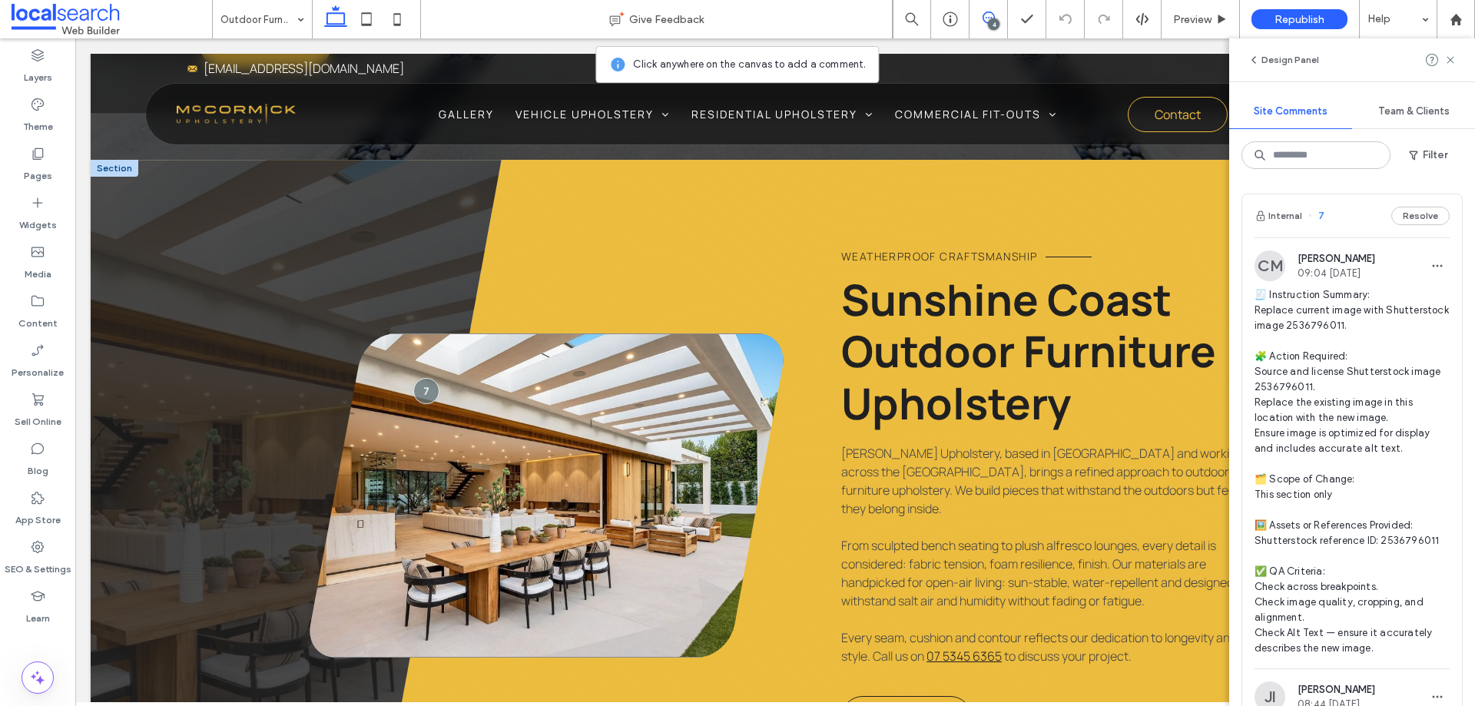
click at [641, 333] on link at bounding box center [547, 495] width 474 height 324
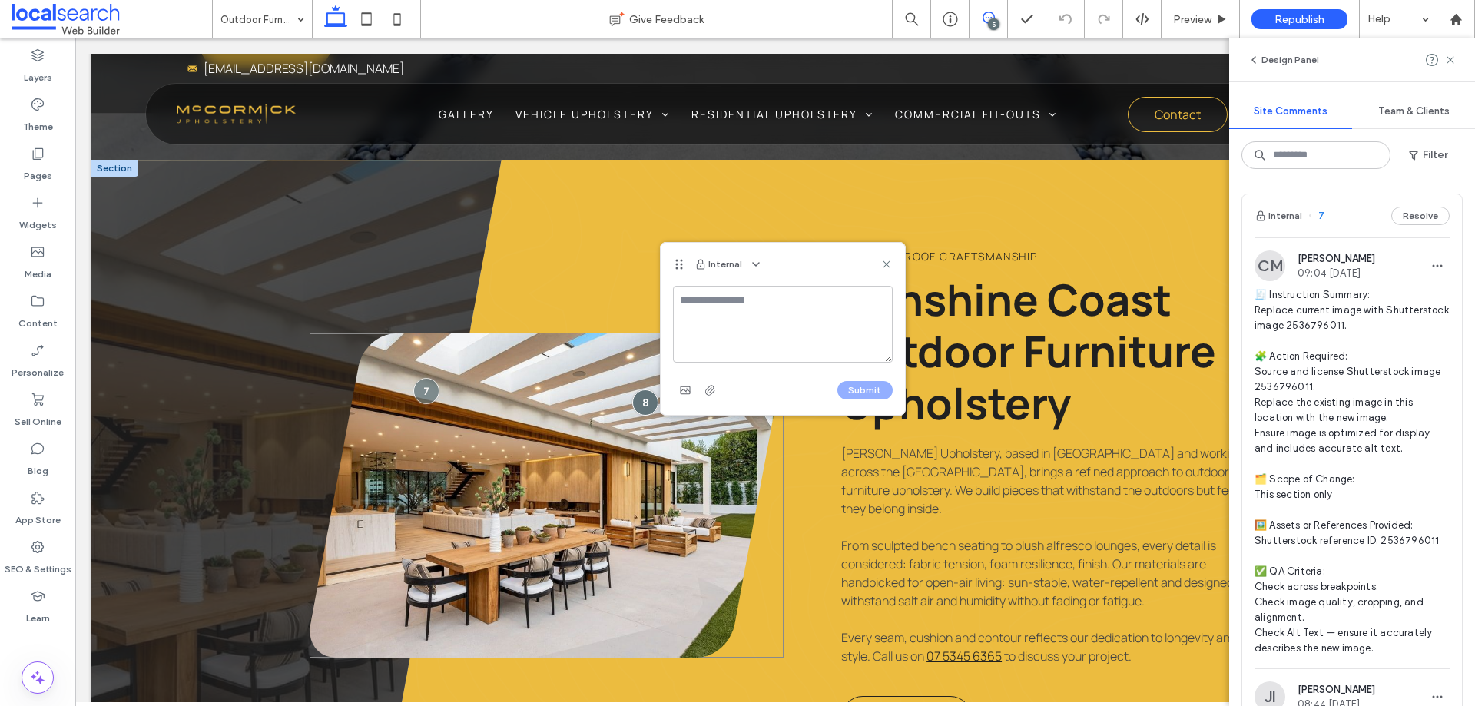
click at [641, 390] on div at bounding box center [645, 403] width 26 height 26
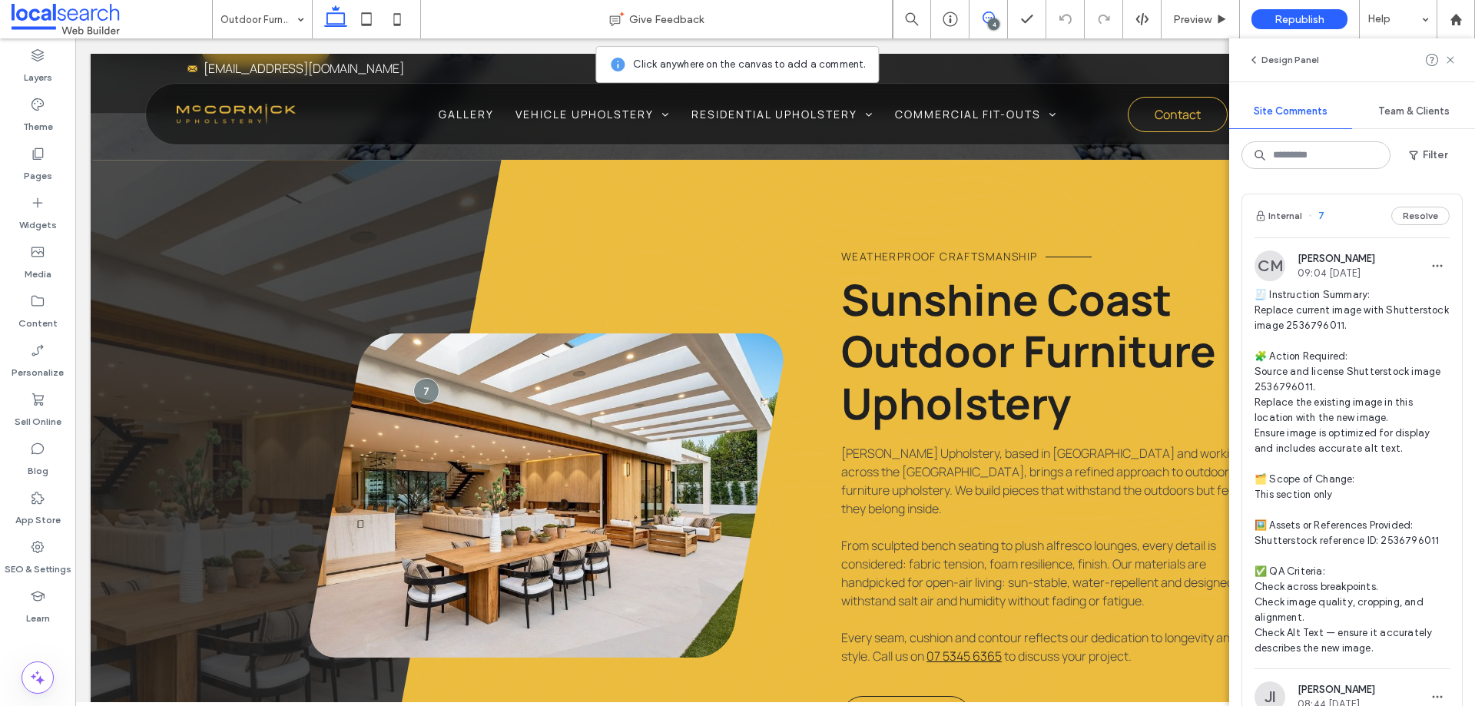
click at [1444, 64] on div at bounding box center [1441, 60] width 31 height 18
click at [1450, 60] on use at bounding box center [1450, 59] width 7 height 7
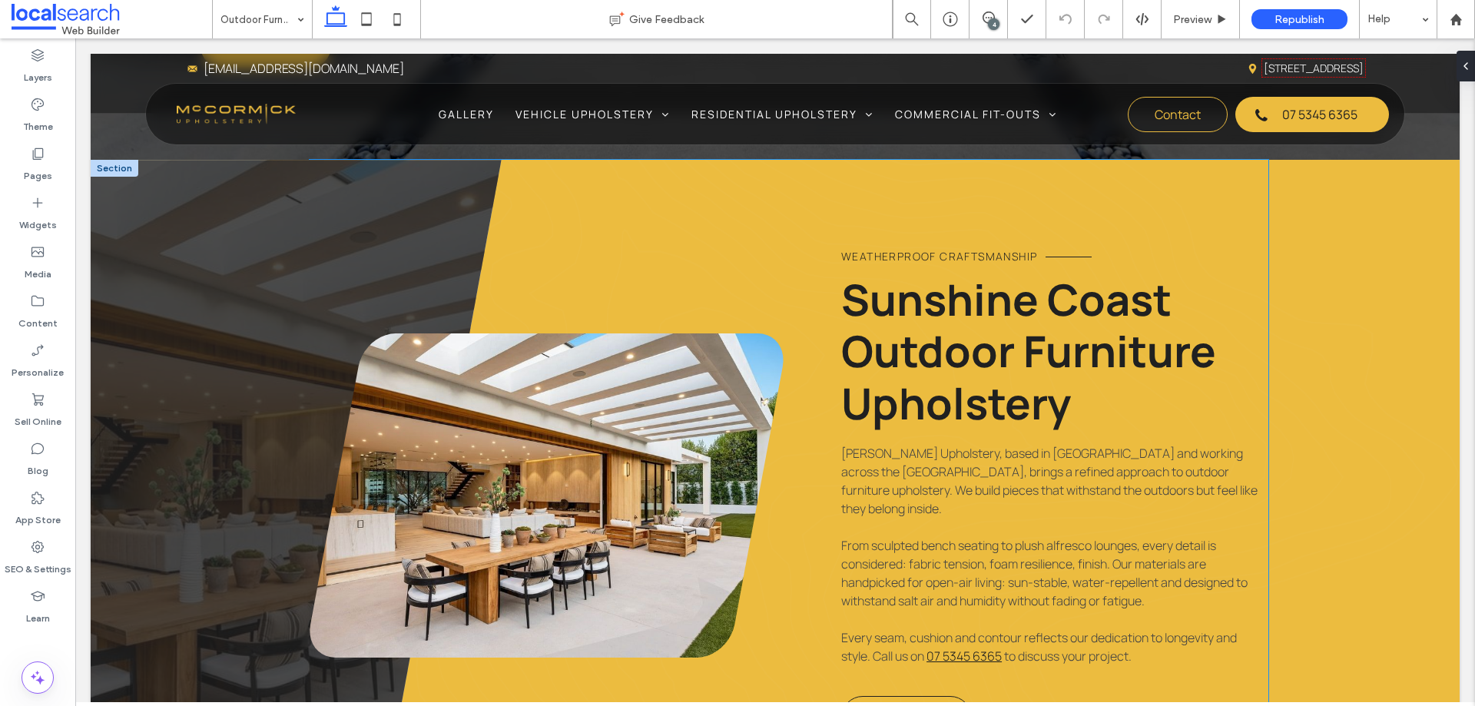
click at [671, 345] on link at bounding box center [547, 495] width 474 height 324
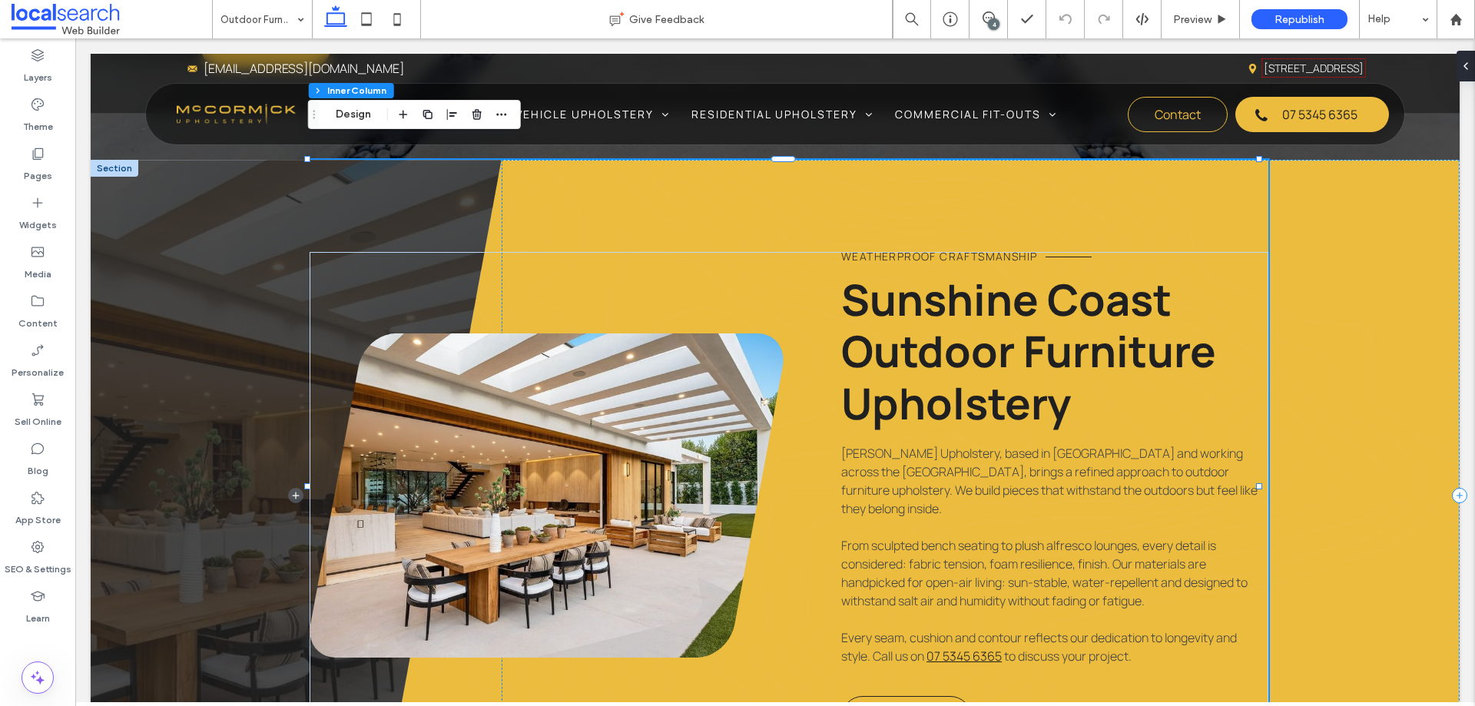
click at [671, 345] on link at bounding box center [547, 495] width 474 height 324
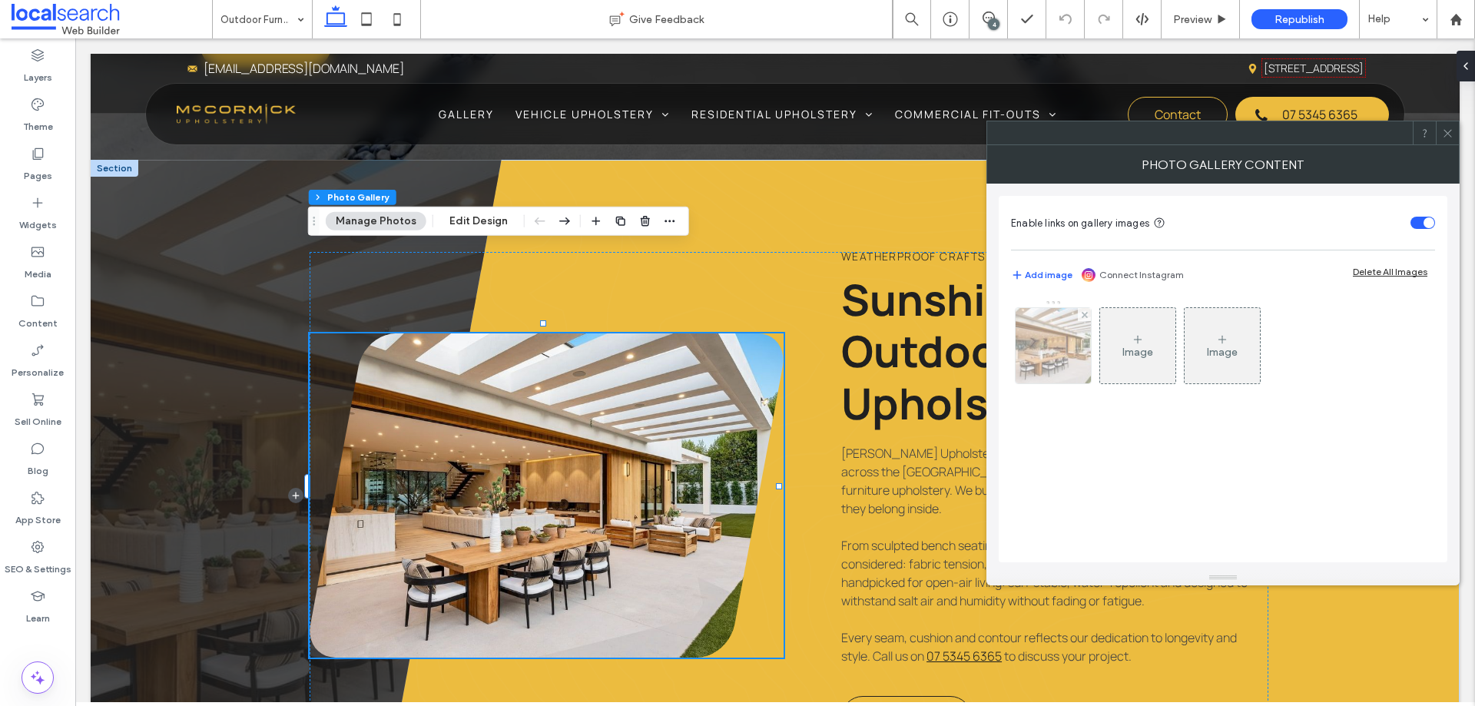
click at [1047, 366] on img at bounding box center [1054, 345] width 114 height 75
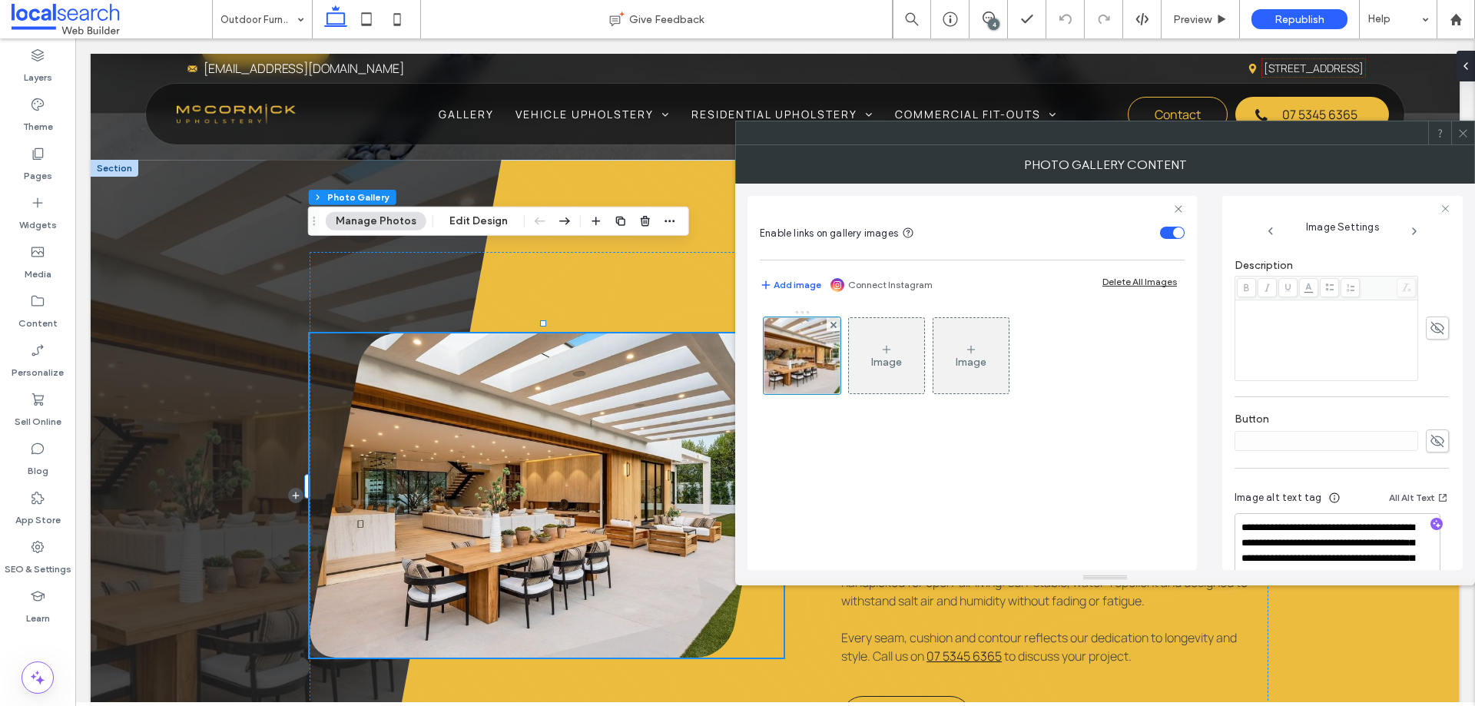
scroll to position [436, 0]
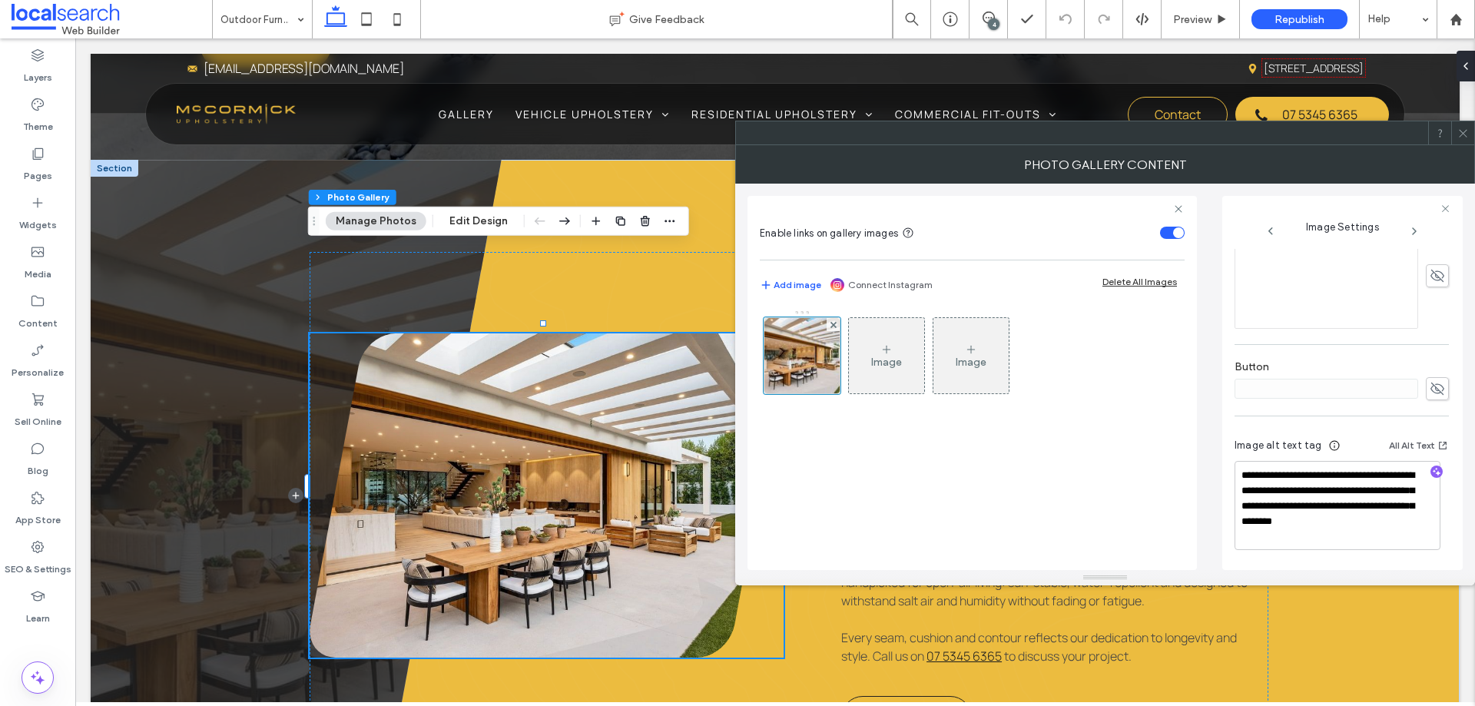
click at [1123, 443] on div "Image Image" at bounding box center [972, 432] width 425 height 260
click at [1465, 132] on use at bounding box center [1463, 133] width 8 height 8
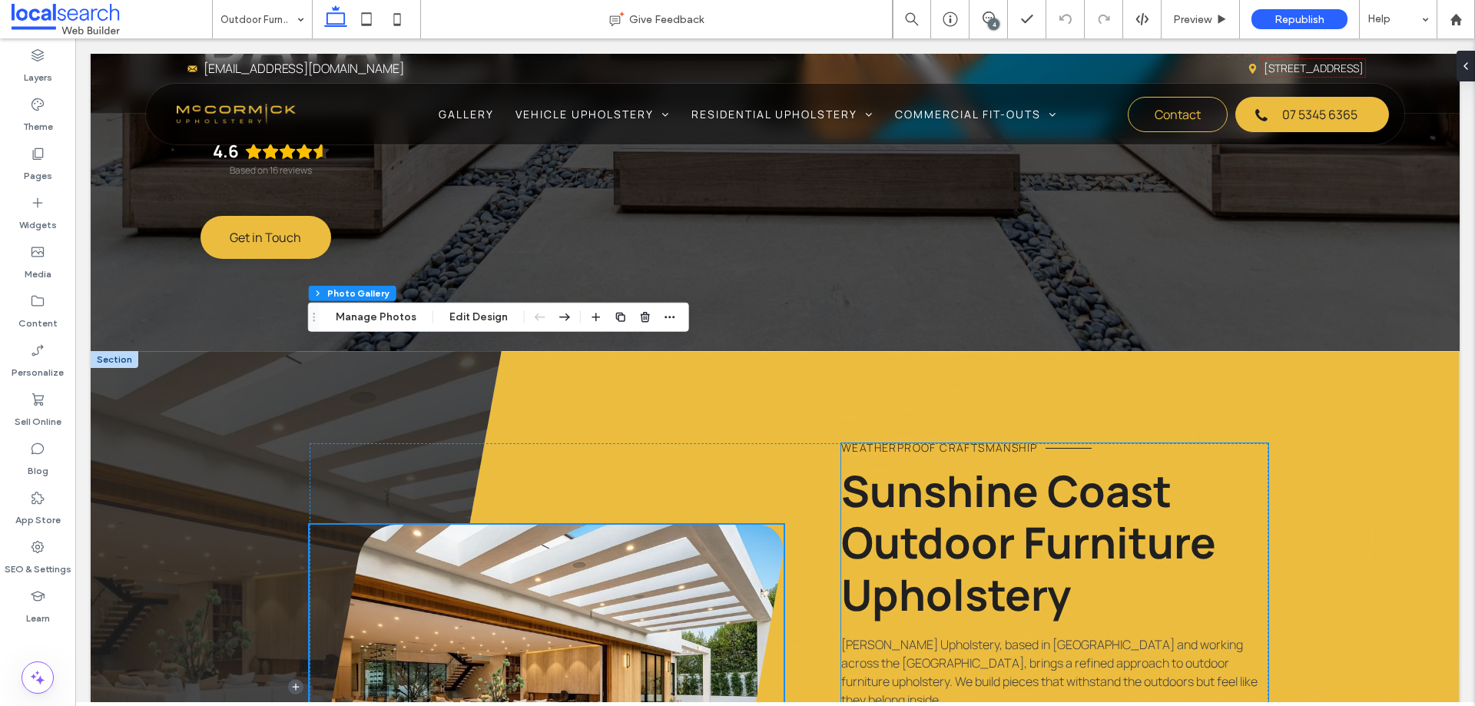
scroll to position [758, 0]
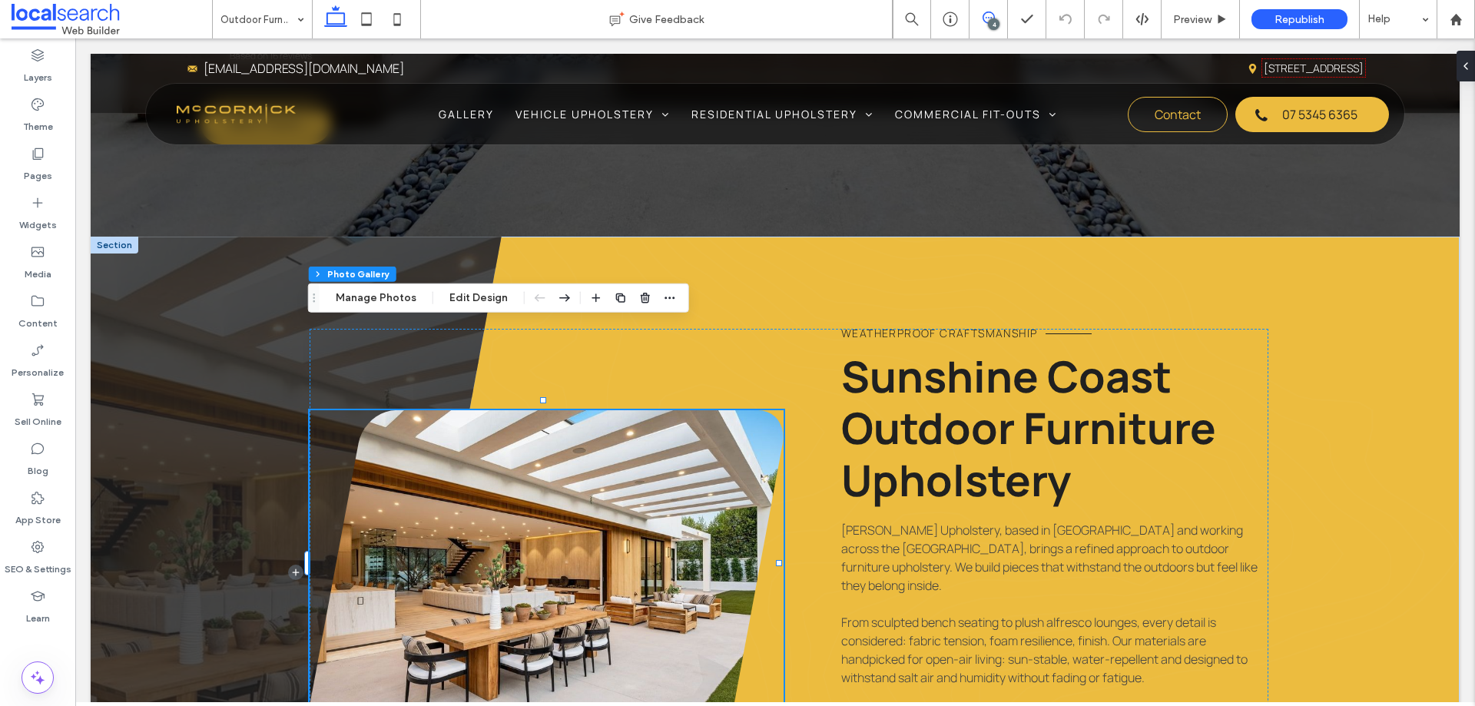
click at [988, 18] on use at bounding box center [989, 18] width 12 height 12
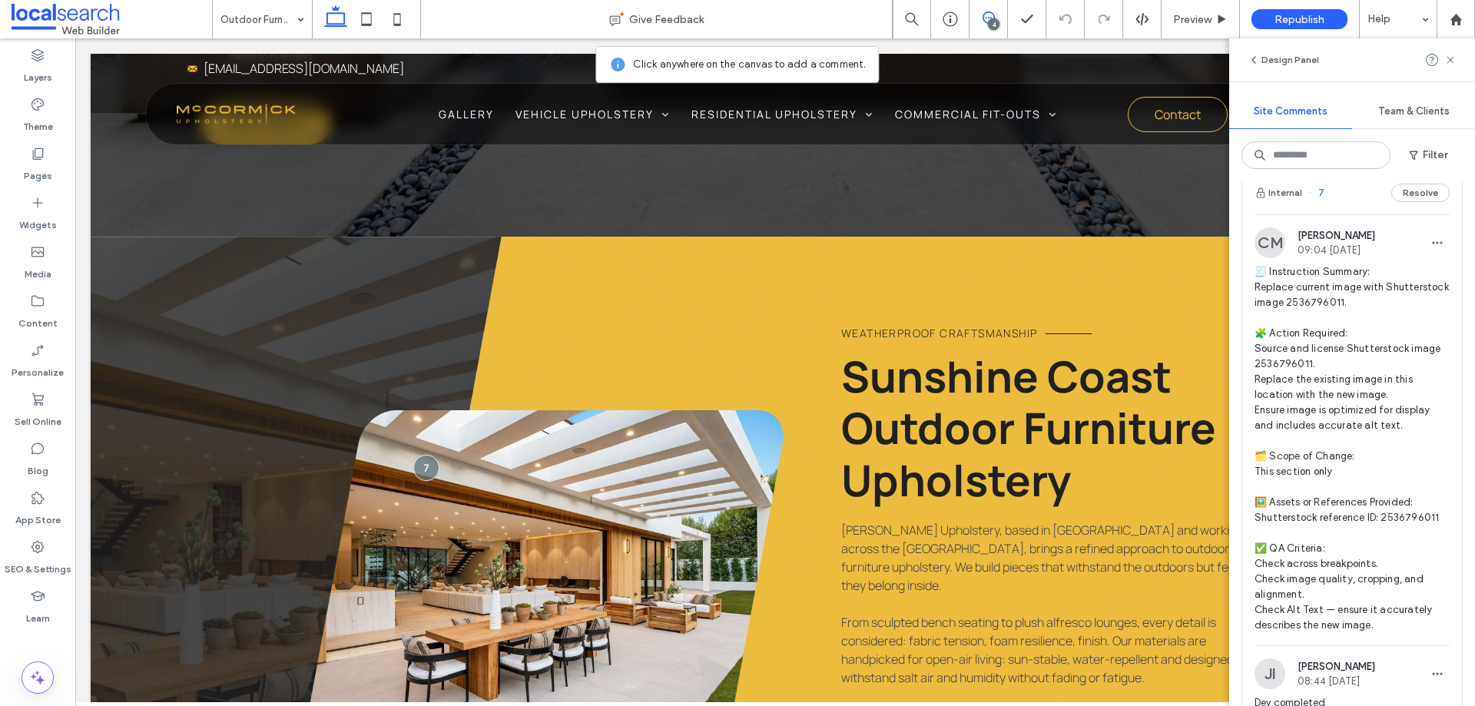
scroll to position [0, 0]
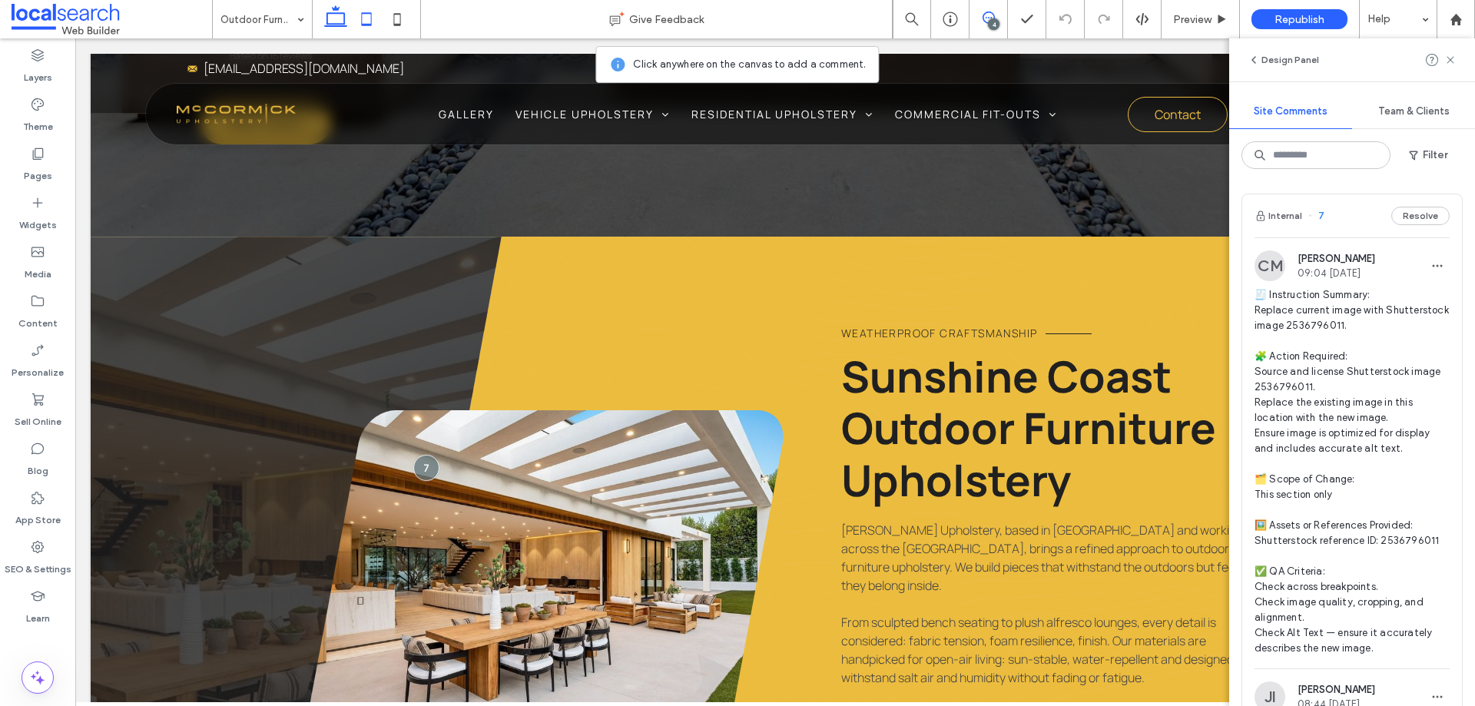
click at [373, 22] on icon at bounding box center [366, 19] width 31 height 31
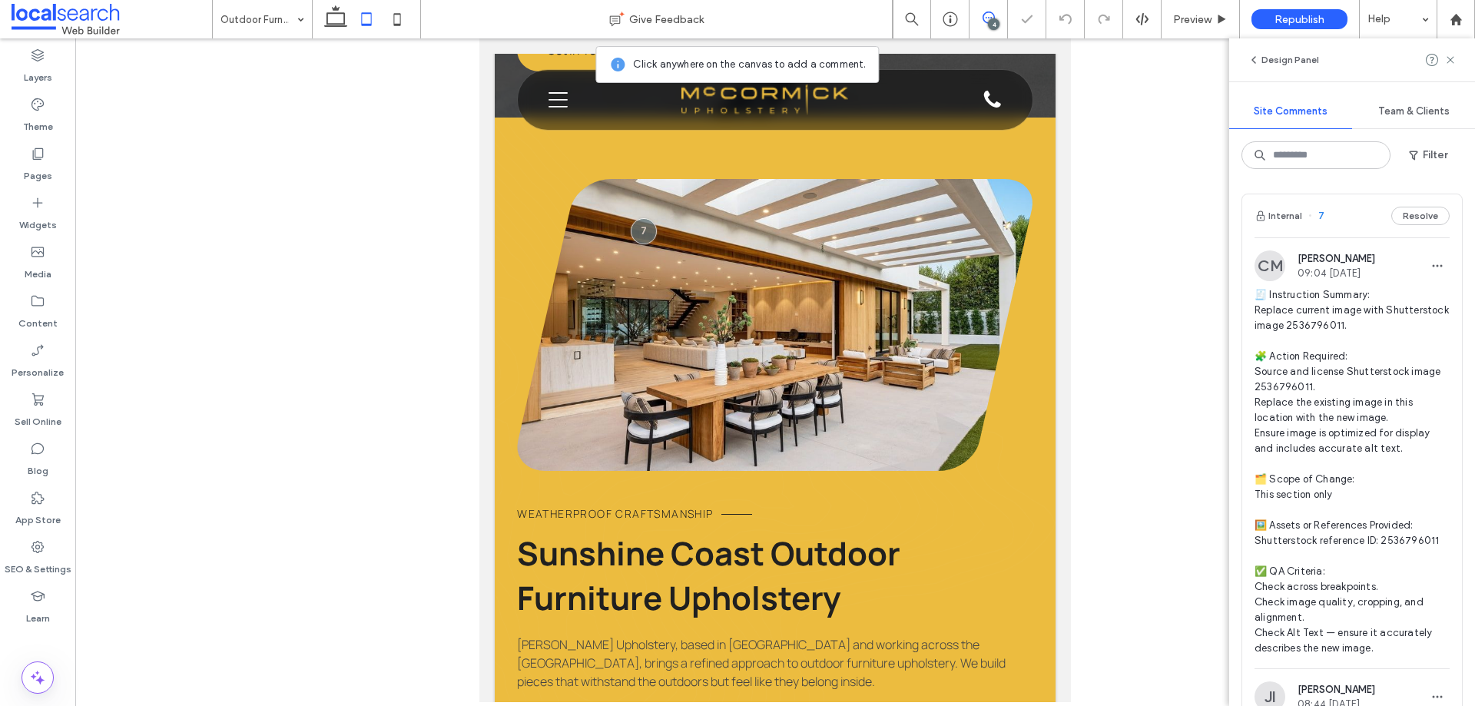
scroll to position [731, 0]
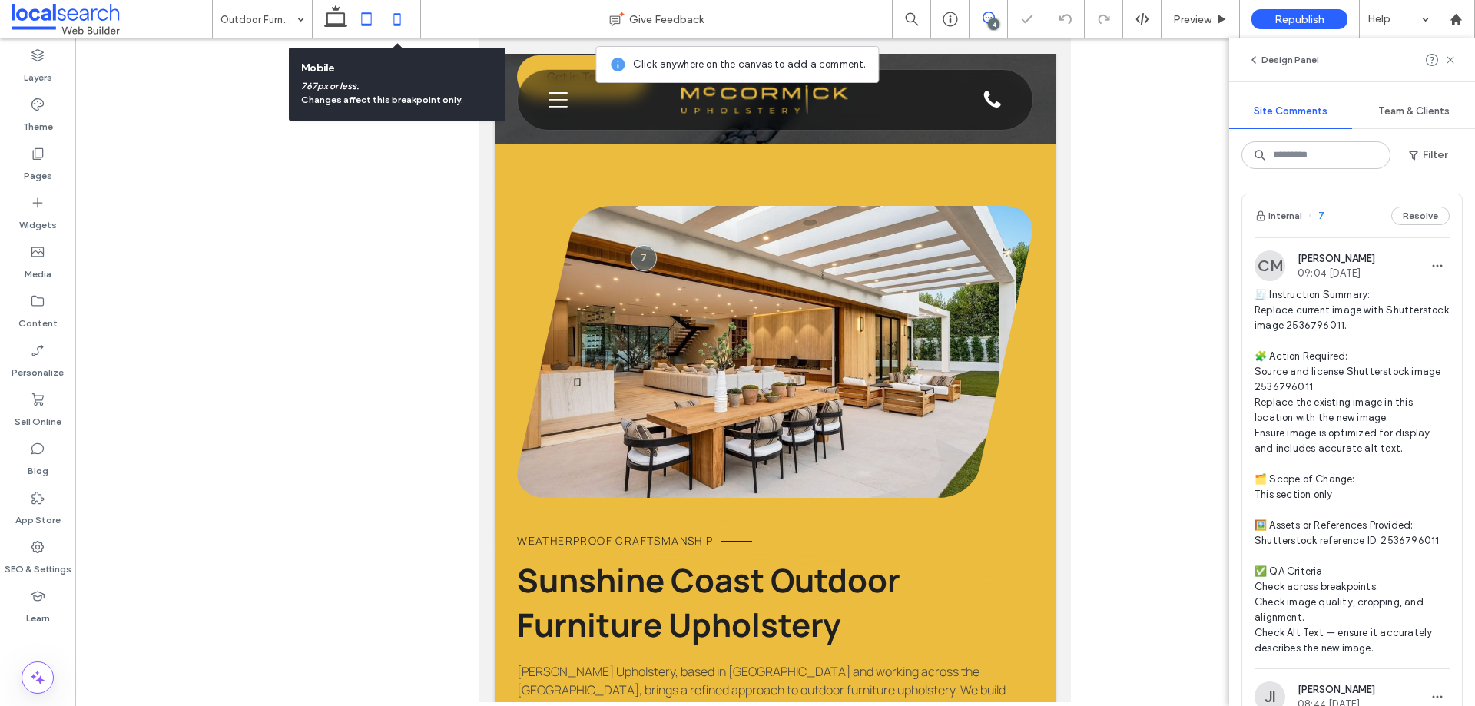
click at [393, 18] on icon at bounding box center [397, 19] width 31 height 31
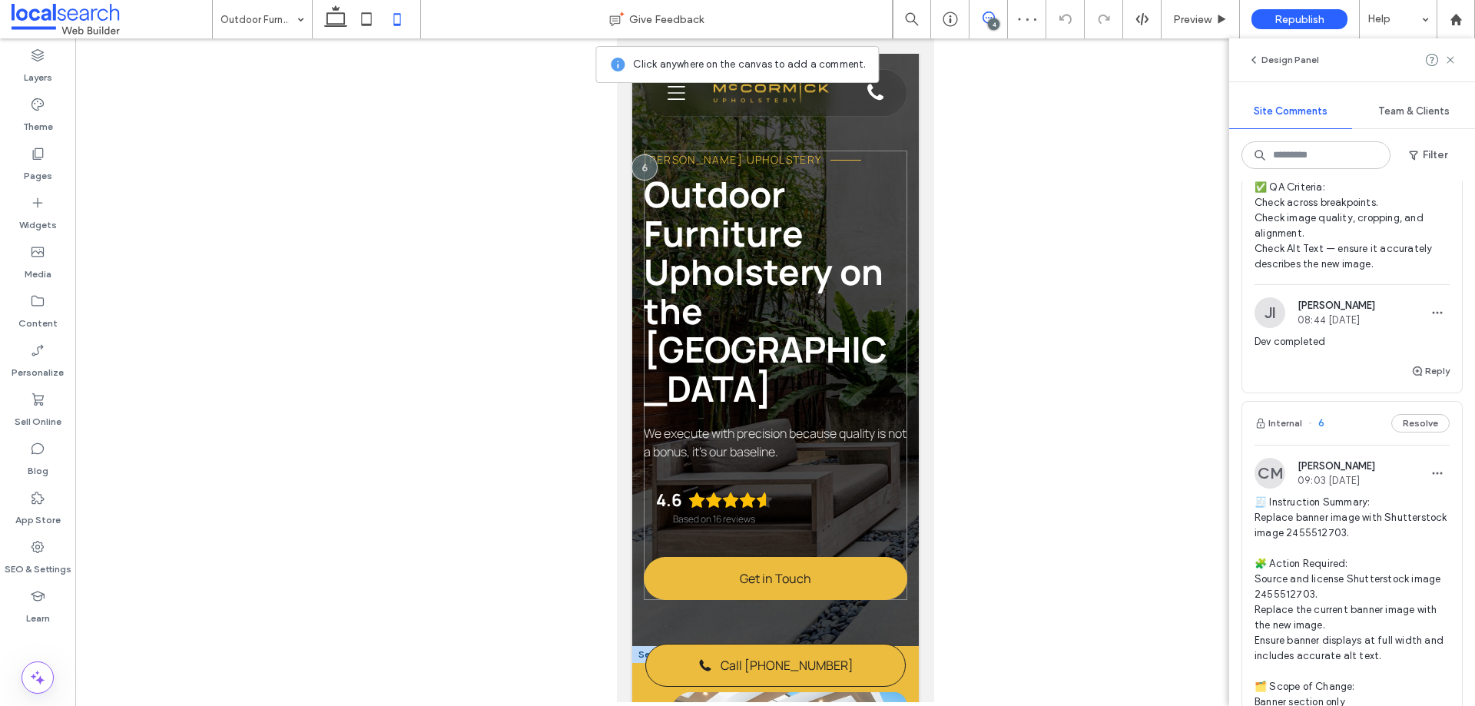
scroll to position [0, 0]
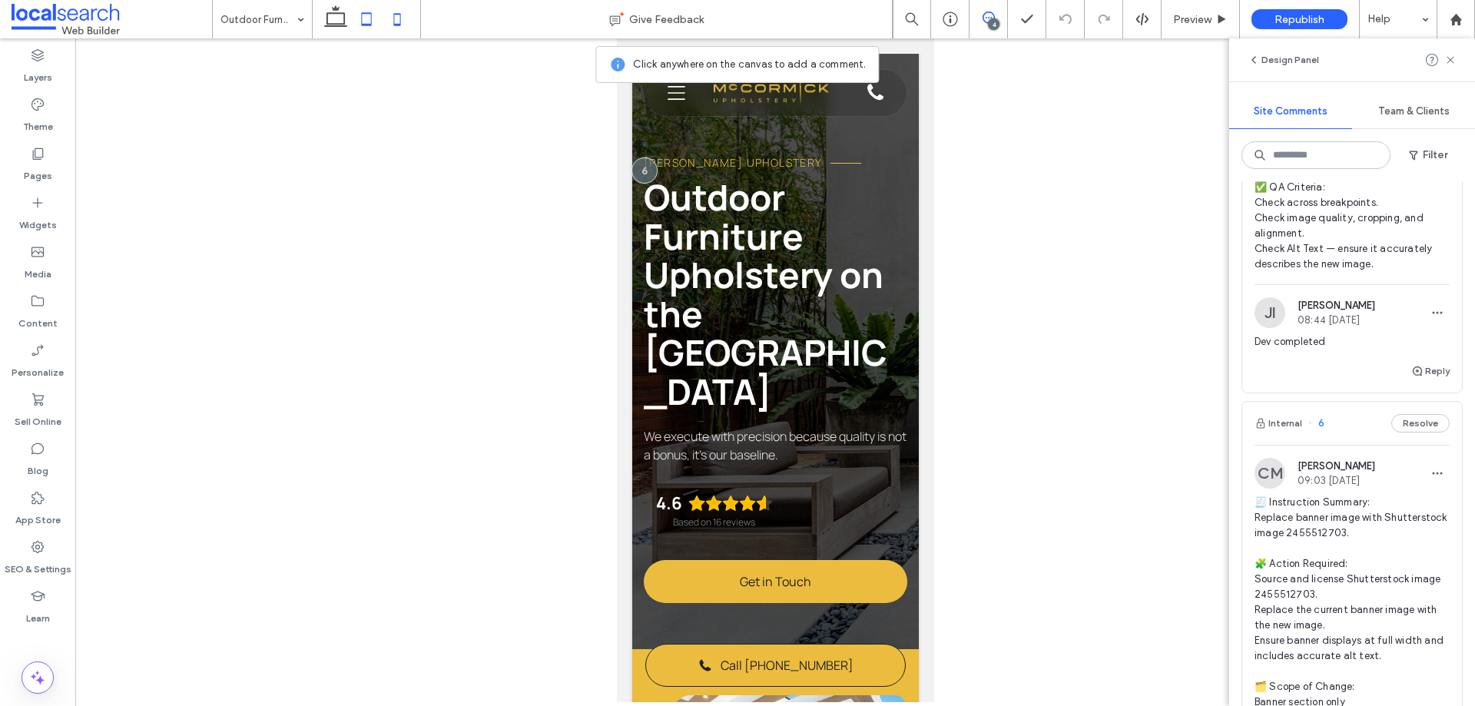
click at [367, 22] on icon at bounding box center [366, 19] width 31 height 31
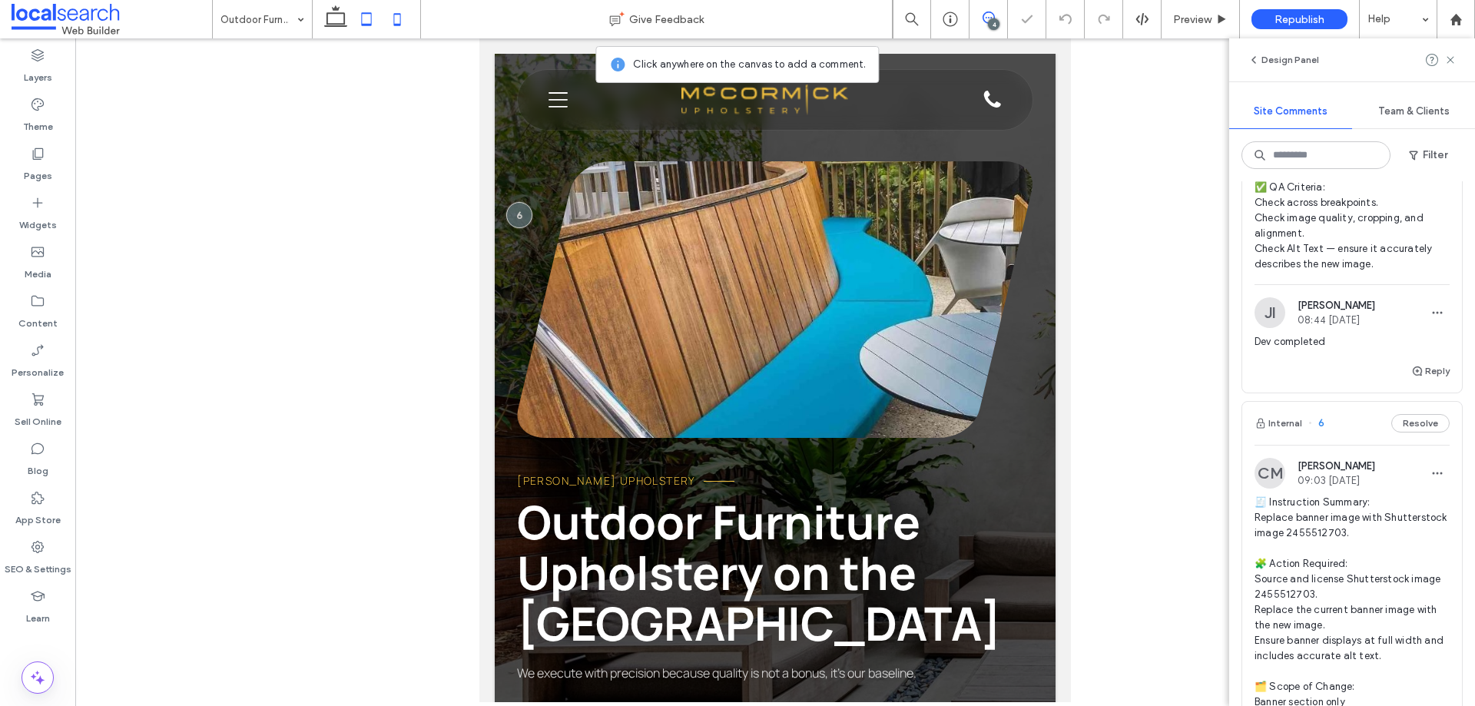
click at [400, 23] on icon at bounding box center [397, 19] width 31 height 31
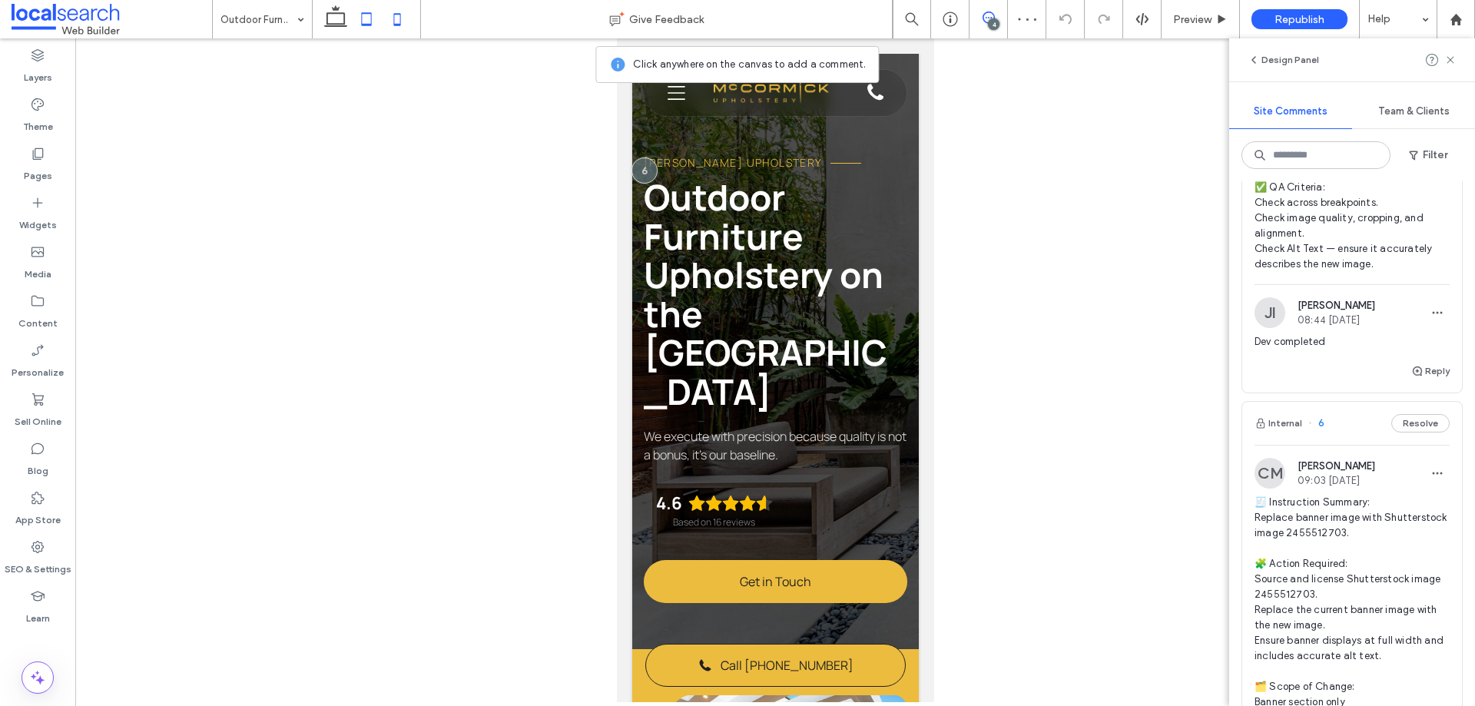
click at [370, 15] on icon at bounding box center [366, 19] width 31 height 31
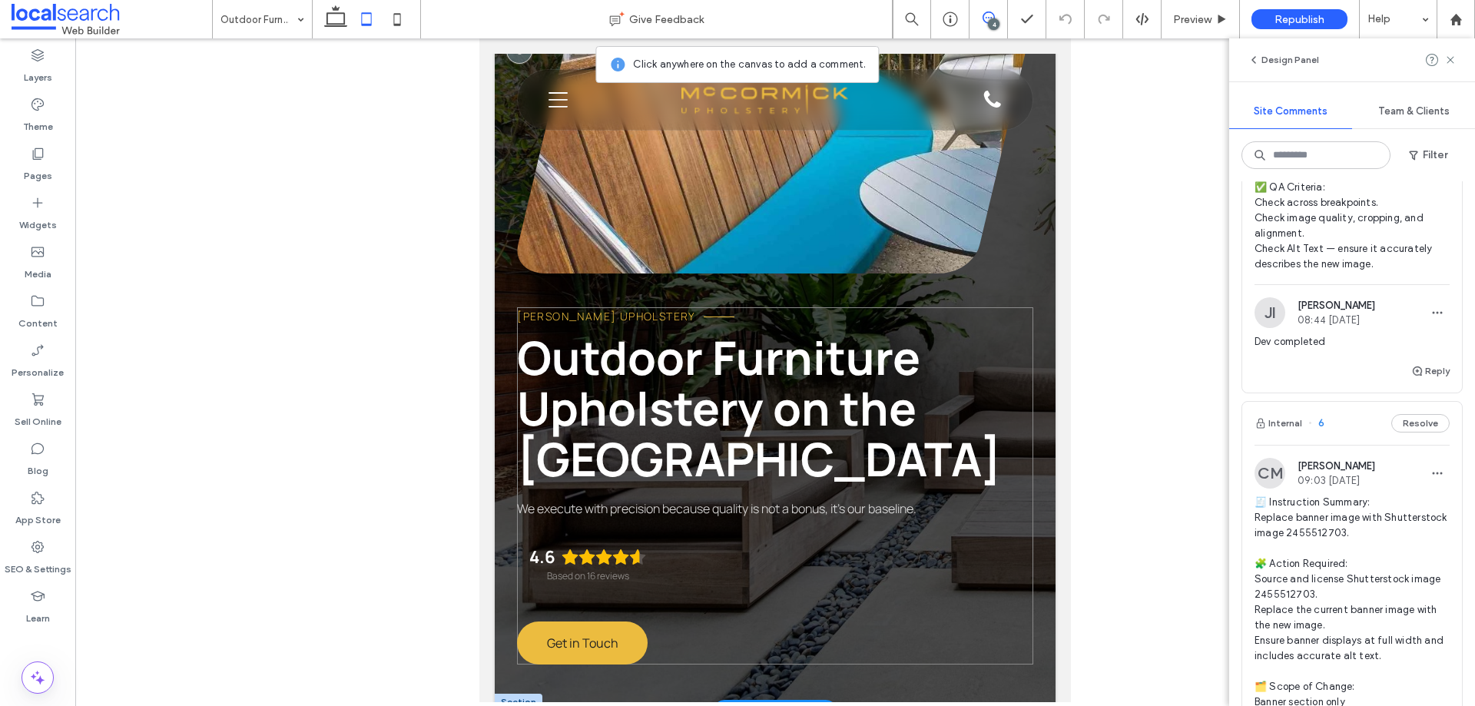
scroll to position [77, 0]
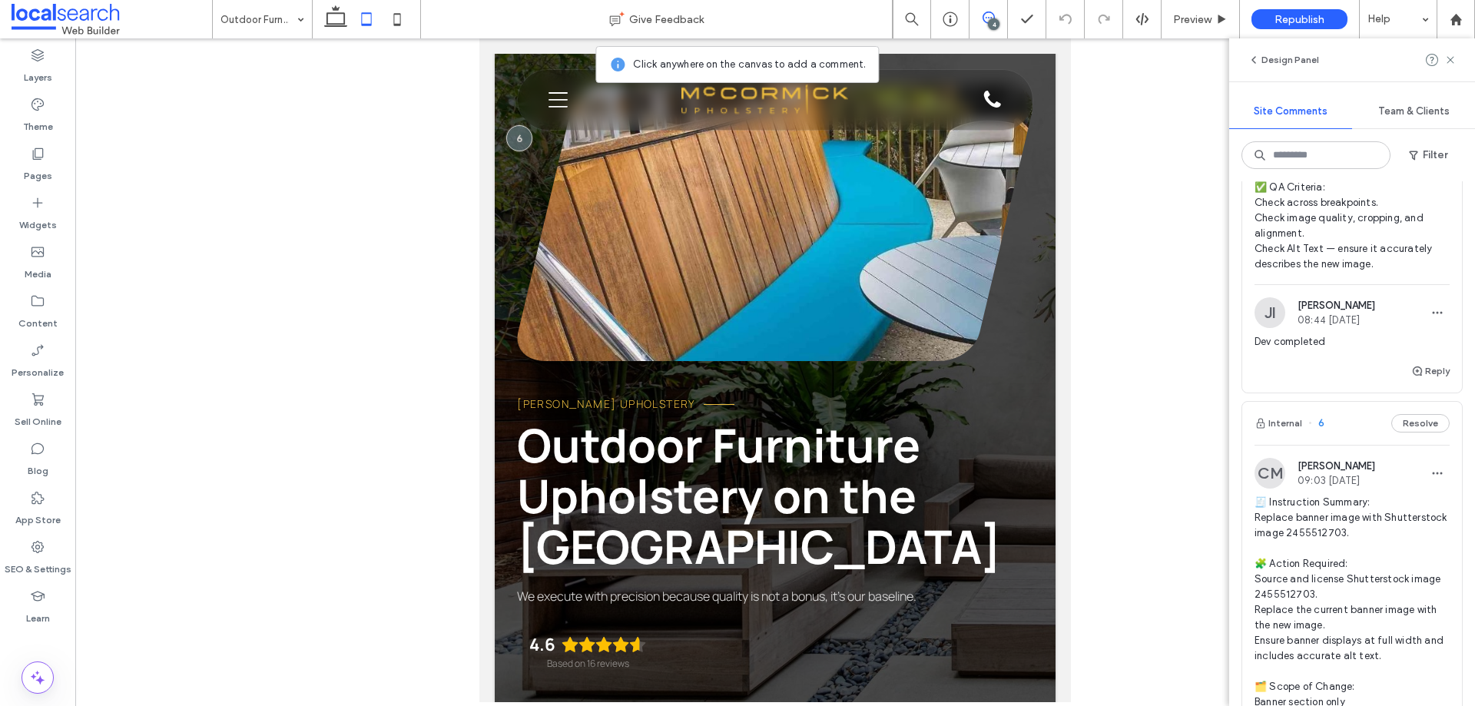
click at [993, 14] on use at bounding box center [989, 18] width 12 height 12
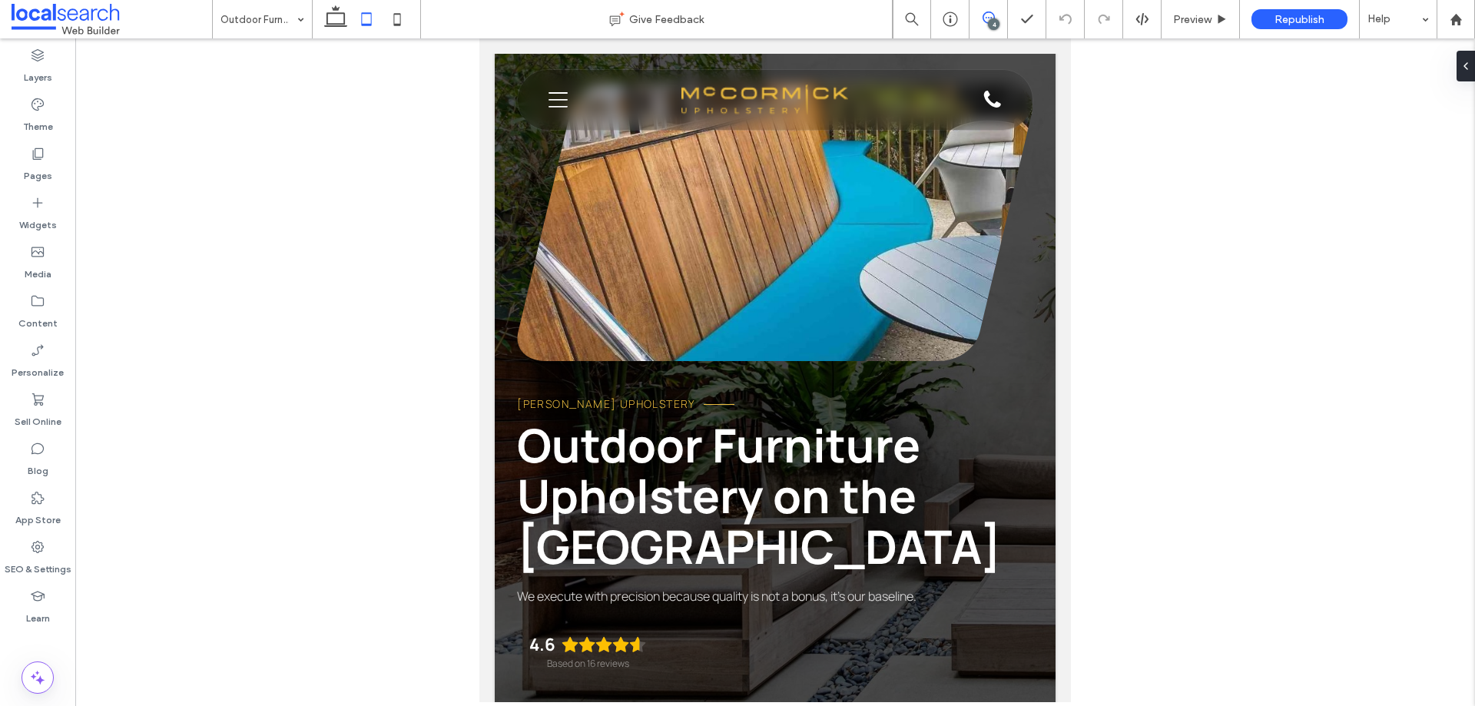
scroll to position [0, 0]
click at [1040, 172] on div "McCormick Upholstery Outdoor Furniture Upholstery on the Sunshine Coast We exec…" at bounding box center [775, 387] width 561 height 821
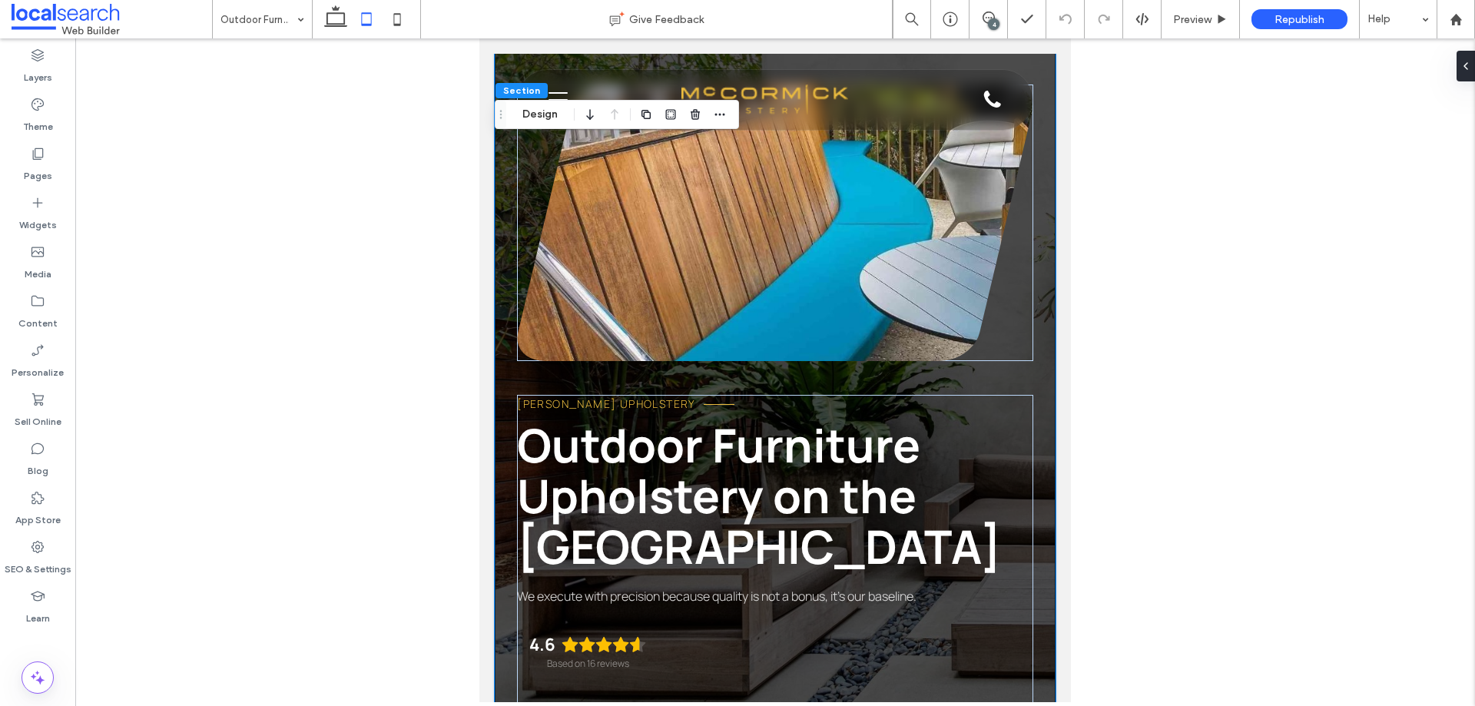
click at [1040, 172] on div "McCormick Upholstery Outdoor Furniture Upholstery on the Sunshine Coast We exec…" at bounding box center [775, 387] width 561 height 821
click at [536, 112] on button "Design" at bounding box center [540, 114] width 55 height 18
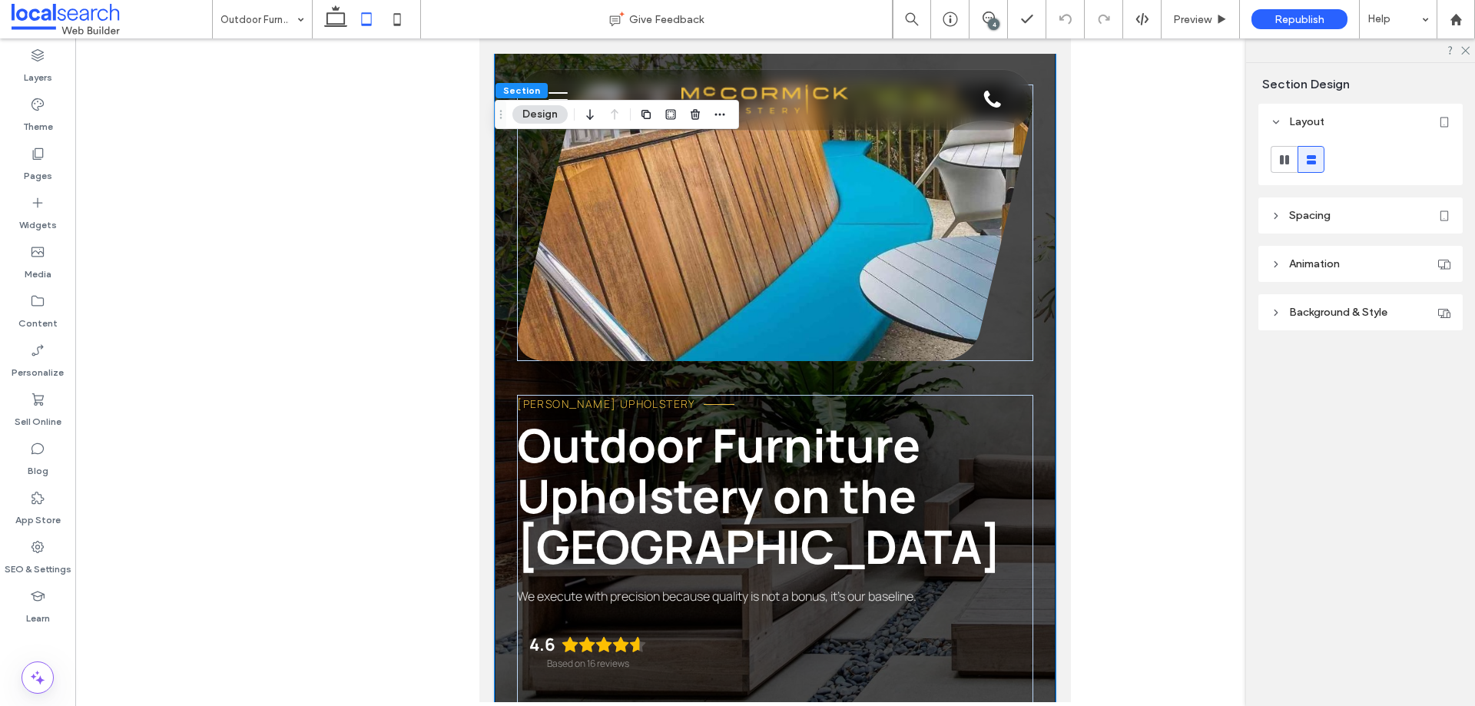
click at [1383, 310] on span "Background & Style" at bounding box center [1338, 312] width 98 height 13
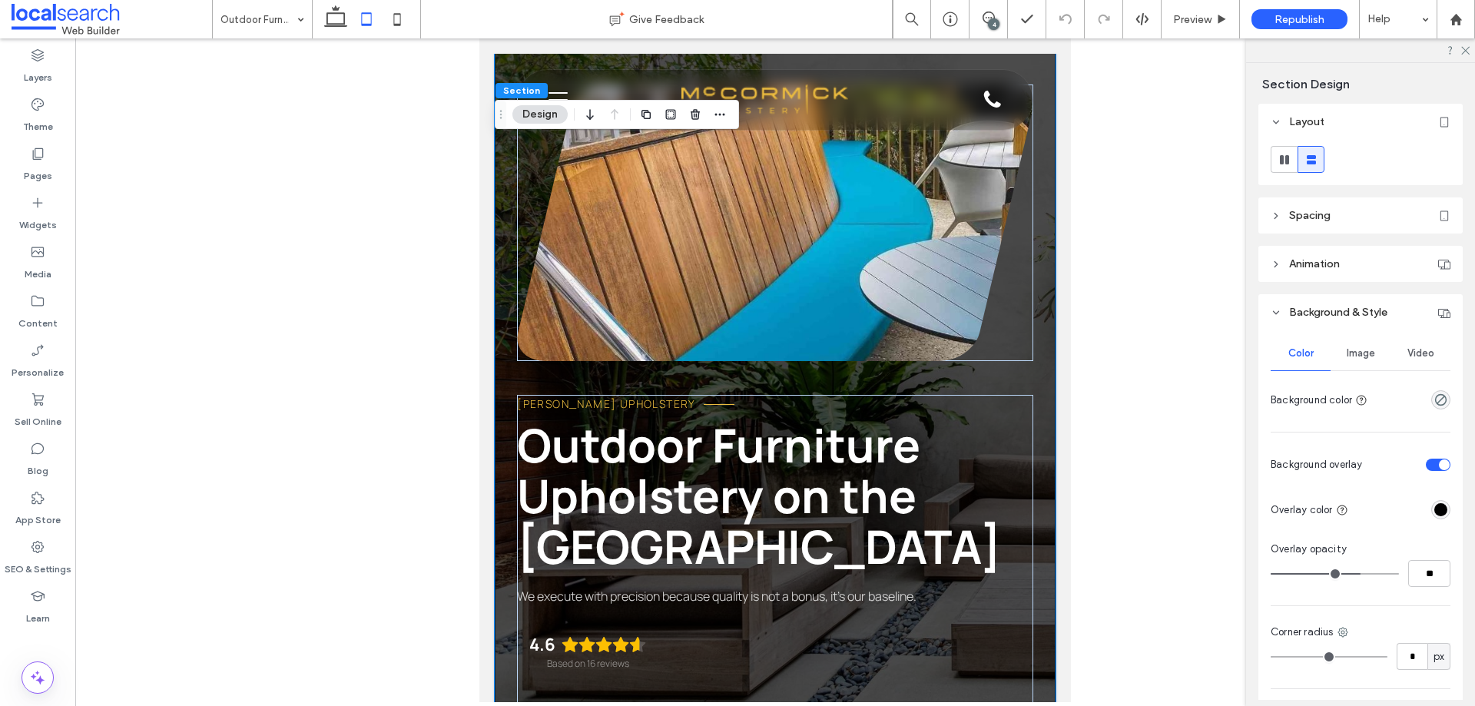
click at [1352, 363] on div "Image" at bounding box center [1361, 354] width 60 height 34
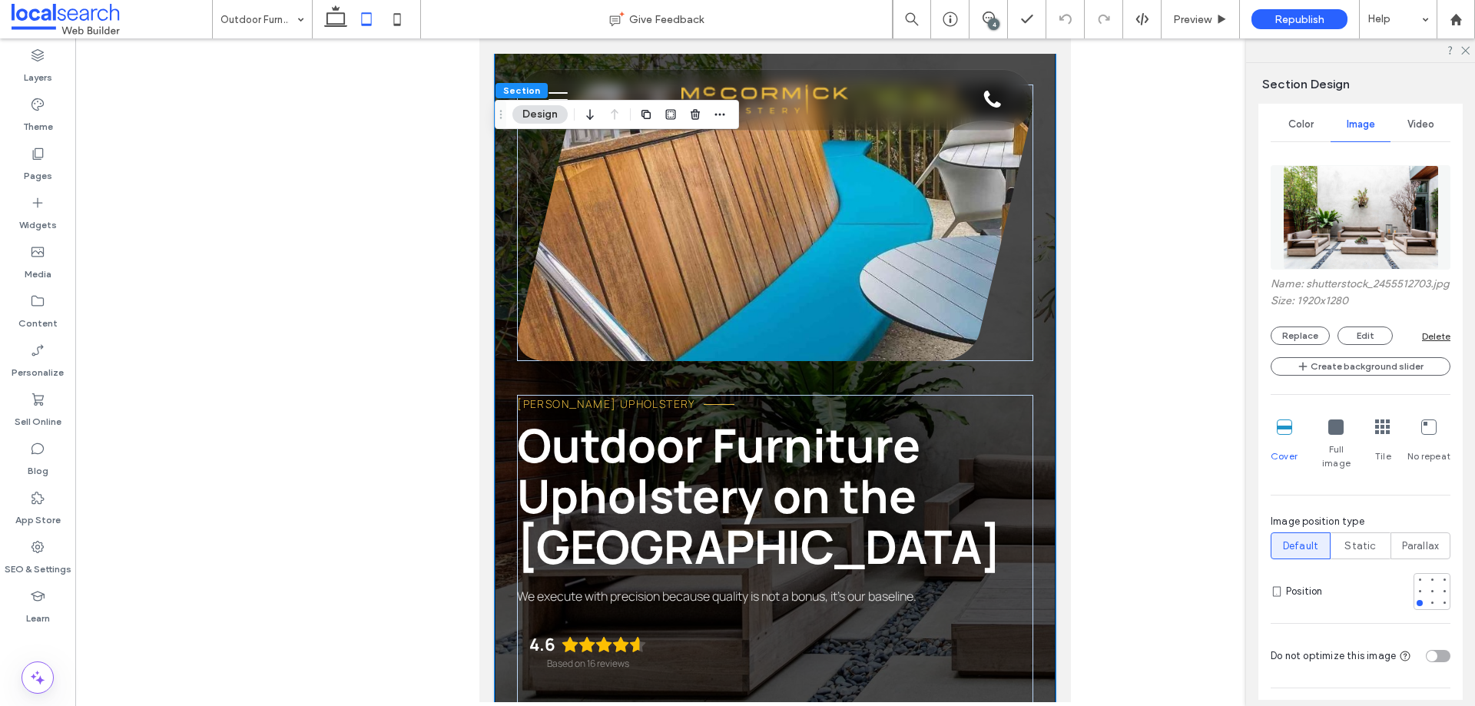
scroll to position [231, 0]
click at [1429, 587] on div at bounding box center [1432, 589] width 6 height 6
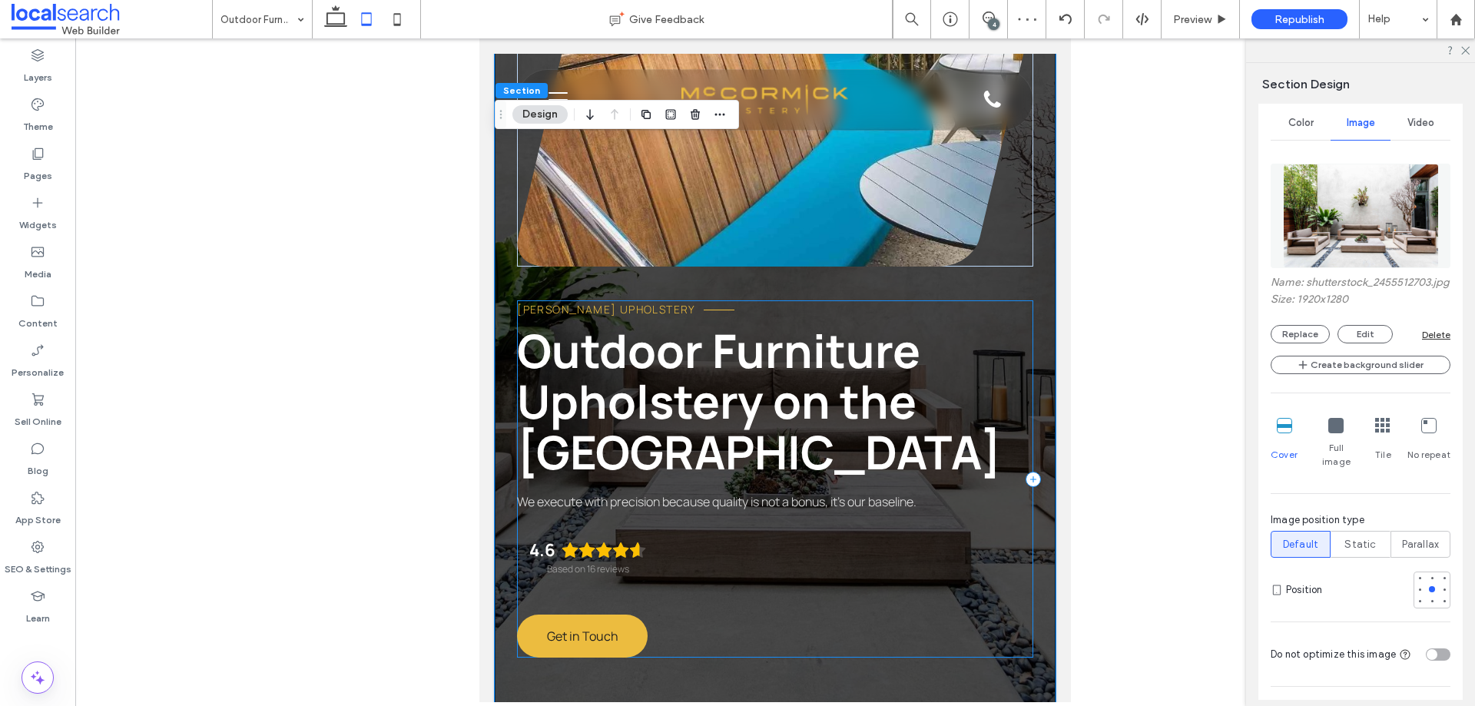
scroll to position [154, 0]
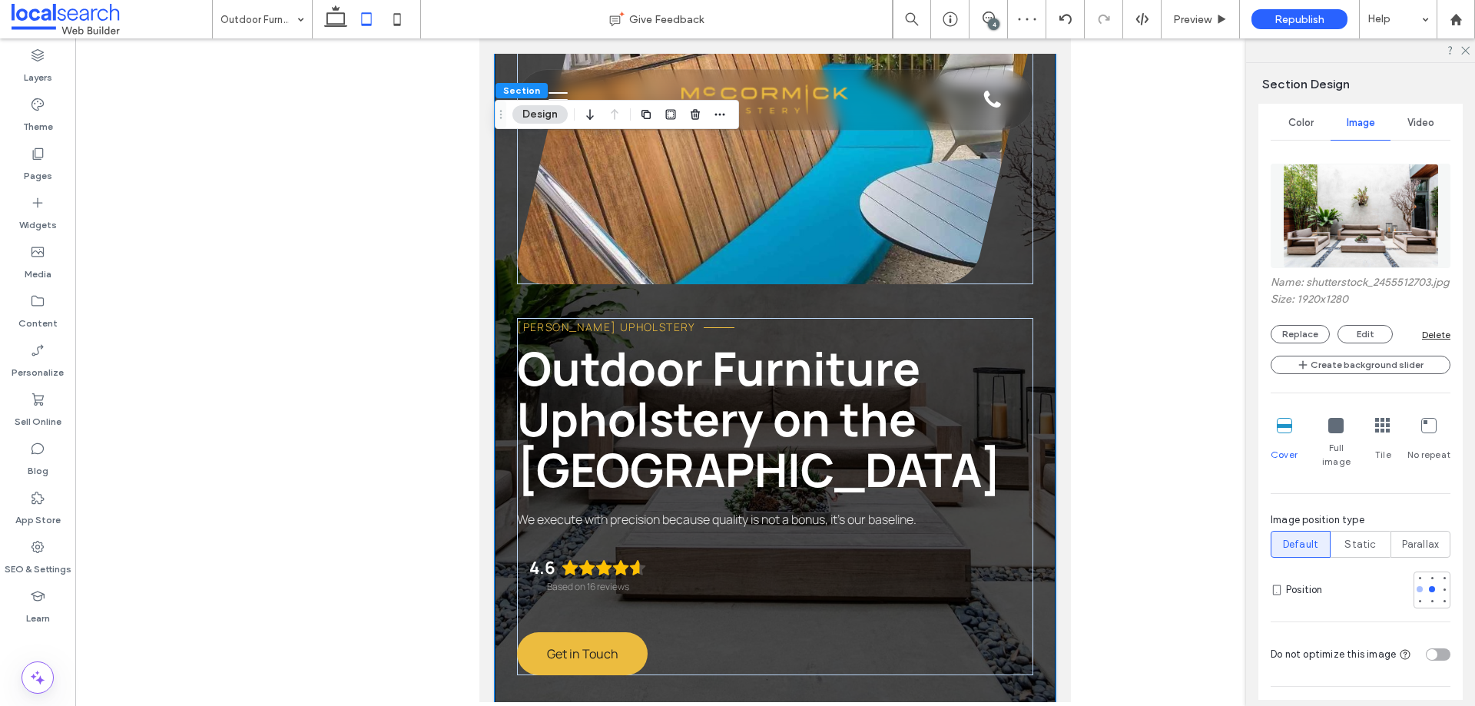
click at [1417, 589] on div at bounding box center [1420, 589] width 6 height 6
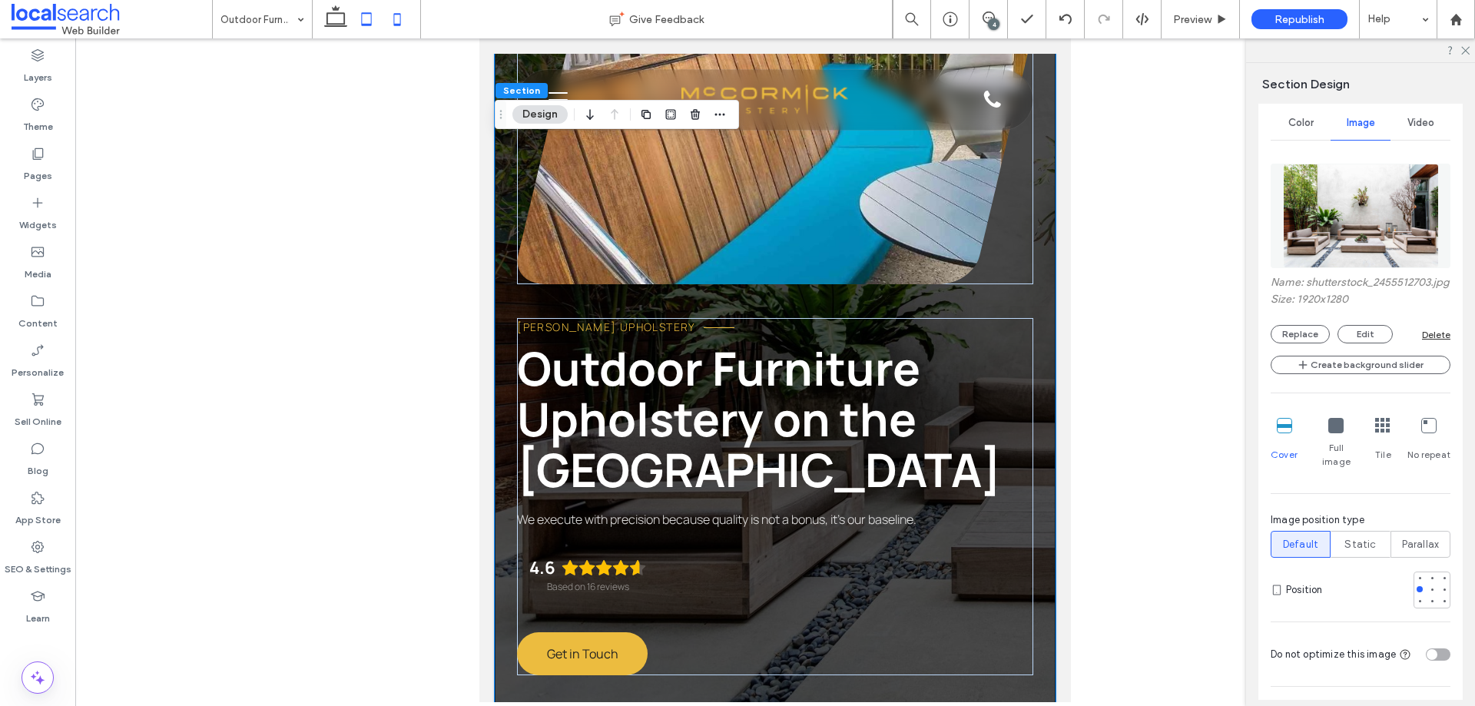
click at [404, 22] on icon at bounding box center [397, 19] width 31 height 31
type input "**"
type input "****"
type input "***"
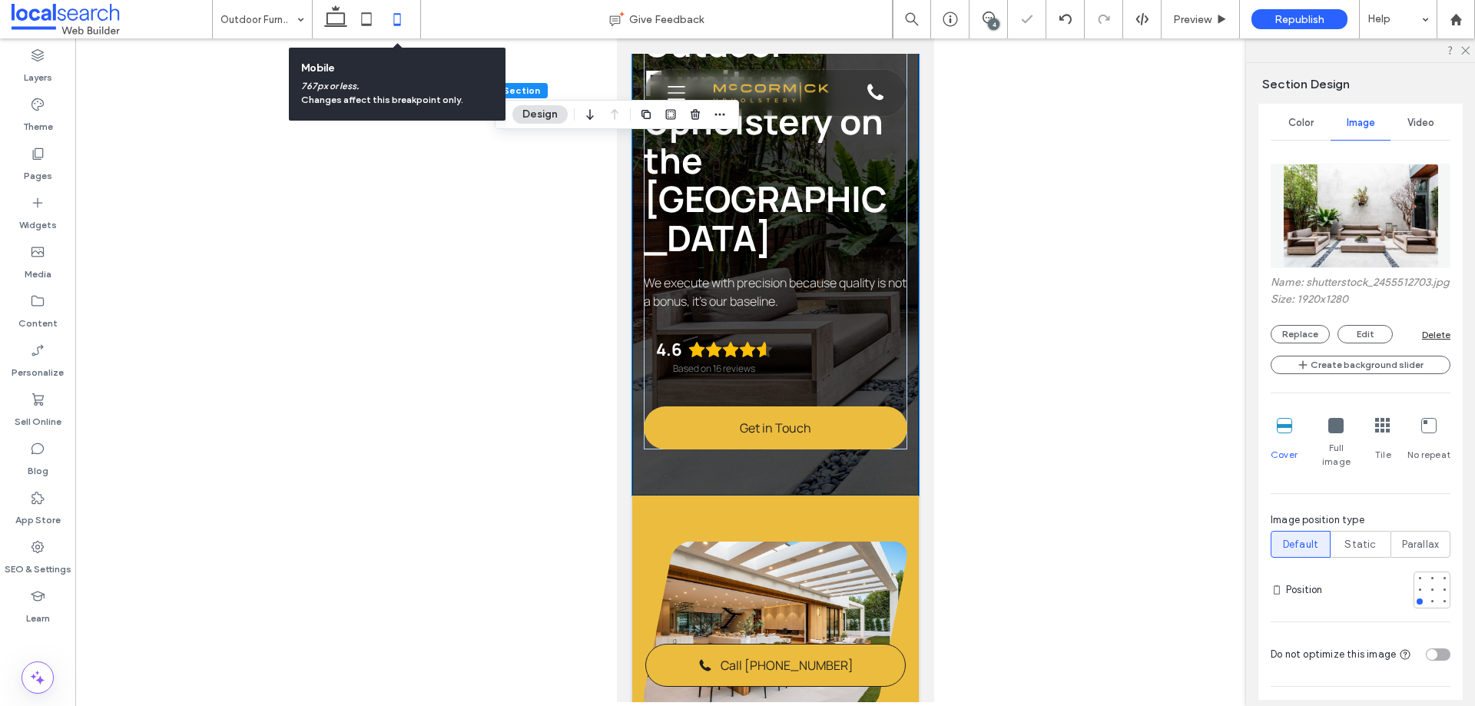
scroll to position [0, 0]
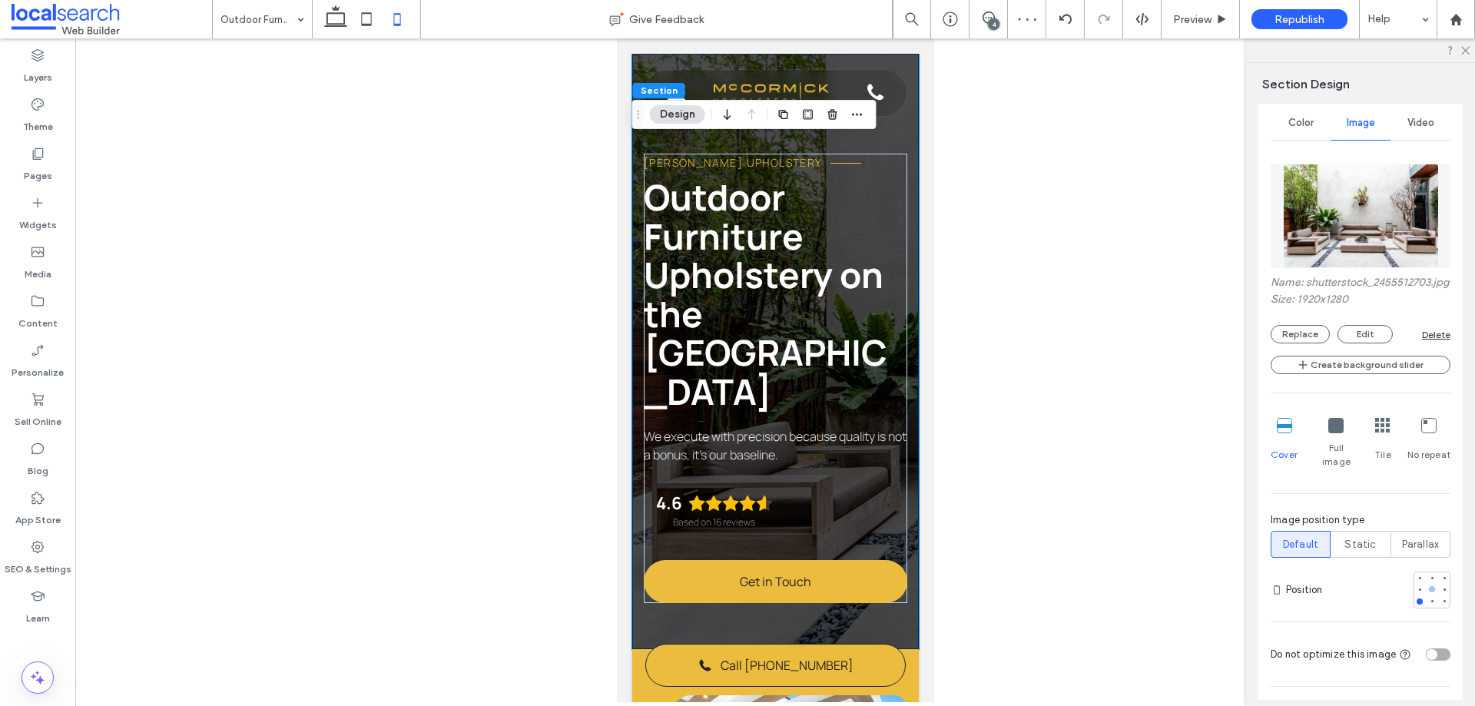
click at [1429, 586] on div at bounding box center [1432, 589] width 6 height 6
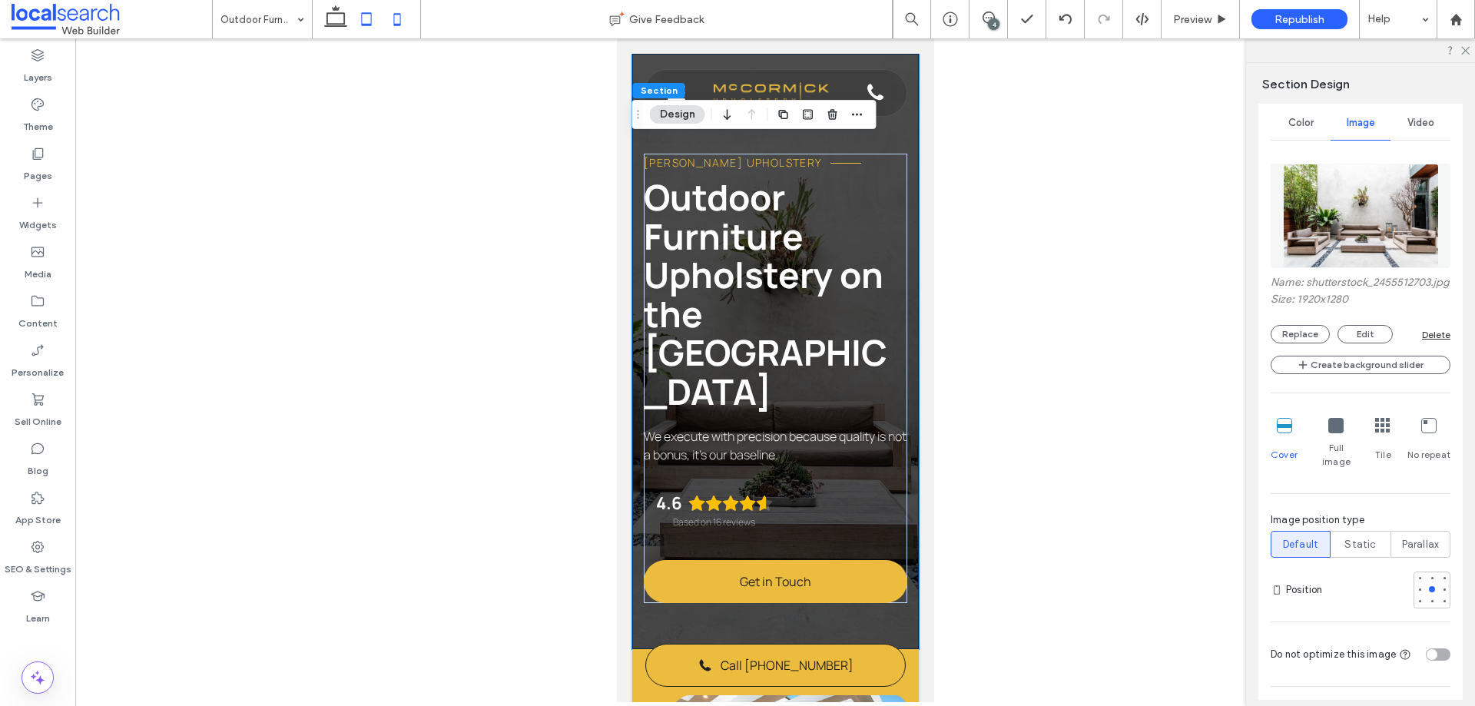
click at [370, 10] on icon at bounding box center [366, 19] width 31 height 31
type input "**"
type input "****"
type input "***"
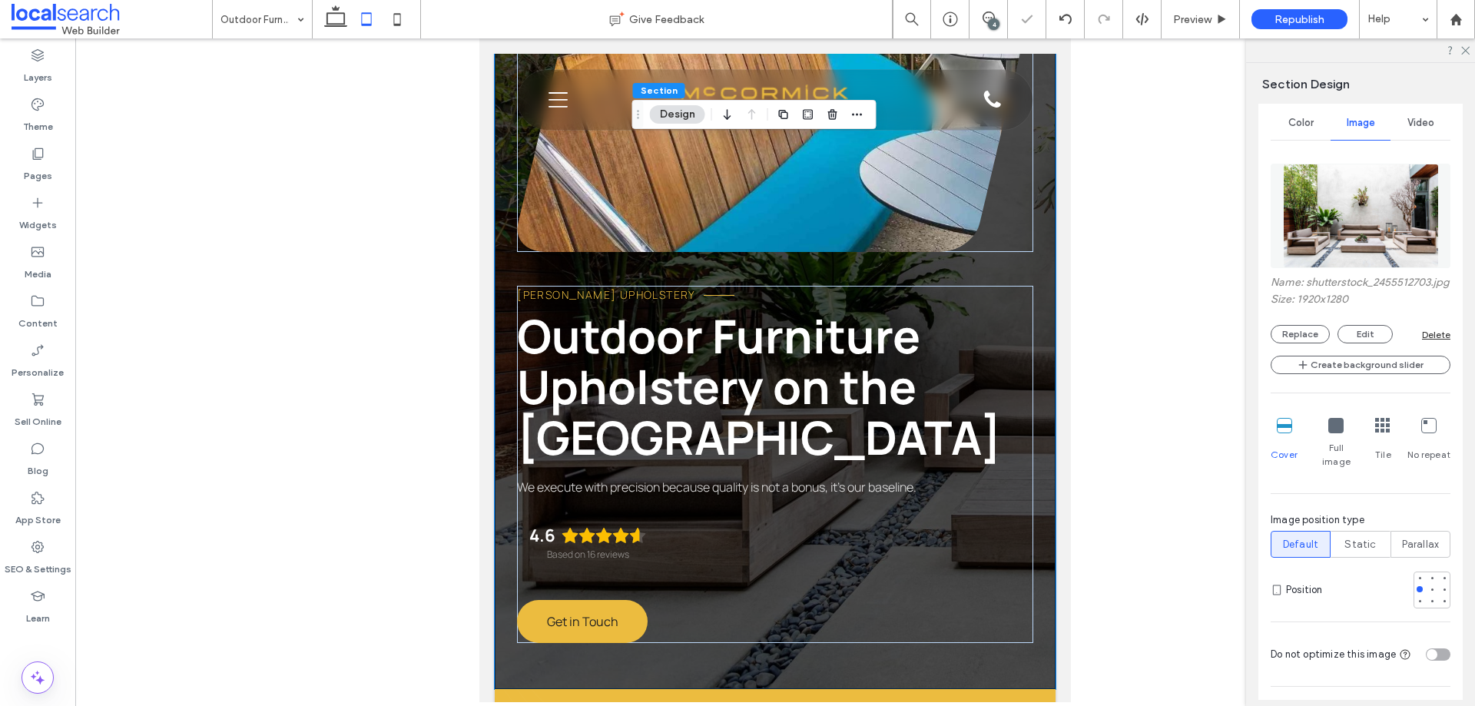
scroll to position [181, 0]
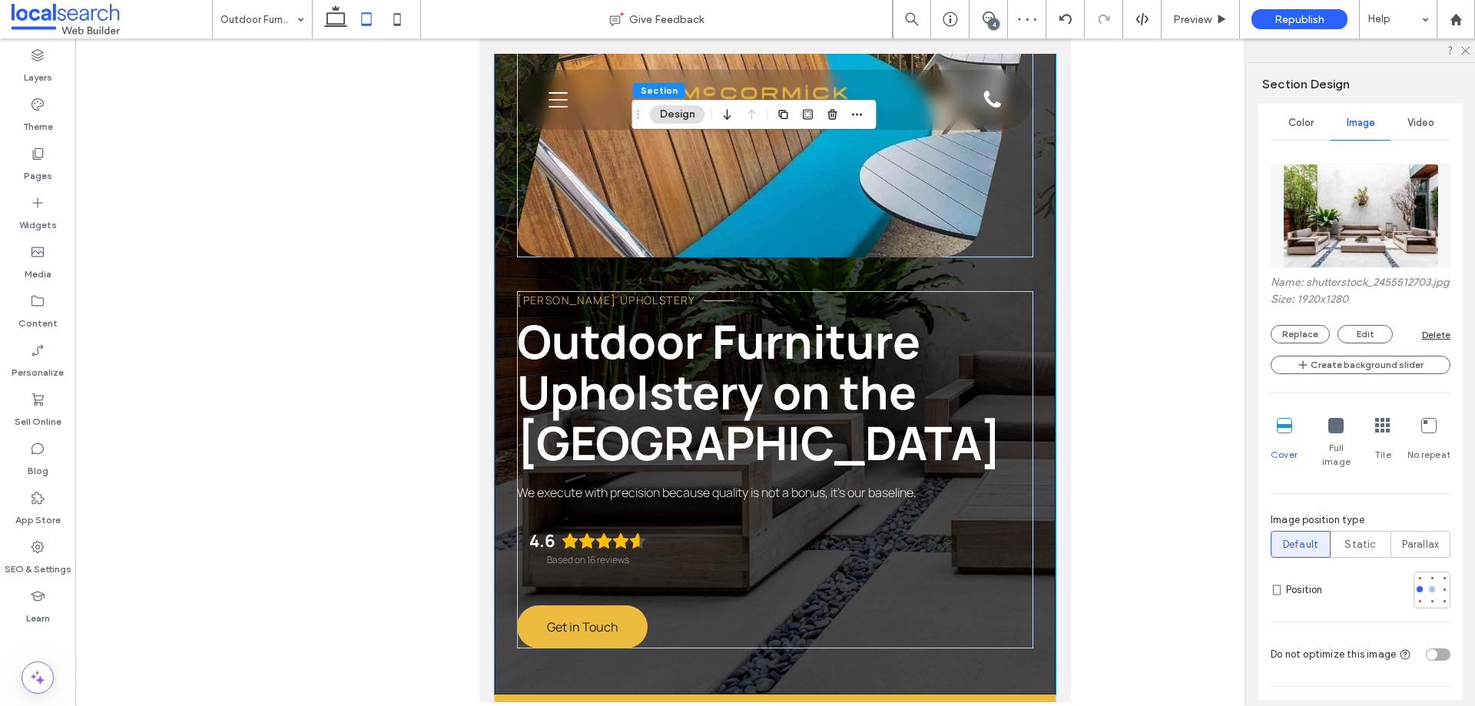
click at [1429, 589] on div at bounding box center [1432, 589] width 6 height 6
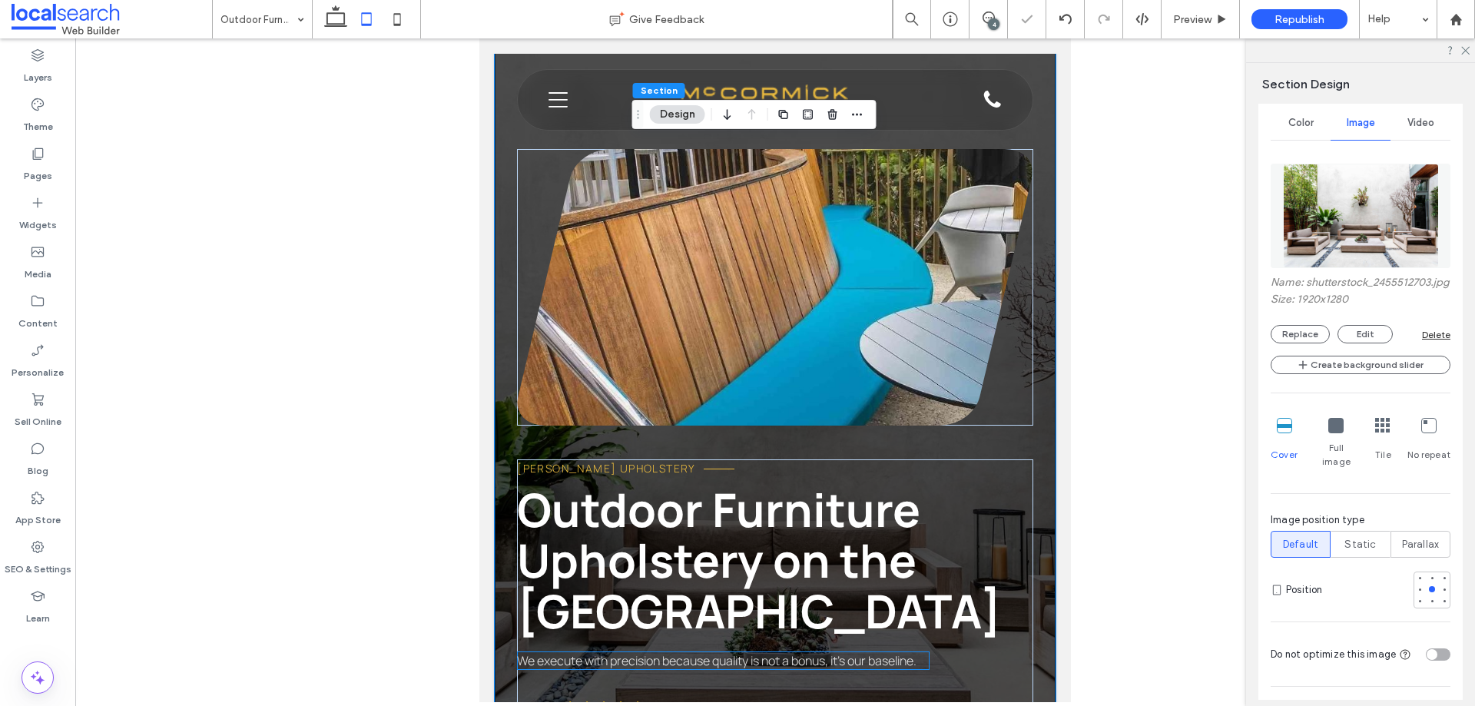
scroll to position [0, 0]
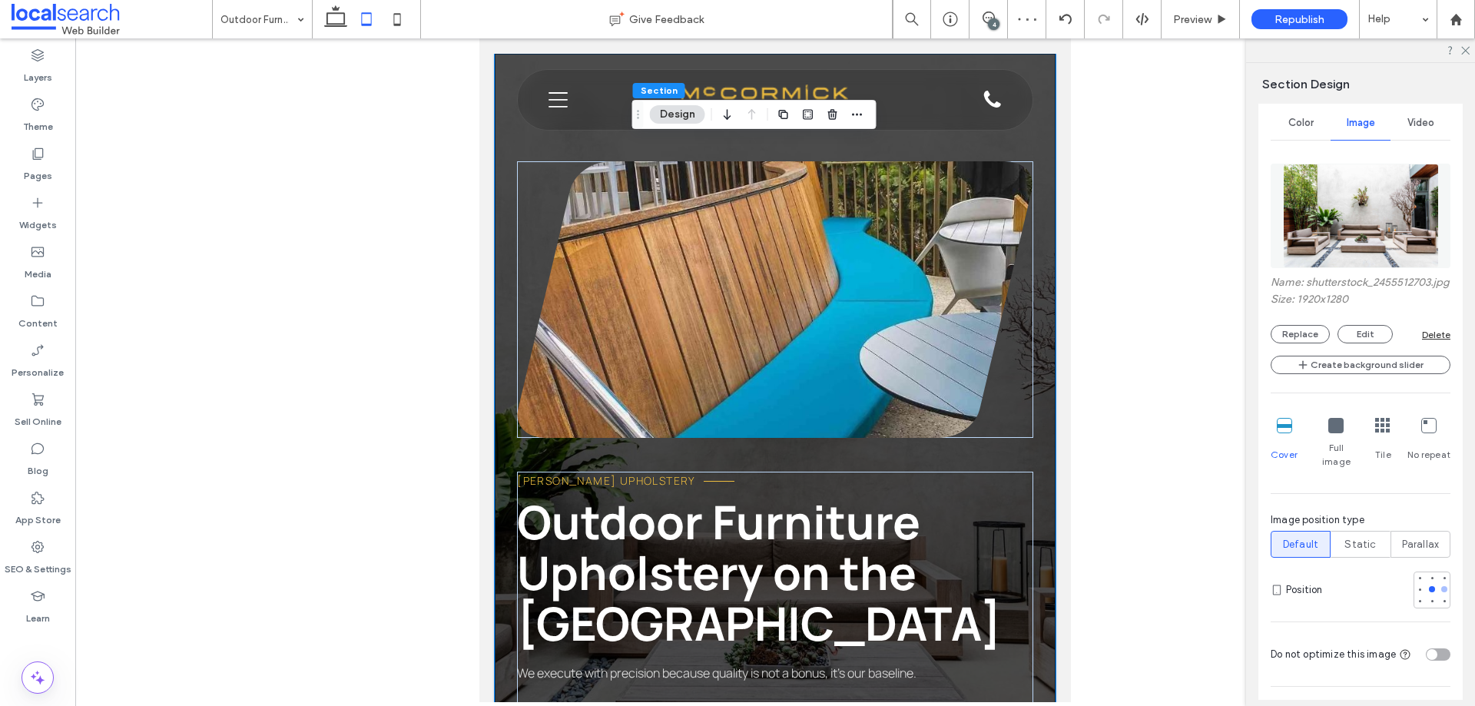
click at [1442, 588] on div at bounding box center [1444, 589] width 11 height 11
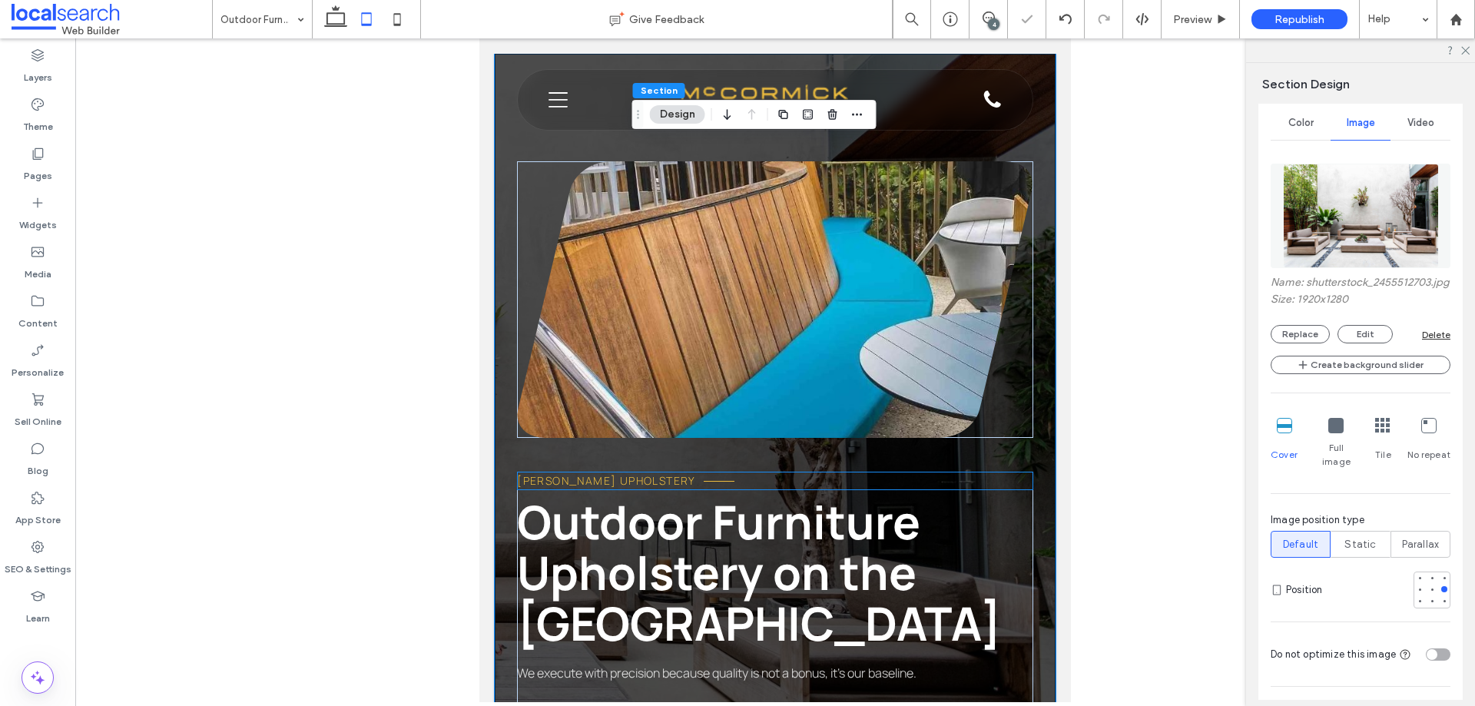
scroll to position [154, 0]
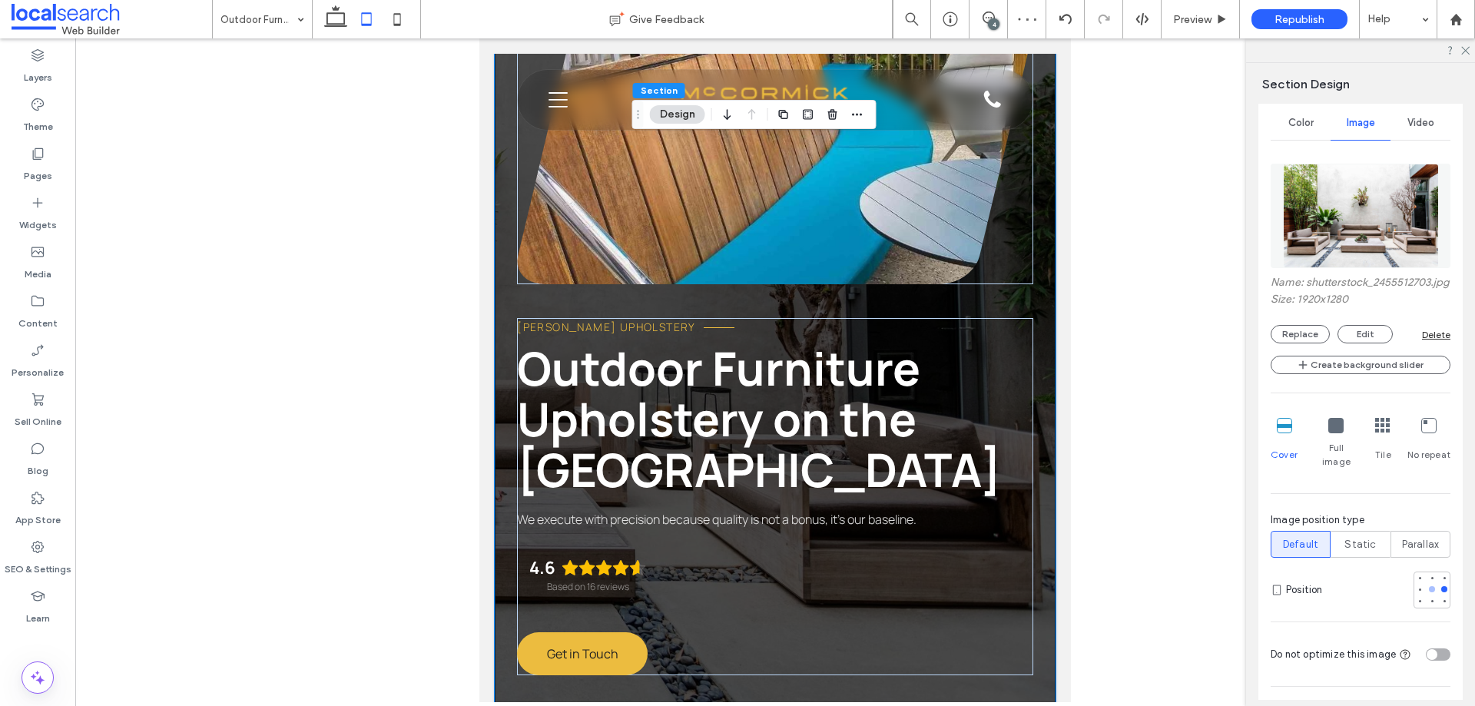
click at [1427, 586] on div at bounding box center [1432, 589] width 11 height 11
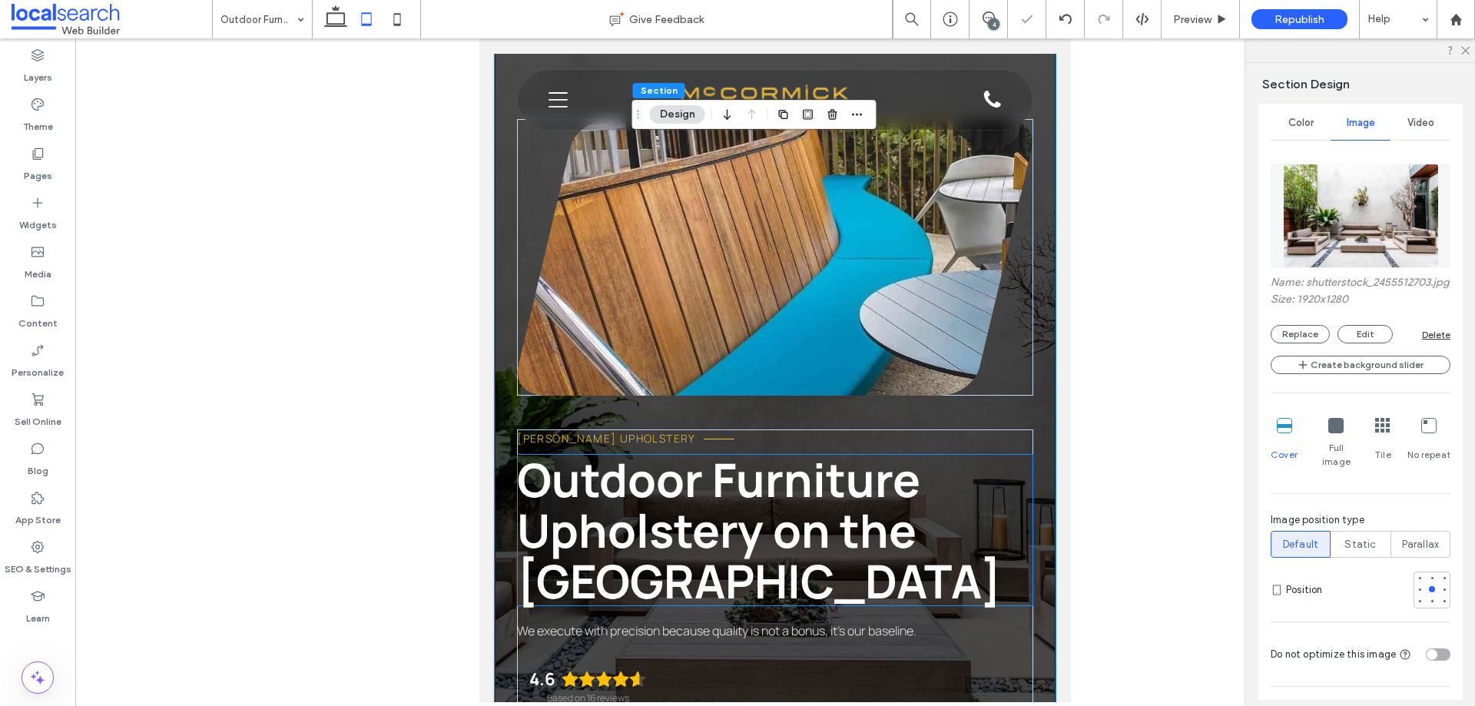
scroll to position [0, 0]
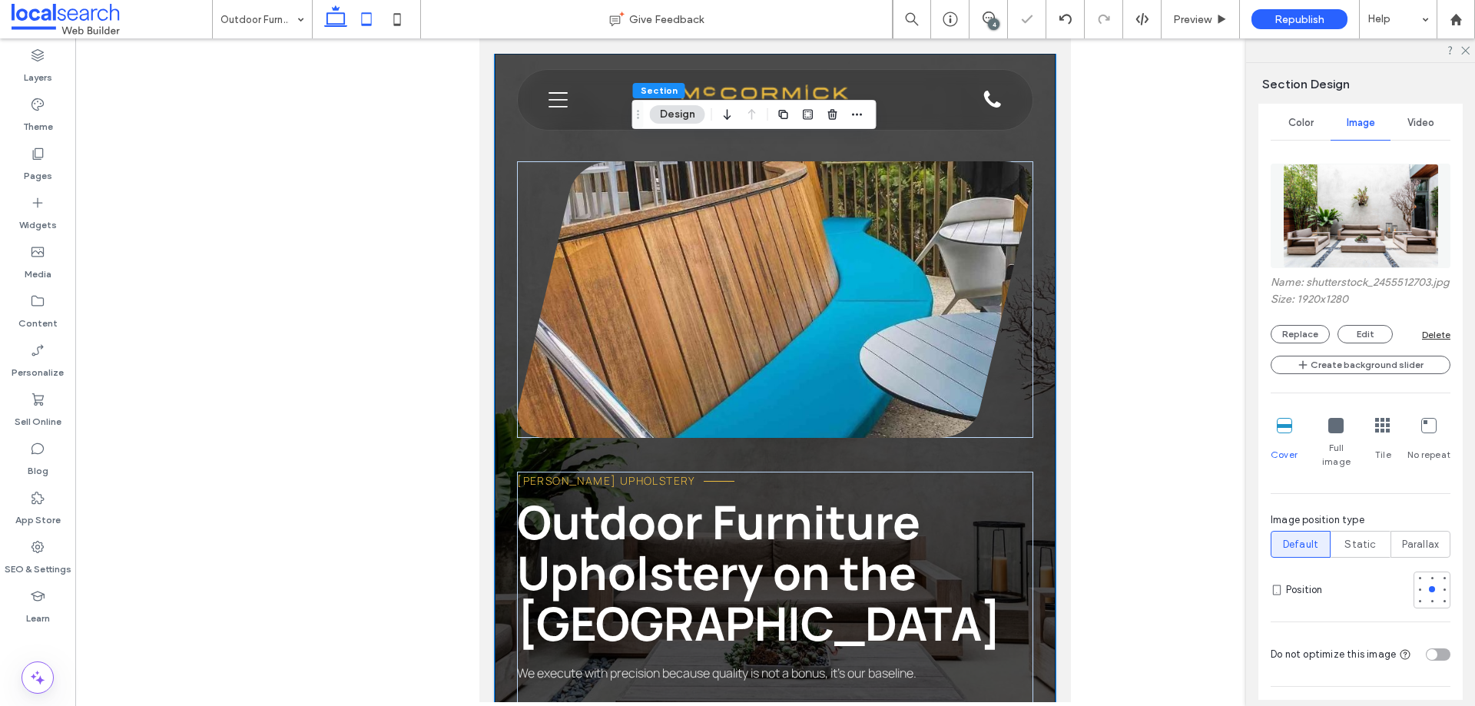
click at [339, 14] on icon at bounding box center [335, 19] width 31 height 31
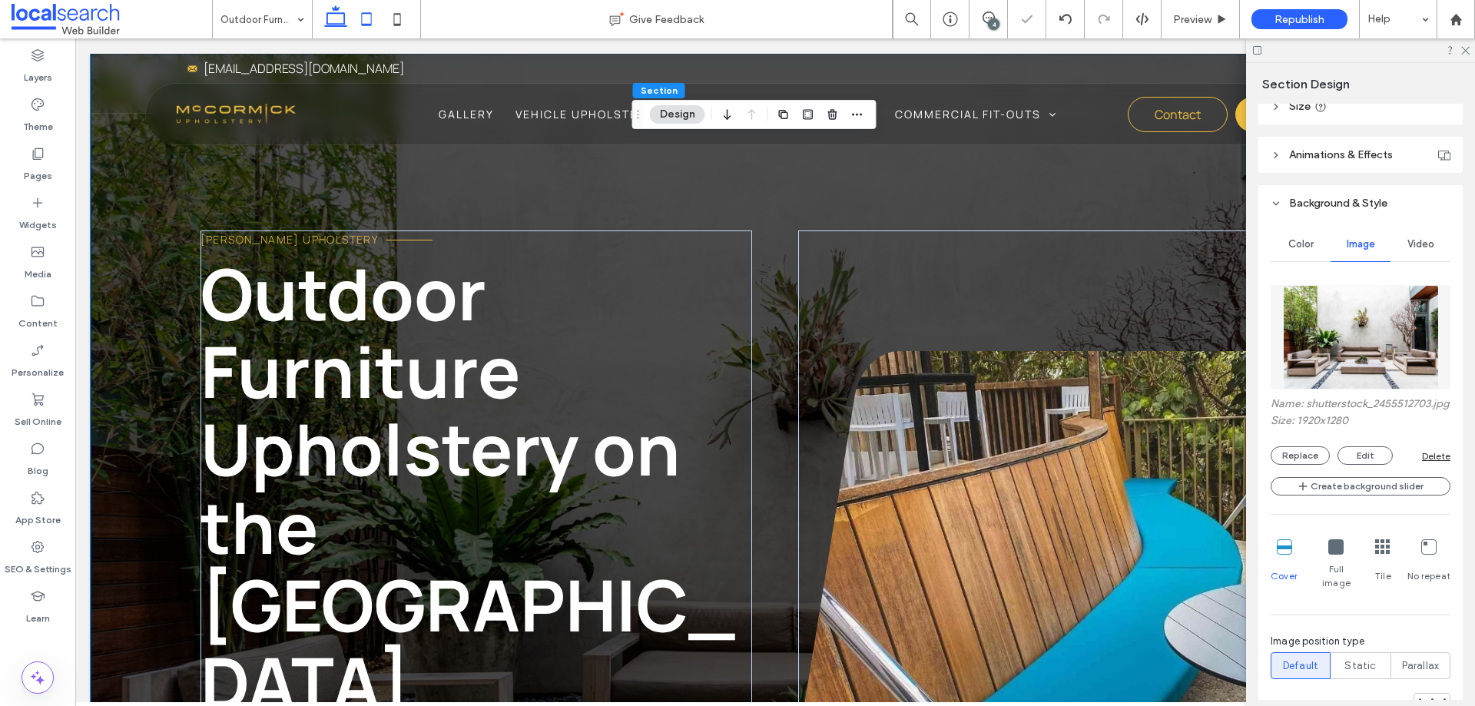
type input "***"
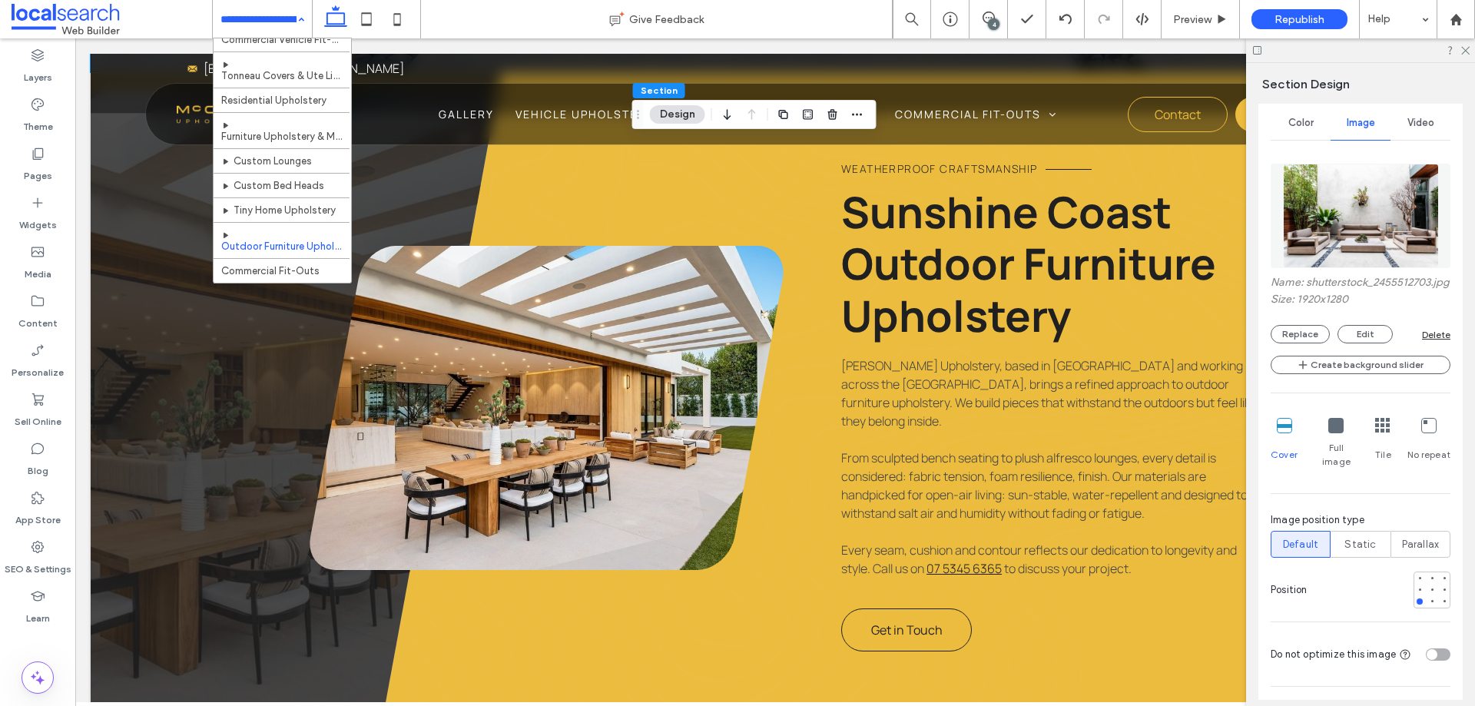
scroll to position [231, 0]
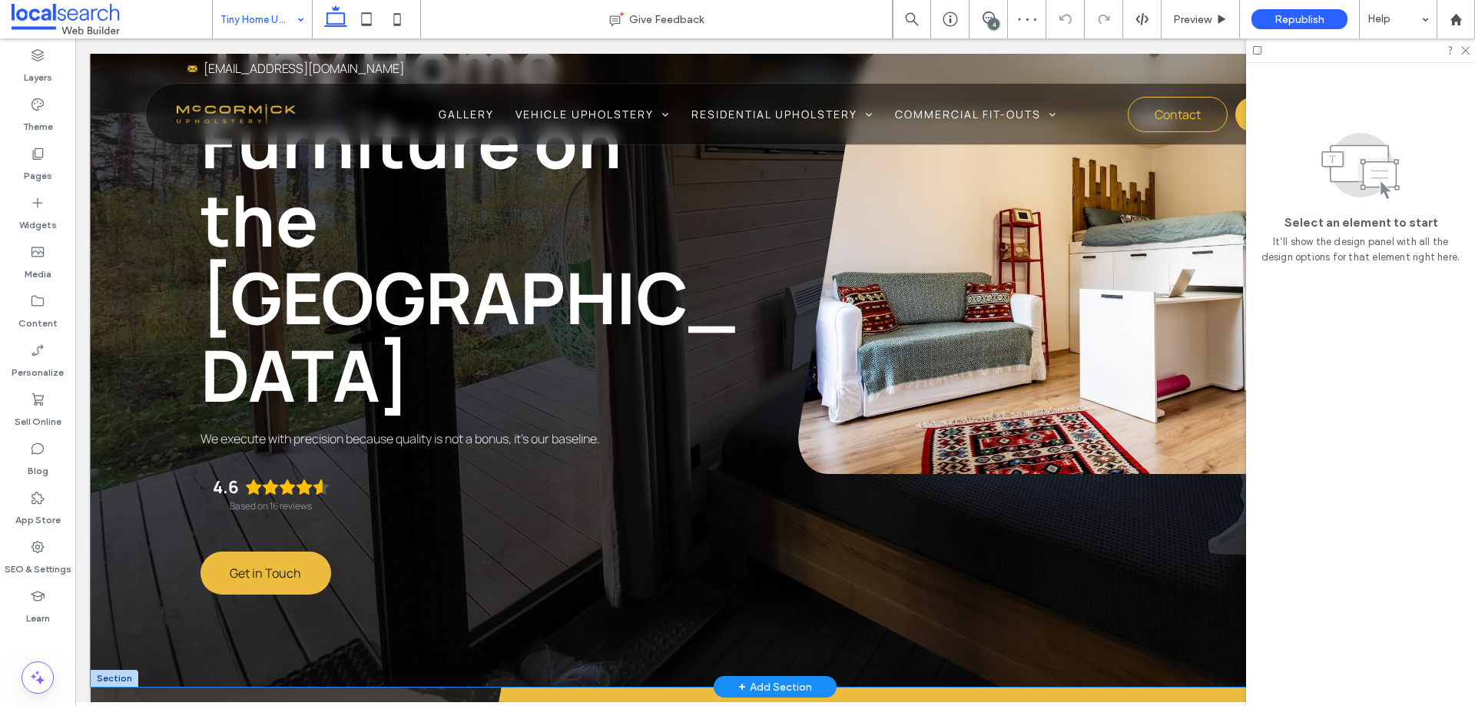
click at [578, 541] on div "McCormick Upholstery Upholstering Tiny Home Furniture on the Sunshine Coast We …" at bounding box center [775, 216] width 1369 height 941
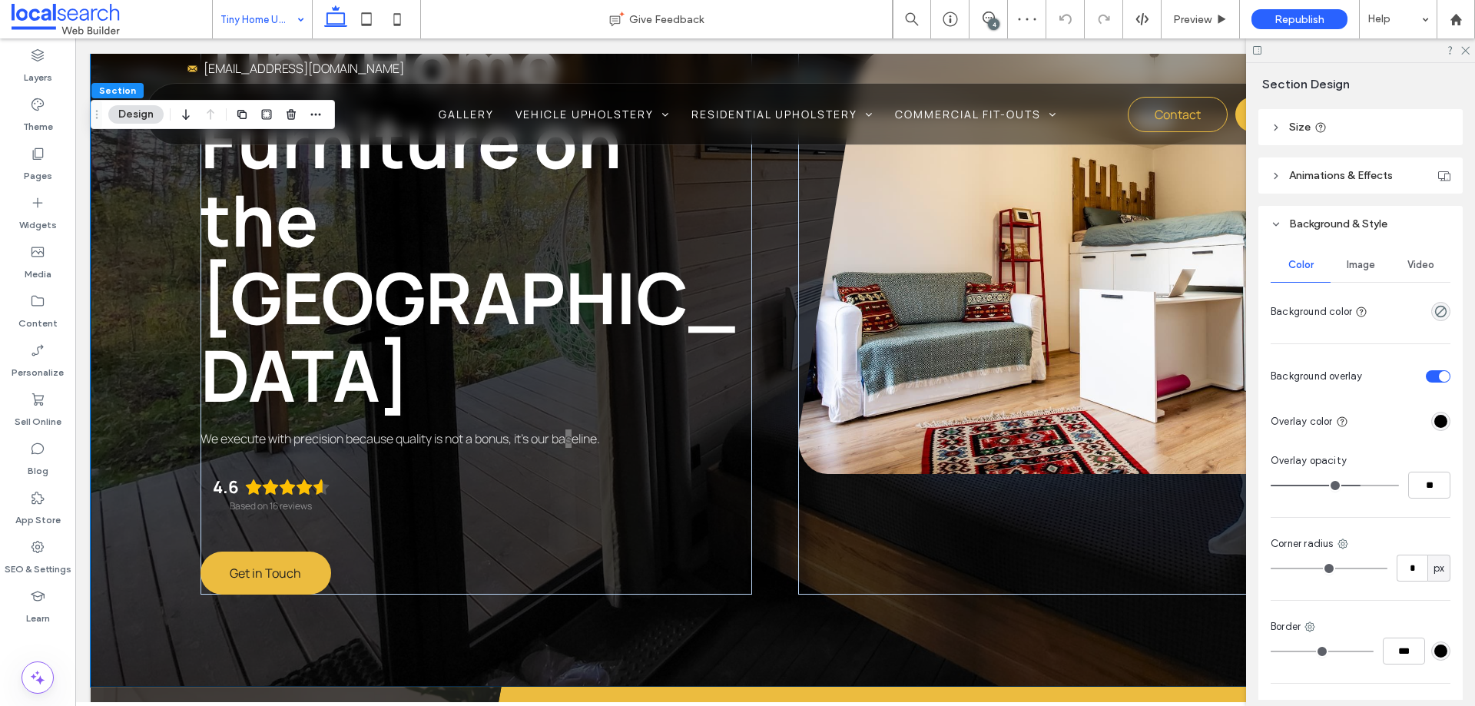
scroll to position [154, 0]
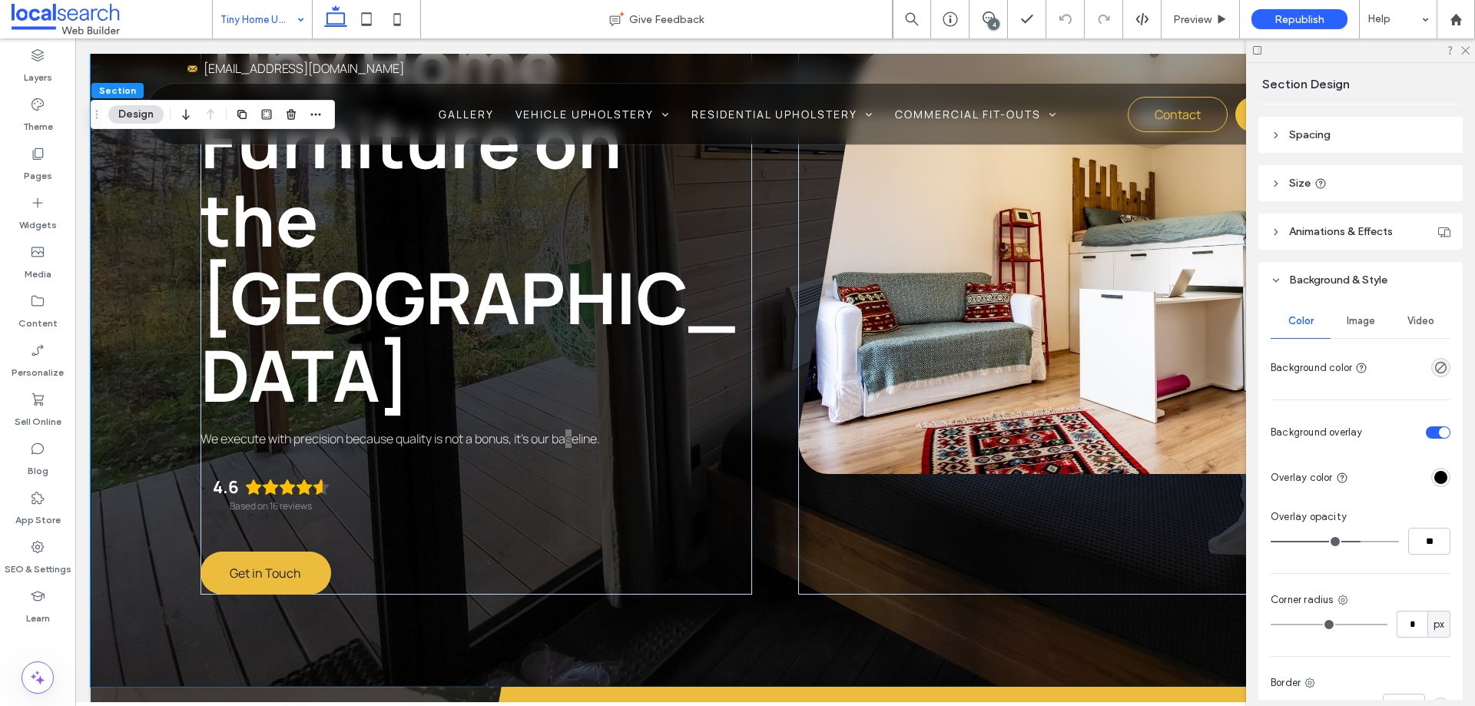
click at [1348, 313] on div "Image" at bounding box center [1361, 321] width 60 height 34
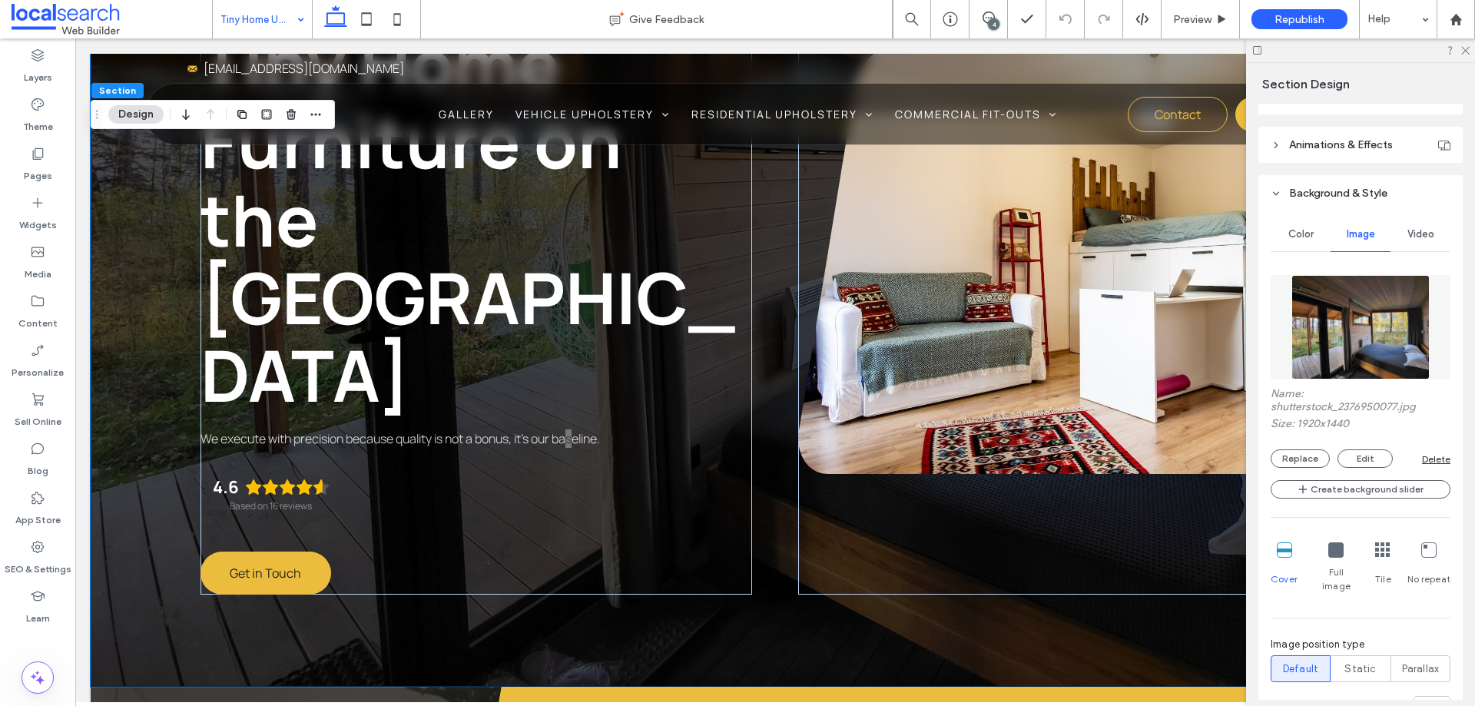
scroll to position [307, 0]
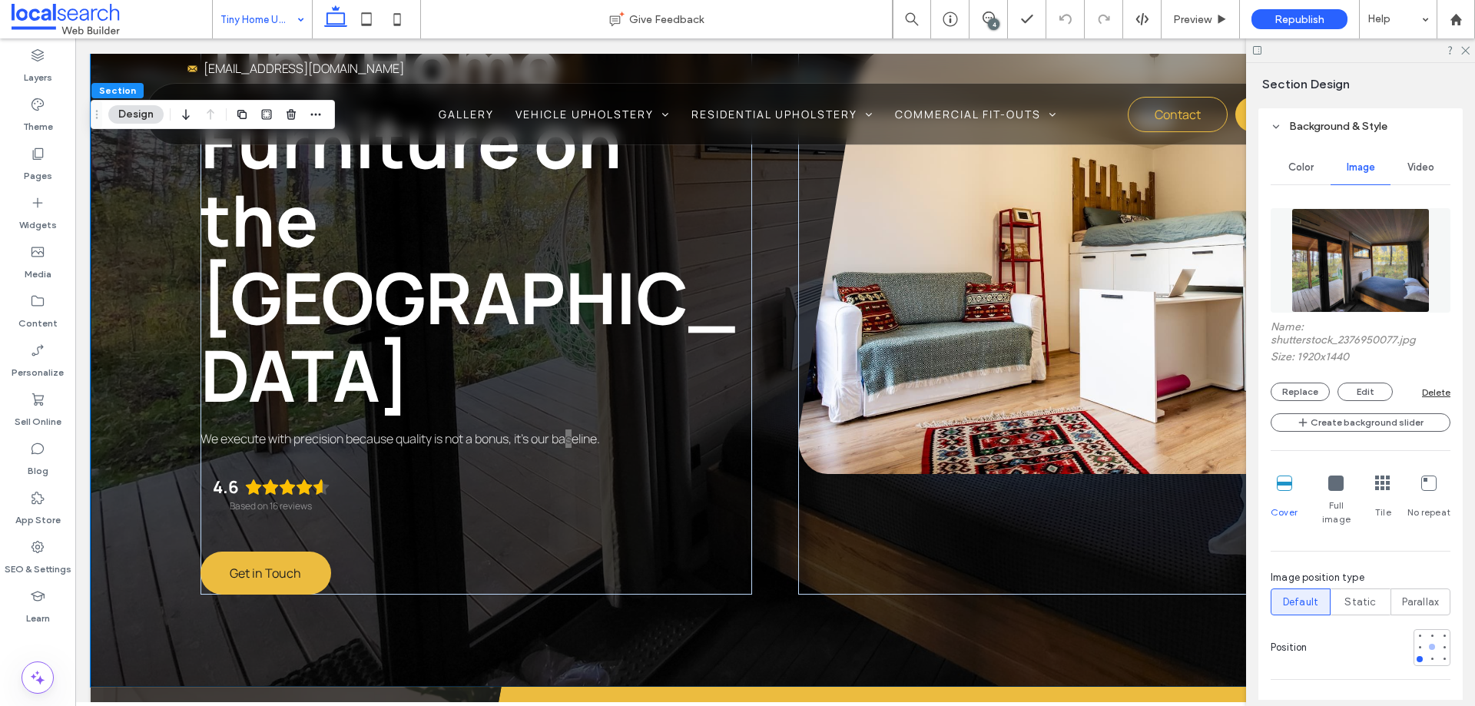
click at [1429, 644] on div at bounding box center [1432, 647] width 6 height 6
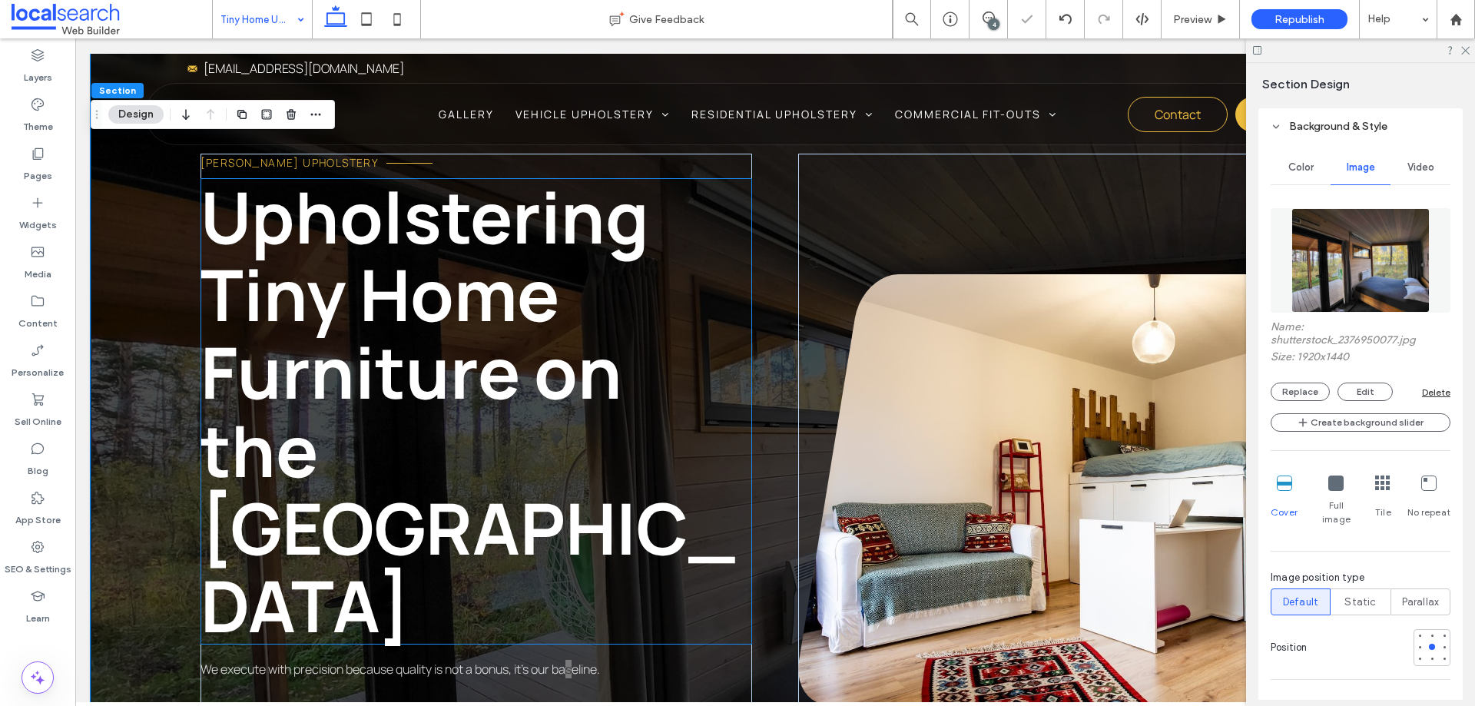
scroll to position [76, 0]
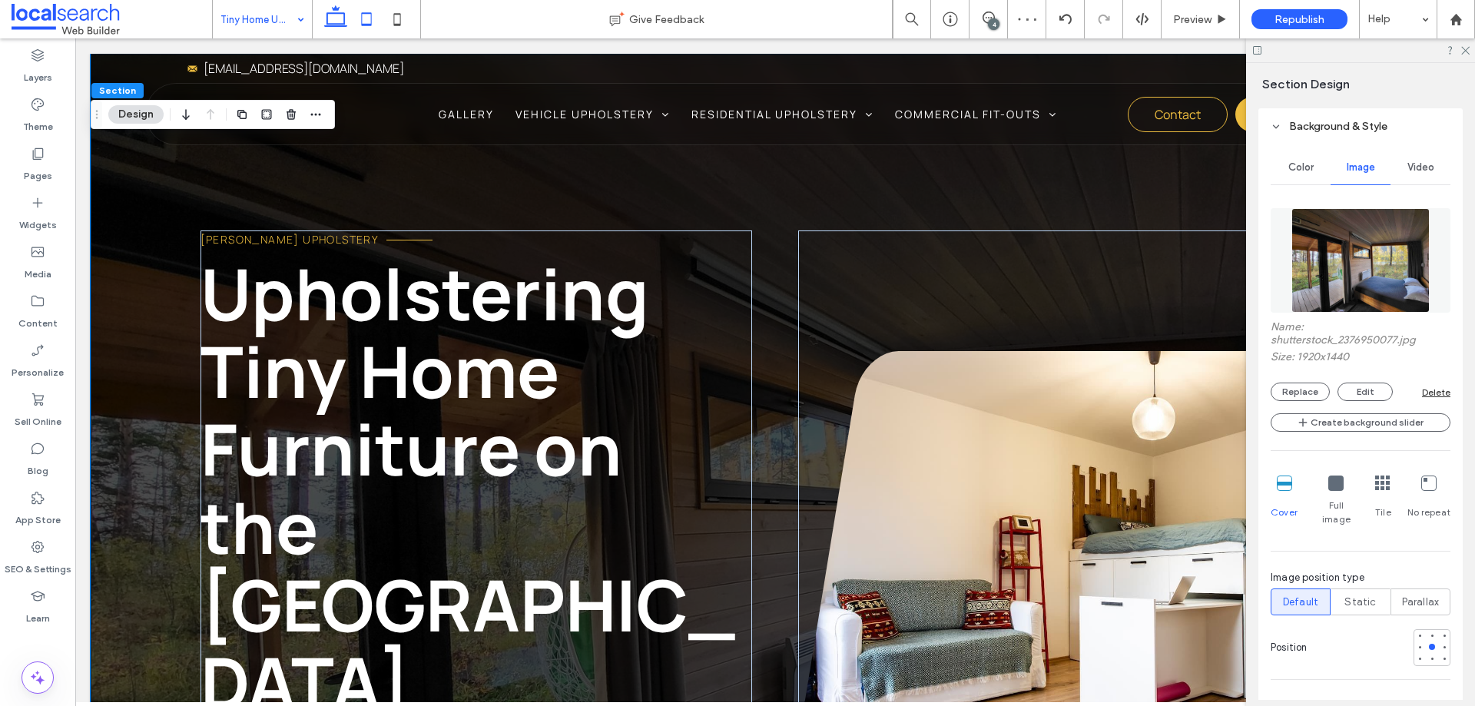
click at [366, 21] on icon at bounding box center [366, 19] width 31 height 31
type input "***"
type input "**"
type input "***"
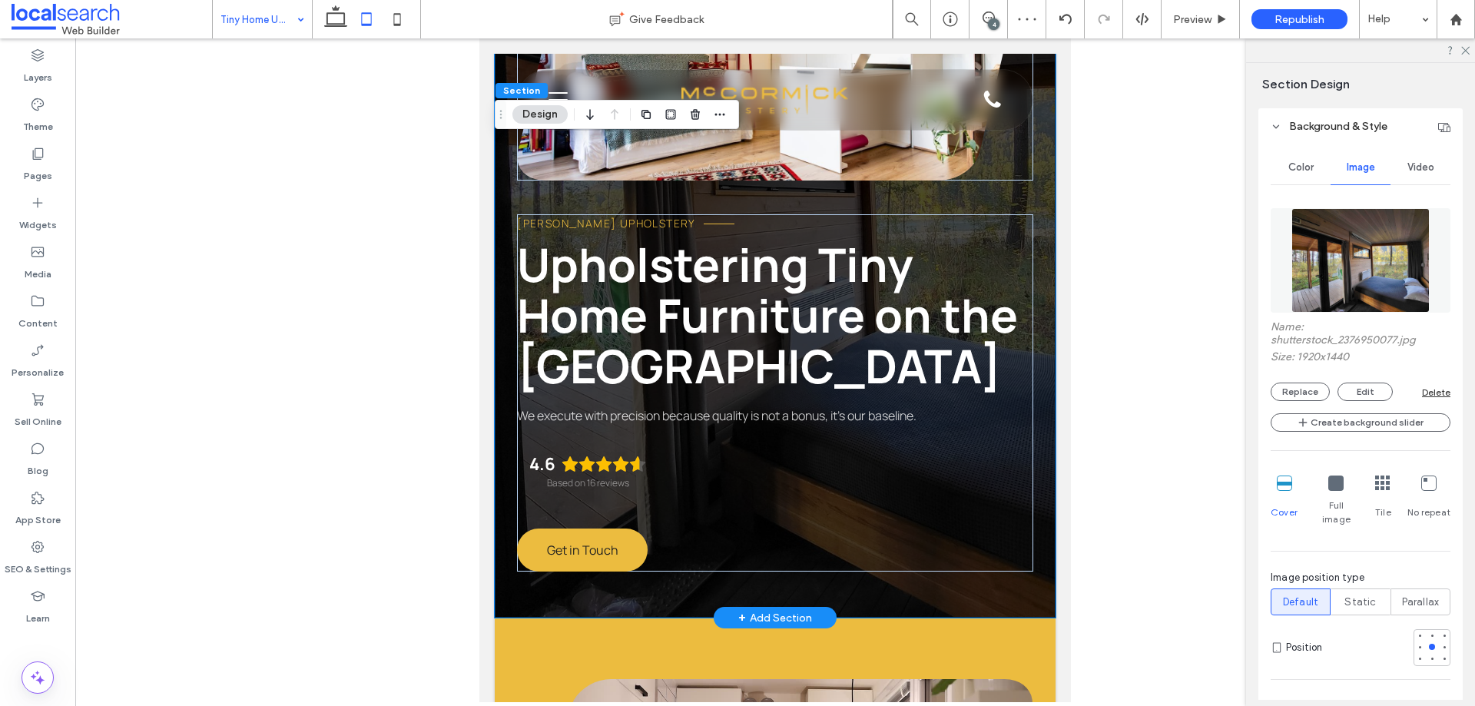
click at [1034, 512] on div "McCormick Upholstery Upholstering Tiny Home Furniture on the Sunshine Coast We …" at bounding box center [775, 206] width 561 height 821
click at [1439, 642] on div at bounding box center [1444, 647] width 11 height 11
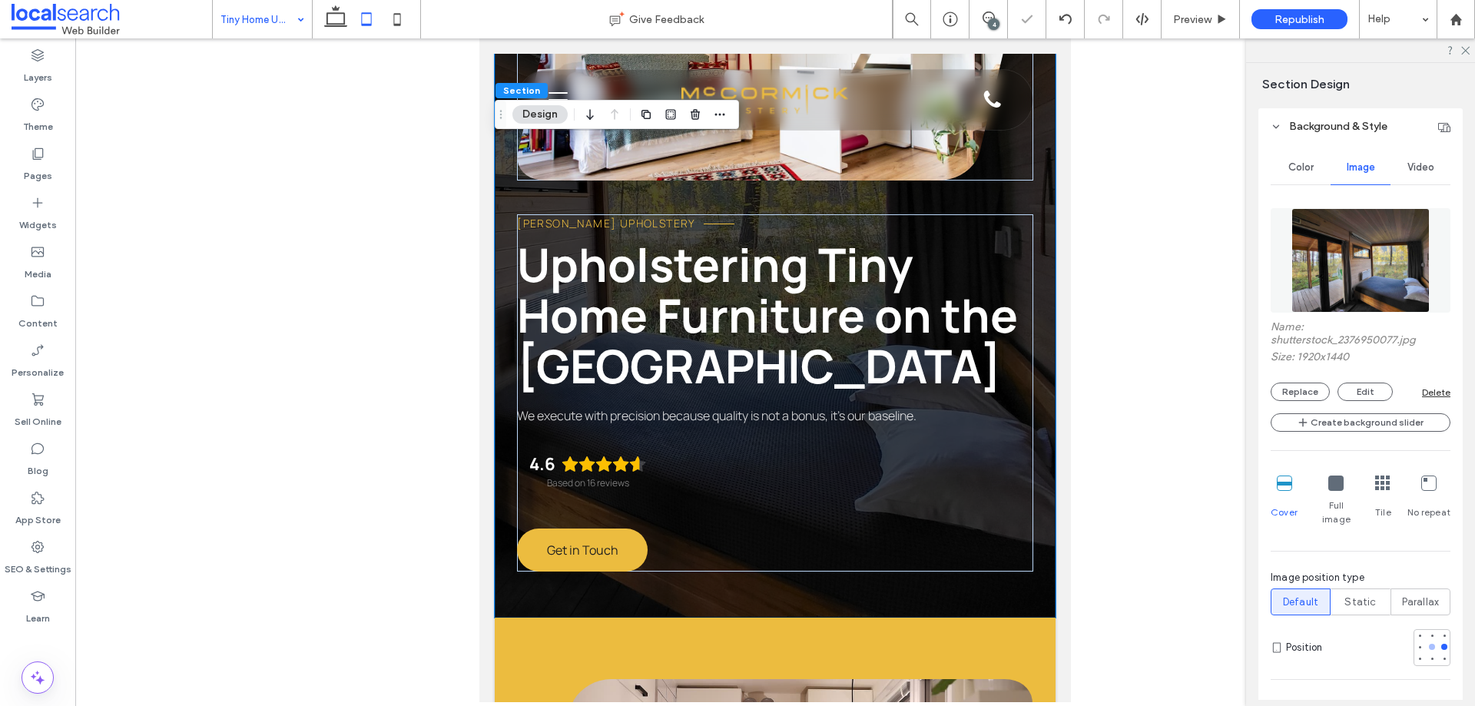
click at [1429, 644] on div at bounding box center [1432, 647] width 6 height 6
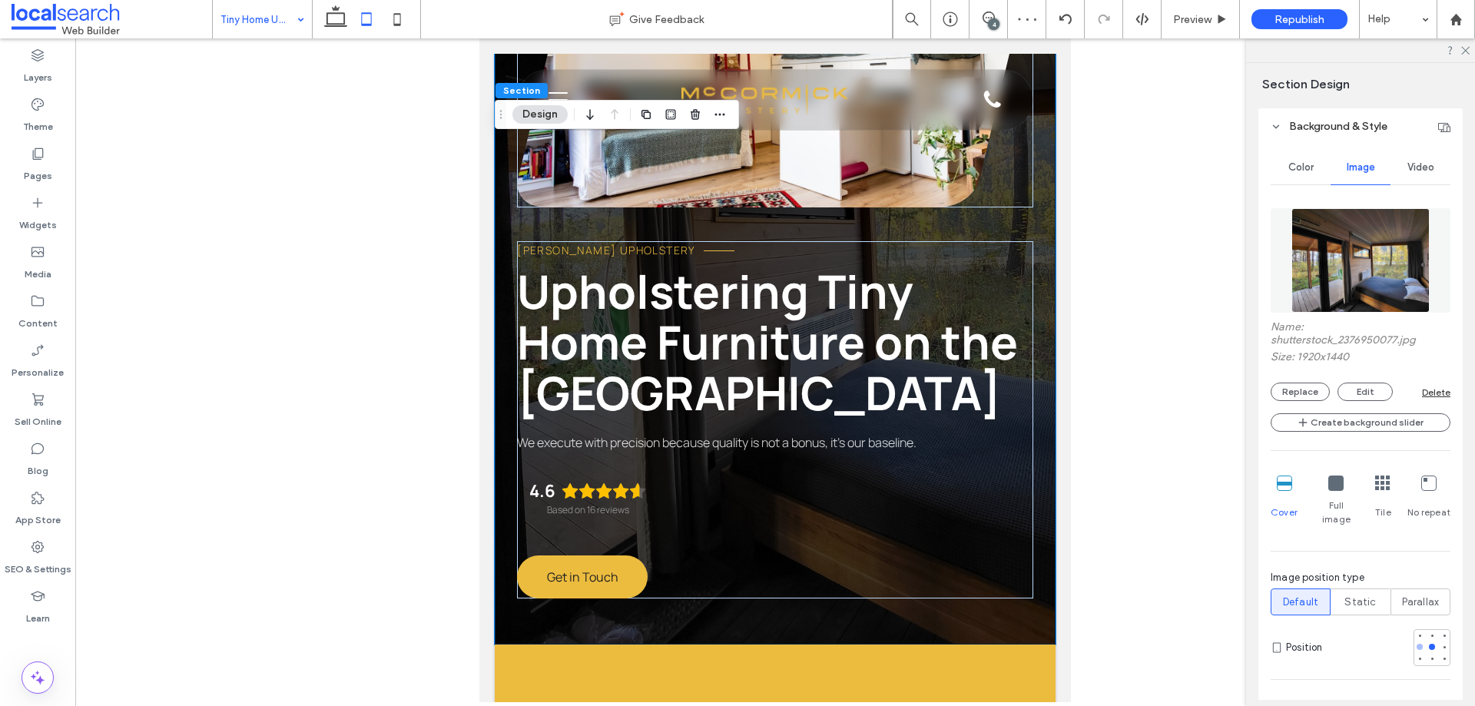
click at [1415, 642] on div at bounding box center [1420, 647] width 11 height 11
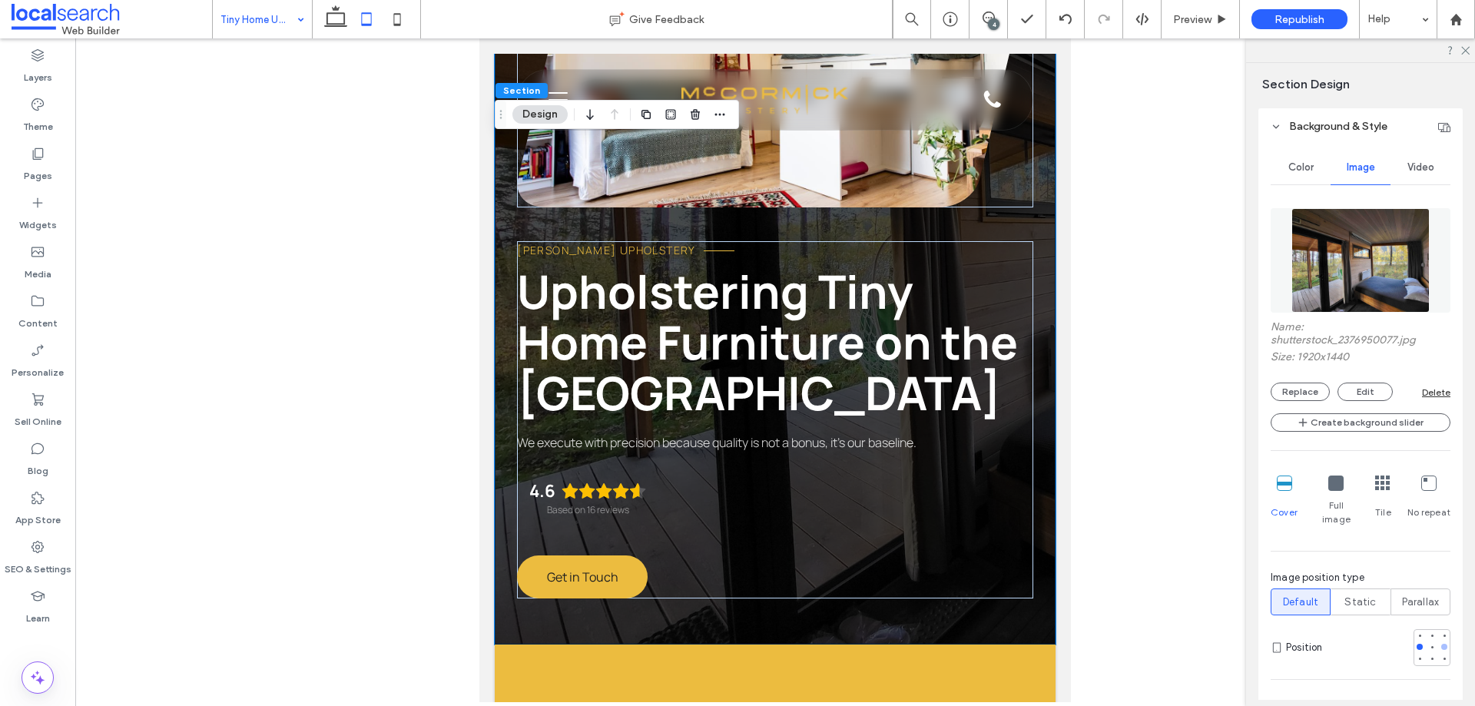
click at [1440, 642] on div at bounding box center [1444, 647] width 11 height 11
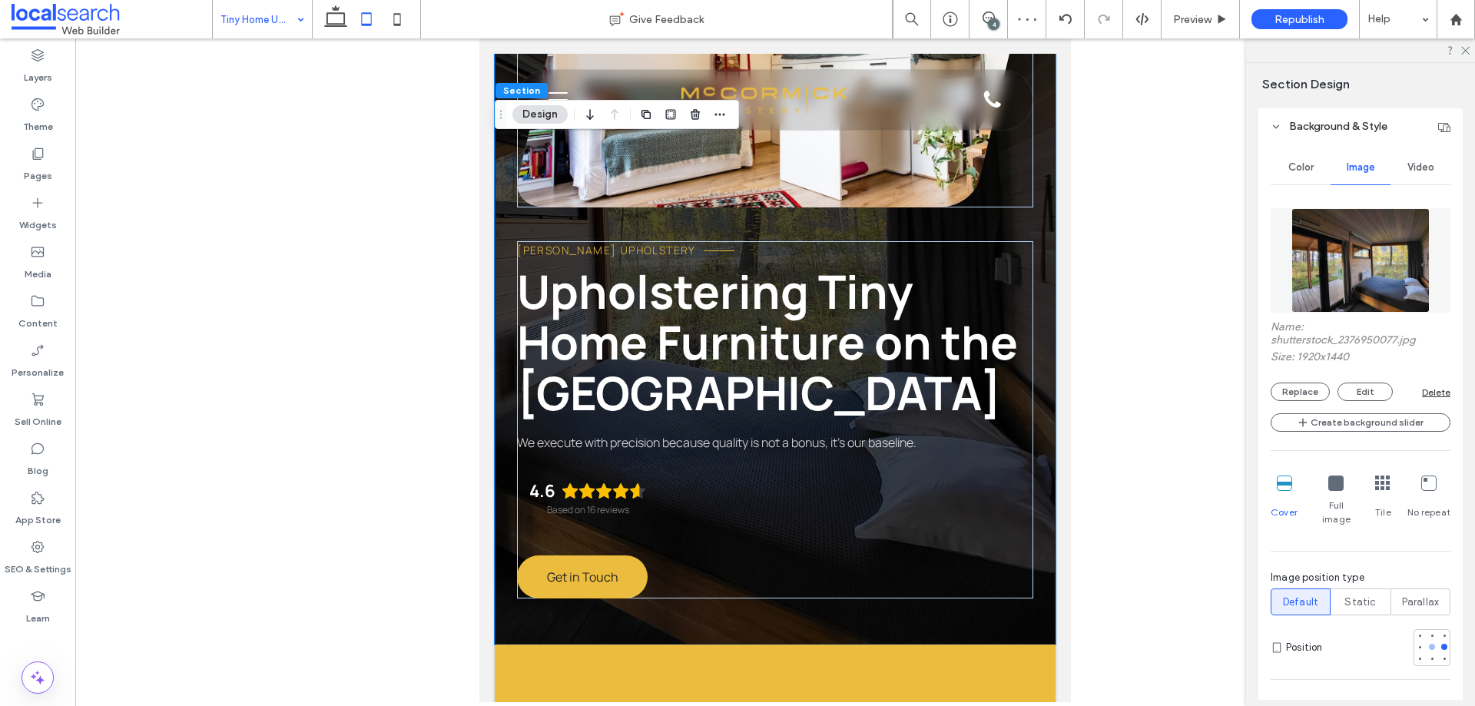
click at [1427, 642] on div at bounding box center [1432, 647] width 11 height 11
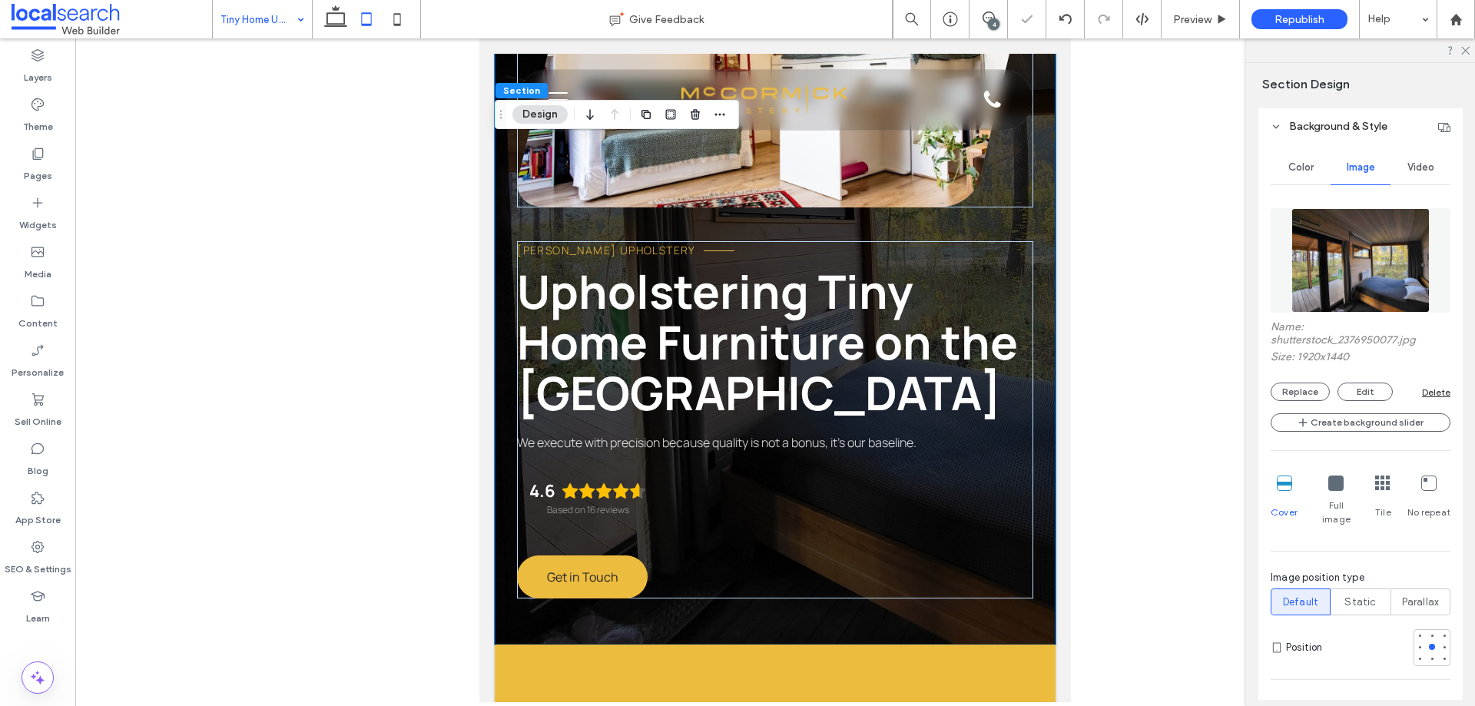
click at [1451, 635] on div "Color Image Video Name: shutterstock_2376950077.jpg Size: 1920x1440 Replace Edi…" at bounding box center [1361, 642] width 204 height 997
click at [1439, 642] on div at bounding box center [1444, 647] width 11 height 11
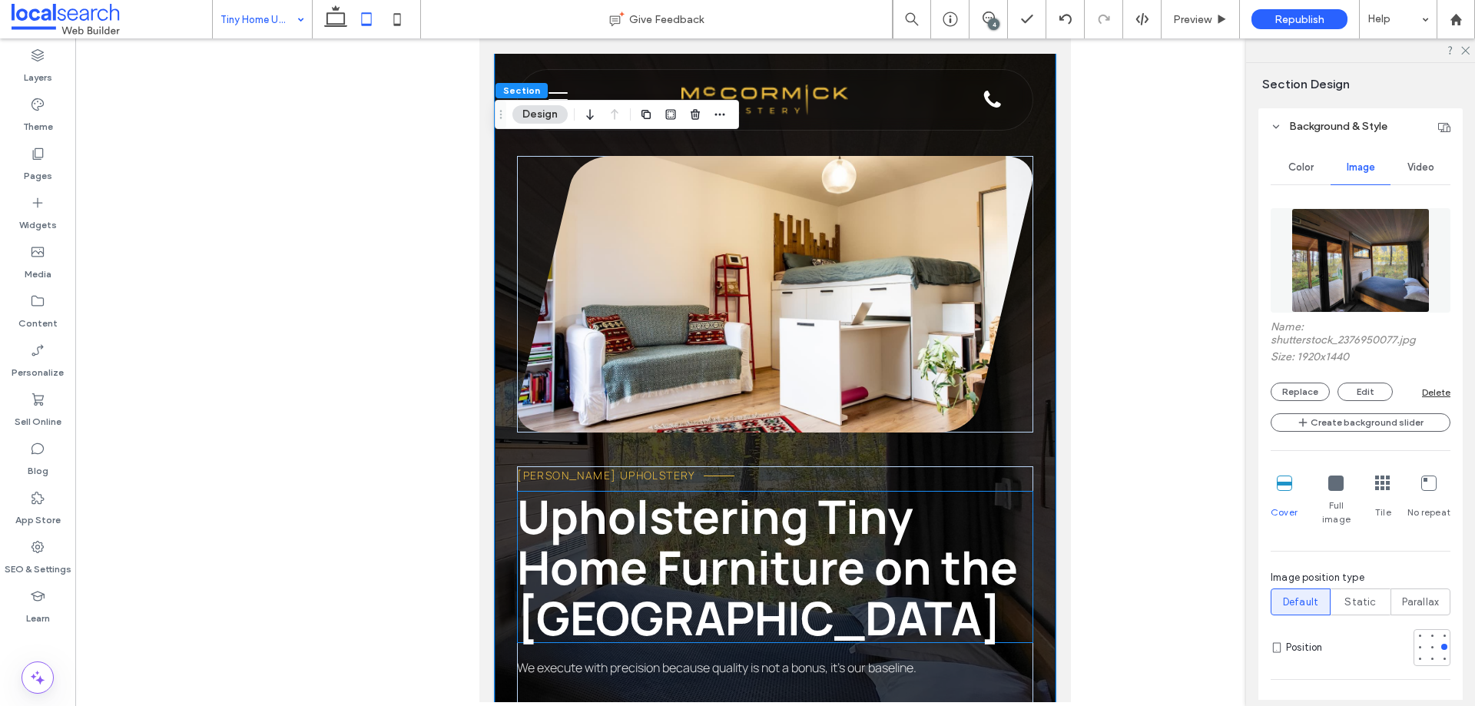
scroll to position [0, 0]
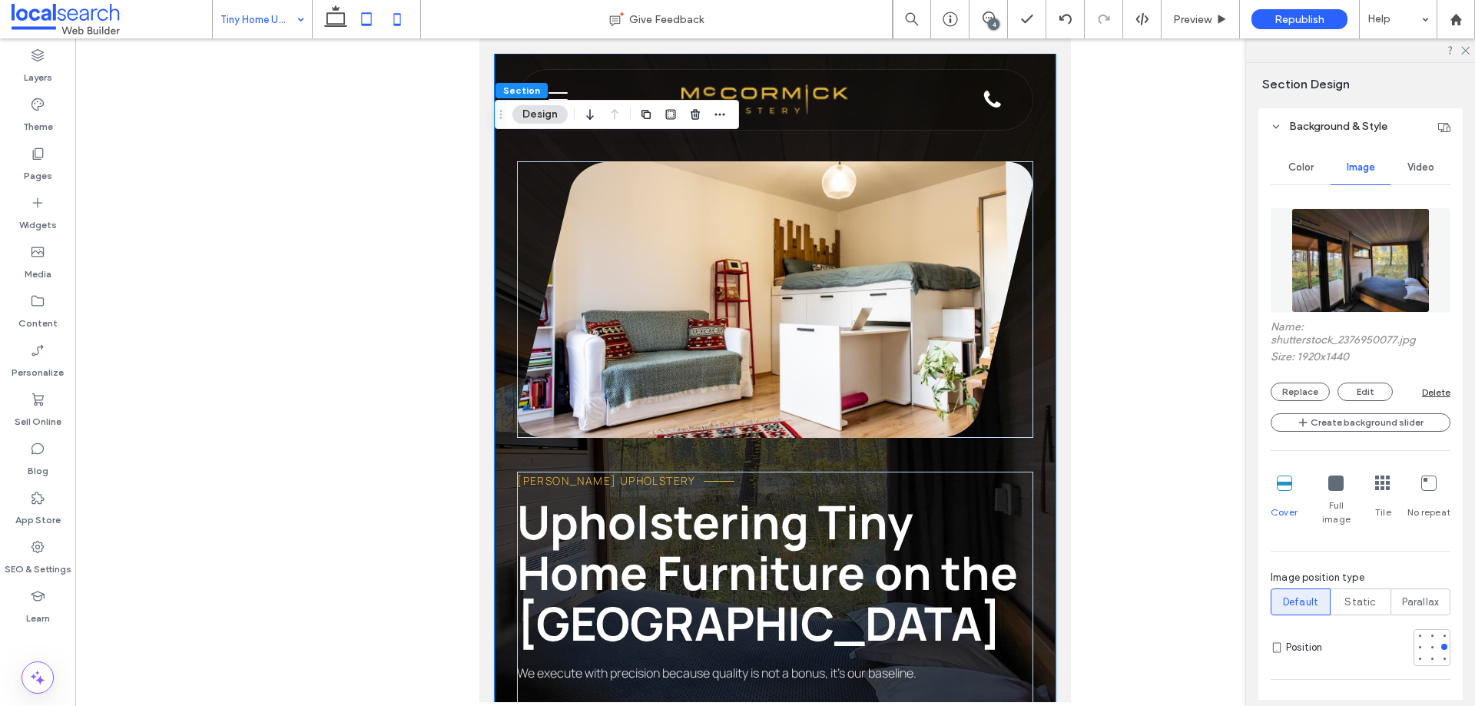
click at [396, 11] on icon at bounding box center [397, 19] width 31 height 31
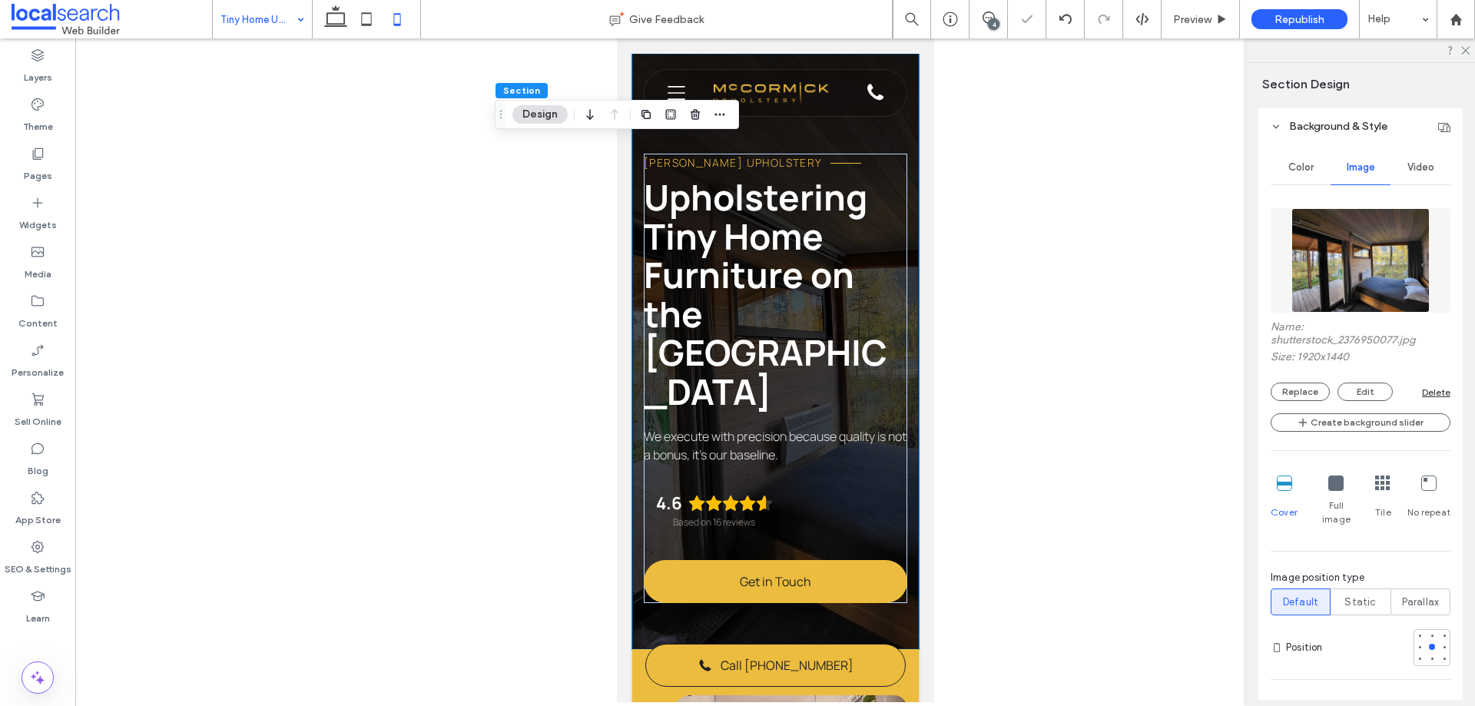
type input "***"
type input "**"
type input "****"
click at [1442, 644] on div at bounding box center [1445, 647] width 6 height 6
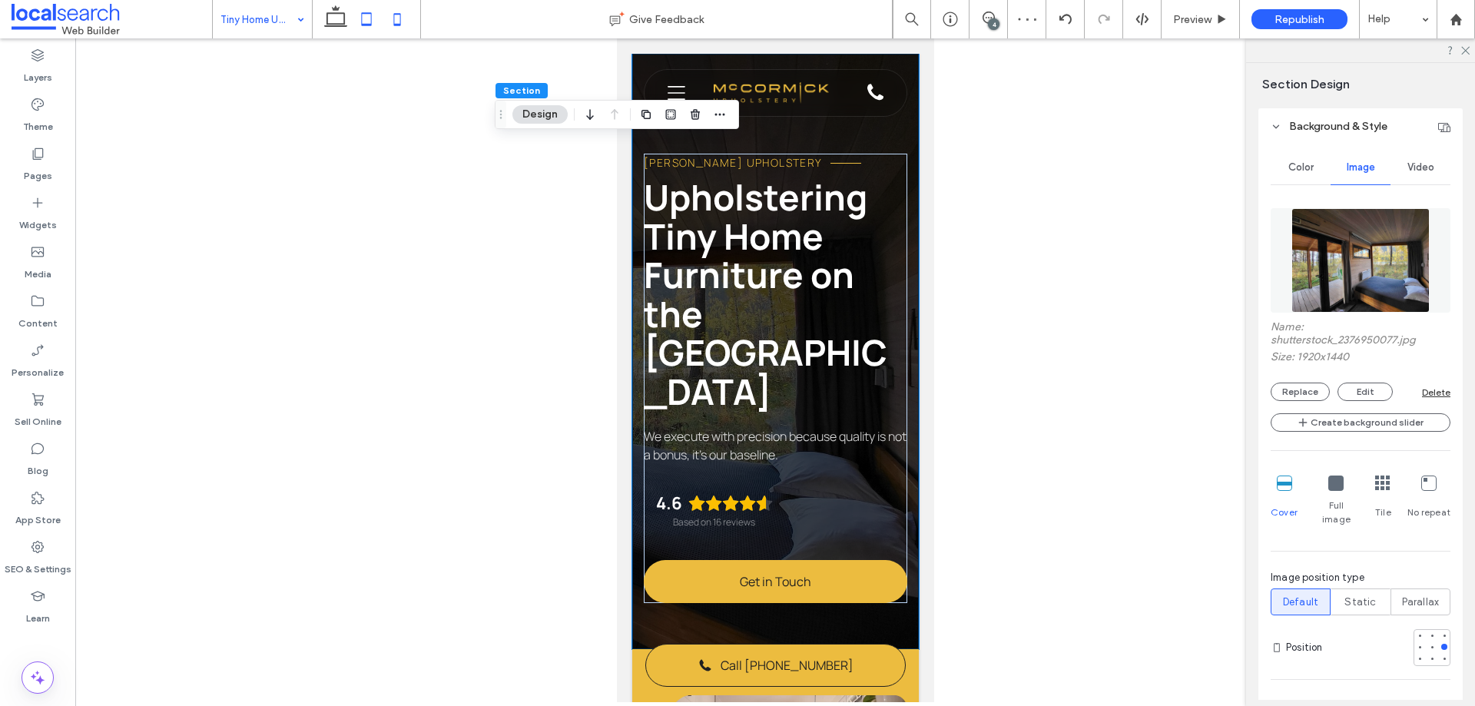
drag, startPoint x: 370, startPoint y: 17, endPoint x: 381, endPoint y: 20, distance: 11.2
click at [370, 17] on icon at bounding box center [366, 19] width 31 height 31
type input "***"
type input "**"
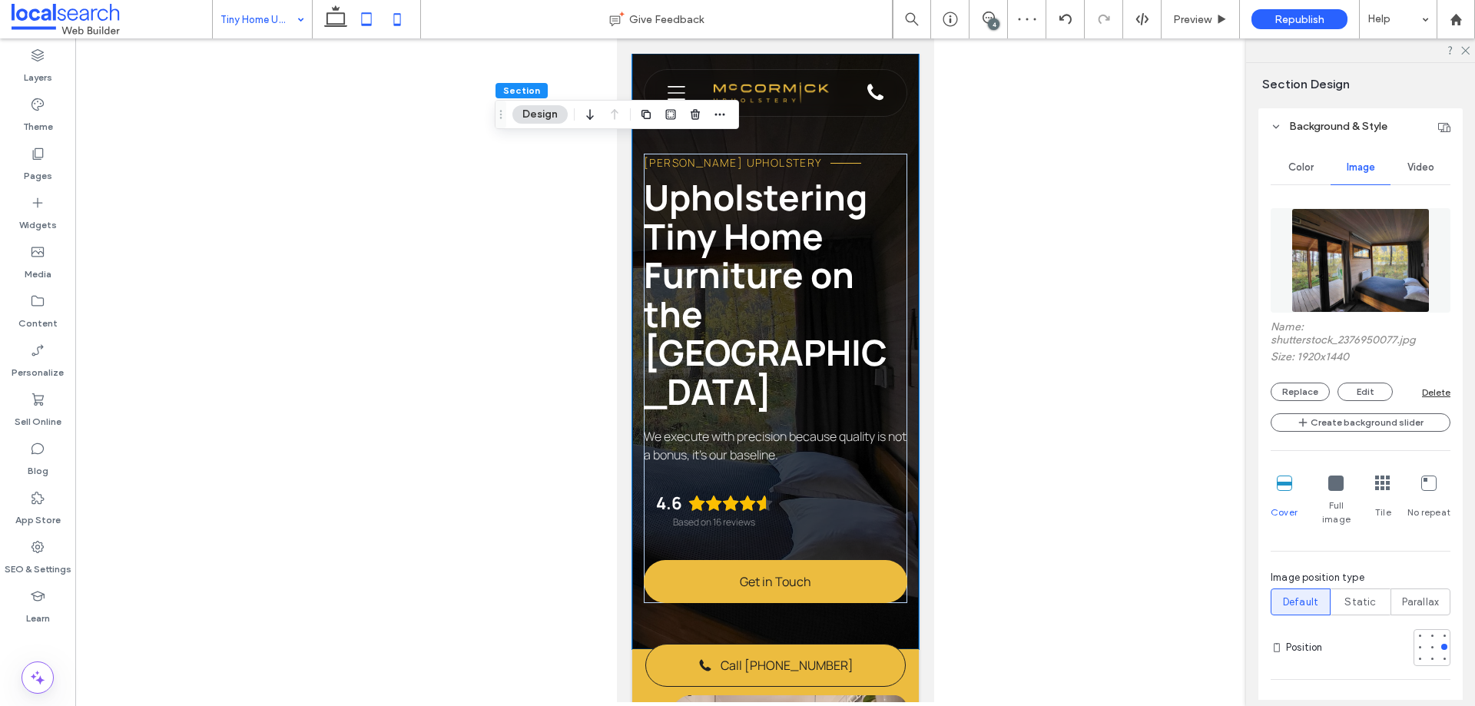
type input "****"
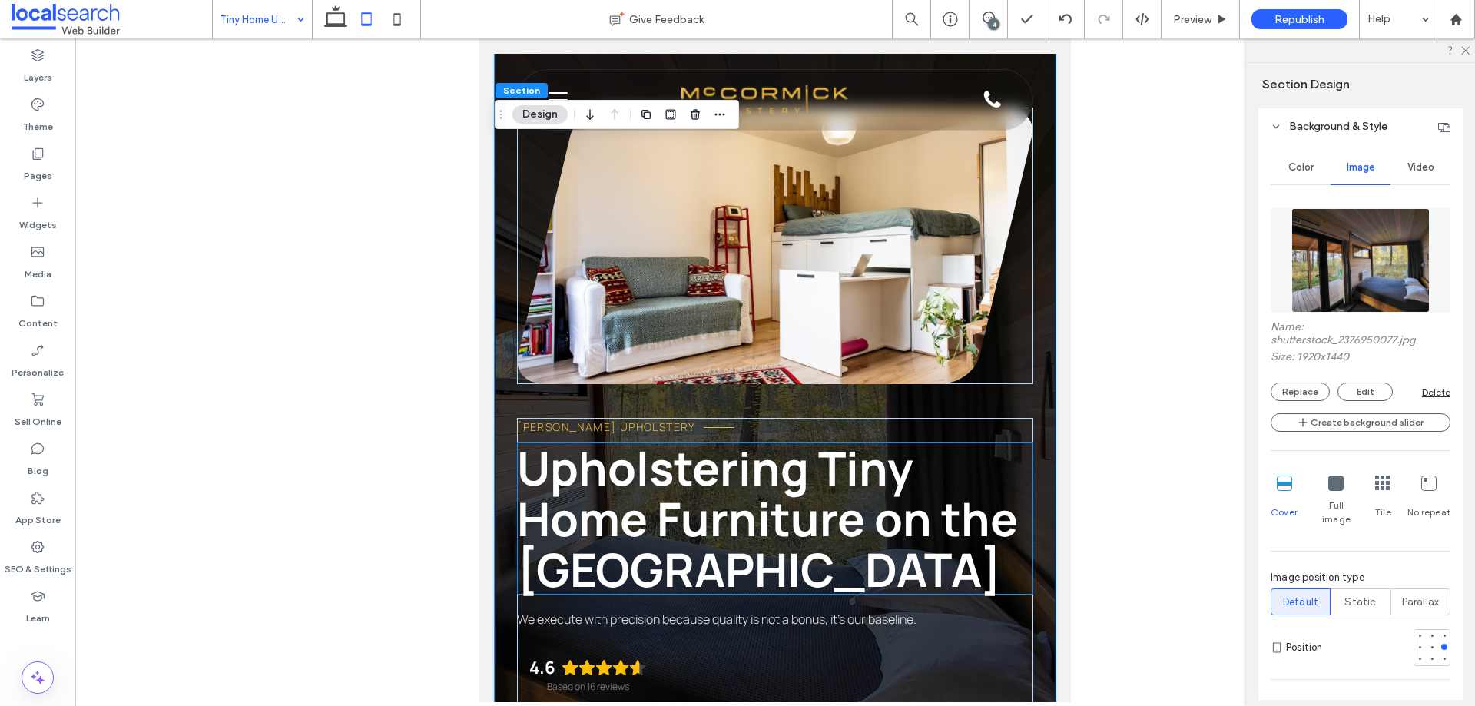
scroll to position [27, 0]
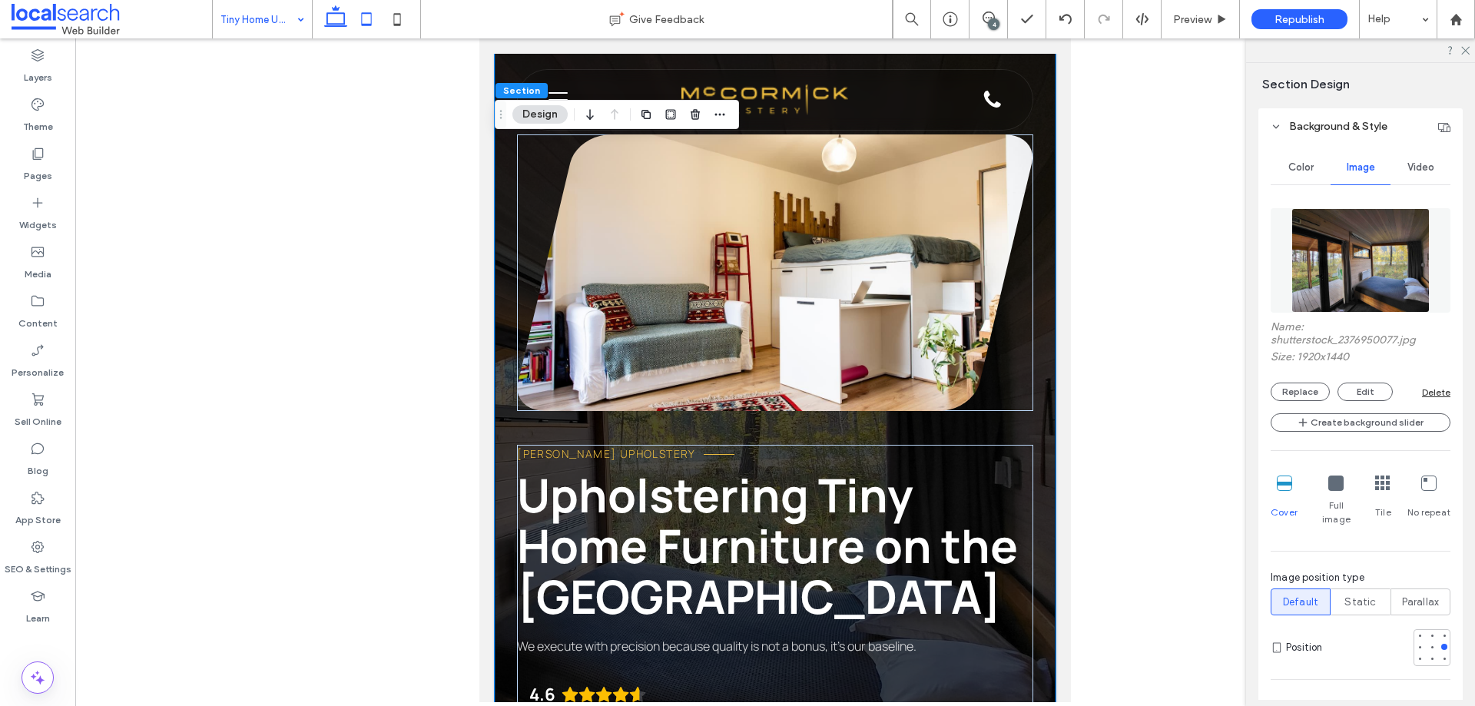
click at [347, 17] on icon at bounding box center [335, 19] width 31 height 31
type input "***"
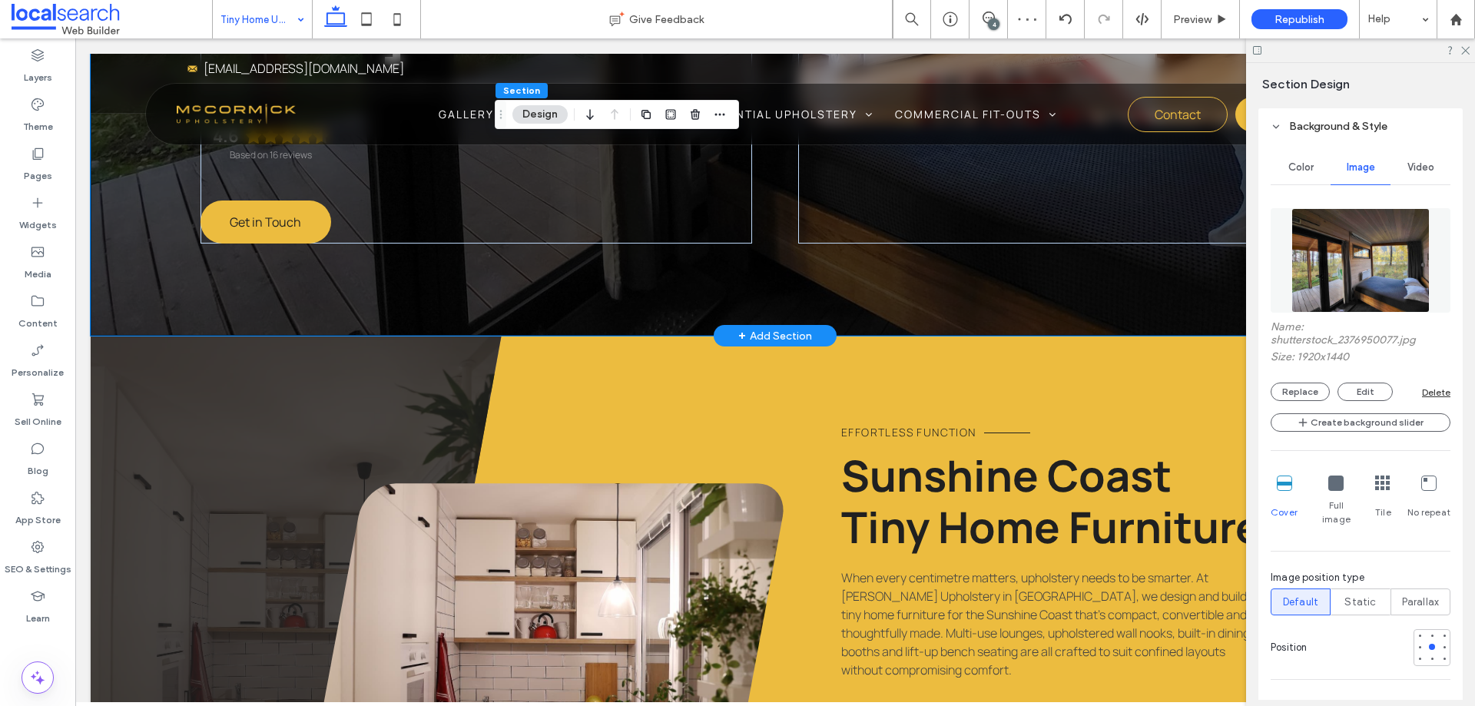
scroll to position [812, 0]
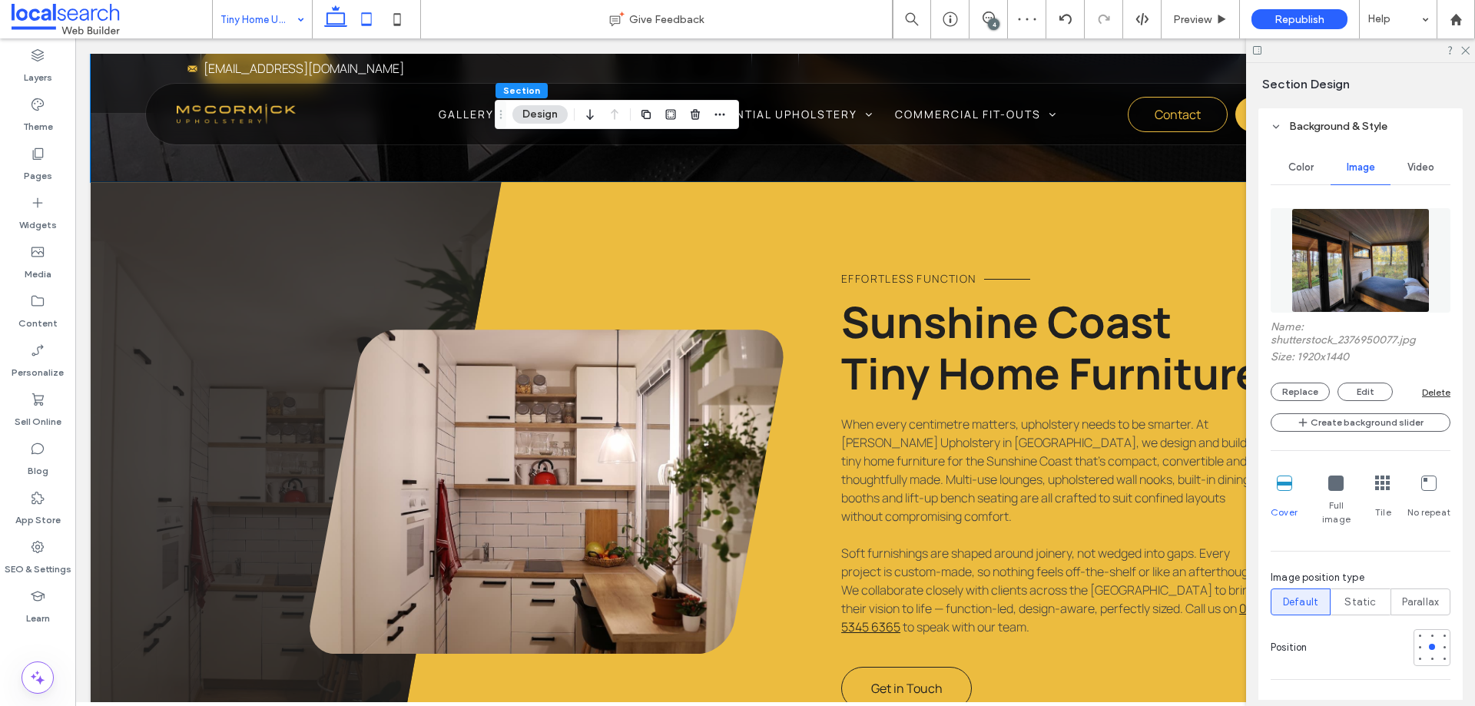
click at [373, 20] on icon at bounding box center [366, 19] width 31 height 31
type input "***"
type input "**"
type input "***"
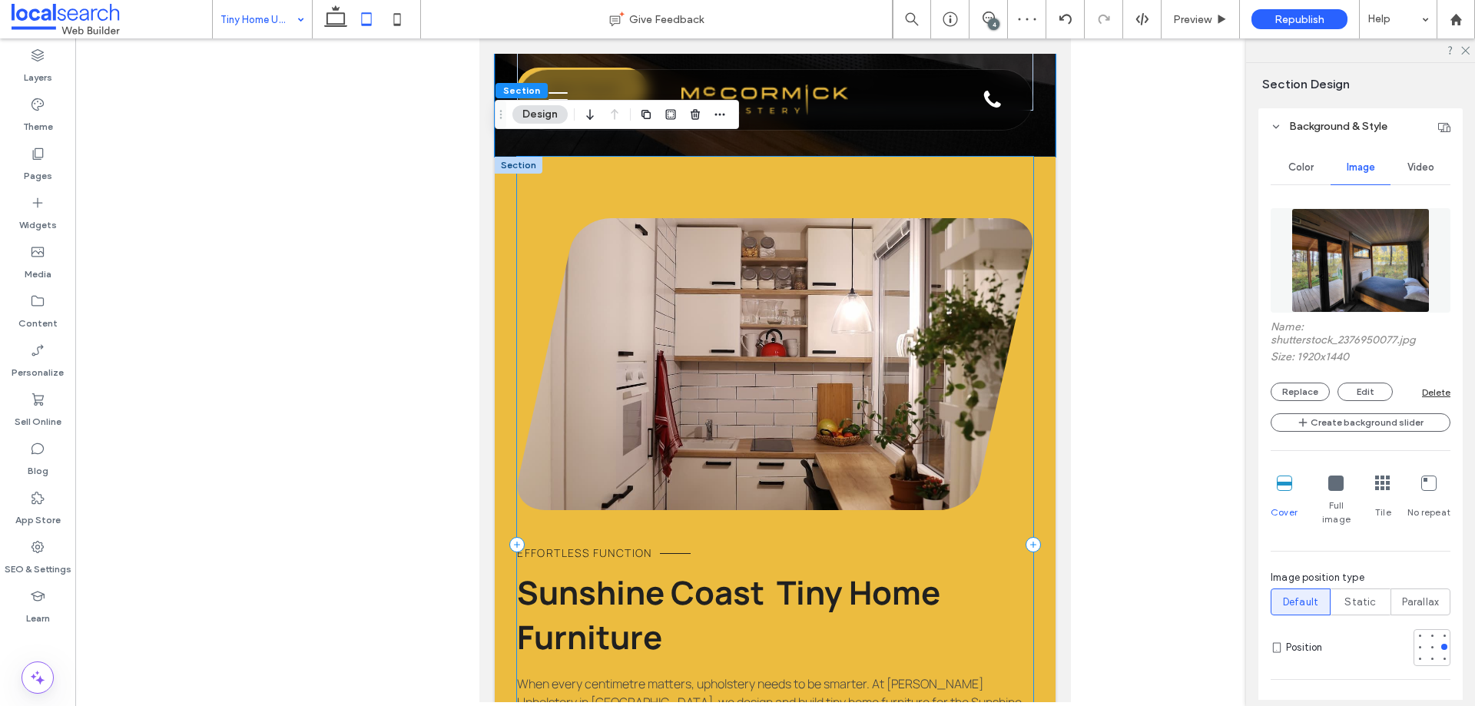
scroll to position [872, 0]
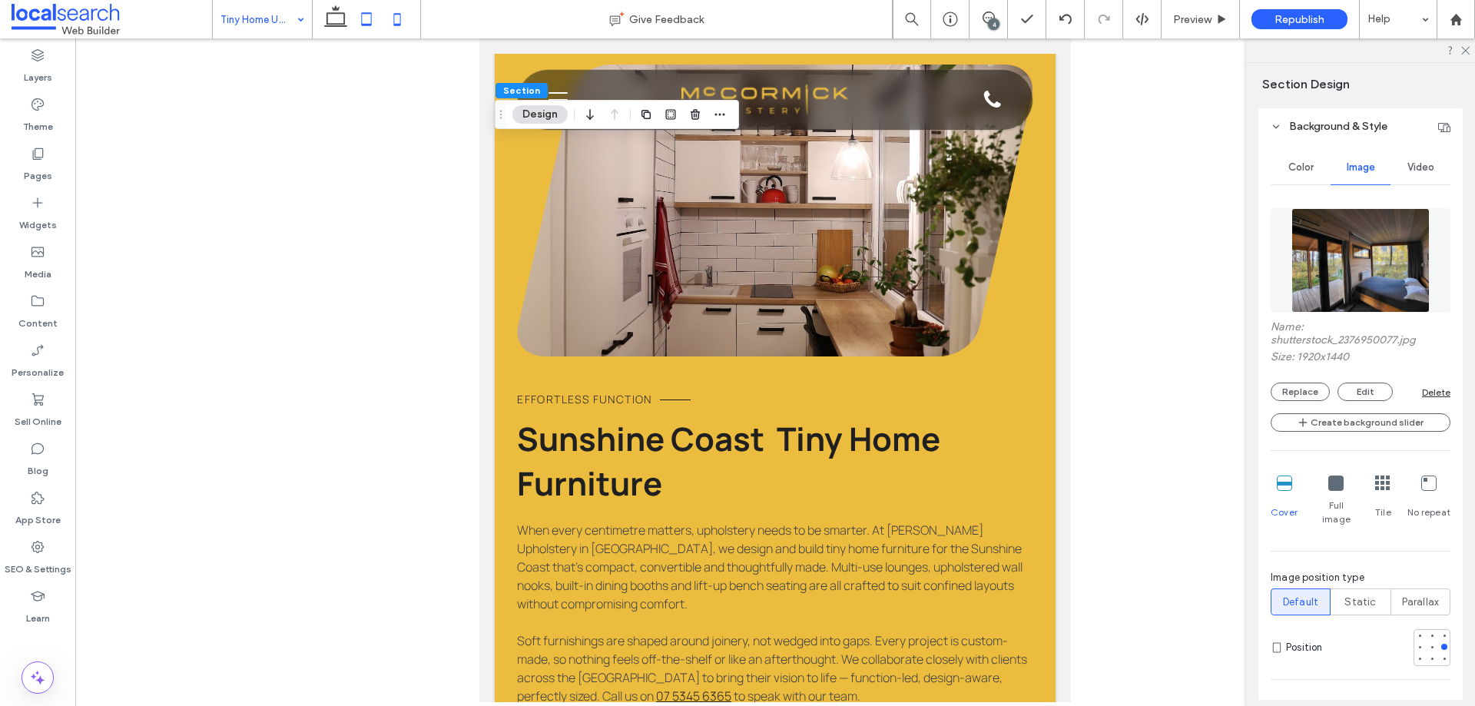
click at [398, 13] on icon at bounding box center [397, 19] width 31 height 31
type input "***"
type input "**"
type input "****"
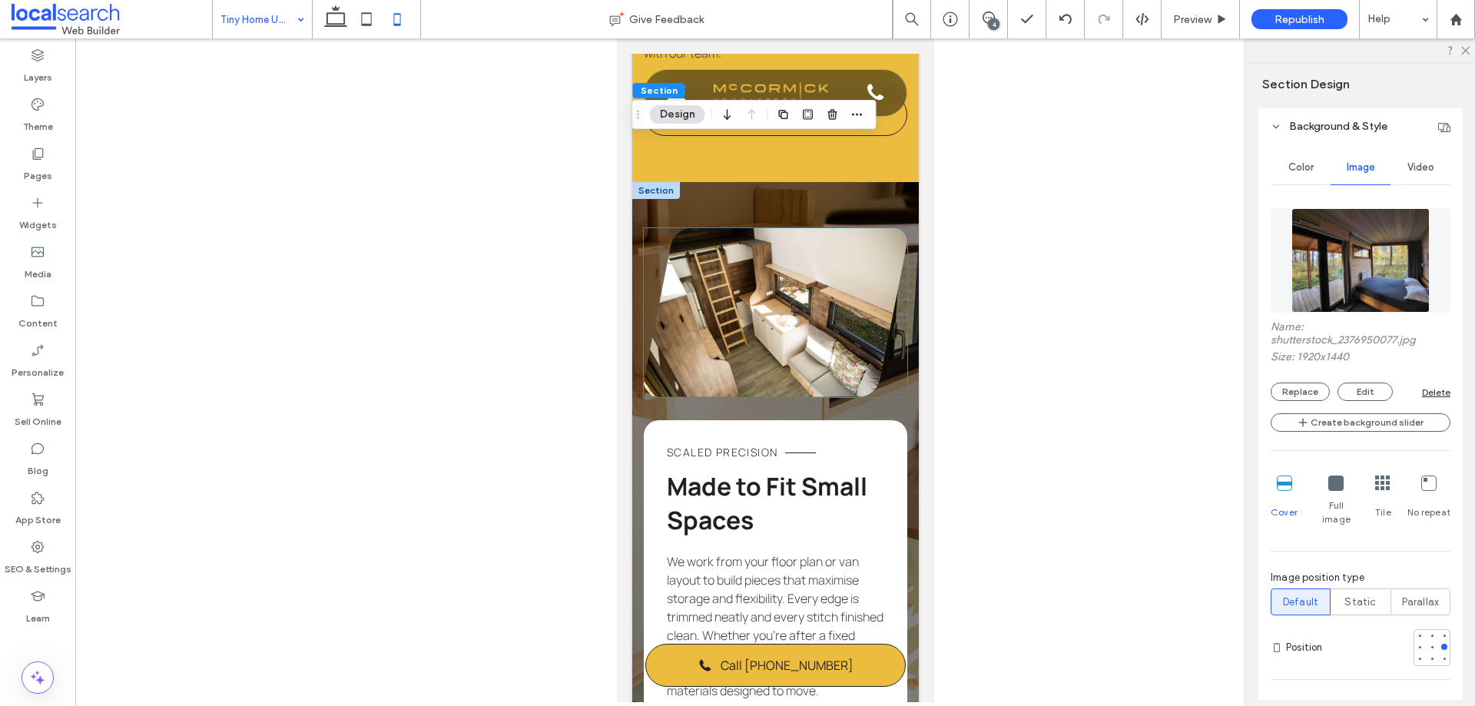
scroll to position [1246, 0]
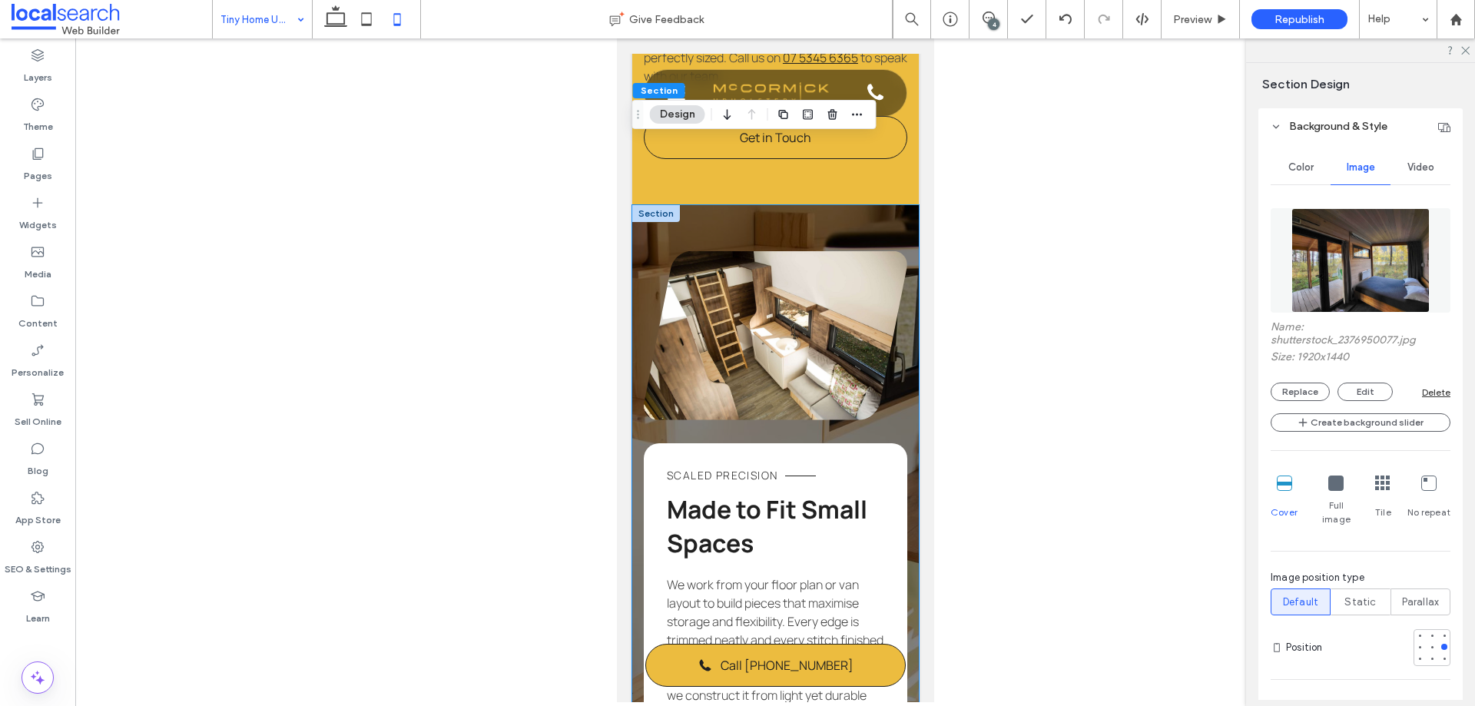
click at [882, 208] on div "Scaled Precision Made to Fit Small Spaces We work from your floor plan or van l…" at bounding box center [775, 605] width 287 height 801
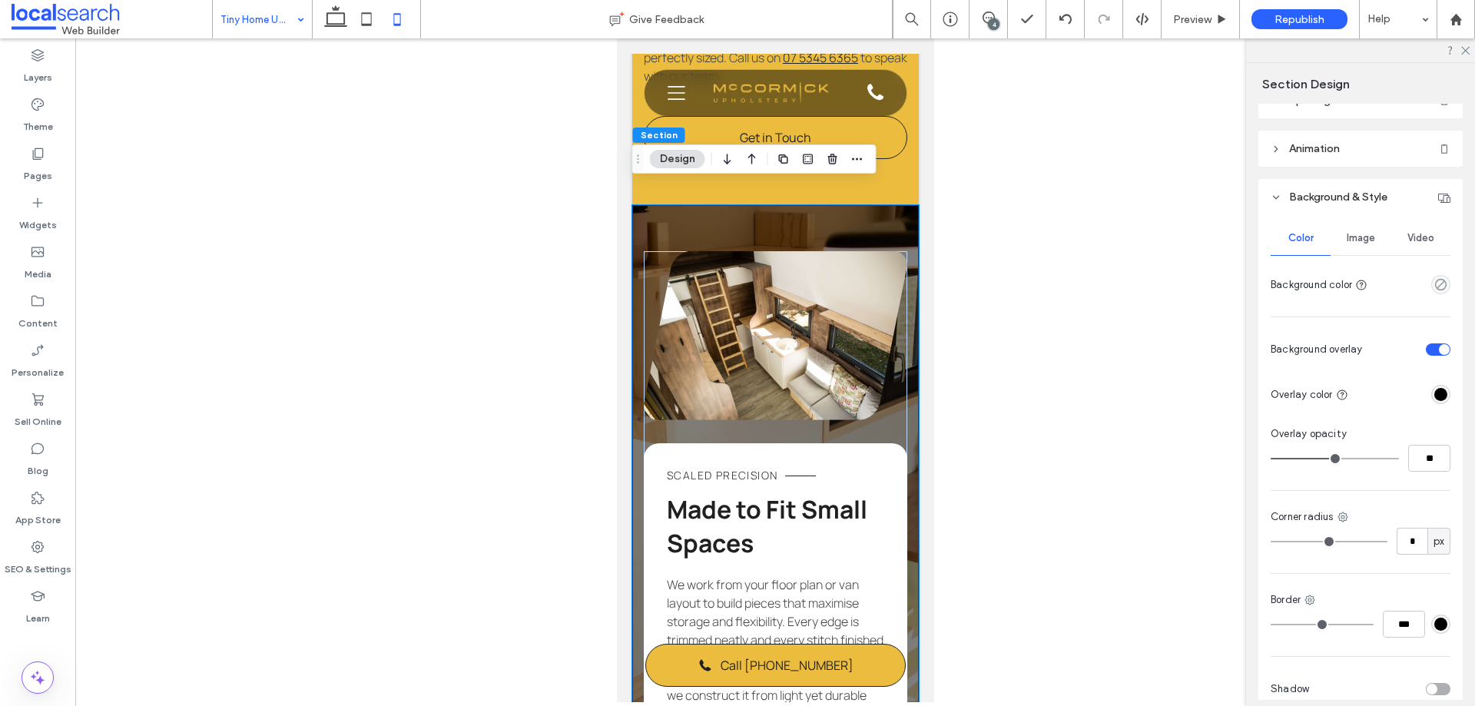
scroll to position [0, 0]
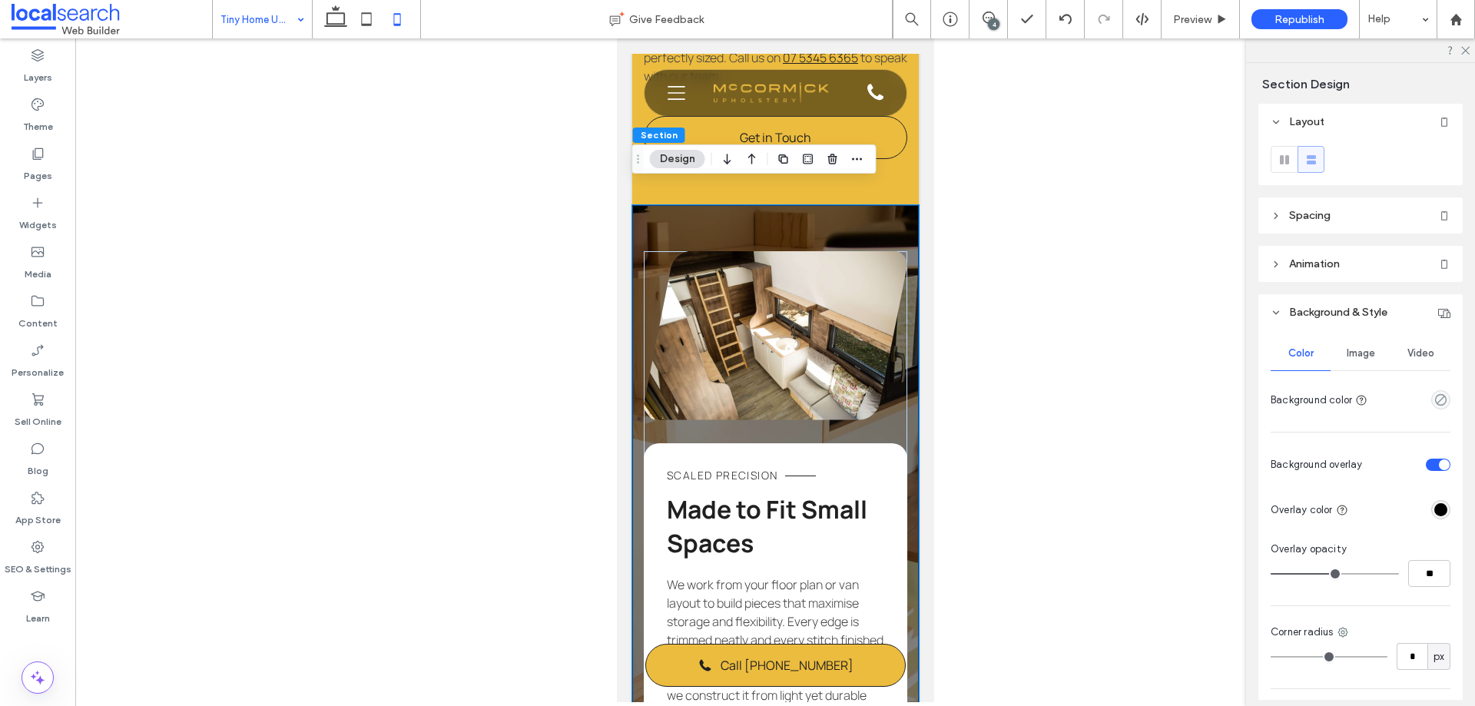
click at [1360, 352] on span "Image" at bounding box center [1361, 353] width 28 height 12
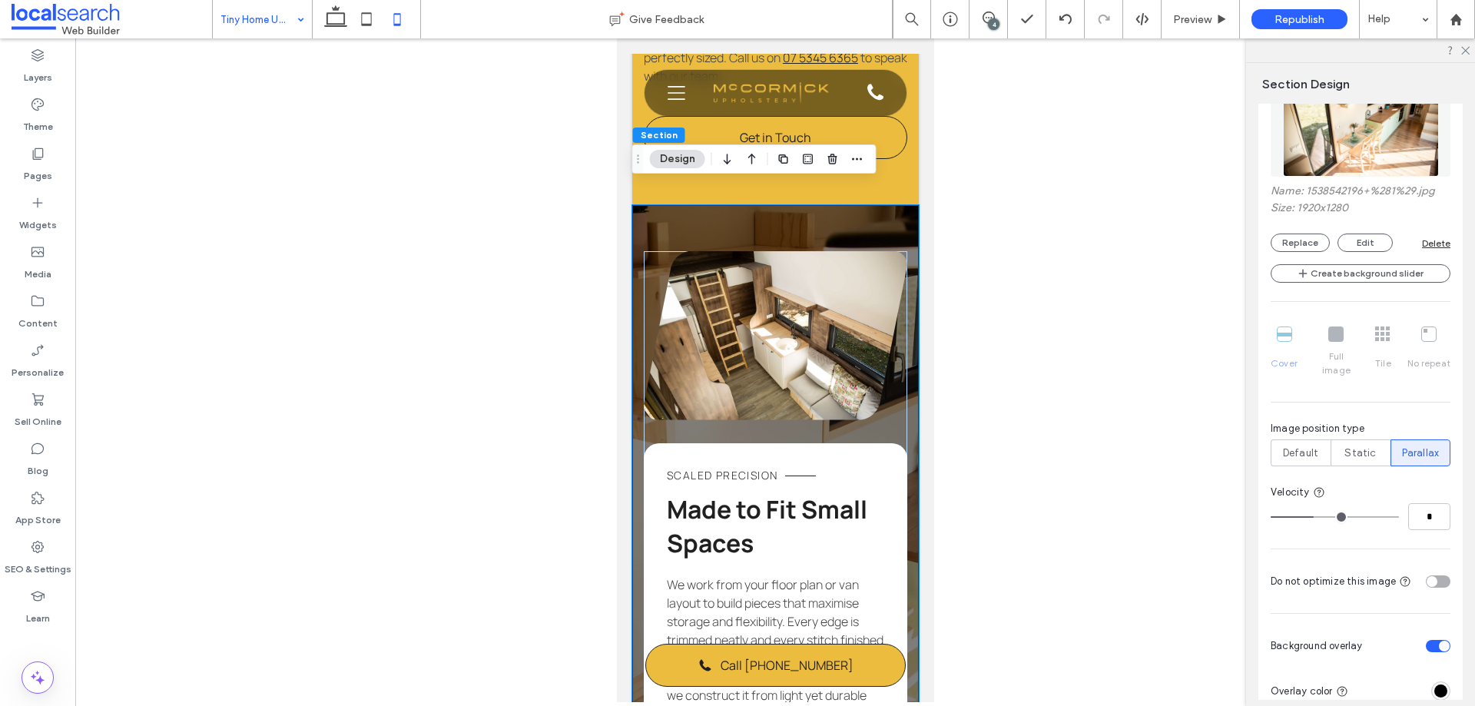
scroll to position [307, 0]
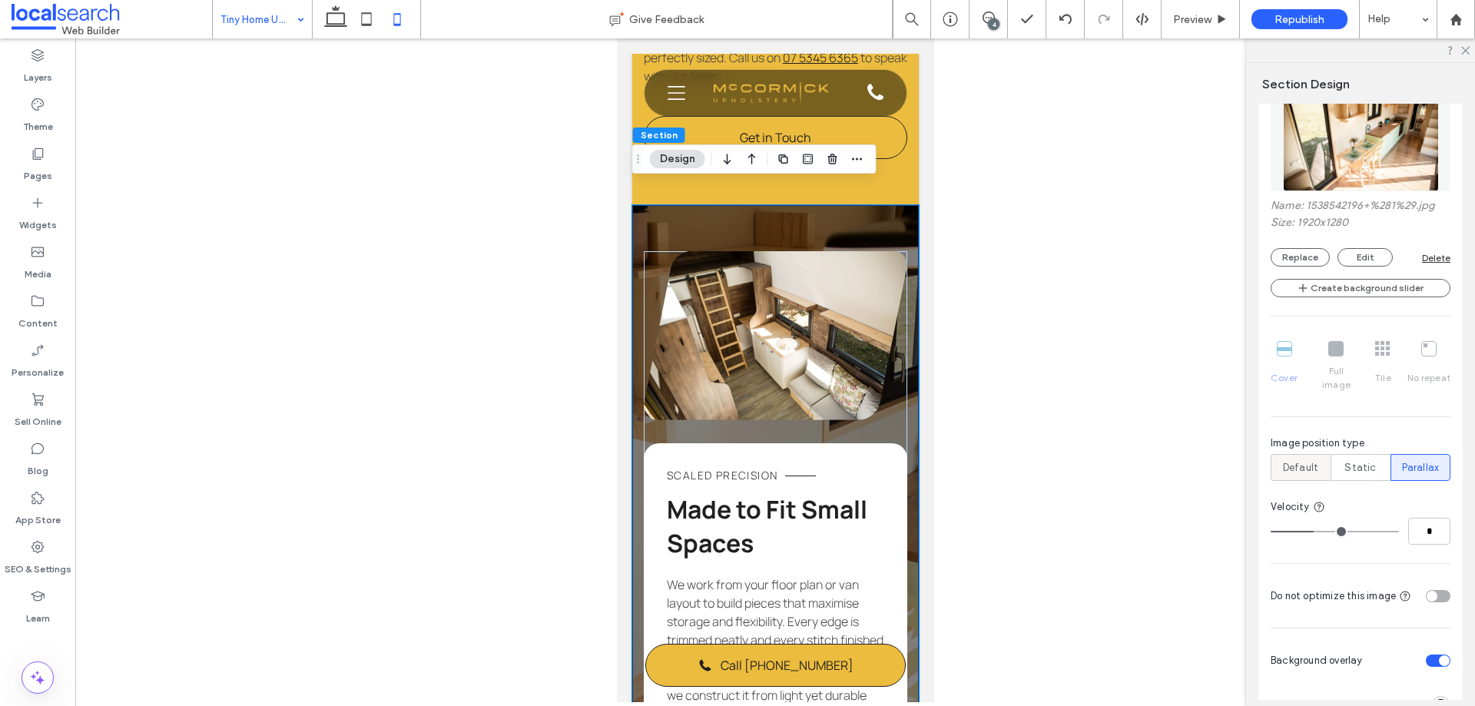
click at [1303, 460] on span "Default" at bounding box center [1300, 467] width 35 height 15
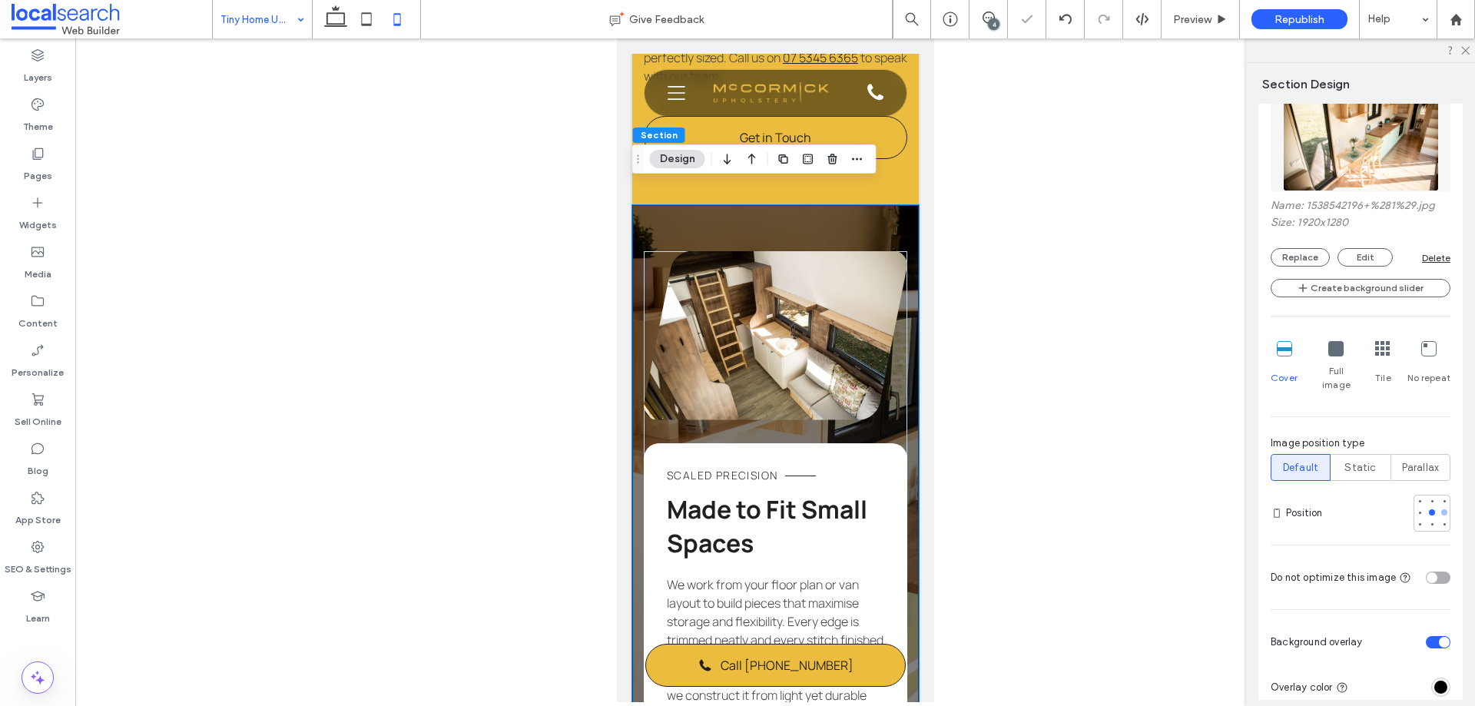
click at [1442, 509] on div at bounding box center [1445, 512] width 6 height 6
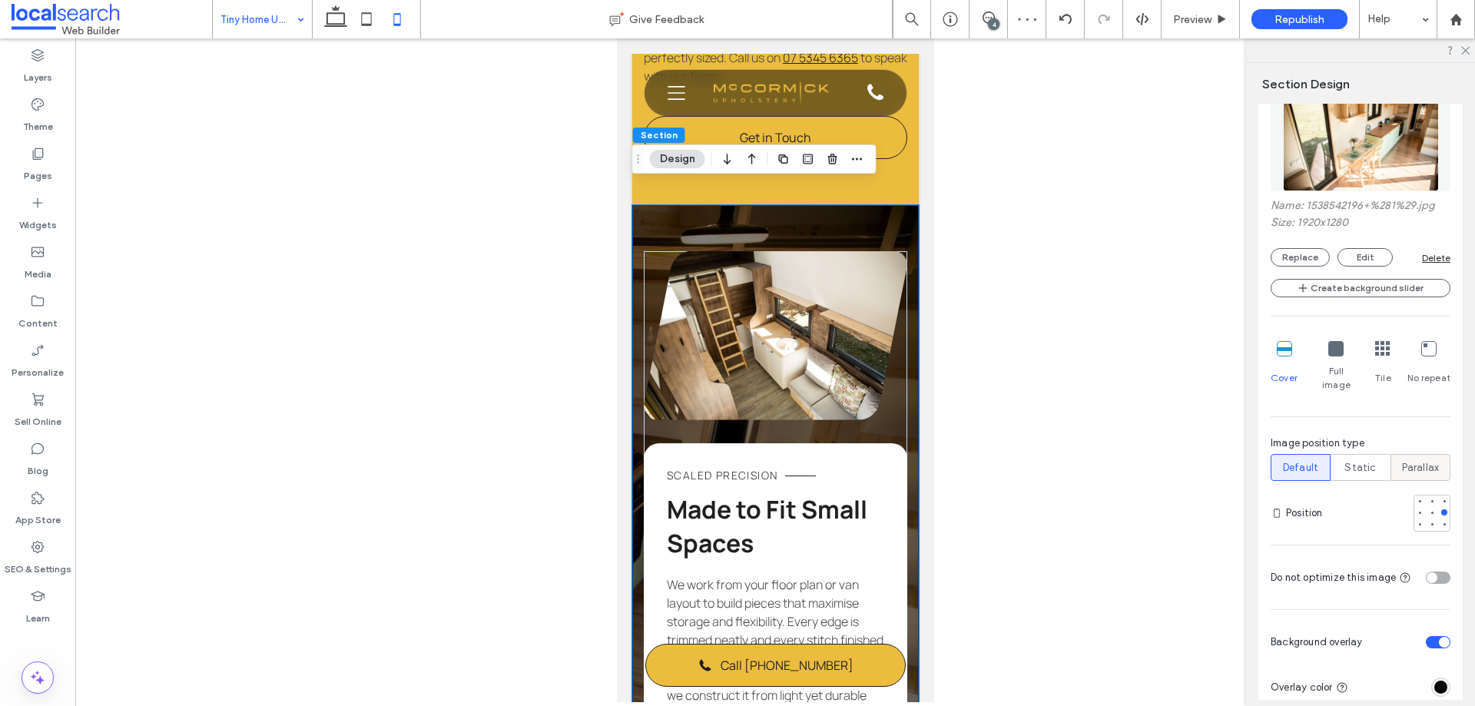
click at [1423, 460] on span "Parallax" at bounding box center [1421, 467] width 38 height 15
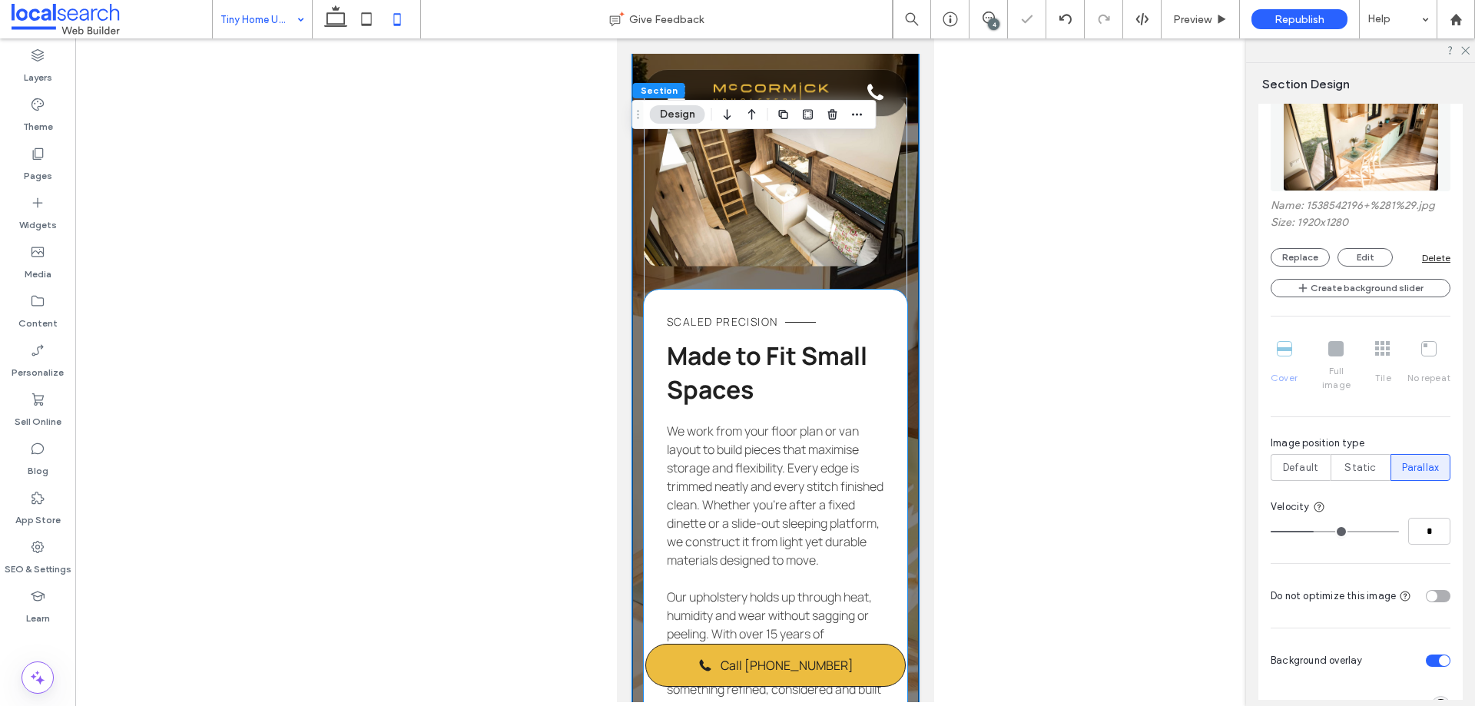
scroll to position [1323, 0]
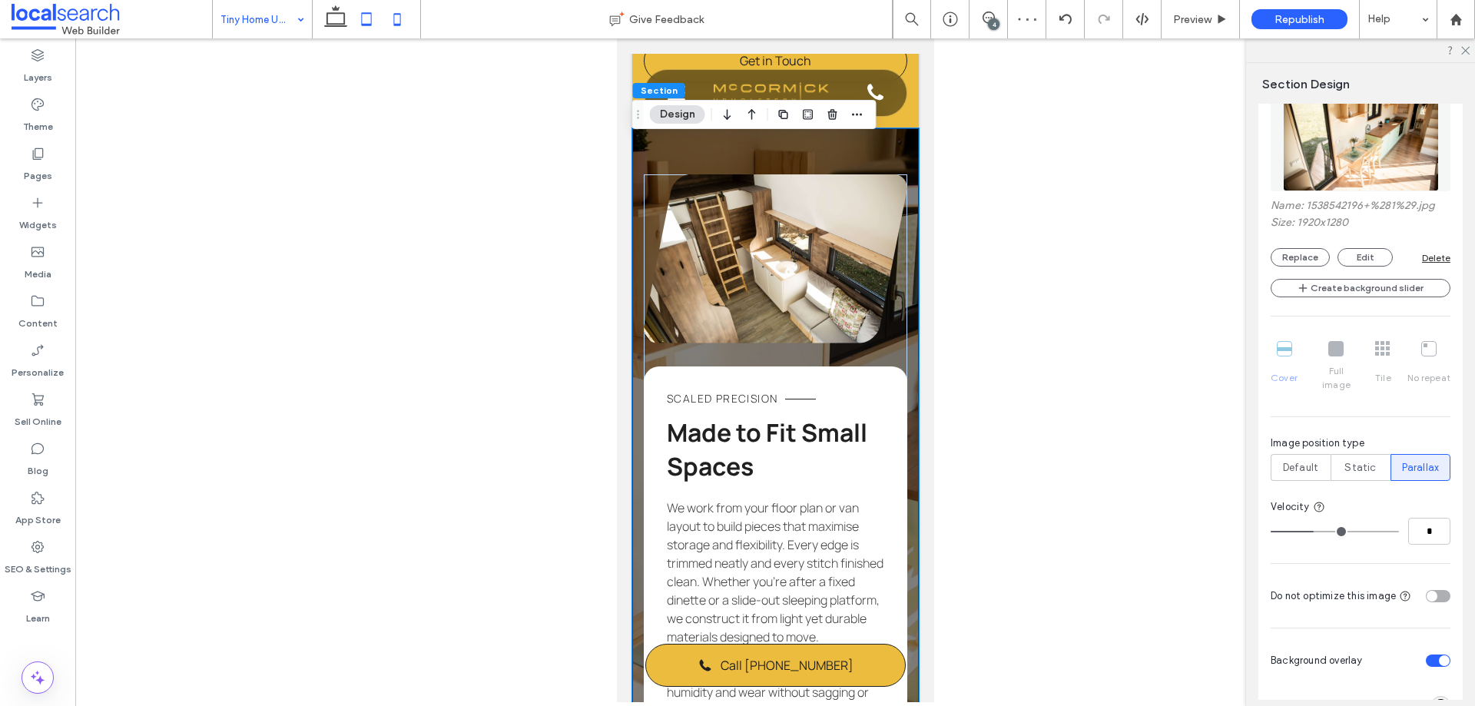
drag, startPoint x: 367, startPoint y: 15, endPoint x: 380, endPoint y: 16, distance: 12.4
click at [371, 16] on icon at bounding box center [366, 19] width 31 height 31
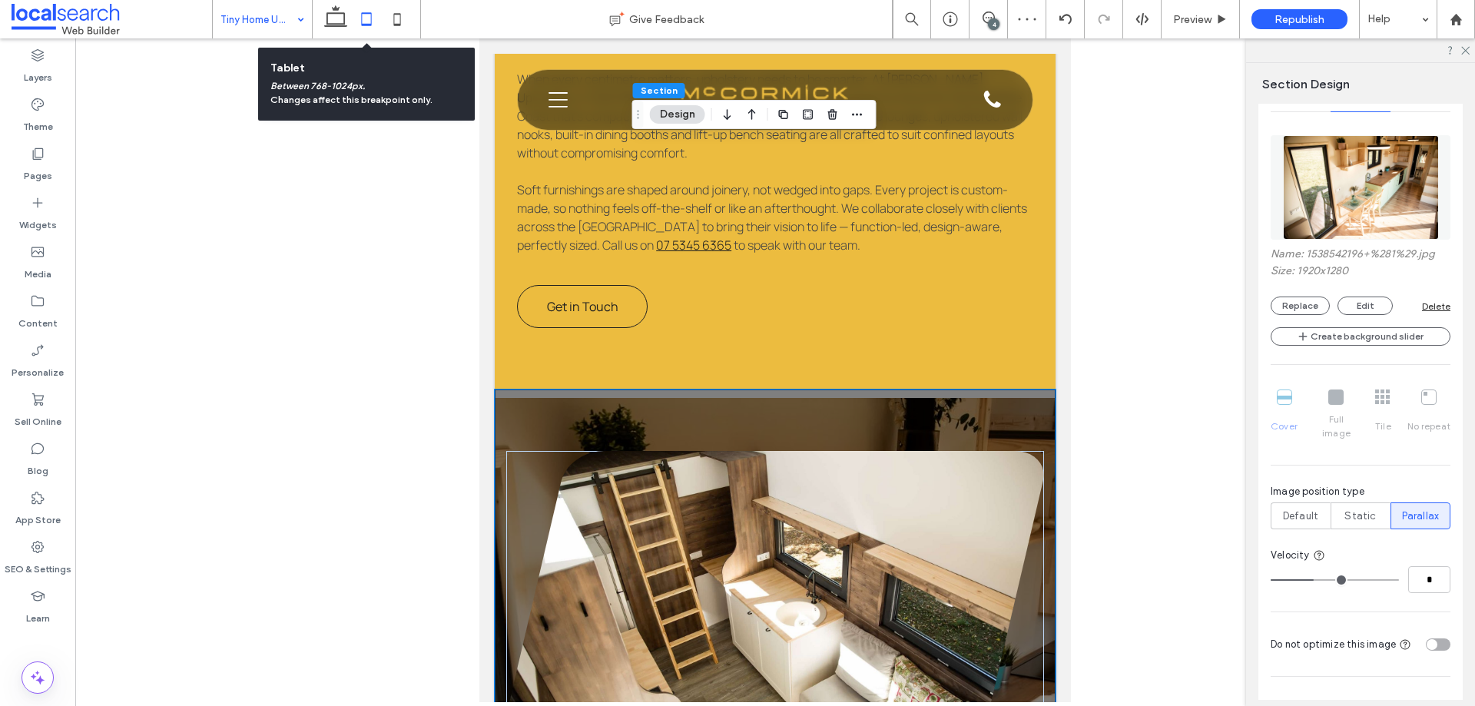
type input "**"
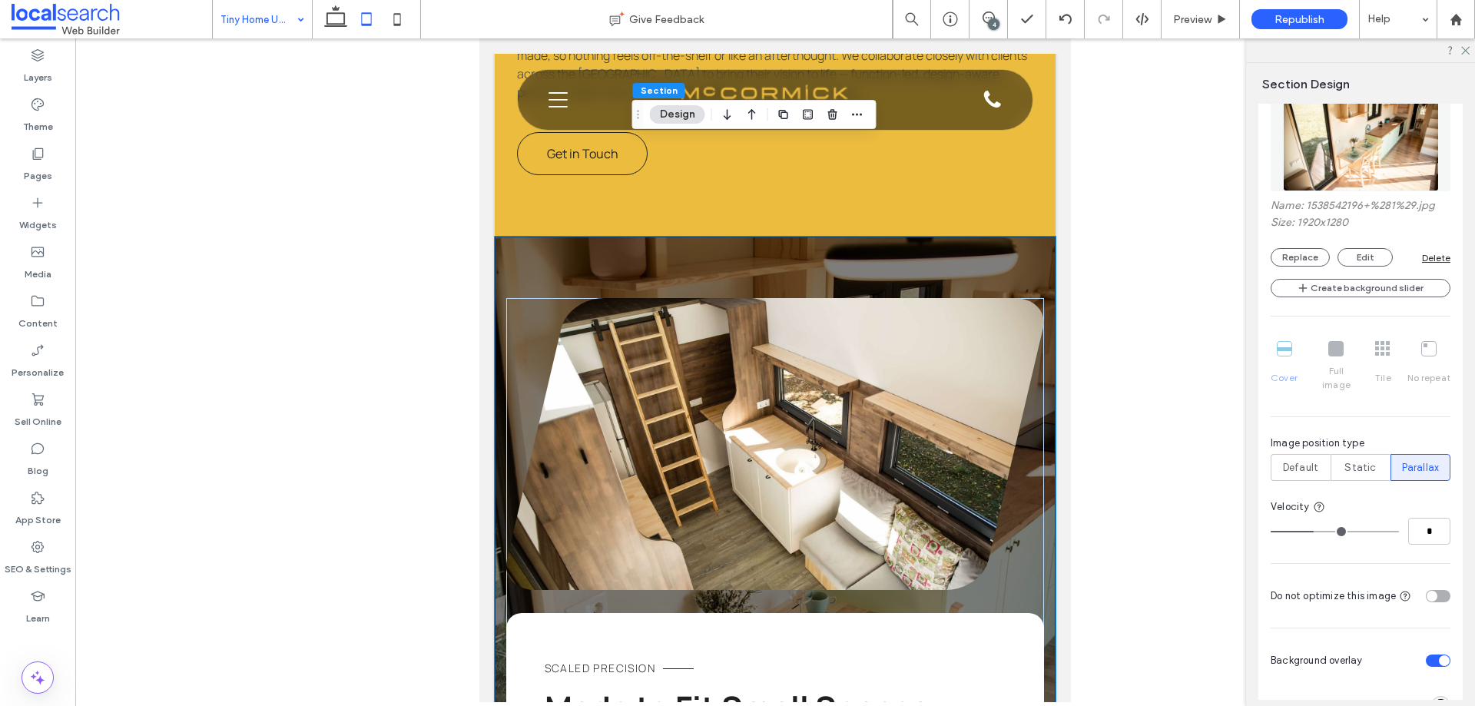
scroll to position [1401, 0]
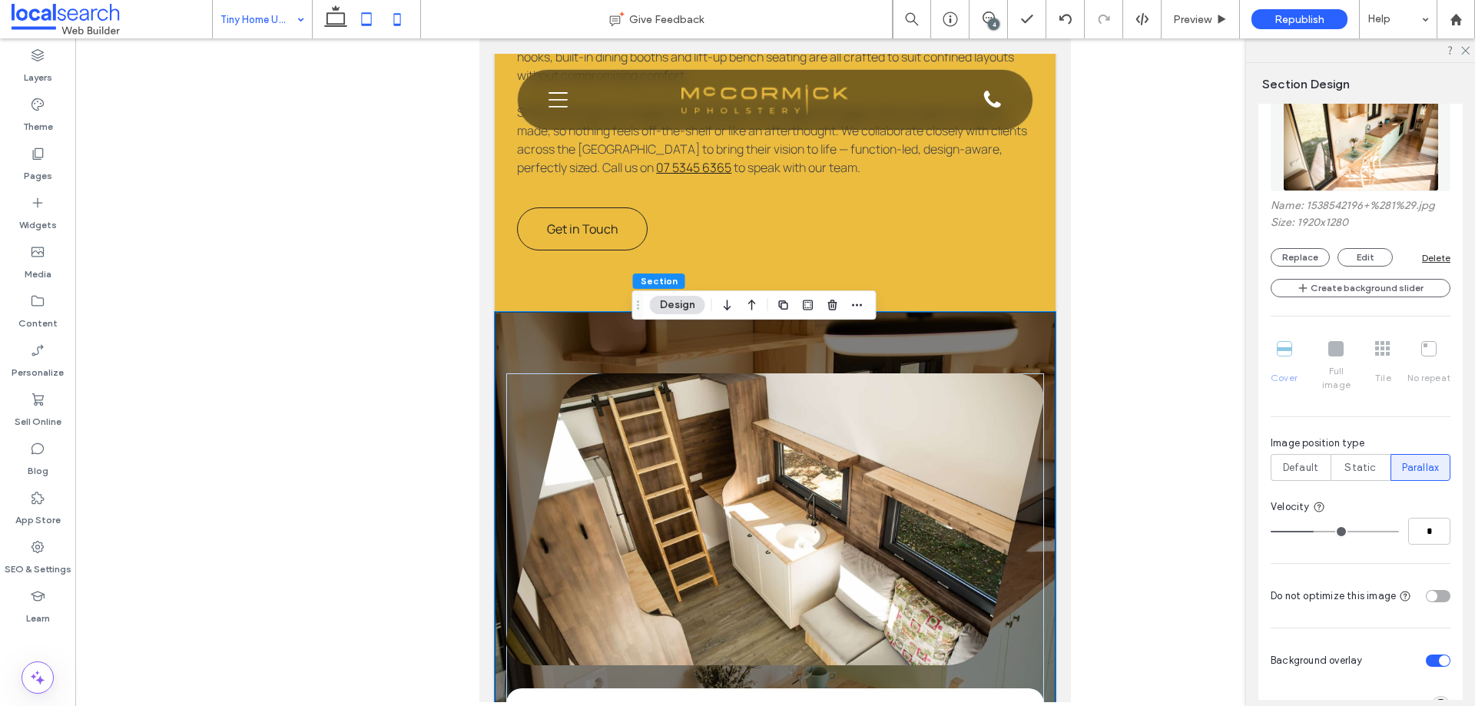
click at [399, 19] on icon at bounding box center [397, 19] width 31 height 31
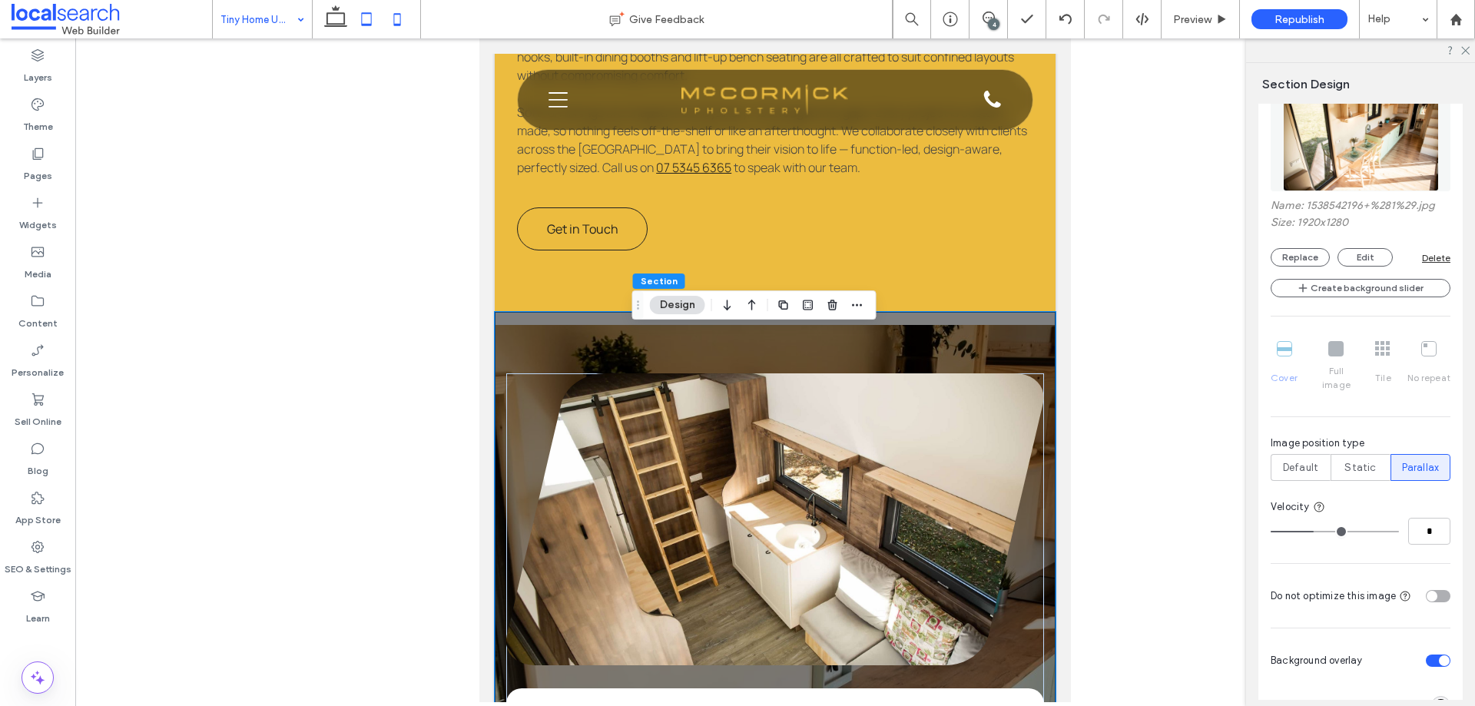
type input "**"
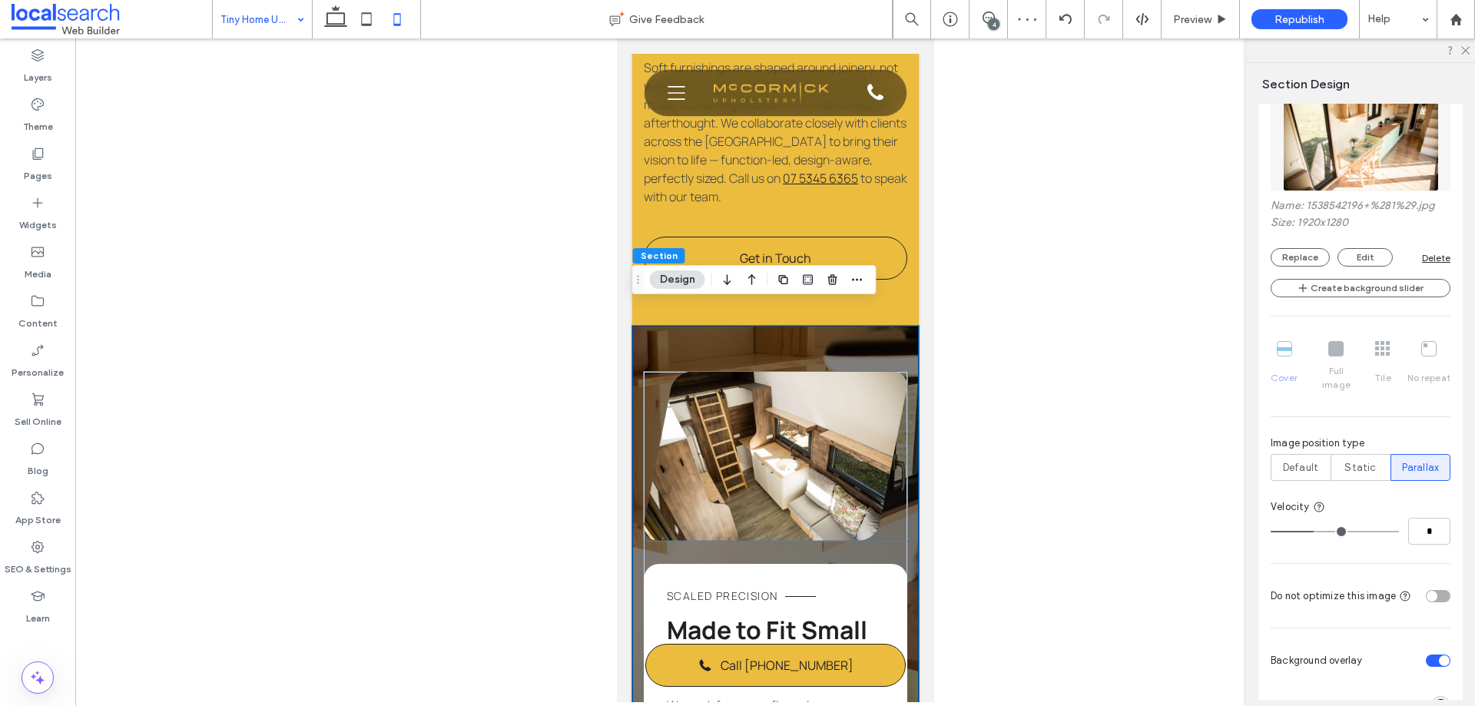
scroll to position [1095, 0]
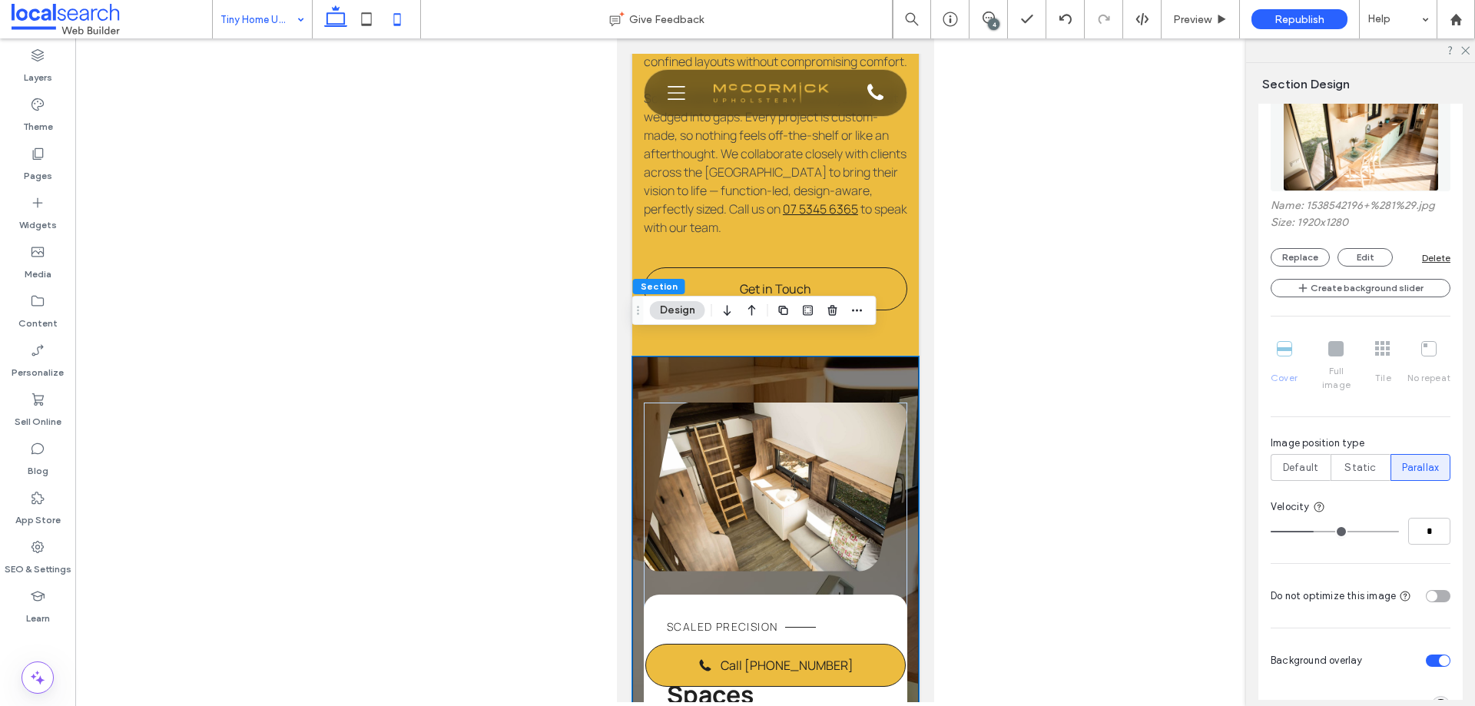
click at [327, 18] on icon at bounding box center [335, 19] width 31 height 31
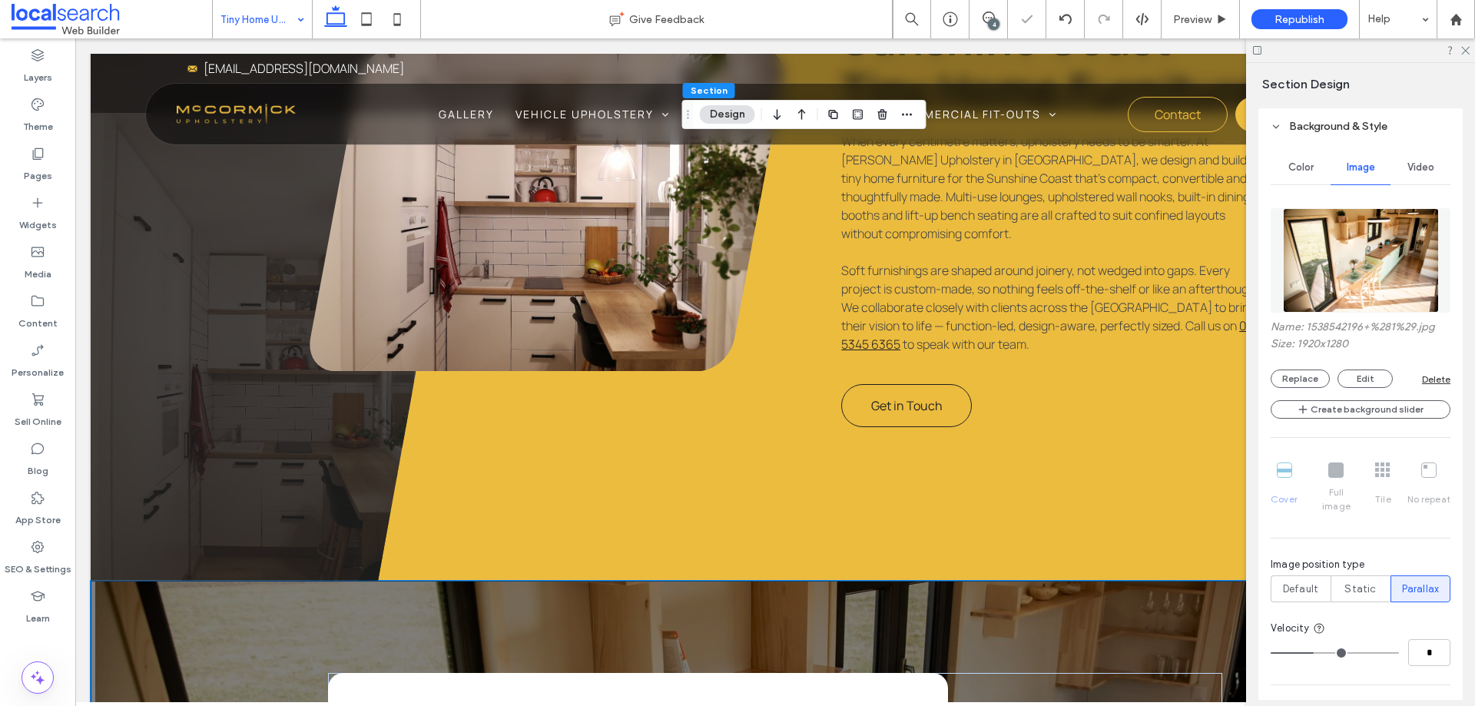
type input "***"
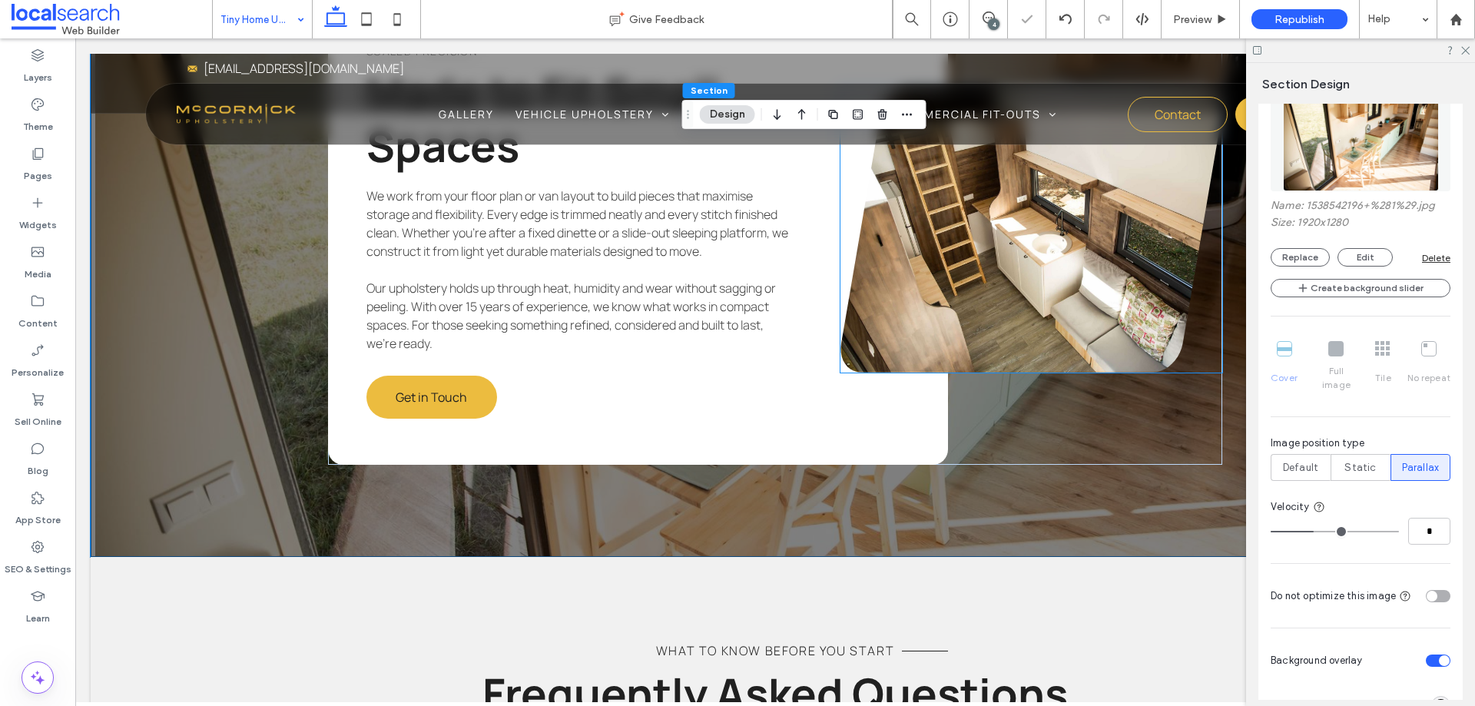
scroll to position [1714, 0]
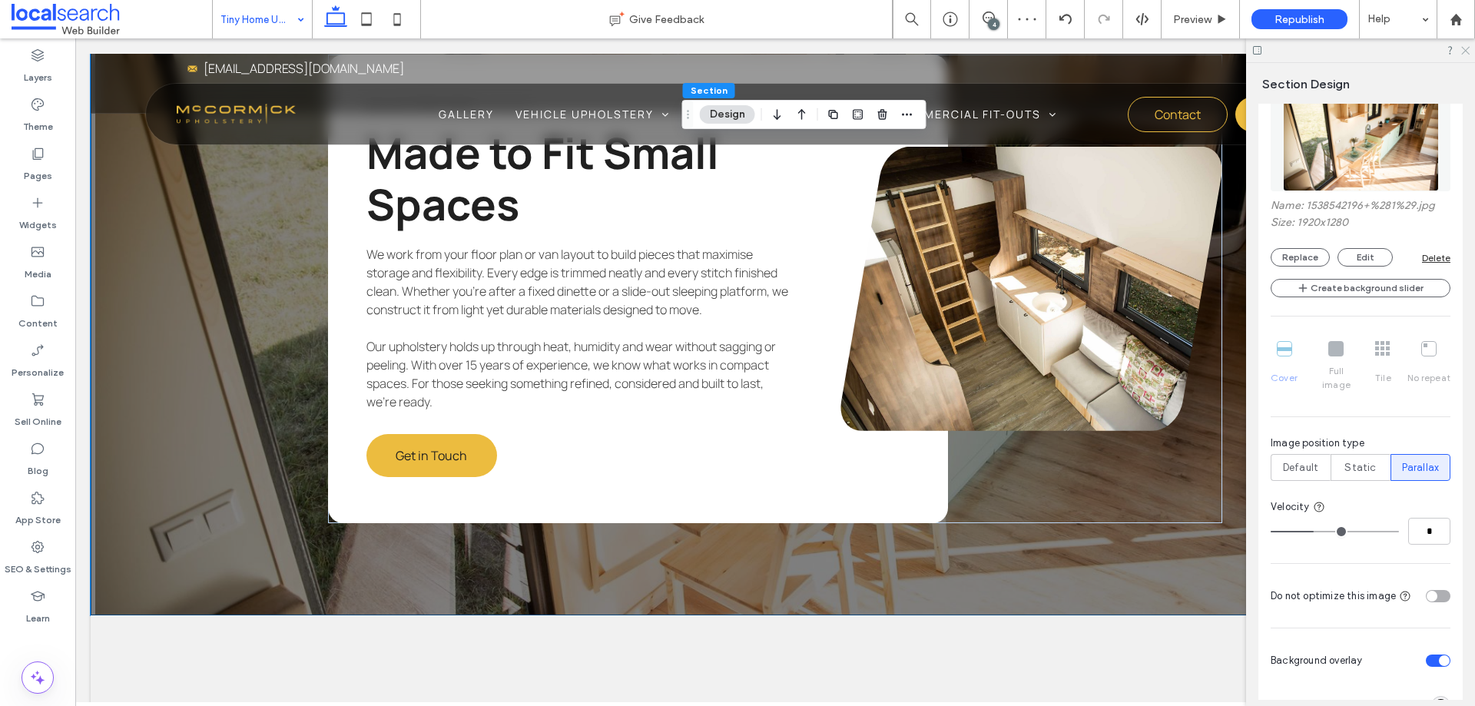
click at [1464, 51] on icon at bounding box center [1465, 50] width 10 height 10
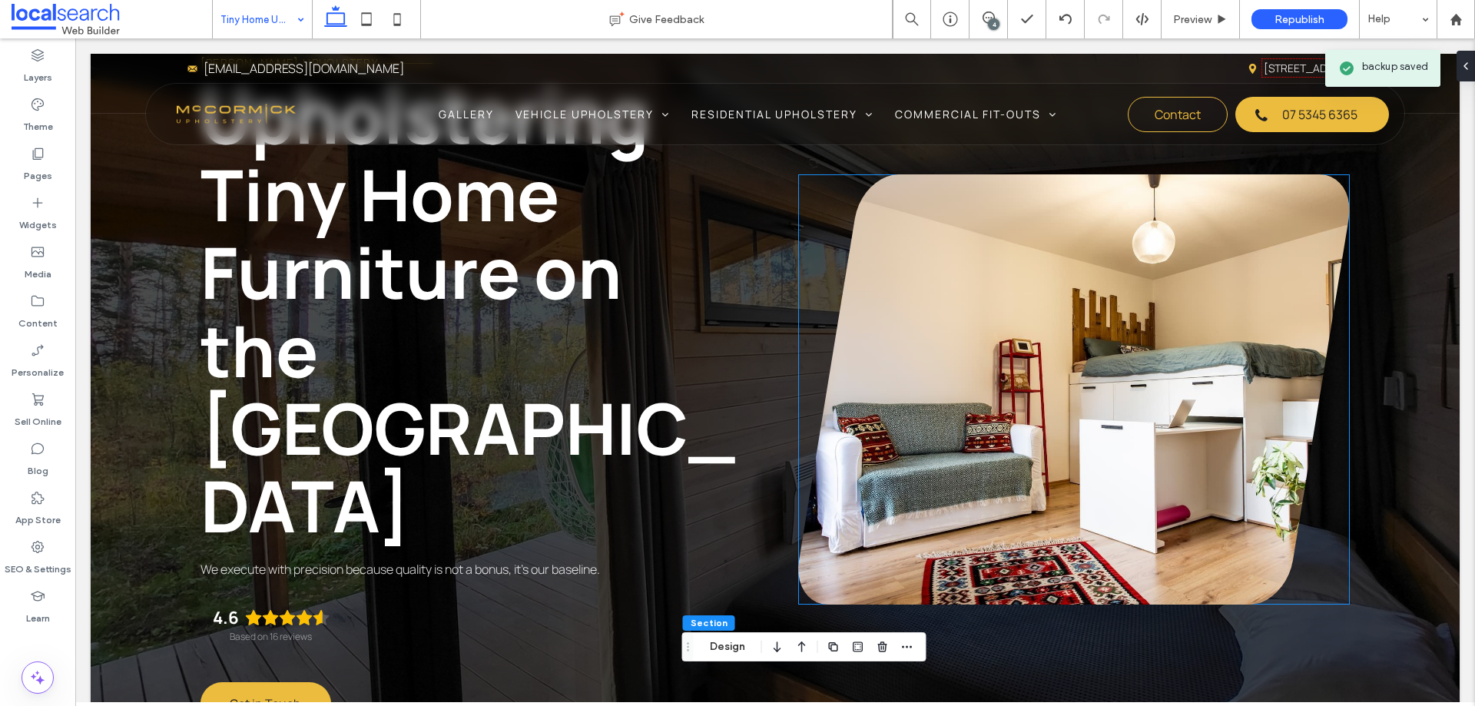
scroll to position [0, 0]
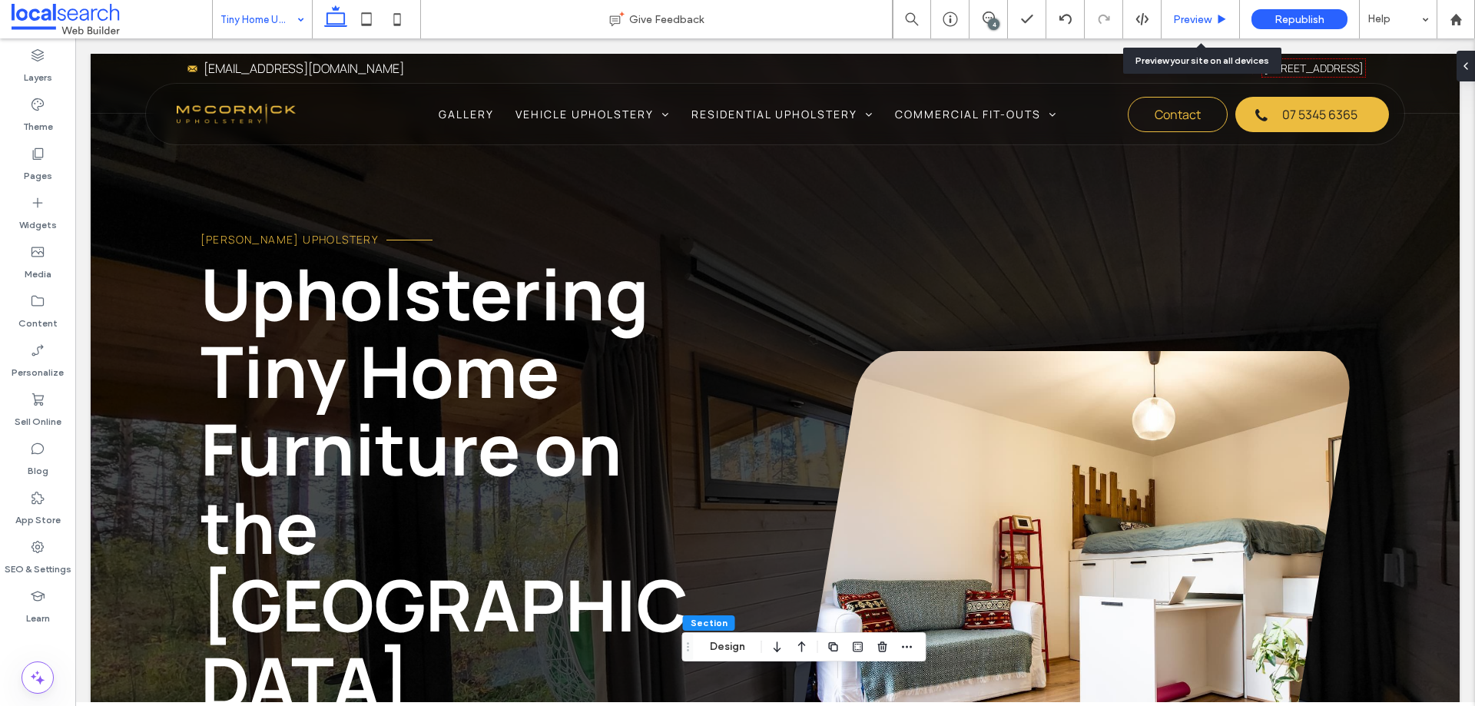
click at [1196, 19] on span "Preview" at bounding box center [1192, 19] width 38 height 13
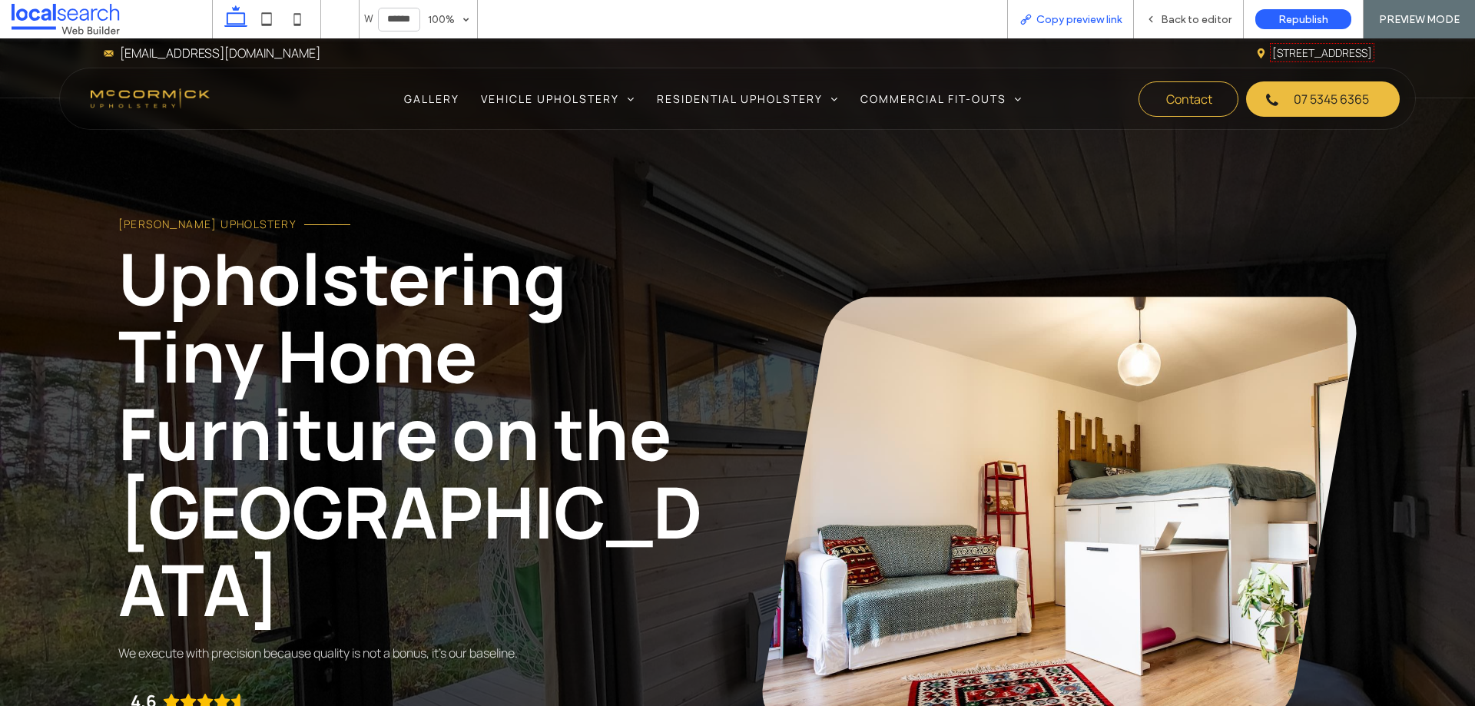
click at [1057, 25] on span "Copy preview link" at bounding box center [1079, 19] width 85 height 13
click at [1195, 19] on span "Back to editor" at bounding box center [1196, 19] width 71 height 13
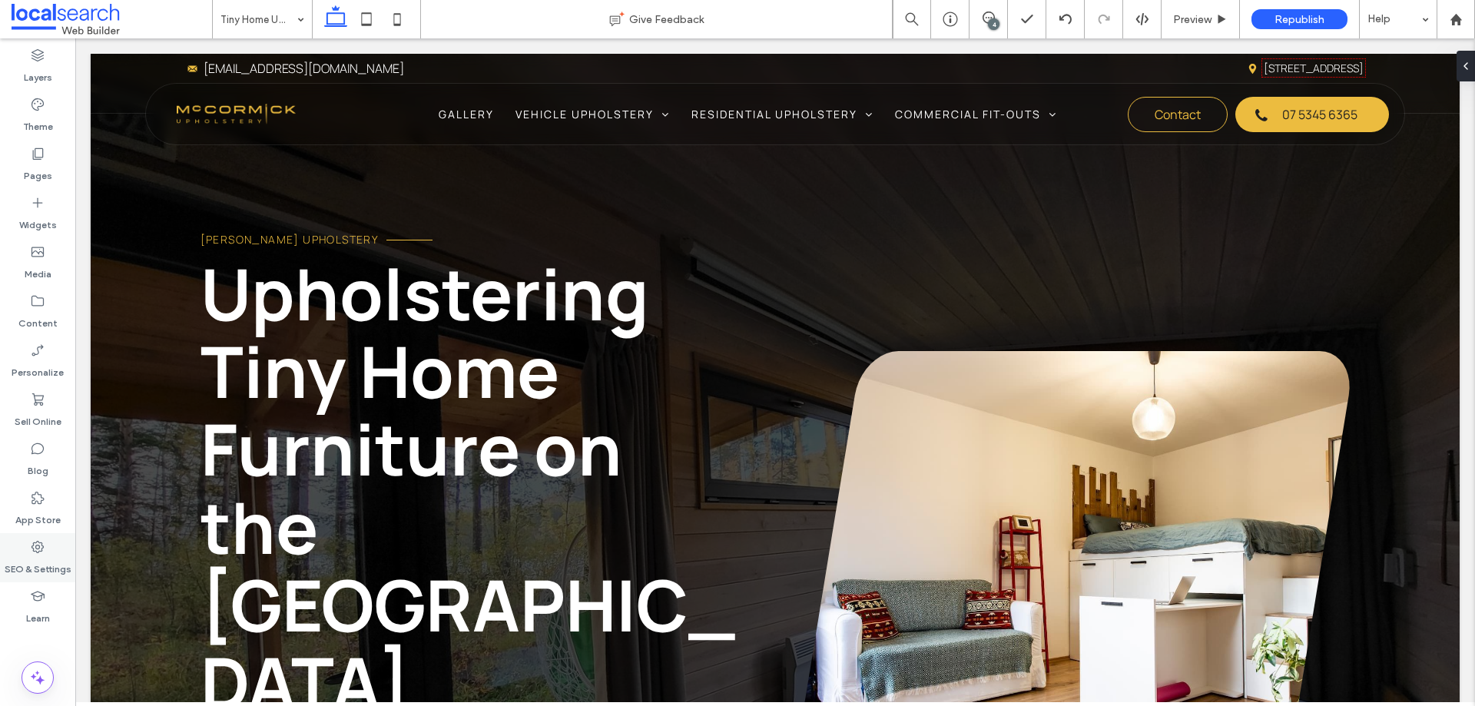
click at [50, 545] on div "SEO & Settings" at bounding box center [37, 557] width 75 height 49
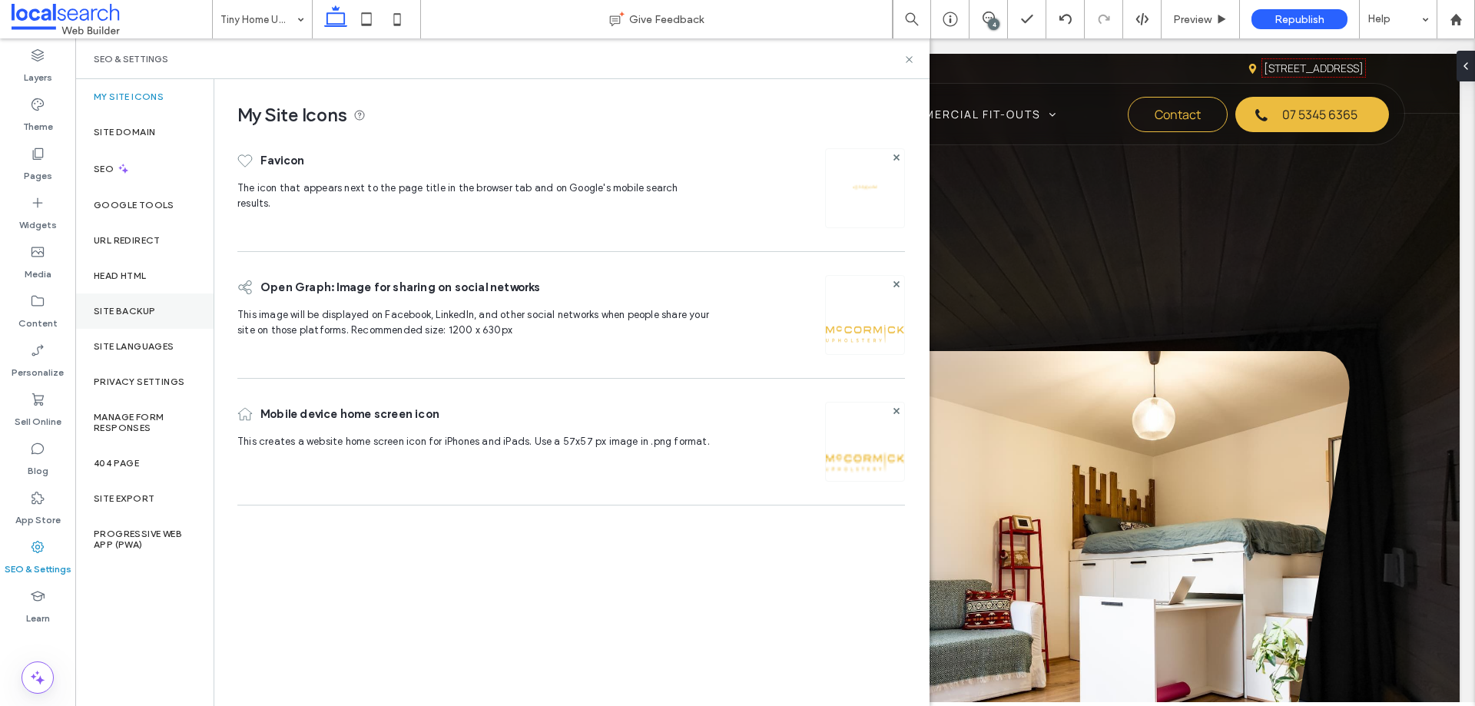
click at [139, 314] on label "Site Backup" at bounding box center [124, 311] width 61 height 11
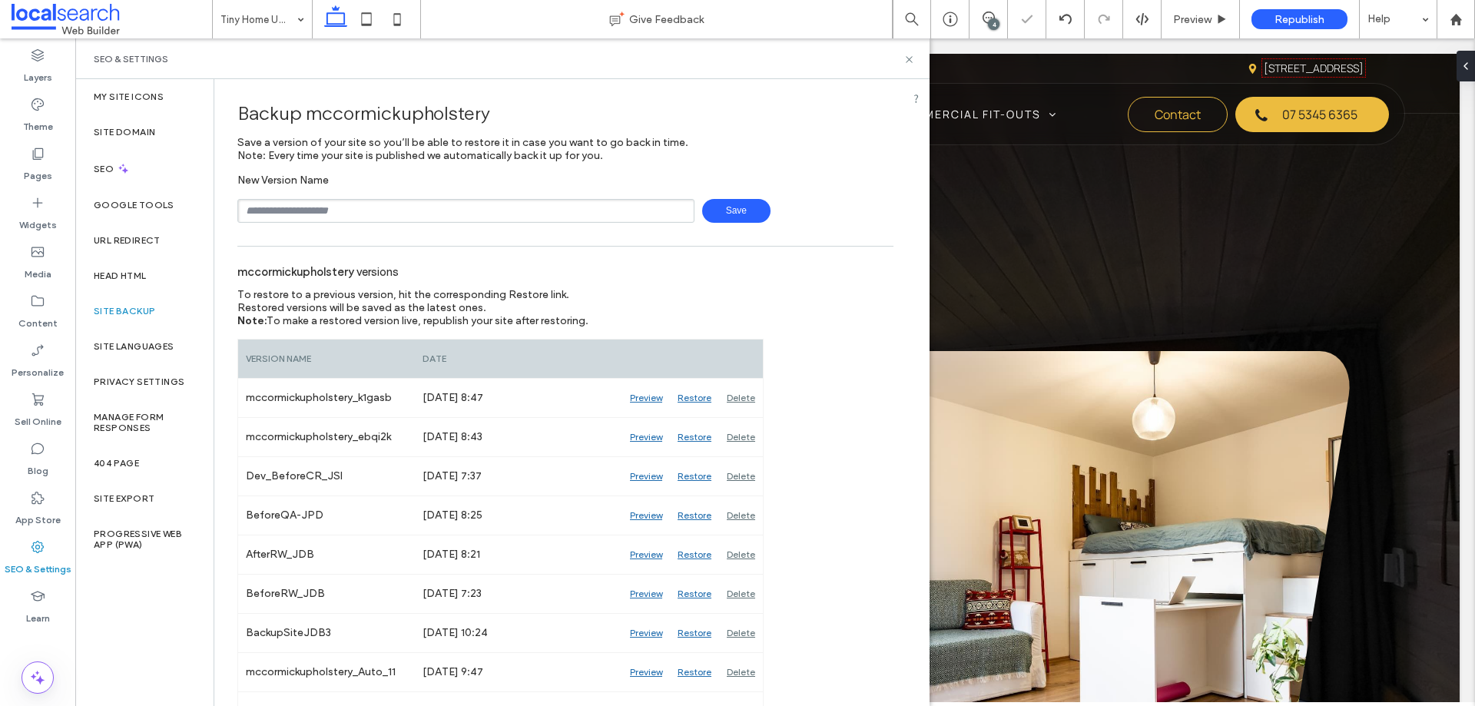
click at [358, 211] on input "text" at bounding box center [465, 211] width 457 height 24
type input "**********"
click at [735, 197] on div "**********" at bounding box center [565, 198] width 656 height 49
click at [792, 152] on div "**********" at bounding box center [565, 157] width 656 height 132
drag, startPoint x: 457, startPoint y: 200, endPoint x: 149, endPoint y: 204, distance: 308.2
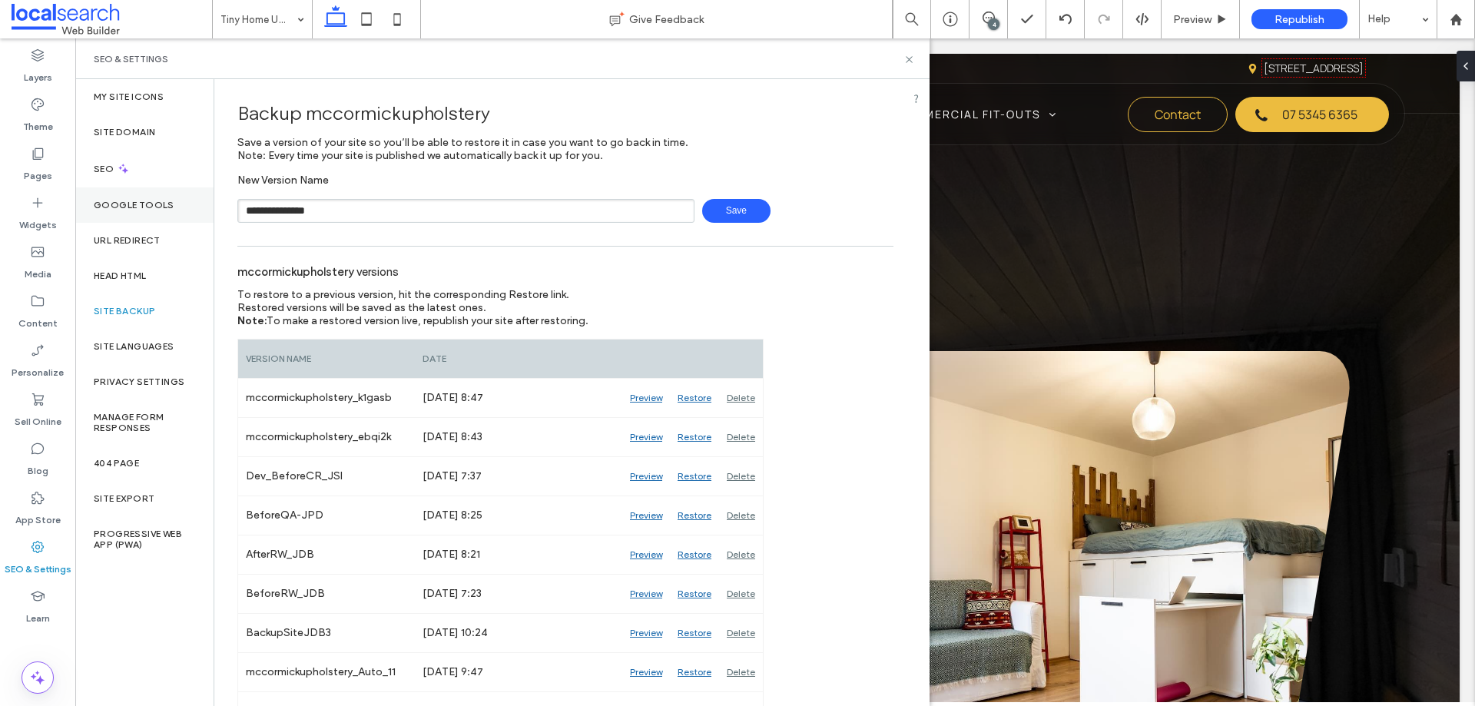
click at [157, 204] on div "**********" at bounding box center [502, 392] width 854 height 627
click at [144, 204] on label "Google Tools" at bounding box center [134, 205] width 81 height 11
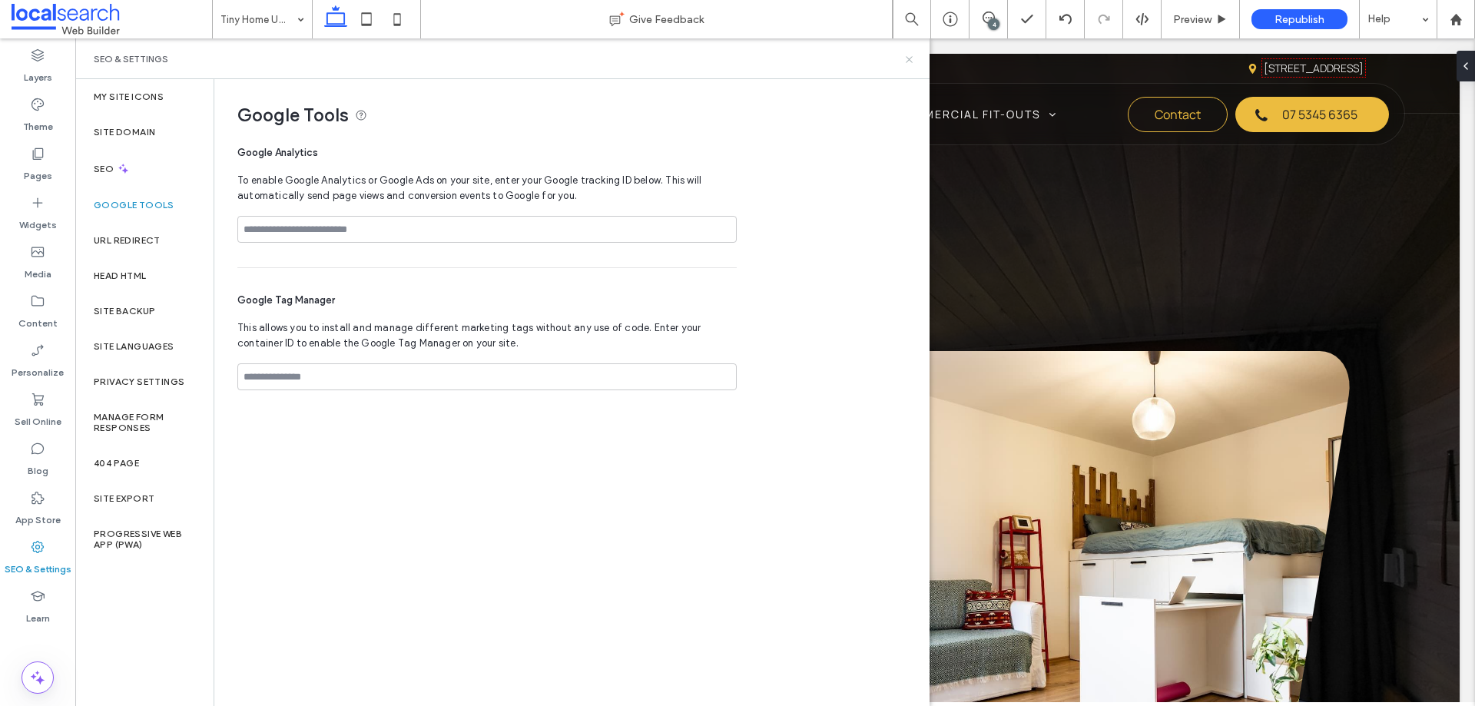
click at [911, 60] on icon at bounding box center [910, 60] width 12 height 12
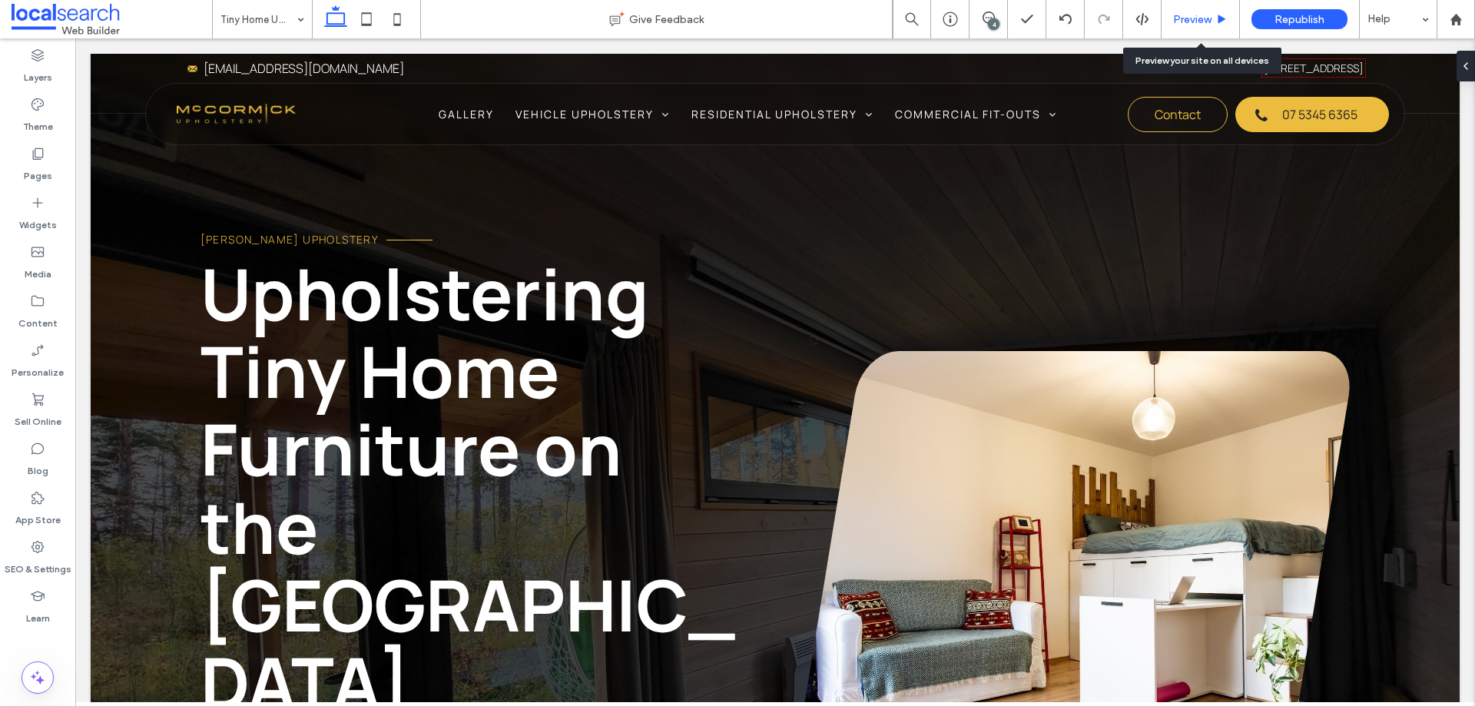
click at [1206, 19] on span "Preview" at bounding box center [1192, 19] width 38 height 13
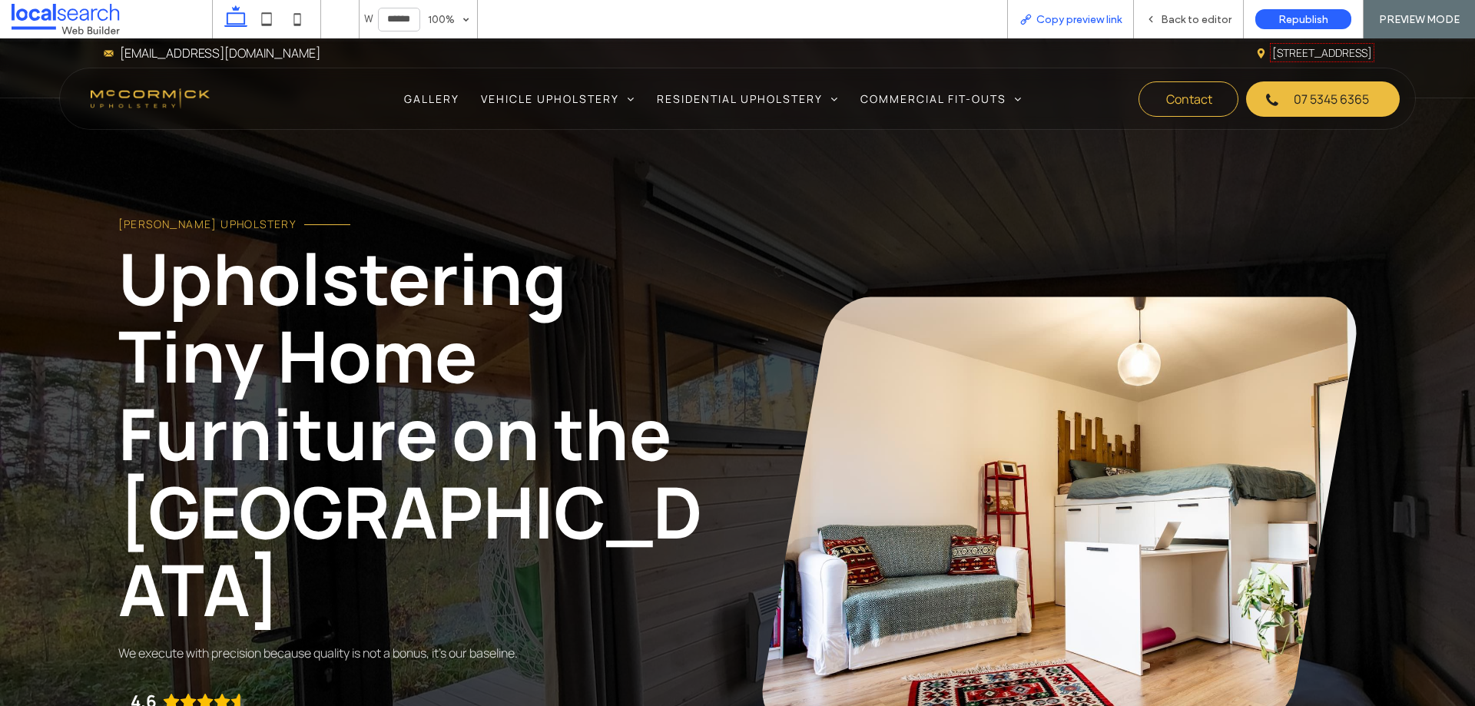
click at [1065, 17] on span "Copy preview link" at bounding box center [1079, 19] width 85 height 13
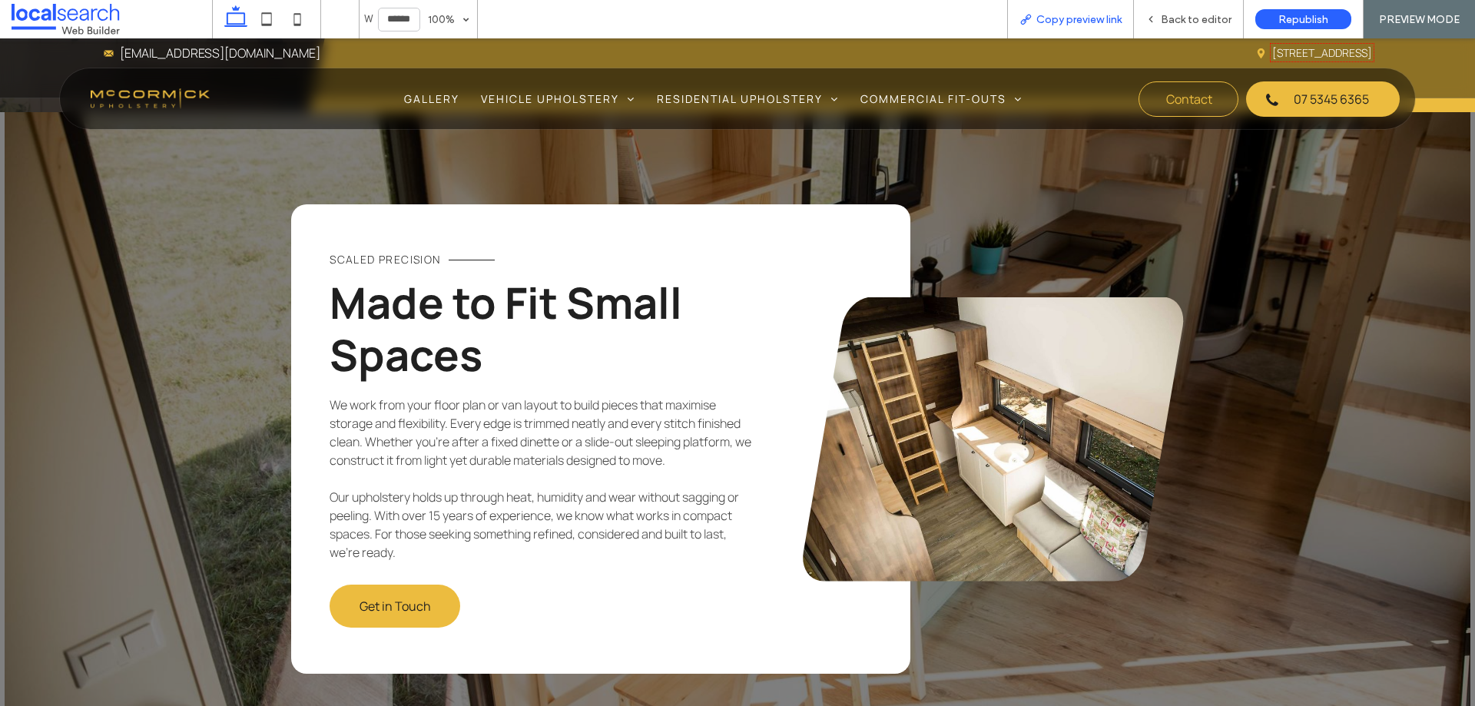
scroll to position [1460, 0]
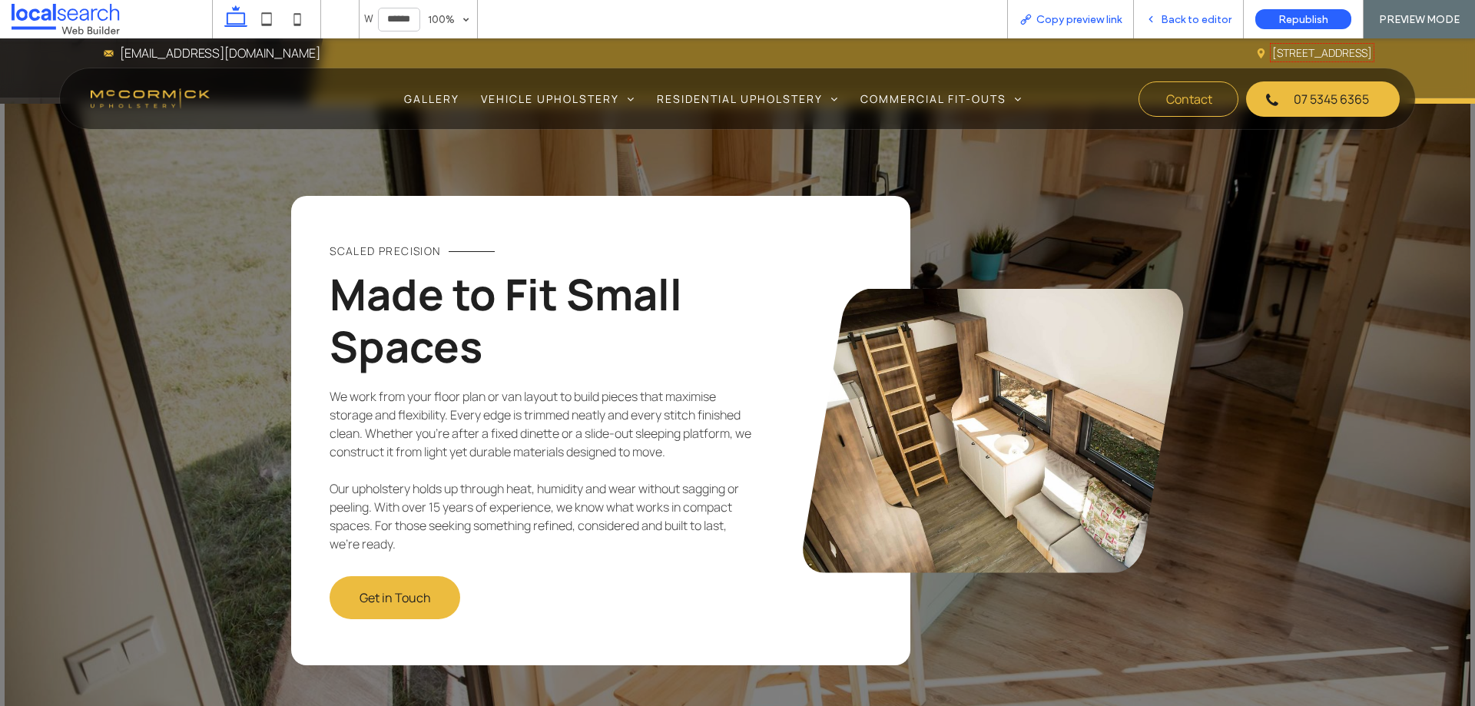
drag, startPoint x: 1225, startPoint y: 21, endPoint x: 730, endPoint y: 270, distance: 554.0
click at [1225, 21] on span "Back to editor" at bounding box center [1196, 19] width 71 height 13
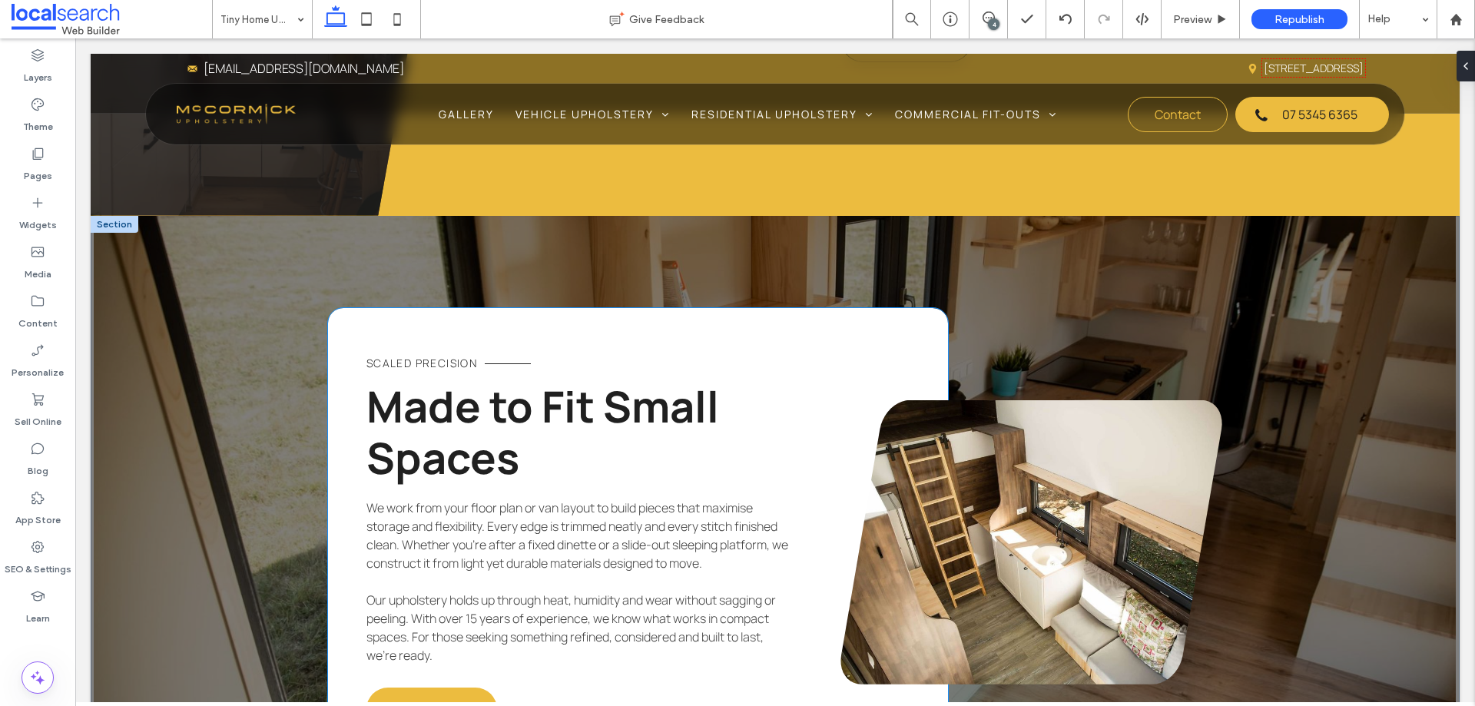
scroll to position [1538, 0]
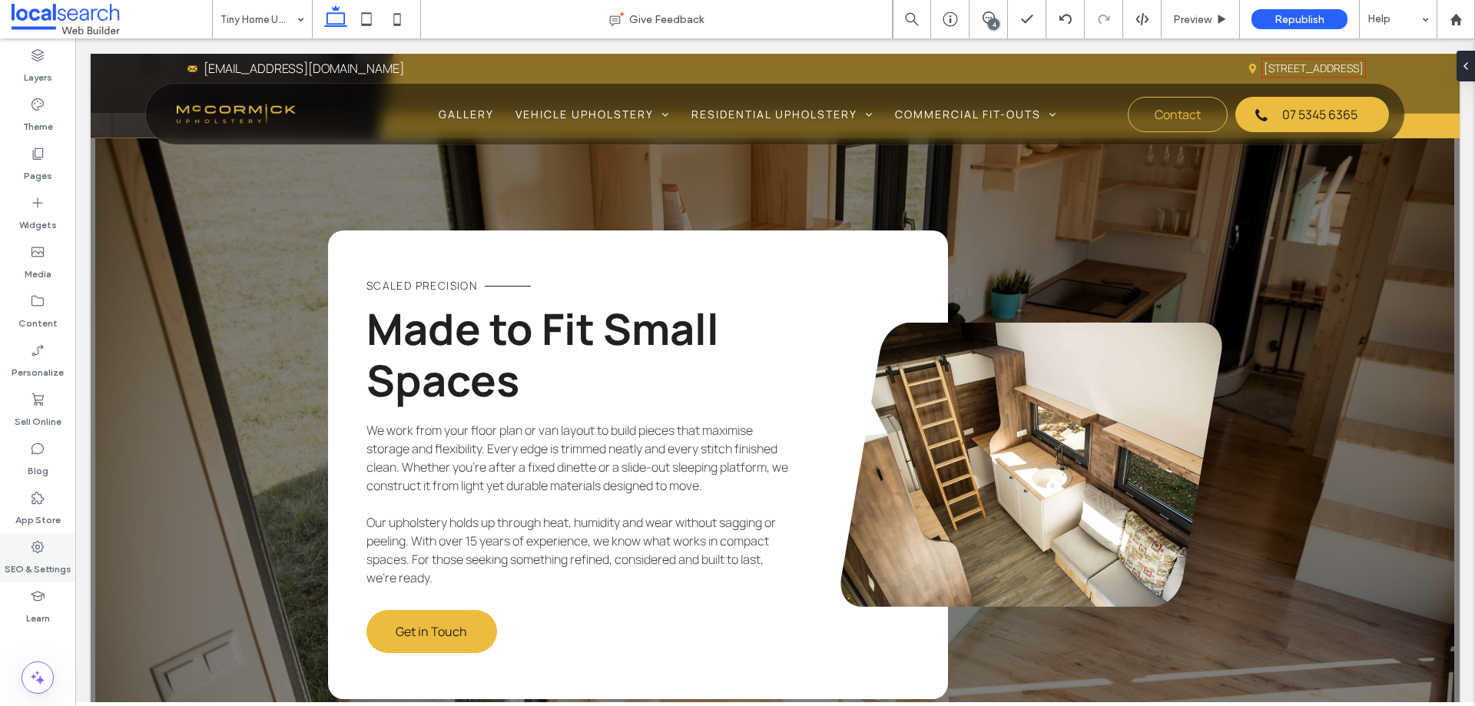
click at [33, 575] on label "SEO & Settings" at bounding box center [38, 566] width 67 height 22
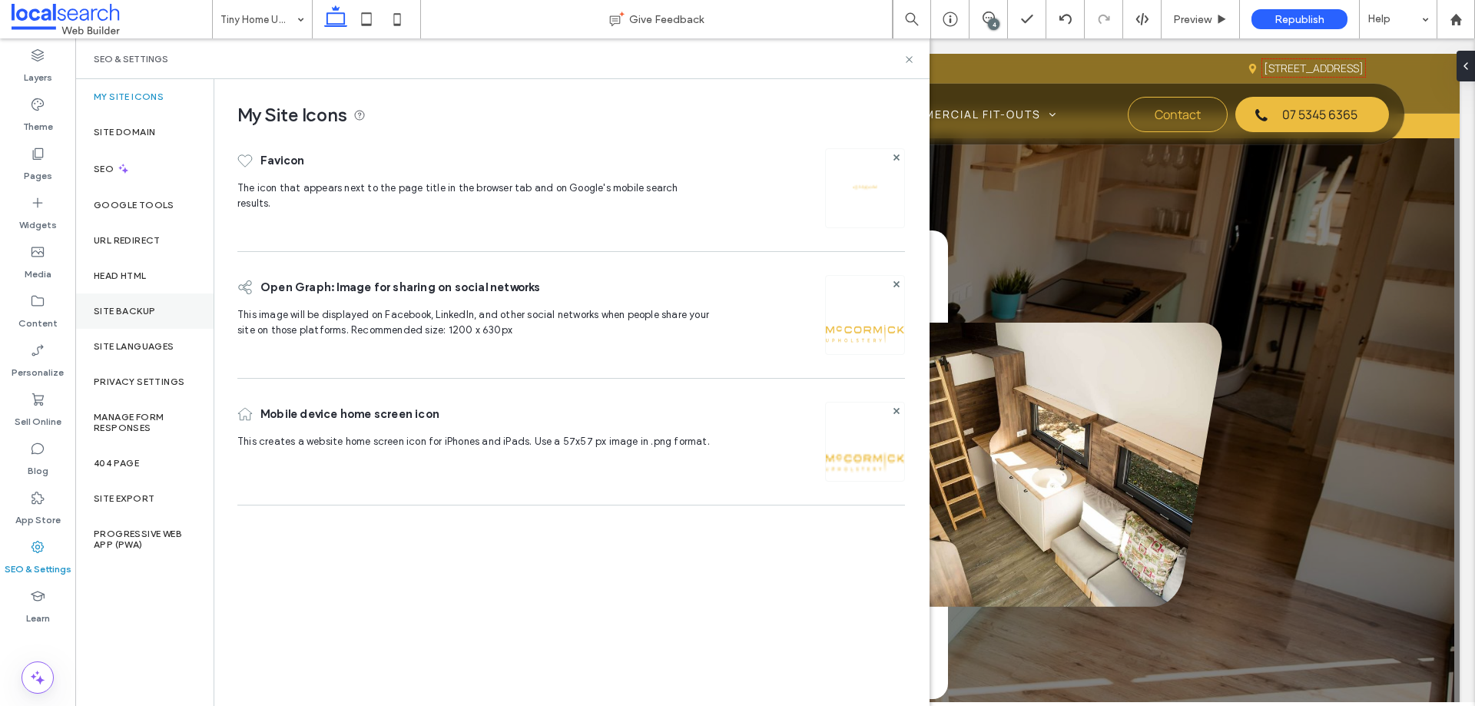
click at [154, 309] on label "Site Backup" at bounding box center [124, 311] width 61 height 11
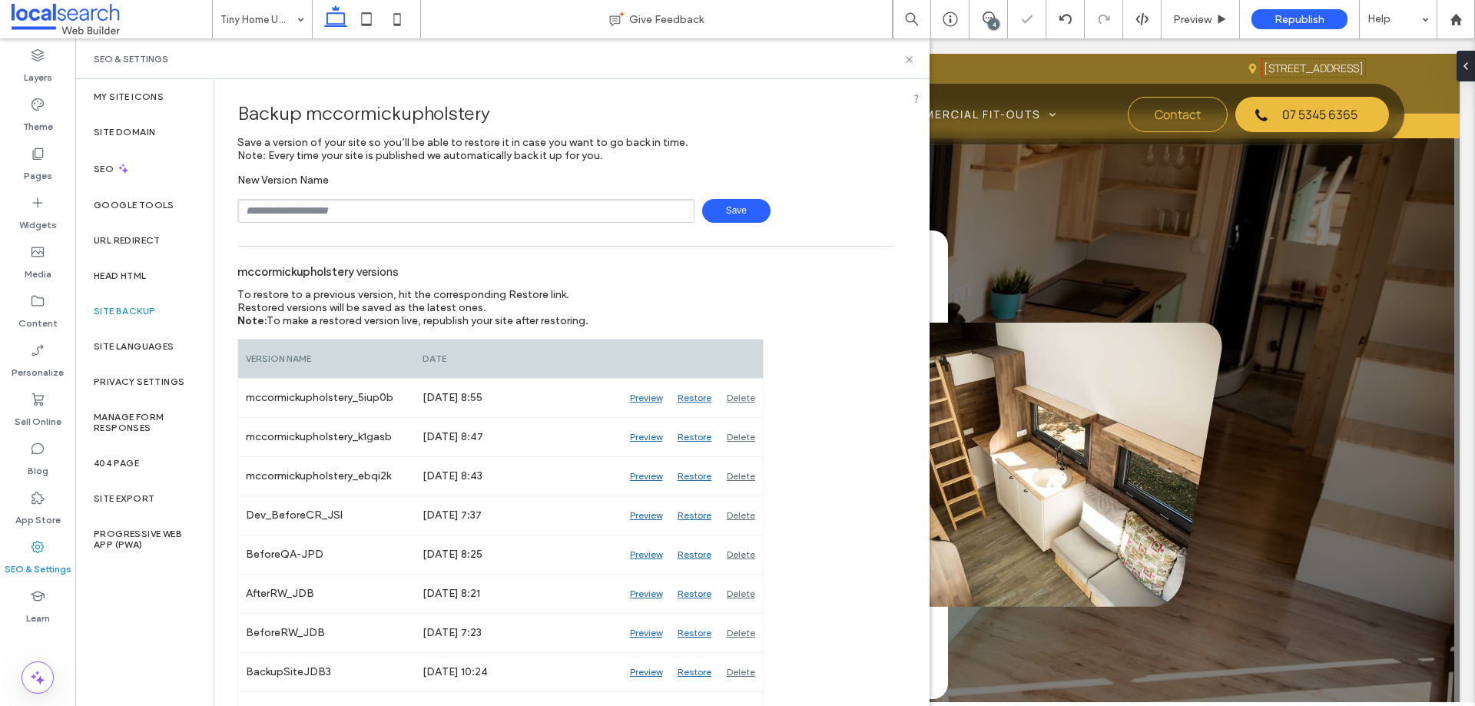
click at [479, 212] on input "text" at bounding box center [465, 211] width 457 height 24
type input "**********"
click at [734, 207] on span "Save" at bounding box center [736, 211] width 68 height 24
click at [911, 55] on icon at bounding box center [910, 60] width 12 height 12
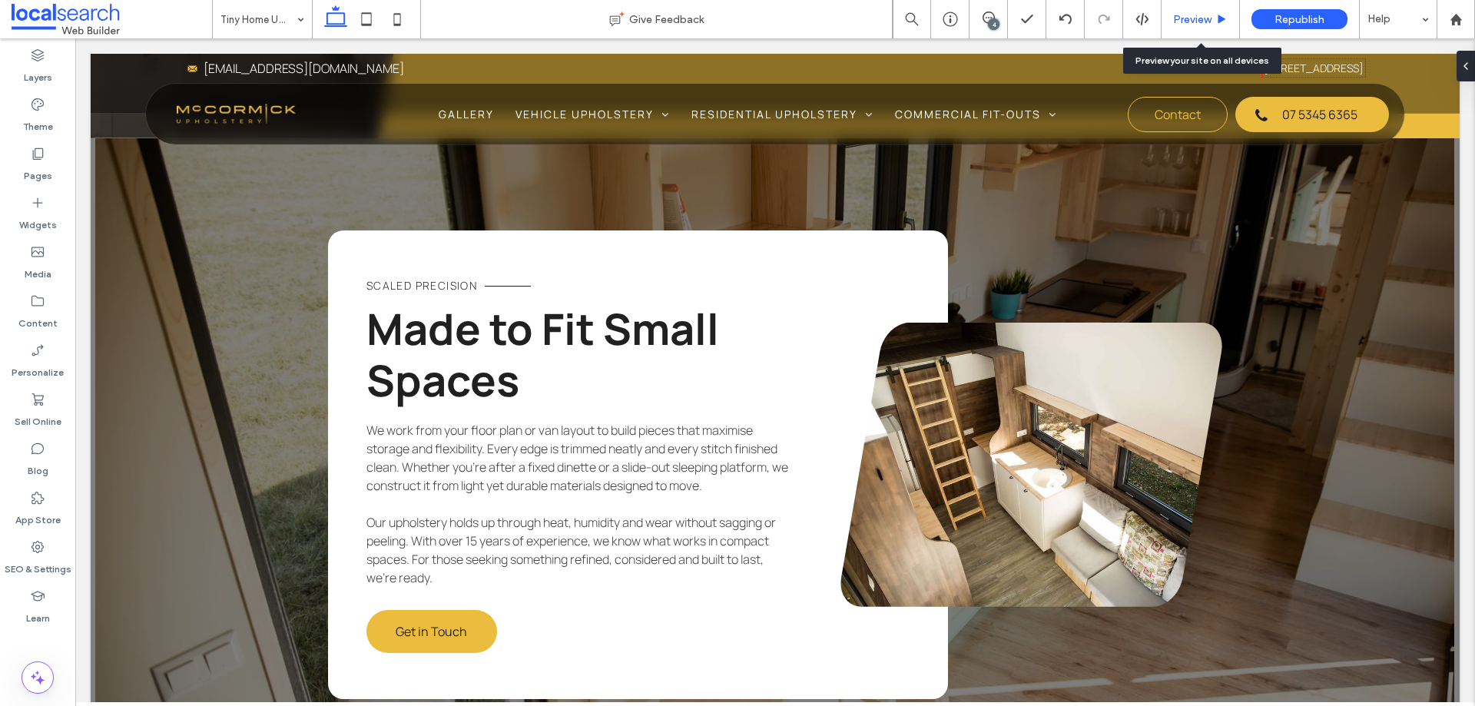
click at [1209, 11] on div "Preview" at bounding box center [1201, 19] width 78 height 38
click at [1191, 25] on span "Preview" at bounding box center [1192, 19] width 38 height 13
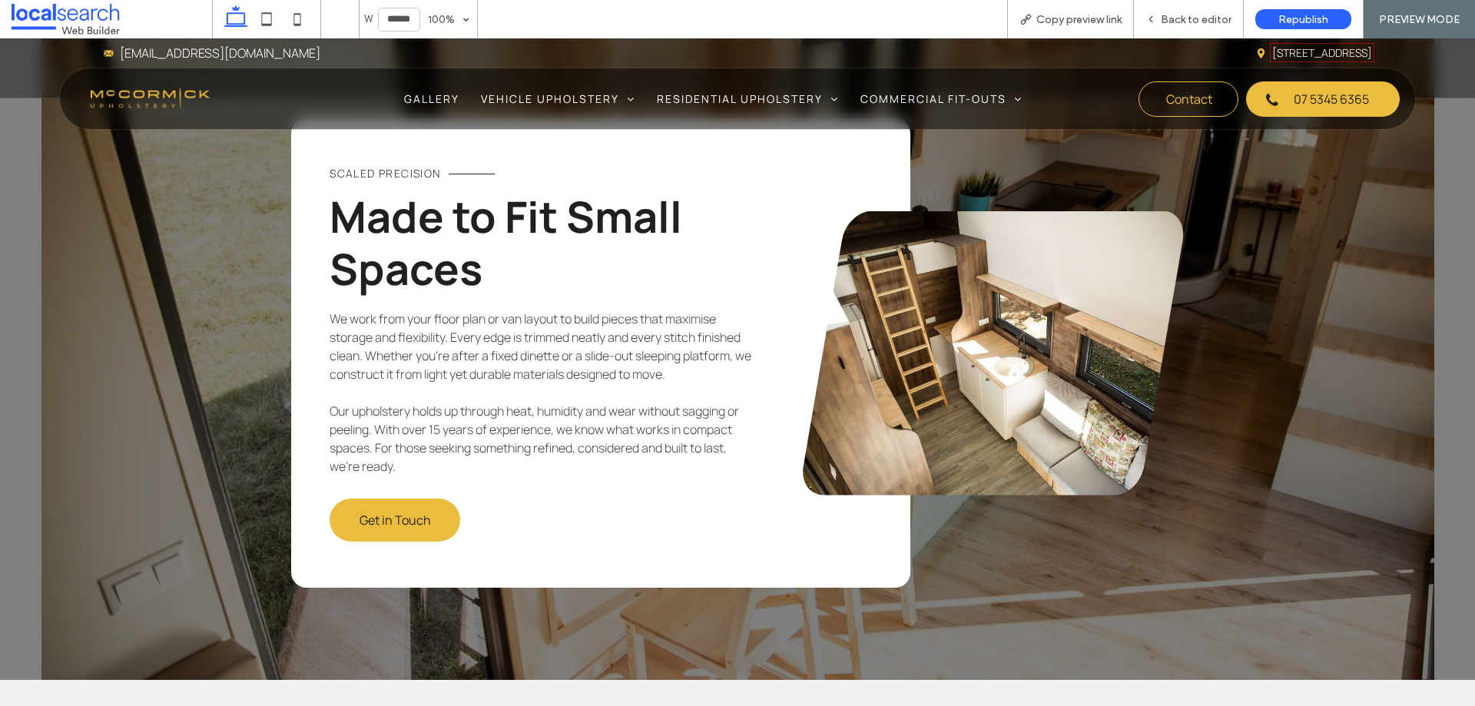
scroll to position [1519, 0]
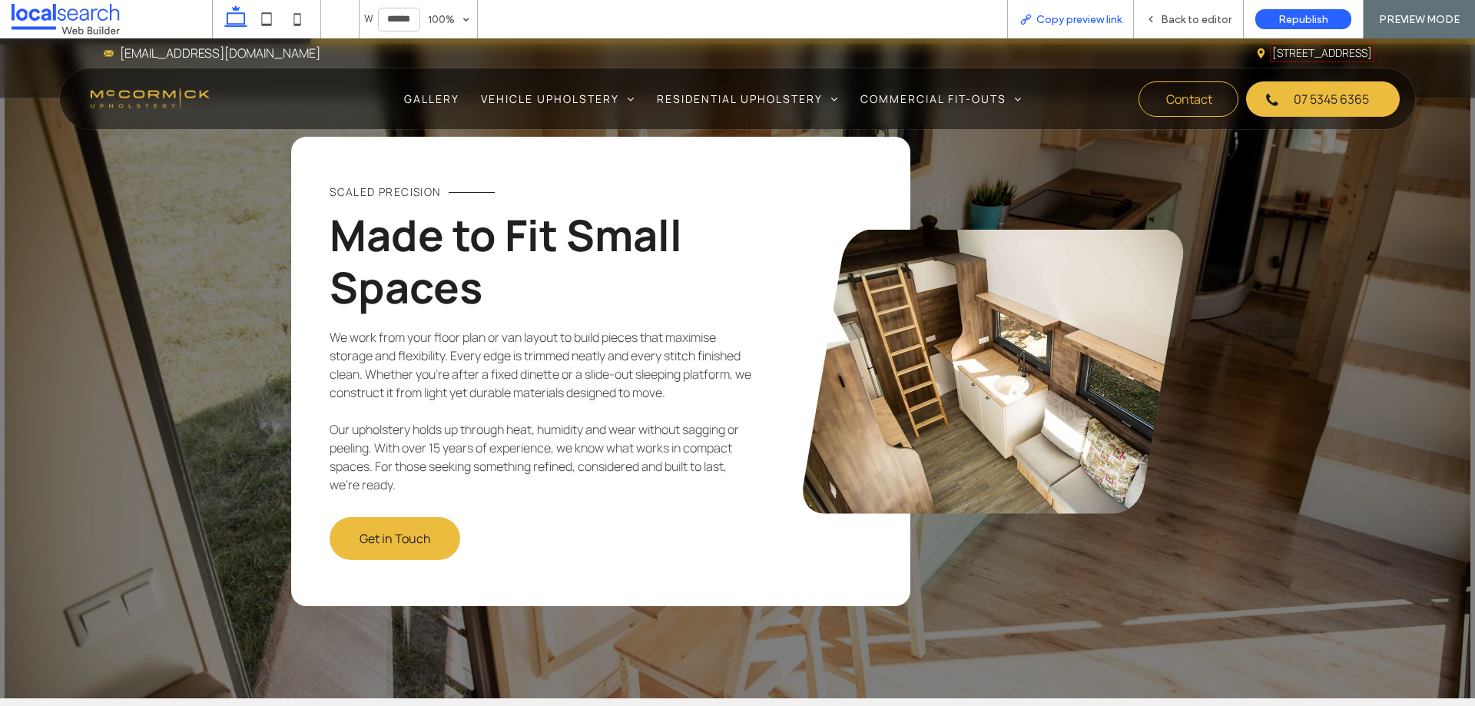
click at [1072, 21] on span "Copy preview link" at bounding box center [1079, 19] width 85 height 13
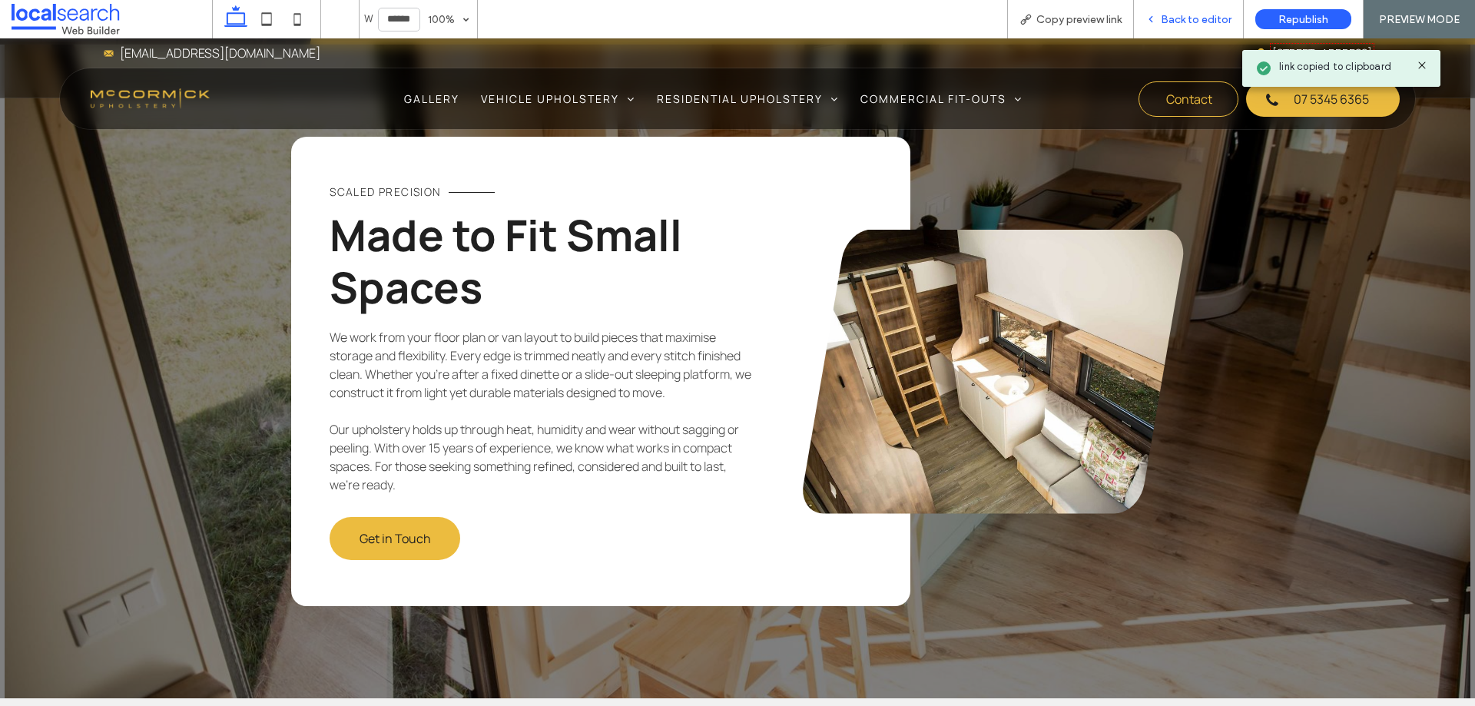
click at [1201, 21] on span "Back to editor" at bounding box center [1196, 19] width 71 height 13
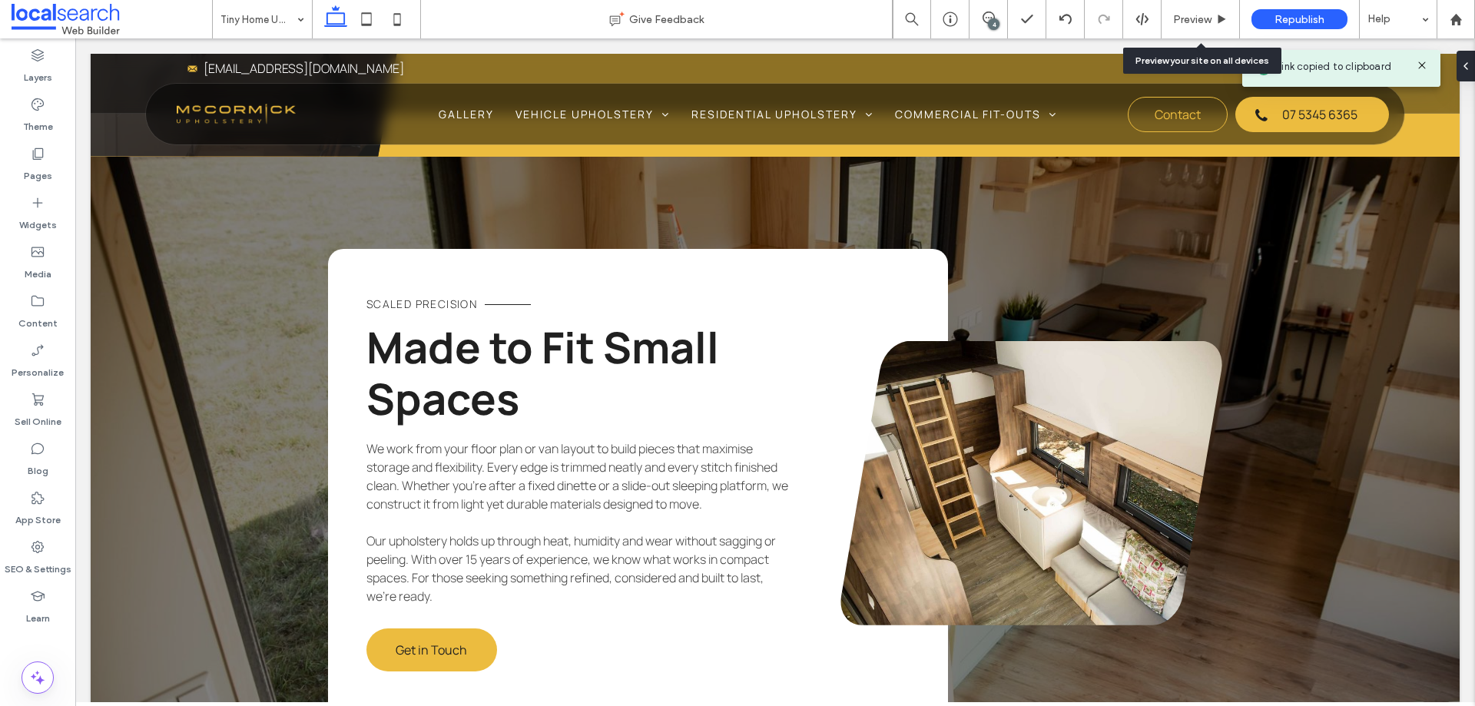
scroll to position [1615, 0]
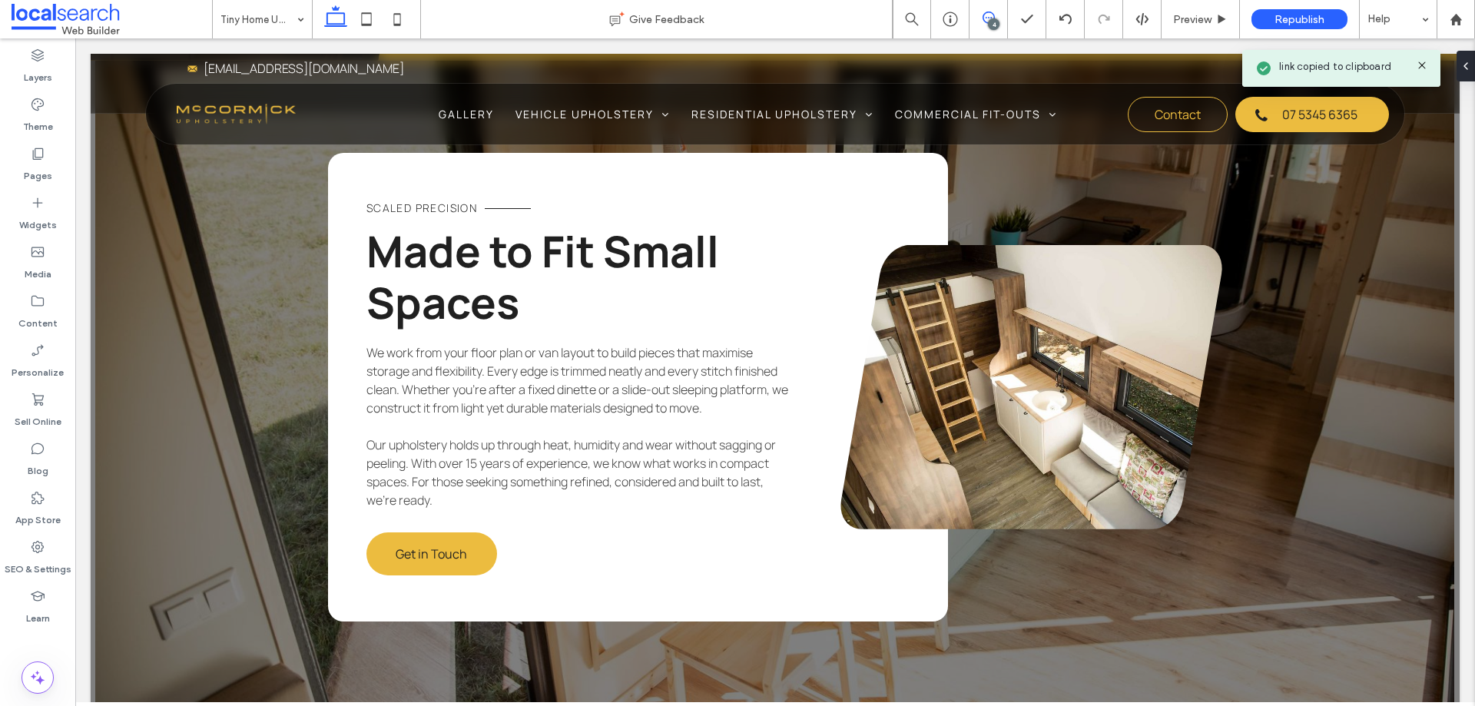
click at [1000, 17] on span at bounding box center [989, 18] width 38 height 12
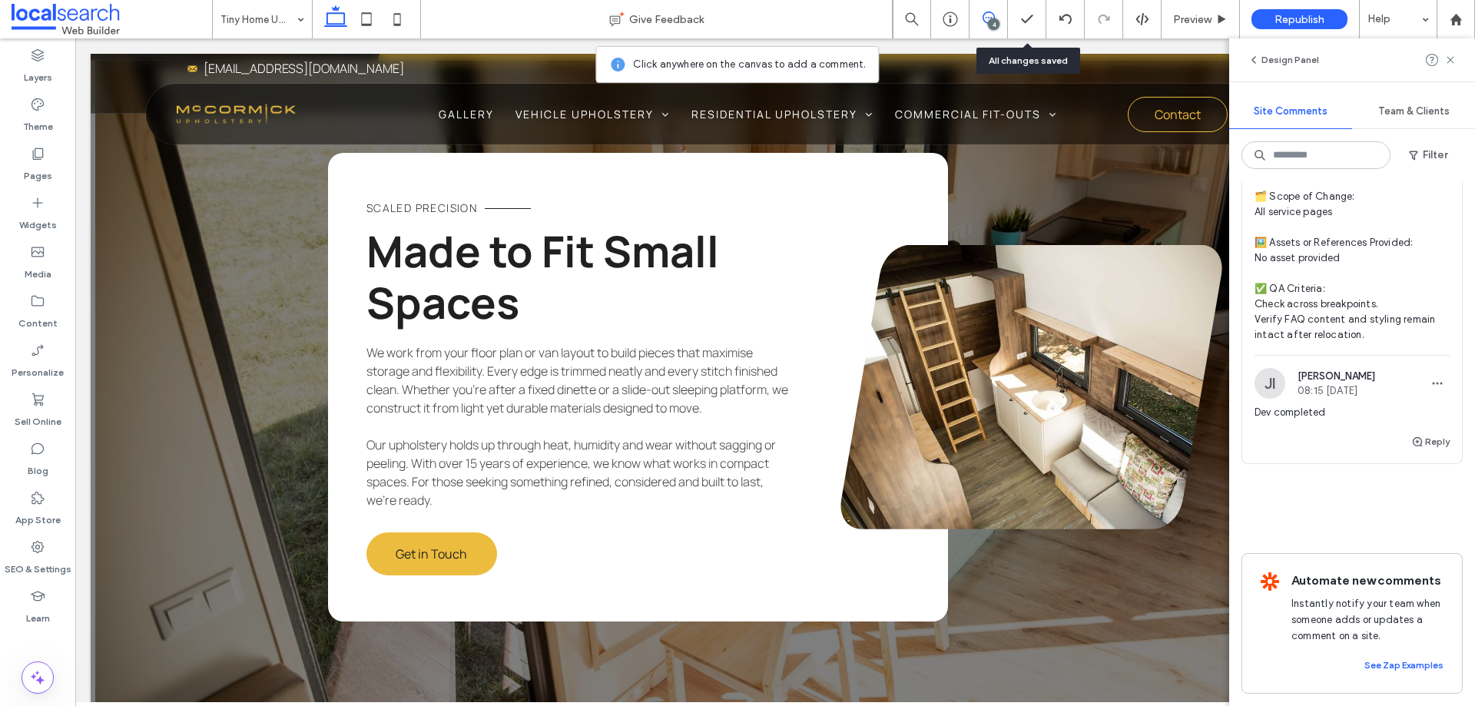
scroll to position [1752, 0]
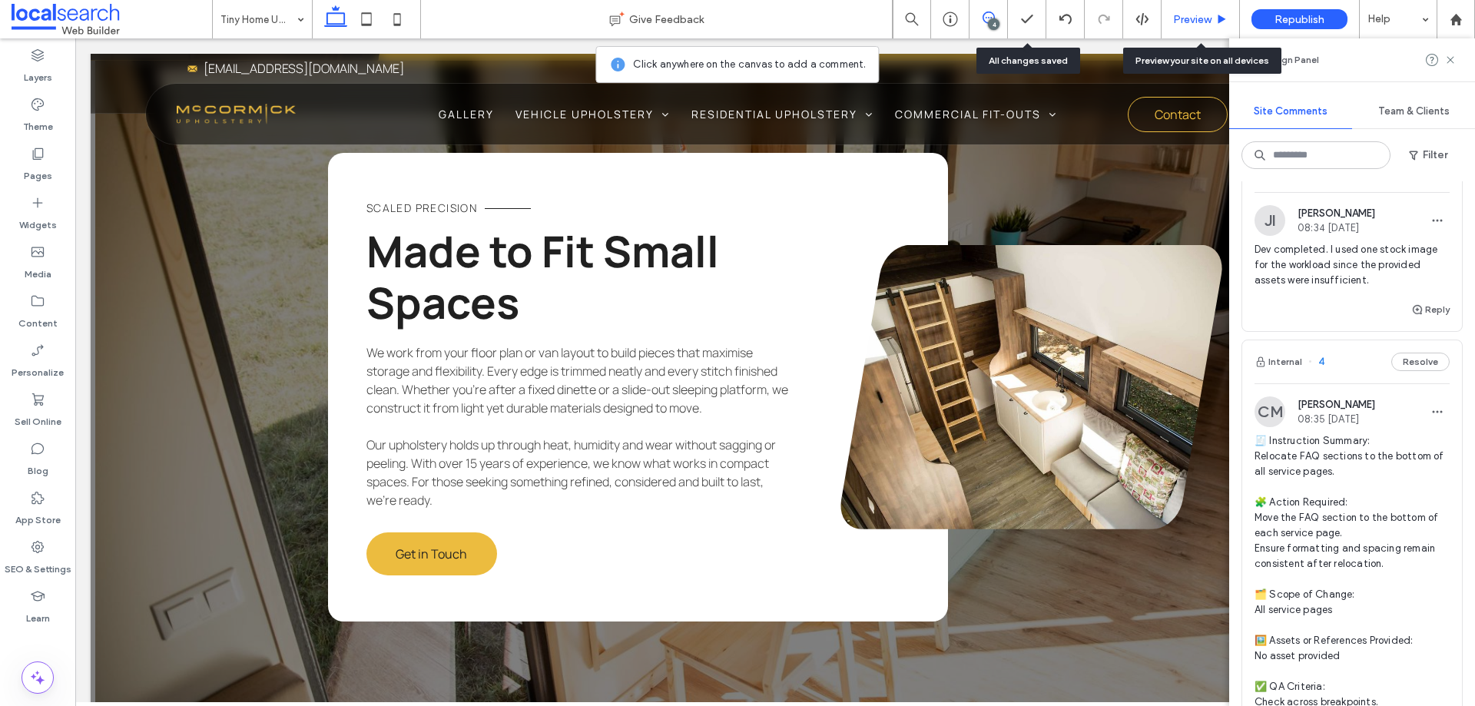
click at [1172, 16] on div "Preview" at bounding box center [1201, 19] width 78 height 13
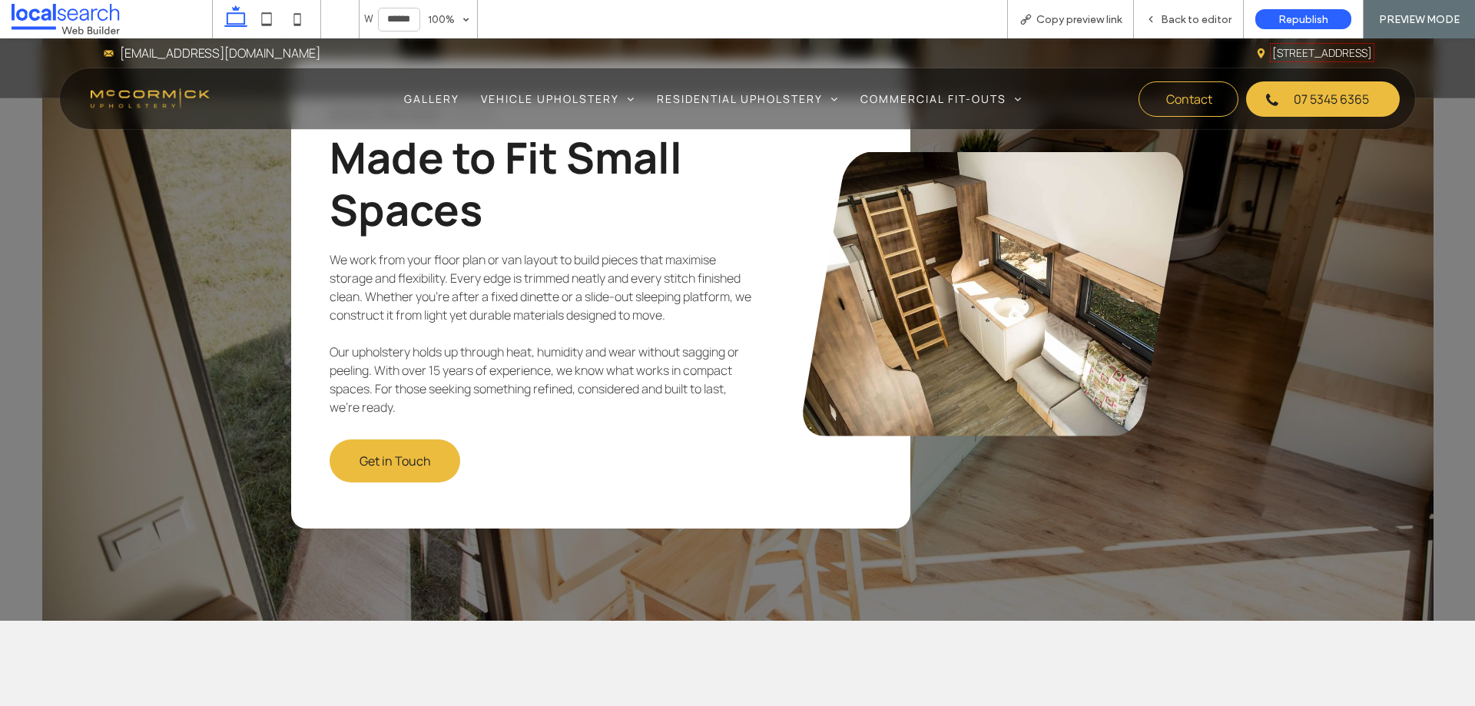
click at [1199, 23] on span "Back to editor" at bounding box center [1196, 19] width 71 height 13
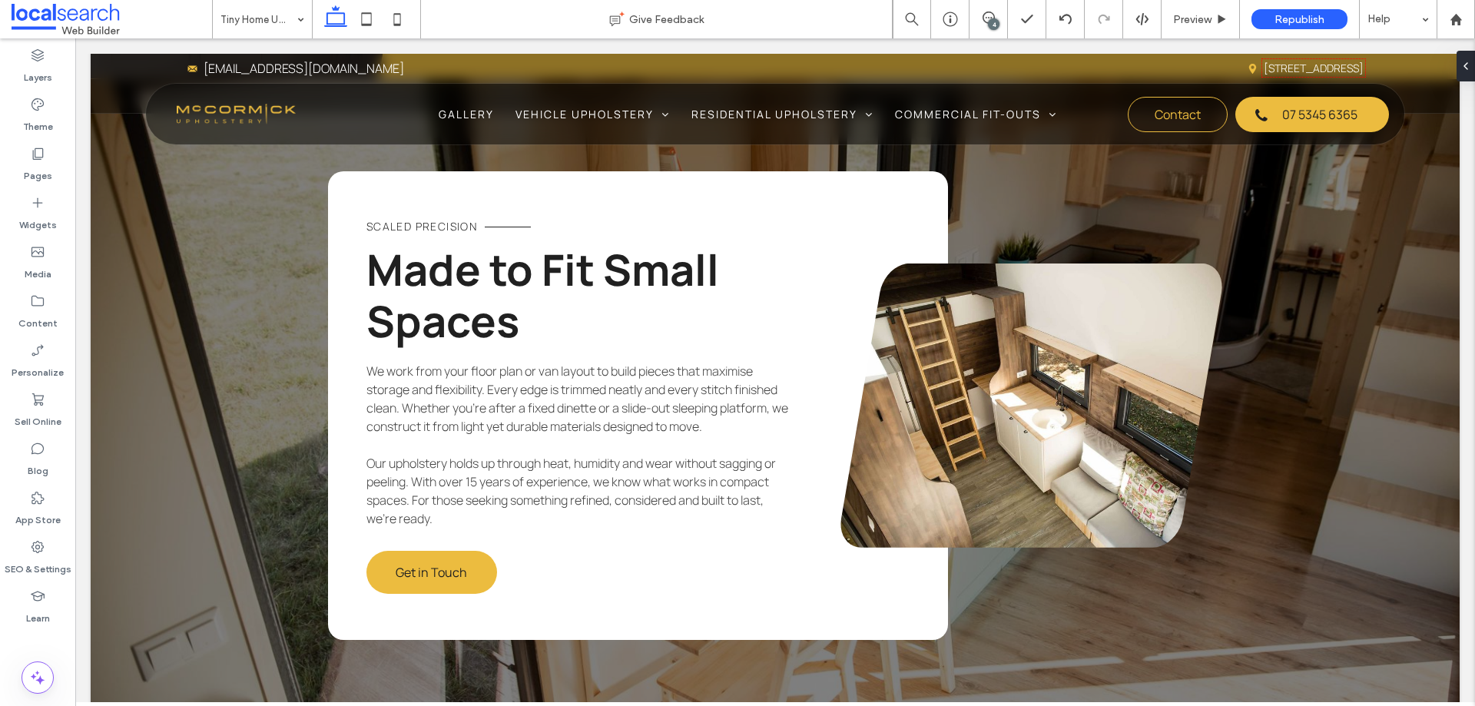
scroll to position [1693, 0]
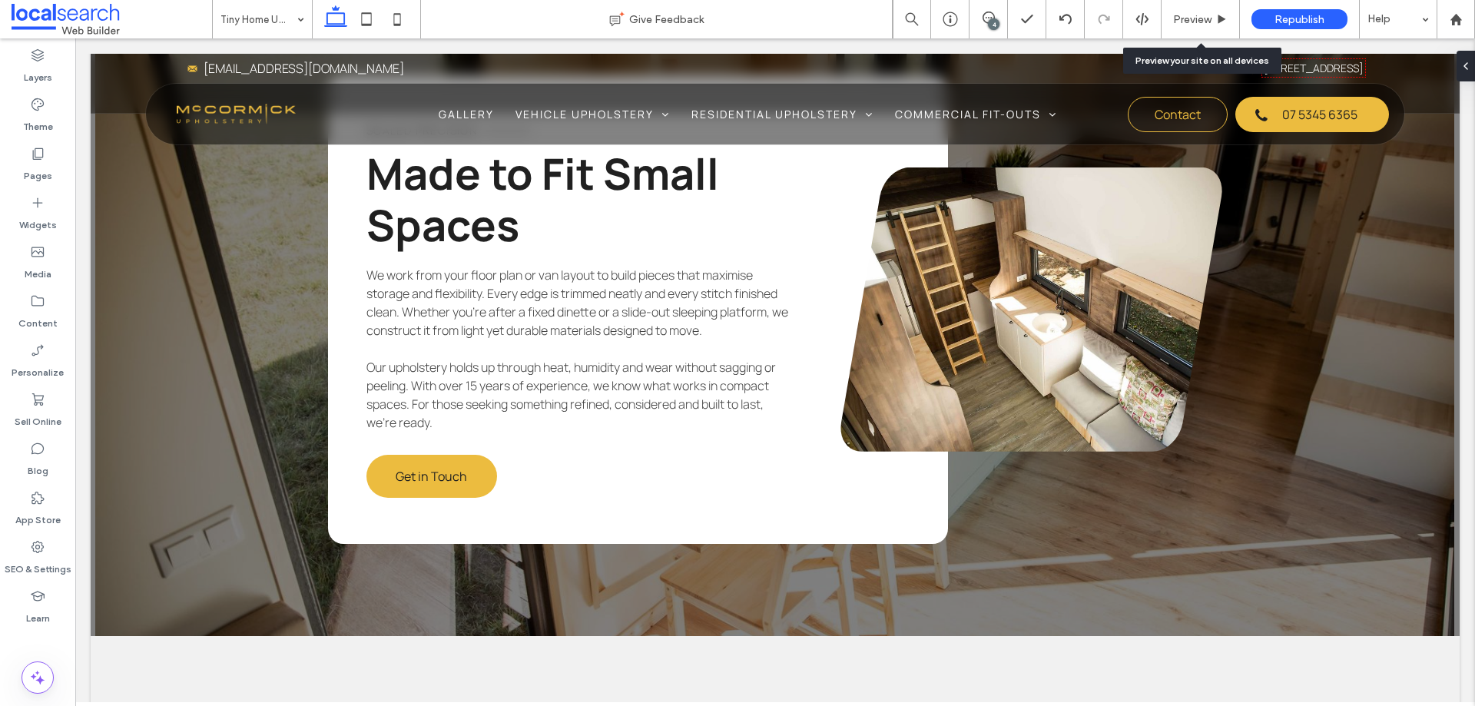
click at [1199, 23] on span "Preview" at bounding box center [1192, 19] width 38 height 13
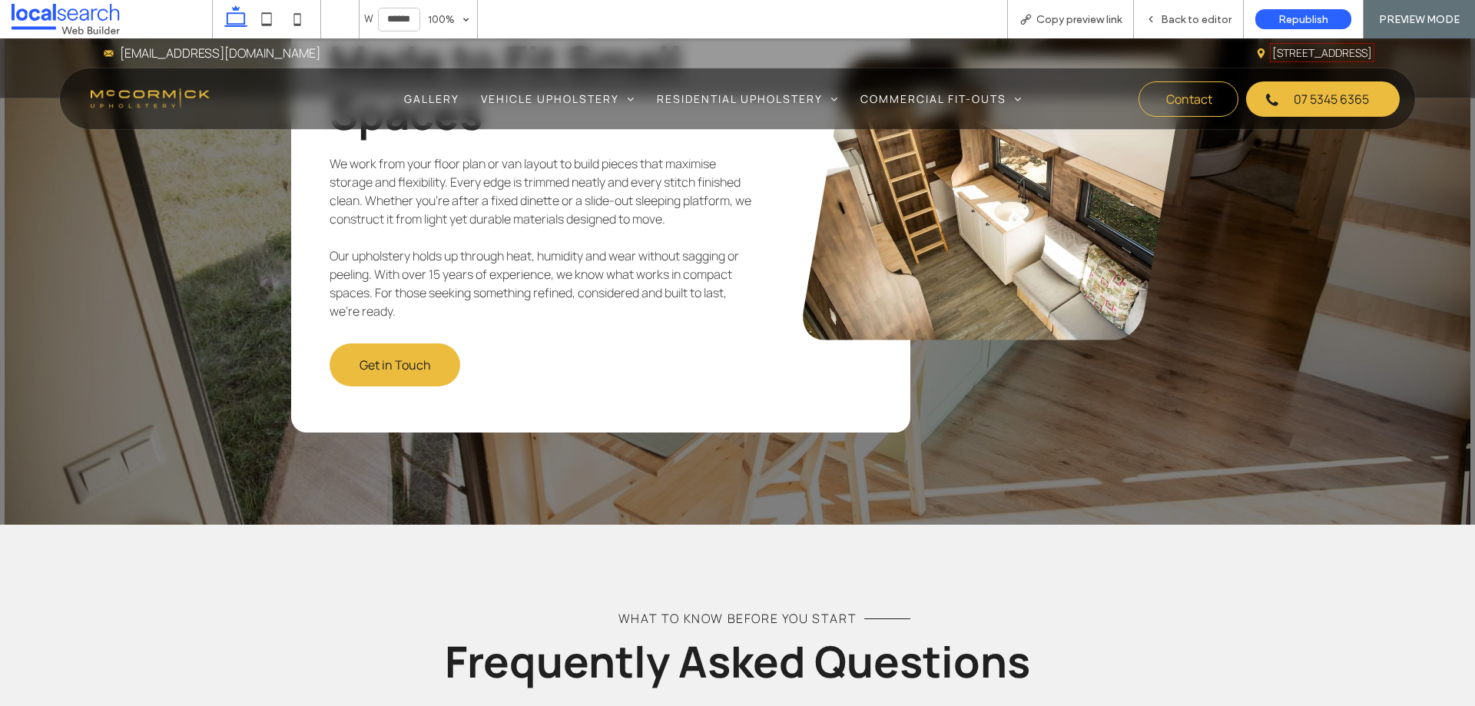
scroll to position [1674, 0]
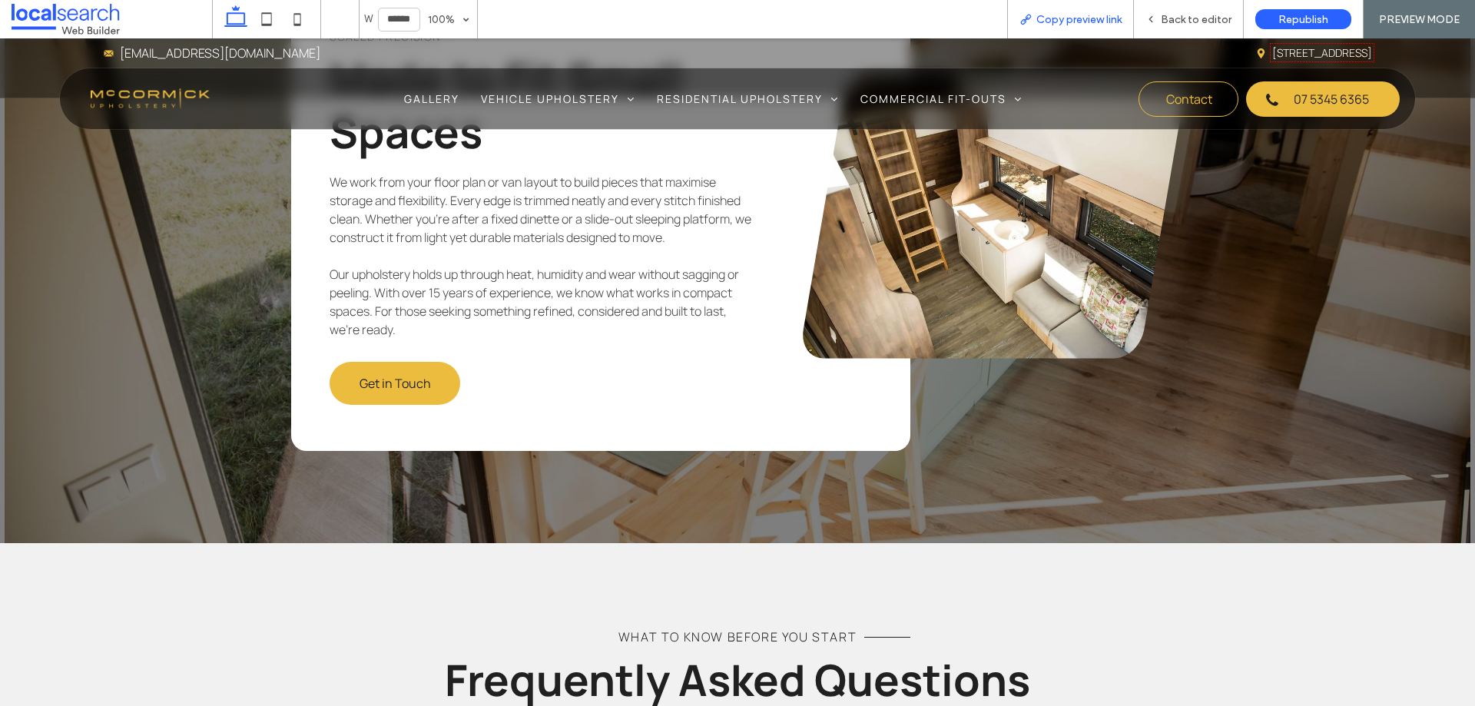
click at [1080, 24] on span "Copy preview link" at bounding box center [1079, 19] width 85 height 13
click at [1189, 14] on span "Back to editor" at bounding box center [1196, 19] width 71 height 13
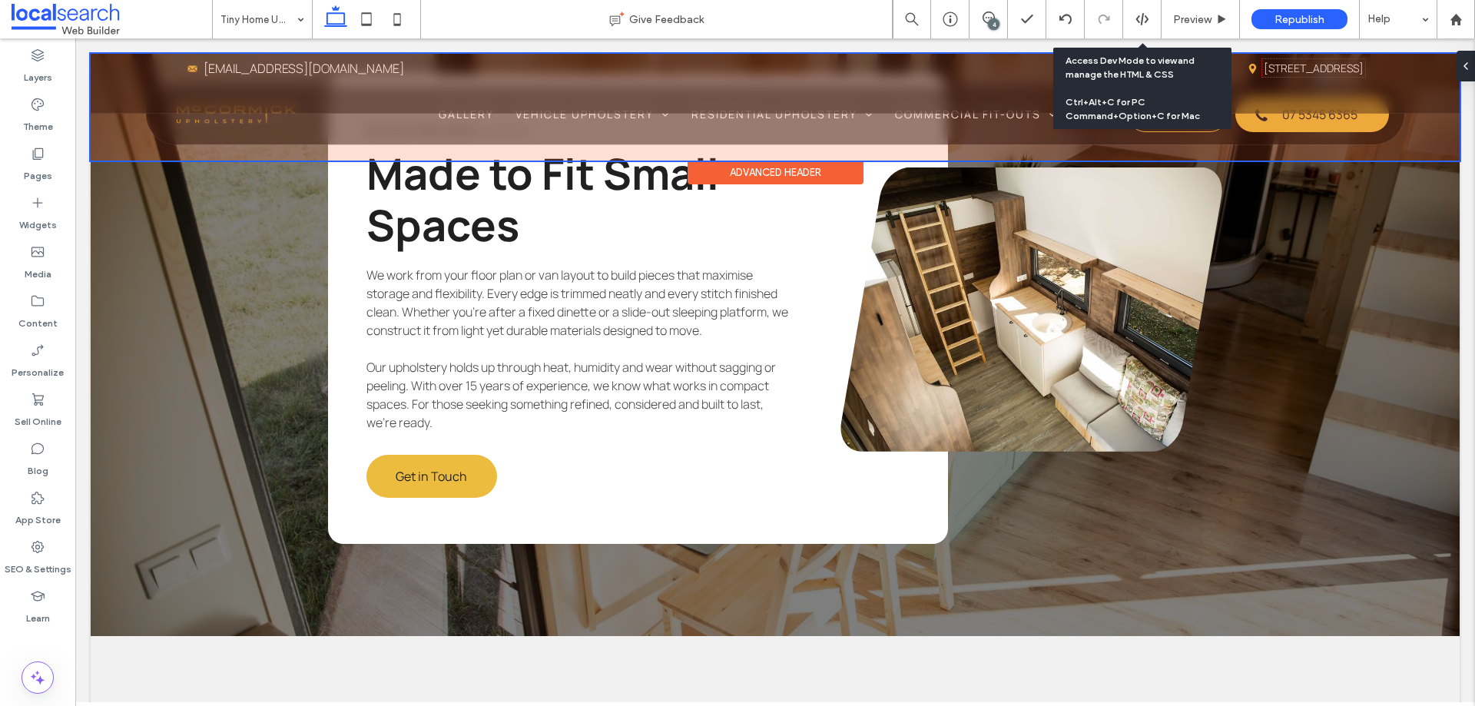
scroll to position [1770, 0]
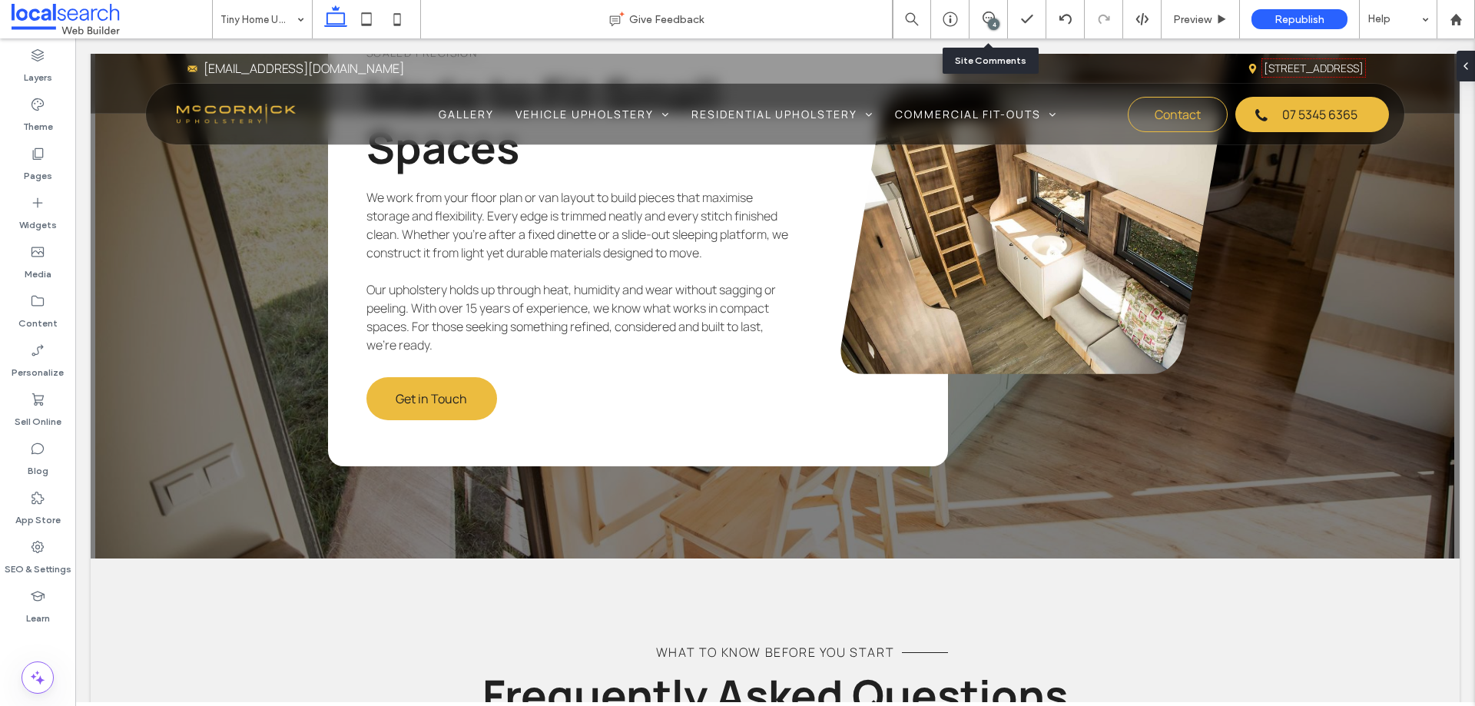
click at [984, 25] on div "4" at bounding box center [989, 19] width 38 height 15
click at [989, 12] on use at bounding box center [989, 18] width 12 height 12
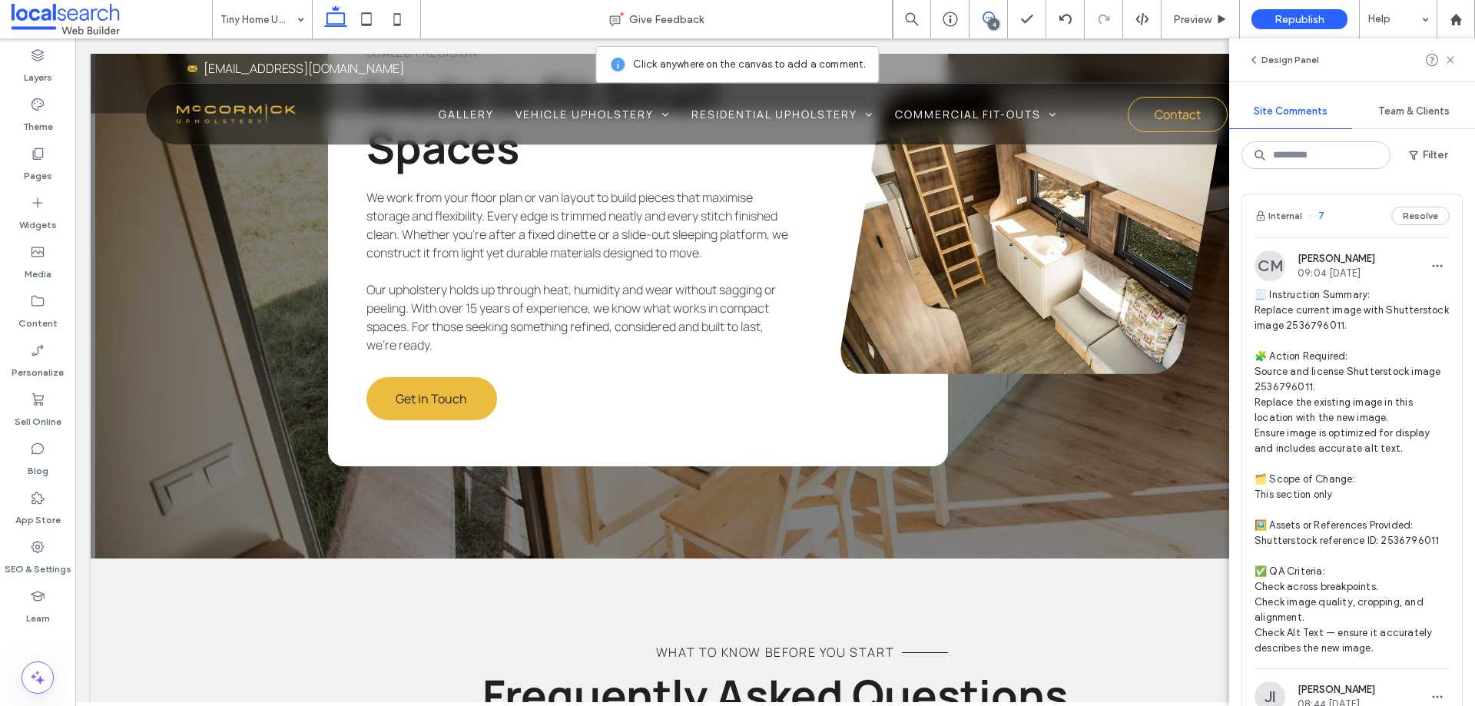
click at [1344, 310] on span "🧾 Instruction Summary: Replace current image with Shutterstock image 2536796011…" at bounding box center [1352, 471] width 195 height 369
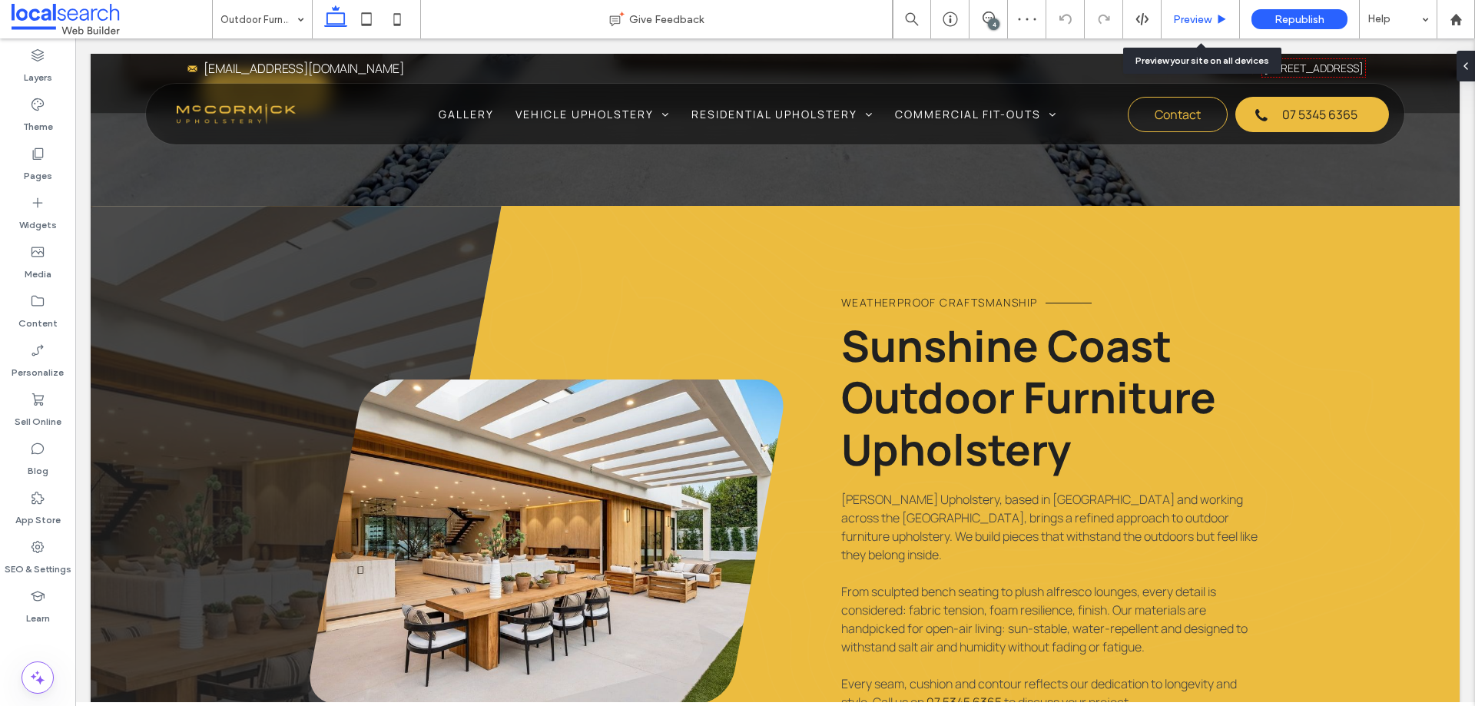
click at [1191, 22] on span "Preview" at bounding box center [1192, 19] width 38 height 13
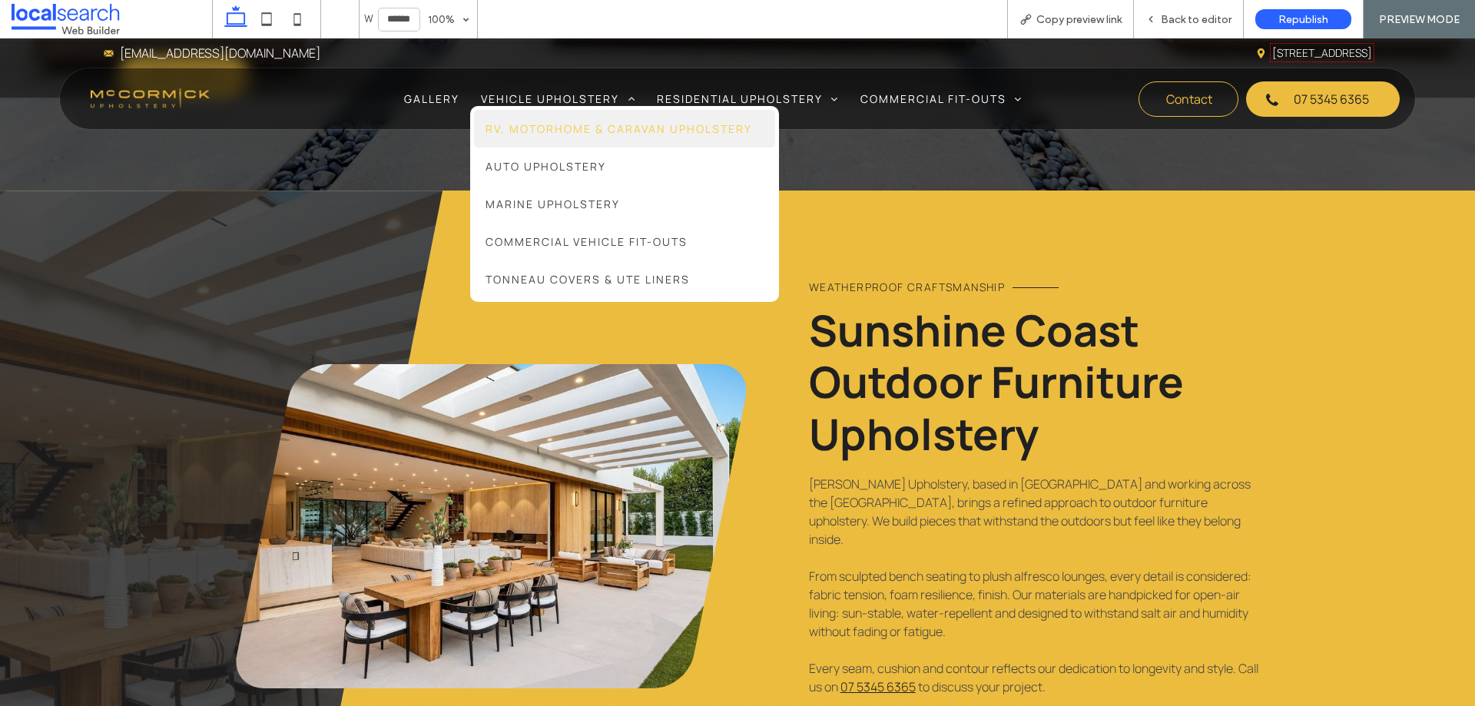
click at [596, 124] on span "RV, Motorhome & Caravan Upholstery" at bounding box center [619, 128] width 267 height 15
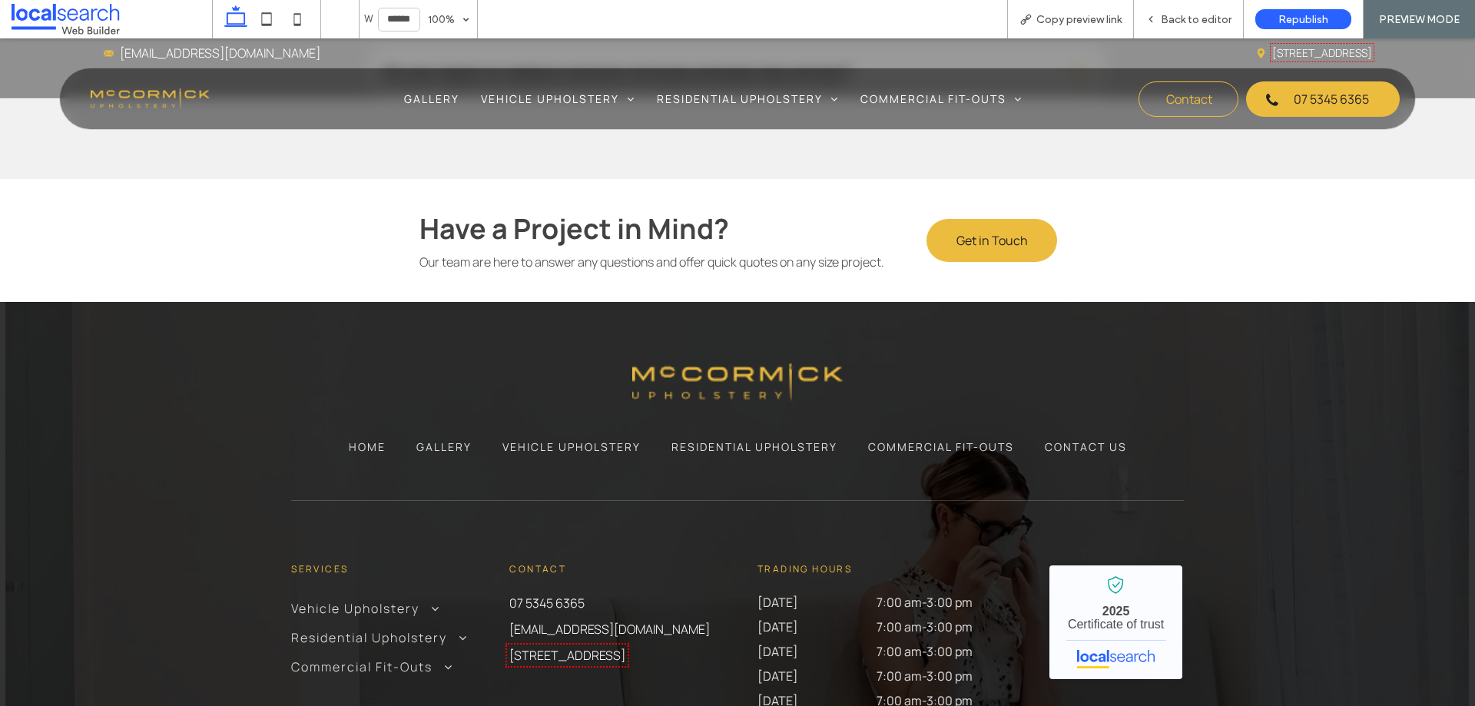
scroll to position [2164, 0]
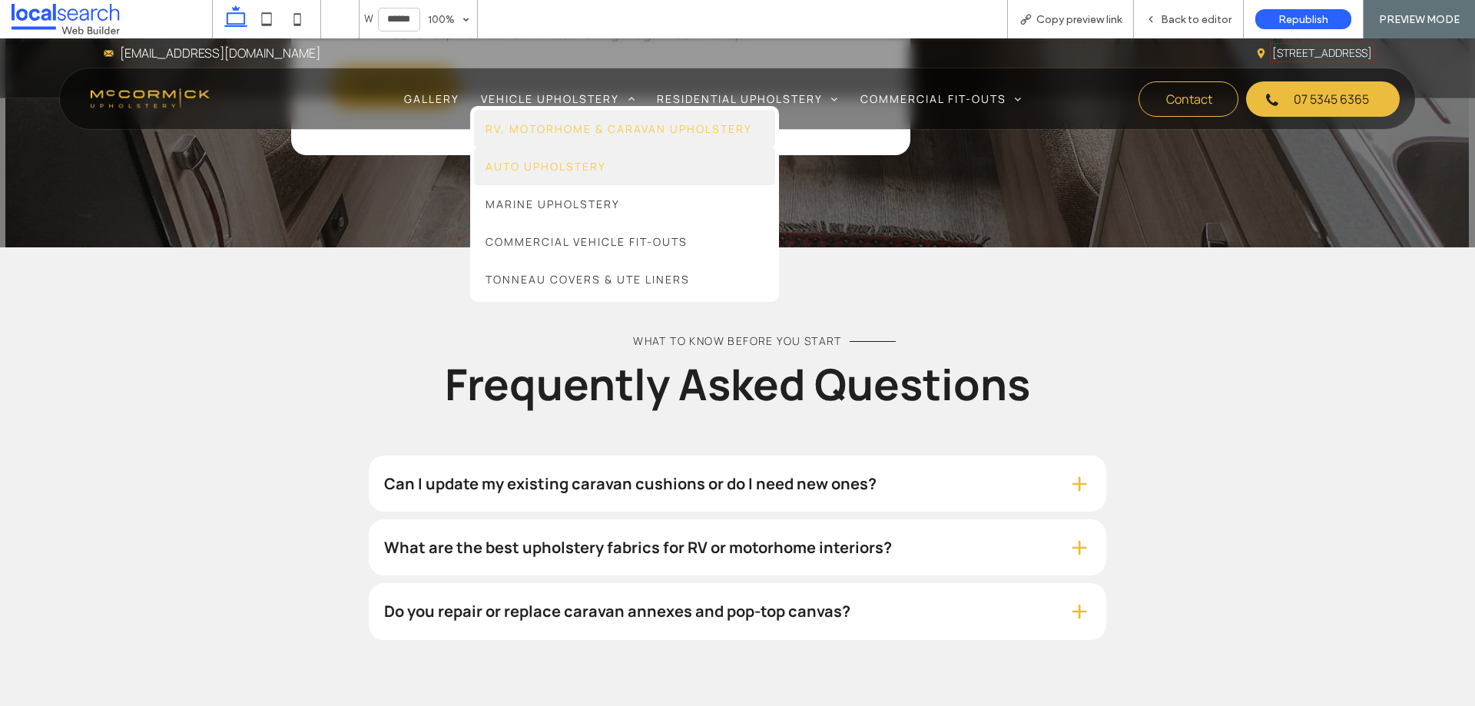
click at [604, 165] on link "Auto Upholstery" at bounding box center [624, 167] width 301 height 38
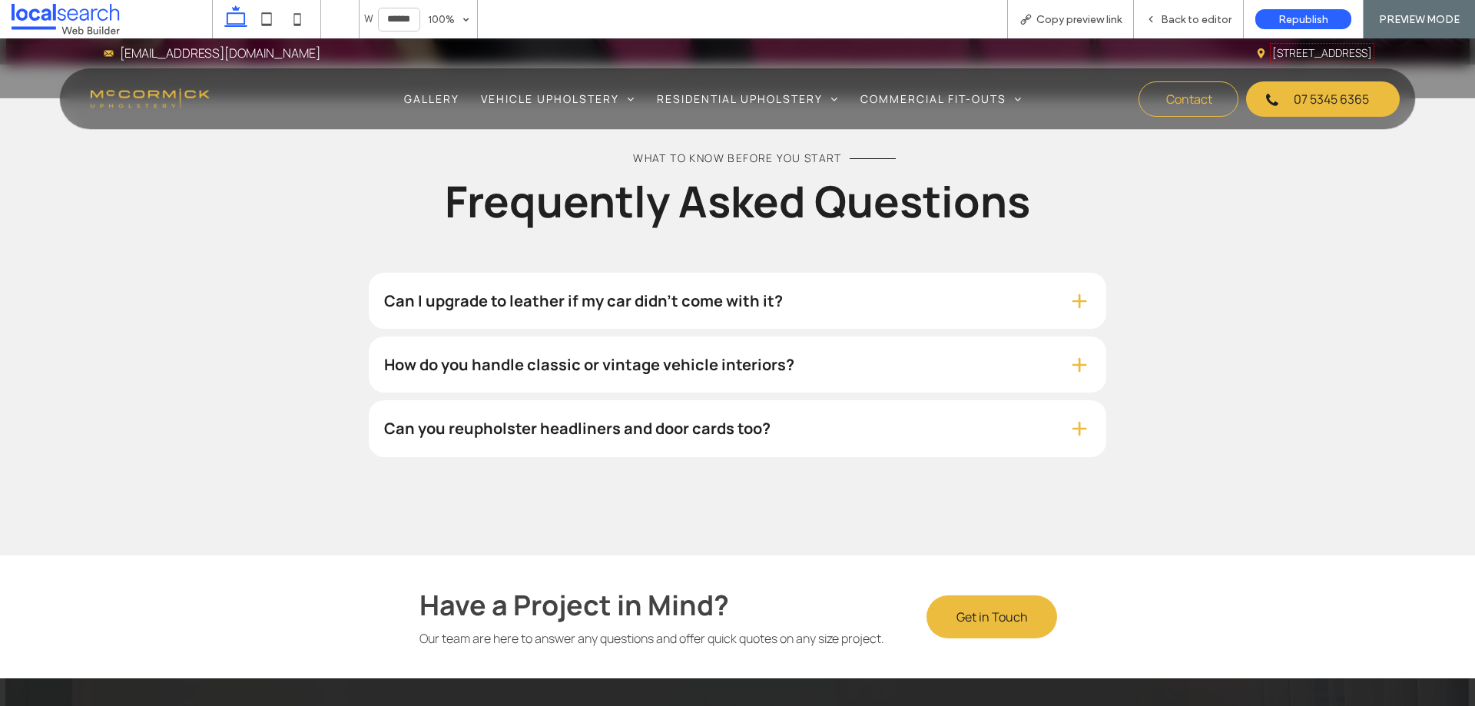
scroll to position [2228, 0]
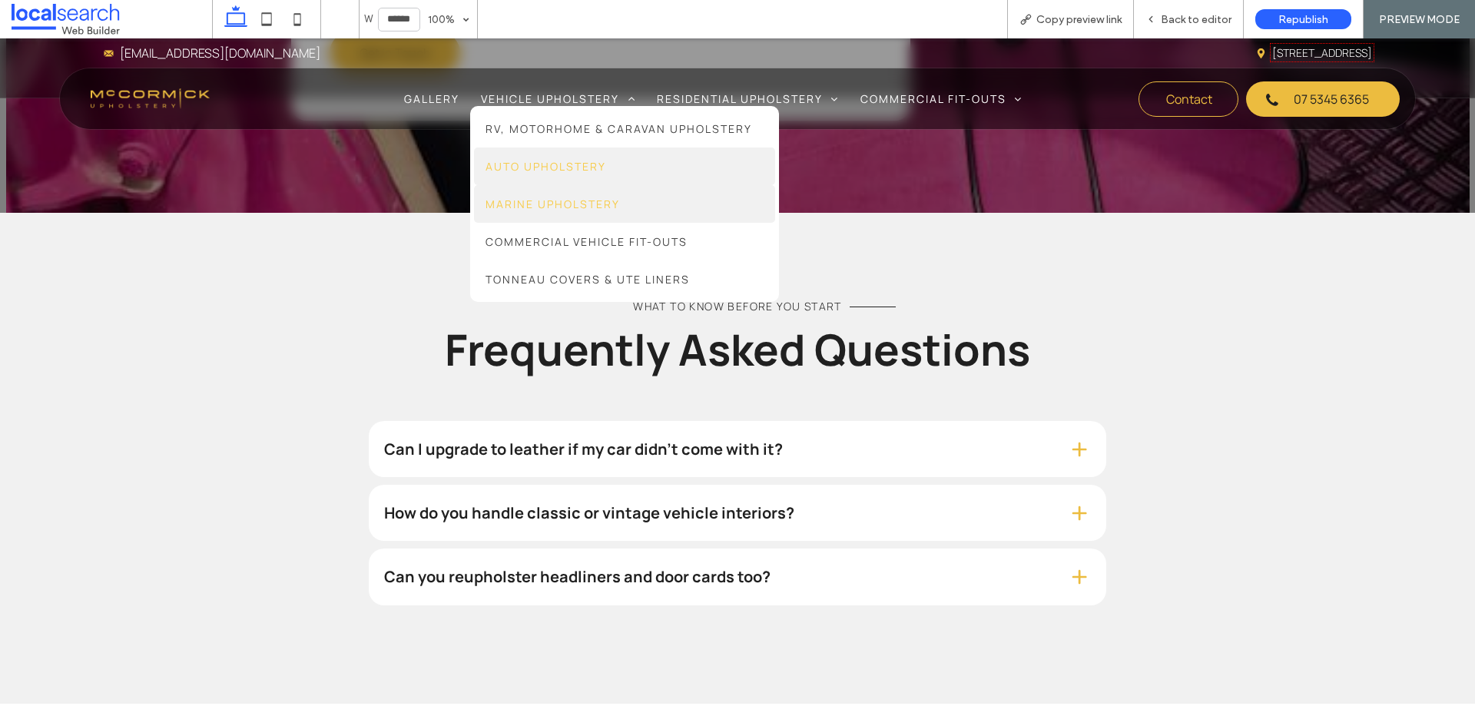
click at [579, 206] on span "Marine Upholstery" at bounding box center [553, 204] width 134 height 15
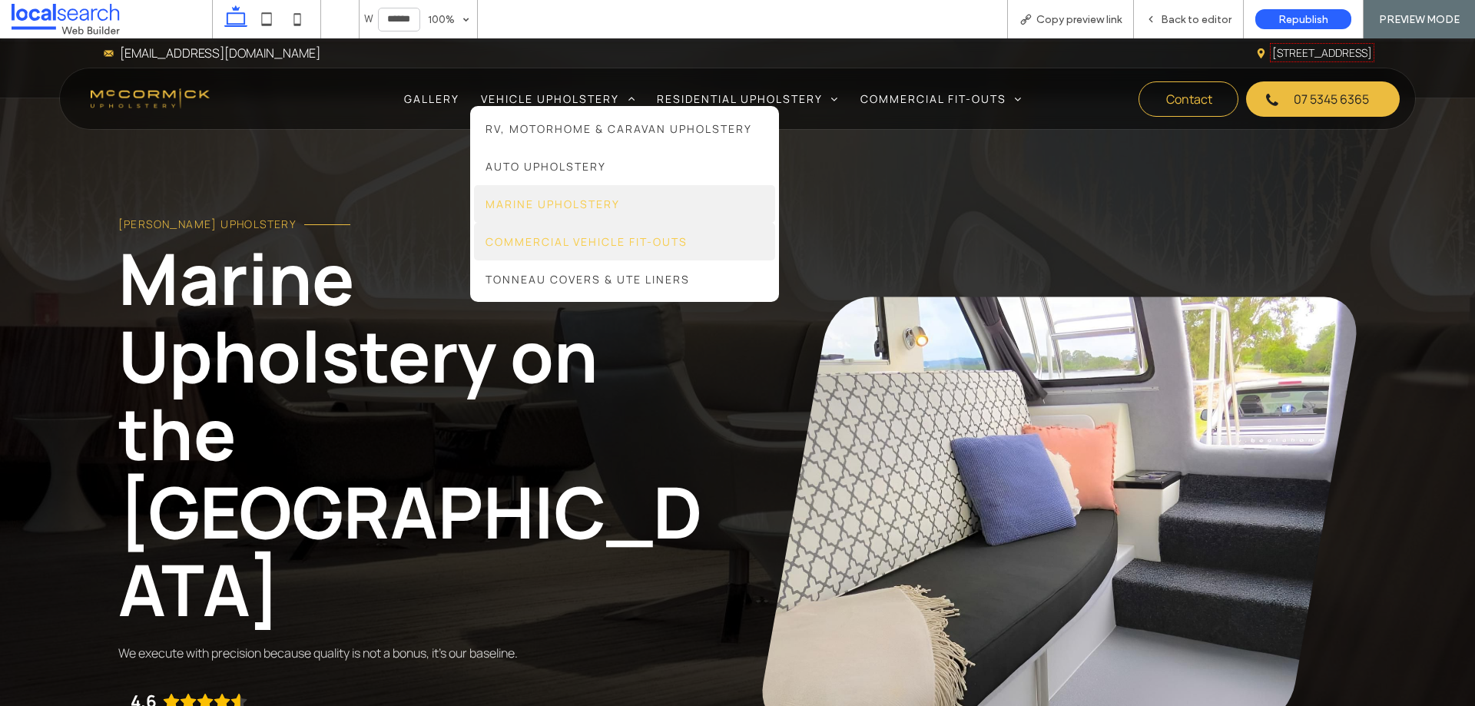
click at [540, 240] on span "Commercial Vehicle Fit-Outs" at bounding box center [587, 241] width 202 height 15
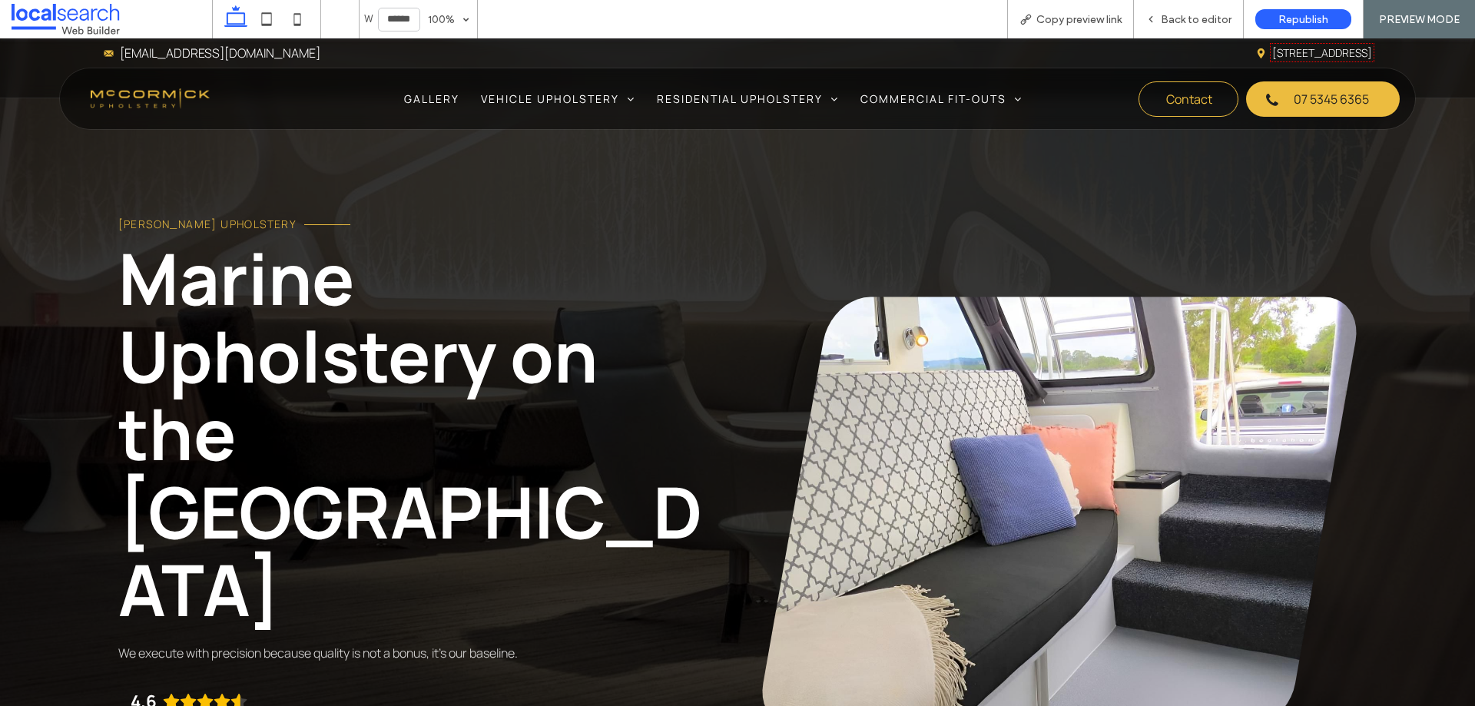
scroll to position [2228, 0]
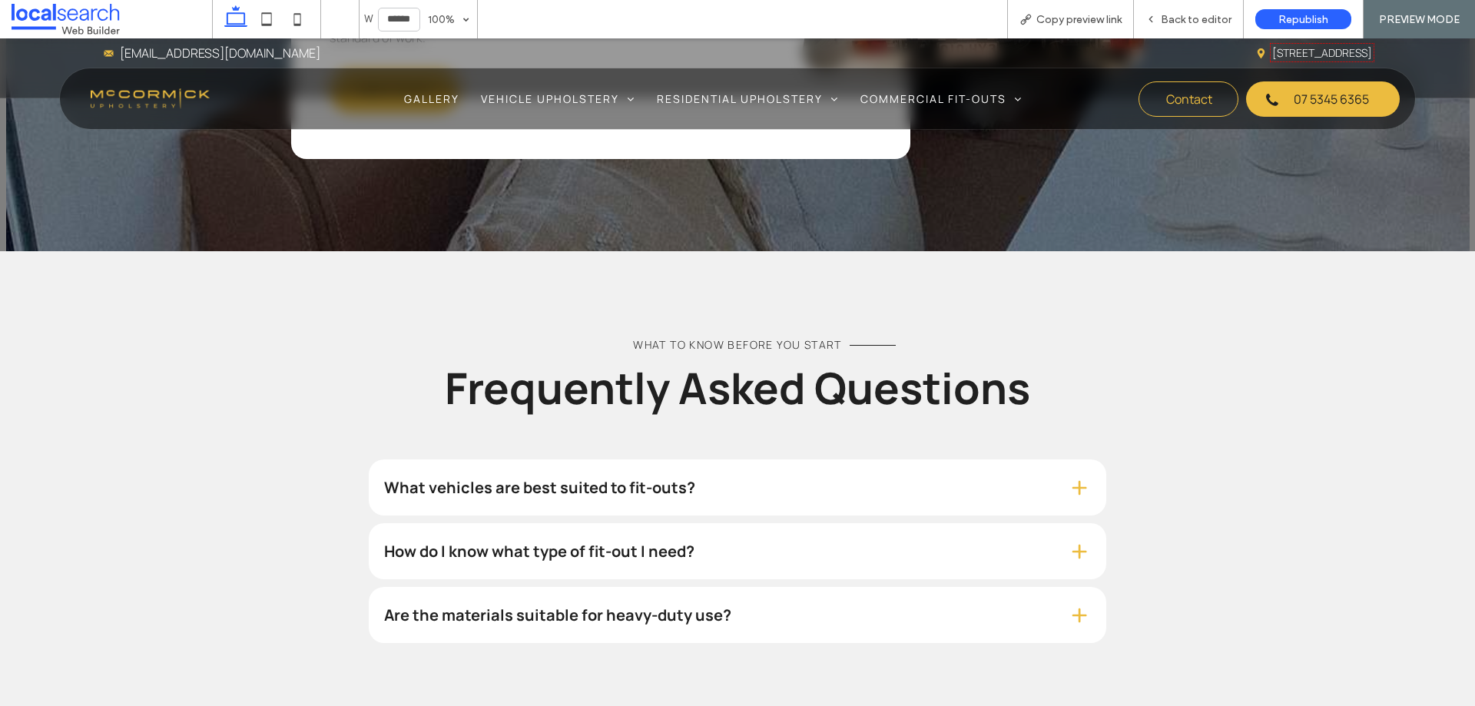
scroll to position [1921, 0]
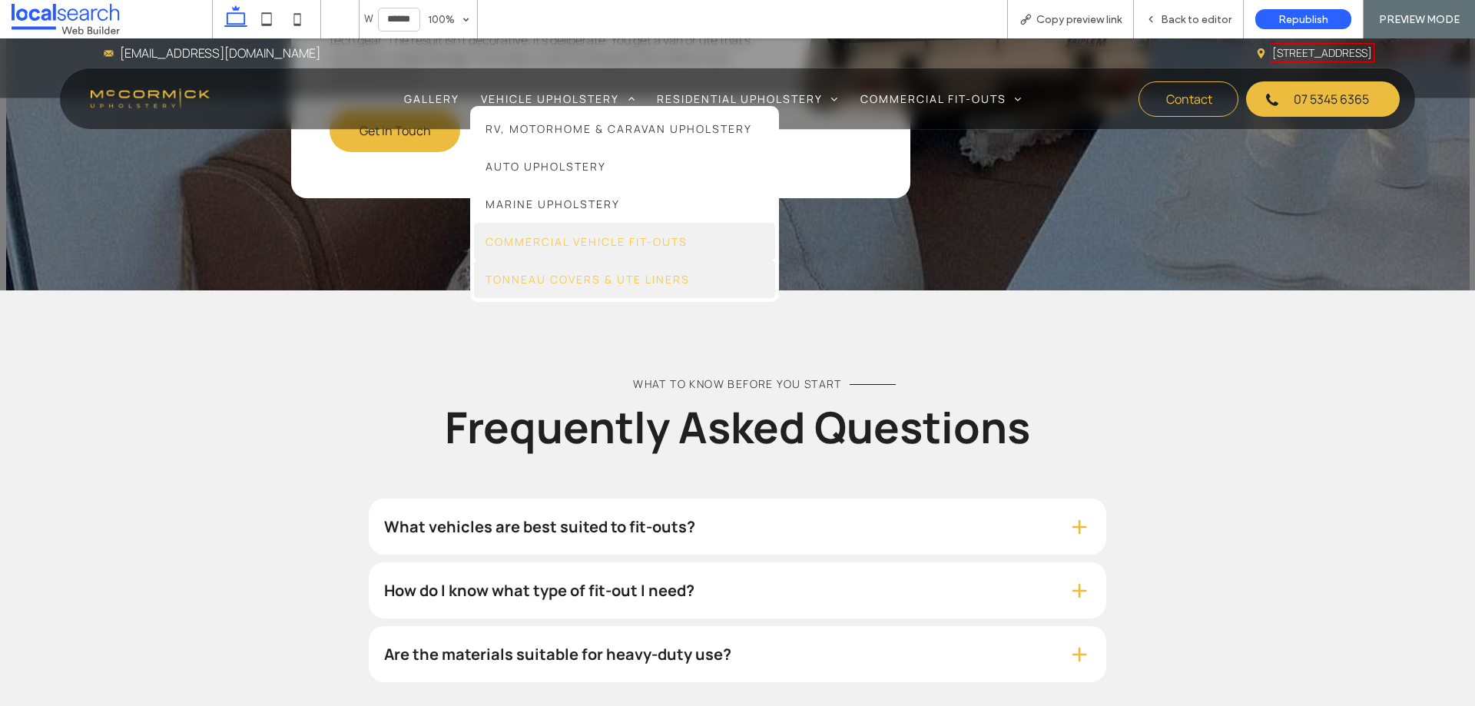
click at [536, 279] on span "Tonneau Covers & Ute Liners" at bounding box center [588, 279] width 204 height 15
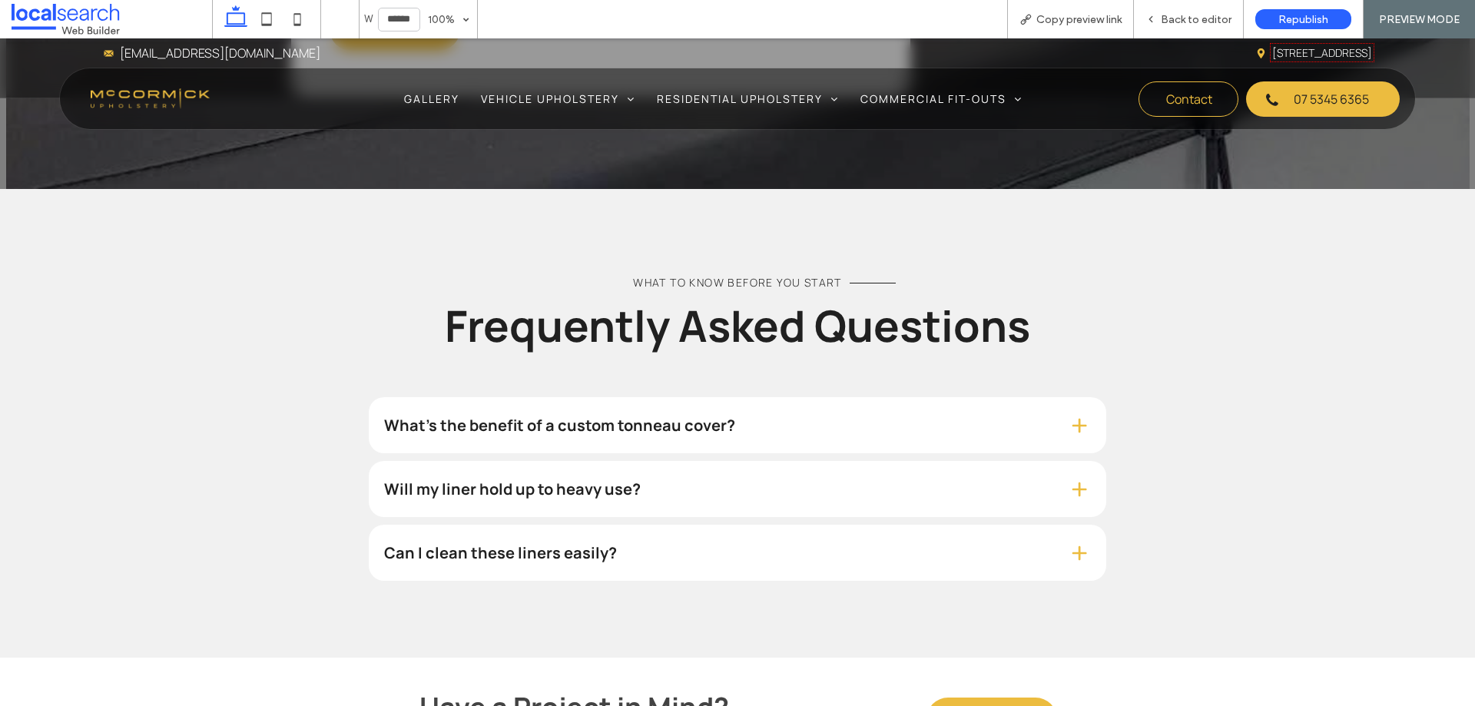
scroll to position [1921, 0]
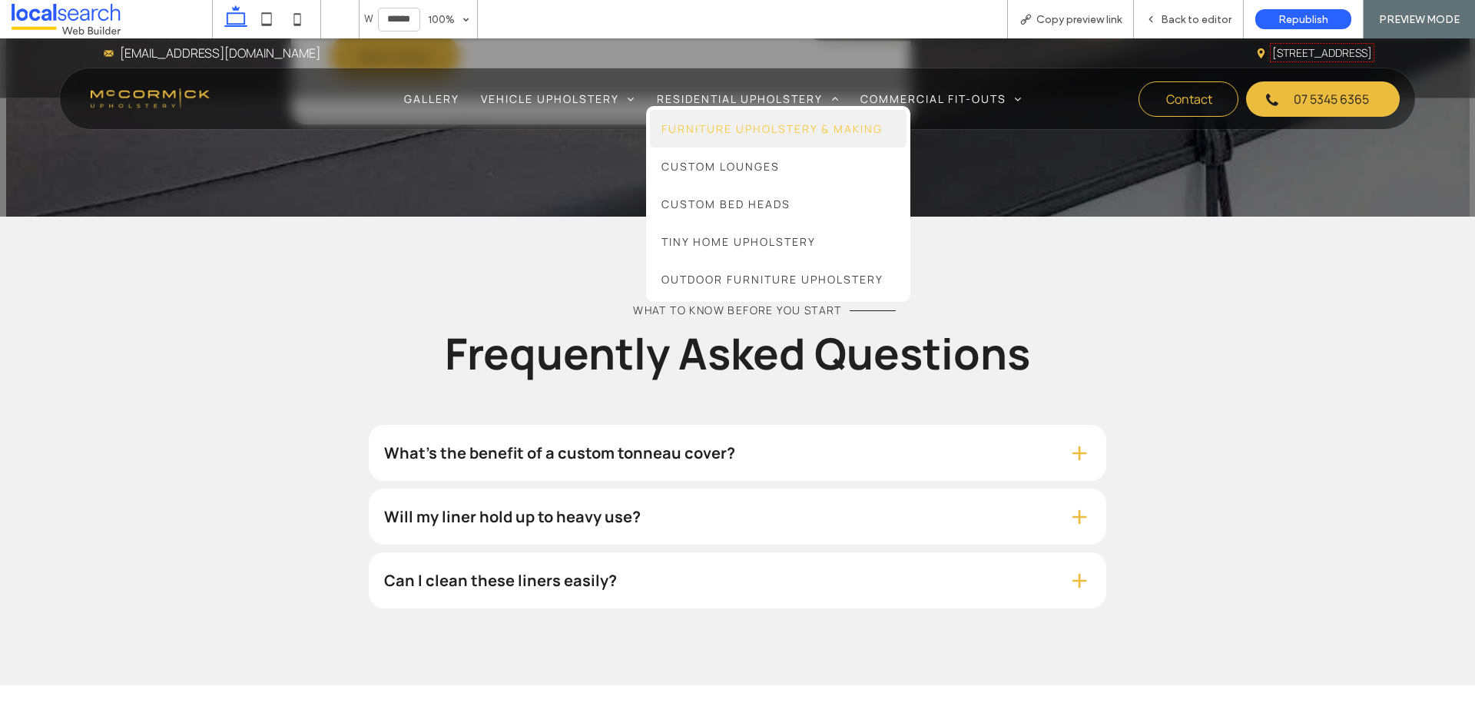
click at [734, 118] on link "Furniture Upholstery & Making" at bounding box center [778, 129] width 257 height 38
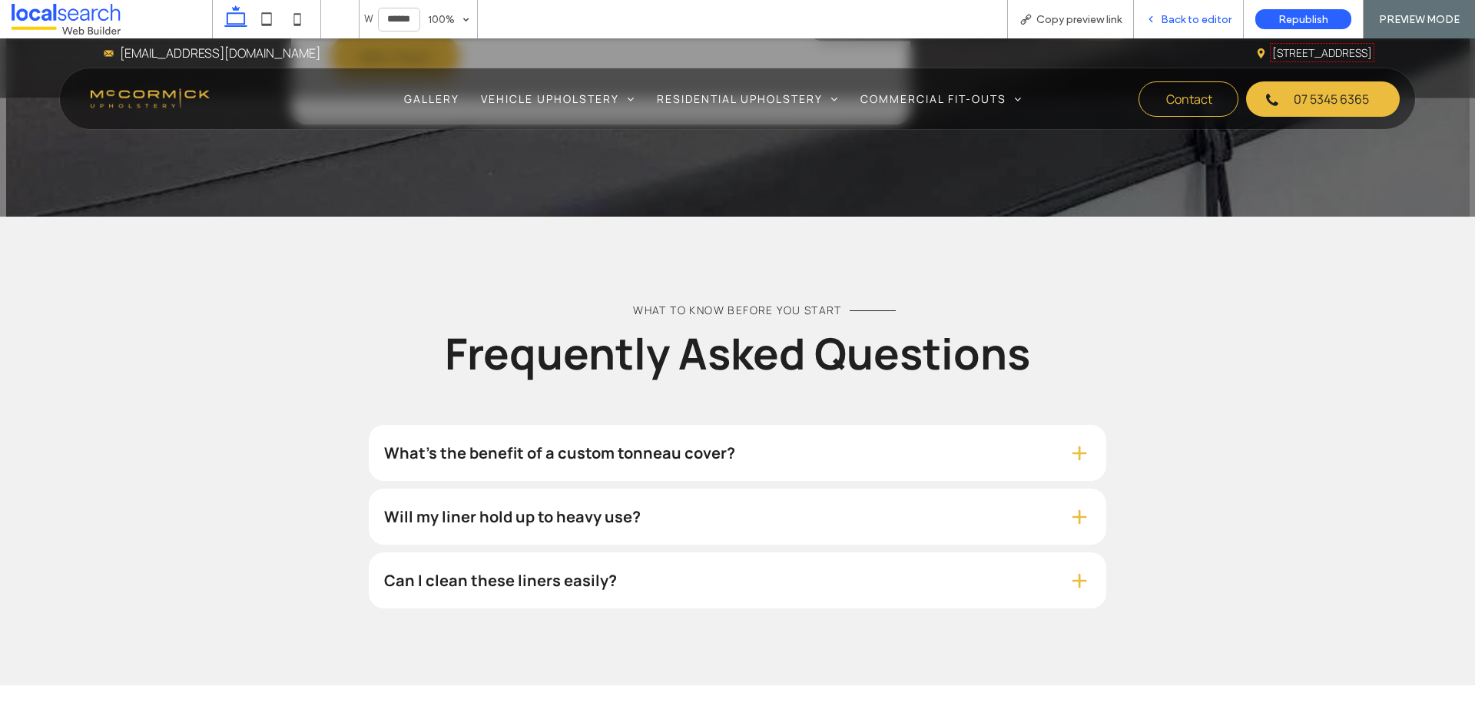
click at [1179, 11] on div "Back to editor" at bounding box center [1189, 19] width 110 height 38
click at [1186, 15] on span "Back to editor" at bounding box center [1196, 19] width 71 height 13
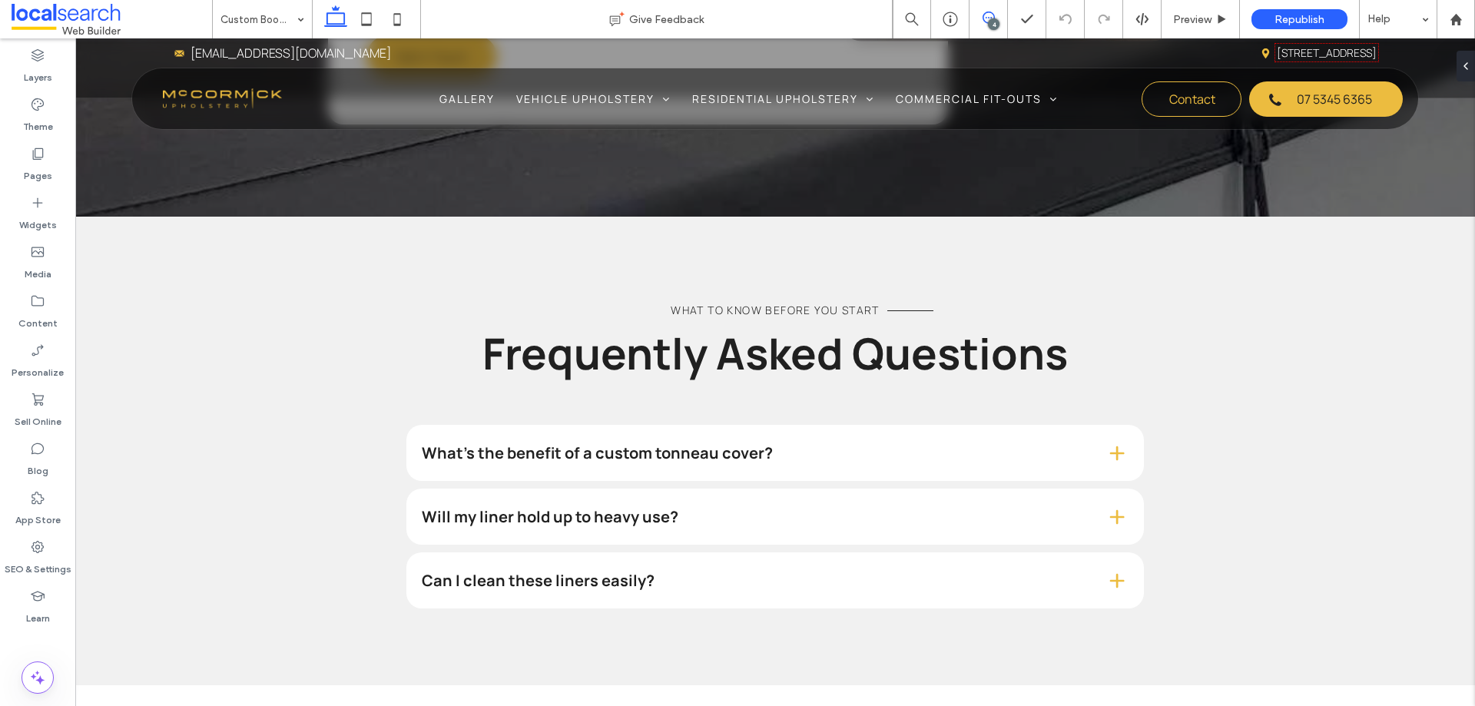
click at [986, 19] on icon at bounding box center [989, 18] width 12 height 12
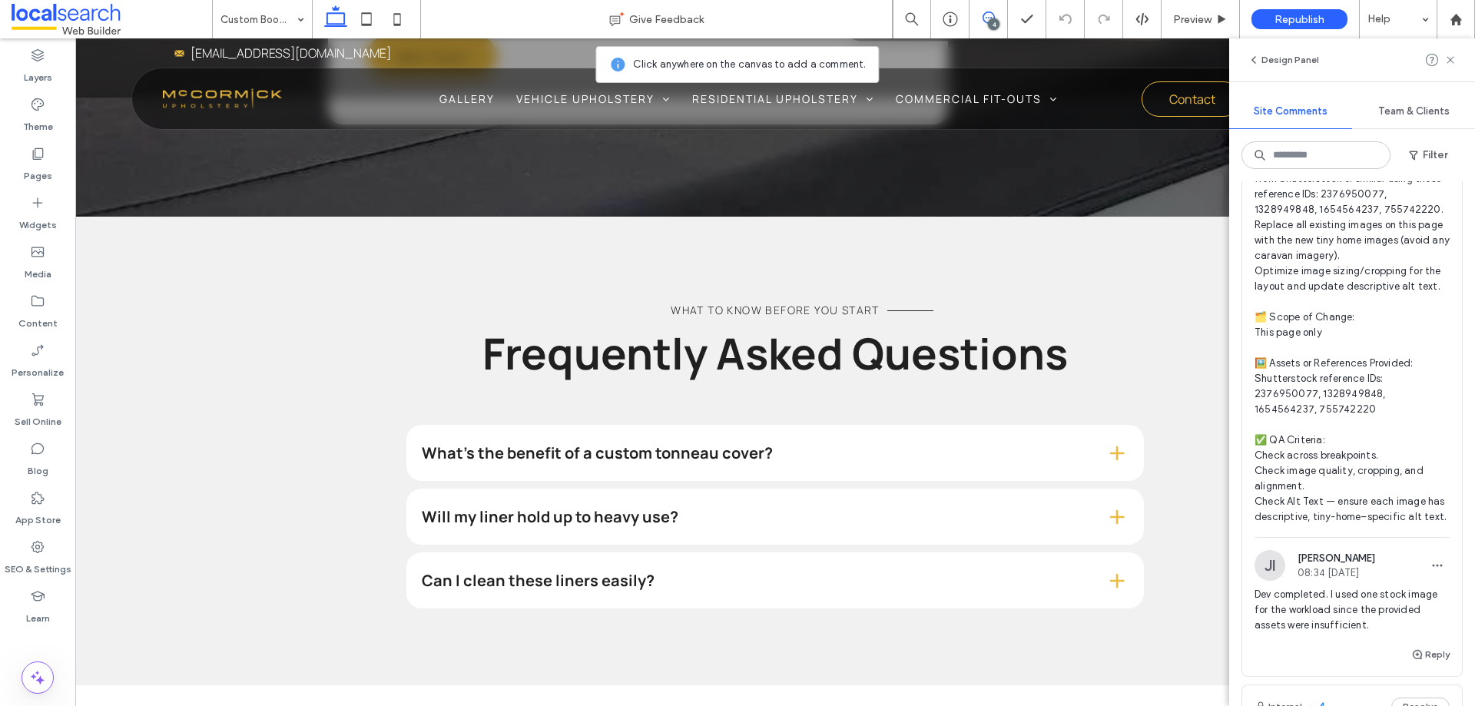
scroll to position [1383, 0]
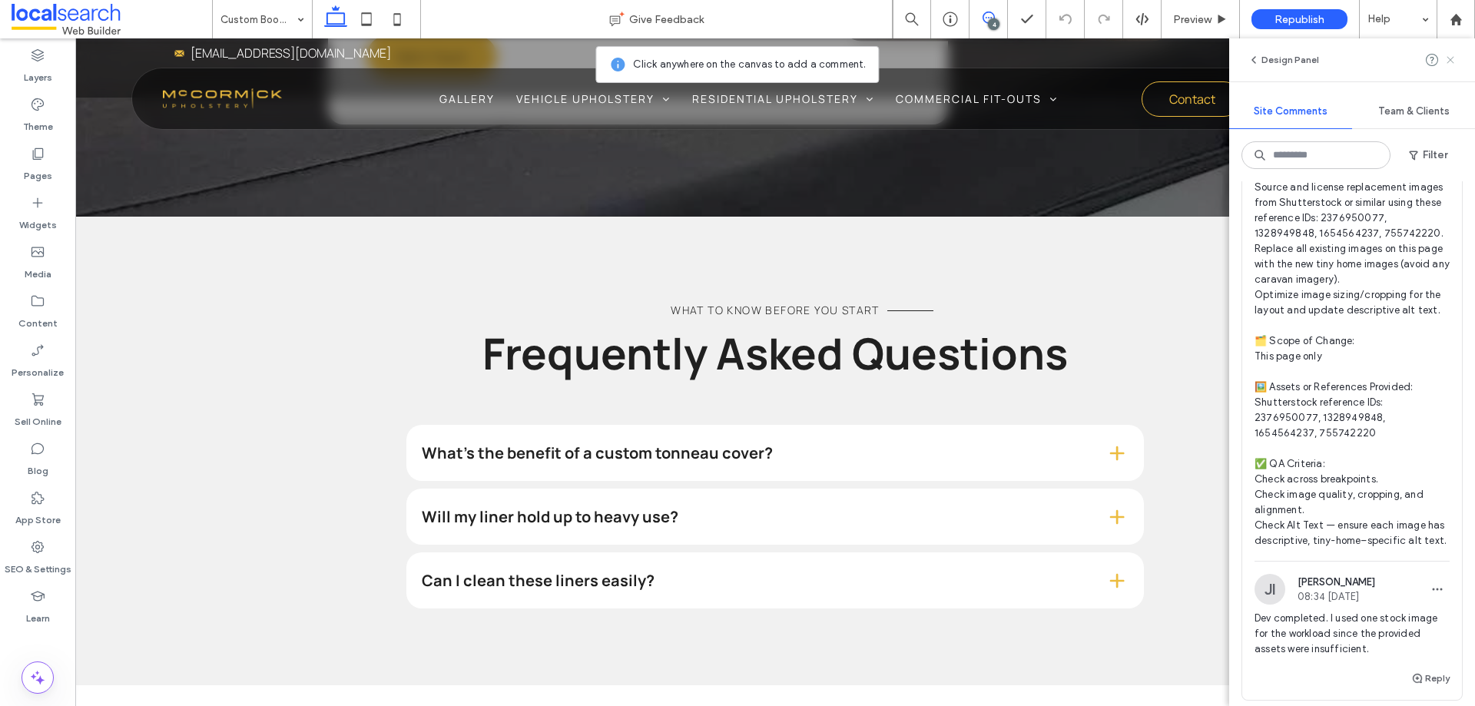
click at [1447, 63] on use at bounding box center [1450, 59] width 7 height 7
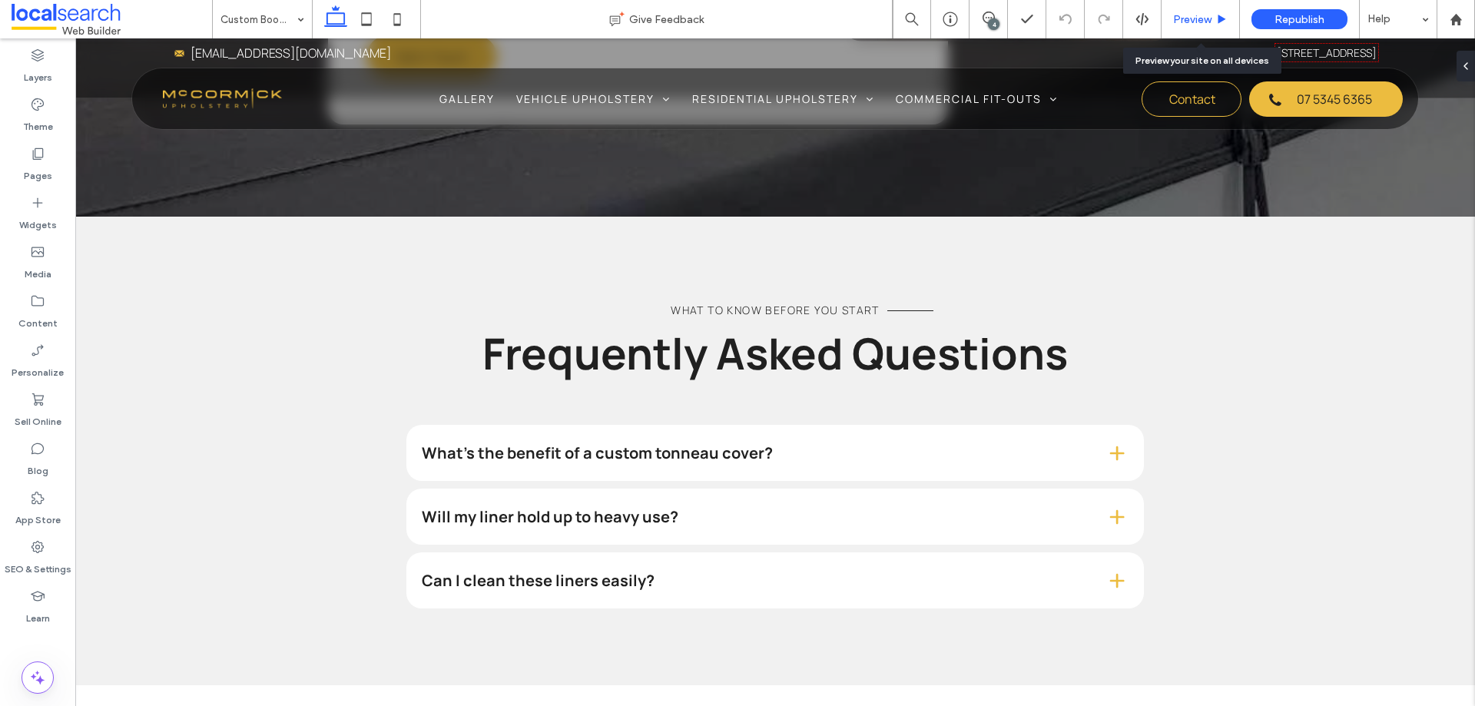
click at [1206, 22] on span "Preview" at bounding box center [1192, 19] width 38 height 13
click at [1209, 19] on span "Preview" at bounding box center [1192, 19] width 38 height 13
